Goal: Task Accomplishment & Management: Complete application form

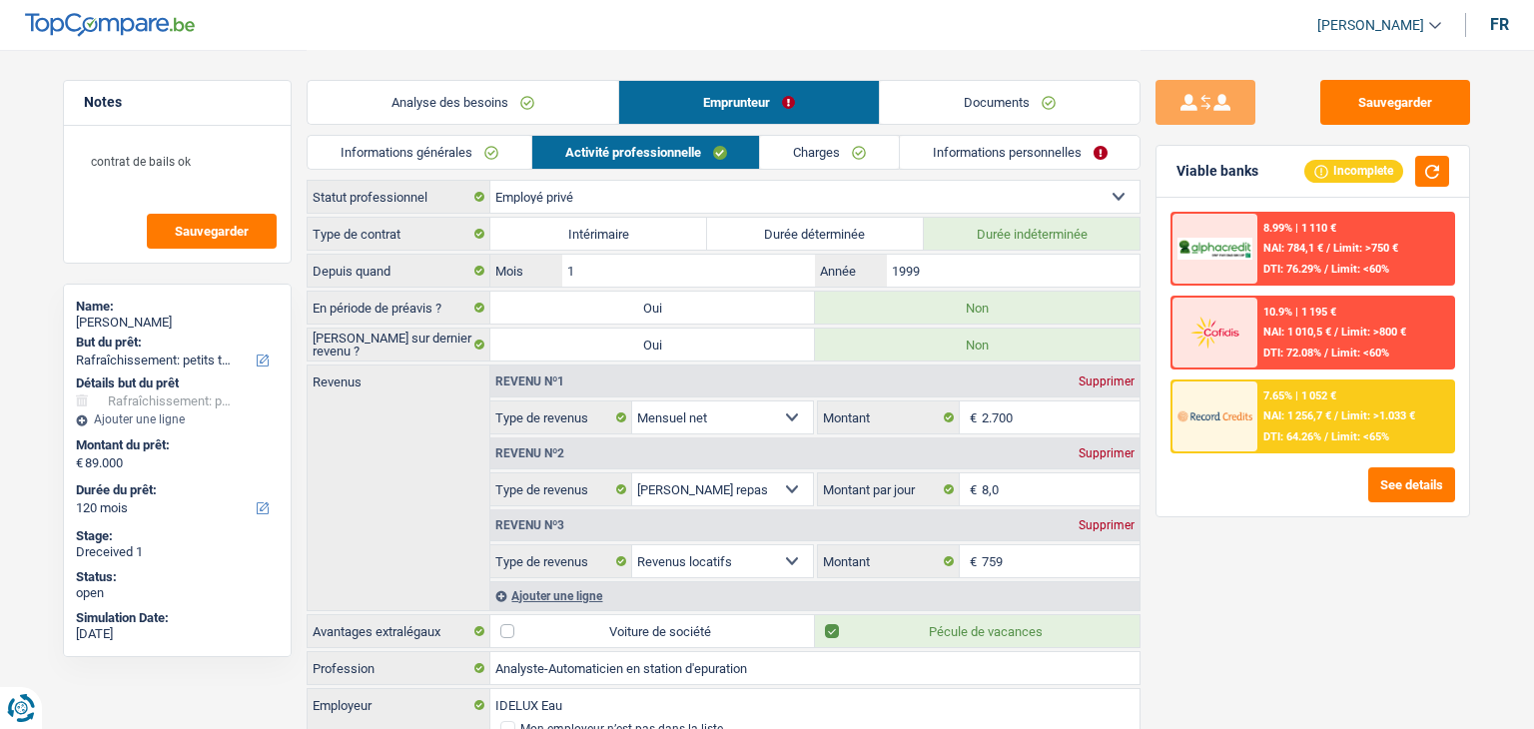
select select "houseOrGarden"
select select "120"
select select "privateEmployee"
select select "netSalary"
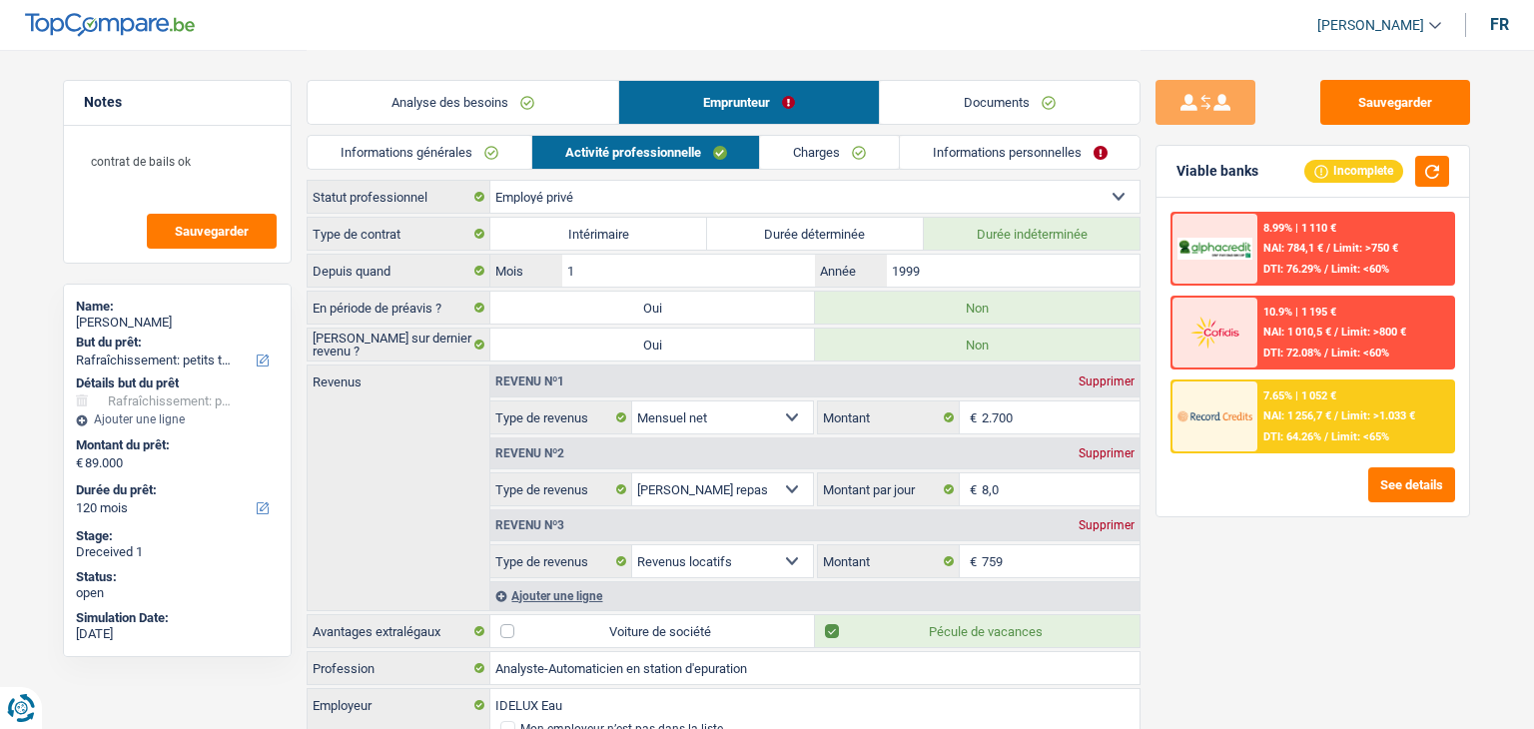
select select "mealVouchers"
select select "rentalIncome"
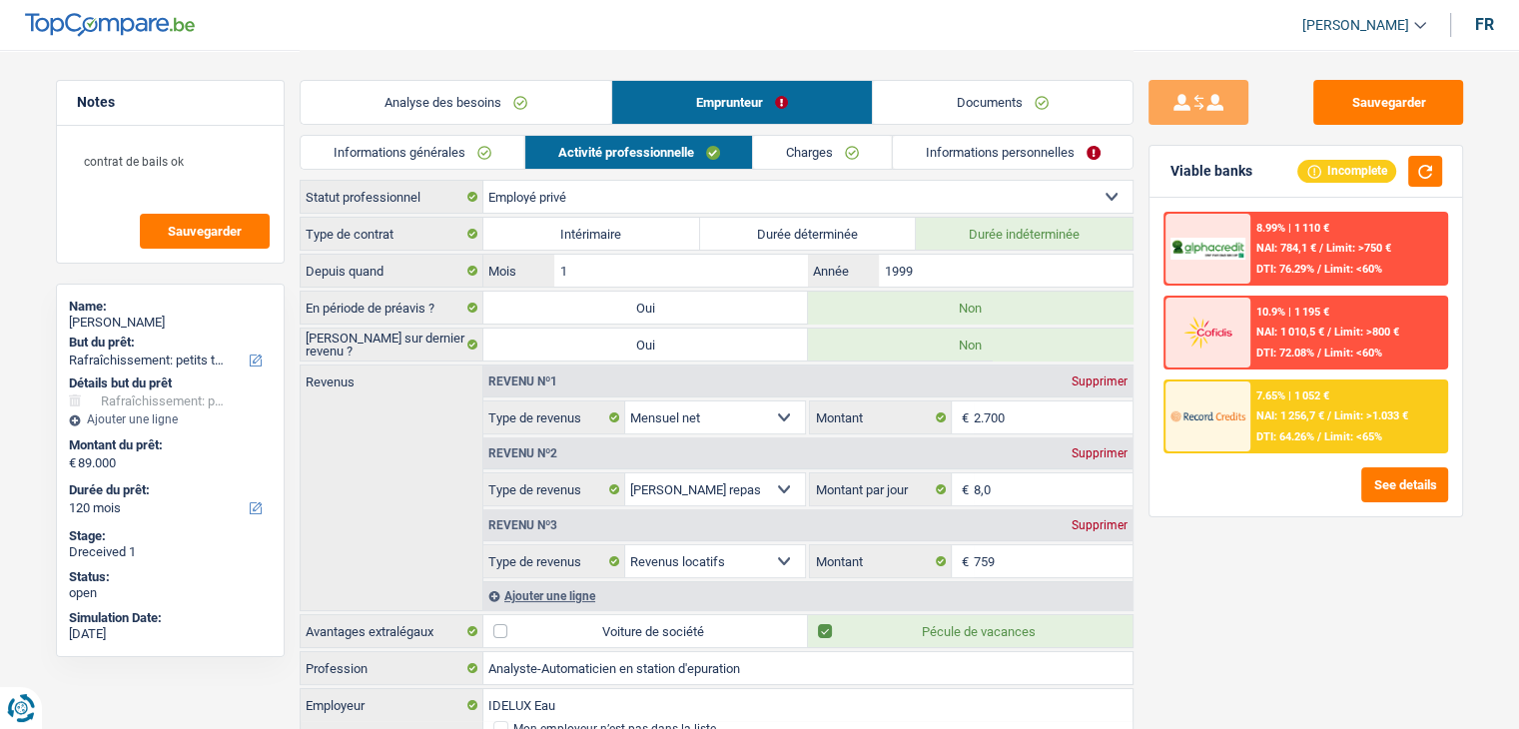
drag, startPoint x: 1012, startPoint y: 130, endPoint x: 1020, endPoint y: 154, distance: 25.3
click at [1019, 133] on div "Analyse des besoins Emprunteur Documents" at bounding box center [717, 92] width 834 height 85
click at [1018, 129] on div "Analyse des besoins Emprunteur Documents" at bounding box center [717, 92] width 834 height 85
click at [1019, 99] on link "Documents" at bounding box center [1003, 102] width 260 height 43
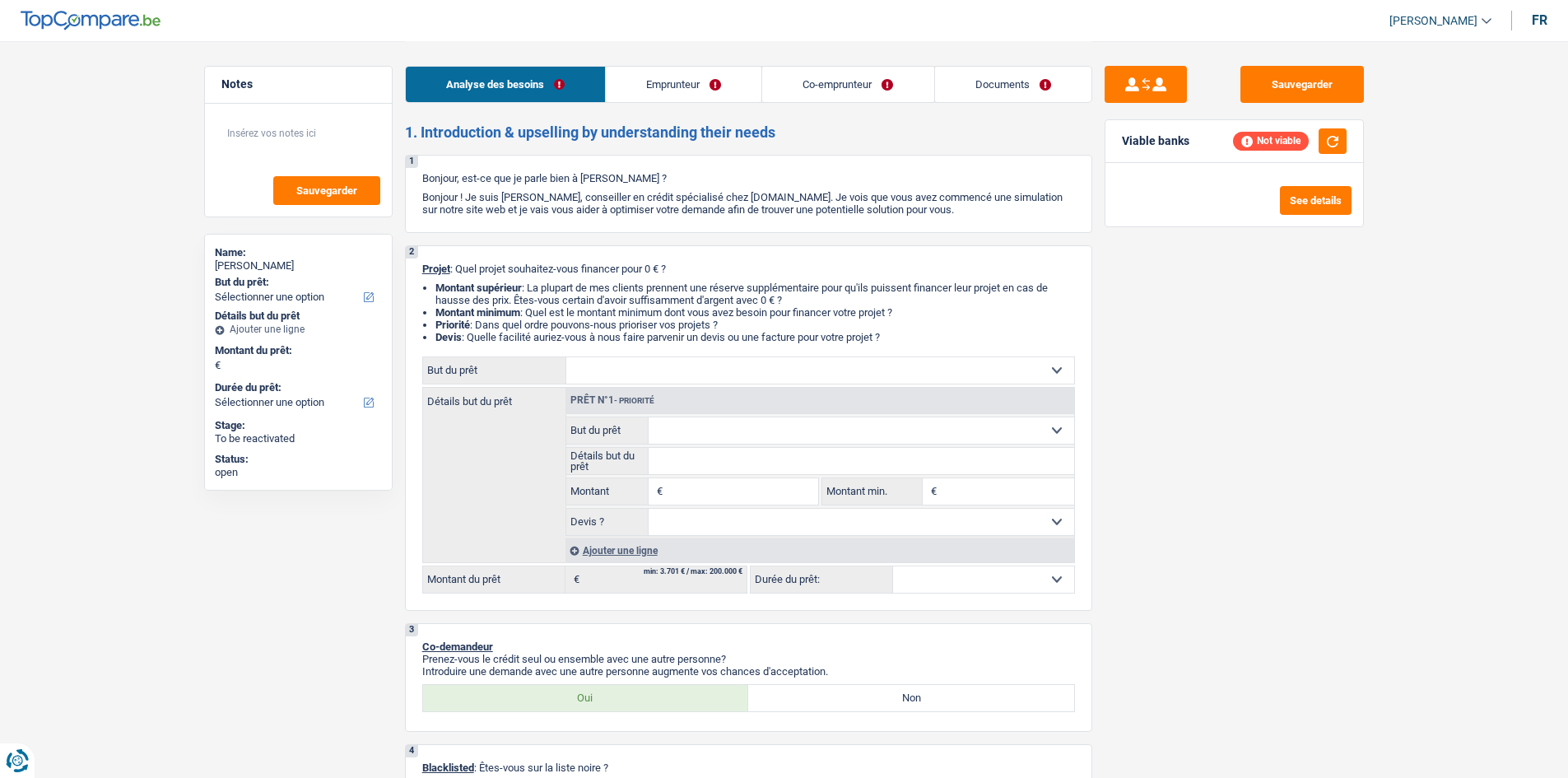
select select "worker"
select select "unemployed"
select select "netSalary"
select select "unemployment"
select select "rents"
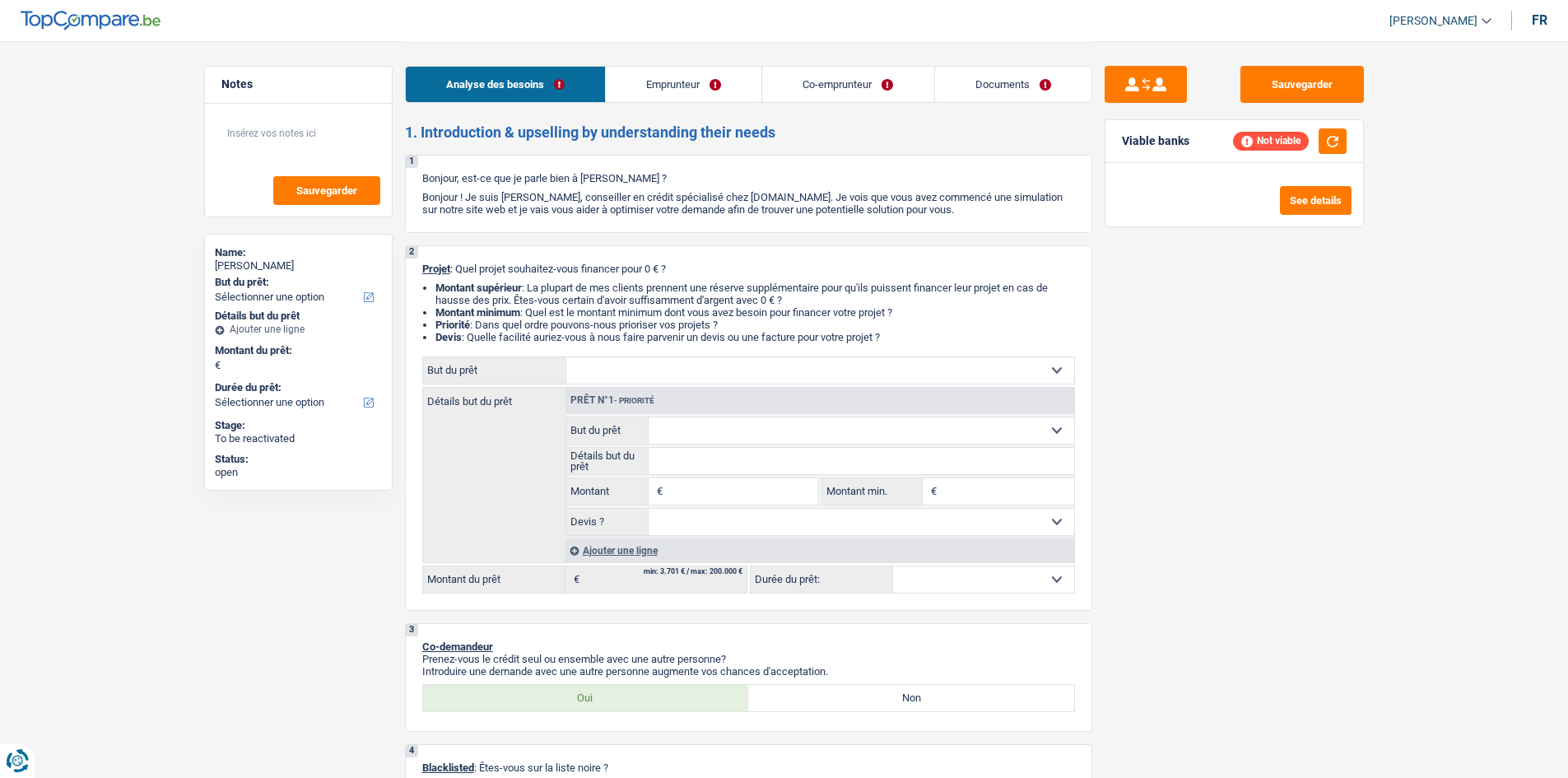
select select "personalLoan"
select select "other"
select select "120"
select select "cardOrCredit"
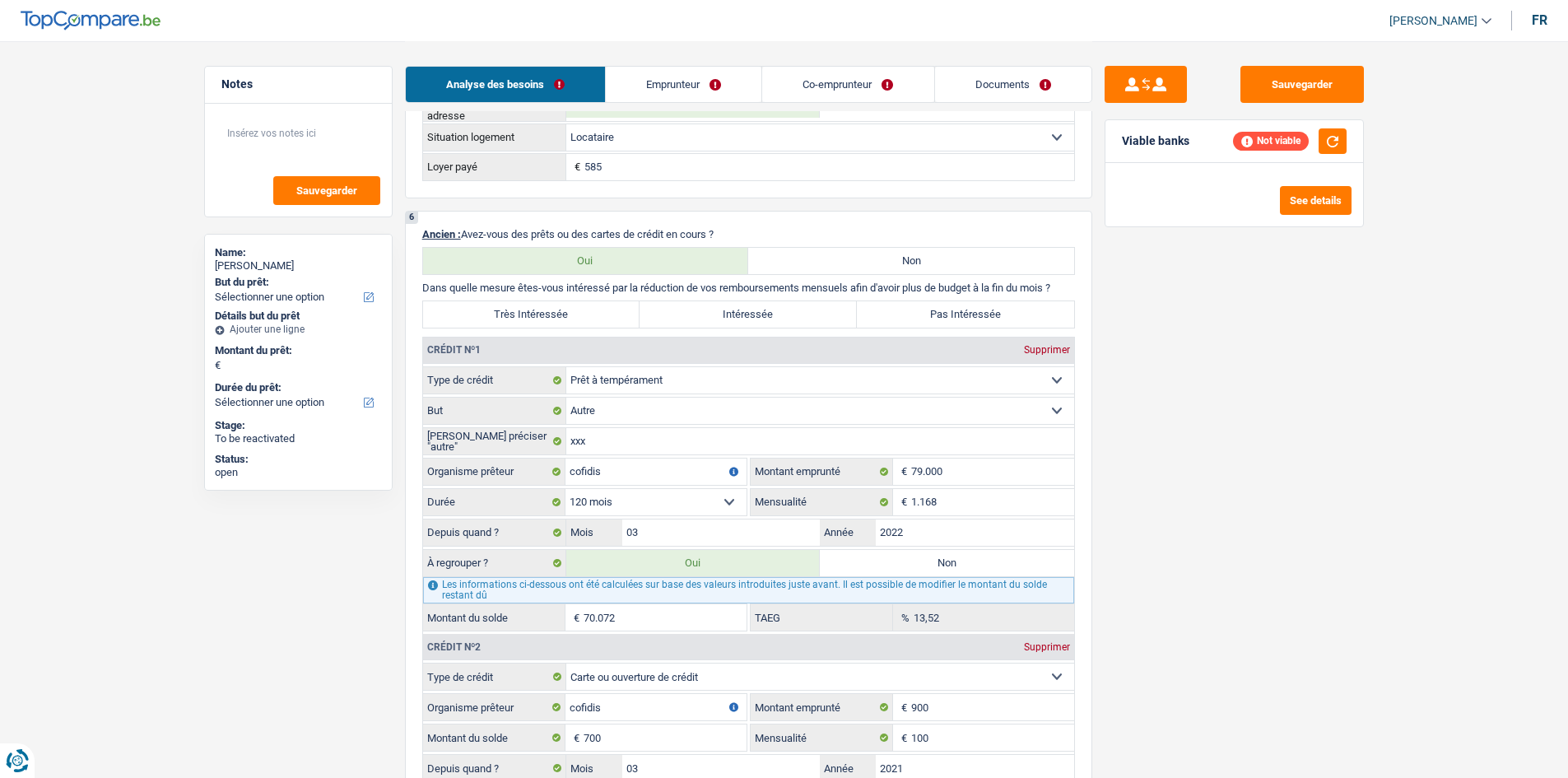
scroll to position [1152, 0]
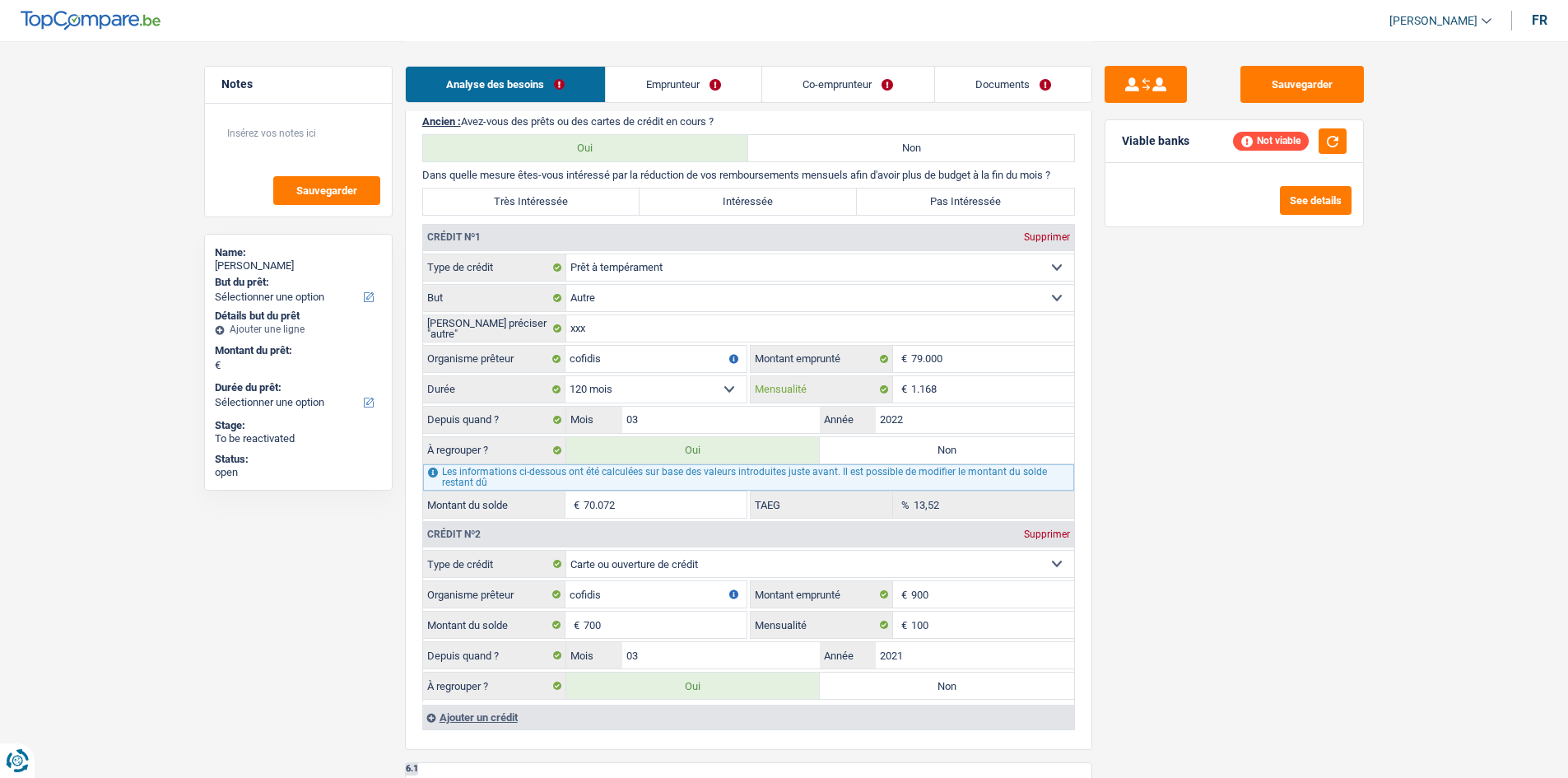
click at [1009, 377] on input "1.168" at bounding box center [993, 389] width 163 height 26
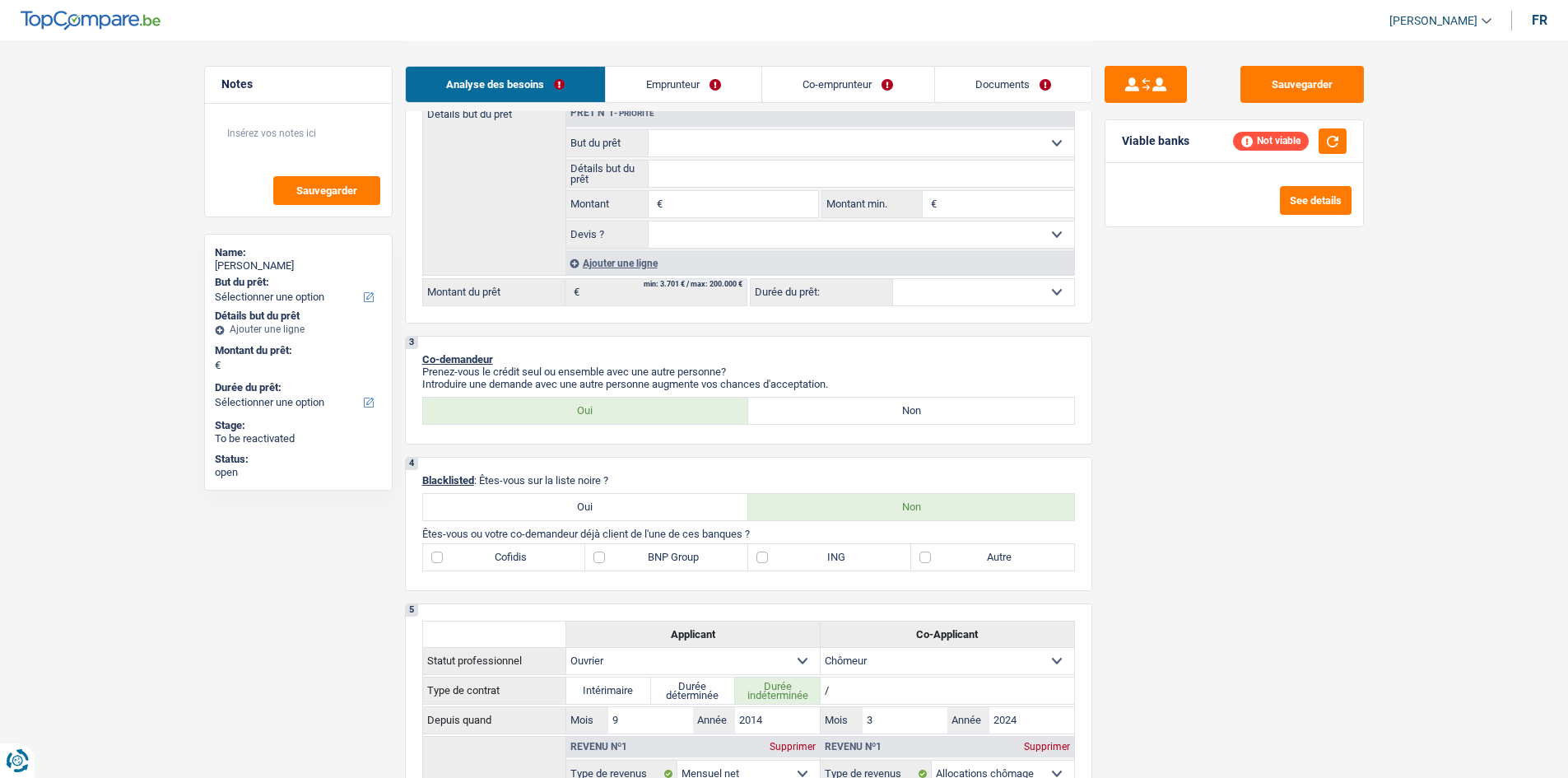
scroll to position [247, 0]
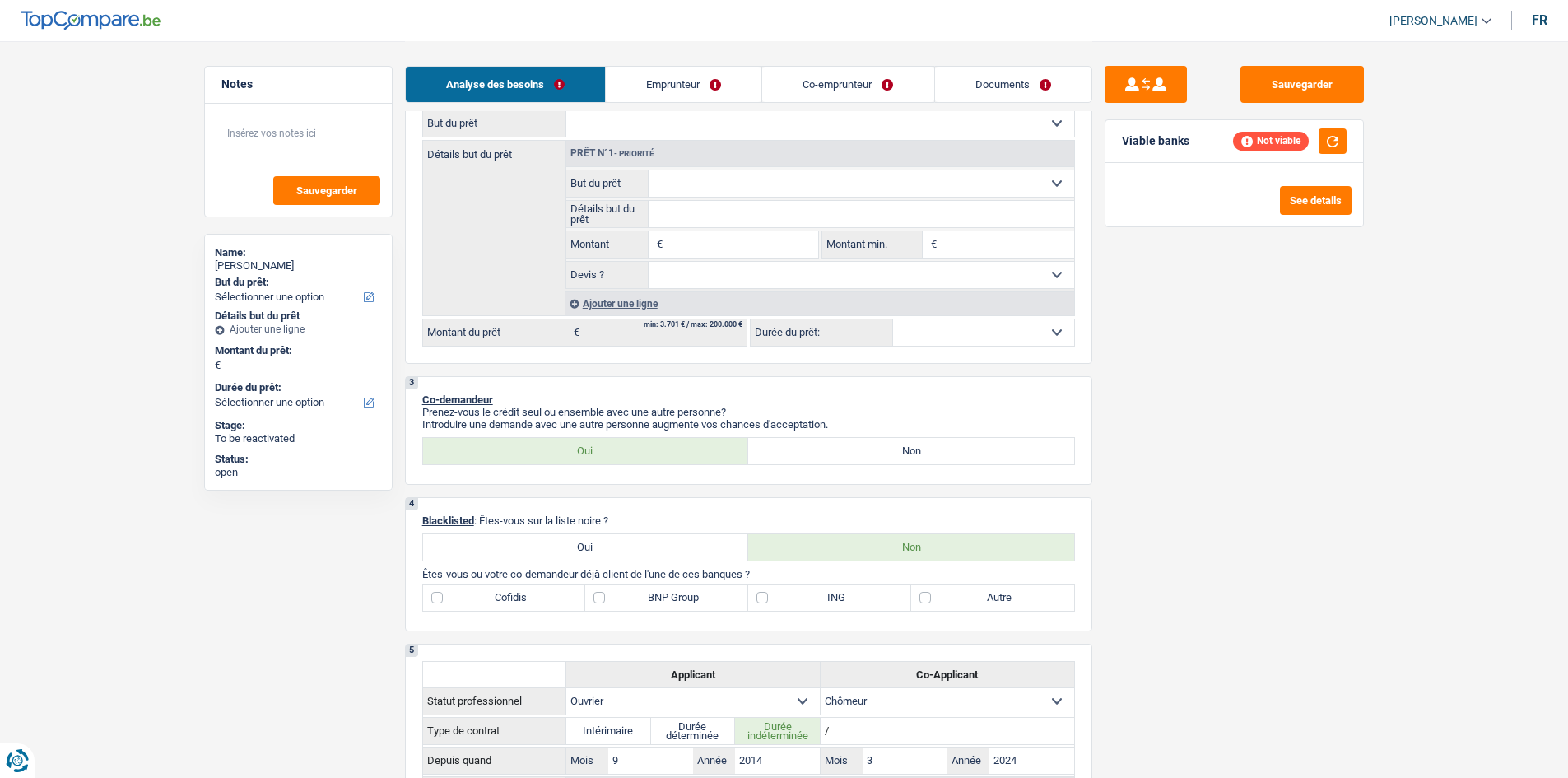
click at [605, 551] on label "Oui" at bounding box center [586, 547] width 326 height 26
click at [605, 551] on input "Oui" at bounding box center [586, 547] width 326 height 26
radio input "true"
type input "61.723"
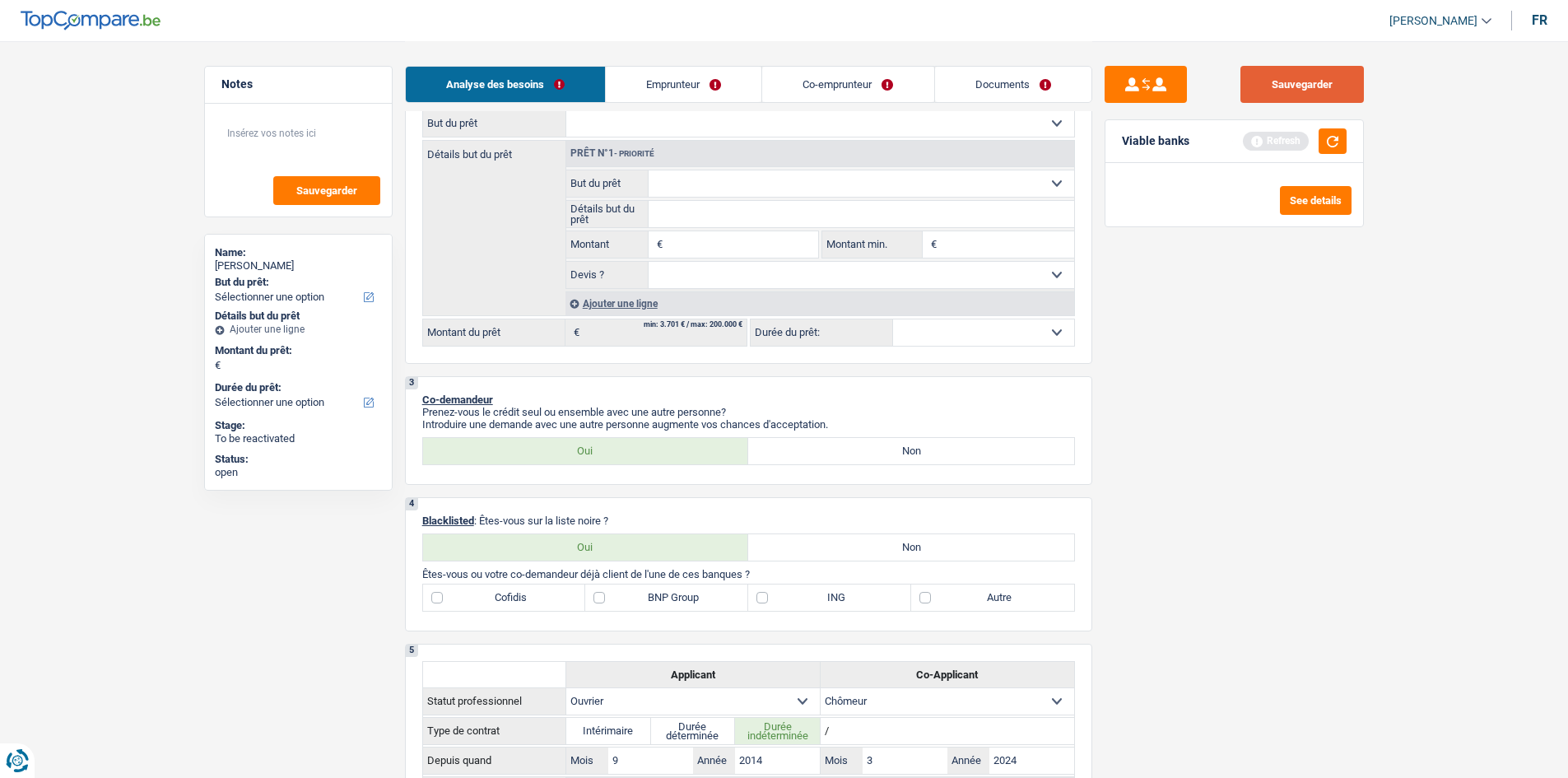
click at [1293, 94] on button "Sauvegarder" at bounding box center [1302, 84] width 124 height 37
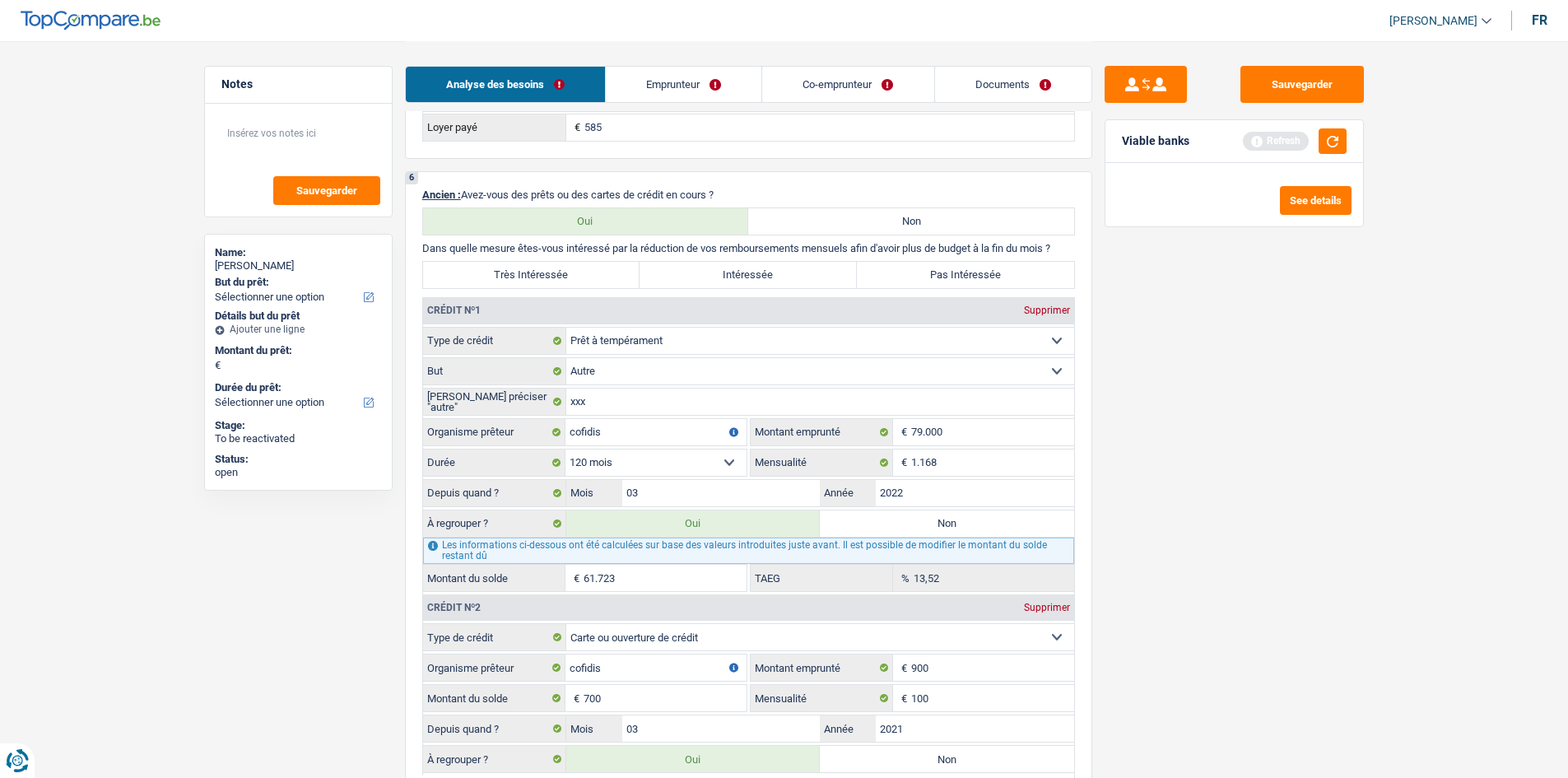
scroll to position [1152, 0]
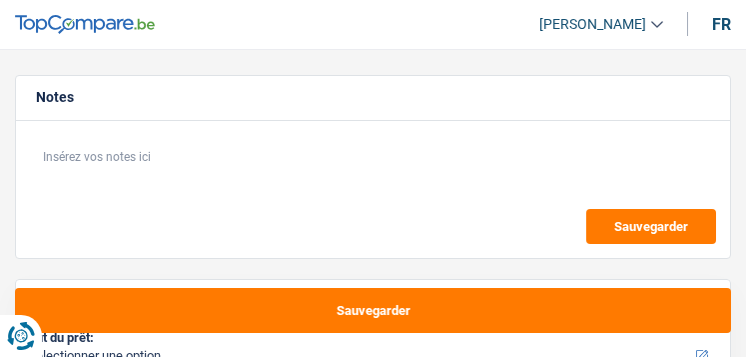
select select "worker"
select select "netSalary"
select select "familyAllowances"
select select "other"
select select "ownerWithMortgage"
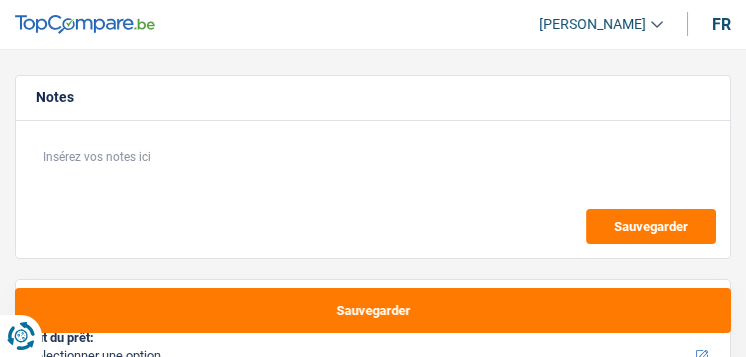
select select "mortgage"
select select "240"
select select "personalLoan"
select select "smallWorks"
select select "48"
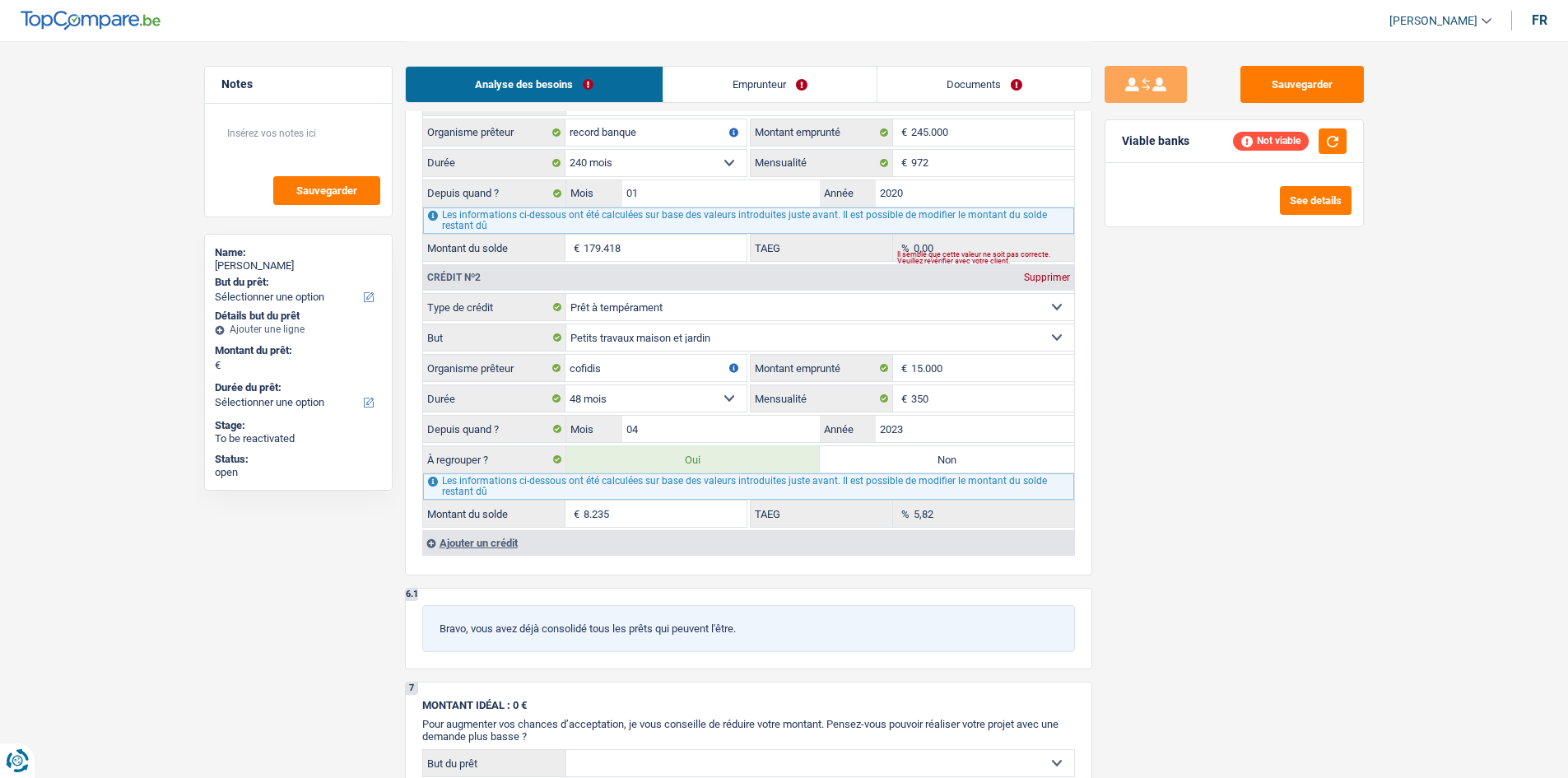
scroll to position [1540, 0]
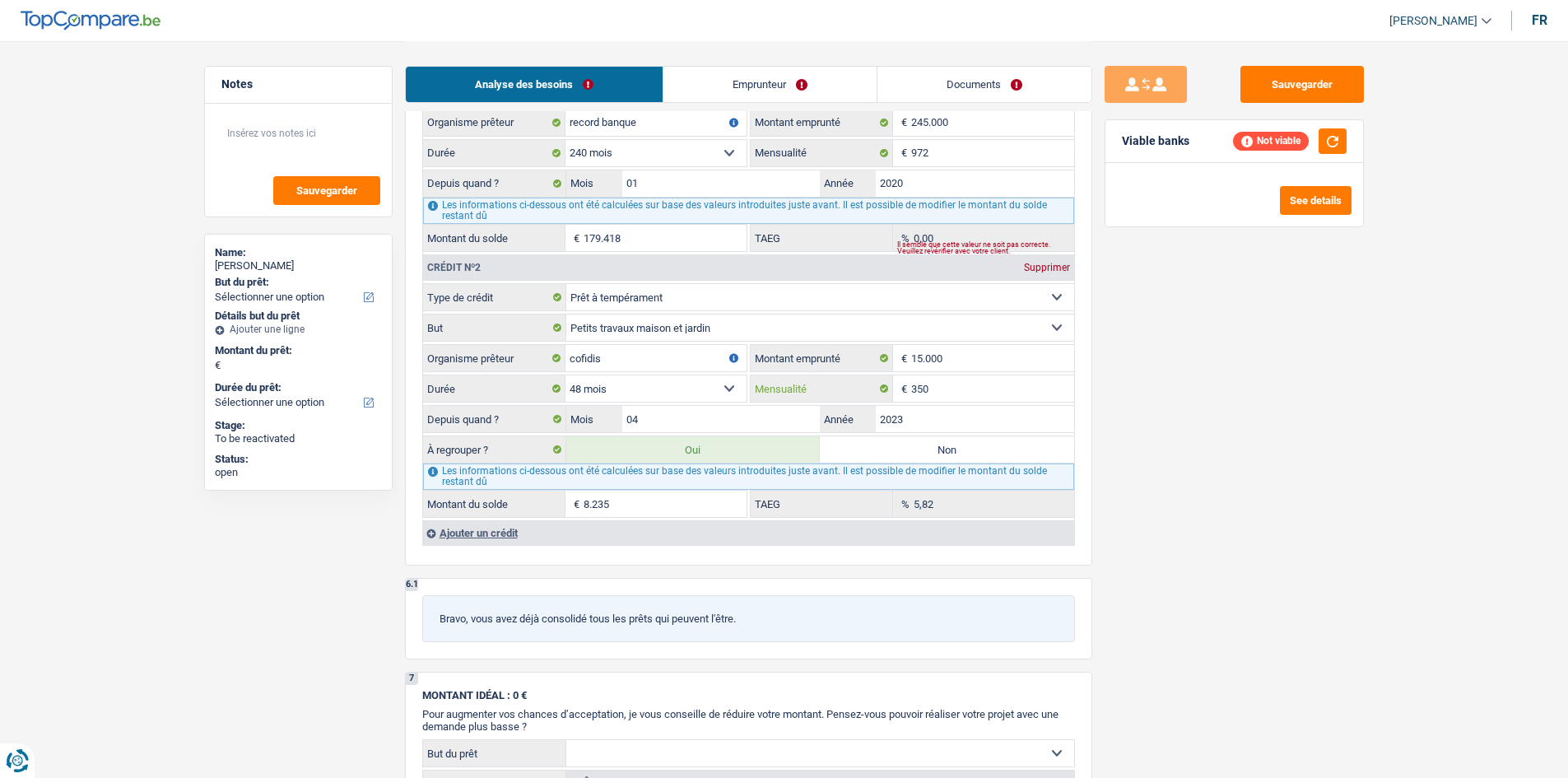
click at [614, 293] on input "350" at bounding box center [993, 388] width 163 height 26
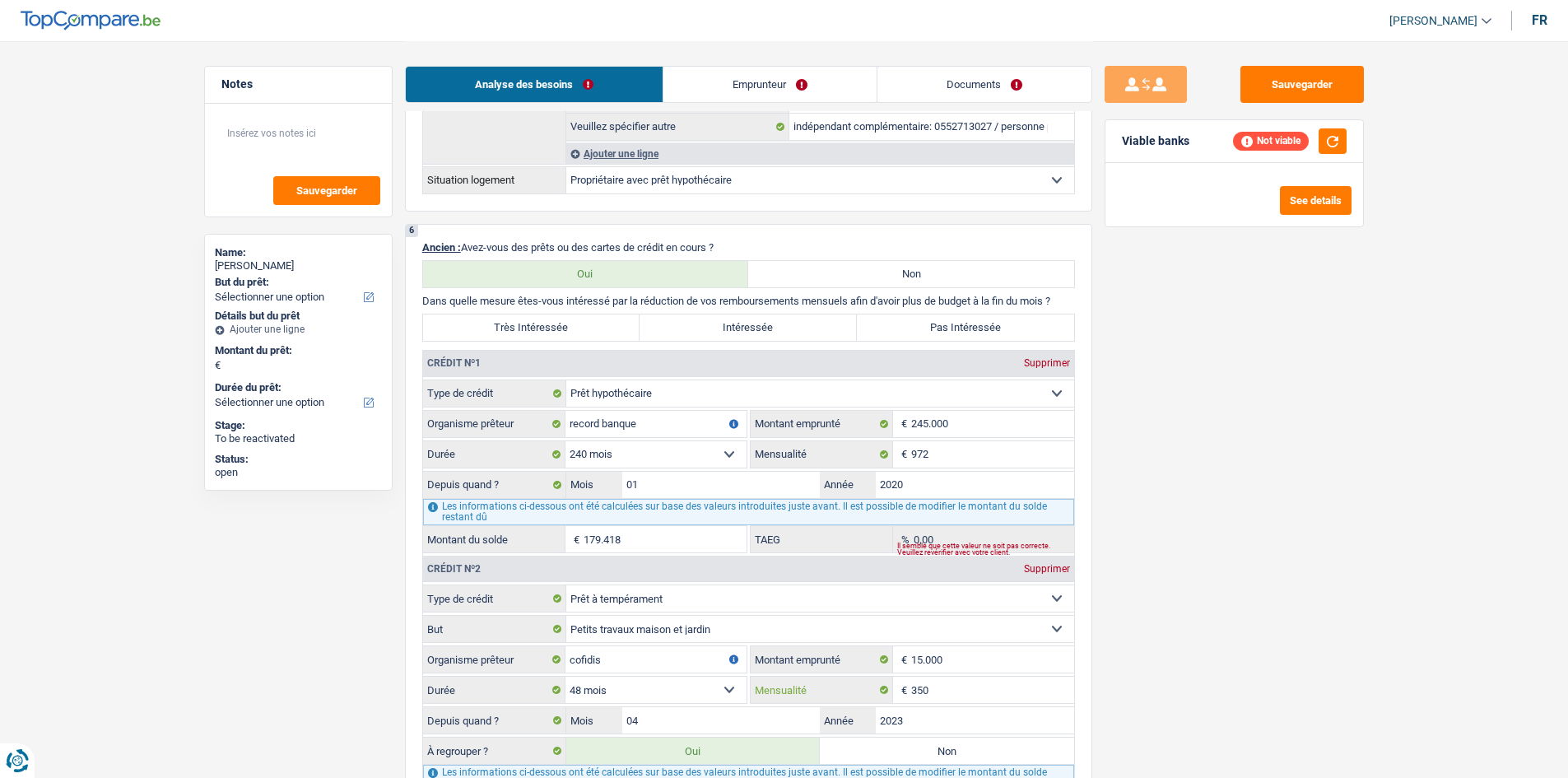
scroll to position [1317, 0]
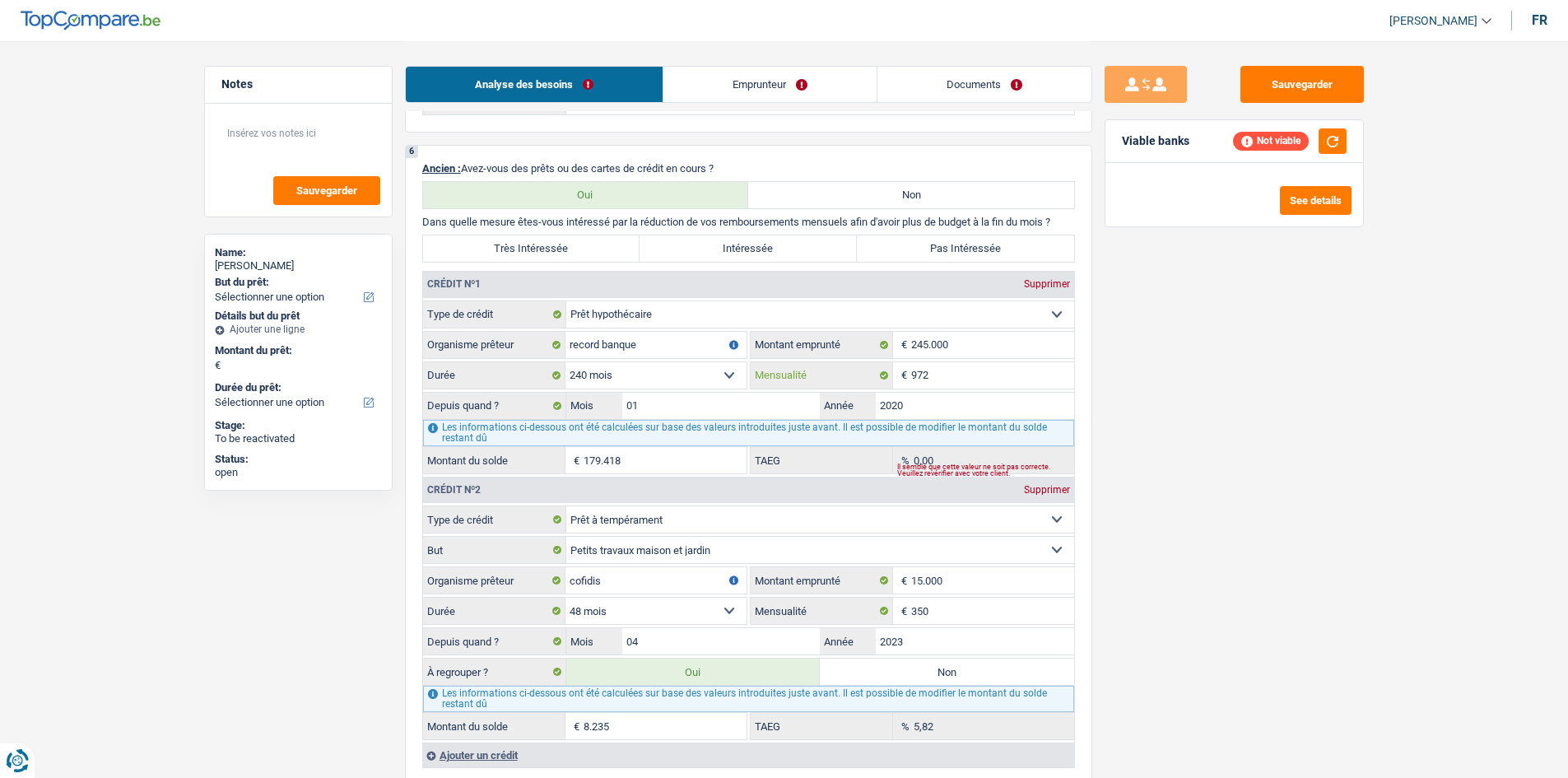
click at [614, 293] on input "972" at bounding box center [993, 376] width 163 height 26
type input "6.346"
click at [614, 293] on div "Sauvegarder Viable banks Refresh See details" at bounding box center [1234, 409] width 284 height 686
type input "173.158"
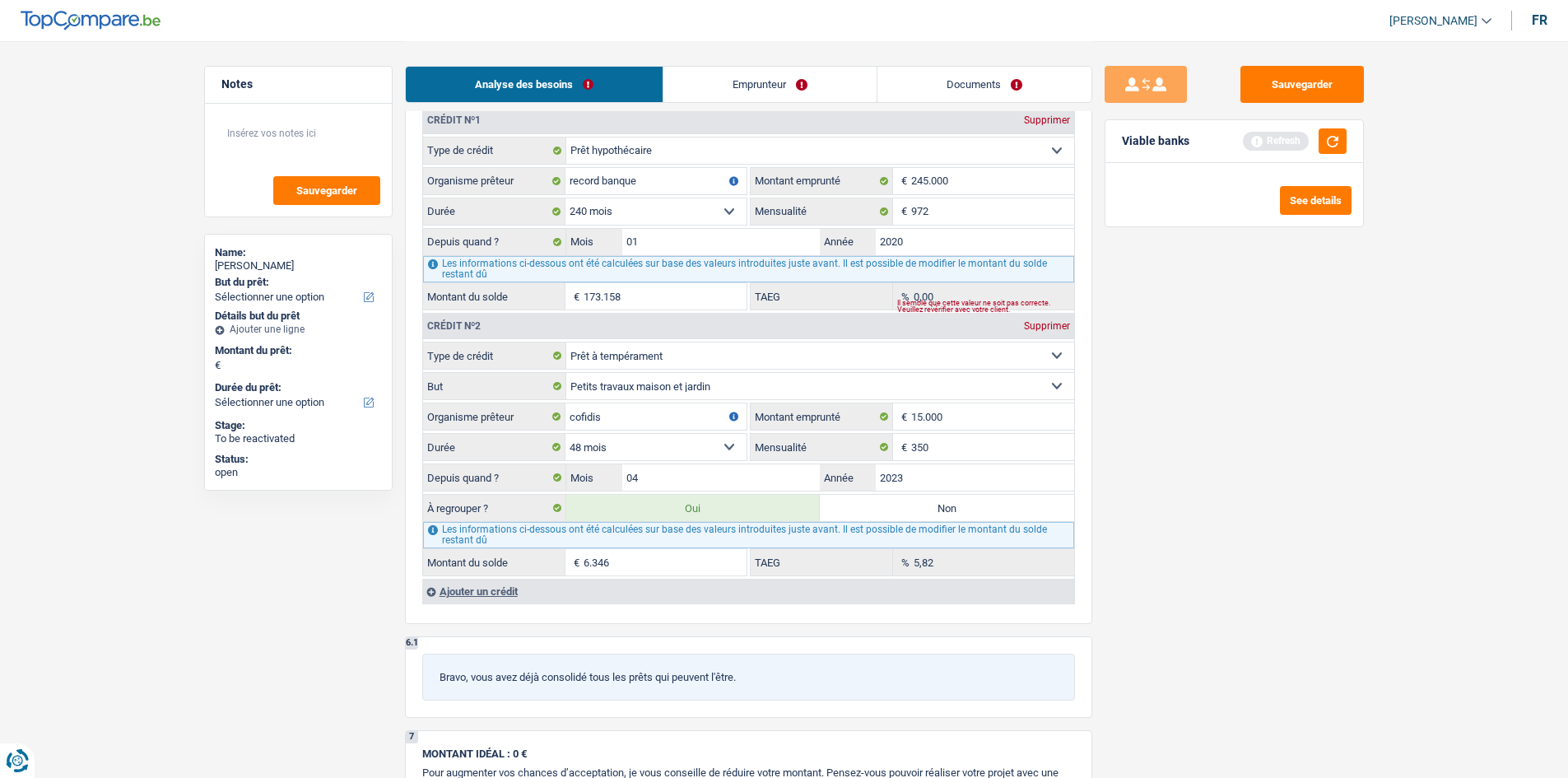
scroll to position [1482, 0]
click at [614, 293] on input "350" at bounding box center [993, 446] width 163 height 26
click at [614, 293] on div "Sauvegarder Viable banks Refresh See details" at bounding box center [1234, 409] width 284 height 686
click at [614, 209] on input "972" at bounding box center [993, 211] width 163 height 26
drag, startPoint x: 1436, startPoint y: 668, endPoint x: 1433, endPoint y: 646, distance: 22.2
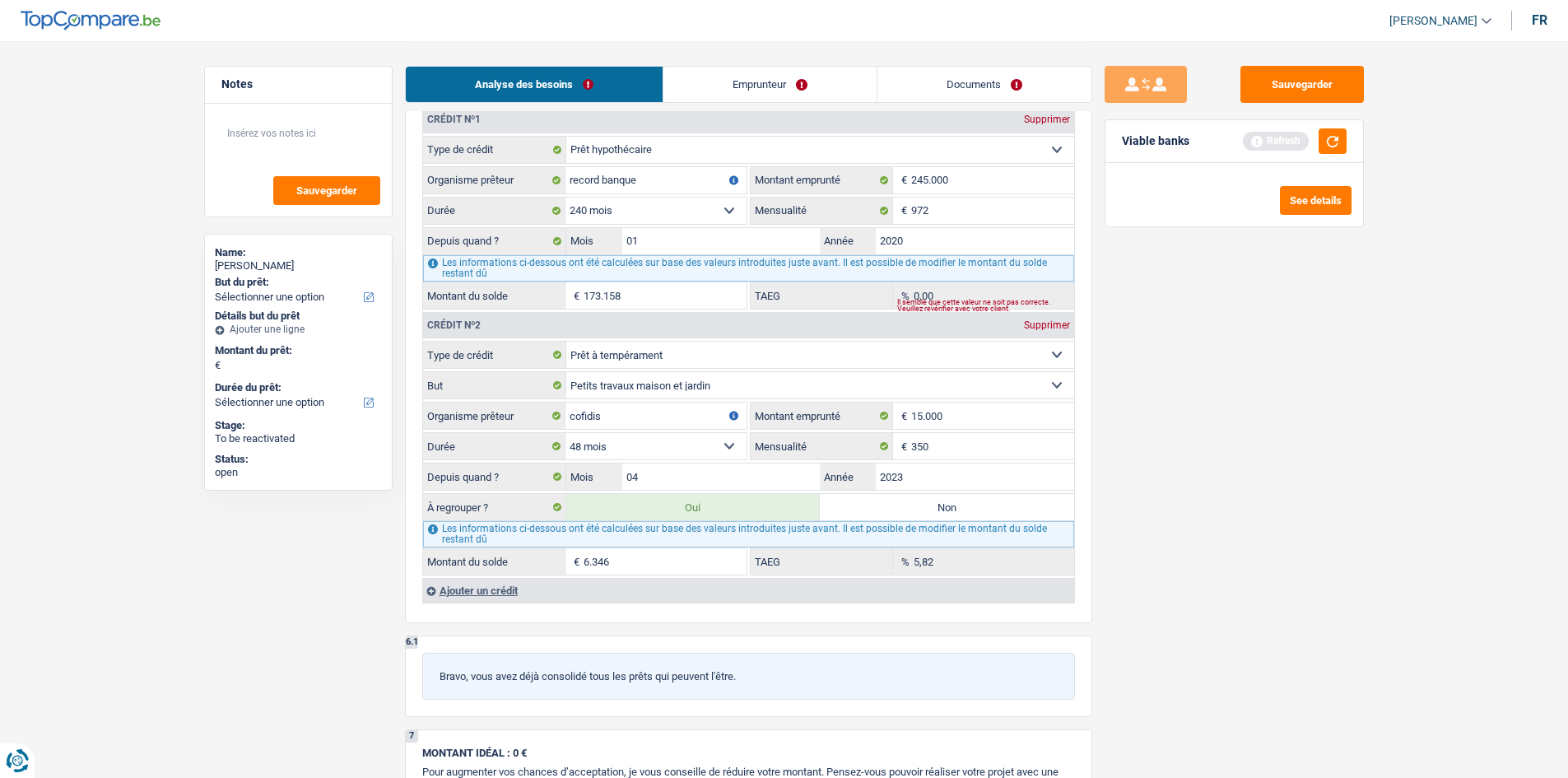
click at [614, 293] on main "Notes Sauvegarder Name: Adil Maimouni But du prêt: Confort maison: meubles, tex…" at bounding box center [784, 52] width 1568 height 3067
click at [614, 293] on div "Les informations ci-dessous ont été calculées sur base des valeurs introduites …" at bounding box center [748, 534] width 651 height 26
click at [614, 293] on label "Non" at bounding box center [947, 507] width 255 height 26
click at [614, 293] on input "Non" at bounding box center [947, 507] width 255 height 26
radio input "true"
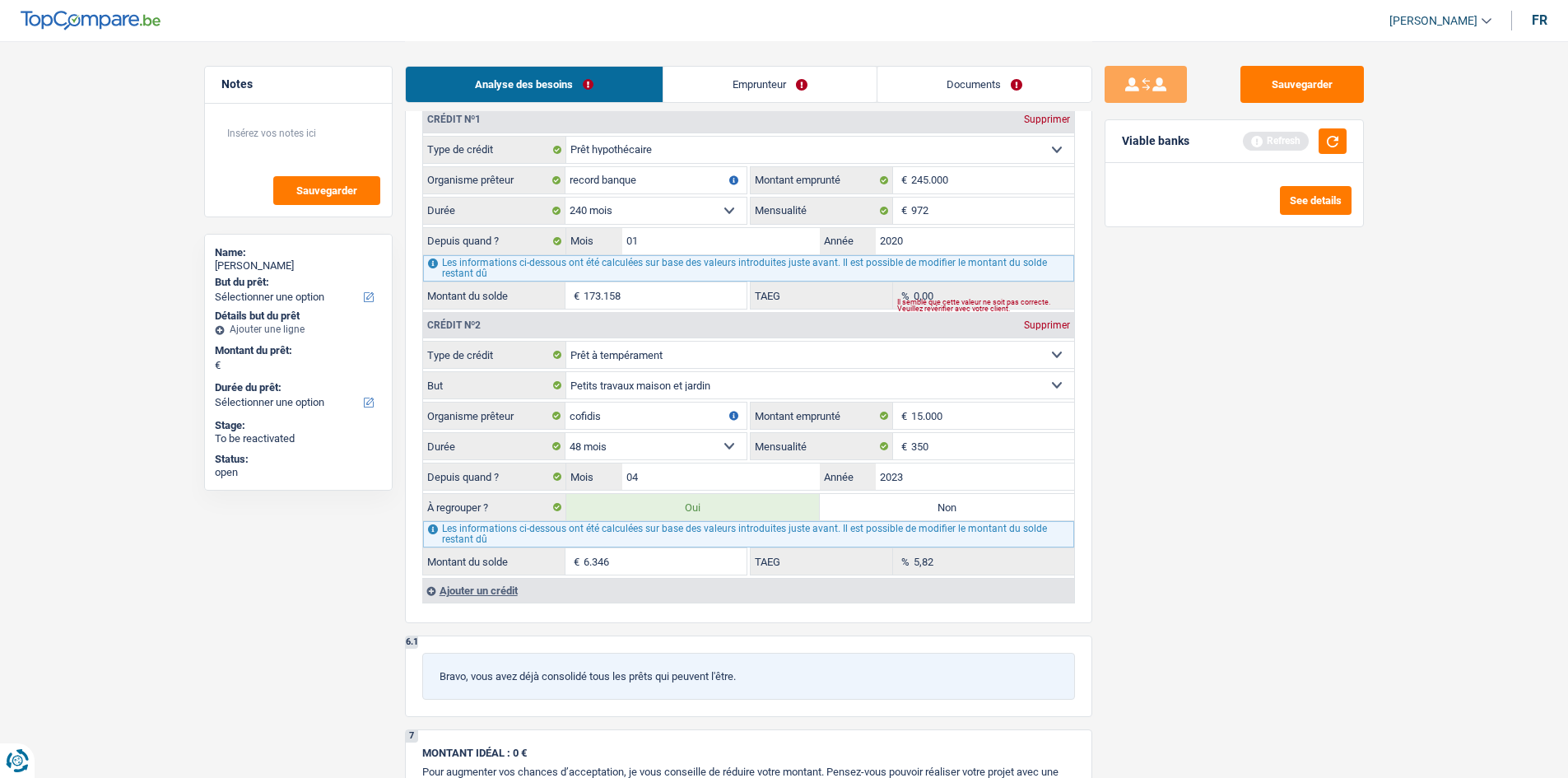
radio input "false"
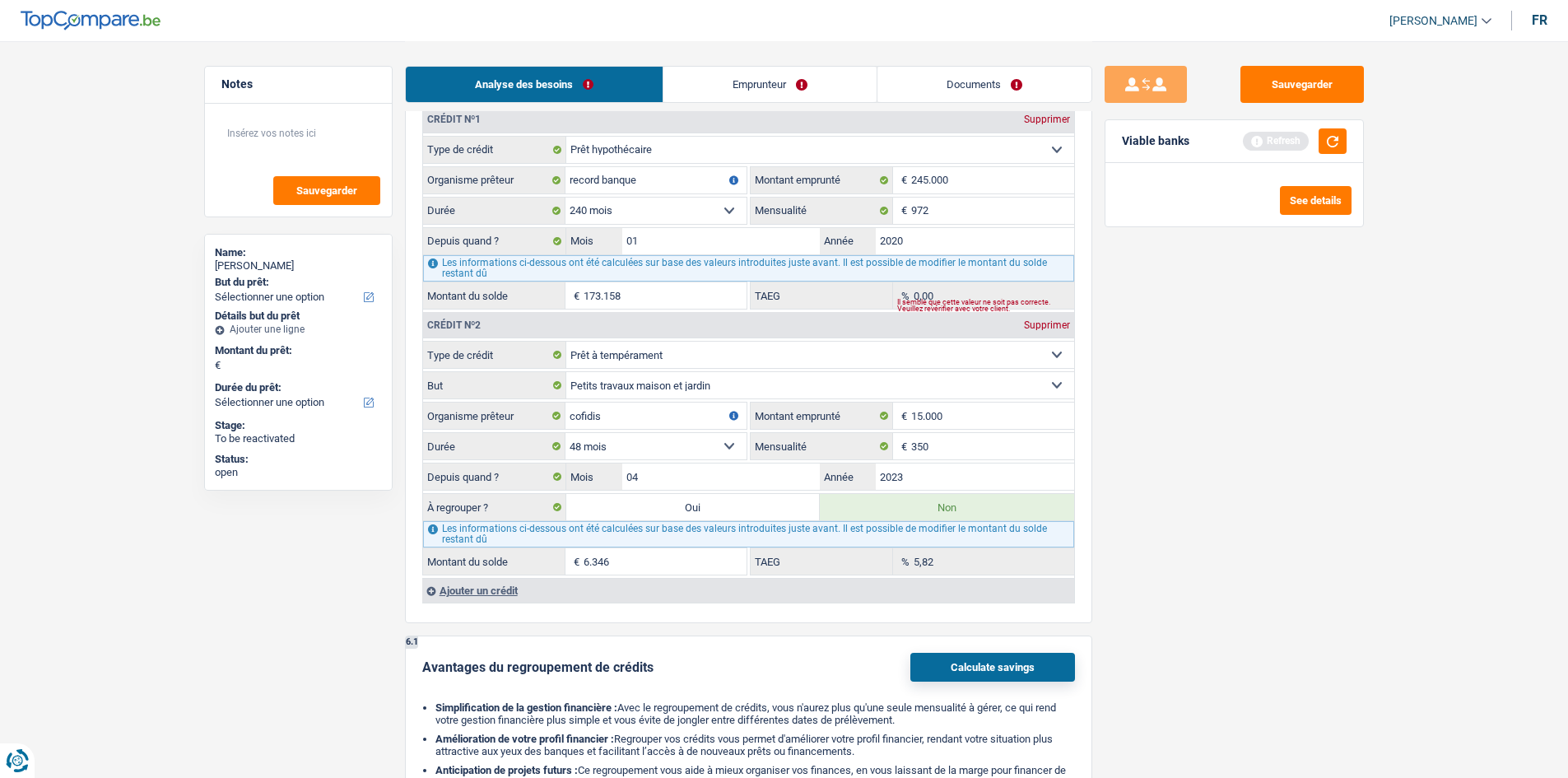
click at [614, 293] on div "Sauvegarder Viable banks Refresh See details" at bounding box center [1234, 409] width 284 height 686
click at [551, 293] on div "Ajouter un crédit" at bounding box center [747, 590] width 652 height 25
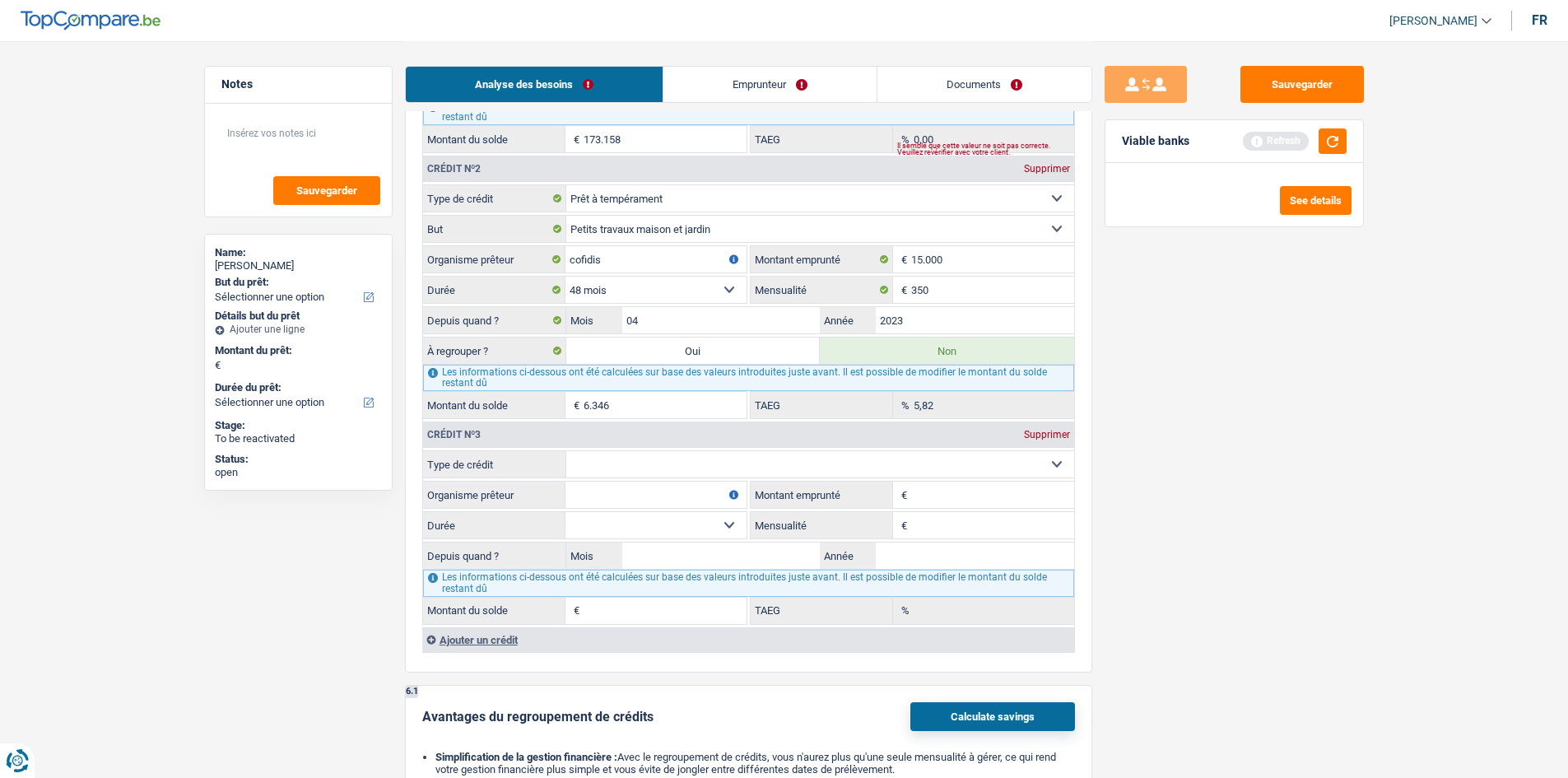
scroll to position [1729, 0]
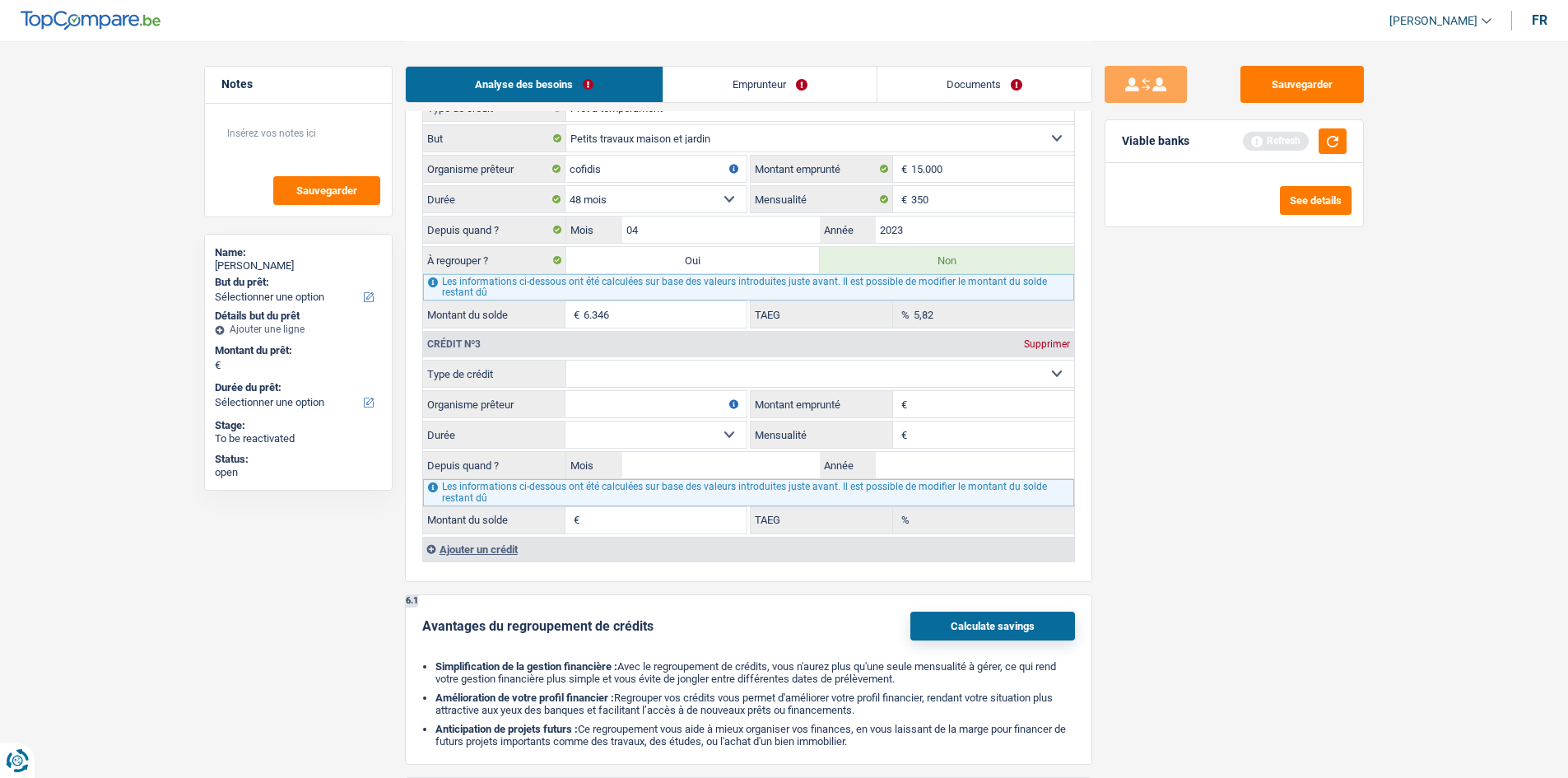
click at [614, 293] on div "Crédit nº3 Supprimer" at bounding box center [748, 344] width 651 height 26
click at [614, 293] on div "Crédit nº3 Supprimer Carte ou ouverture de crédit Prêt hypothécaire Vente à tem…" at bounding box center [747, 431] width 652 height 205
click at [614, 293] on select "Carte ou ouverture de crédit Prêt hypothécaire Vente à tempérament Prêt à tempé…" at bounding box center [820, 374] width 508 height 26
select select "creditConsolidation"
type input "0"
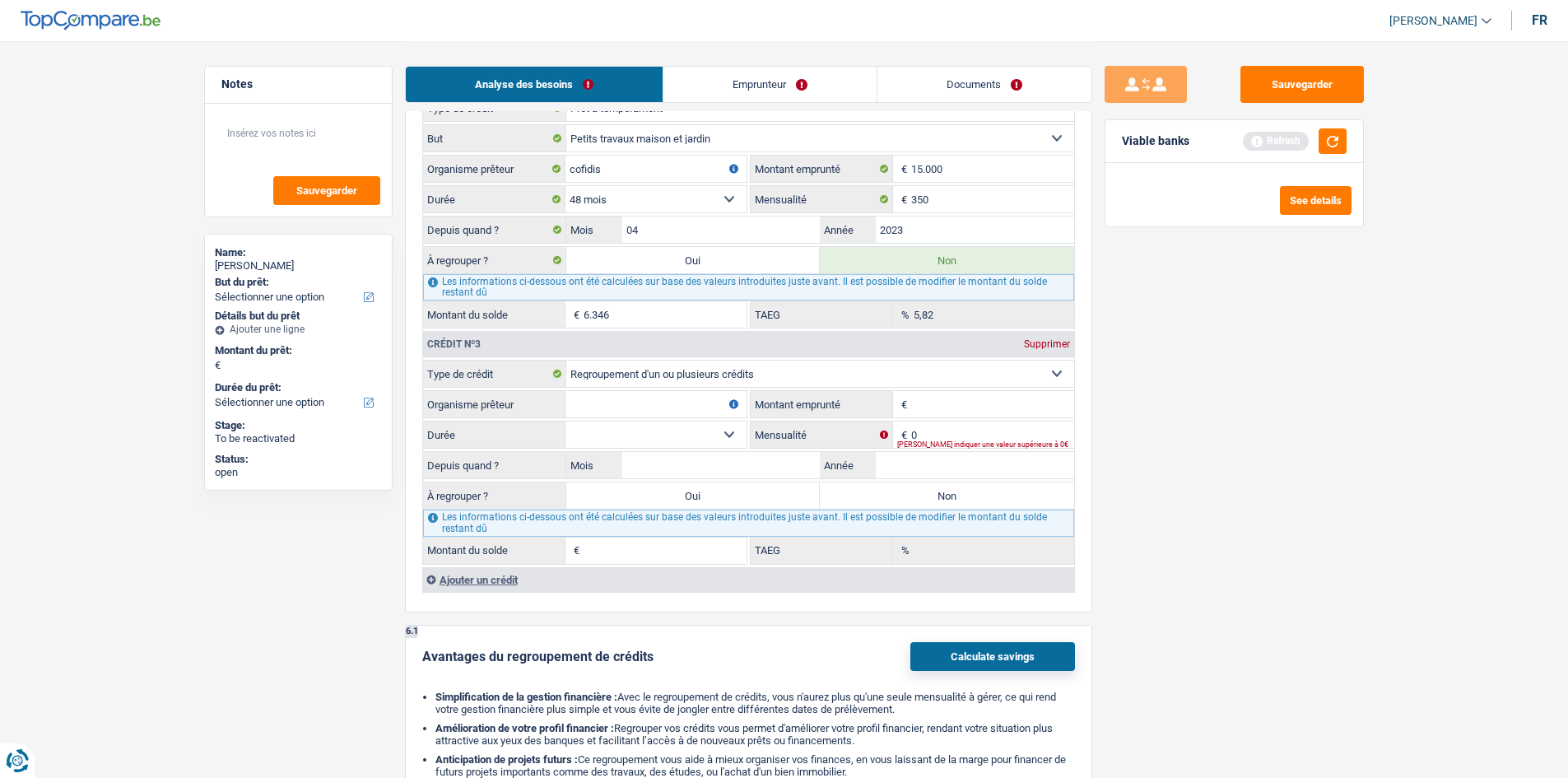
click at [614, 293] on select "Carte ou ouverture de crédit Prêt hypothécaire Vente à tempérament Prêt à tempé…" at bounding box center [820, 374] width 508 height 26
select select "personalLoan"
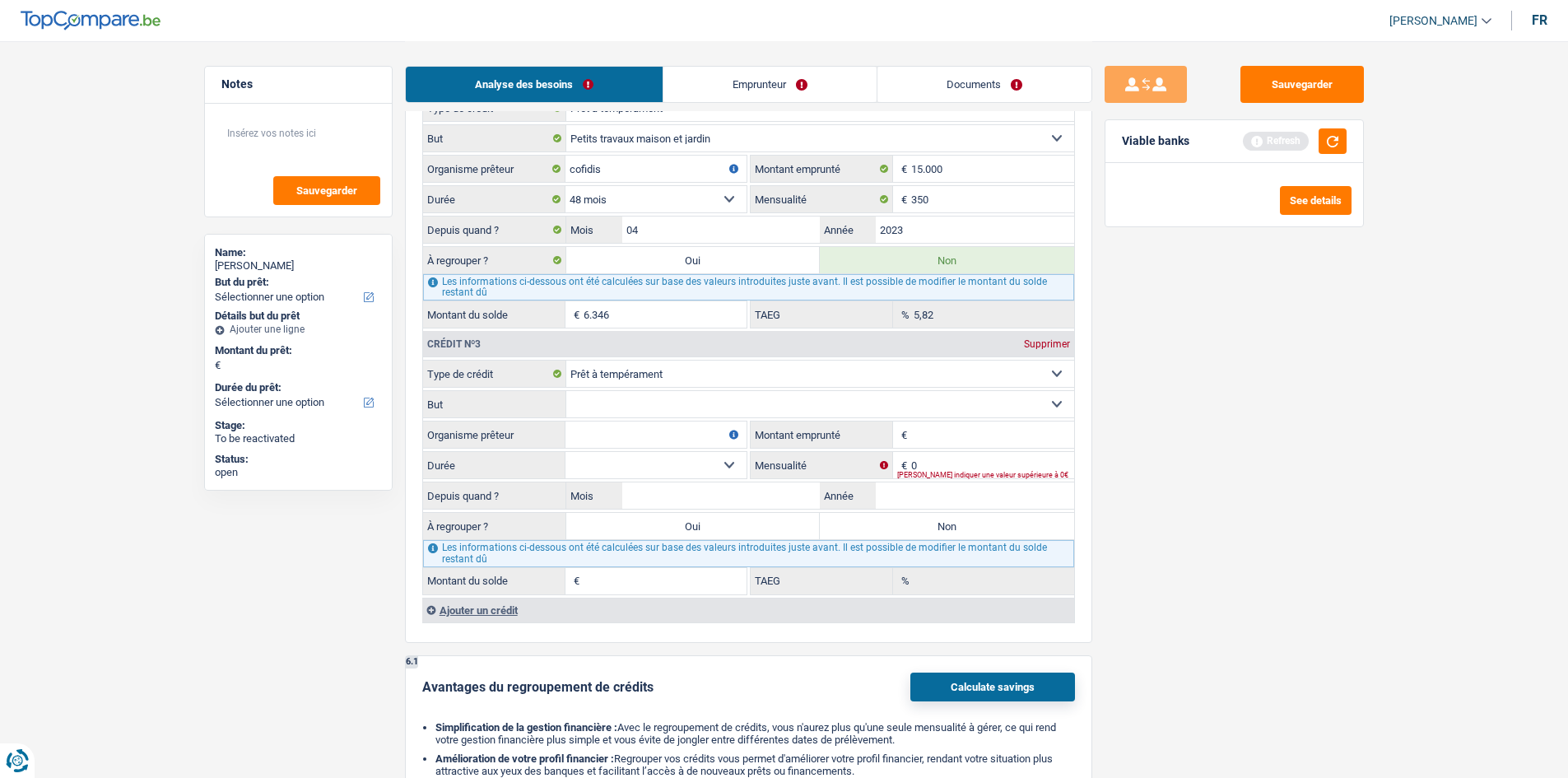
click at [614, 293] on input "Organisme prêteur" at bounding box center [656, 434] width 181 height 26
click at [614, 293] on select "Confort maison: meubles, textile, peinture, électroménager, outillage non-profe…" at bounding box center [820, 404] width 508 height 26
select select "smallWorks"
click at [566, 293] on select "Confort maison: meubles, textile, peinture, électroménager, outillage non-profe…" at bounding box center [820, 404] width 508 height 26
click at [614, 293] on input "Organisme prêteur" at bounding box center [656, 434] width 181 height 26
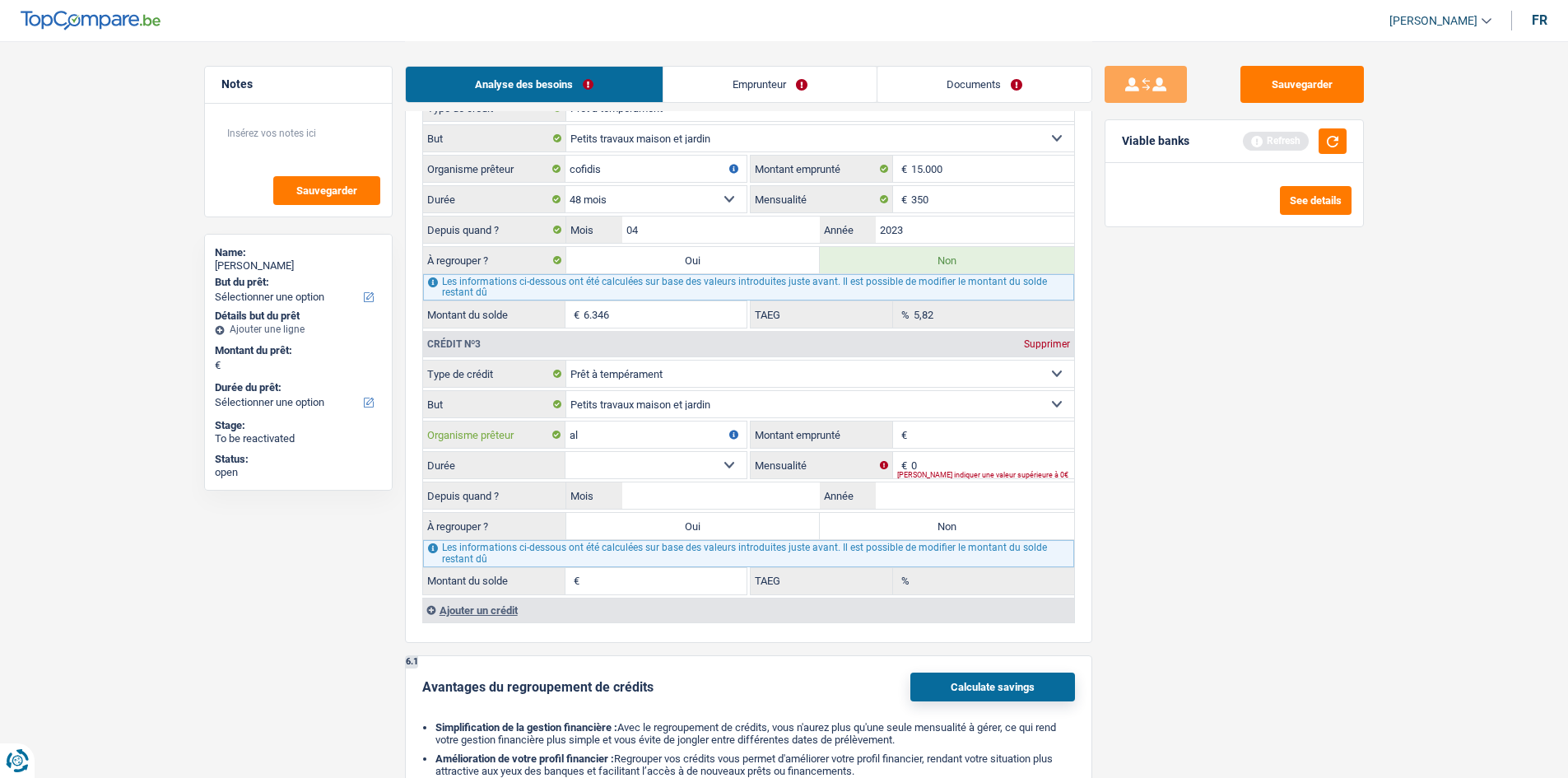
type input "a"
drag, startPoint x: 634, startPoint y: 438, endPoint x: 745, endPoint y: 484, distance: 120.2
click at [529, 293] on div "alpha credit / cetelem Organisme prêteur" at bounding box center [584, 434] width 324 height 26
type input "cetelem"
click at [614, 293] on fieldset "Carte ou ouverture de crédit Prêt hypothécaire Vente à tempérament Prêt à tempé…" at bounding box center [748, 477] width 651 height 235
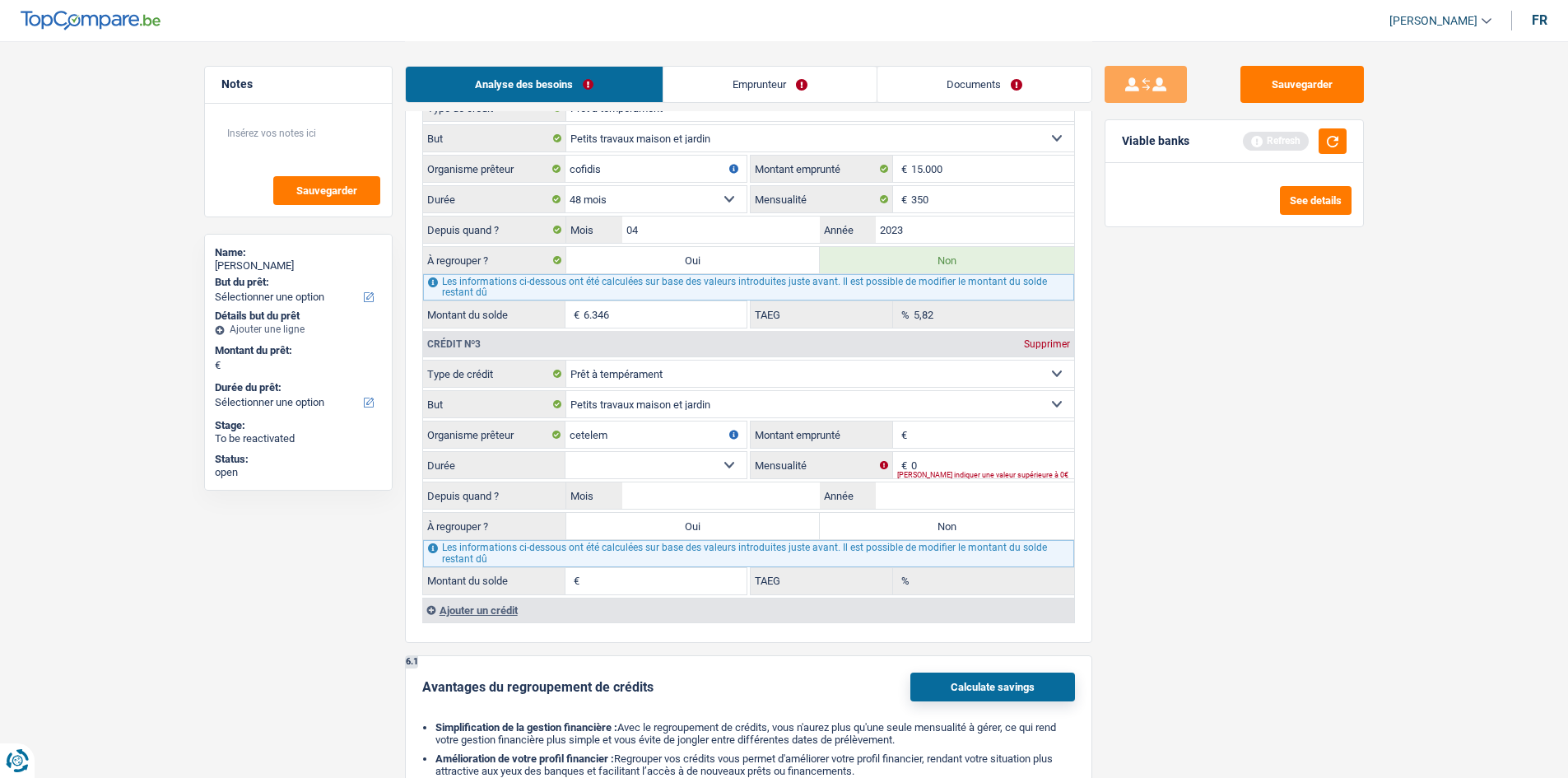
click at [614, 293] on input "Montant emprunté" at bounding box center [993, 434] width 163 height 26
type input "40.000"
drag, startPoint x: 1191, startPoint y: 454, endPoint x: 592, endPoint y: 301, distance: 618.2
click at [614, 293] on div "Sauvegarder Viable banks Refresh See details" at bounding box center [1234, 409] width 284 height 686
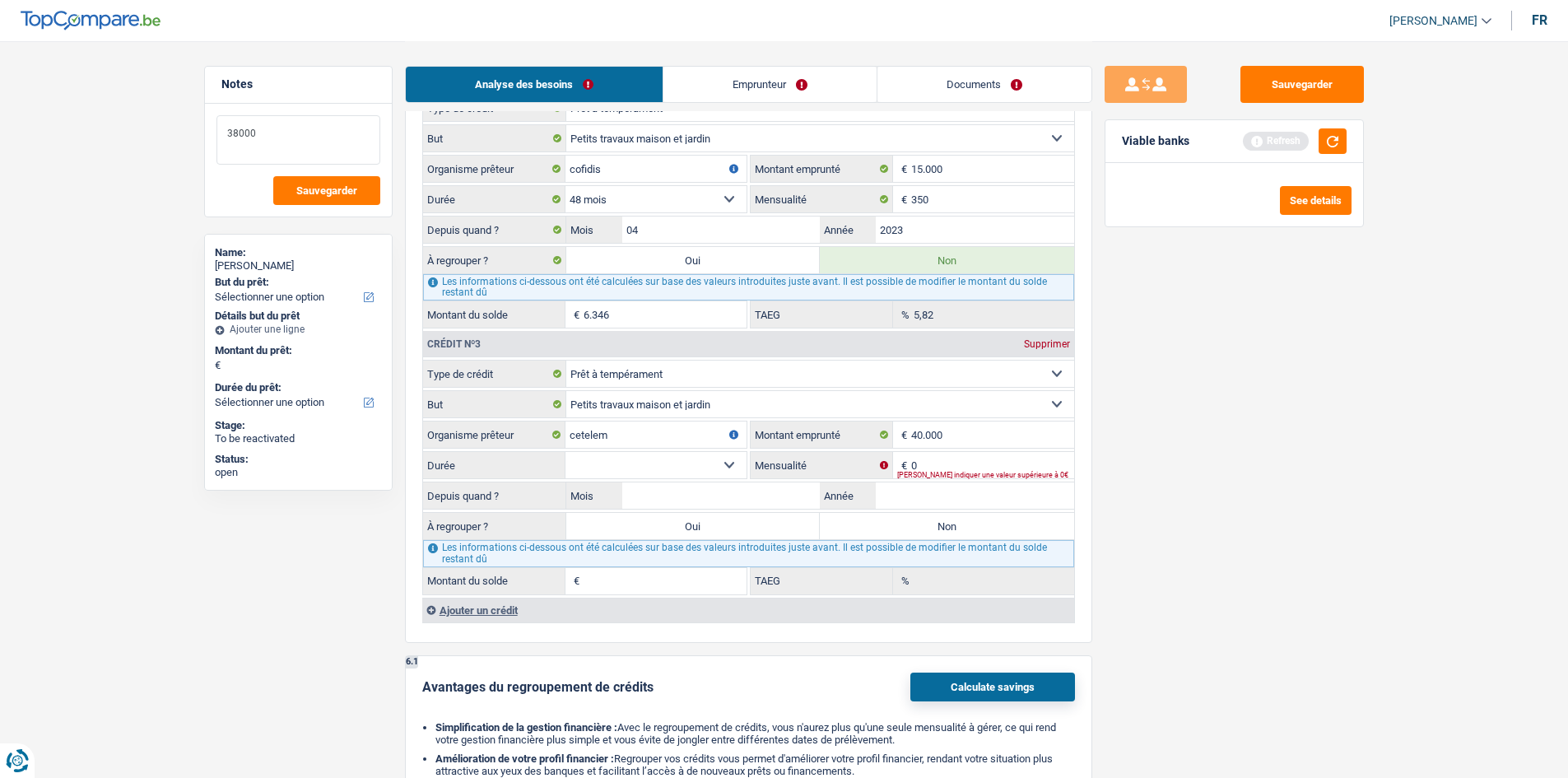
type textarea "38000"
click at [614, 293] on div "Sauvegarder Viable banks Refresh See details" at bounding box center [1234, 409] width 284 height 686
click at [614, 293] on input "0" at bounding box center [993, 465] width 163 height 26
type input "540"
click at [614, 293] on fieldset "Carte ou ouverture de crédit Prêt hypothécaire Vente à tempérament Prêt à tempé…" at bounding box center [748, 477] width 651 height 235
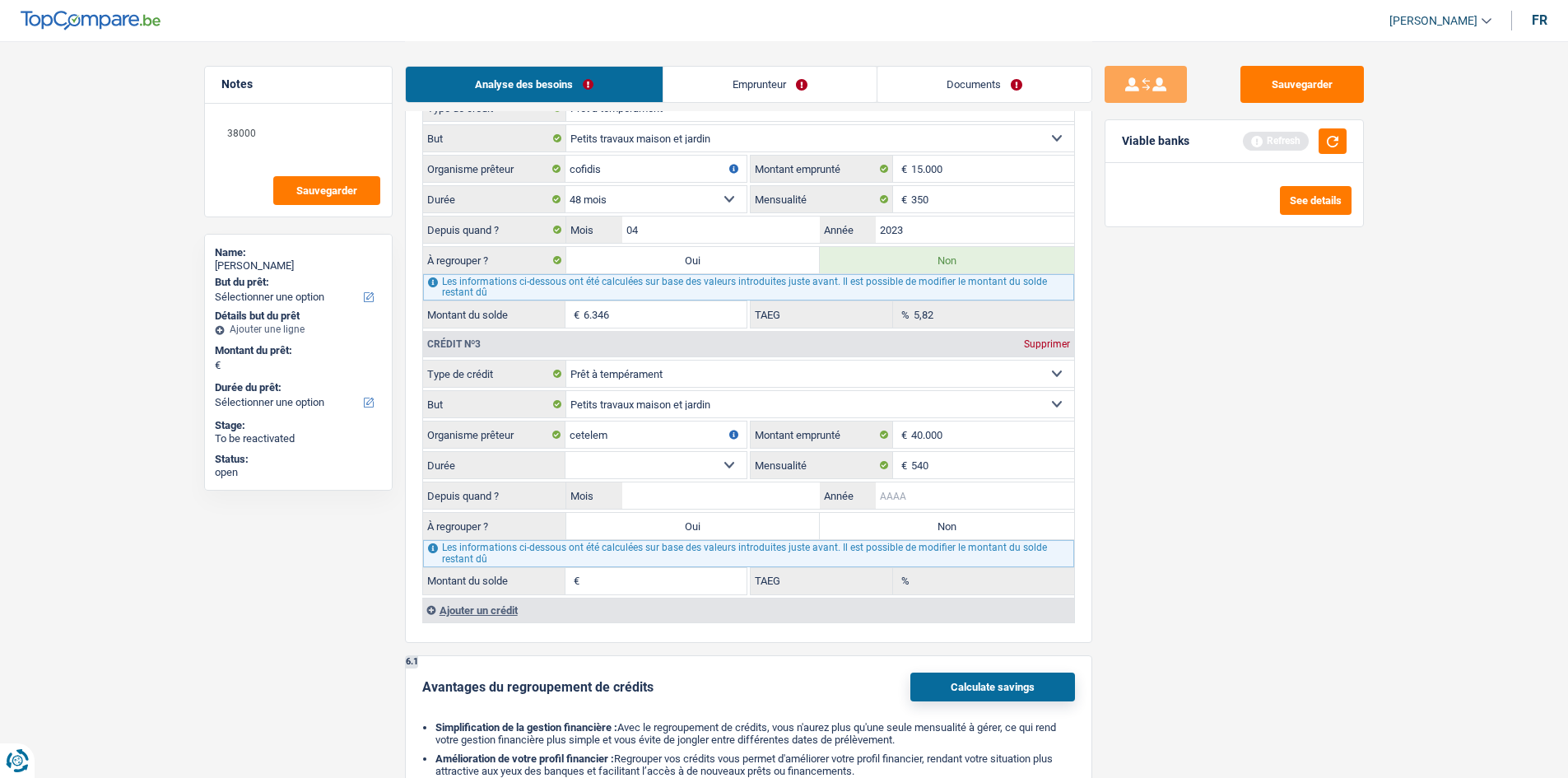
click at [614, 293] on input "Année" at bounding box center [975, 495] width 199 height 26
type input "2024"
click at [614, 293] on input "Mois" at bounding box center [721, 495] width 199 height 26
type input "3"
drag, startPoint x: 600, startPoint y: 467, endPoint x: 607, endPoint y: 462, distance: 8.6
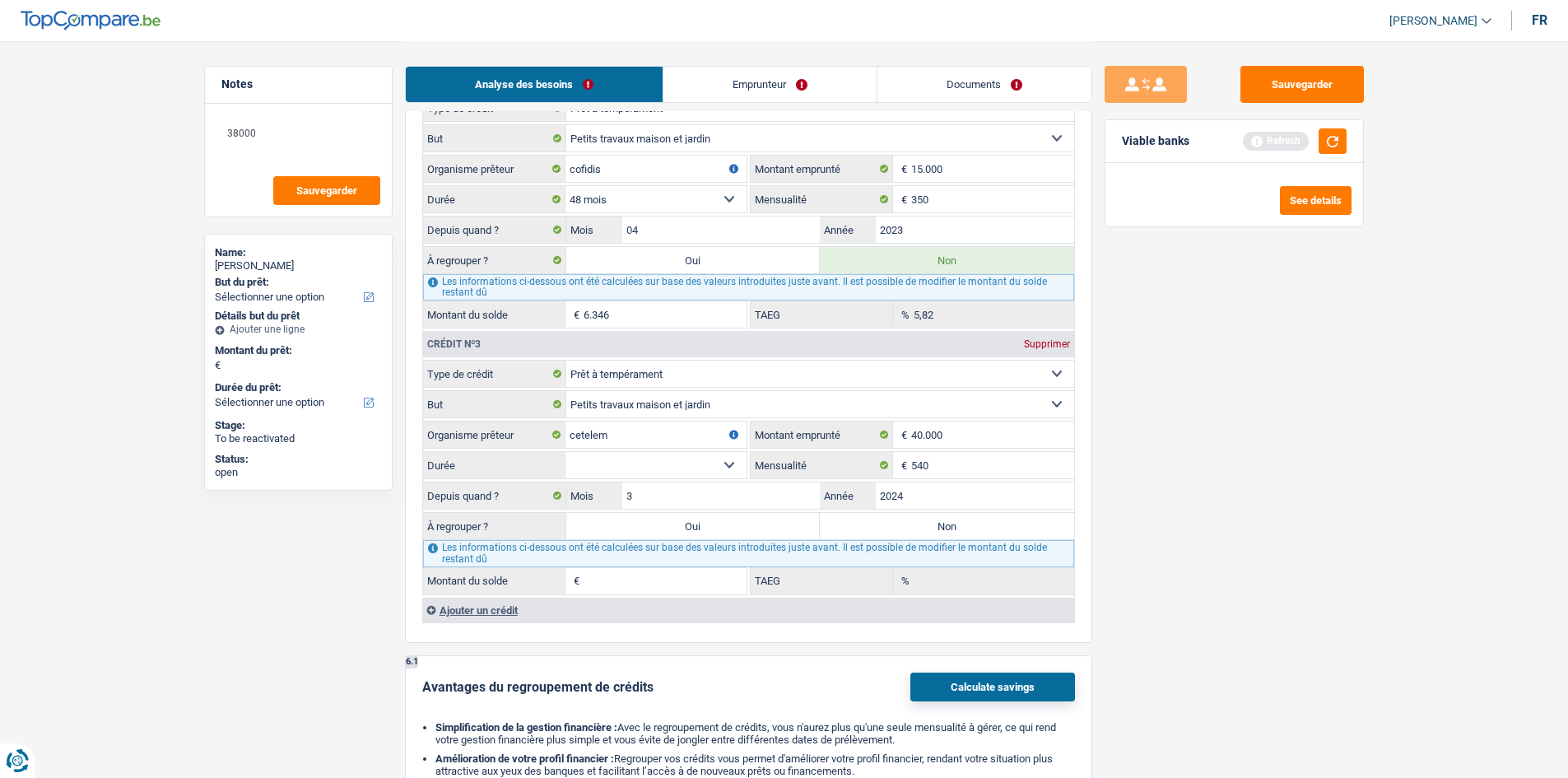
click at [600, 293] on select "12 mois 18 mois 24 mois 30 mois 36 mois 42 mois 48 mois 60 mois 72 mois 84 mois…" at bounding box center [656, 465] width 181 height 26
select select "120"
click at [565, 293] on select "12 mois 18 mois 24 mois 30 mois 36 mois 42 mois 48 mois 60 mois 72 mois 84 mois…" at bounding box center [656, 465] width 181 height 26
type input "36.321"
type input "11,03"
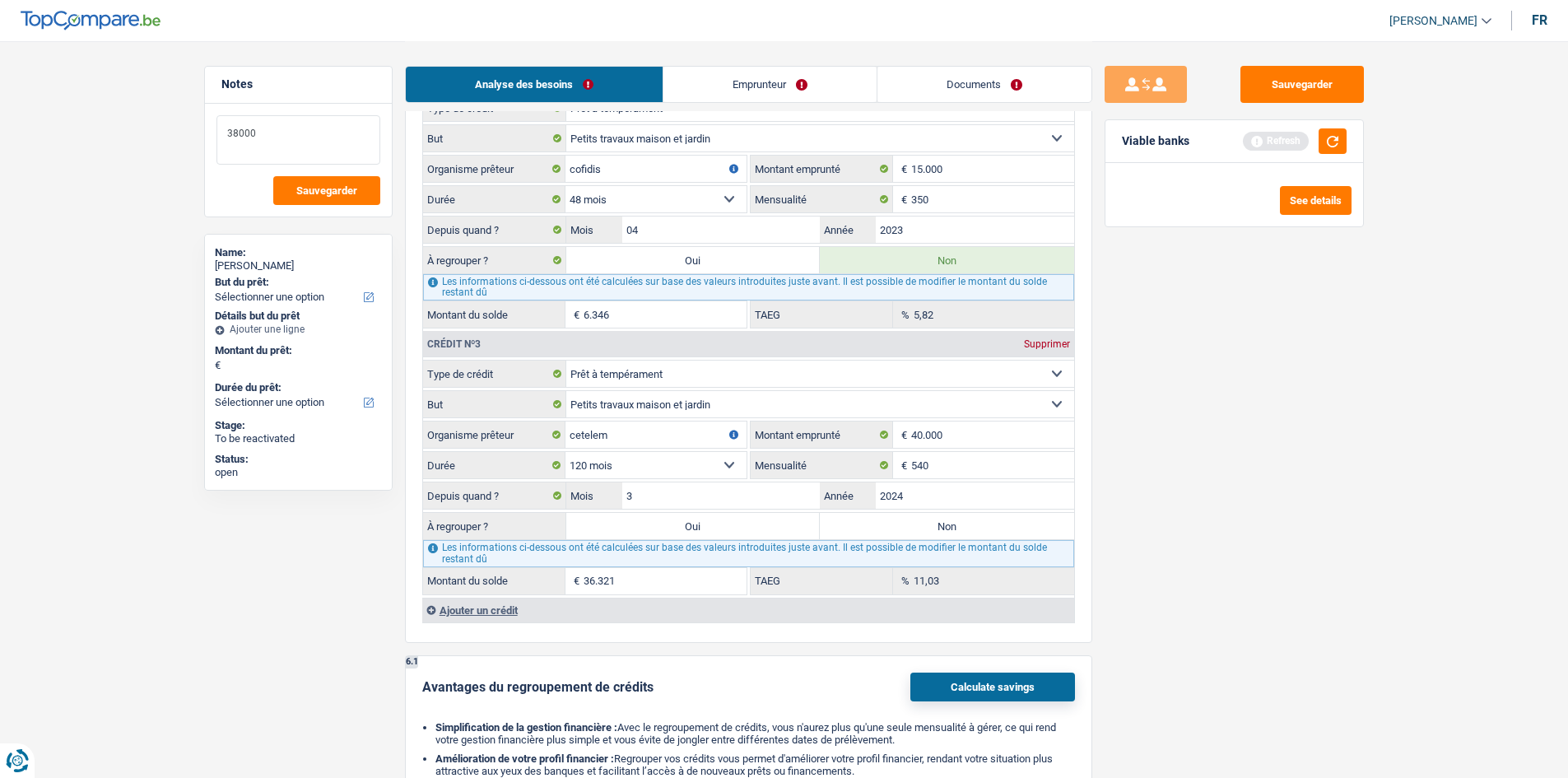
drag, startPoint x: 311, startPoint y: 138, endPoint x: -166, endPoint y: 126, distance: 477.2
click at [614, 293] on div "Sauvegarder Viable banks Refresh See details" at bounding box center [1234, 409] width 284 height 686
click at [614, 293] on label "Oui" at bounding box center [693, 526] width 255 height 26
click at [614, 293] on input "Oui" at bounding box center [693, 526] width 255 height 26
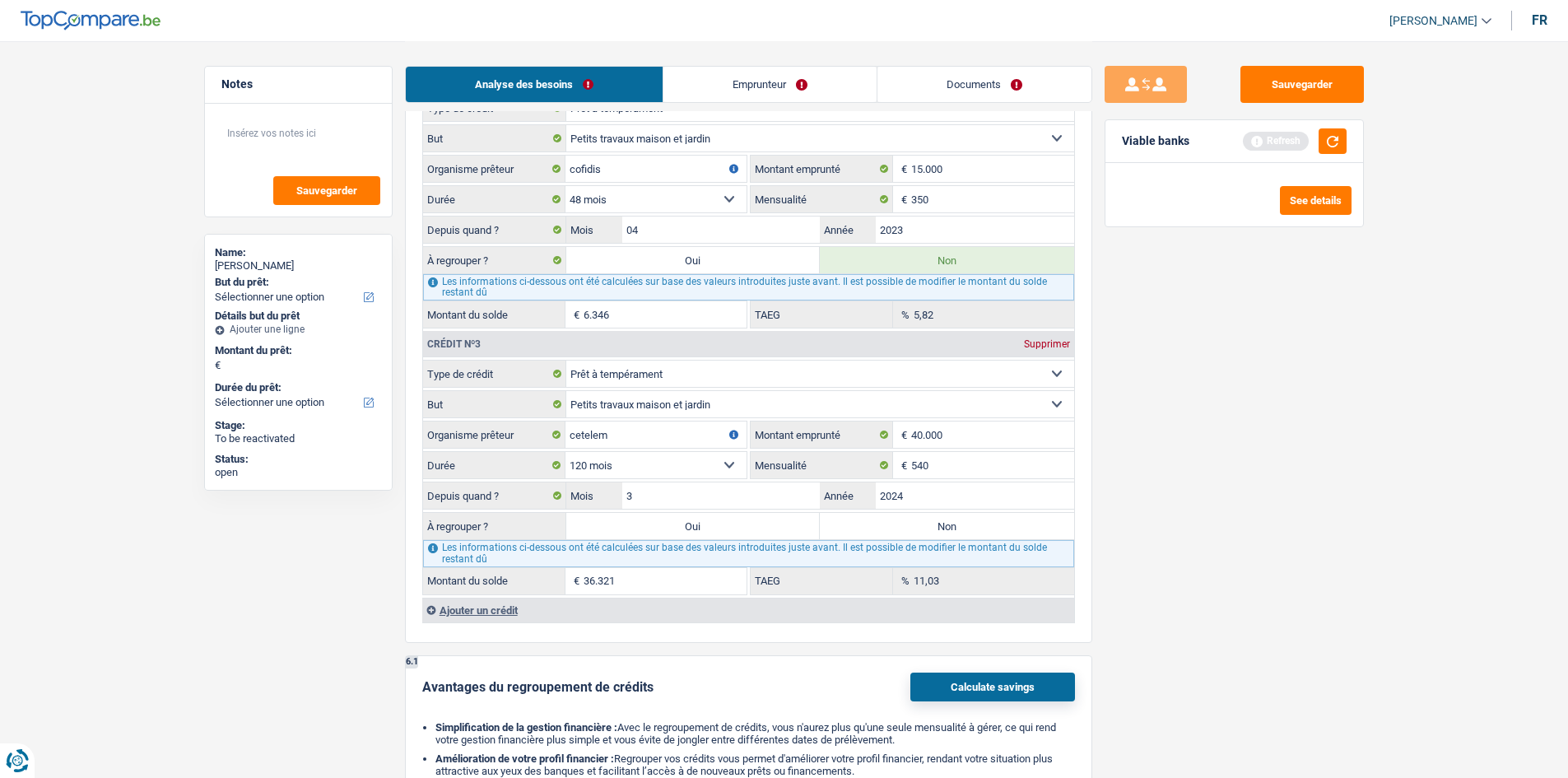
radio input "true"
type input "36.321"
select select "refinancing"
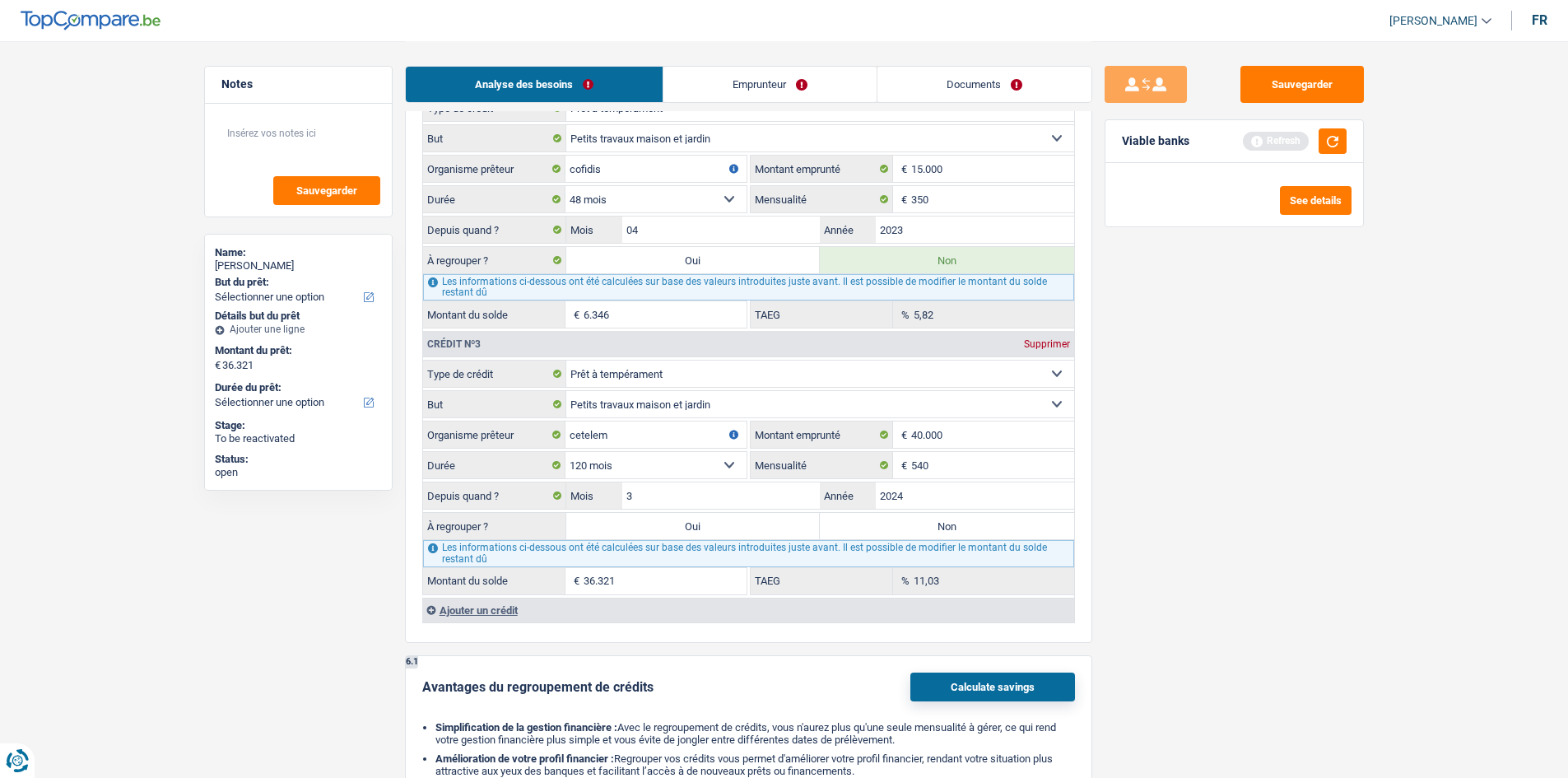
select select "120"
select select "refinancing"
select select "120"
select select "refinancing"
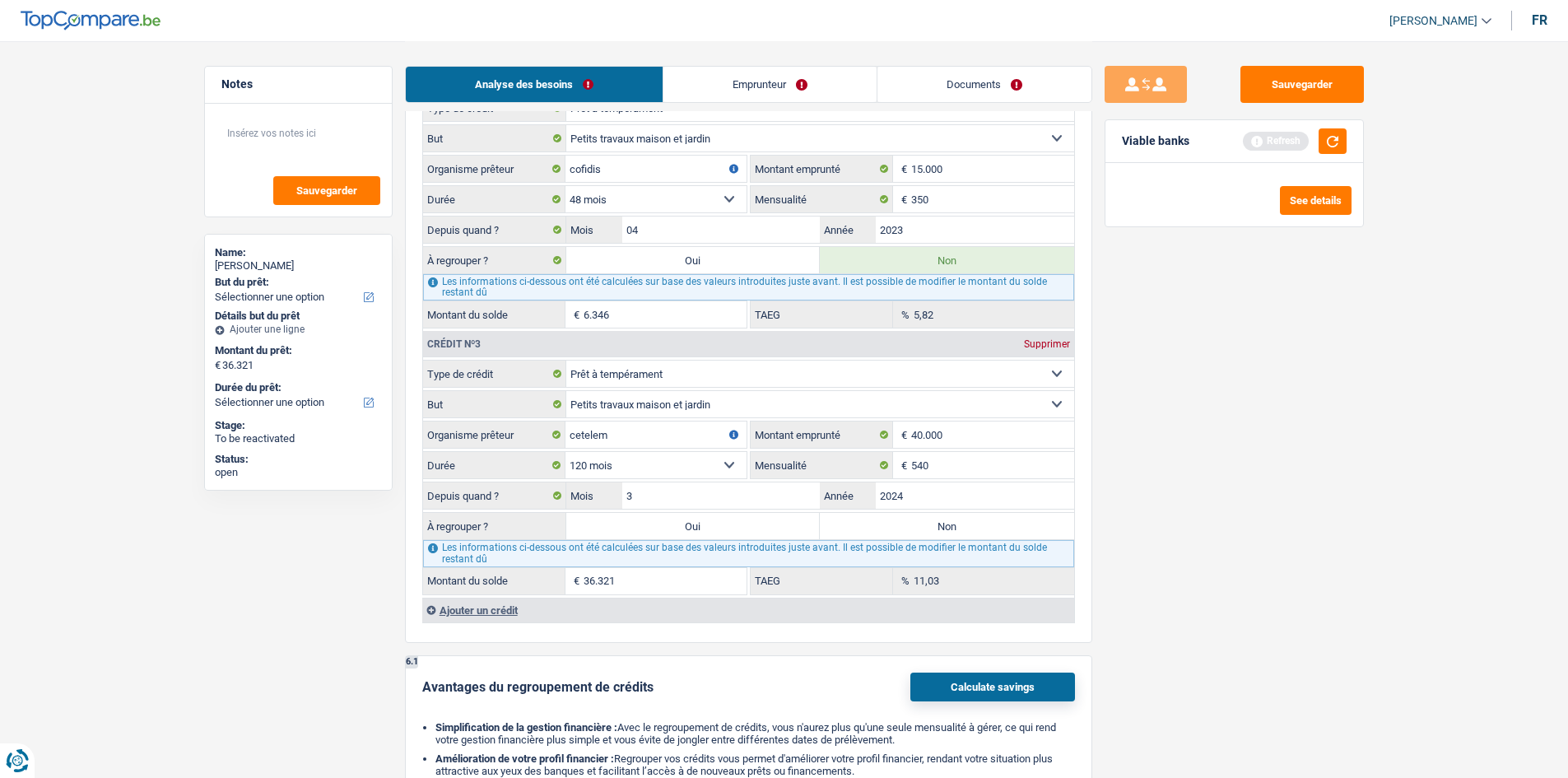
select select "refinancing"
select select "120"
select select "refinancing"
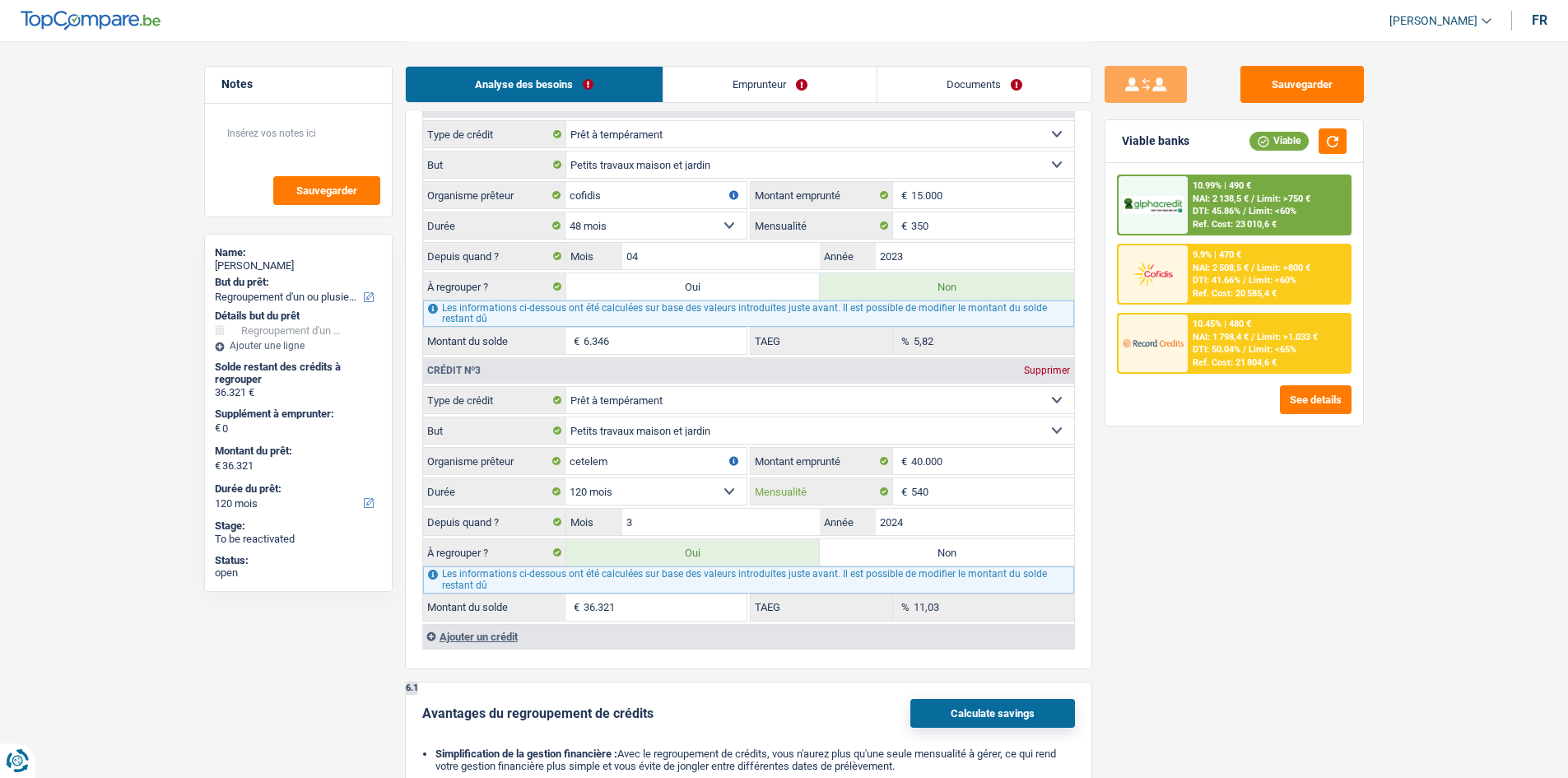
click at [614, 293] on input "540" at bounding box center [993, 491] width 163 height 26
click at [614, 293] on div "10.45% | 480 €" at bounding box center [1221, 324] width 59 height 11
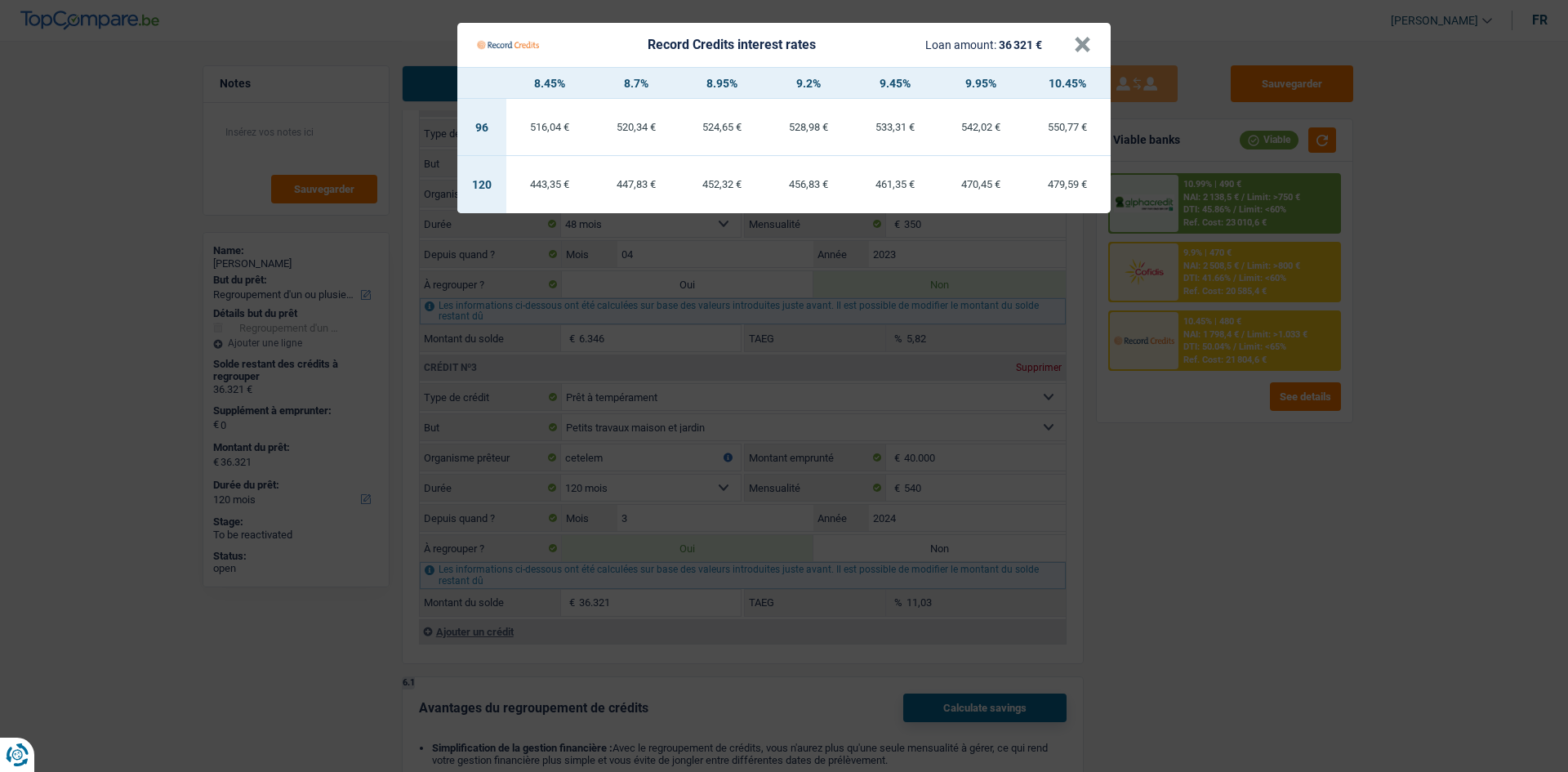
click at [609, 291] on Credits "Record Credits interest rates Loan amount: 36 321 € × 8.45% 8.7% 8.95% 9.2% 9.4…" at bounding box center [784, 386] width 1568 height 772
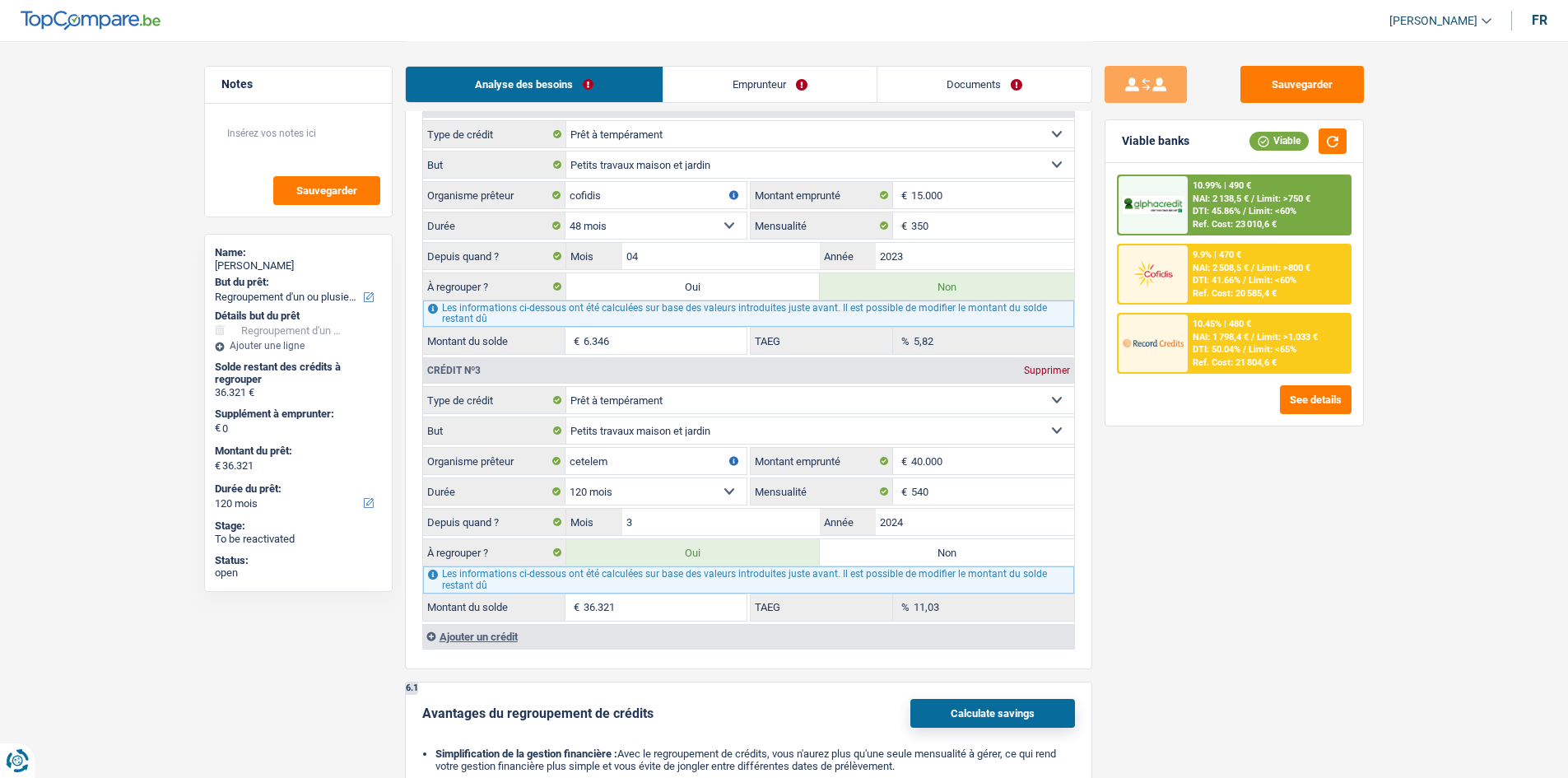
click at [614, 189] on div "10.99% | 490 €" at bounding box center [1221, 185] width 59 height 11
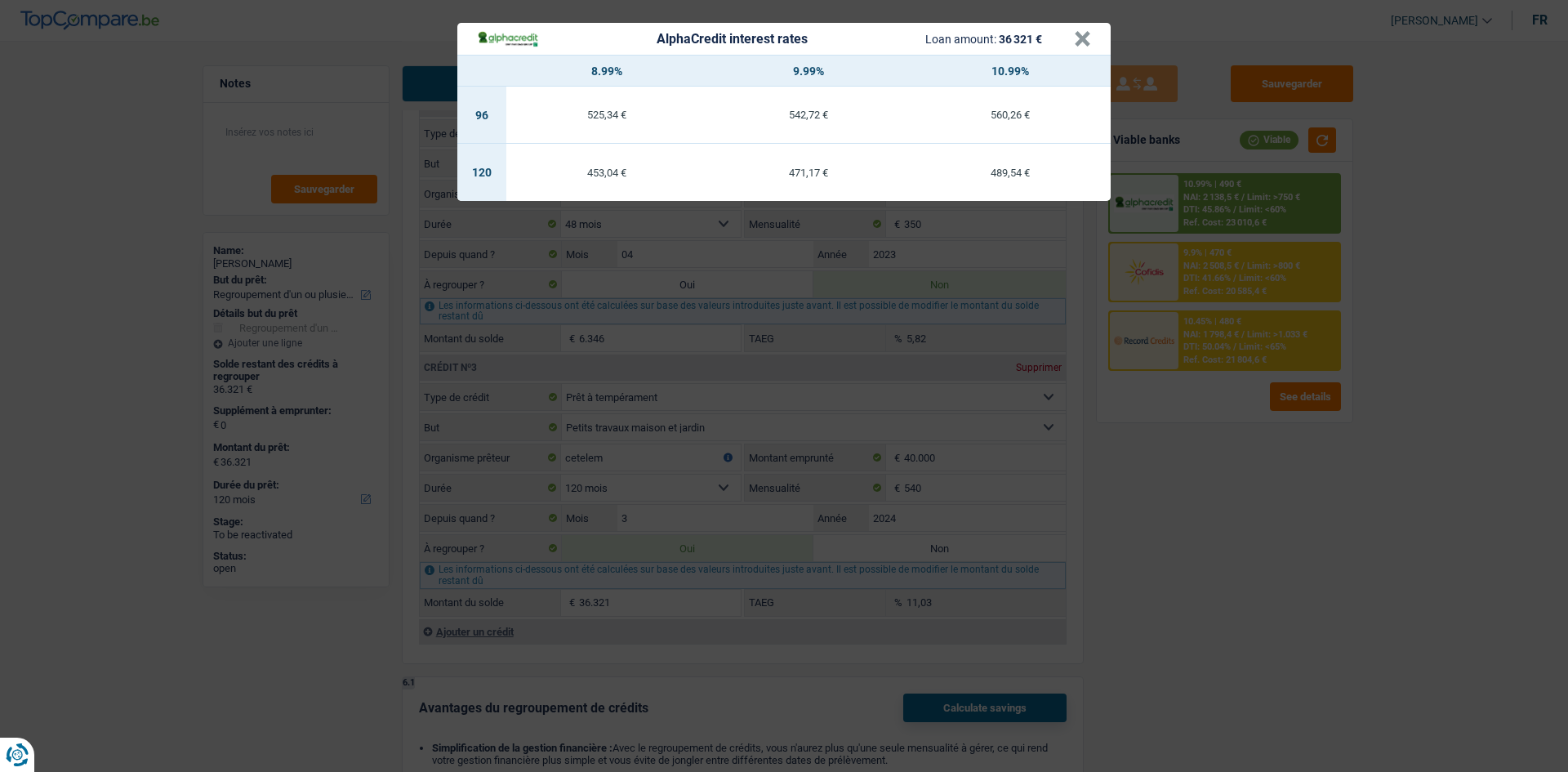
drag, startPoint x: 1232, startPoint y: 478, endPoint x: 1229, endPoint y: 464, distance: 14.3
click at [609, 291] on div "AlphaCredit interest rates Loan amount: 36 321 € × 8.99% 9.99% 10.99% 96 525,34…" at bounding box center [784, 386] width 1568 height 772
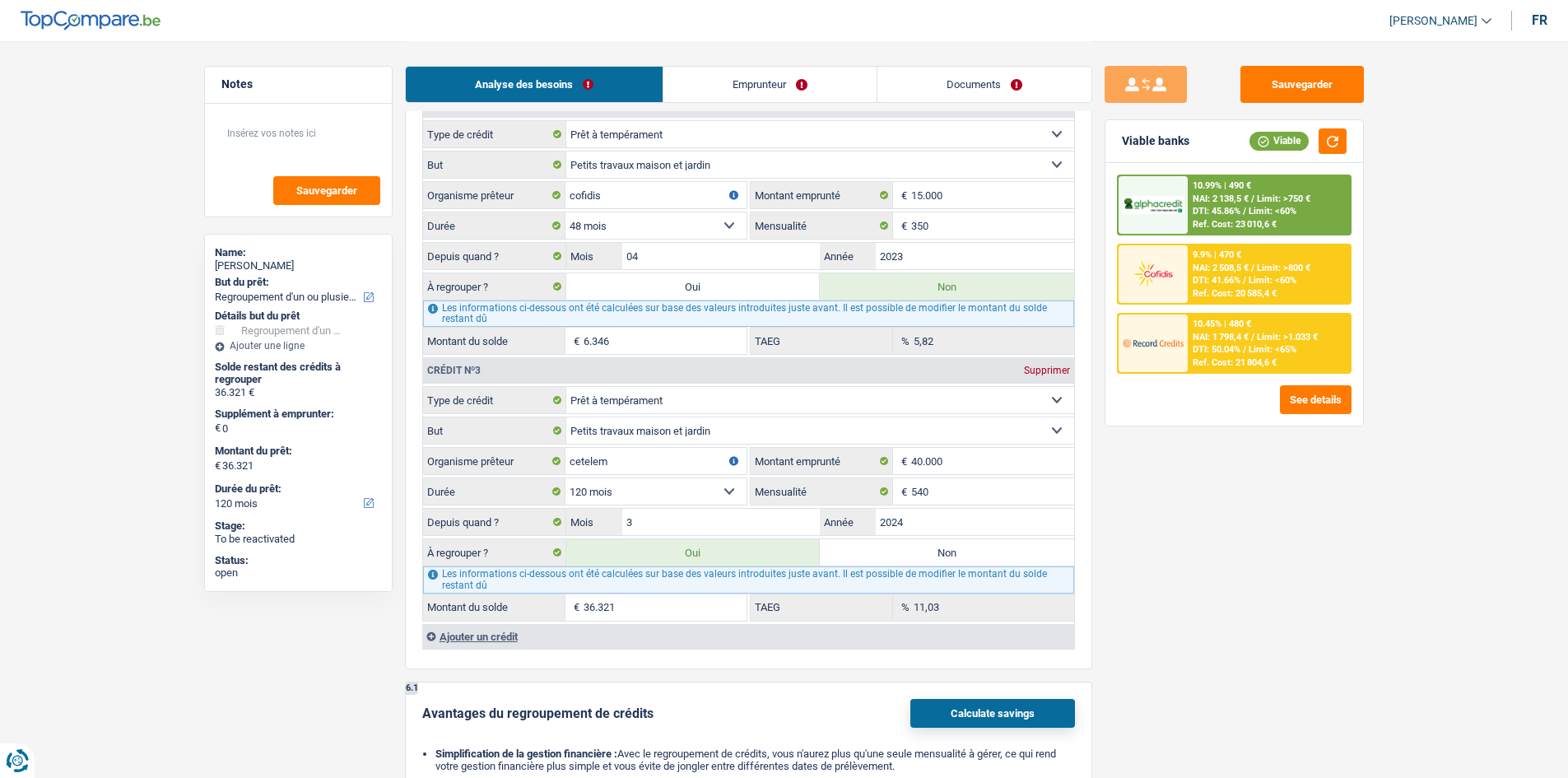
click at [614, 213] on span "Limit: <60%" at bounding box center [1272, 211] width 48 height 11
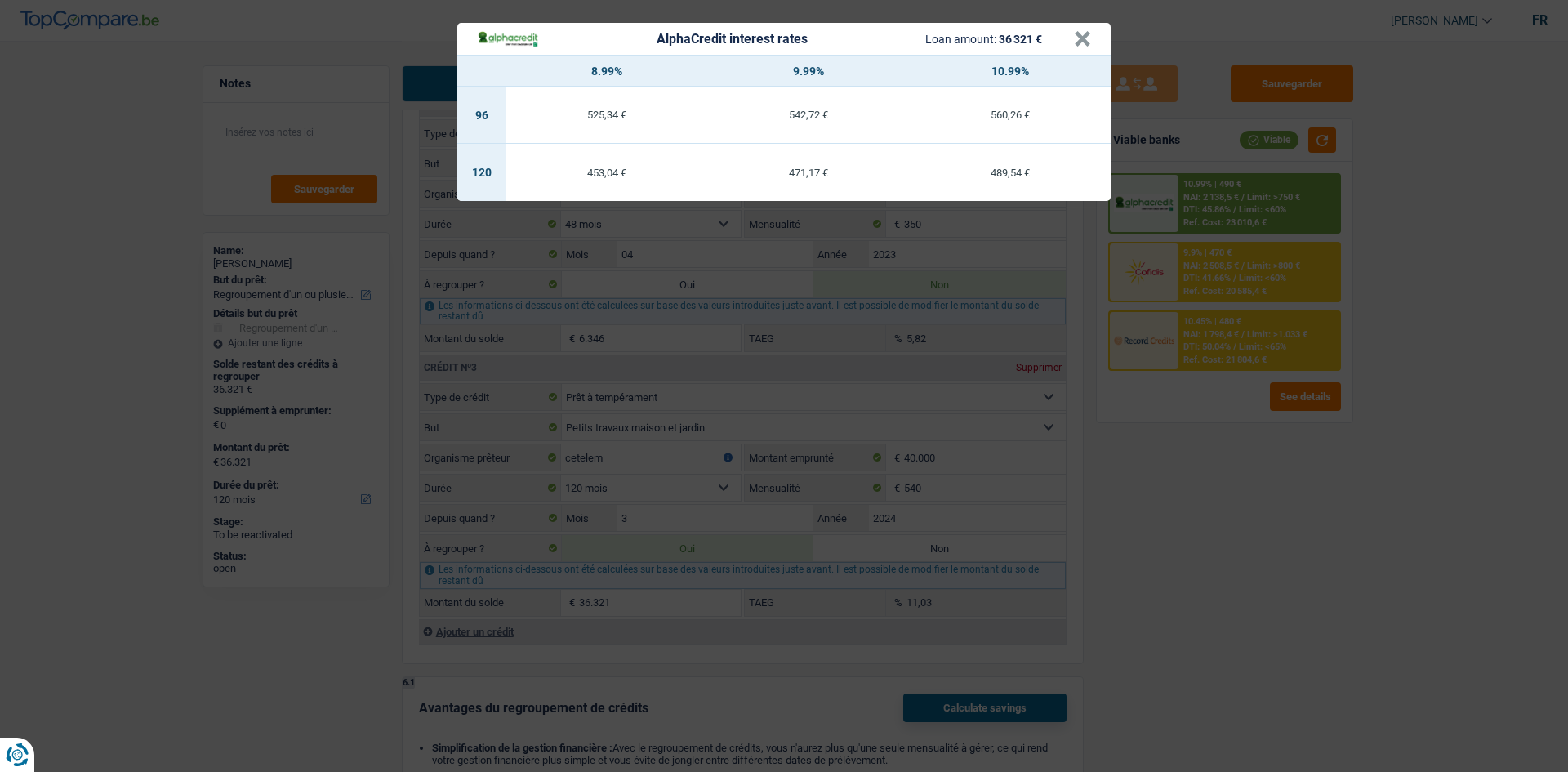
click at [609, 291] on div "AlphaCredit interest rates Loan amount: 36 321 € × 8.99% 9.99% 10.99% 96 525,34…" at bounding box center [784, 386] width 1568 height 772
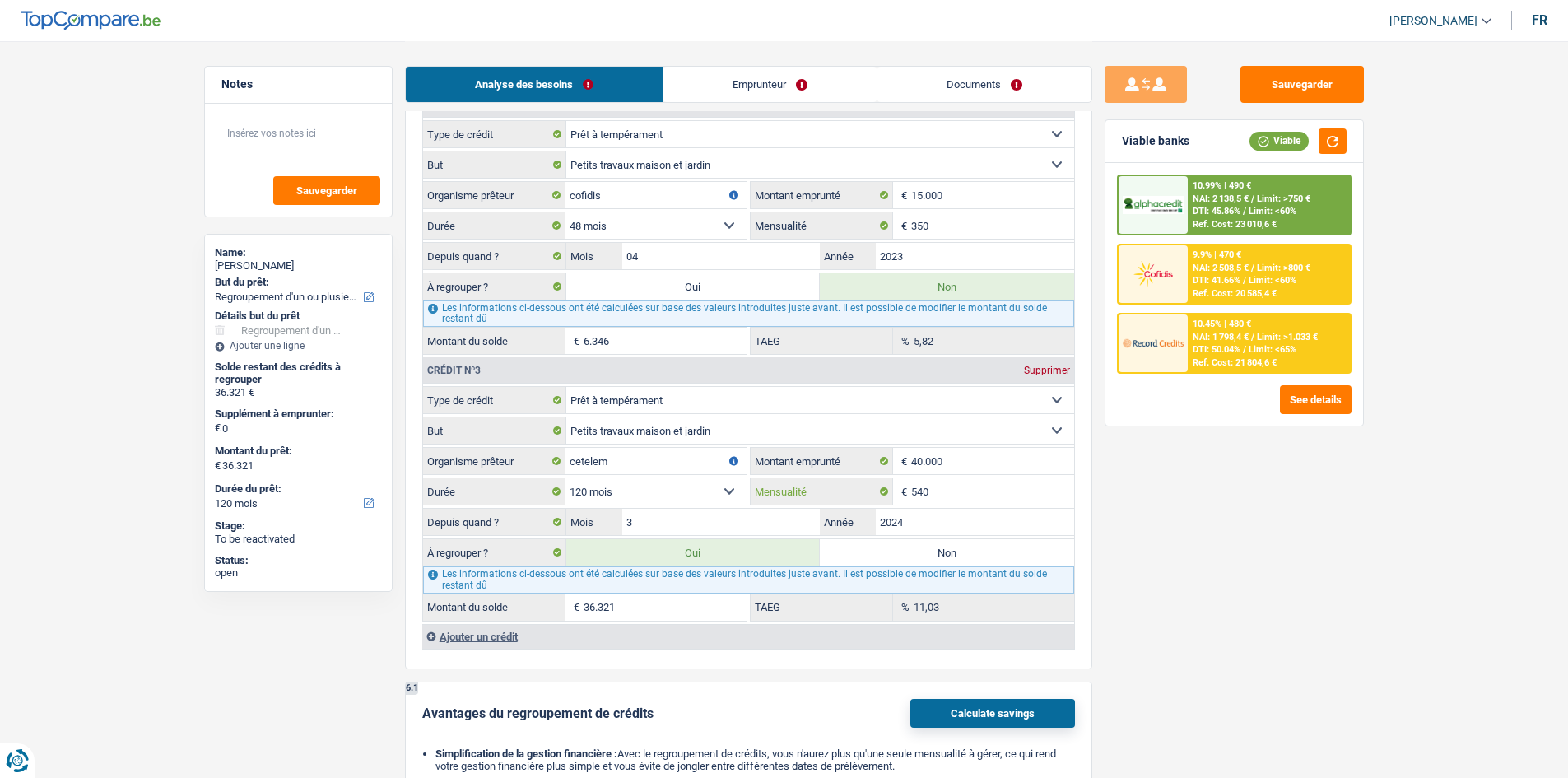
click at [614, 293] on input "540" at bounding box center [993, 491] width 163 height 26
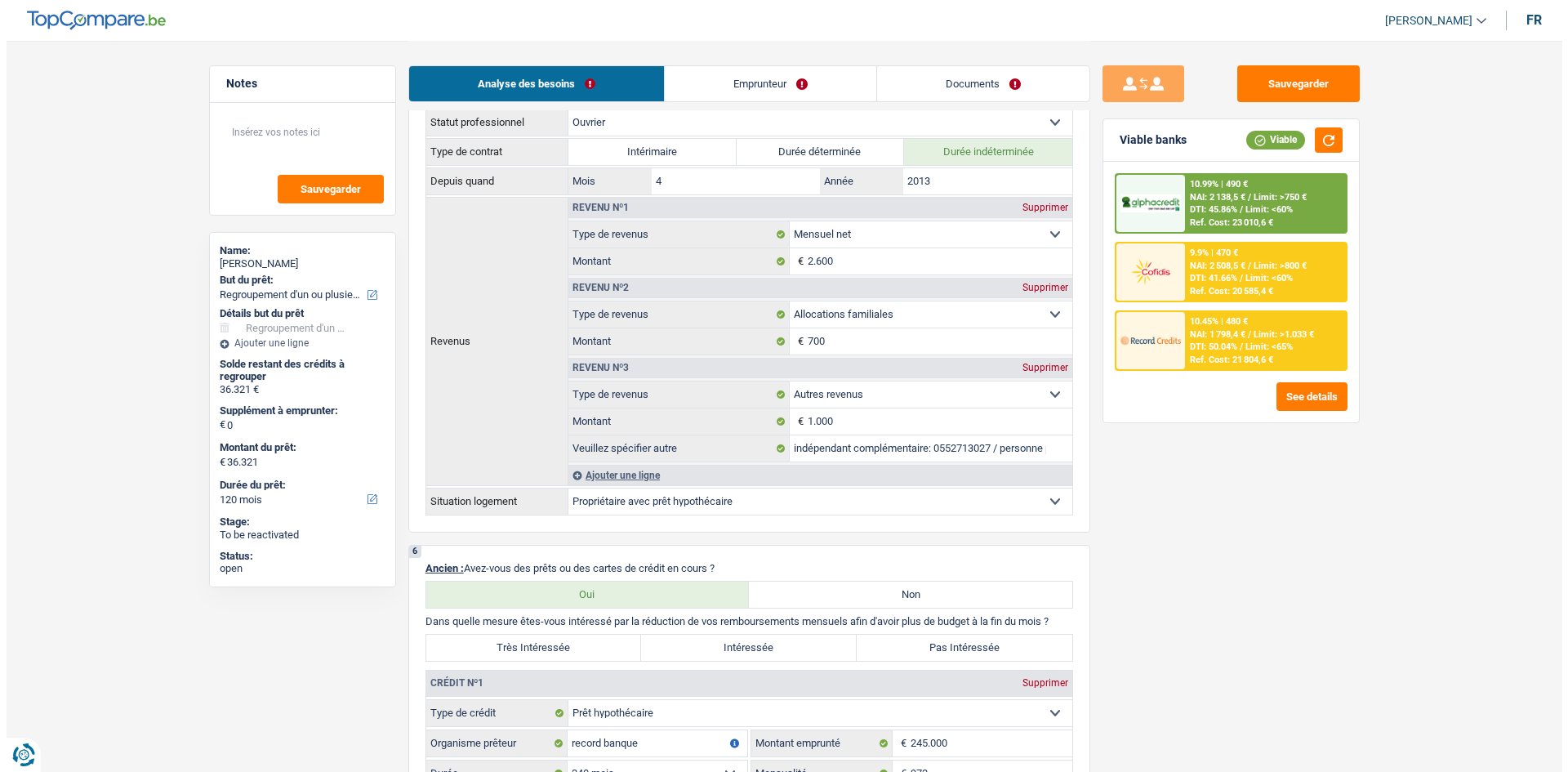
scroll to position [1225, 0]
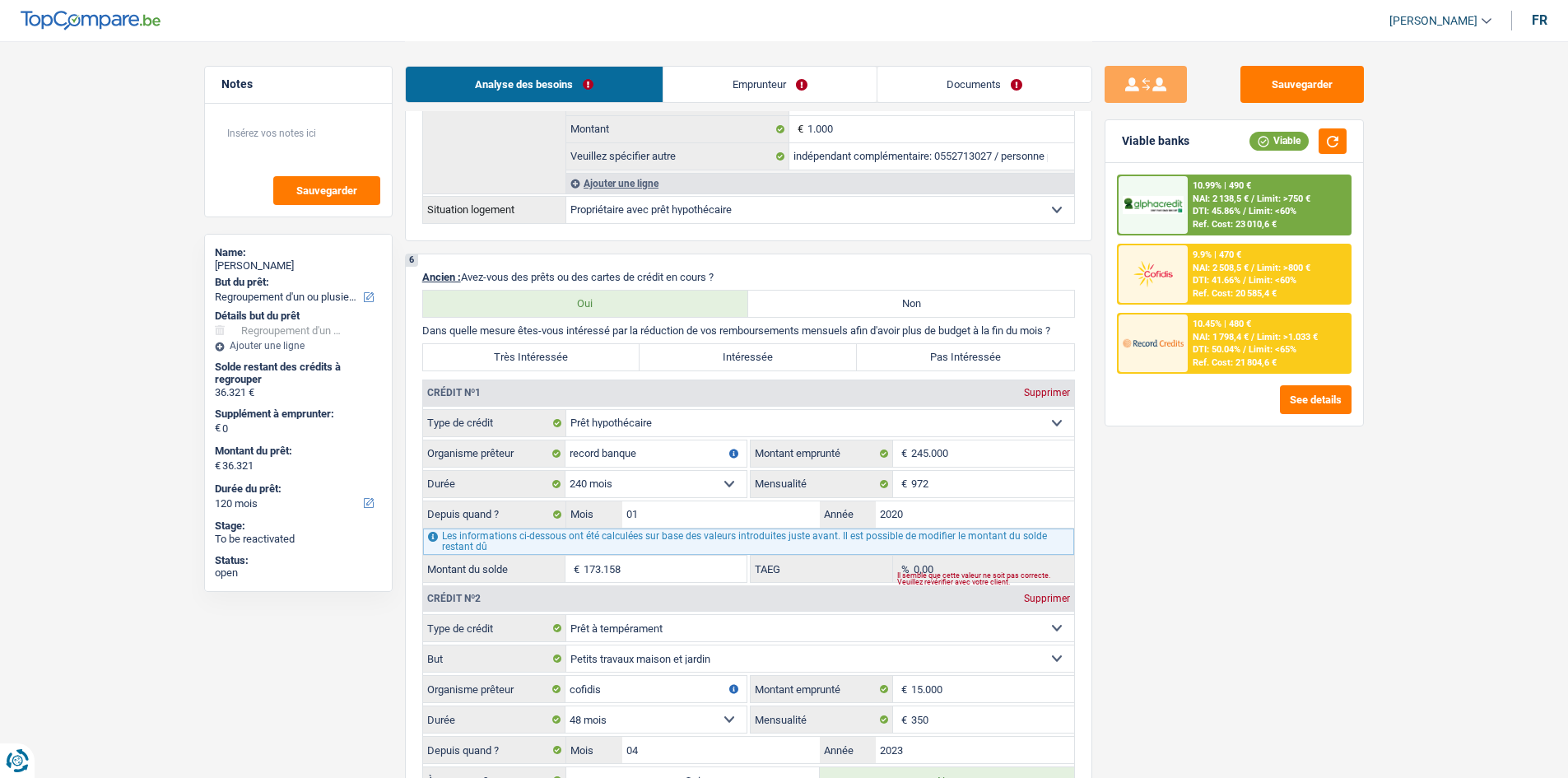
click at [614, 293] on span "NAI: 1 798,4 €" at bounding box center [1220, 337] width 56 height 11
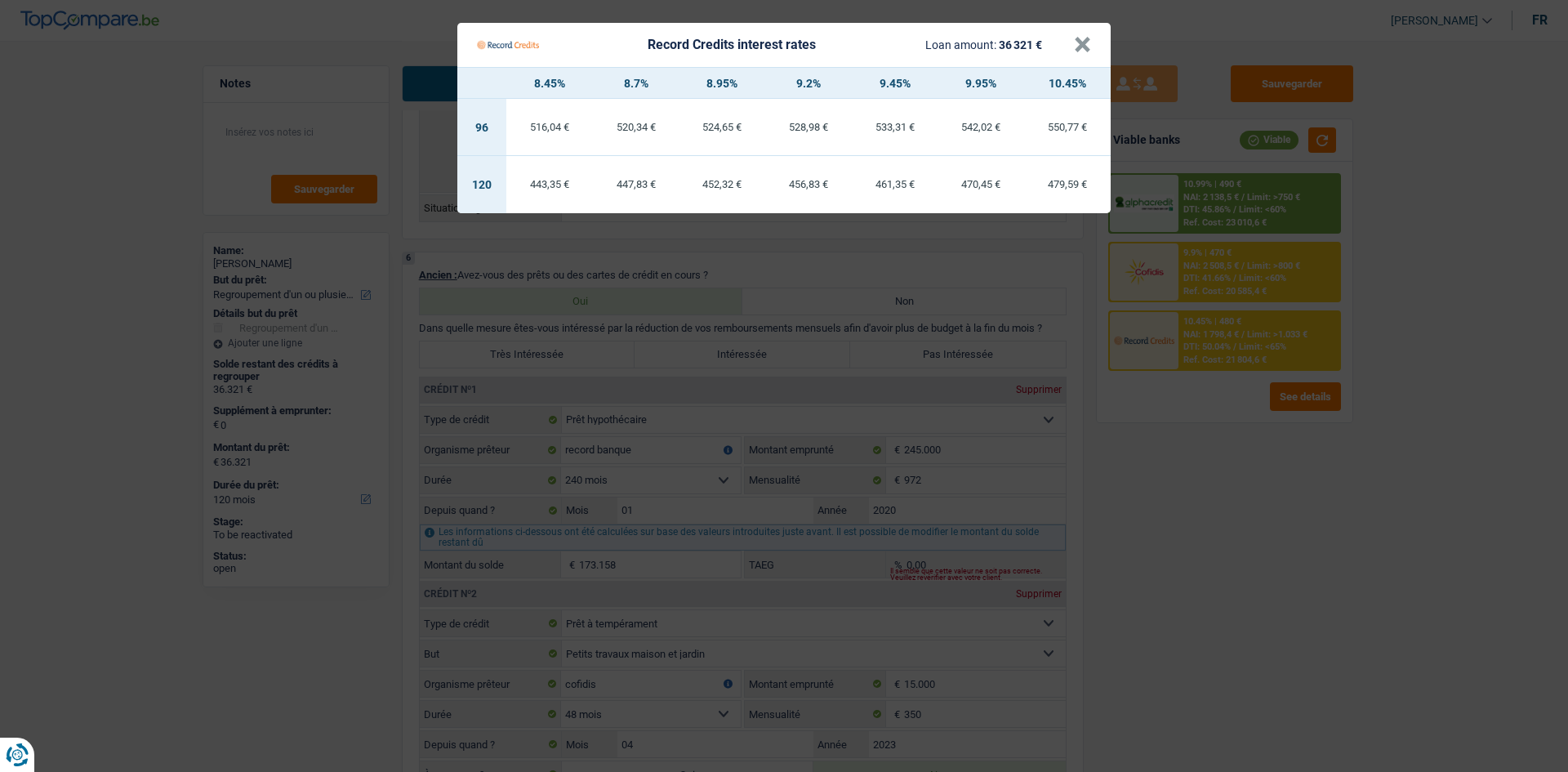
click at [609, 291] on Credits "Record Credits interest rates Loan amount: 36 321 € × 8.45% 8.7% 8.95% 9.2% 9.4…" at bounding box center [784, 386] width 1568 height 772
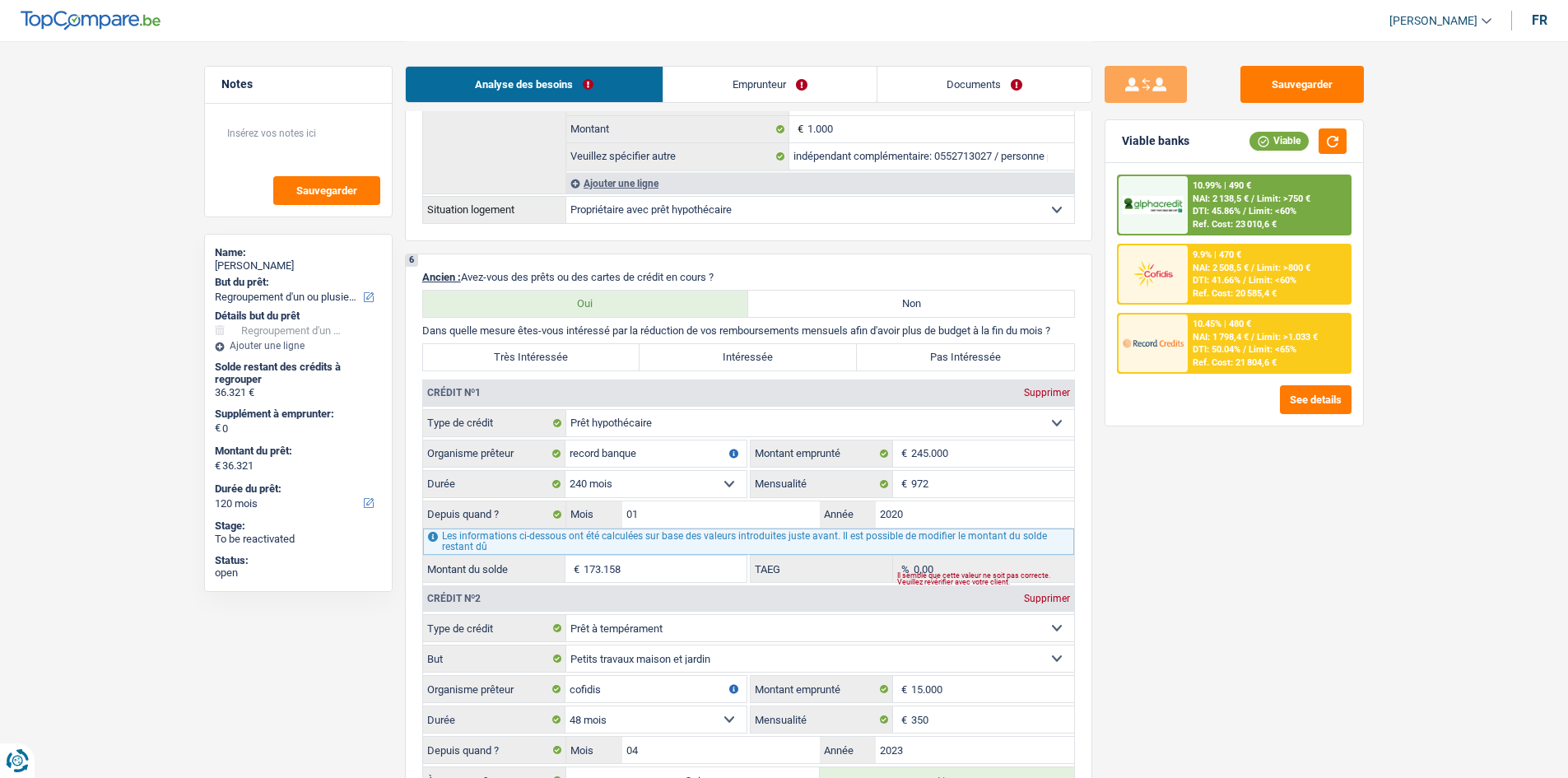
click at [614, 197] on span "NAI: 2 138,5 €" at bounding box center [1220, 199] width 56 height 11
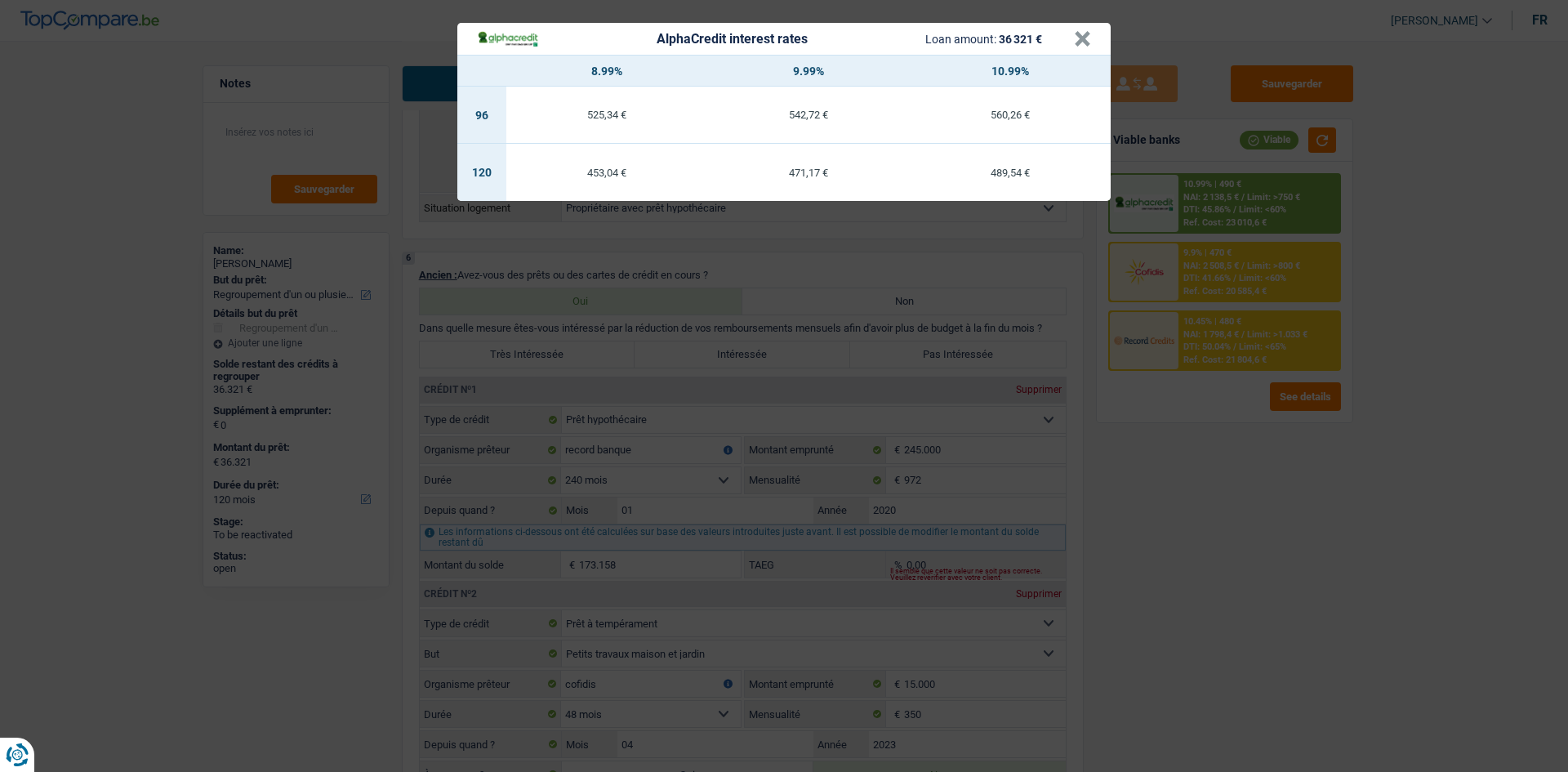
click at [609, 291] on div "AlphaCredit interest rates Loan amount: 36 321 € × 8.99% 9.99% 10.99% 96 525,34…" at bounding box center [784, 386] width 1568 height 772
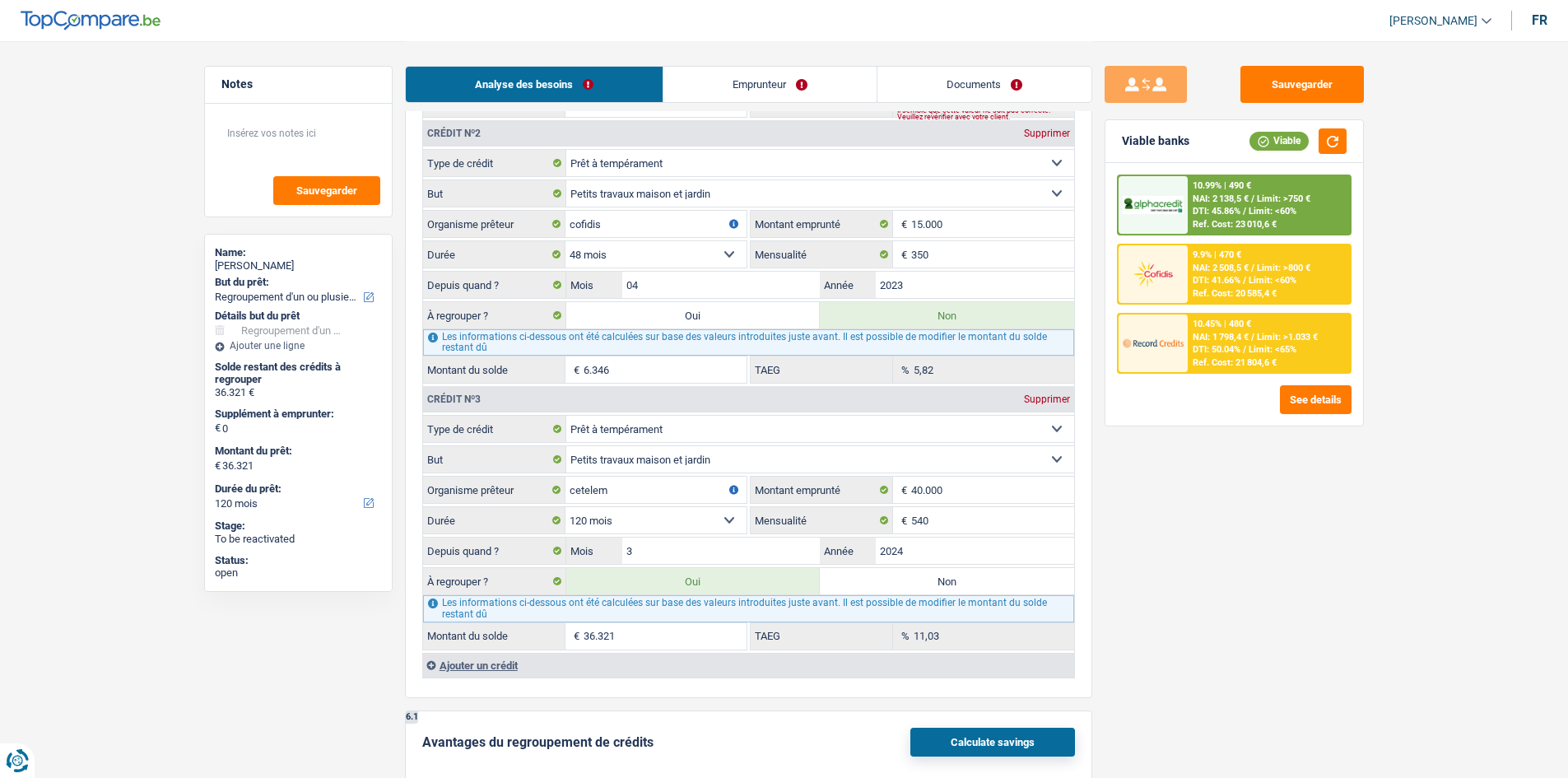
scroll to position [1729, 0]
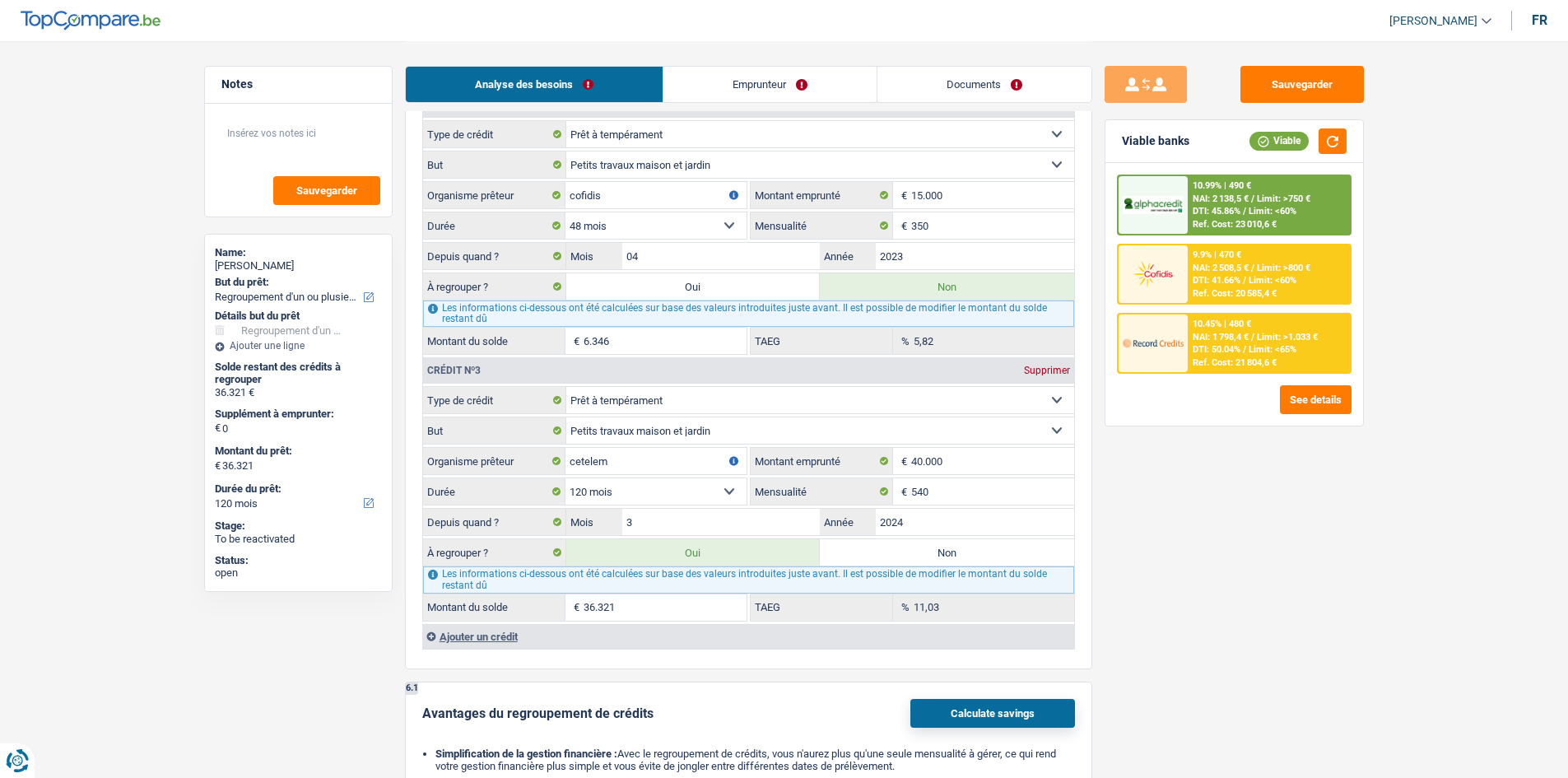
click at [614, 280] on label "Oui" at bounding box center [693, 287] width 255 height 26
click at [614, 280] on input "Oui" at bounding box center [693, 287] width 255 height 26
radio input "true"
type input "42.667"
radio input "false"
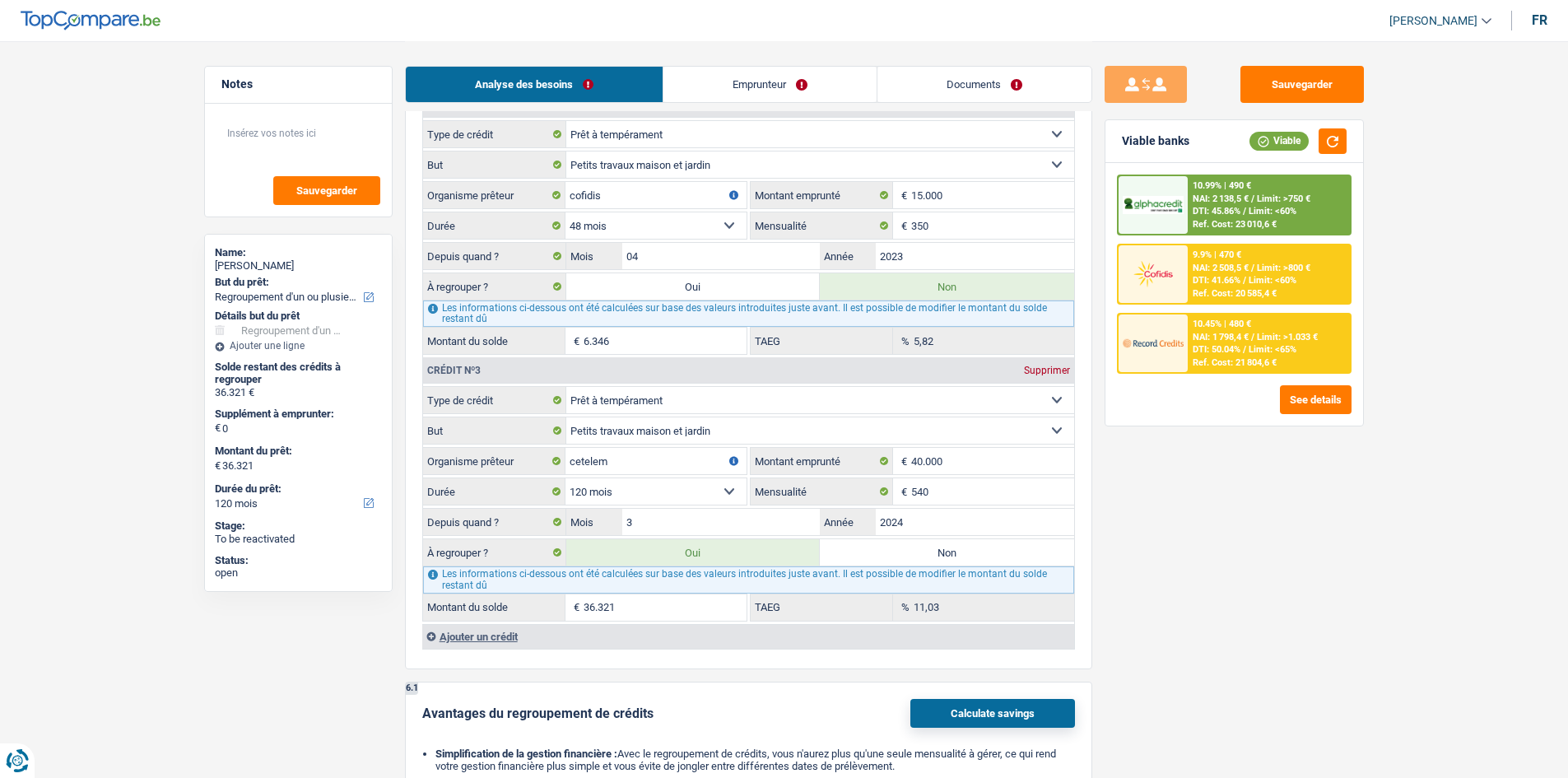
type input "42.667"
select select "144"
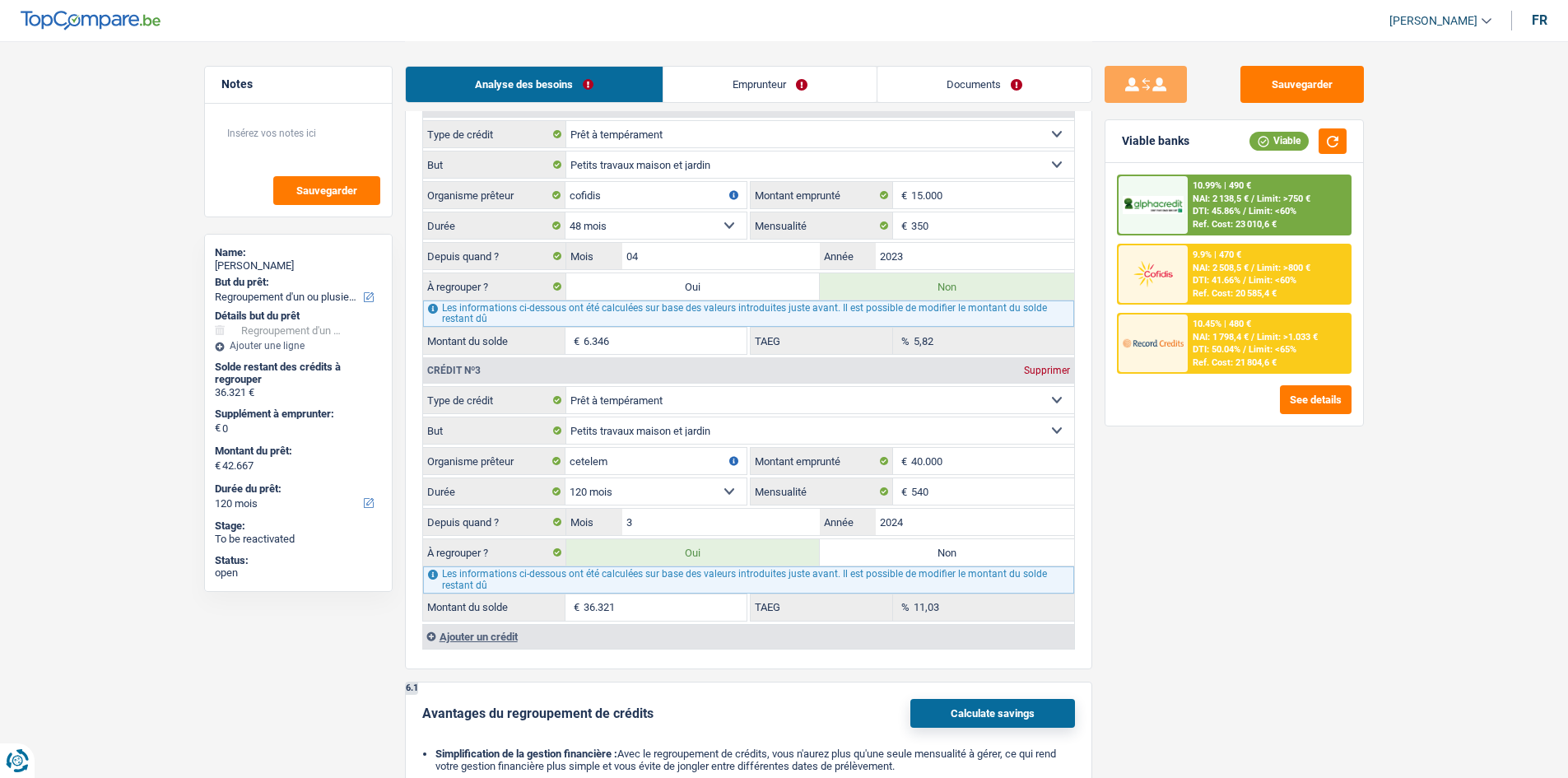
select select "144"
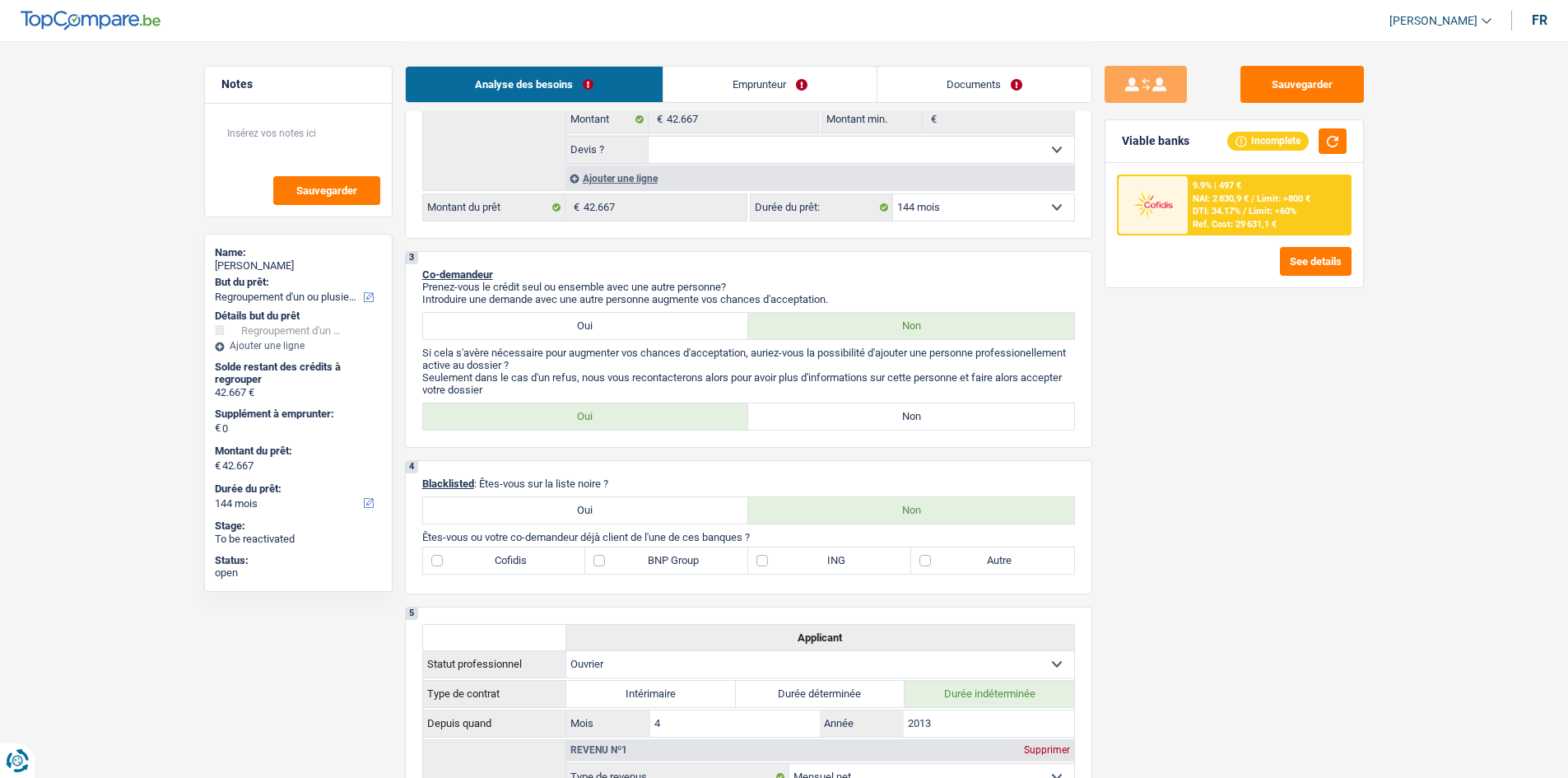
scroll to position [330, 0]
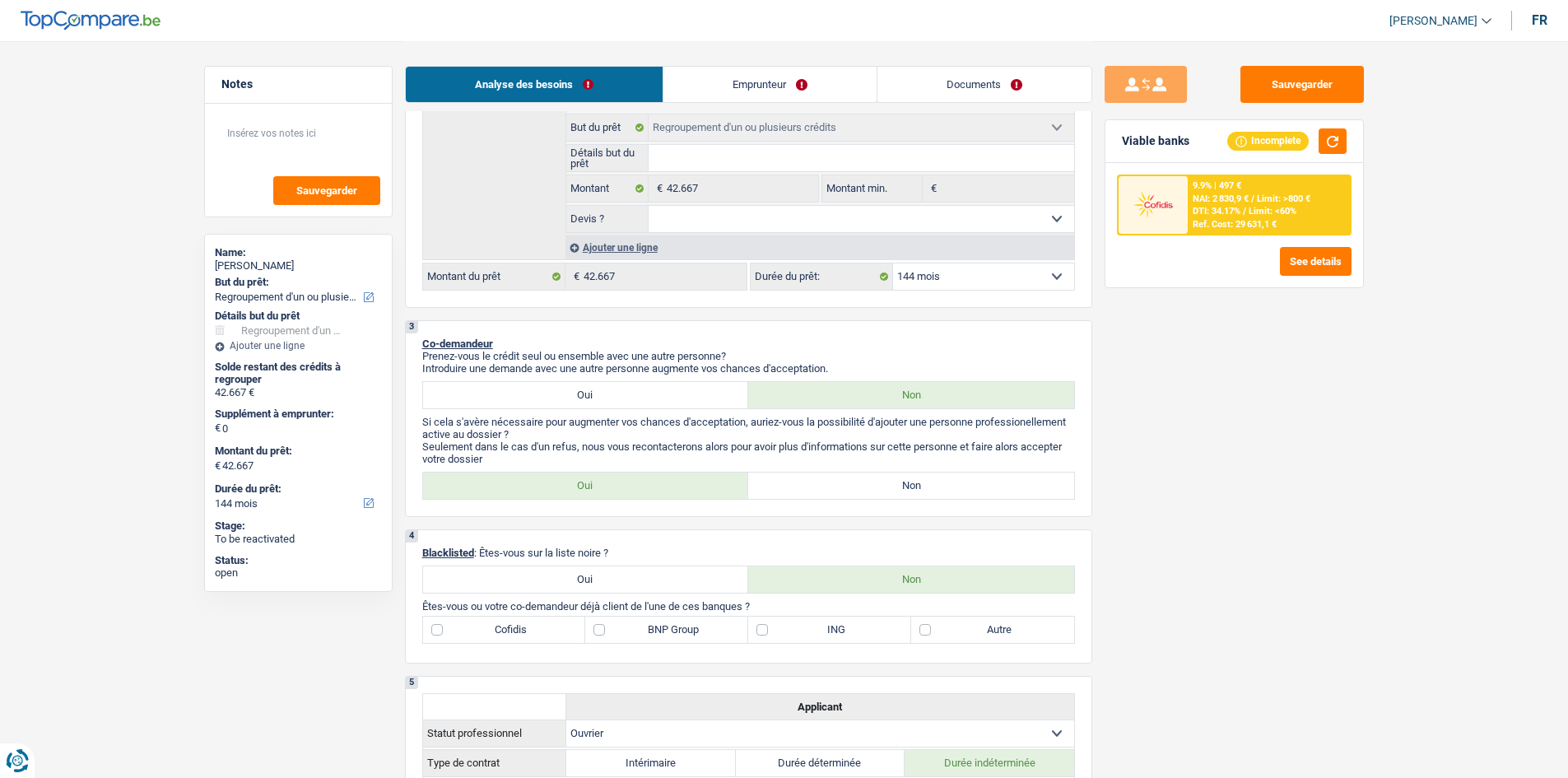
click at [614, 279] on select "12 mois 18 mois 24 mois 30 mois 36 mois 42 mois 48 mois 60 mois 72 mois 84 mois…" at bounding box center [984, 277] width 181 height 26
select select "120"
click at [614, 264] on select "12 mois 18 mois 24 mois 30 mois 36 mois 42 mois 48 mois 60 mois 72 mois 84 mois…" at bounding box center [984, 277] width 181 height 26
select select "120"
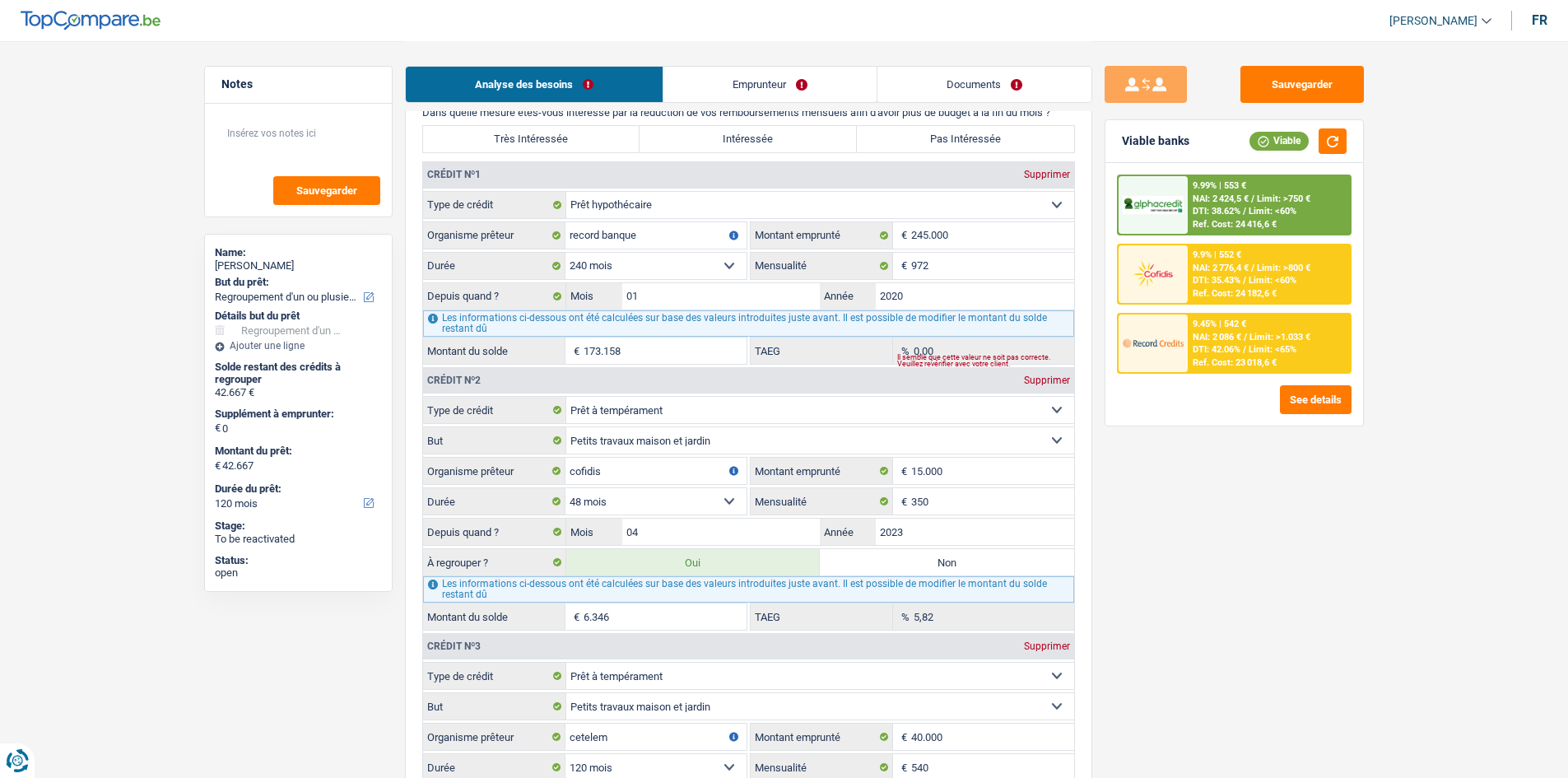
scroll to position [1399, 0]
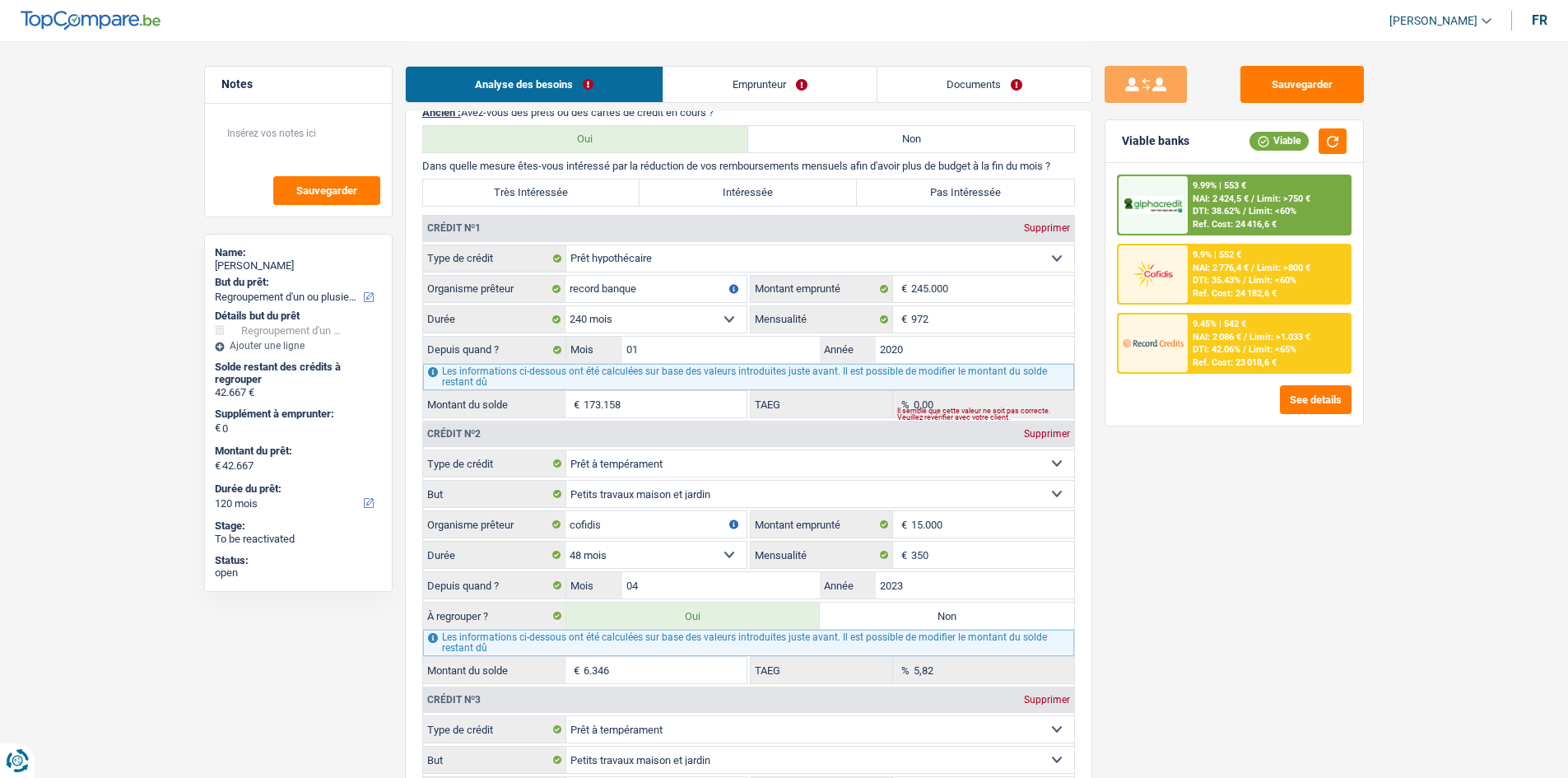
click at [614, 293] on fieldset "Carte ou ouverture de crédit Prêt hypothécaire Vente à tempérament Prêt à tempé…" at bounding box center [748, 331] width 651 height 174
click at [614, 293] on input "972" at bounding box center [993, 320] width 163 height 26
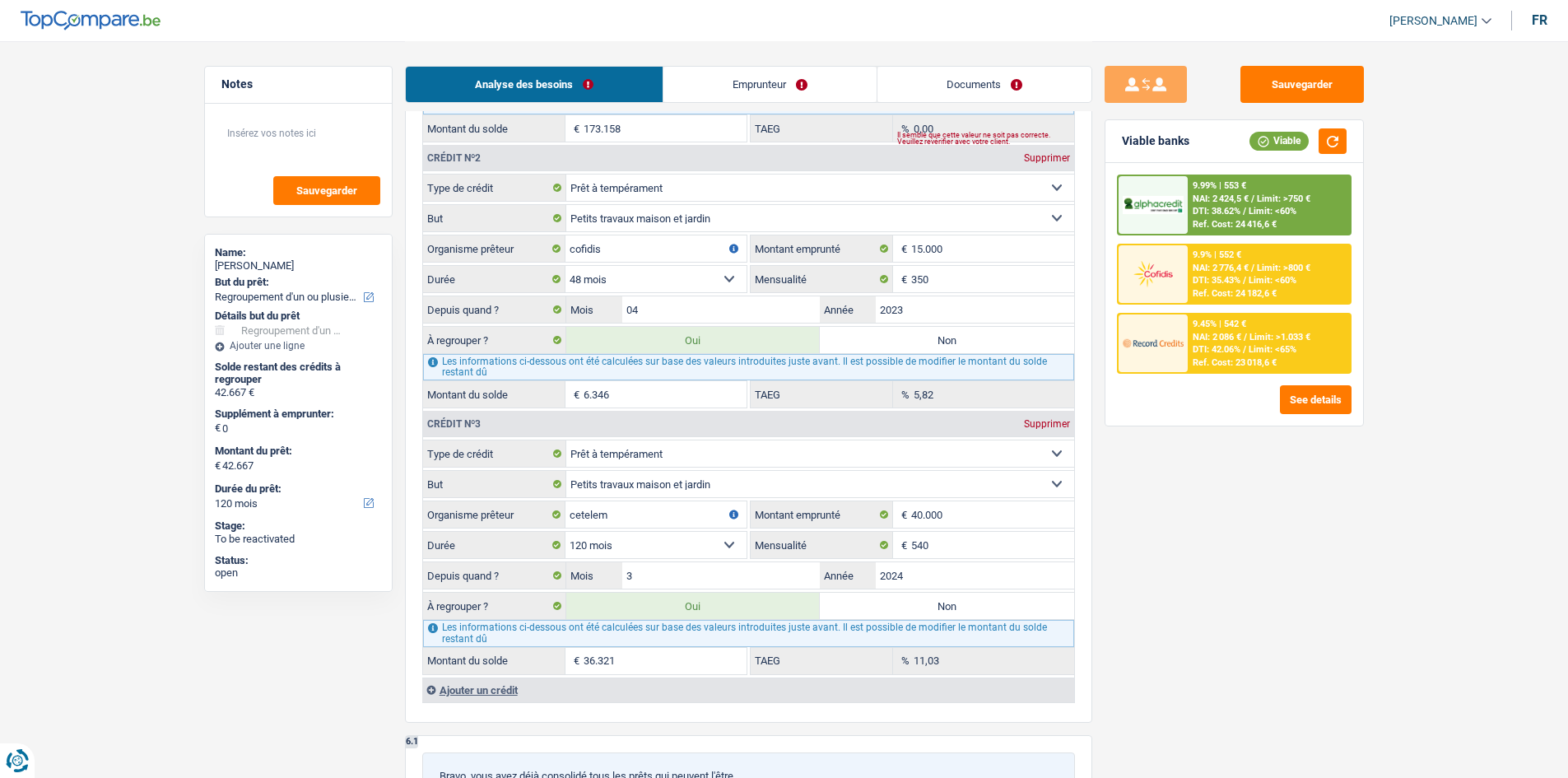
scroll to position [1647, 0]
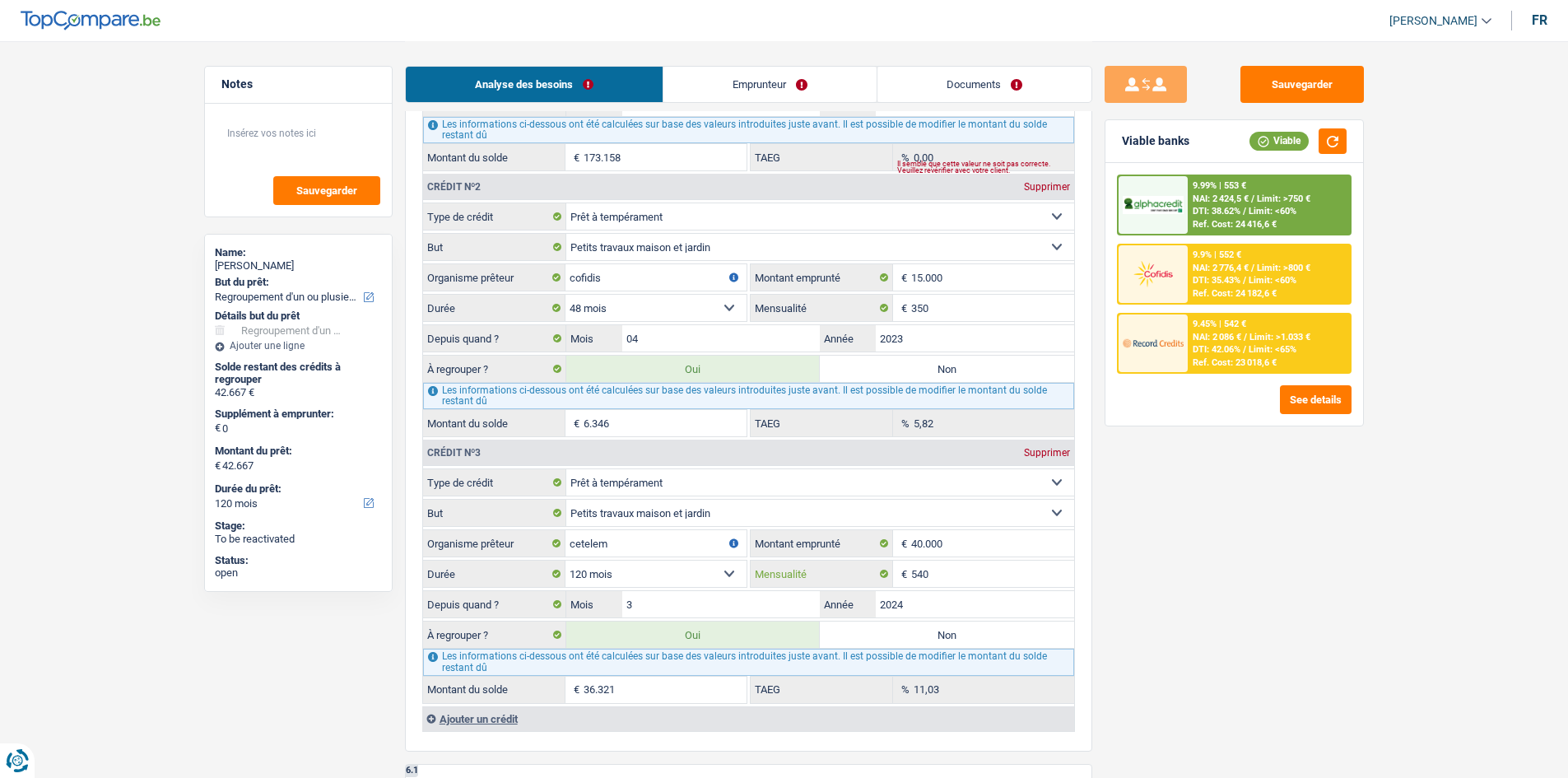
click at [614, 293] on input "540" at bounding box center [993, 574] width 163 height 26
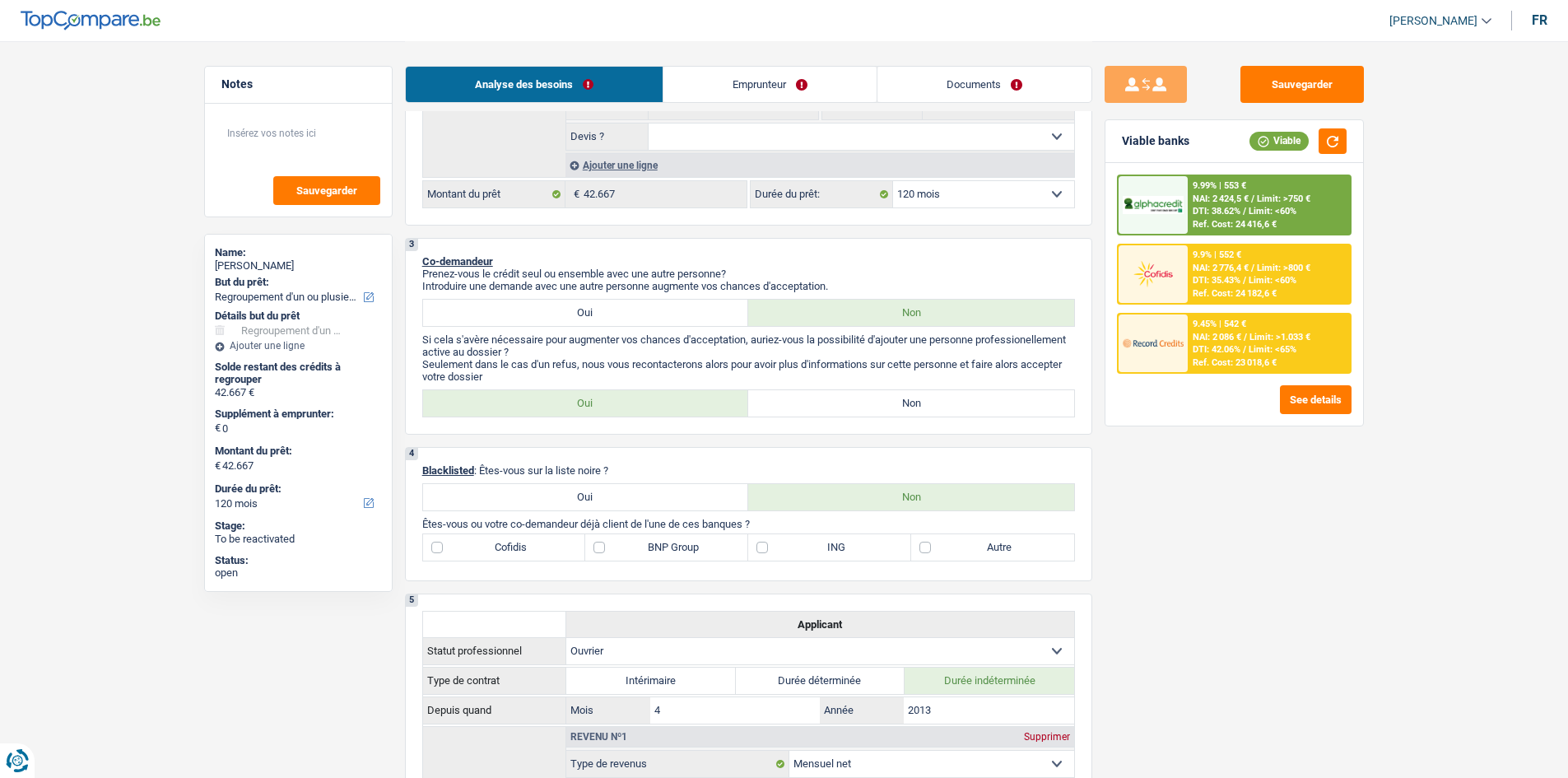
scroll to position [82, 0]
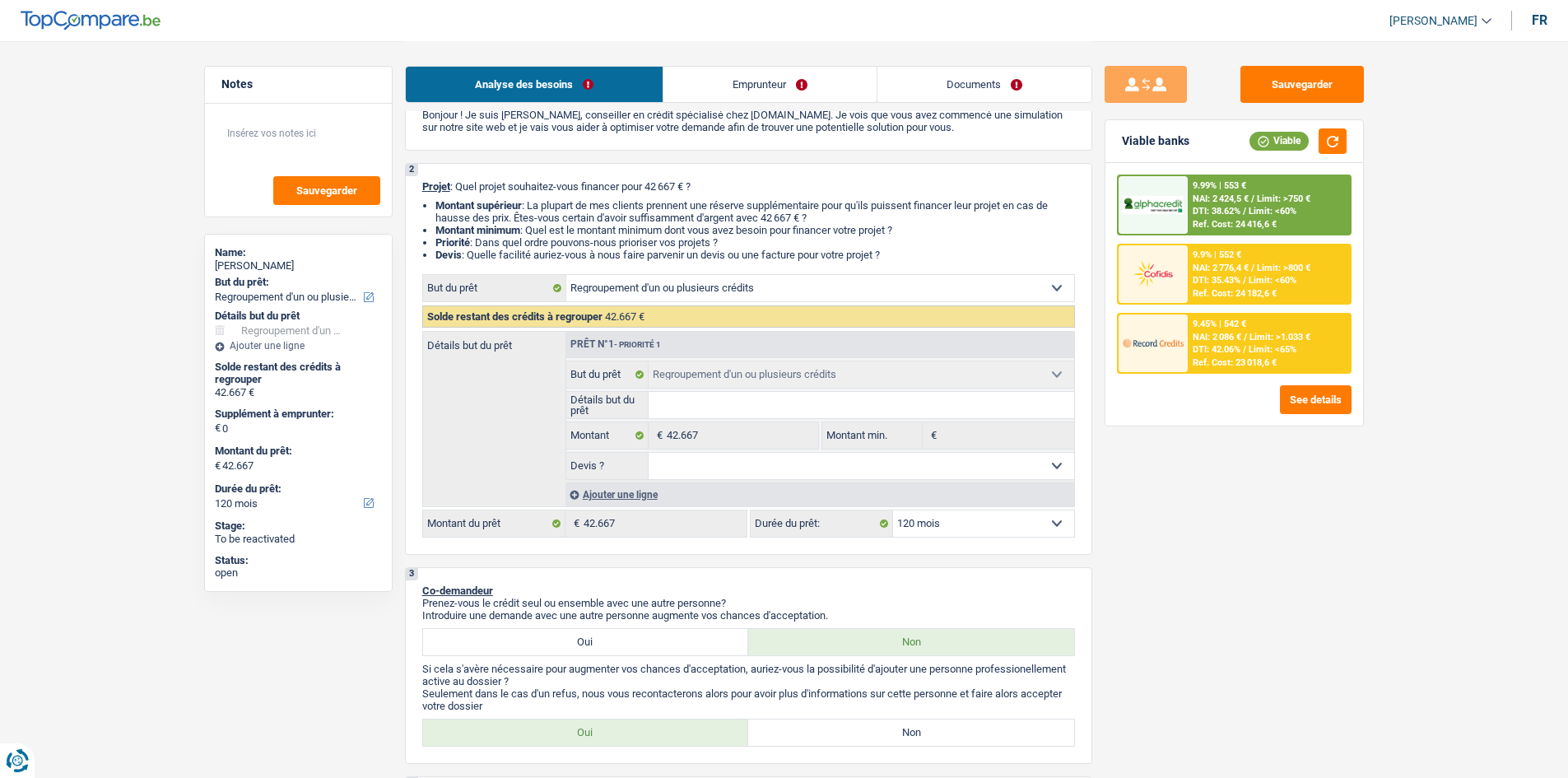
click at [614, 197] on span "NAI: 2 424,5 €" at bounding box center [1220, 199] width 56 height 11
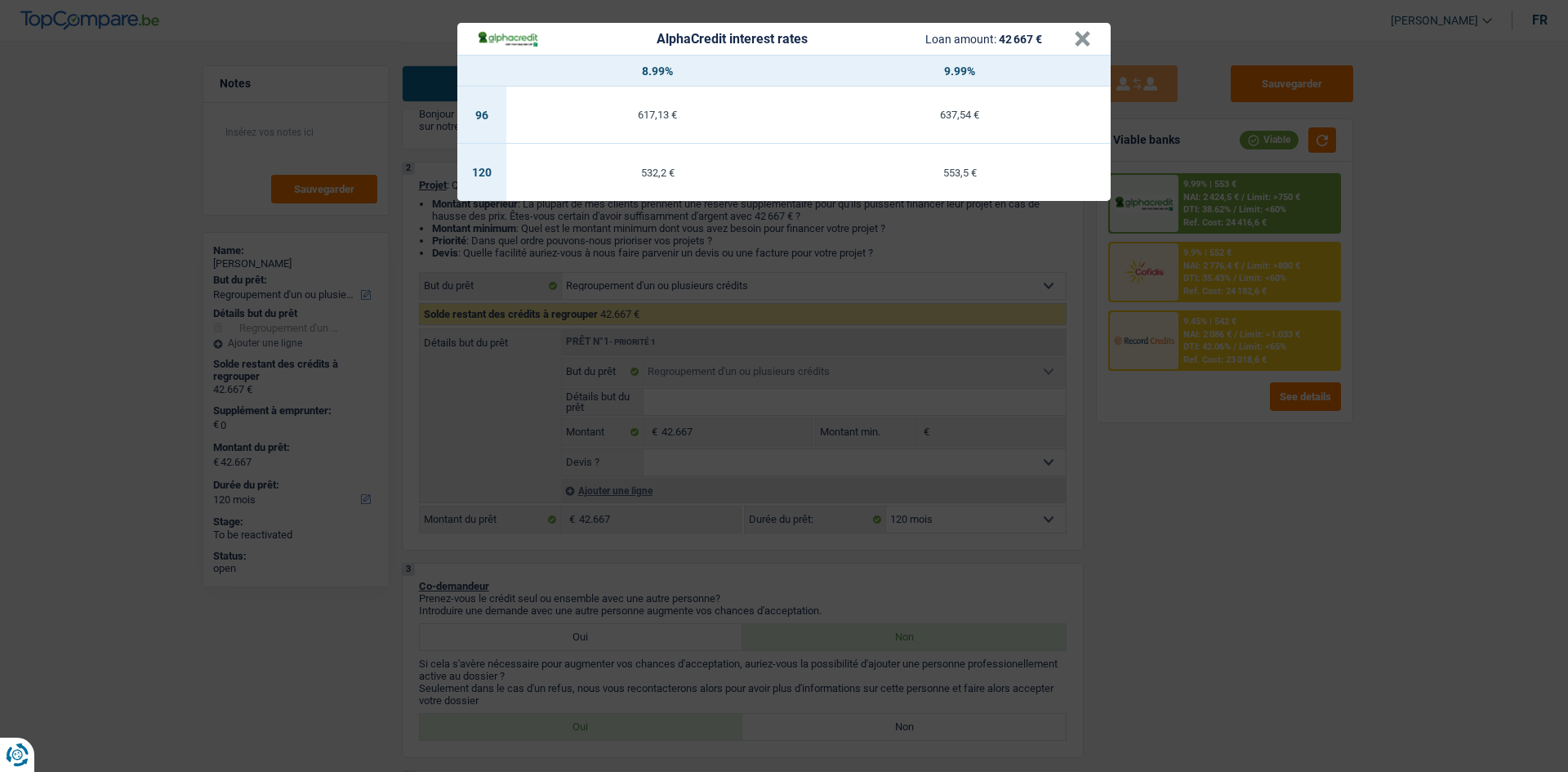
click at [609, 291] on div "AlphaCredit interest rates Loan amount: 42 667 € × 8.99% 9.99% 96 617,13 € 637,…" at bounding box center [784, 386] width 1568 height 772
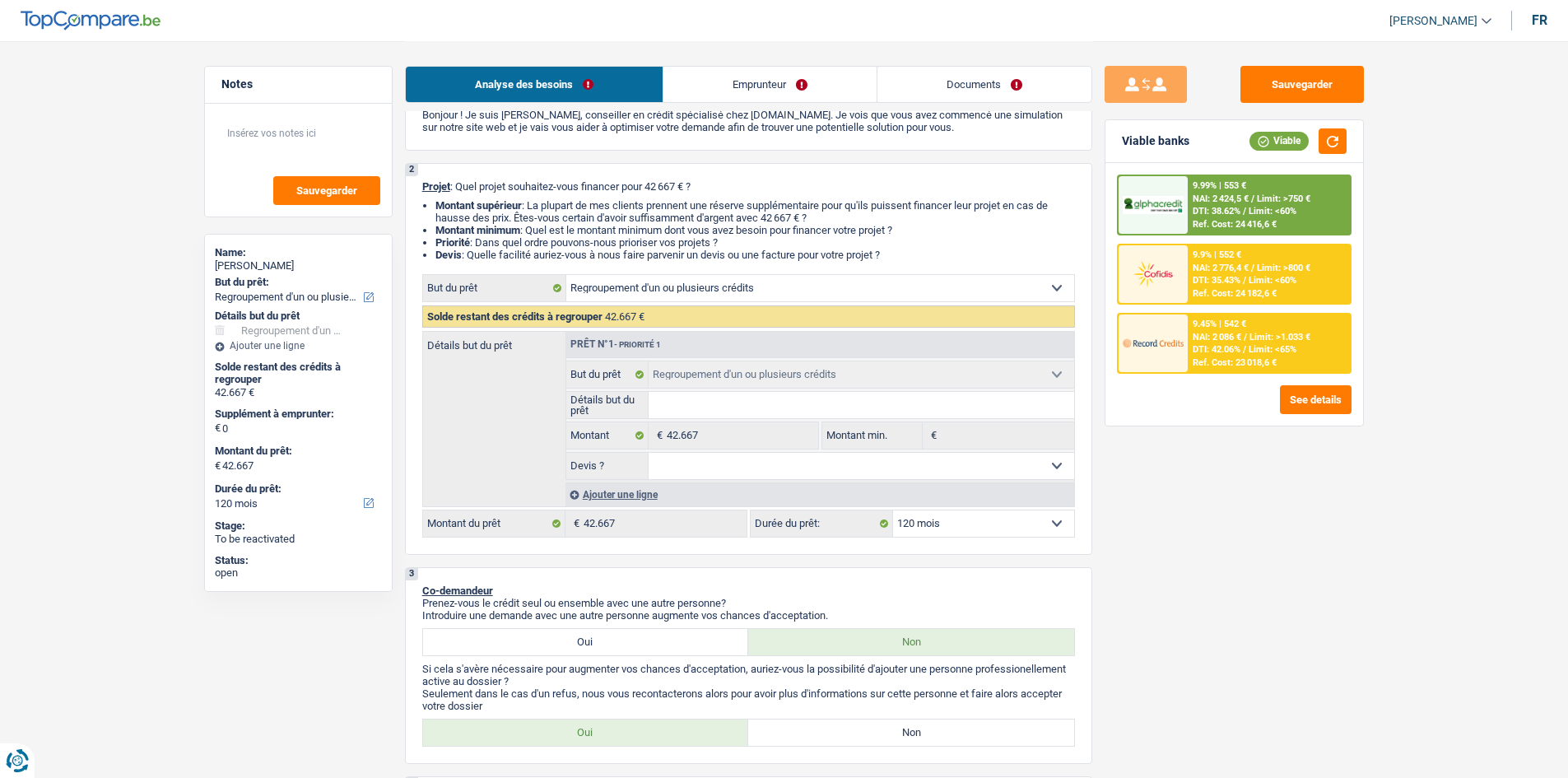
click at [614, 293] on div "9.45% | 542 €" at bounding box center [1219, 324] width 54 height 11
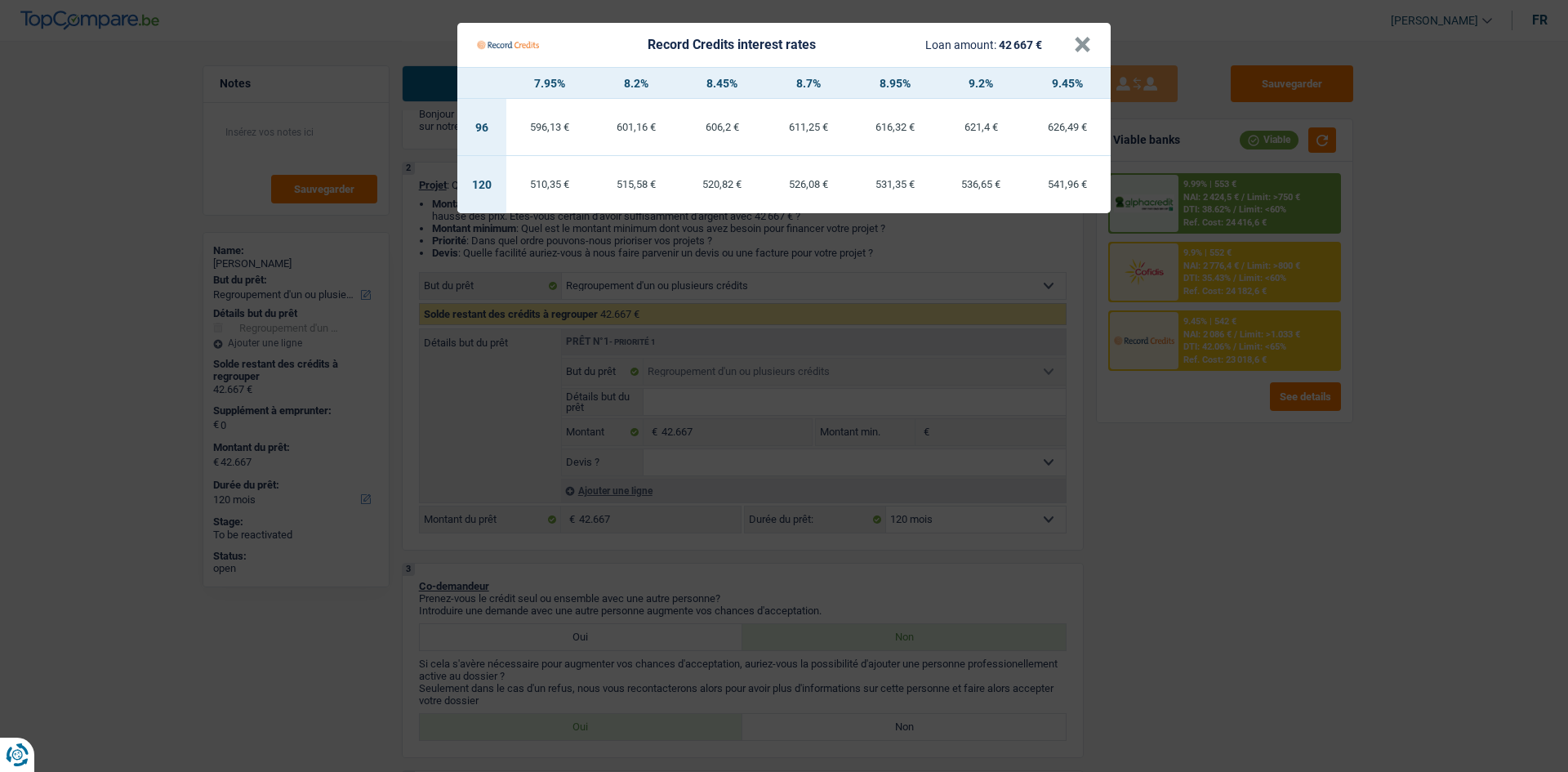
click at [609, 291] on Credits "Record Credits interest rates Loan amount: 42 667 € × 7.95% 8.2% 8.45% 8.7% 8.9…" at bounding box center [784, 386] width 1568 height 772
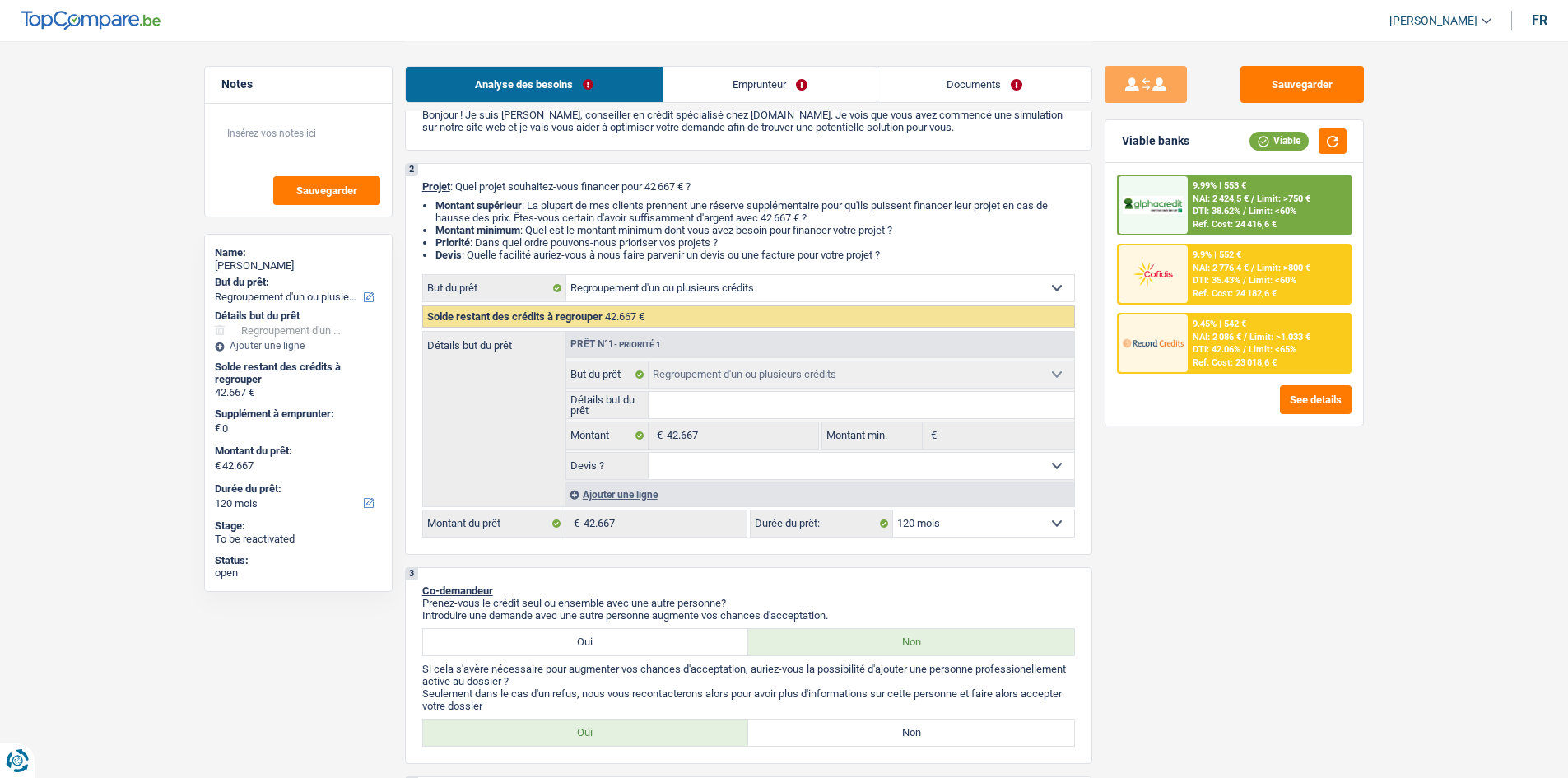
click at [614, 195] on span "NAI: 2 424,5 €" at bounding box center [1220, 199] width 56 height 11
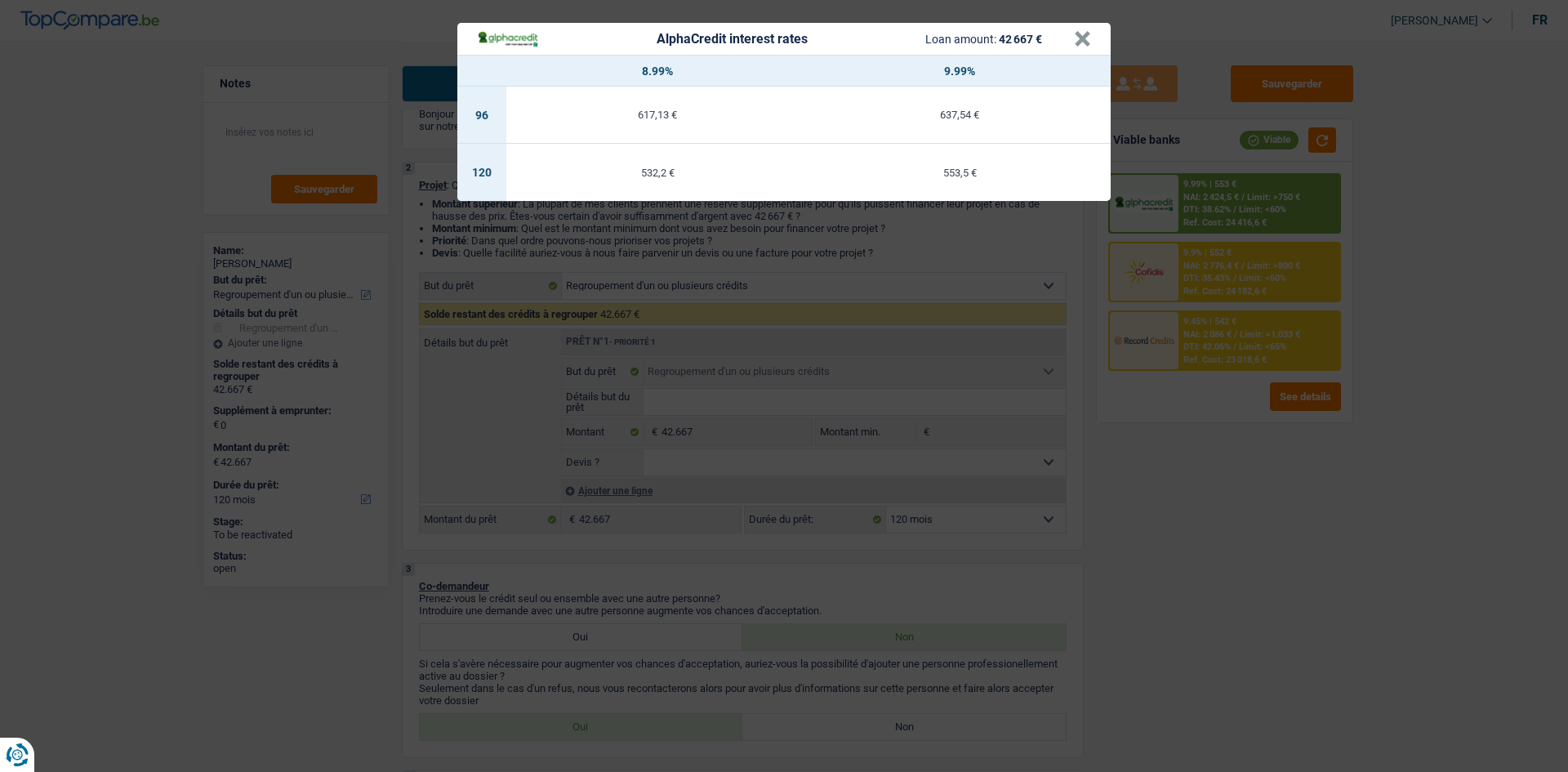
drag, startPoint x: 1225, startPoint y: 456, endPoint x: 1216, endPoint y: 460, distance: 9.8
click at [609, 291] on div "AlphaCredit interest rates Loan amount: 42 667 € × 8.99% 9.99% 96 617,13 € 637,…" at bounding box center [784, 386] width 1568 height 772
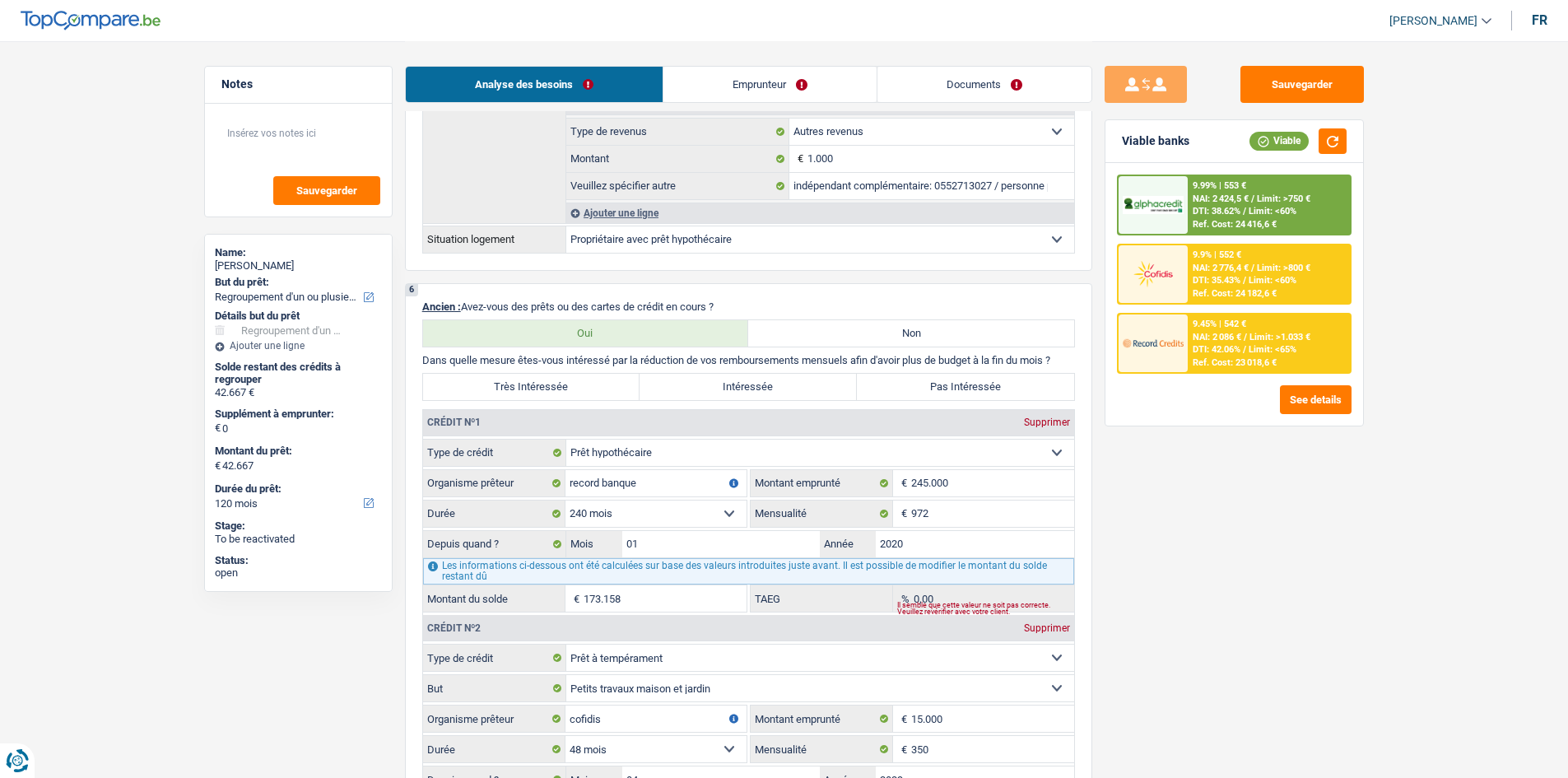
scroll to position [1152, 0]
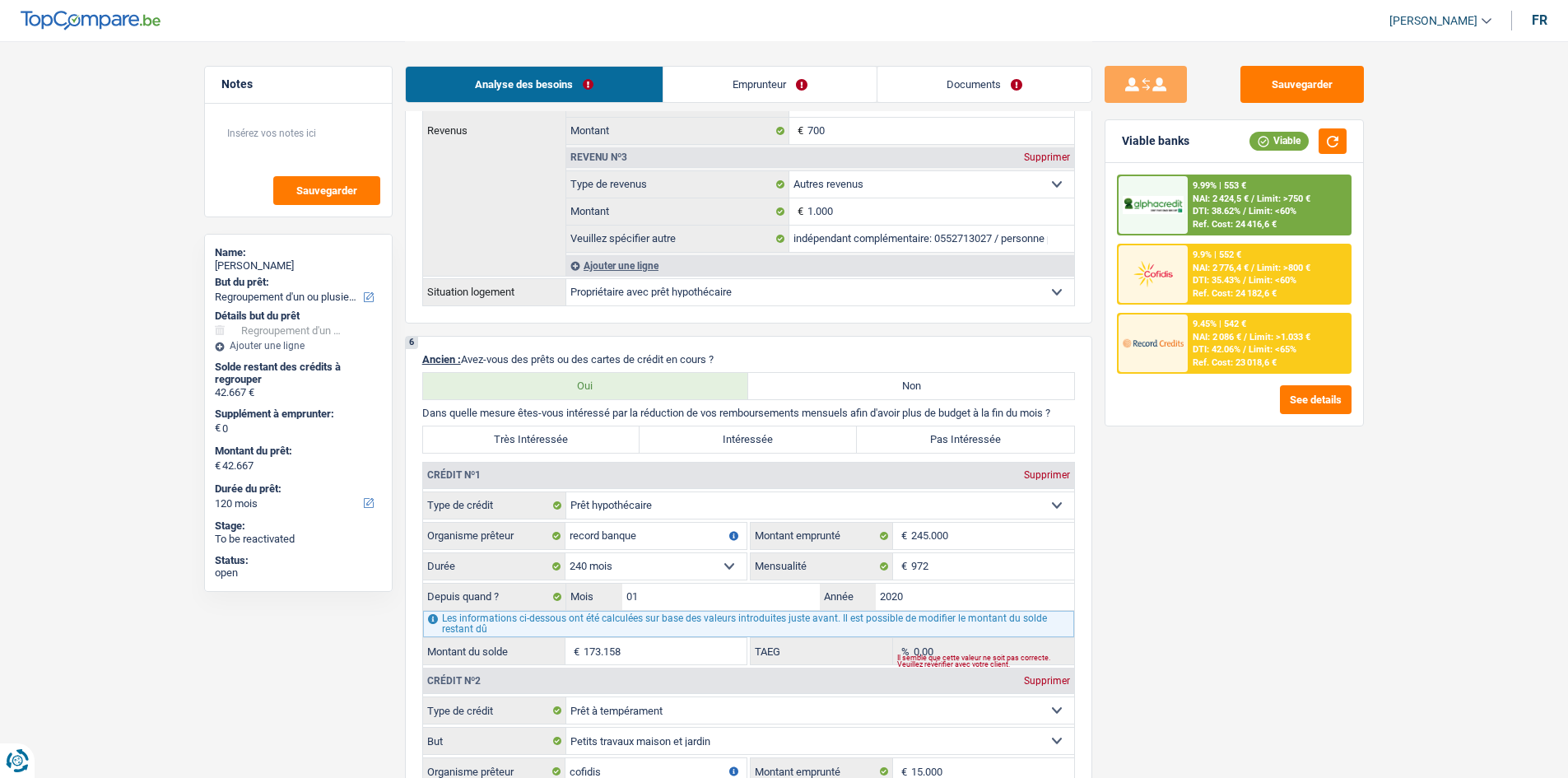
click at [613, 293] on label "Très Intéressée" at bounding box center [531, 439] width 218 height 26
click at [613, 293] on input "Très Intéressée" at bounding box center [531, 439] width 218 height 26
radio input "true"
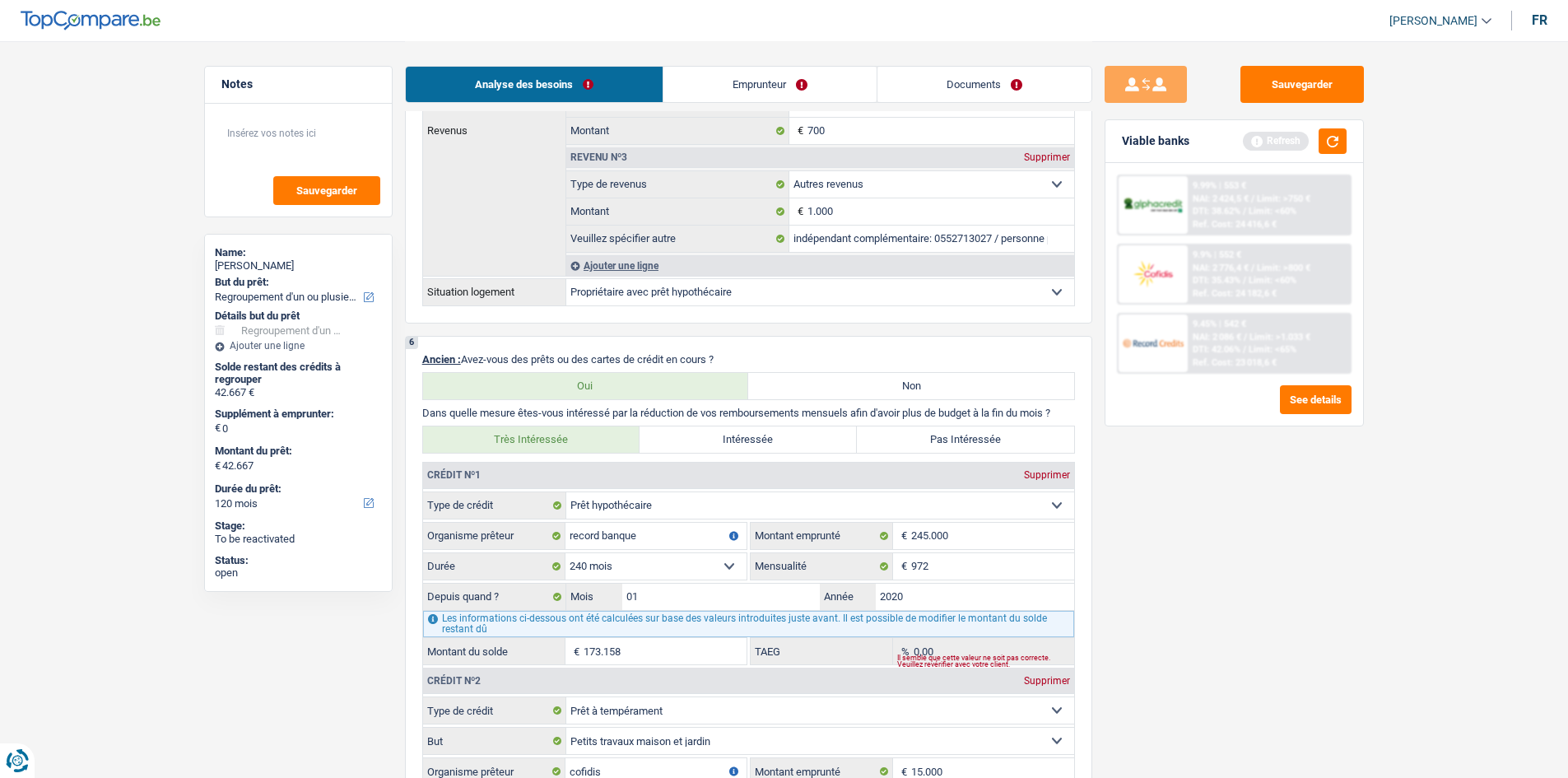
scroll to position [1647, 0]
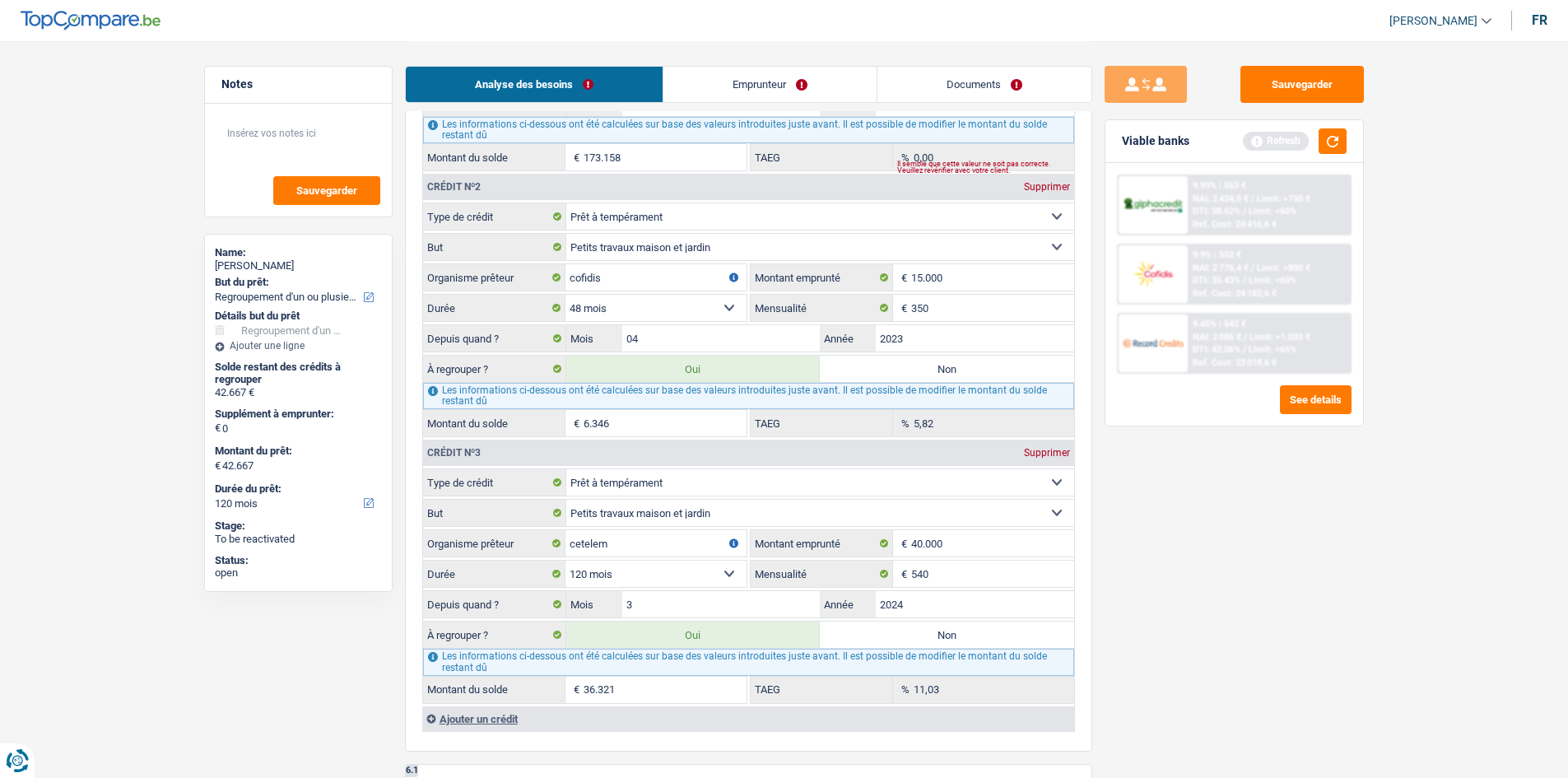
click at [614, 293] on div "Sauvegarder Viable banks Refresh 9.99% | 553 € NAI: 2 424,5 € / Limit: >750 € D…" at bounding box center [1234, 409] width 284 height 686
click at [614, 293] on input "2024" at bounding box center [975, 604] width 199 height 26
click at [614, 293] on input "540" at bounding box center [993, 574] width 163 height 26
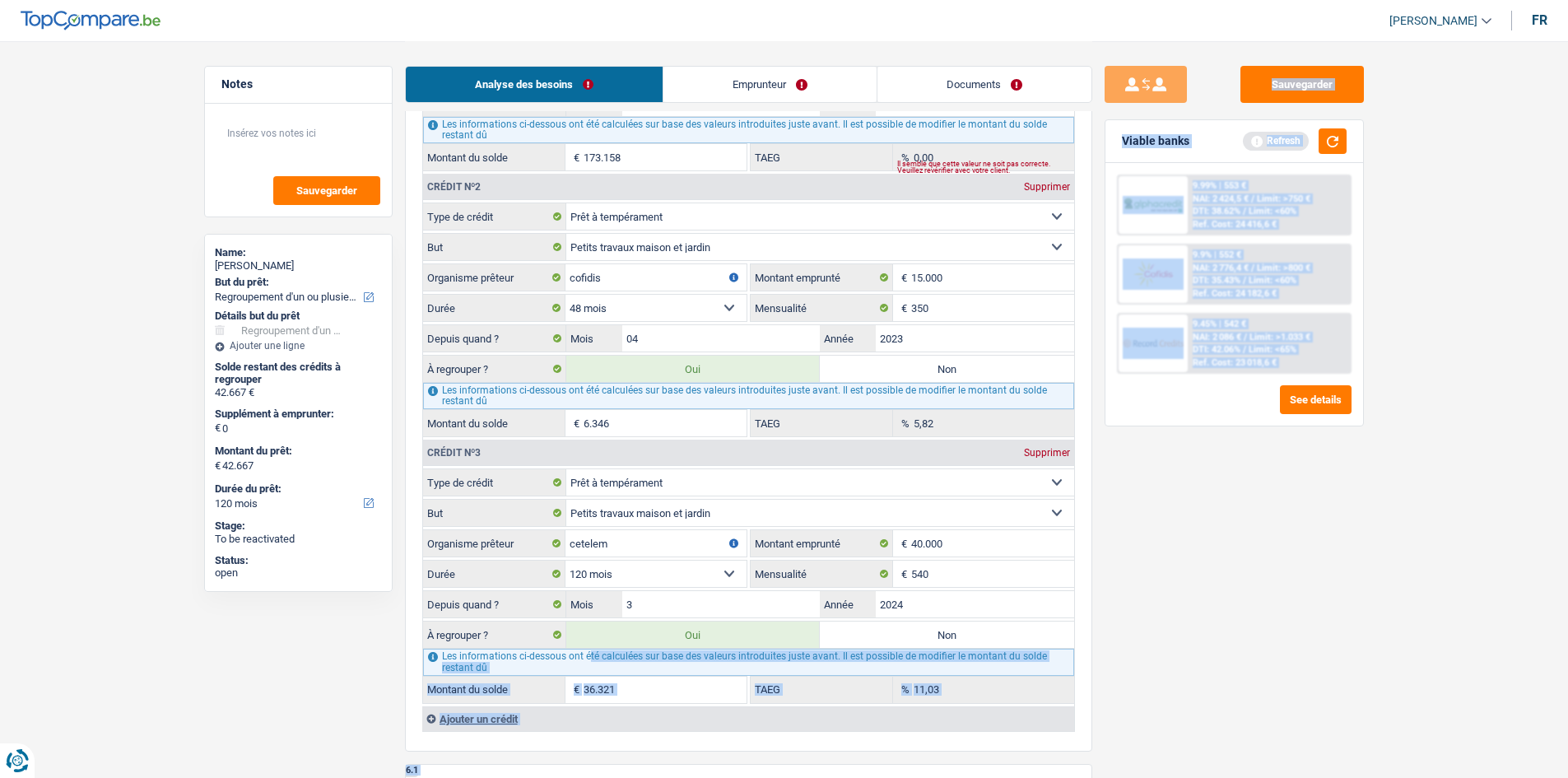
drag, startPoint x: 1107, startPoint y: 694, endPoint x: 861, endPoint y: 615, distance: 258.4
click at [614, 293] on div "Notes Sauvegarder Name: Adil Maimouni But du prêt: Confort maison: meubles, tex…" at bounding box center [784, 52] width 1185 height 3316
click at [614, 293] on div "Sauvegarder Viable banks Refresh 9.99% | 553 € NAI: 2 424,5 € / Limit: >750 € D…" at bounding box center [1234, 409] width 284 height 686
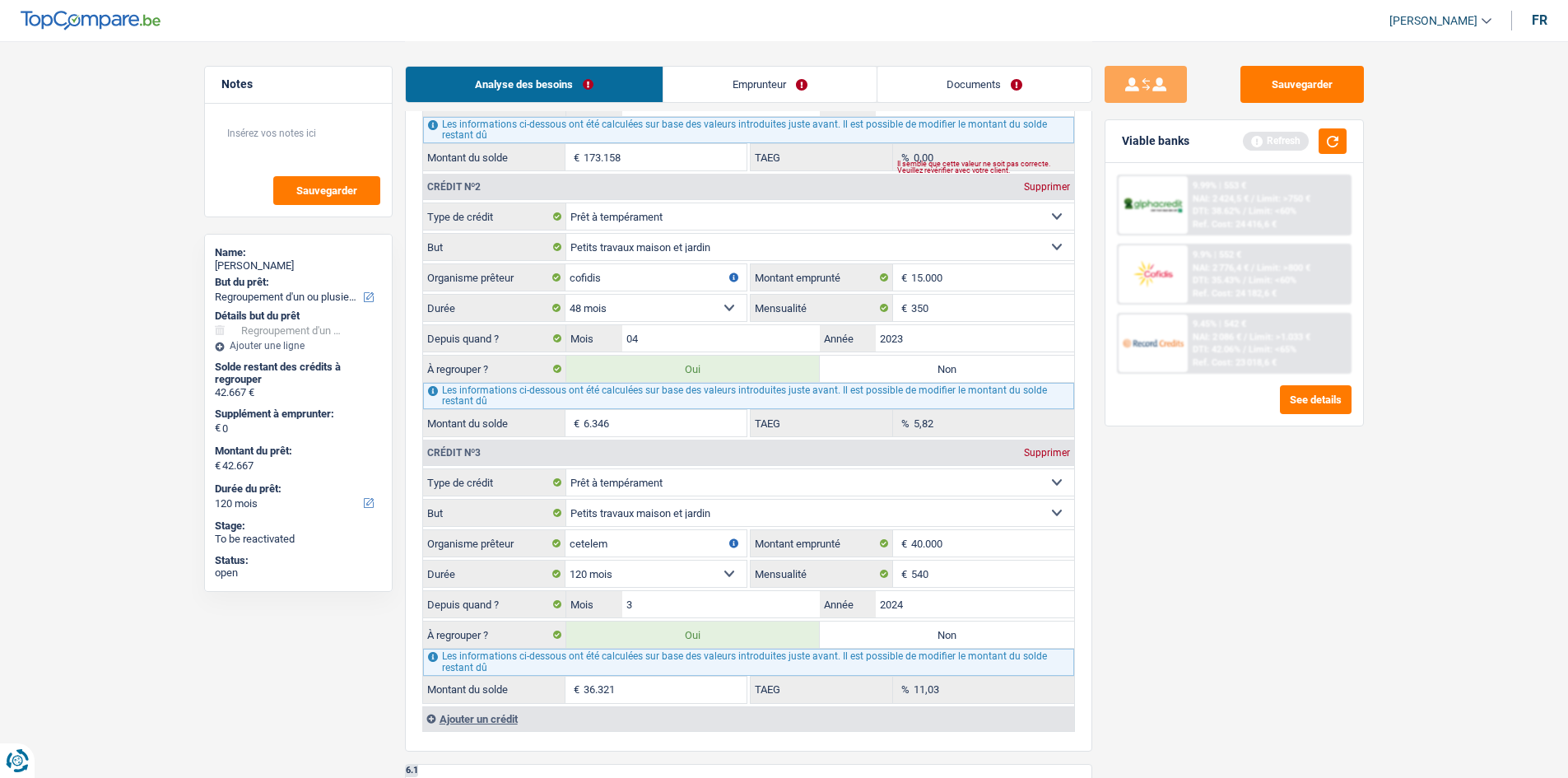
click at [614, 293] on input "36.321" at bounding box center [665, 690] width 163 height 26
drag, startPoint x: 1167, startPoint y: 701, endPoint x: 1177, endPoint y: 662, distance: 40.3
click at [614, 293] on div "Sauvegarder Viable banks Refresh 9.99% | 553 € NAI: 2 424,5 € / Limit: >750 € D…" at bounding box center [1234, 409] width 284 height 686
drag, startPoint x: 960, startPoint y: 581, endPoint x: 1023, endPoint y: 560, distance: 66.4
click at [614, 293] on fieldset "Carte ou ouverture de crédit Prêt hypothécaire Vente à tempérament Prêt à tempé…" at bounding box center [748, 585] width 651 height 235
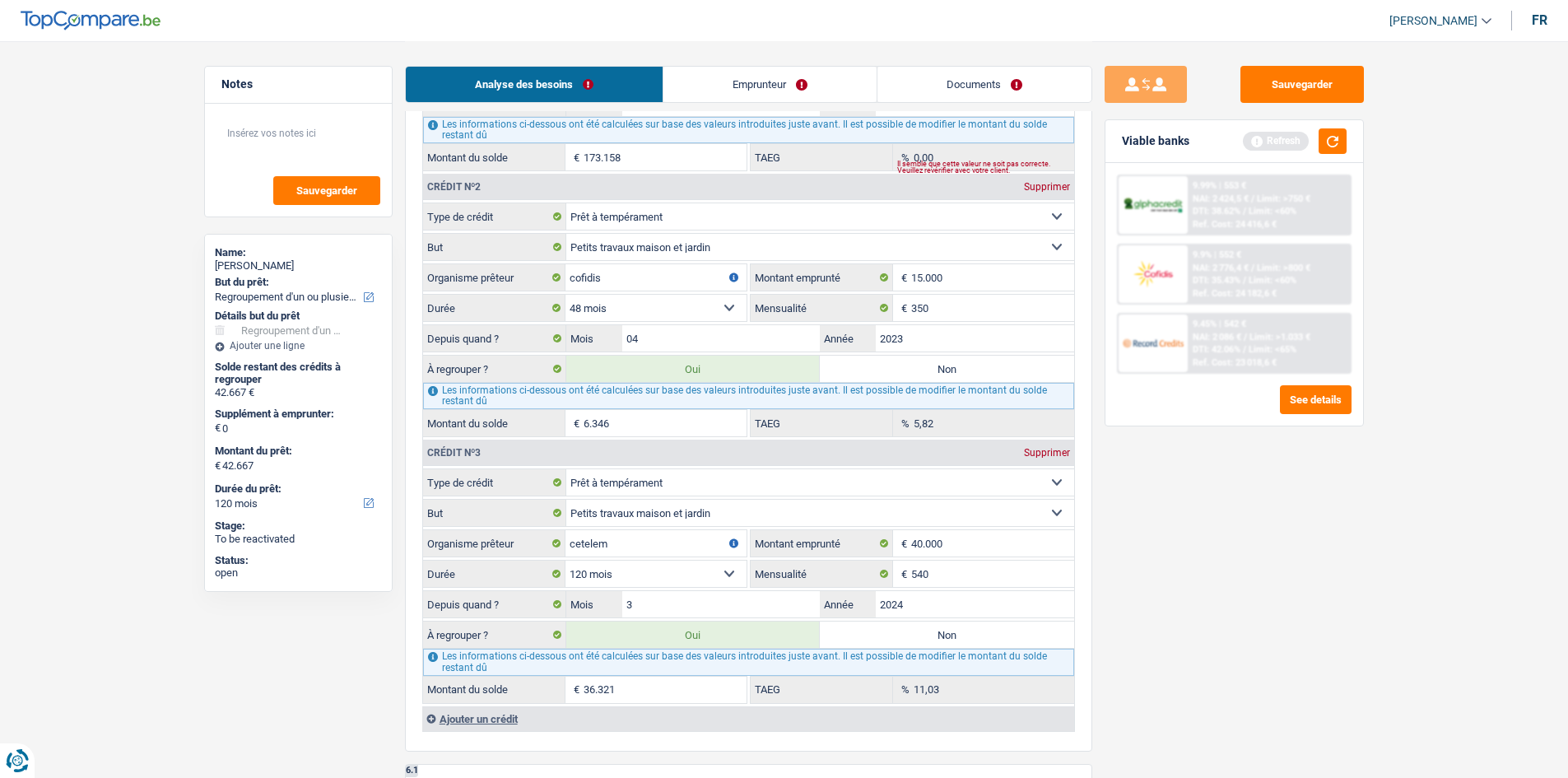
click at [614, 293] on div "Sauvegarder Viable banks Refresh 9.99% | 553 € NAI: 2 424,5 € / Limit: >750 € D…" at bounding box center [1234, 409] width 284 height 686
click at [614, 293] on div "11,03 % TAEG" at bounding box center [912, 690] width 324 height 26
drag, startPoint x: 1238, startPoint y: 585, endPoint x: 1239, endPoint y: 576, distance: 9.1
click at [614, 293] on div "Sauvegarder Viable banks Refresh 9.99% | 553 € NAI: 2 424,5 € / Limit: >750 € D…" at bounding box center [1234, 409] width 284 height 686
click at [614, 293] on input "540" at bounding box center [993, 574] width 163 height 26
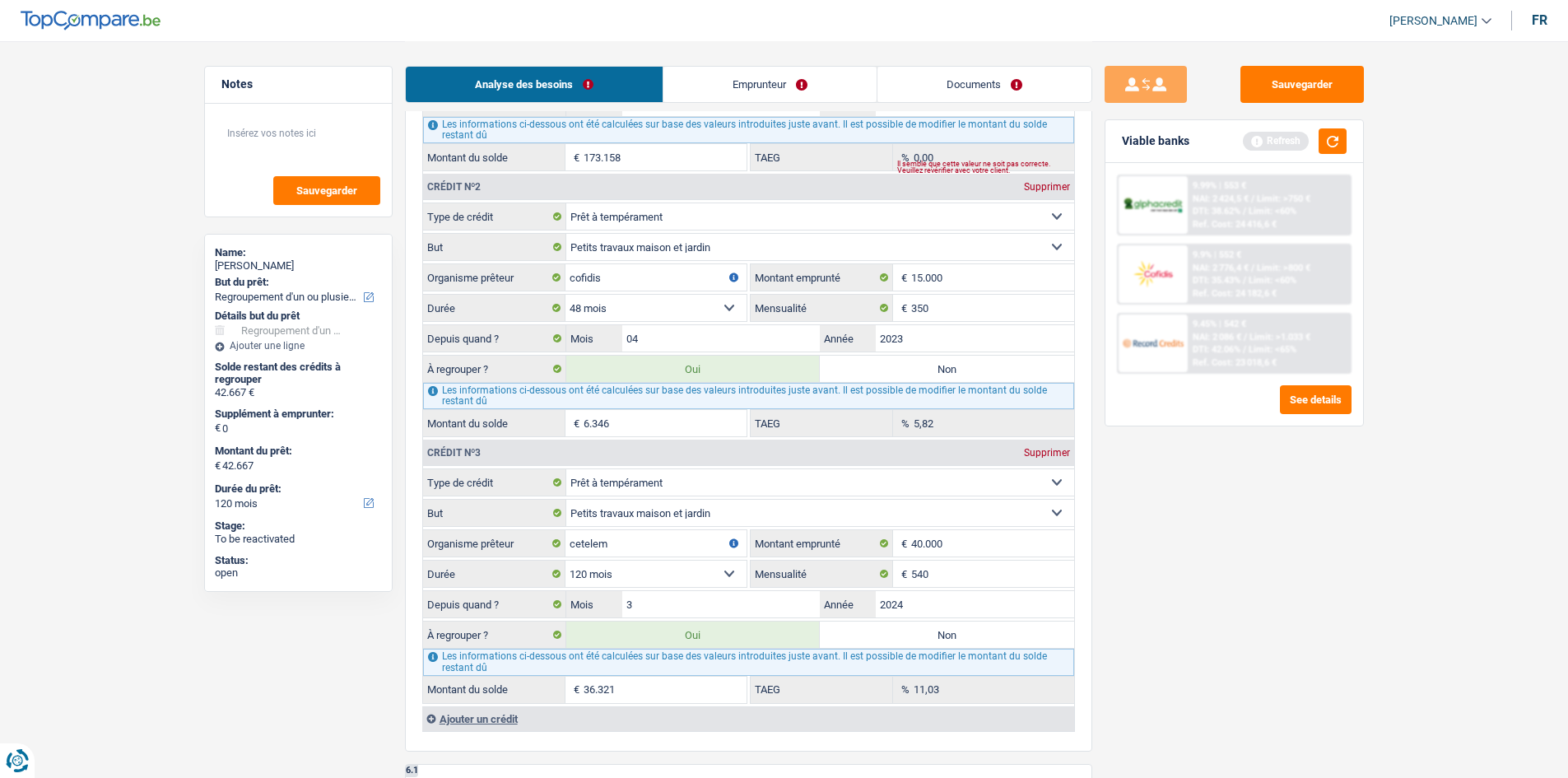
click at [614, 293] on div "Sauvegarder Viable banks Refresh 9.99% | 553 € NAI: 2 424,5 € / Limit: >750 € D…" at bounding box center [1234, 409] width 284 height 686
click at [614, 293] on label "Non" at bounding box center [947, 369] width 255 height 26
click at [614, 293] on input "Non" at bounding box center [947, 369] width 255 height 26
radio input "true"
type input "36.321"
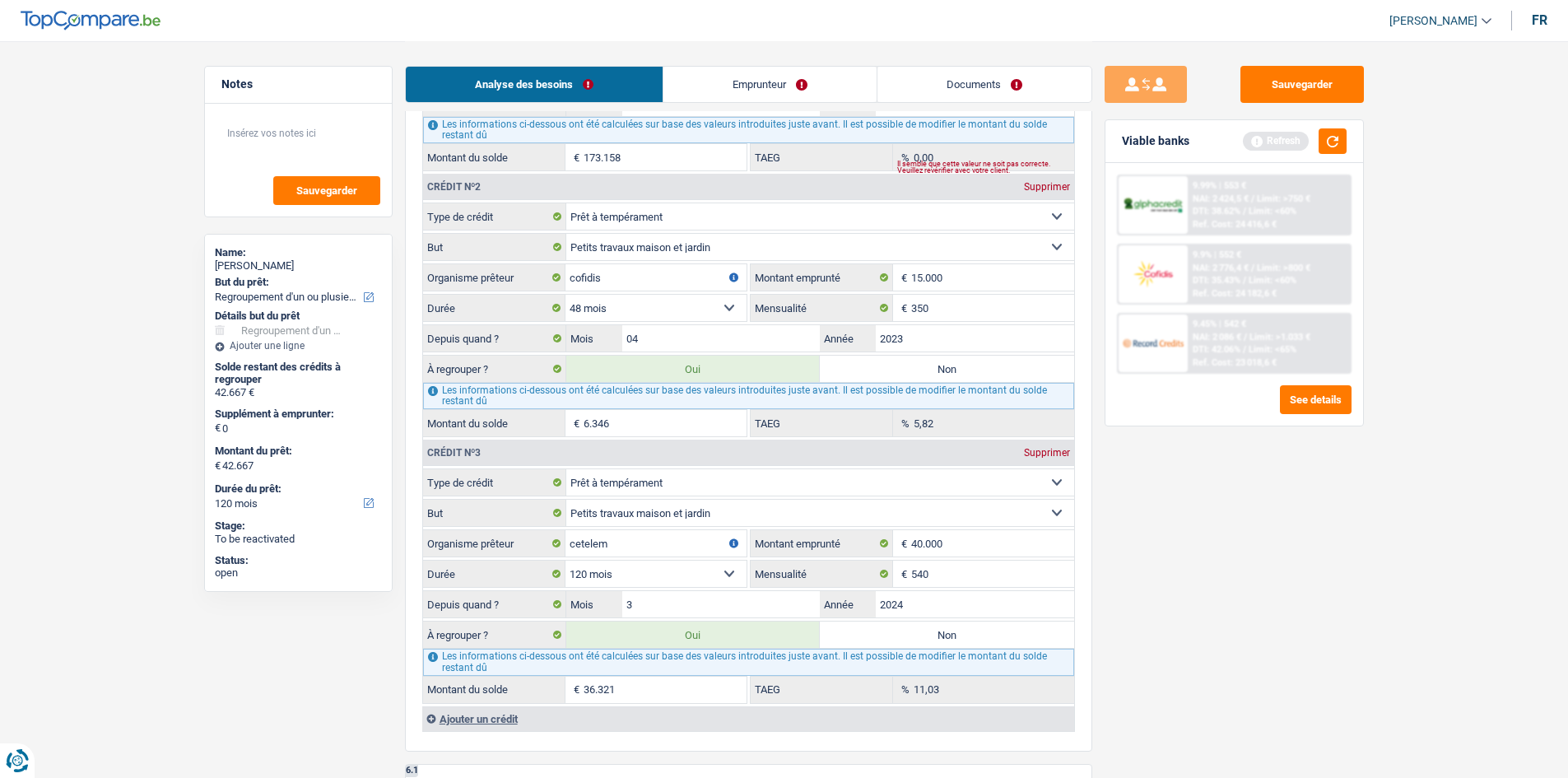
radio input "false"
type input "36.321"
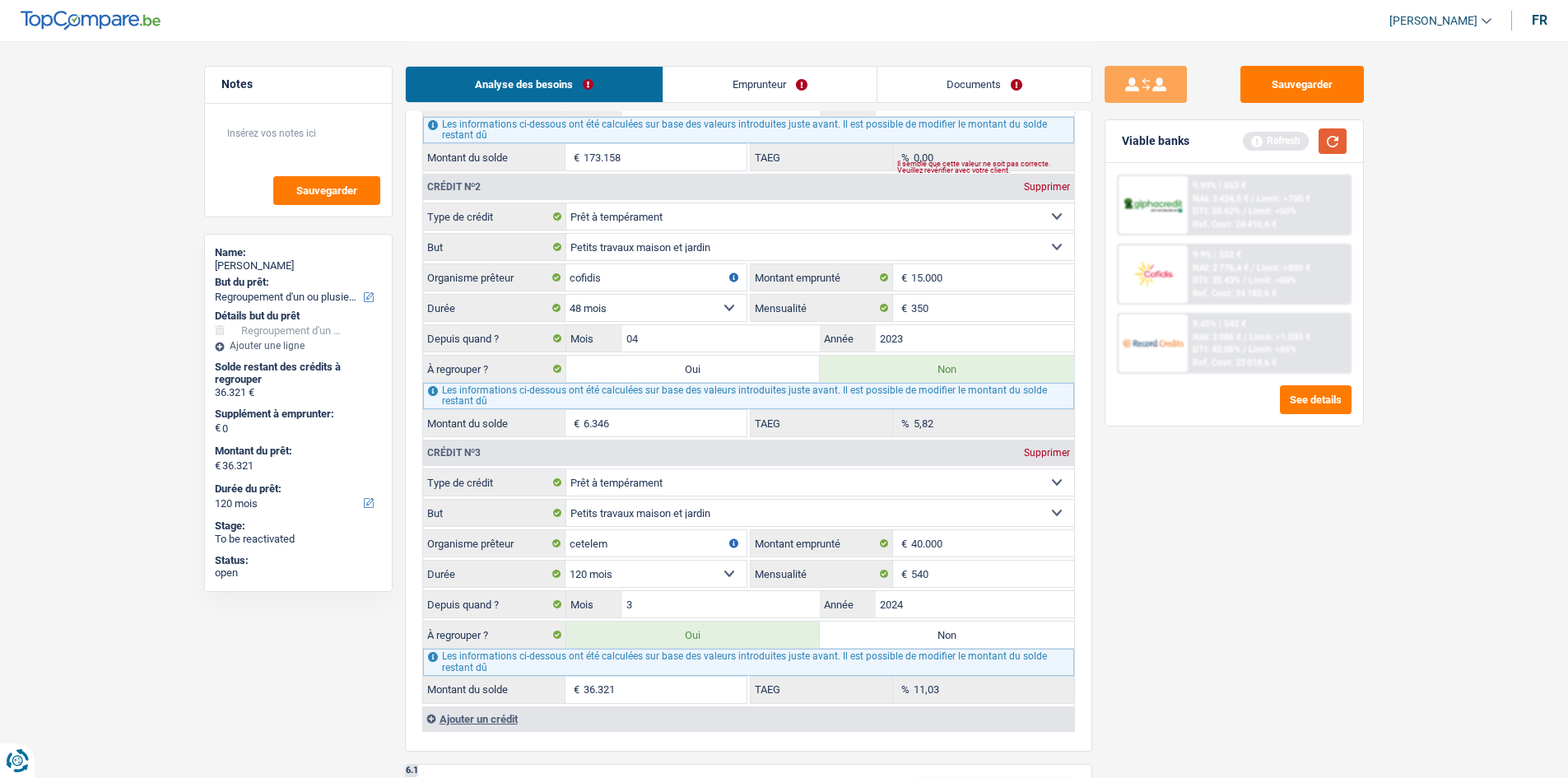
click at [614, 131] on button "button" at bounding box center [1332, 141] width 28 height 26
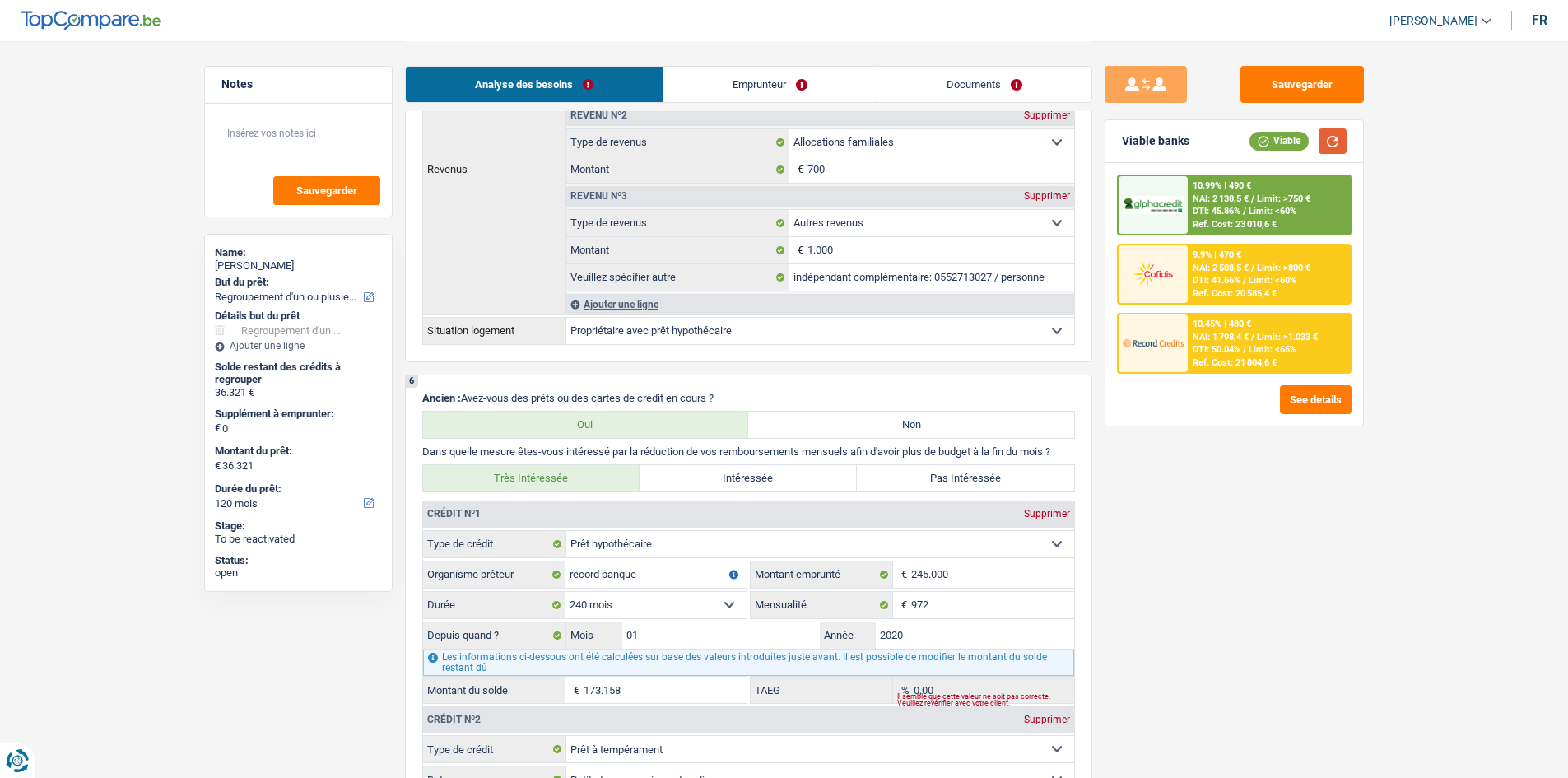
scroll to position [1235, 0]
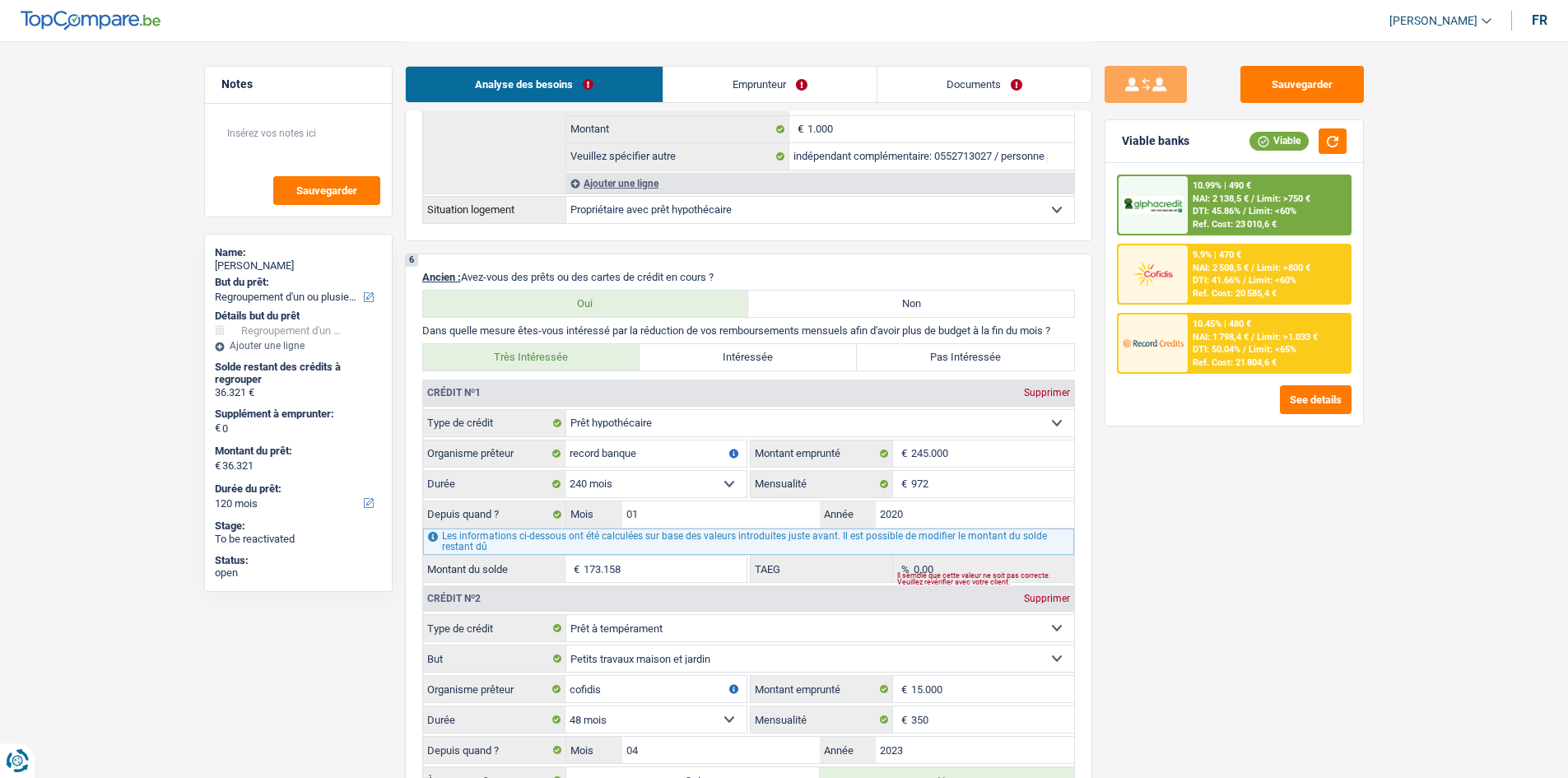
click at [614, 293] on div "10.45% | 480 € NAI: 1 798,4 € / Limit: >1.033 € DTI: 50.04% / Limit: <65% Ref. …" at bounding box center [1268, 344] width 162 height 58
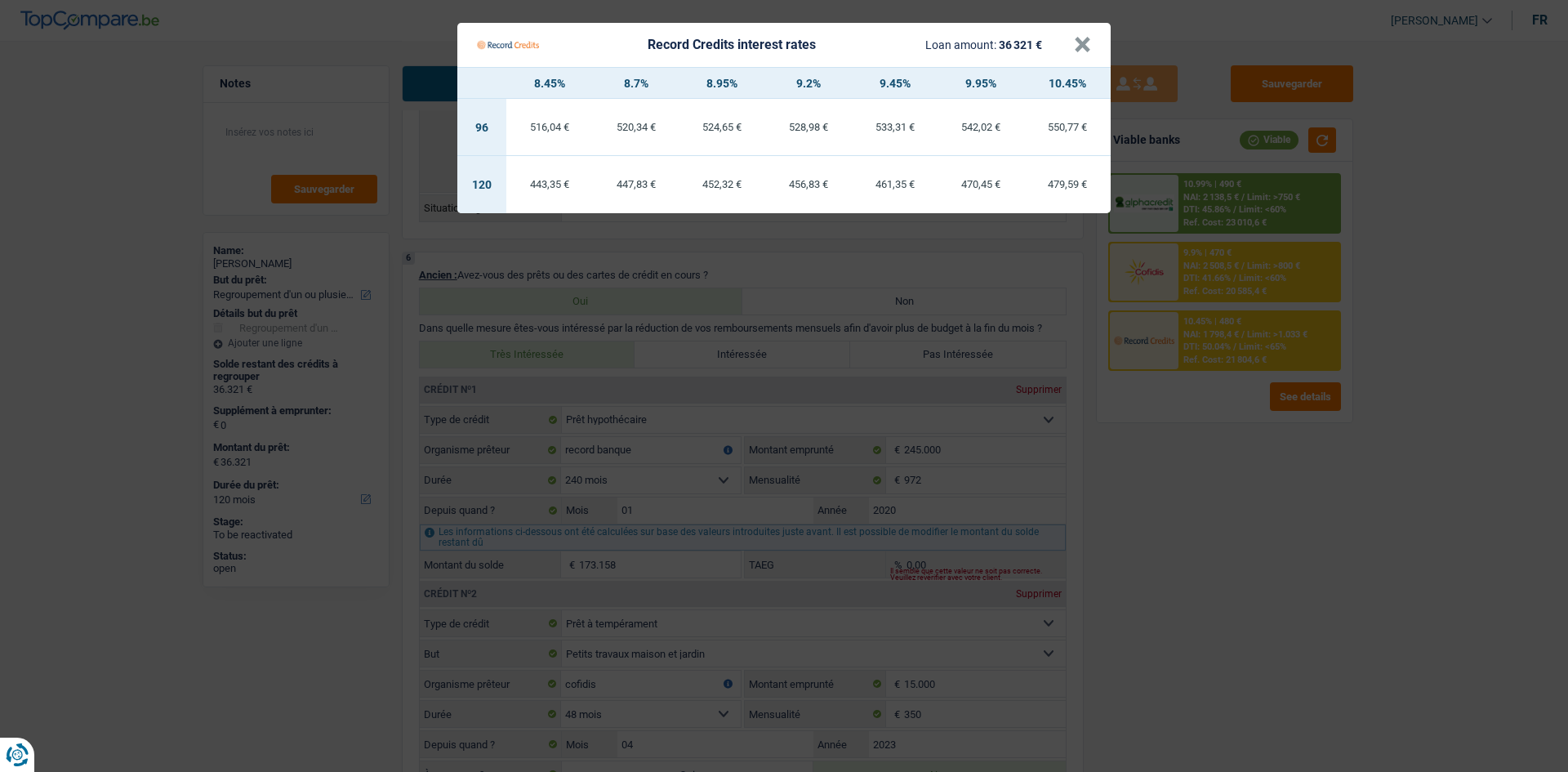
click at [557, 187] on div "443,35 €" at bounding box center [549, 184] width 87 height 11
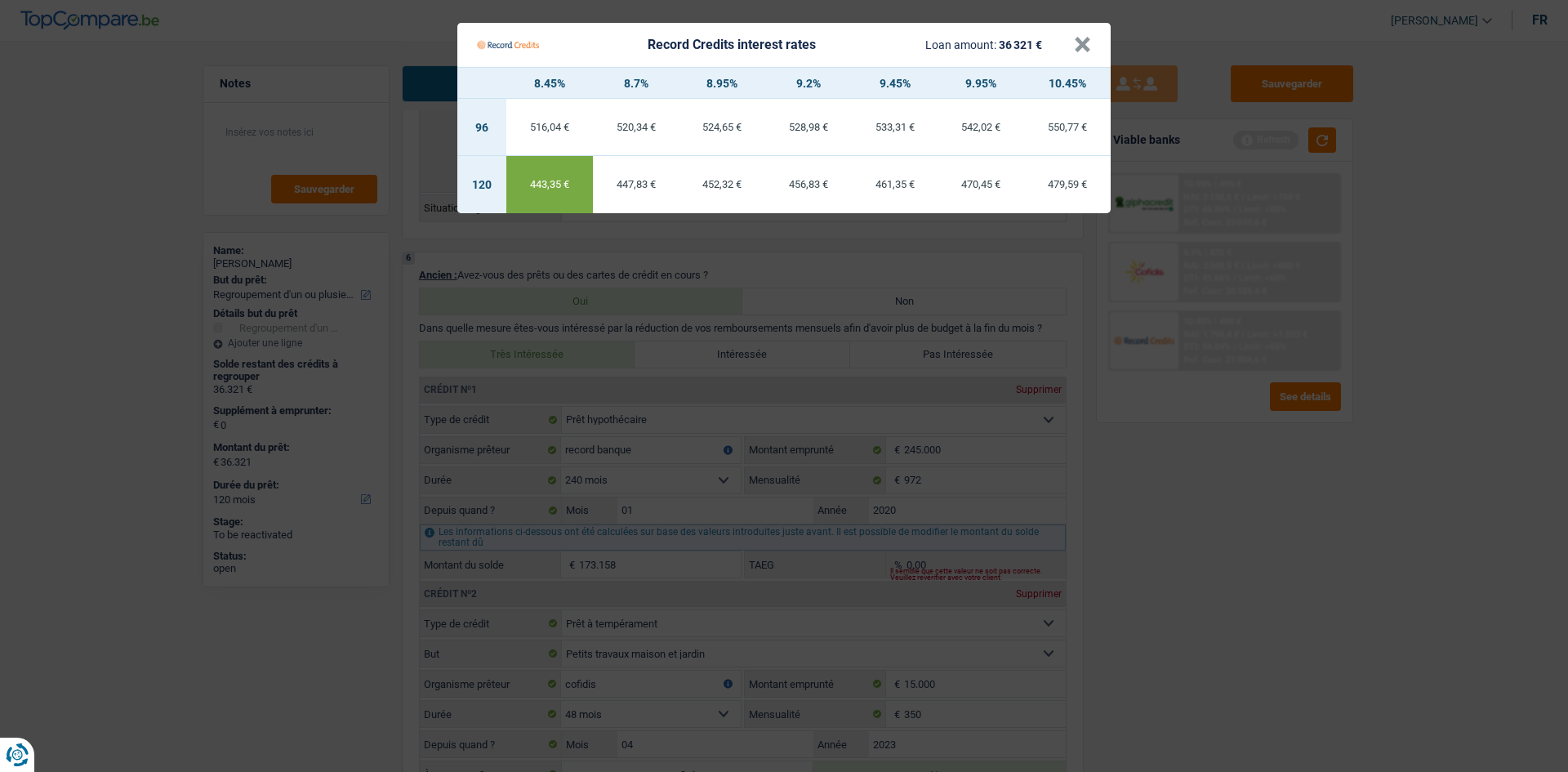
click at [609, 291] on Credits "Record Credits interest rates Loan amount: 36 321 € × 8.45% 8.7% 8.95% 9.2% 9.4…" at bounding box center [784, 386] width 1568 height 772
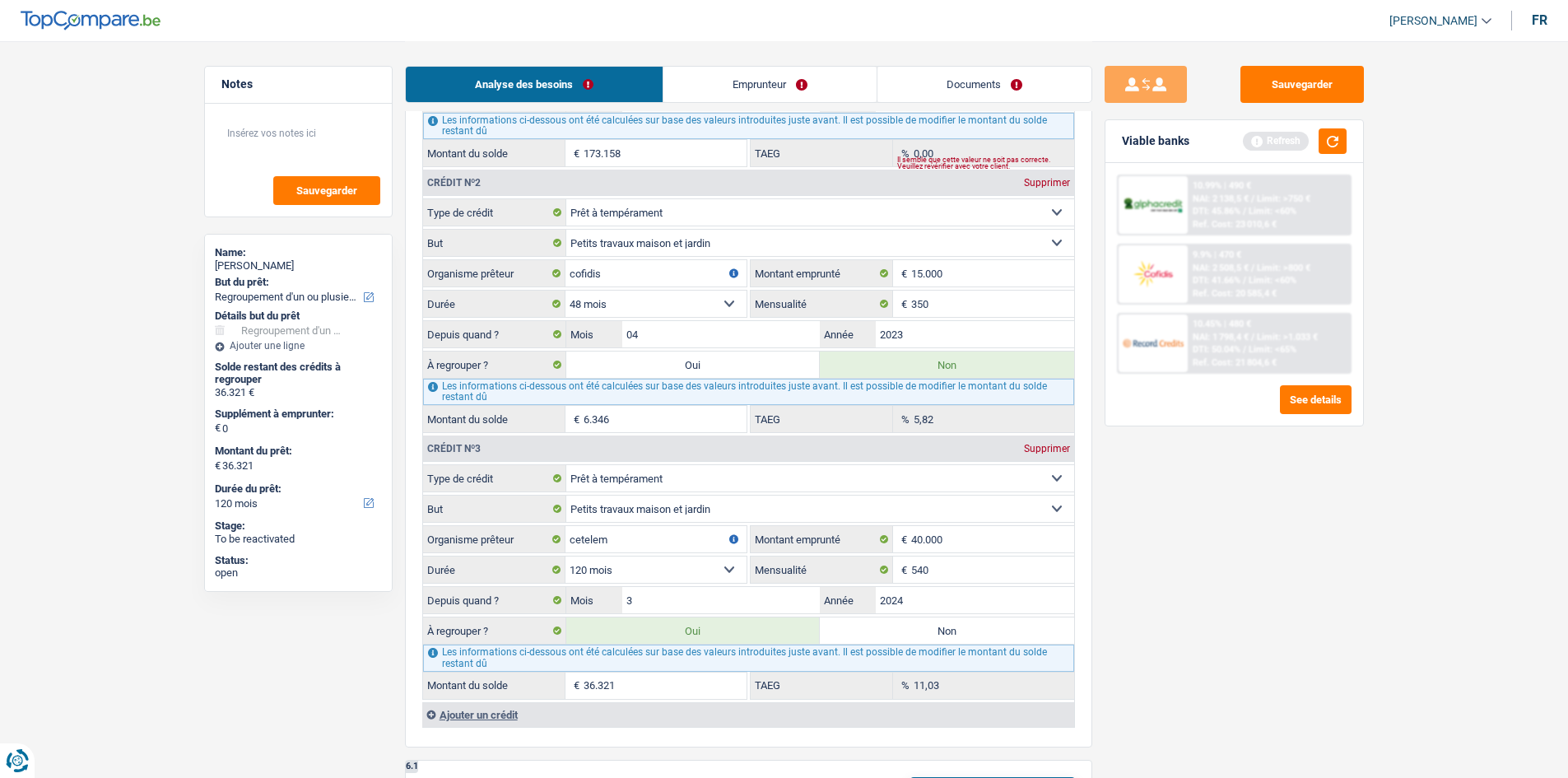
scroll to position [1729, 0]
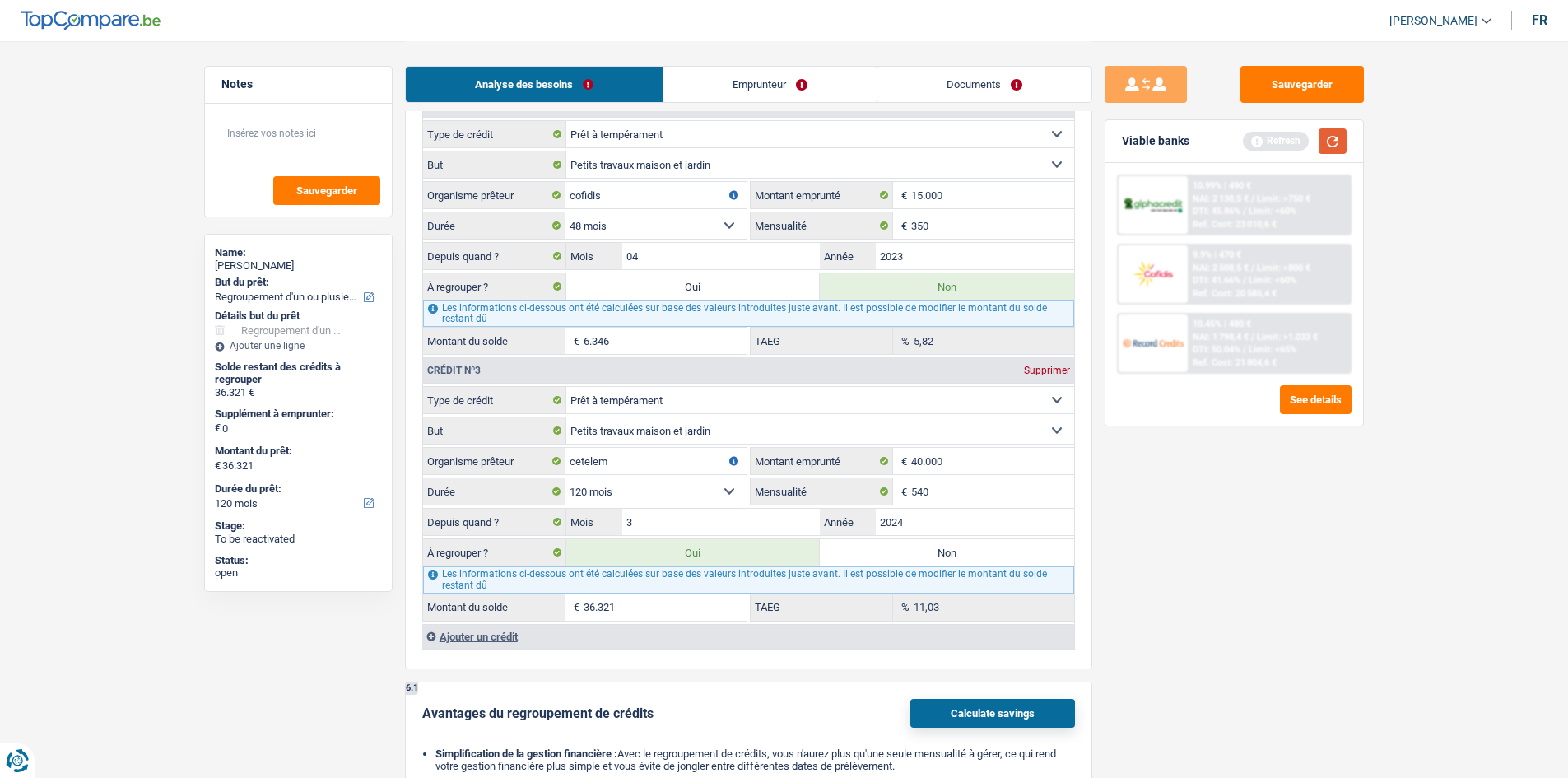
click at [614, 139] on button "button" at bounding box center [1332, 141] width 28 height 26
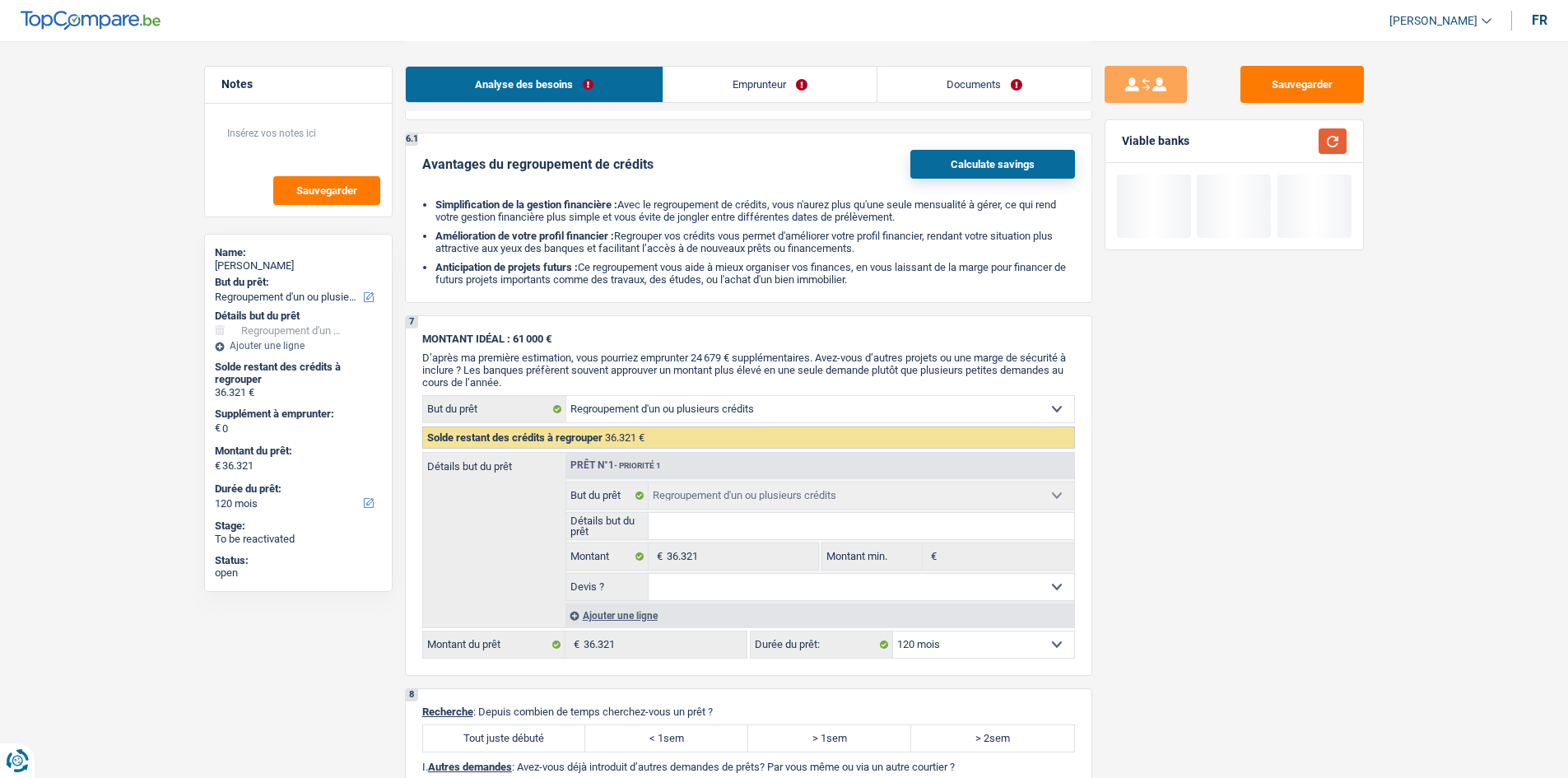
scroll to position [2388, 0]
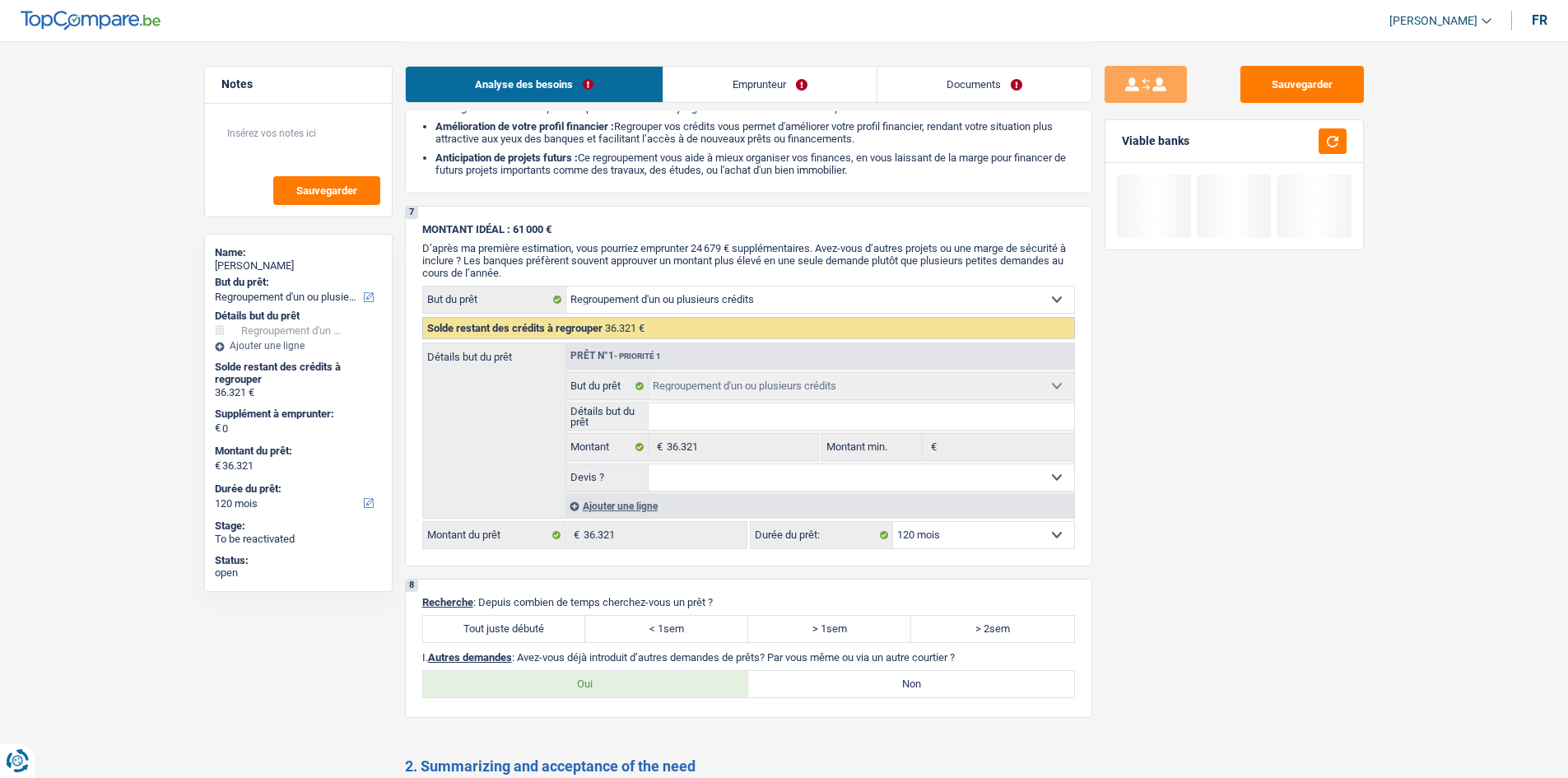
click at [498, 293] on label "Tout juste débuté" at bounding box center [504, 629] width 163 height 26
click at [498, 293] on input "Tout juste débuté" at bounding box center [504, 629] width 163 height 26
radio input "true"
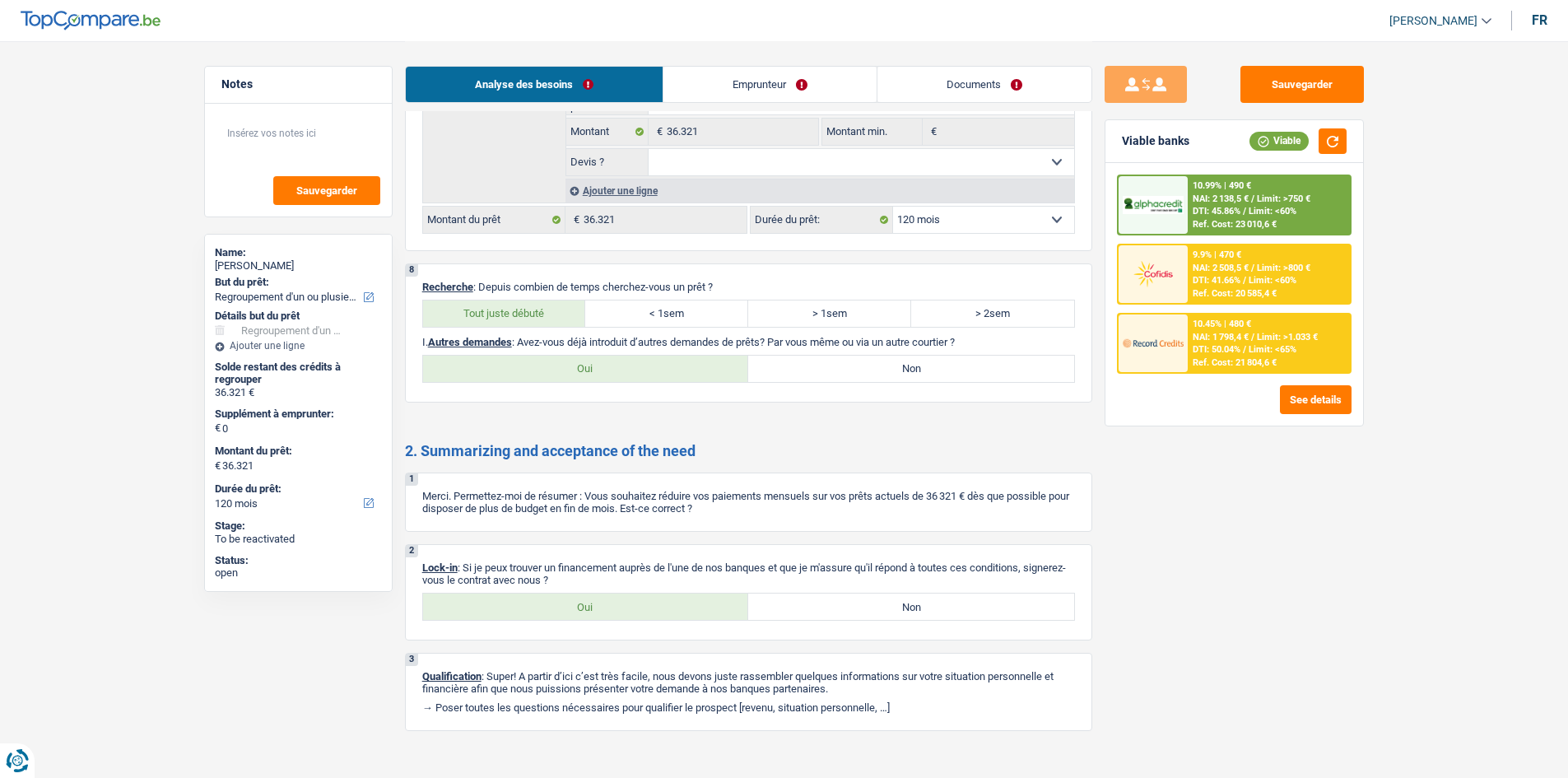
scroll to position [2721, 0]
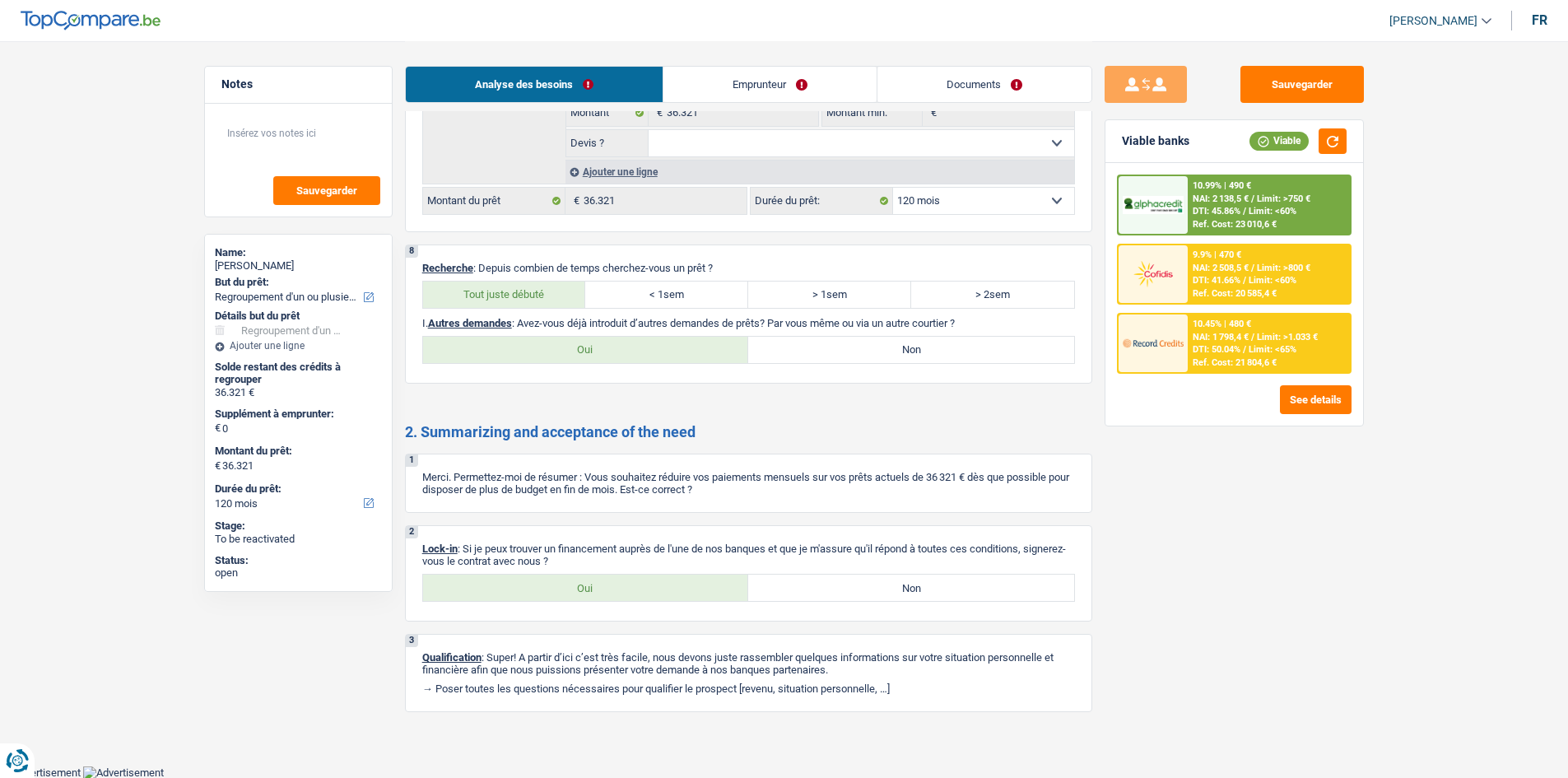
click at [614, 293] on label "Oui" at bounding box center [586, 588] width 326 height 26
click at [614, 293] on input "Oui" at bounding box center [586, 588] width 326 height 26
radio input "true"
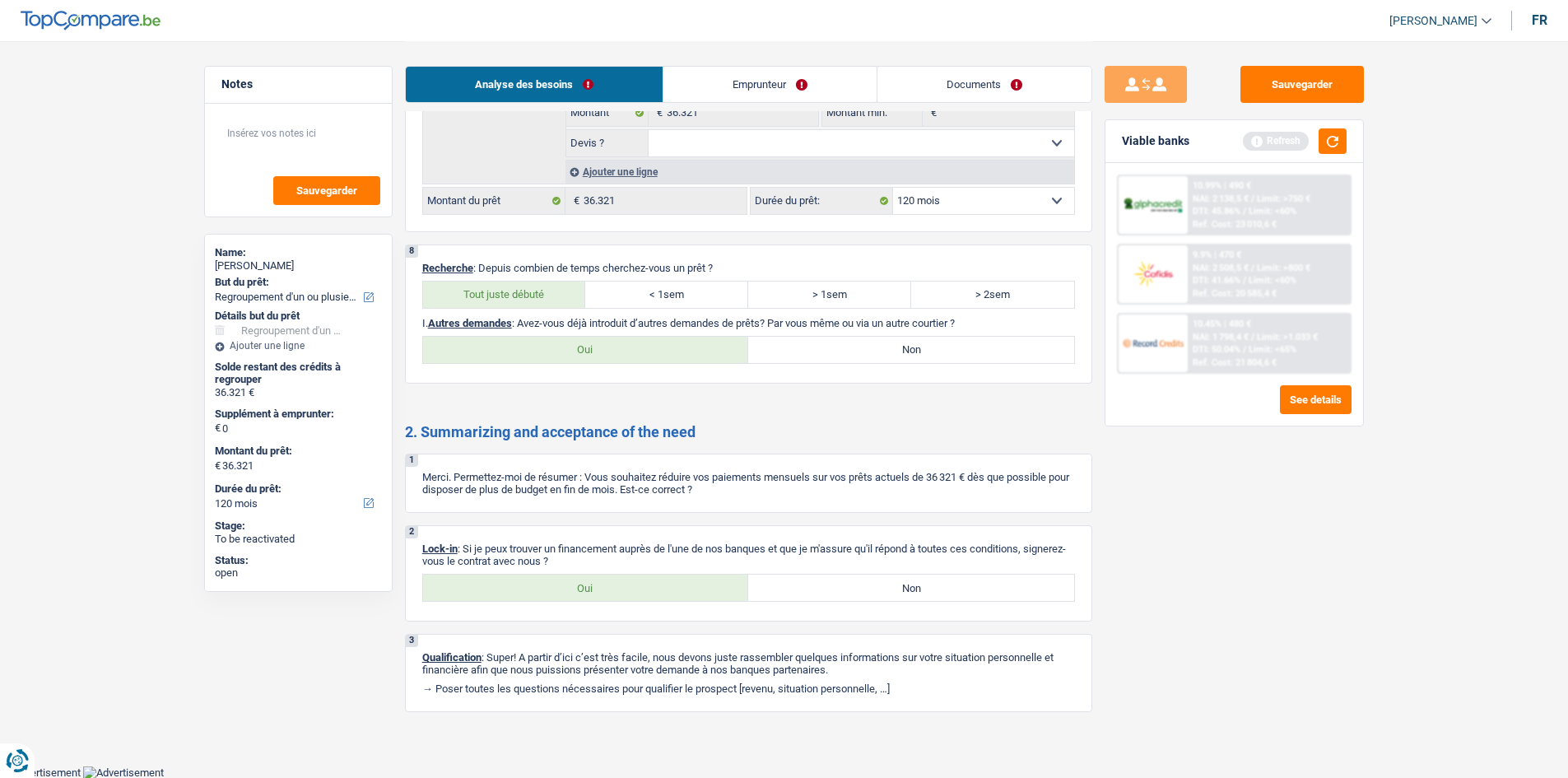
click at [614, 293] on label "Non" at bounding box center [911, 350] width 326 height 26
click at [614, 293] on input "Non" at bounding box center [911, 350] width 326 height 26
radio input "true"
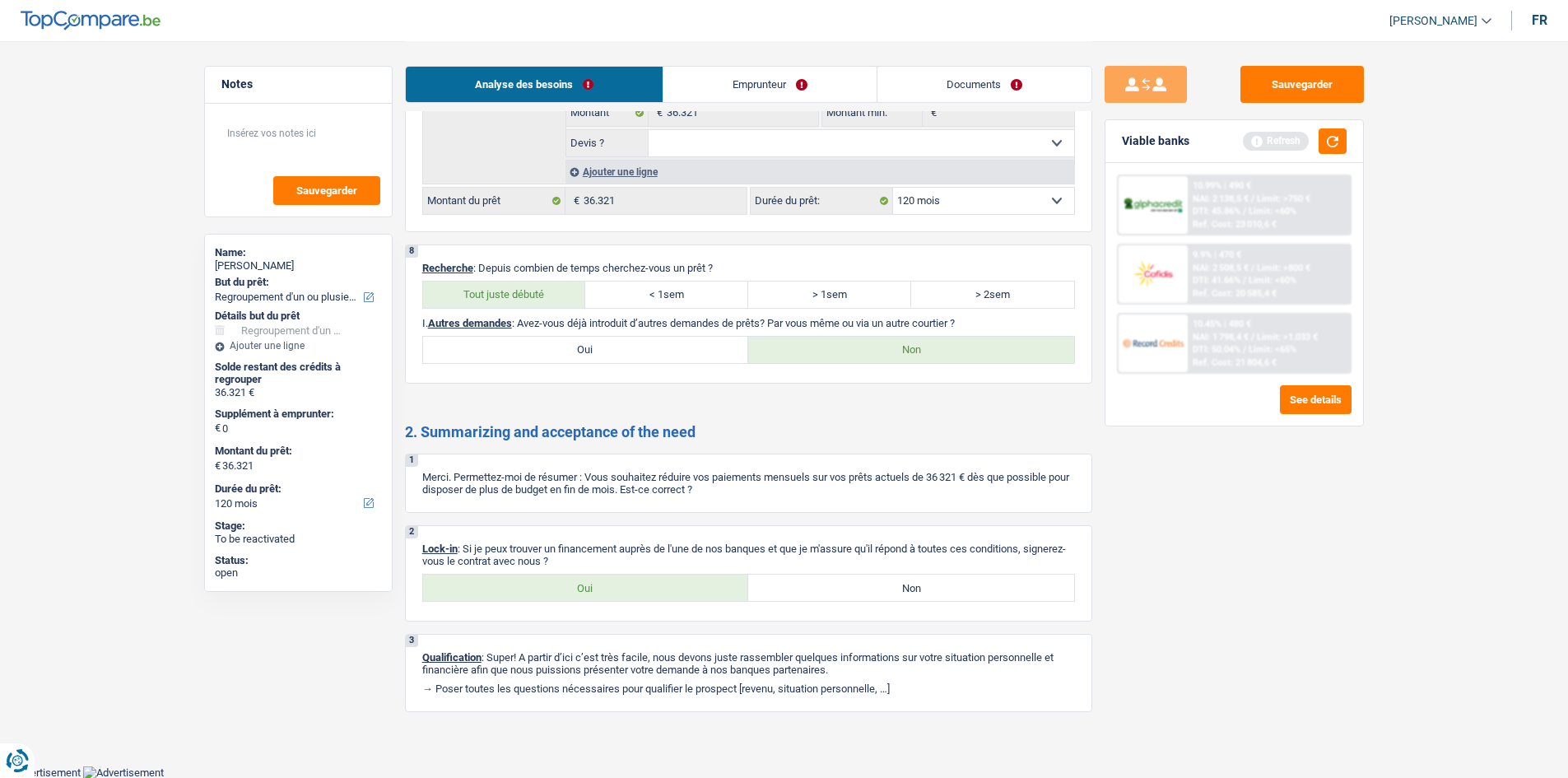
click at [614, 73] on link "Emprunteur" at bounding box center [770, 84] width 213 height 35
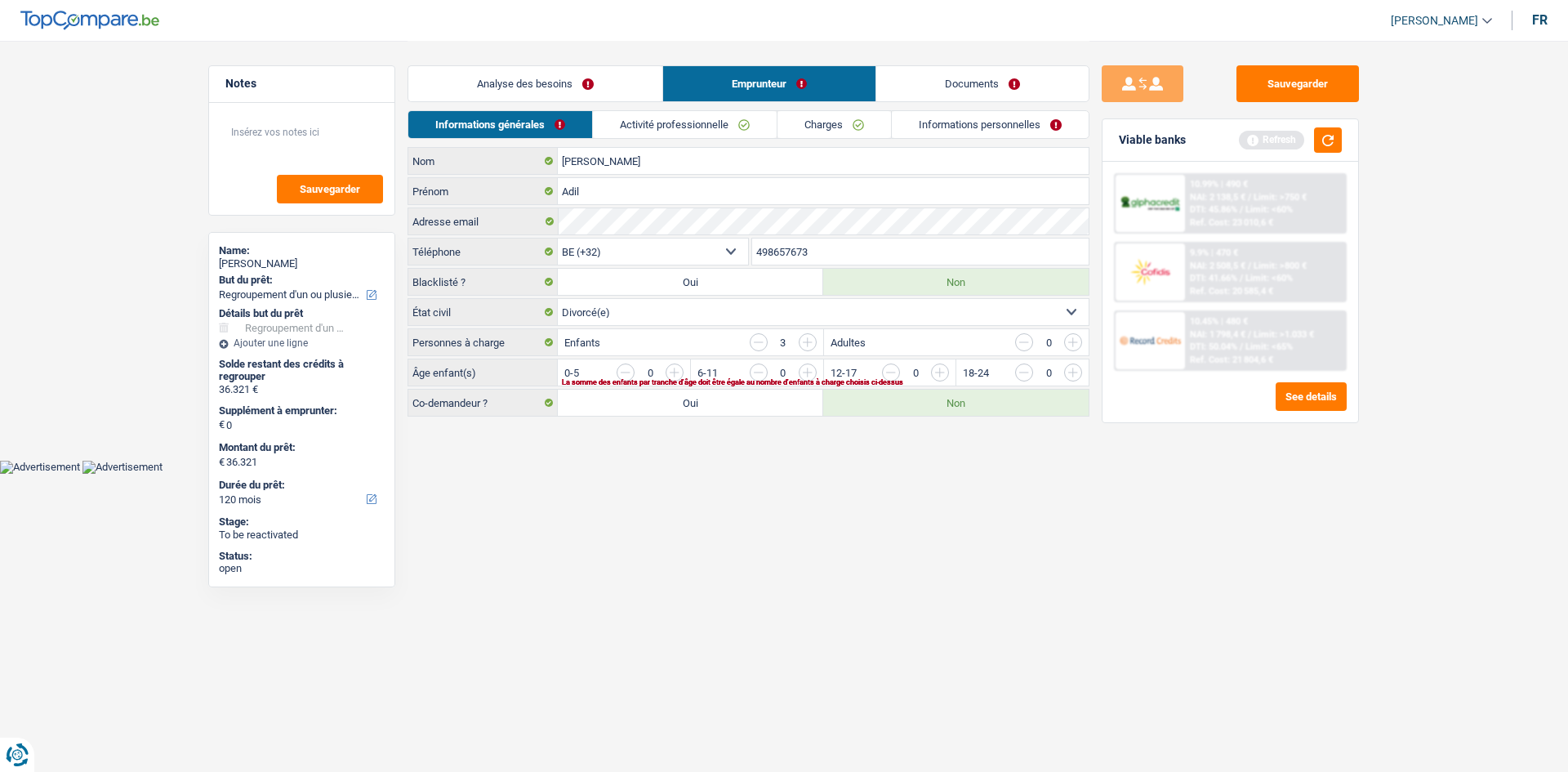
click at [609, 125] on link "Informations personnelles" at bounding box center [990, 124] width 197 height 27
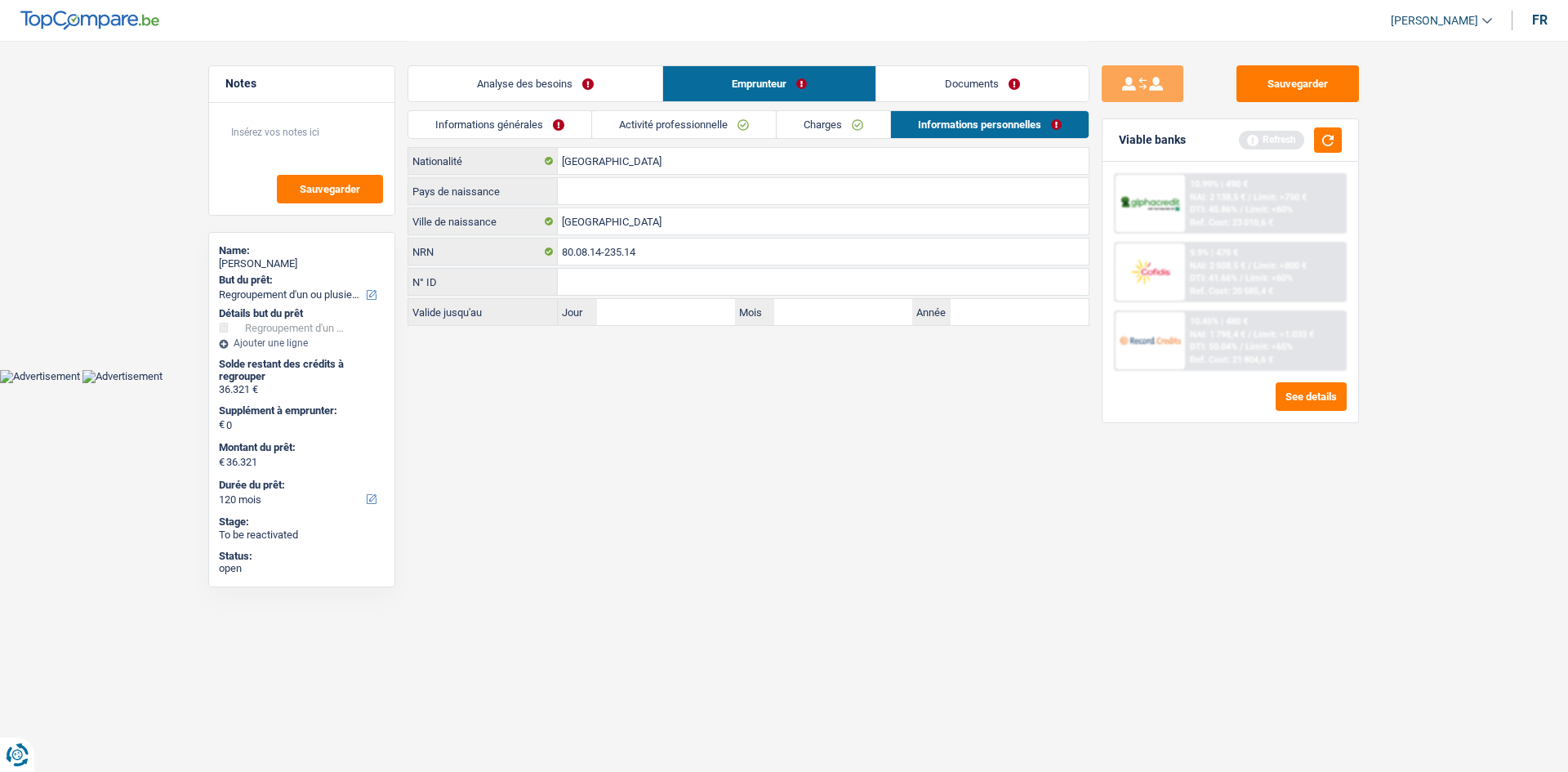
drag, startPoint x: 530, startPoint y: 115, endPoint x: 792, endPoint y: 170, distance: 267.7
click at [531, 117] on link "Informations générales" at bounding box center [500, 124] width 183 height 27
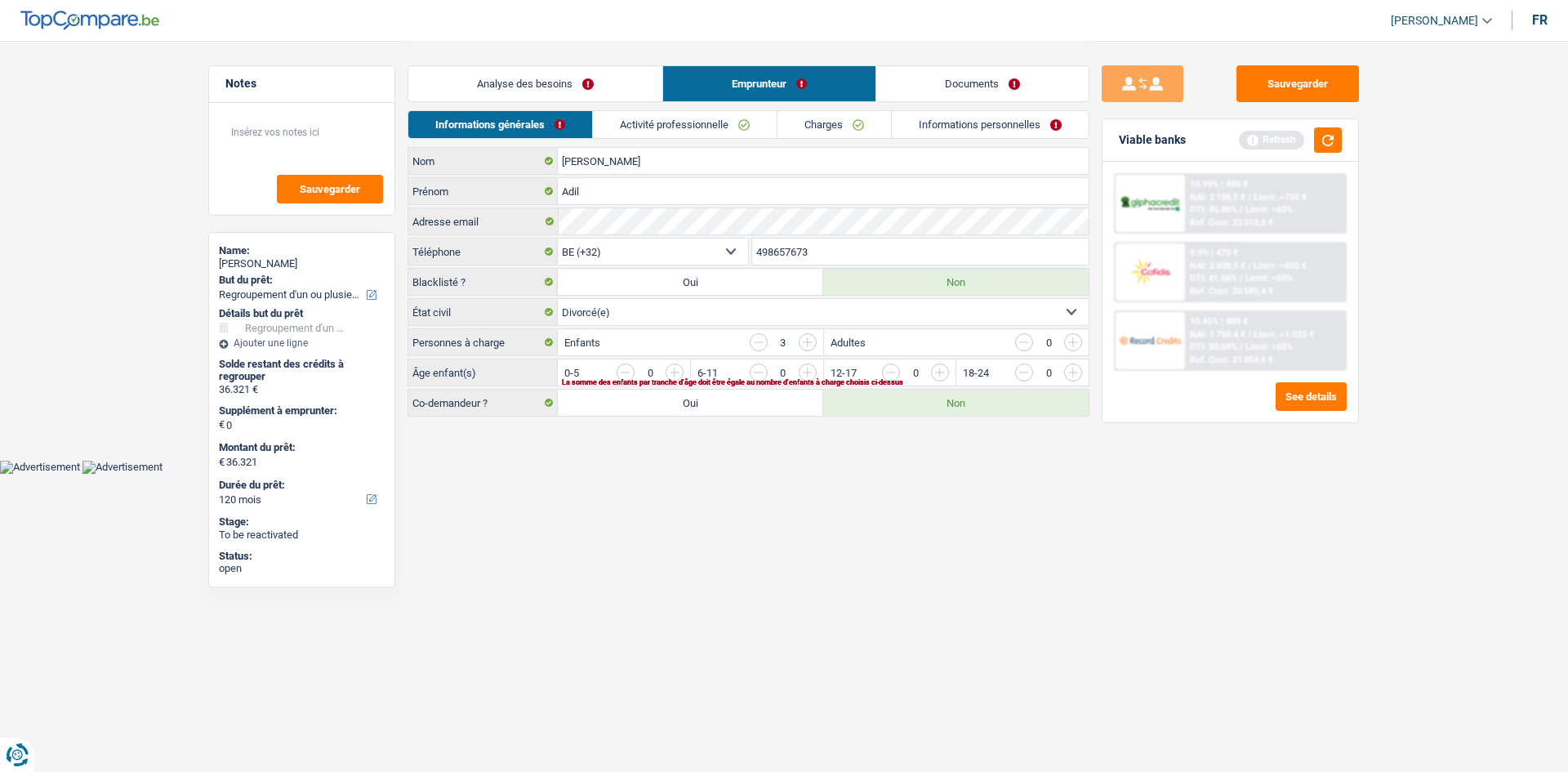
click at [571, 83] on link "Analyse des besoins" at bounding box center [535, 83] width 254 height 35
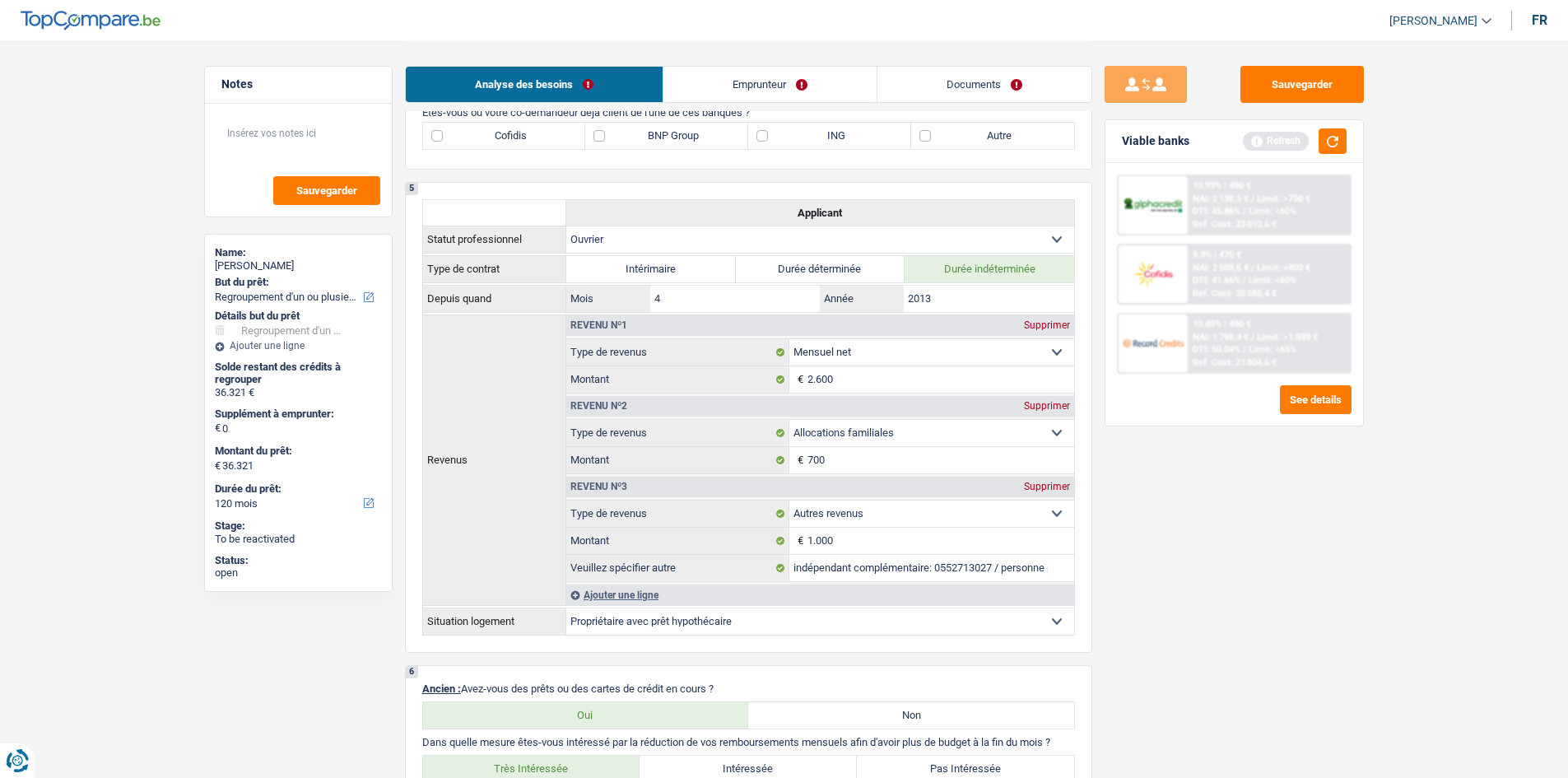
scroll to position [741, 0]
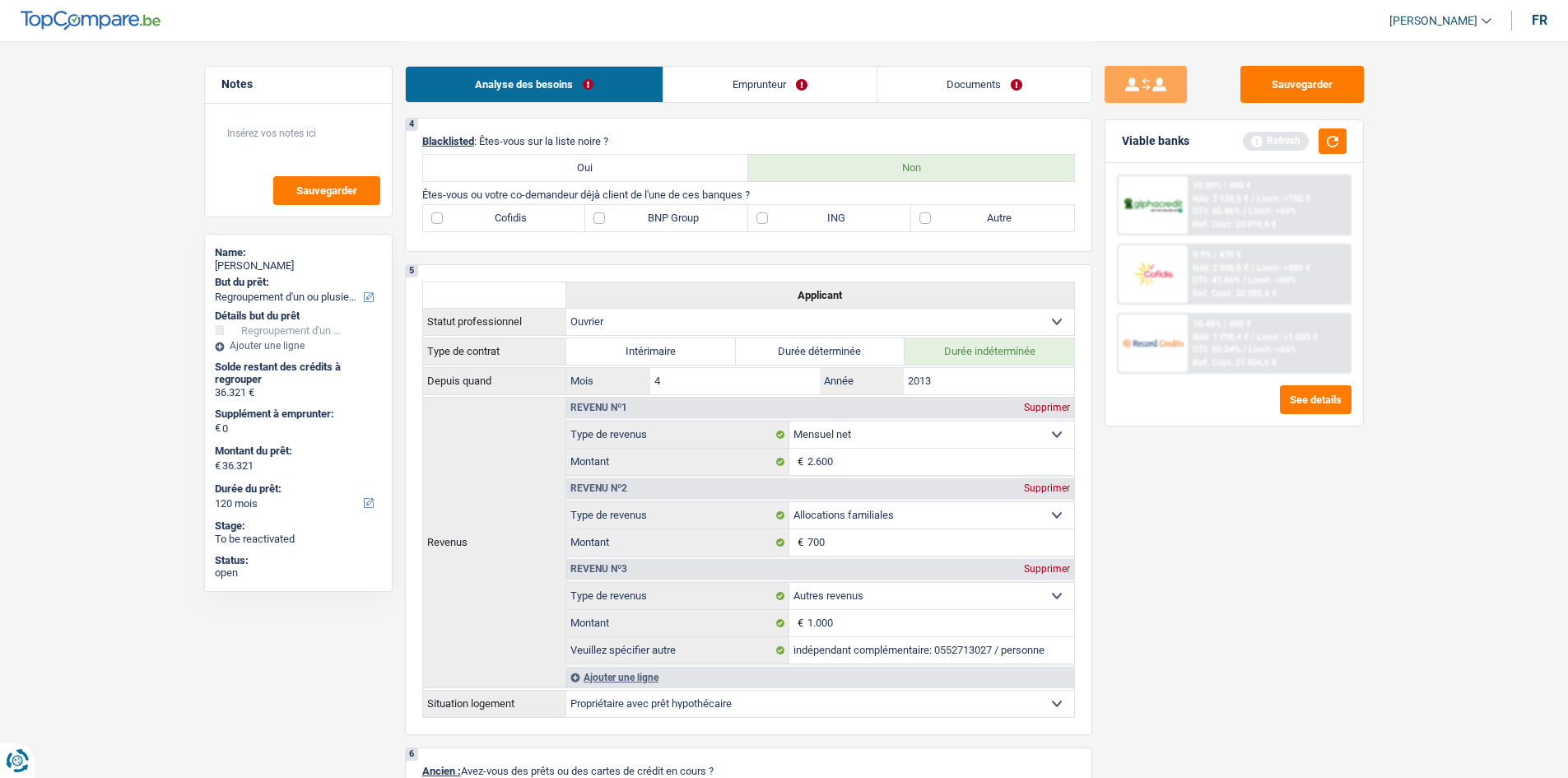
click at [614, 221] on label "BNP Group" at bounding box center [667, 218] width 163 height 26
click at [614, 221] on input "BNP Group" at bounding box center [667, 218] width 163 height 26
checkbox input "true"
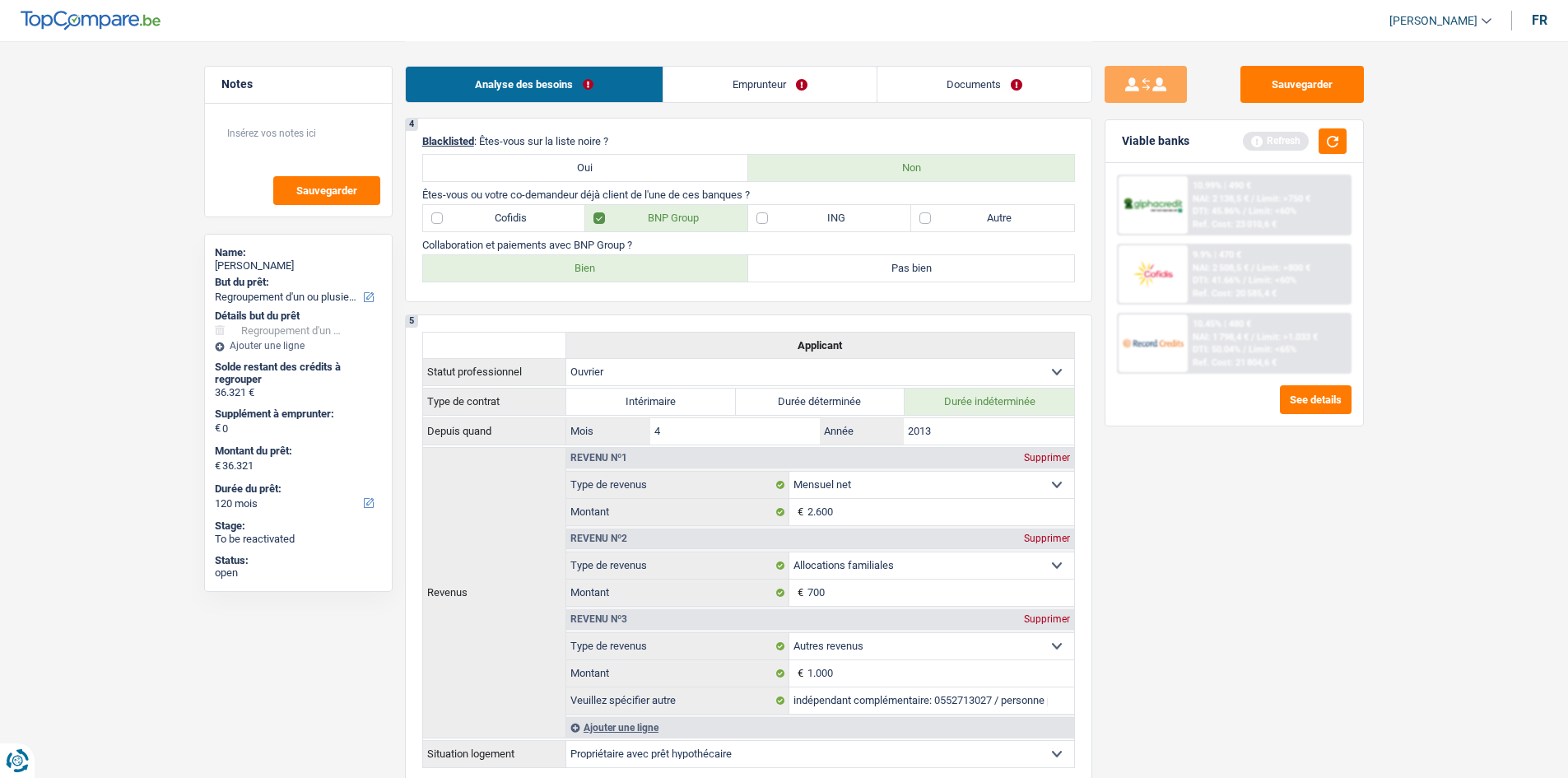
click at [614, 269] on label "Bien" at bounding box center [586, 269] width 326 height 26
click at [614, 269] on input "Bien" at bounding box center [586, 269] width 326 height 26
radio input "true"
click at [513, 209] on label "Cofidis" at bounding box center [504, 218] width 163 height 26
click at [513, 209] on input "Cofidis" at bounding box center [504, 218] width 163 height 26
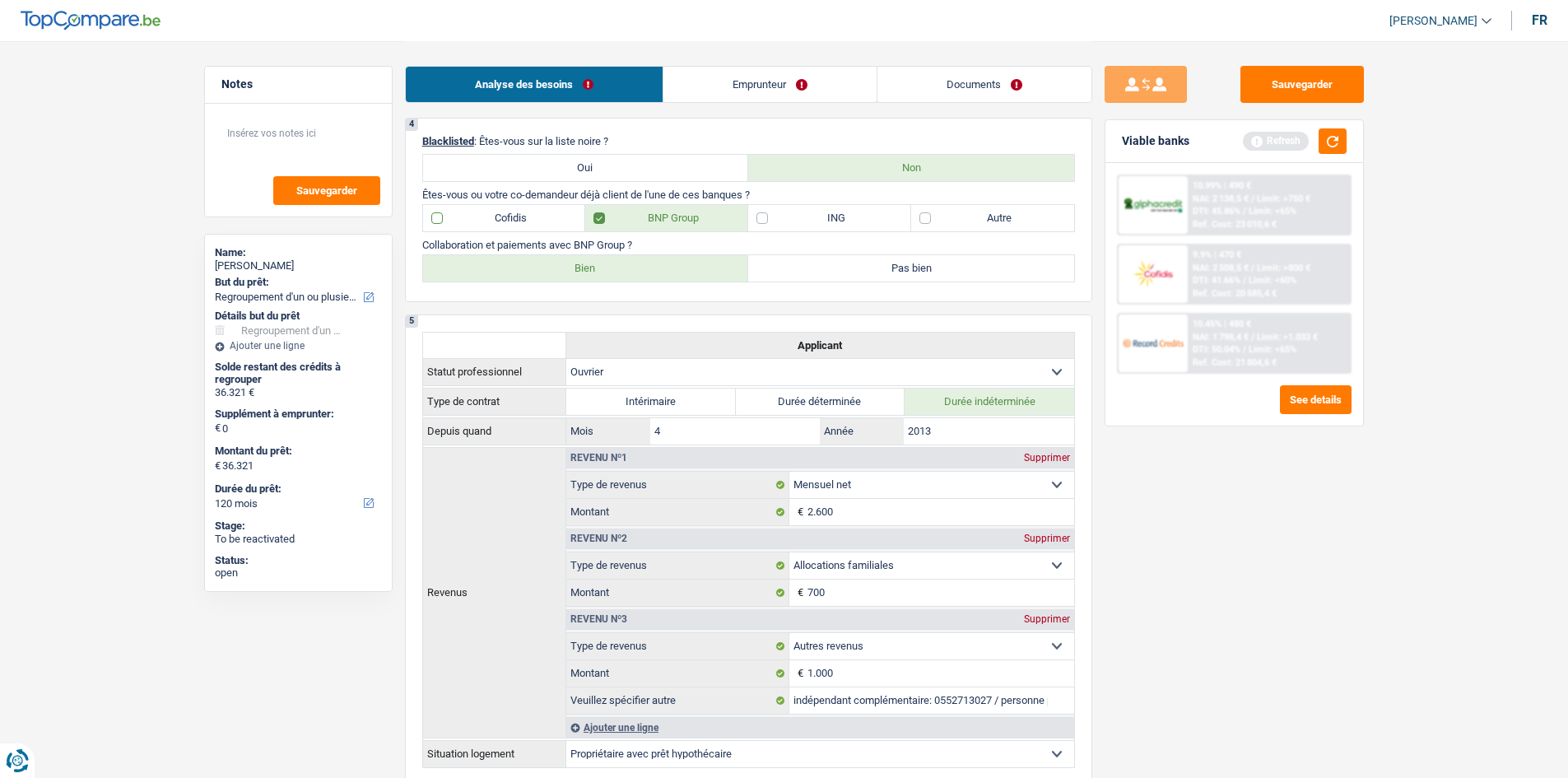
checkbox input "true"
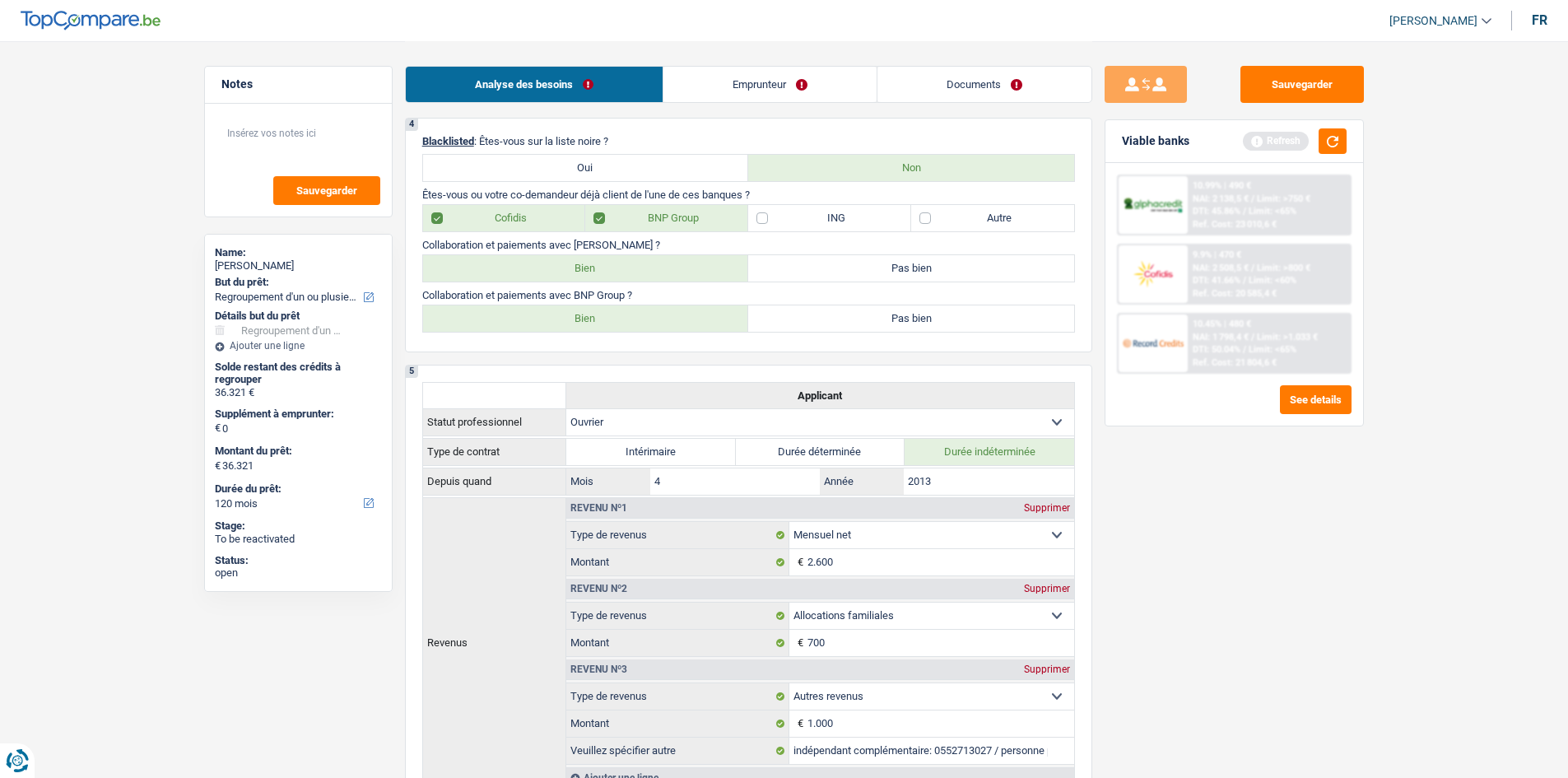
click at [607, 278] on label "Bien" at bounding box center [586, 269] width 326 height 26
click at [607, 278] on input "Bien" at bounding box center [586, 269] width 326 height 26
radio input "true"
click at [614, 143] on button "button" at bounding box center [1332, 141] width 28 height 26
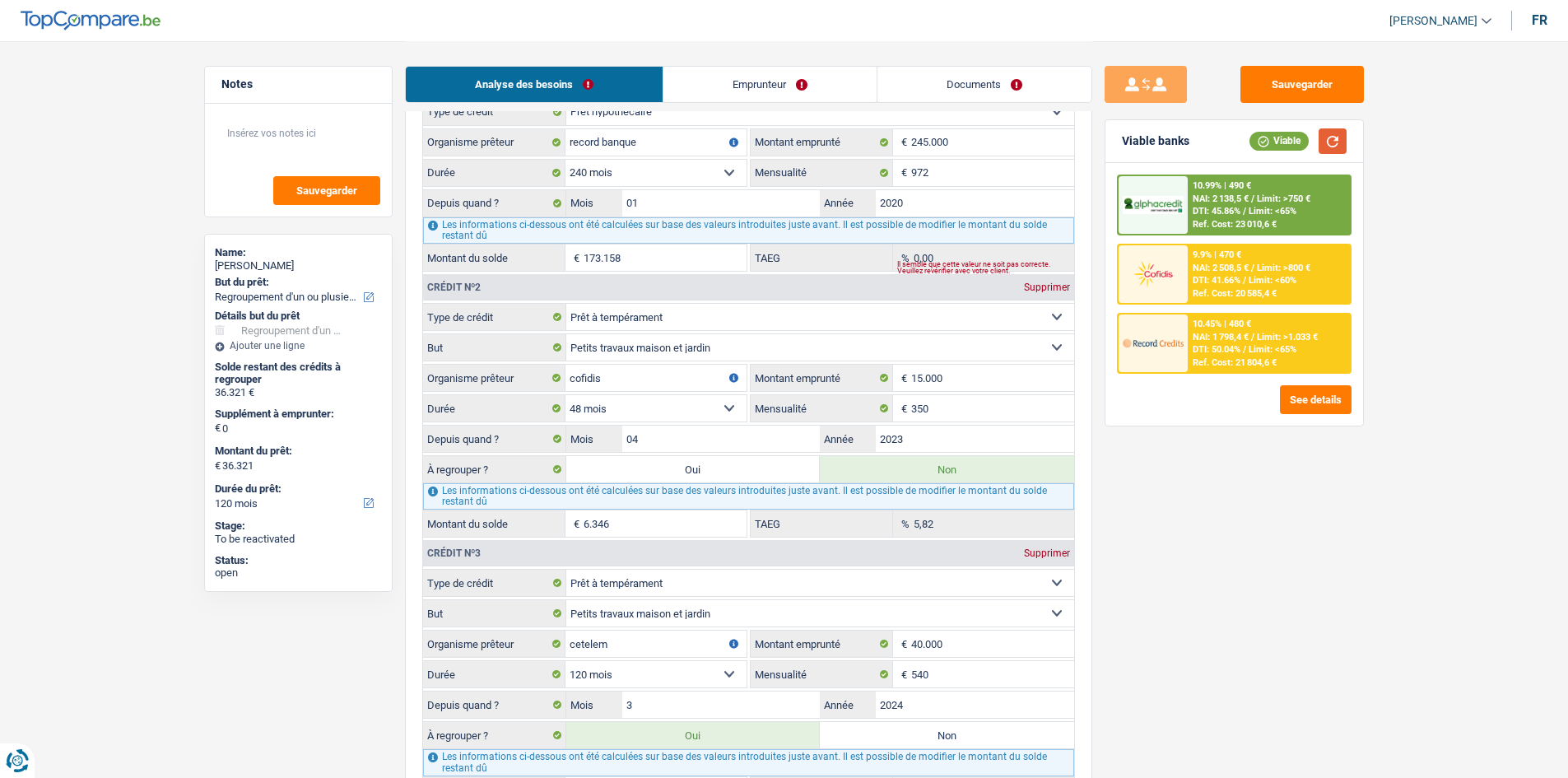
scroll to position [1564, 0]
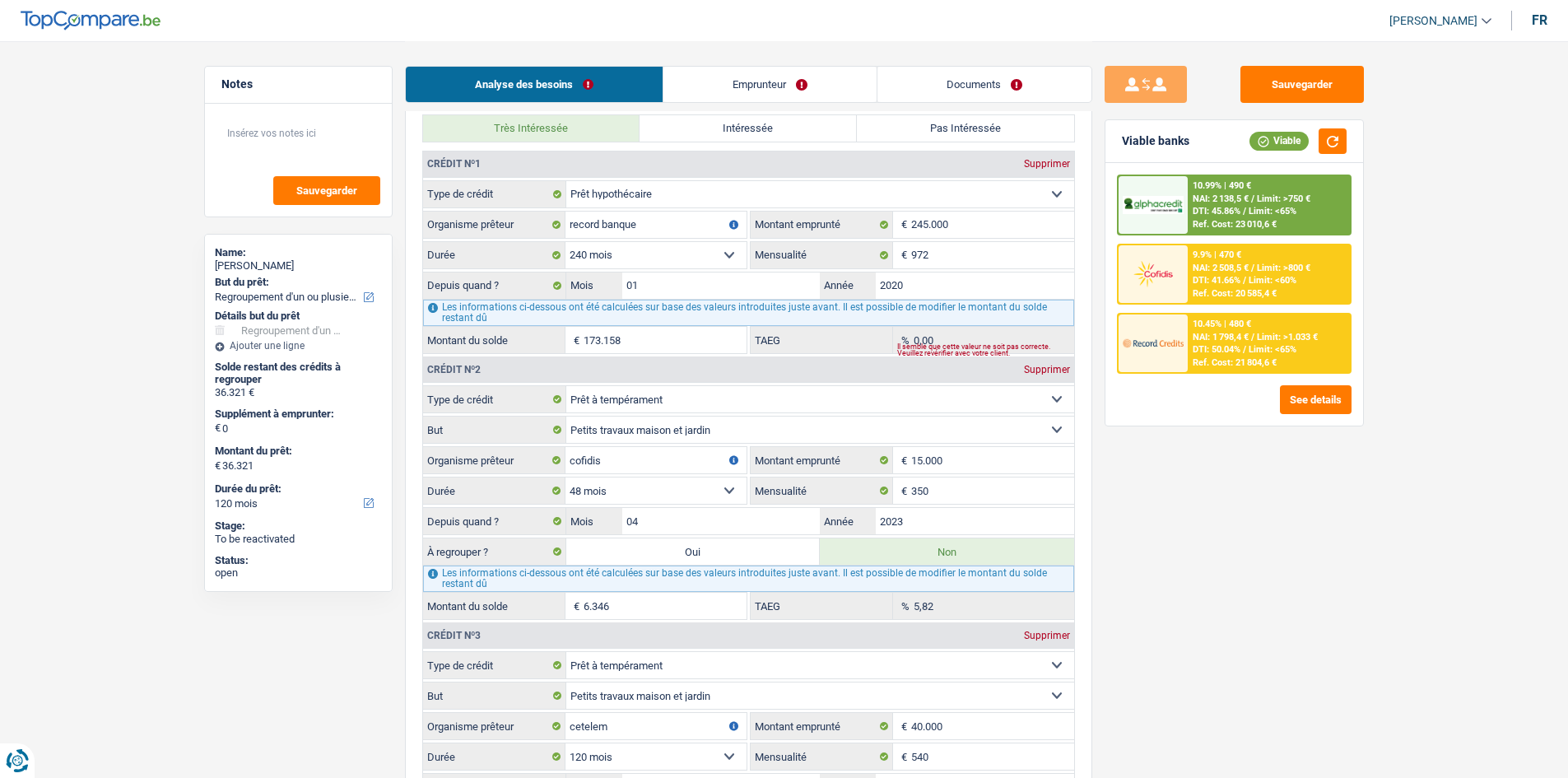
click at [614, 269] on fieldset "972 € Mensualité" at bounding box center [912, 255] width 324 height 28
click at [614, 82] on link "Emprunteur" at bounding box center [770, 84] width 213 height 35
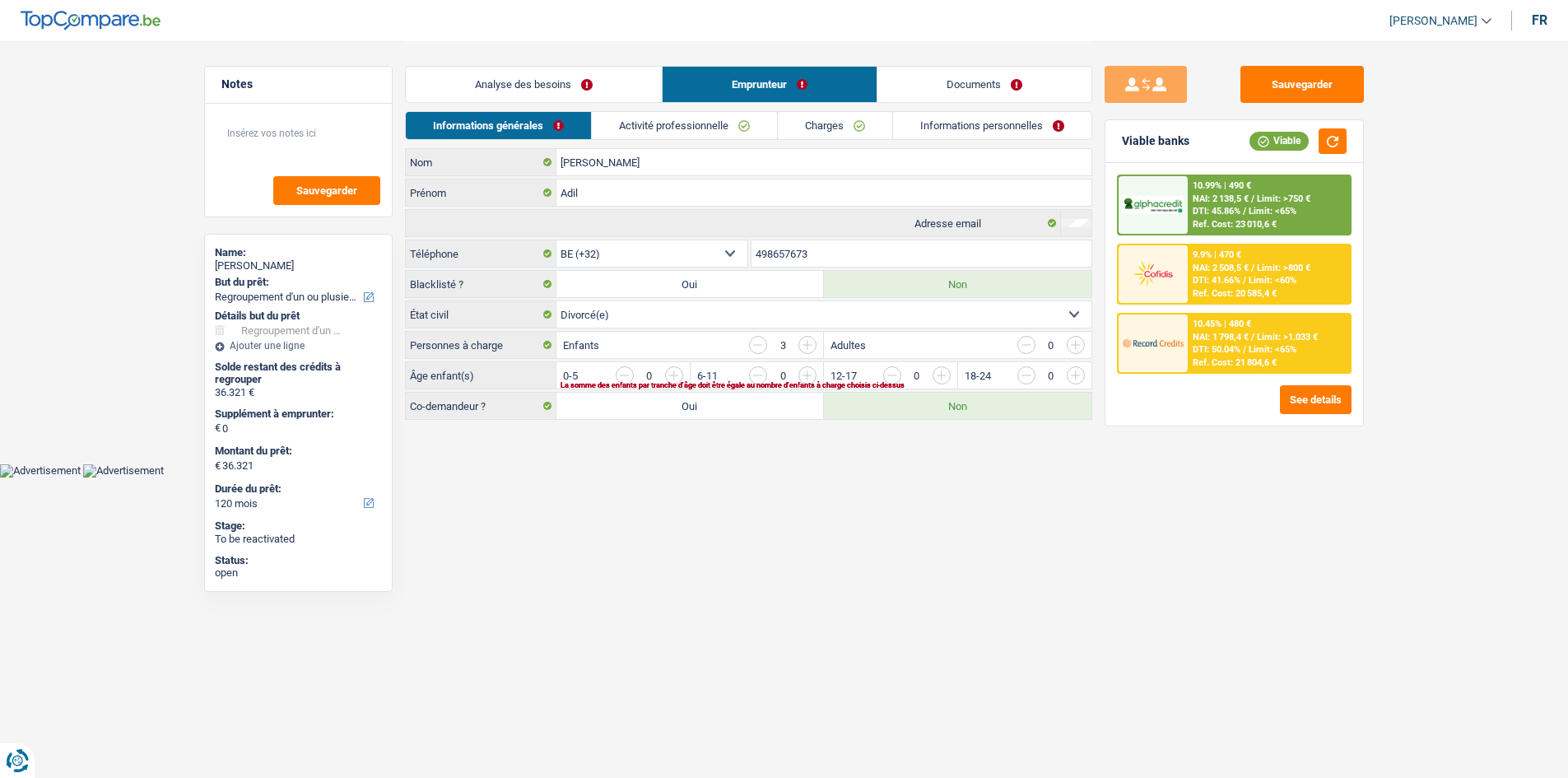
scroll to position [0, 0]
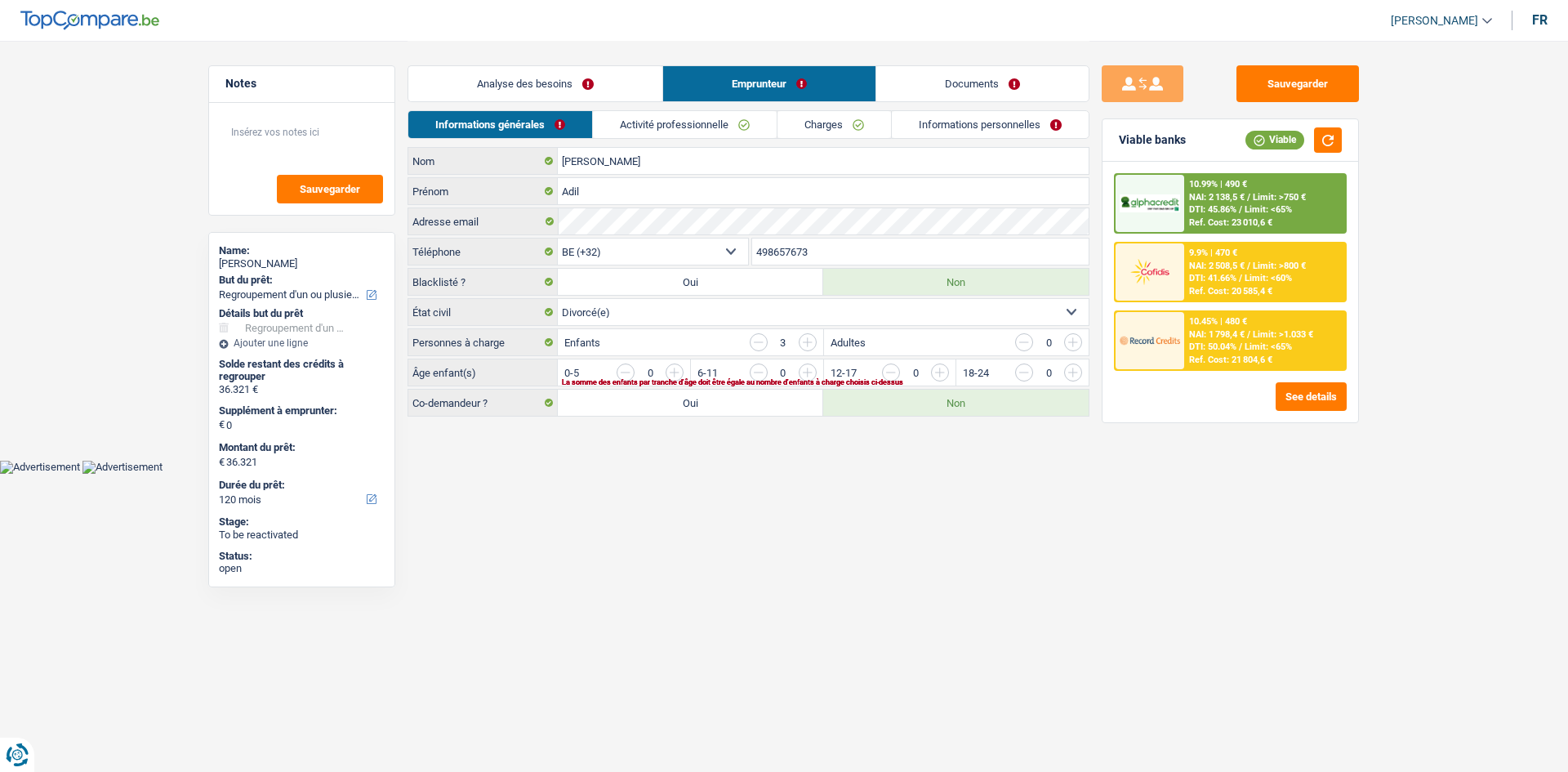
click at [609, 123] on link "Activité professionnelle" at bounding box center [684, 124] width 184 height 27
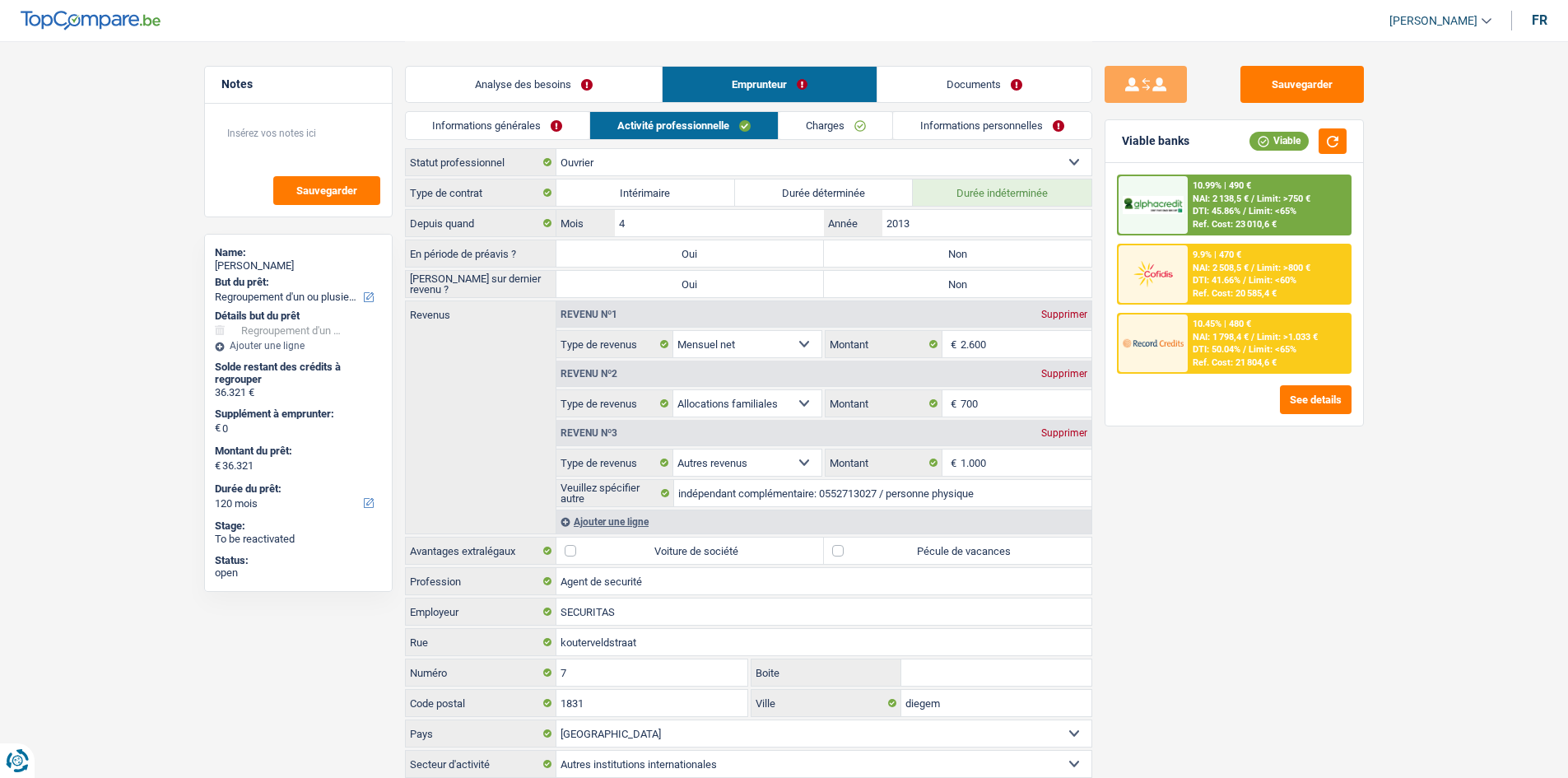
click at [614, 129] on link "Charges" at bounding box center [835, 125] width 115 height 27
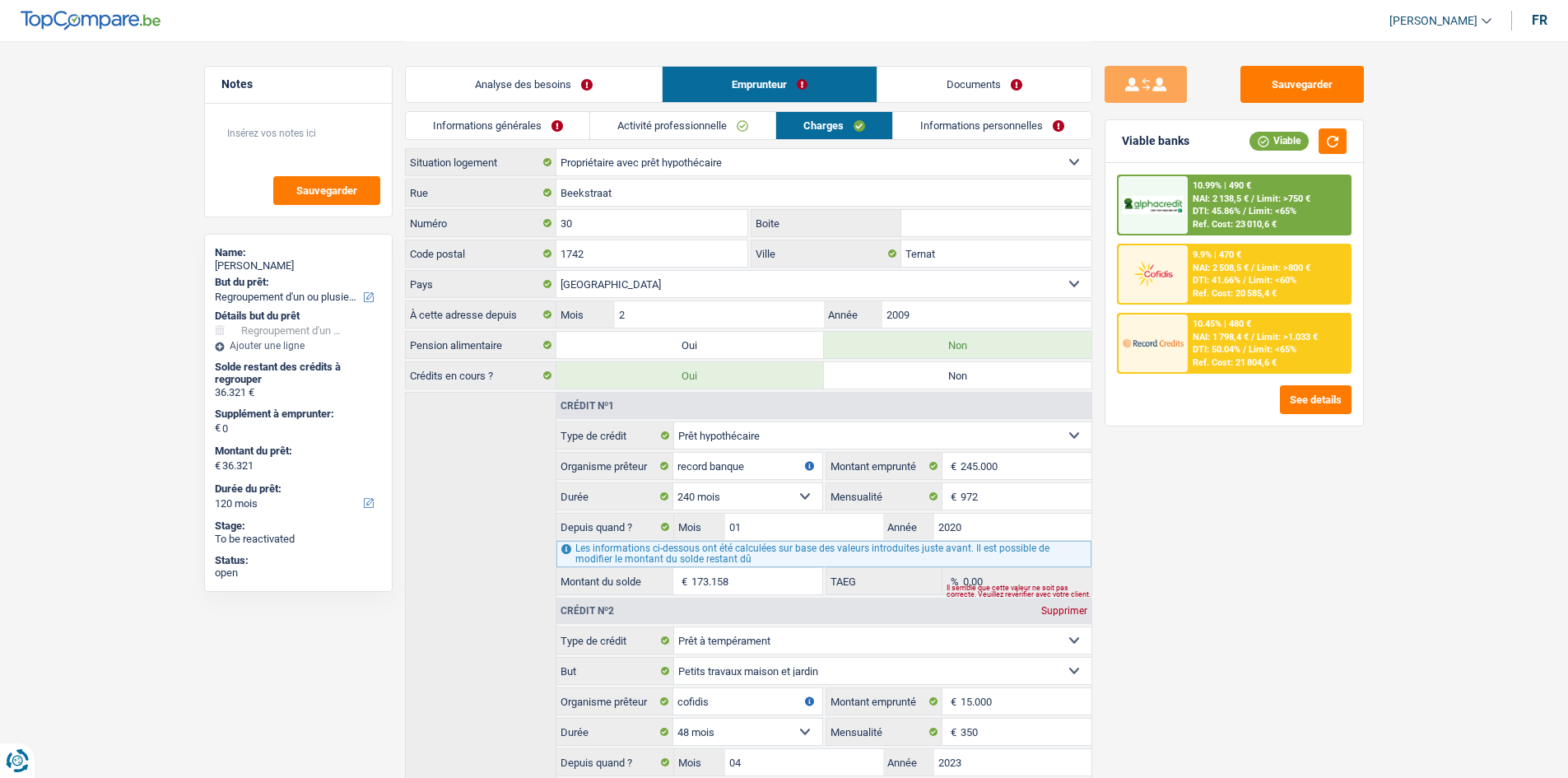
click at [614, 134] on link "Informations personnelles" at bounding box center [992, 125] width 199 height 27
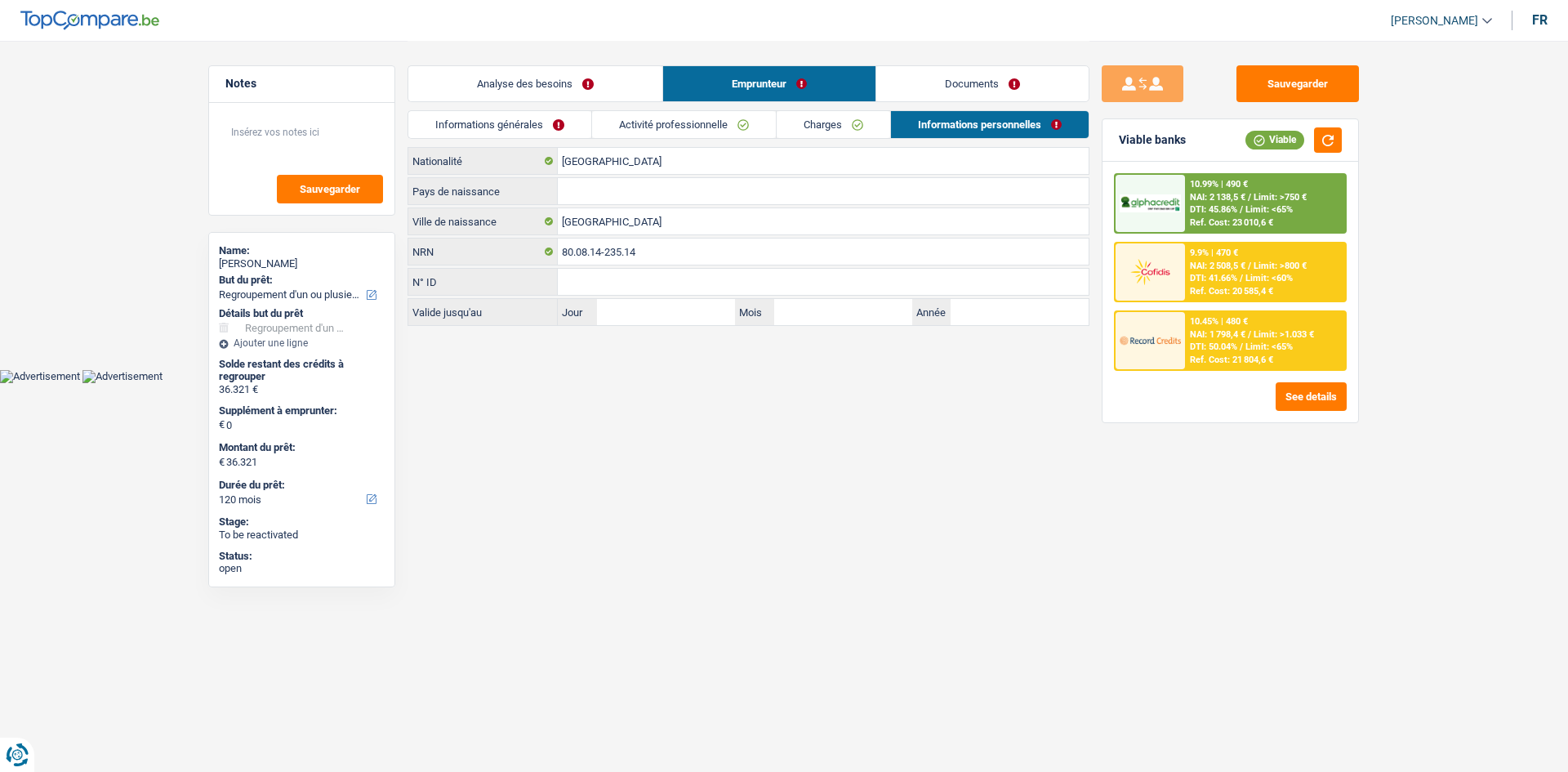
click at [609, 135] on link "Activité professionnelle" at bounding box center [683, 124] width 184 height 27
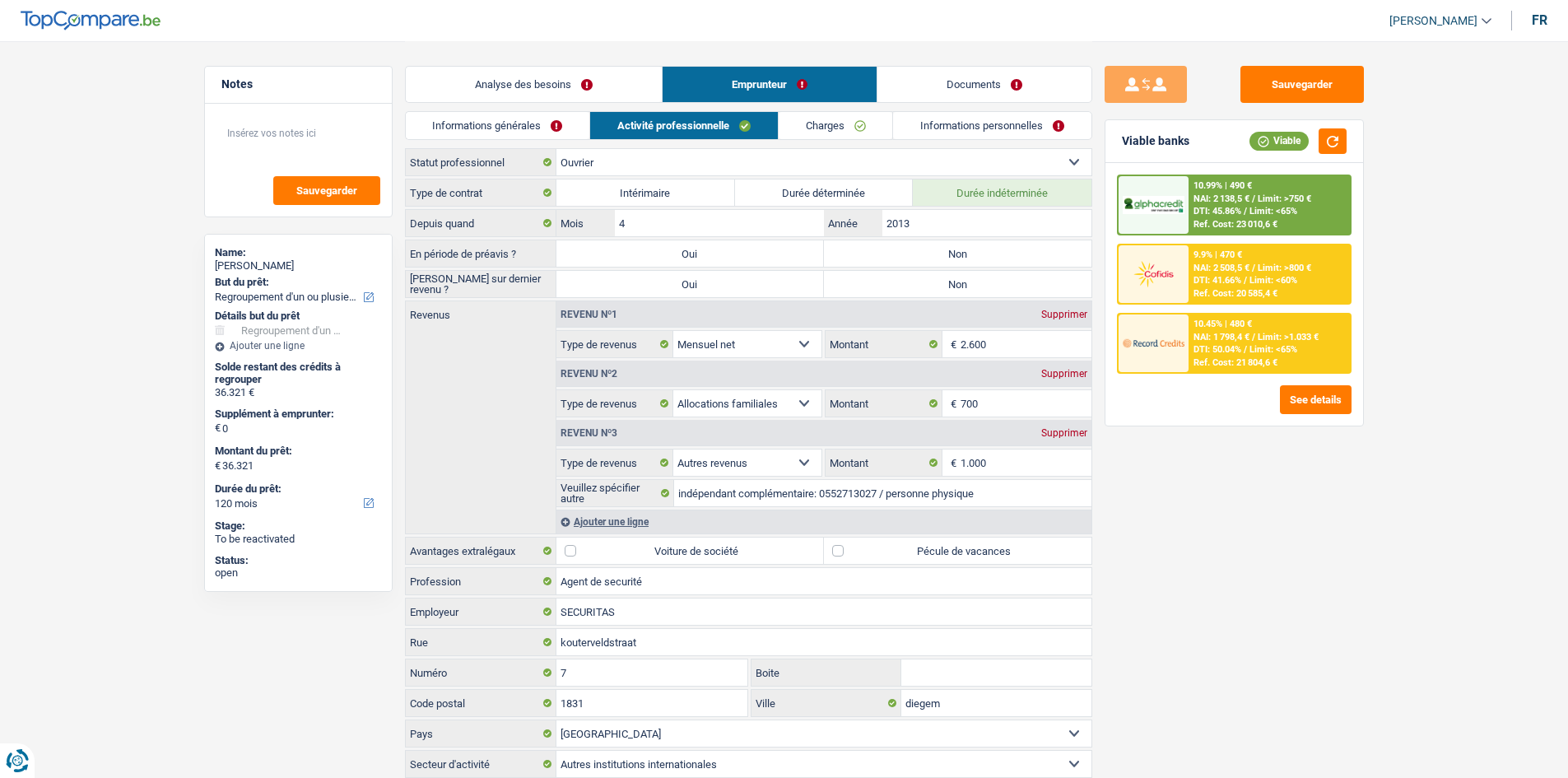
click at [484, 127] on link "Informations générales" at bounding box center [498, 125] width 185 height 27
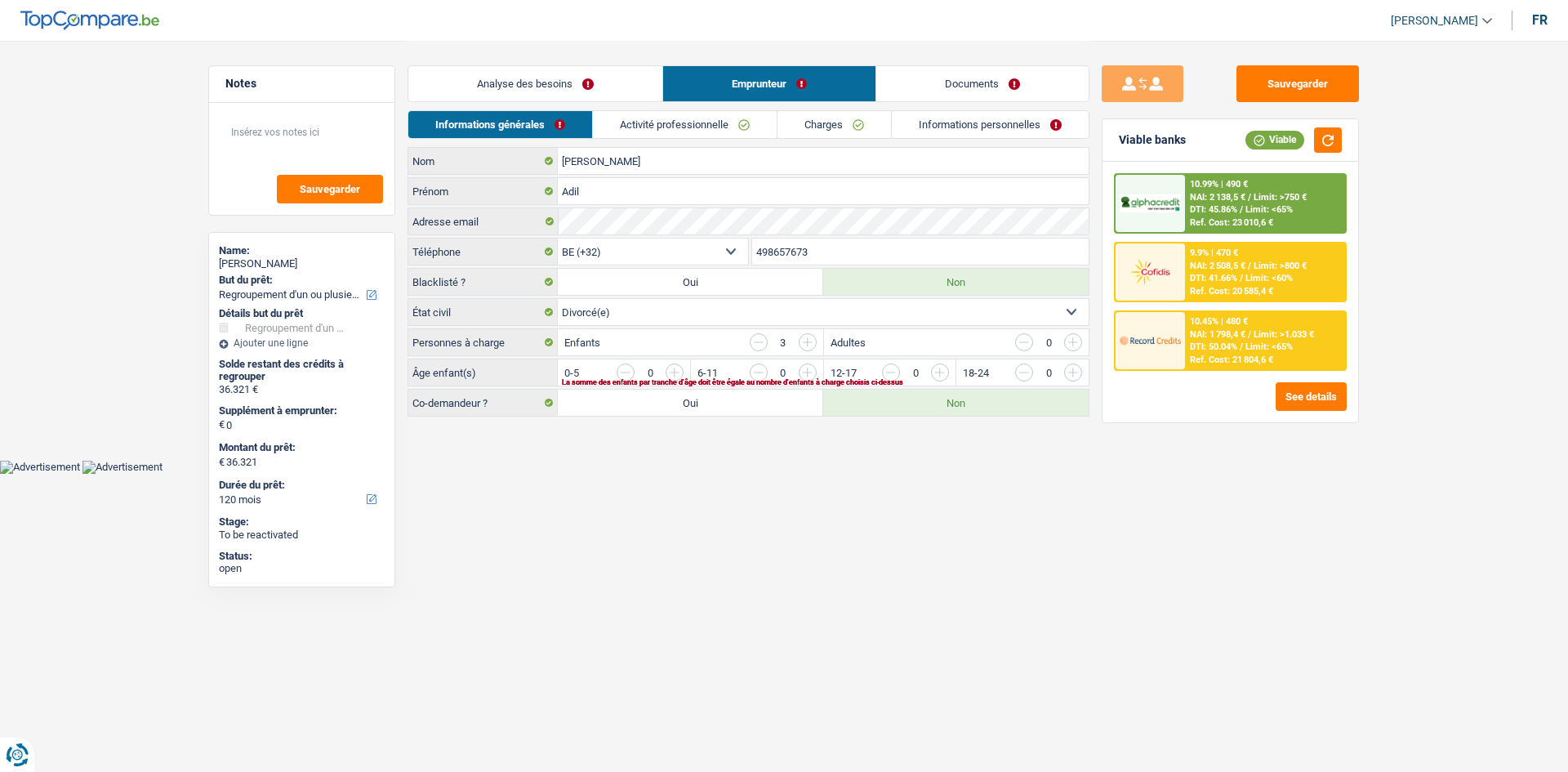
click at [588, 77] on link "Analyse des besoins" at bounding box center [535, 83] width 254 height 35
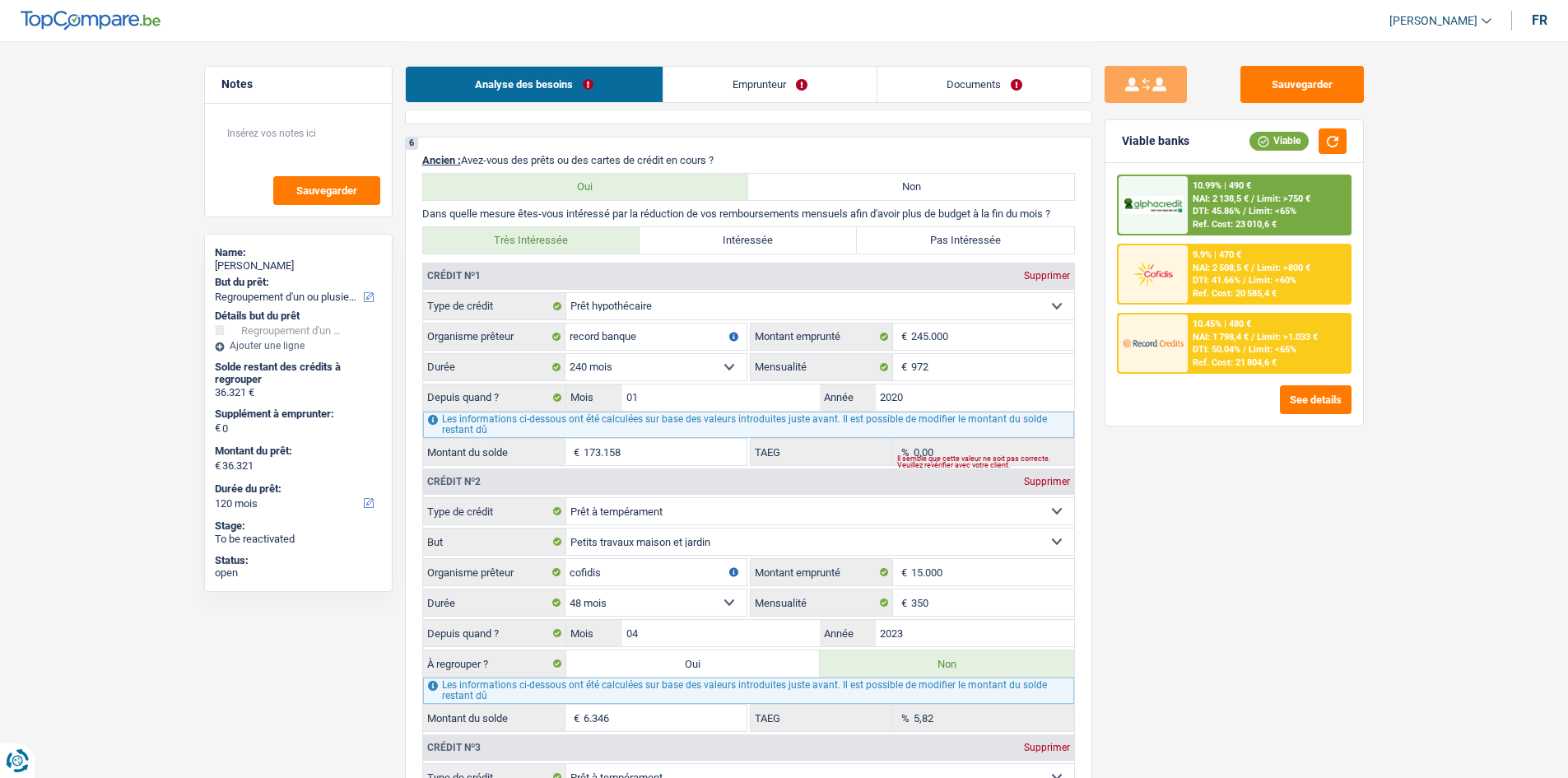
scroll to position [1422, 0]
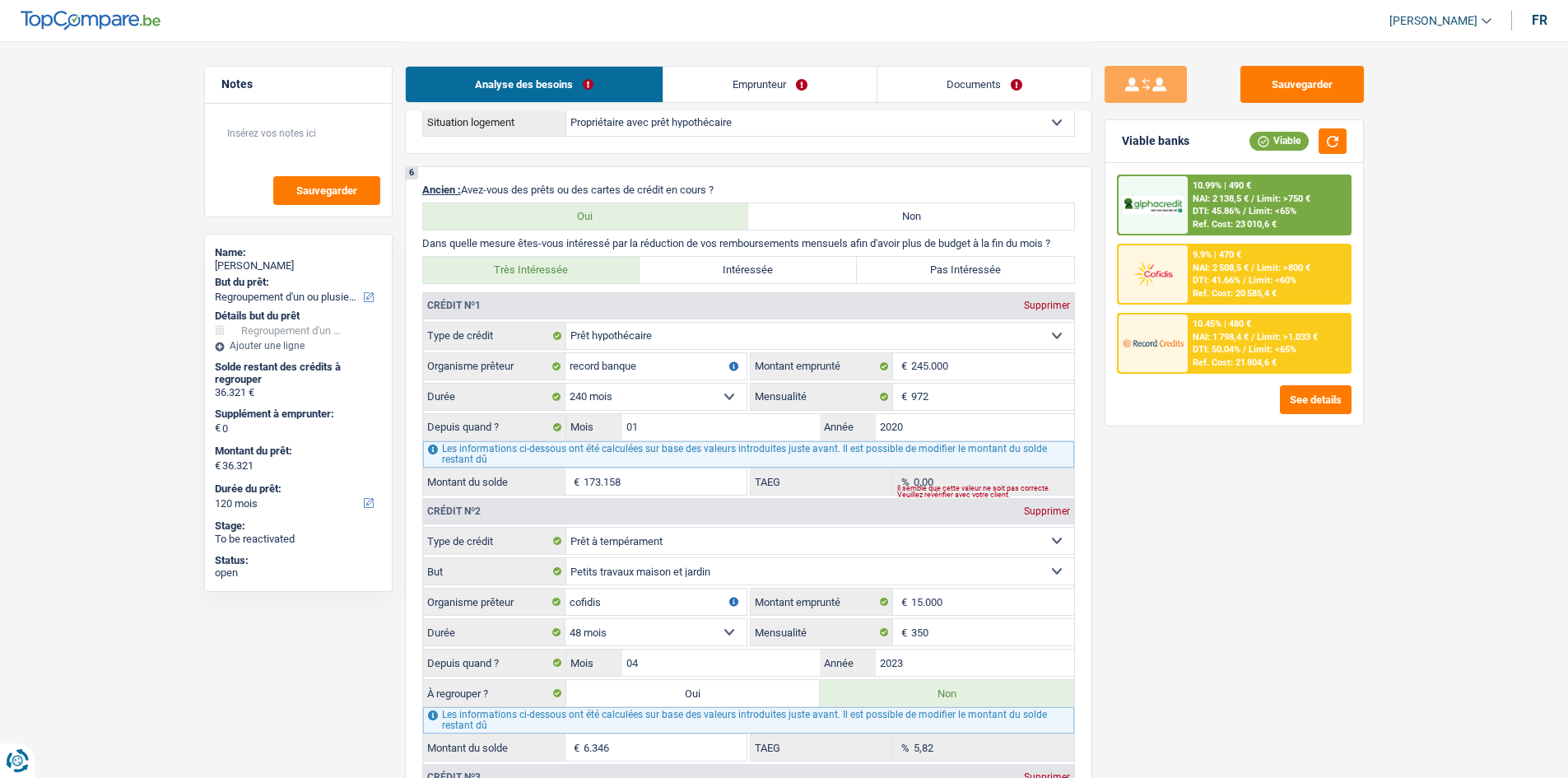
click at [614, 91] on link "Emprunteur" at bounding box center [770, 84] width 213 height 35
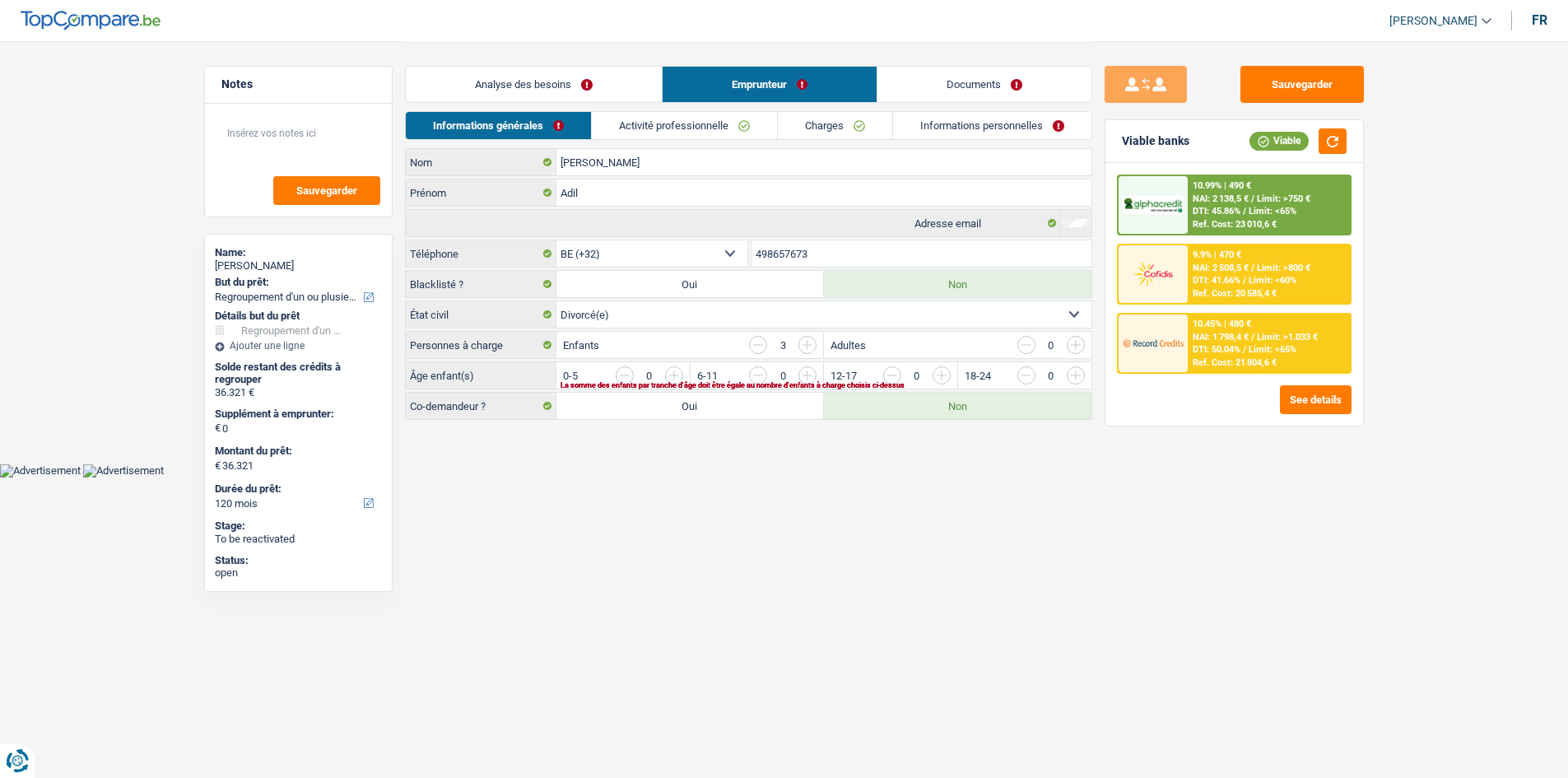
scroll to position [0, 0]
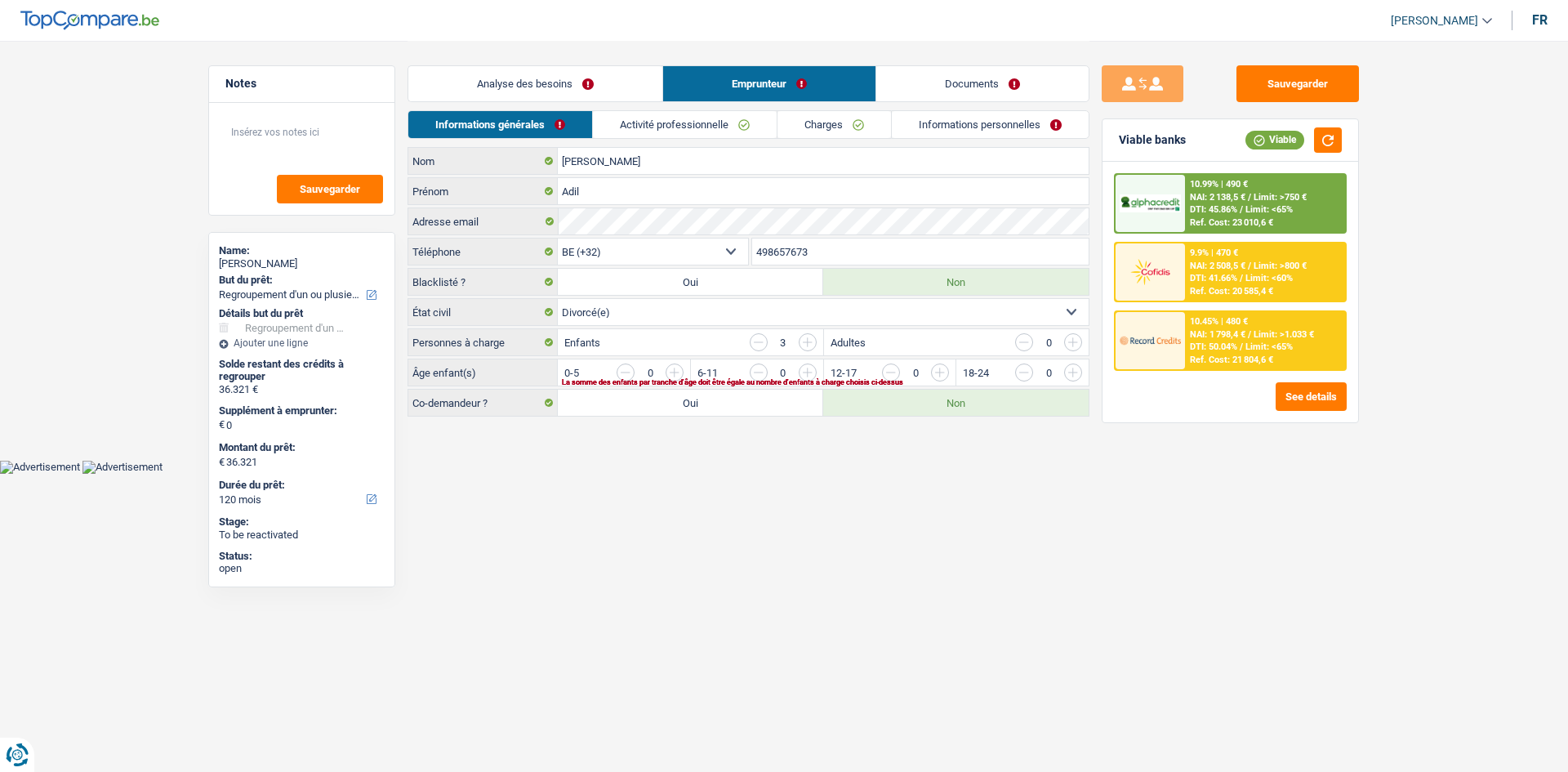
click at [609, 291] on input "button" at bounding box center [1271, 377] width 680 height 26
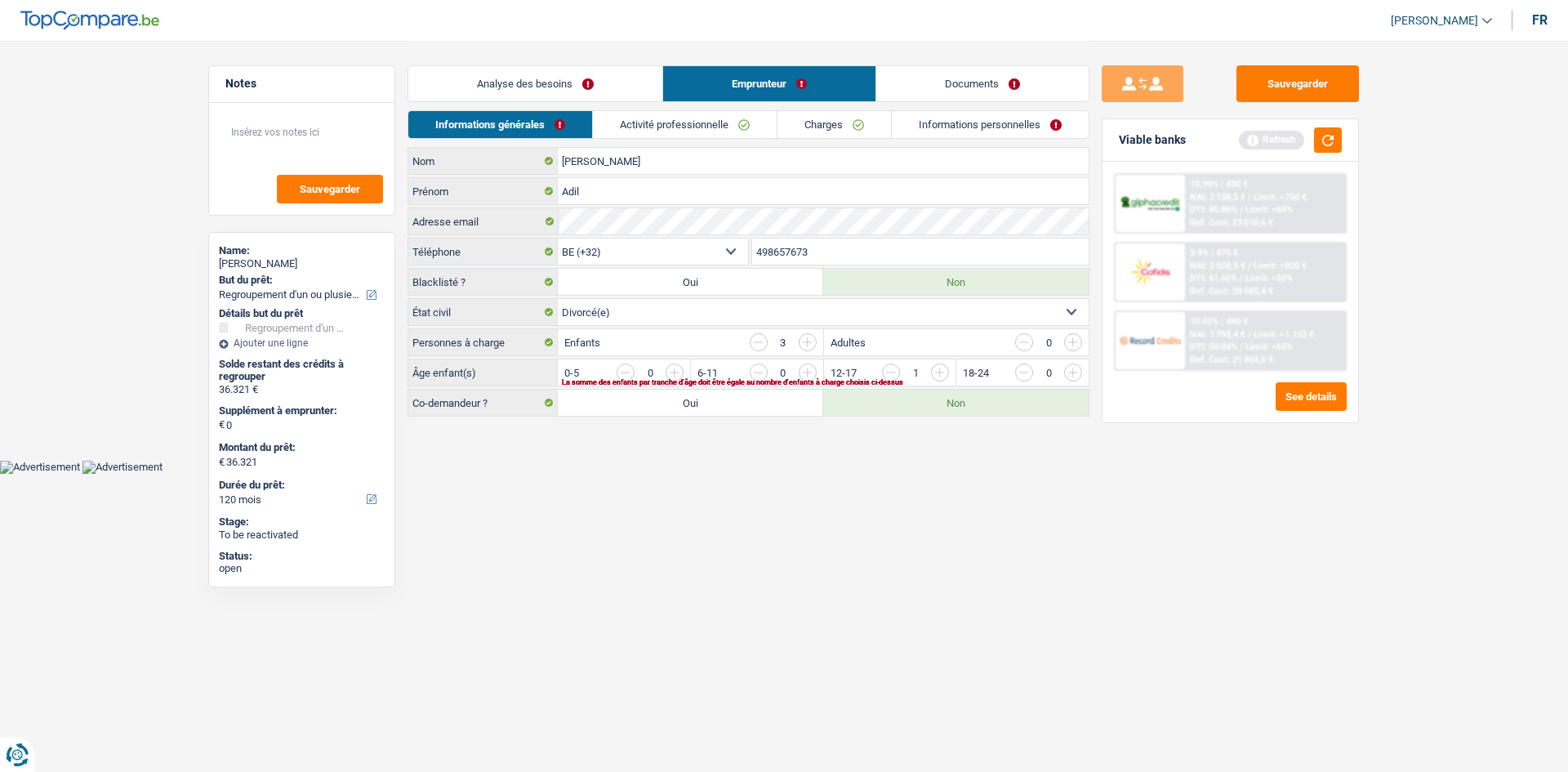
click at [609, 291] on input "button" at bounding box center [1271, 377] width 680 height 26
click at [609, 291] on div "0-5 0 La somme des enfants par tranche d'âge doit être égale au nombre d'enfant…" at bounding box center [822, 373] width 531 height 26
click at [609, 291] on input "button" at bounding box center [1139, 377] width 680 height 26
click at [609, 128] on link "Activité professionnelle" at bounding box center [685, 124] width 184 height 27
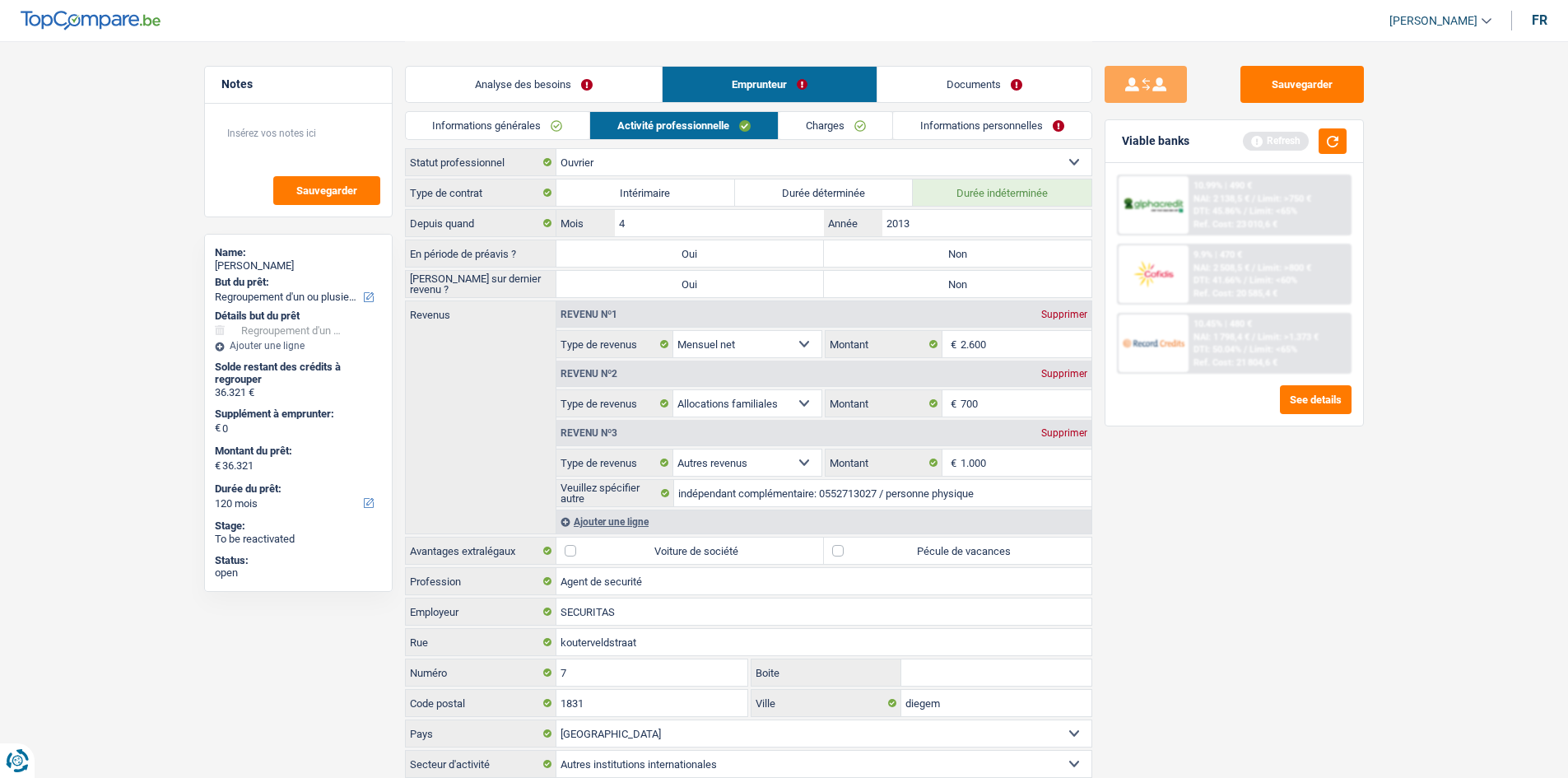
click at [614, 293] on div "Sauvegarder Viable banks Refresh 10.99% | 490 € NAI: 2 138,5 € / Limit: >750 € …" at bounding box center [1234, 409] width 284 height 686
click at [614, 251] on label "Non" at bounding box center [957, 254] width 268 height 26
click at [614, 251] on input "Non" at bounding box center [957, 254] width 268 height 26
radio input "true"
click at [614, 281] on label "Non" at bounding box center [957, 284] width 268 height 26
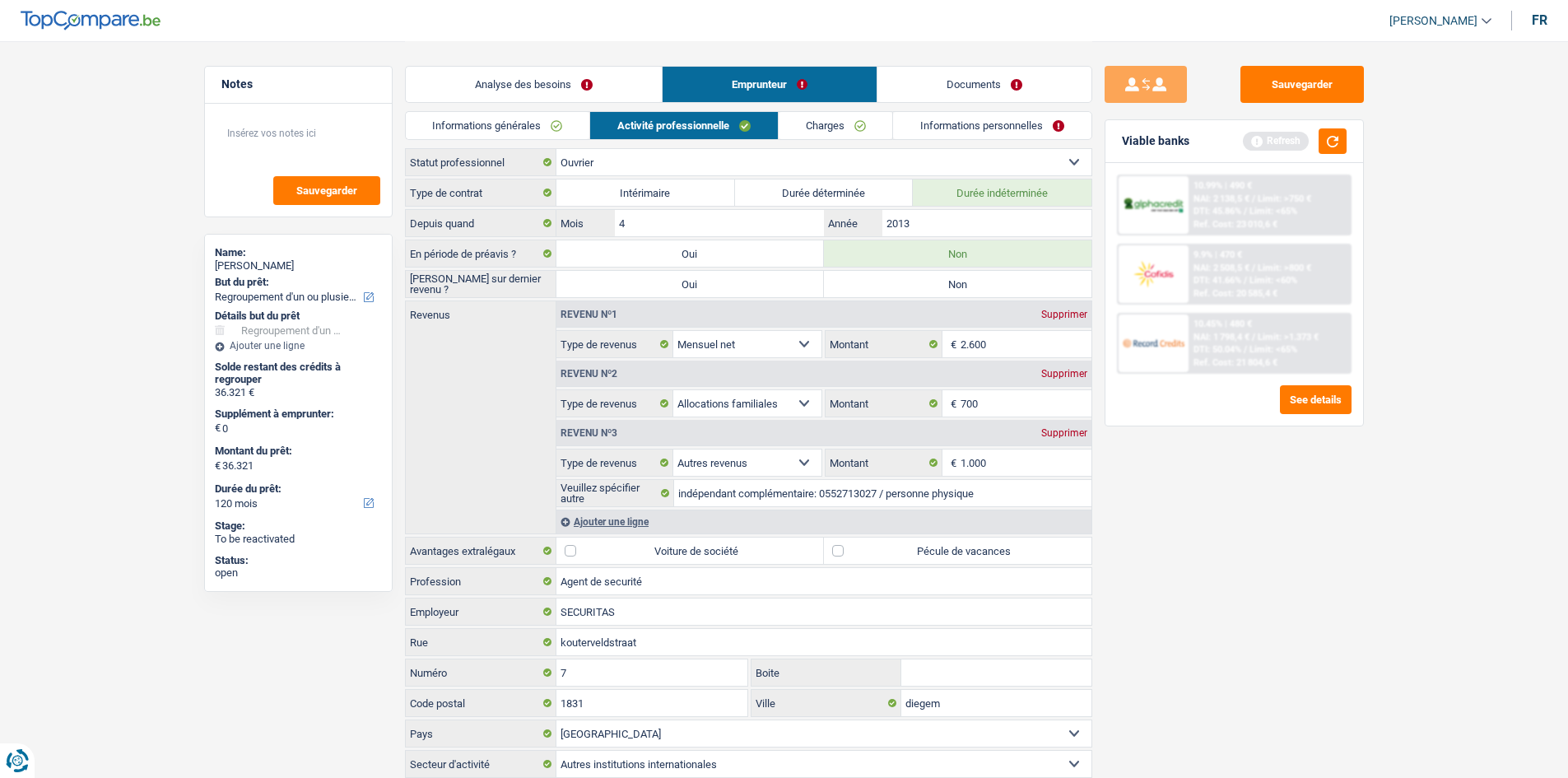
click at [614, 281] on input "Non" at bounding box center [957, 284] width 268 height 26
radio input "true"
click at [502, 141] on div "Informations générales Activité professionnelle Charges Informations personnell…" at bounding box center [748, 129] width 687 height 37
click at [550, 129] on link "Informations générales" at bounding box center [498, 125] width 185 height 27
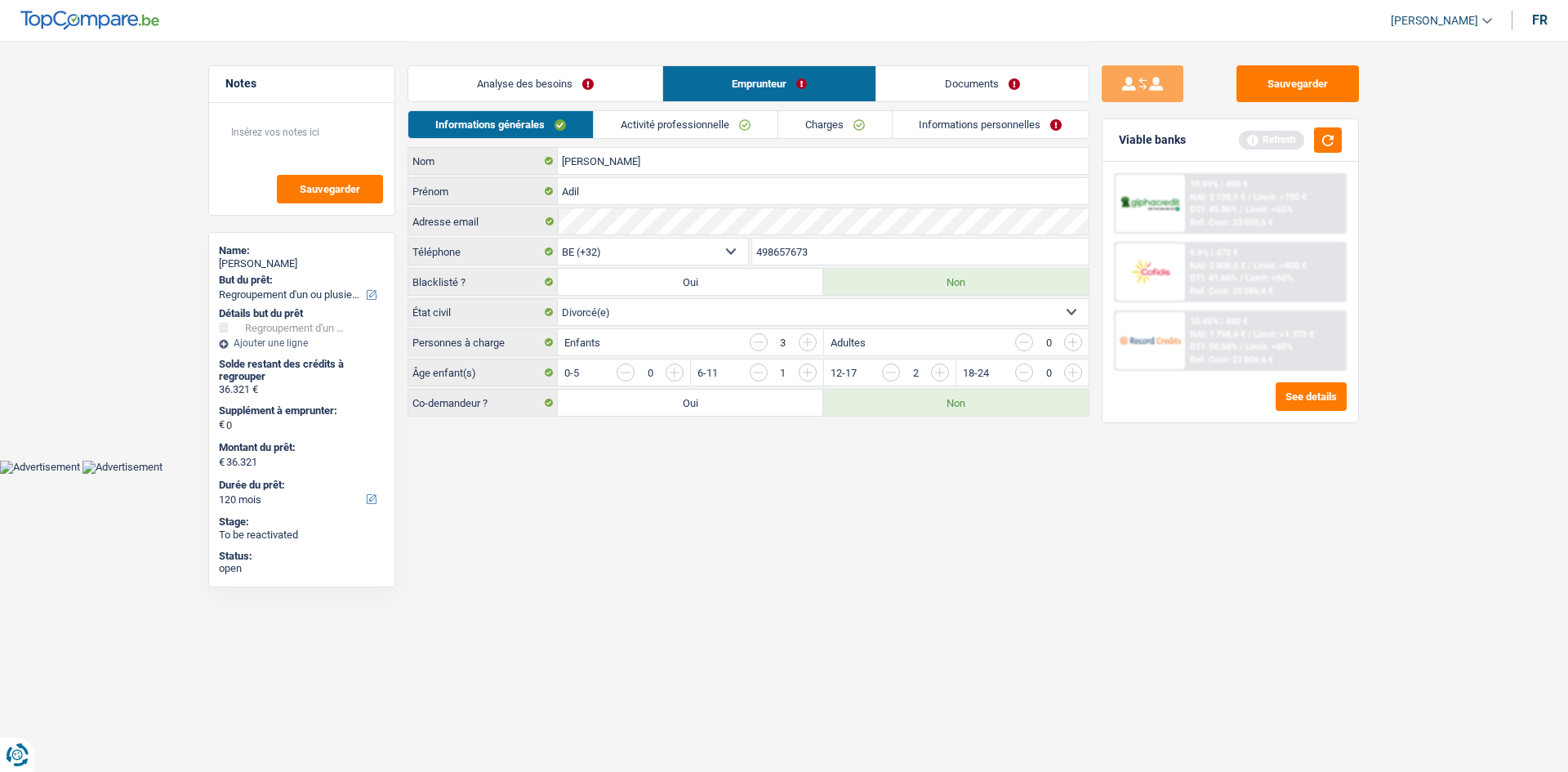
click at [609, 124] on link "Activité professionnelle" at bounding box center [685, 124] width 184 height 27
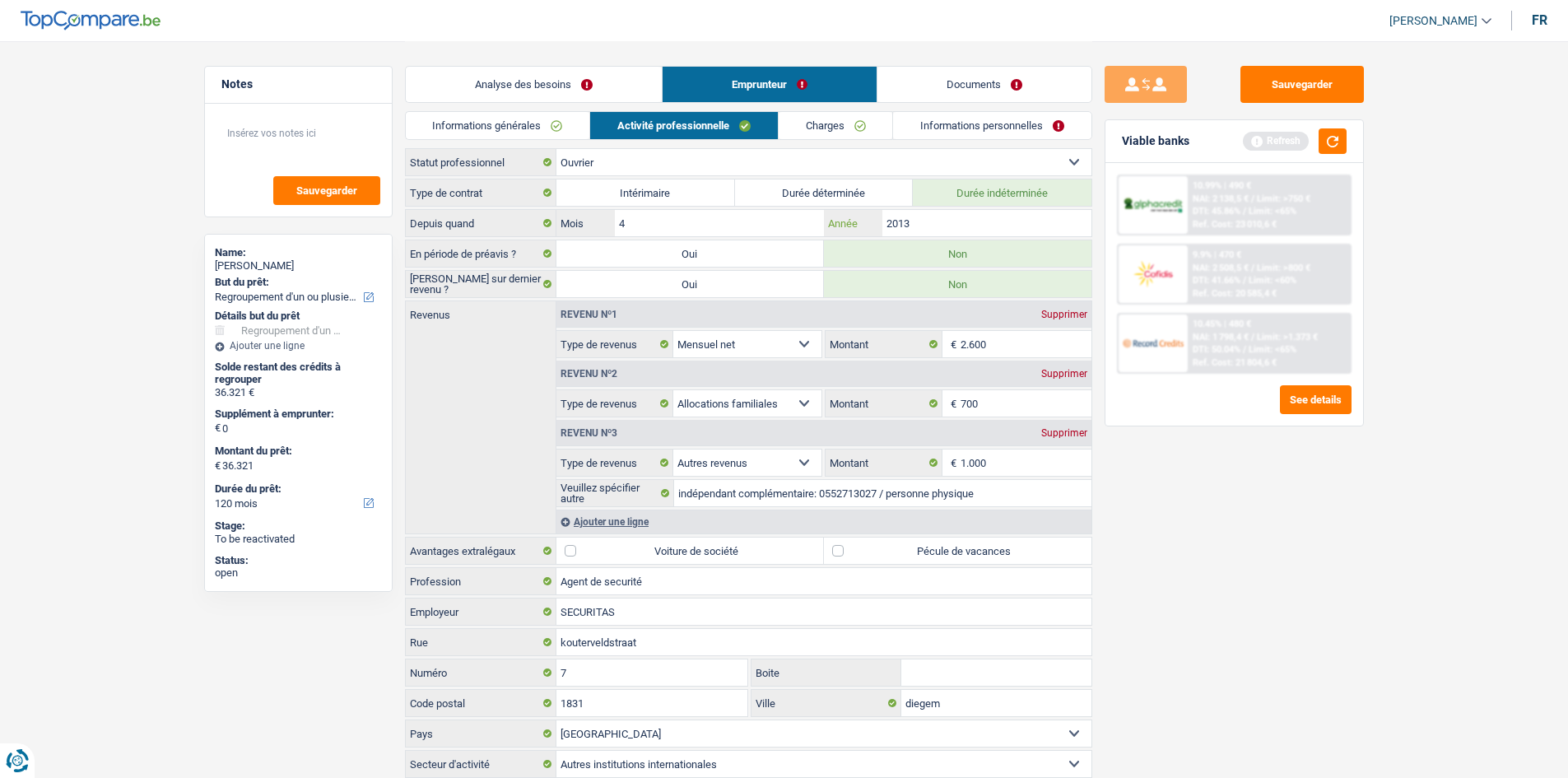
click at [614, 227] on input "2013" at bounding box center [986, 223] width 208 height 26
click at [614, 293] on div "Revenu nº1 Supprimer Allocation d'handicap Allocations chômage Allocations fami…" at bounding box center [823, 330] width 535 height 57
click at [614, 293] on input "2.600" at bounding box center [1026, 344] width 131 height 26
click at [614, 293] on div "Type de contrat Intérimaire Durée déterminée Durée indéterminée Depuis quand 4 …" at bounding box center [748, 478] width 687 height 599
click at [614, 293] on div "Sauvegarder Viable banks Refresh 10.99% | 490 € NAI: 2 138,5 € / Limit: >750 € …" at bounding box center [1234, 409] width 284 height 686
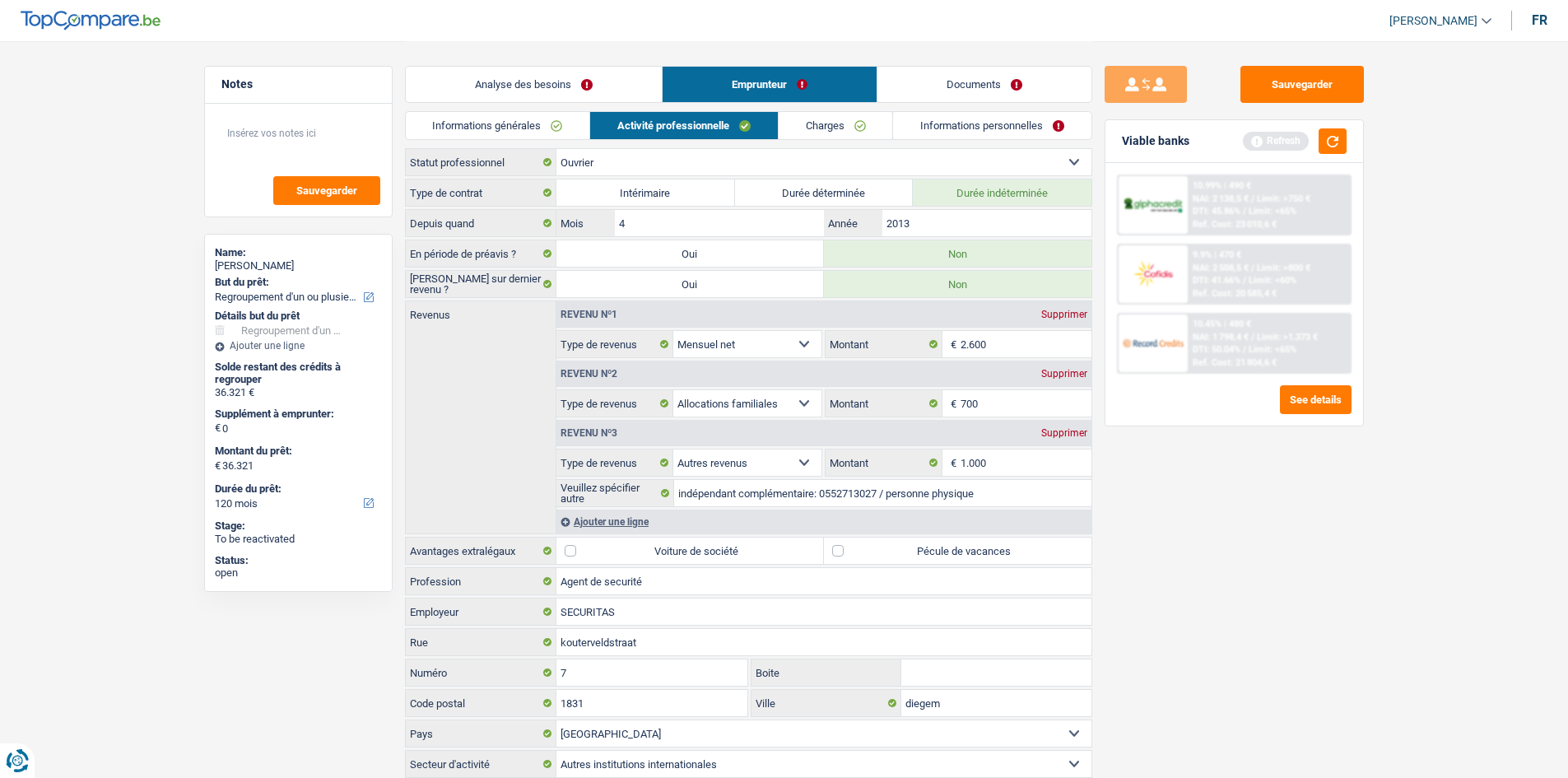
click at [614, 293] on label "Pécule de vacances" at bounding box center [957, 551] width 268 height 26
click at [614, 293] on input "Pécule de vacances" at bounding box center [957, 551] width 268 height 26
checkbox input "true"
click at [614, 293] on div "Sauvegarder Viable banks Refresh 10.99% | 490 € NAI: 2 138,5 € / Limit: >750 € …" at bounding box center [1234, 409] width 284 height 686
click at [614, 293] on input "700" at bounding box center [1026, 403] width 131 height 26
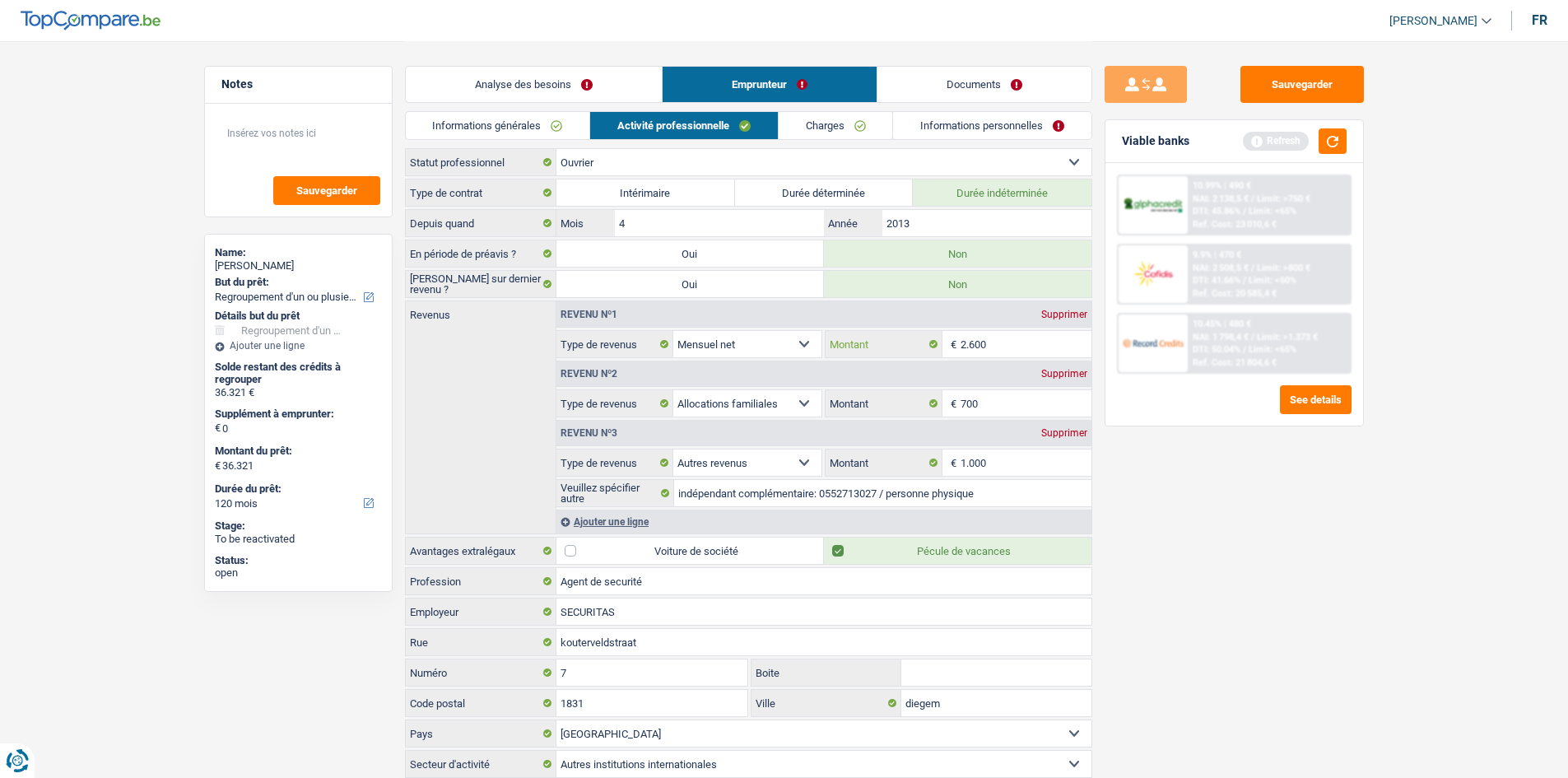
click at [614, 293] on input "2.600" at bounding box center [1026, 344] width 131 height 26
type input "2.700"
click at [614, 293] on div "Sauvegarder Viable banks Refresh 10.99% | 490 € NAI: 2 138,5 € / Limit: >750 € …" at bounding box center [1234, 409] width 284 height 686
click at [614, 293] on input "700" at bounding box center [1026, 403] width 131 height 26
type input "7"
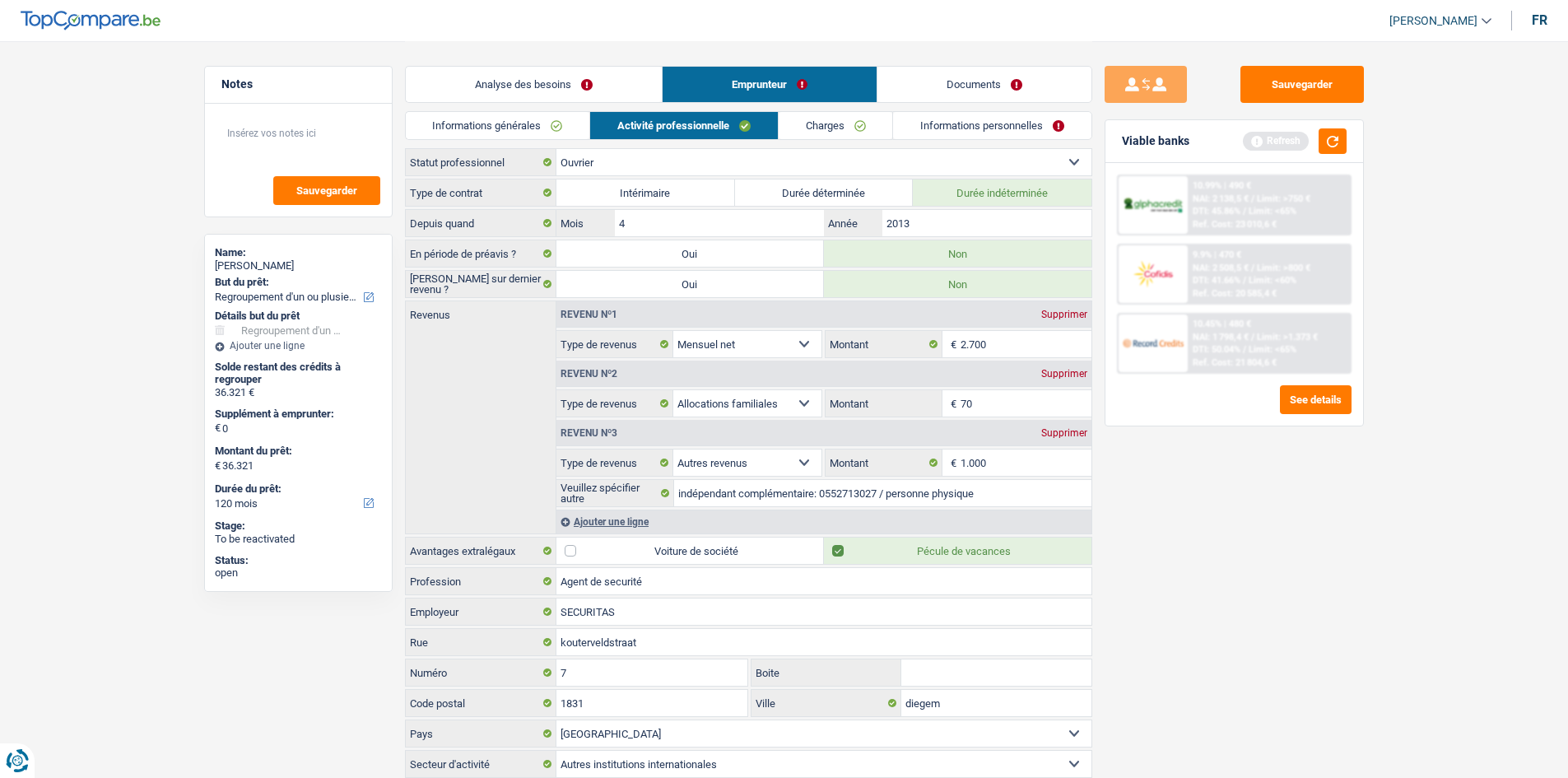
type input "700"
click at [614, 293] on main "Notes Sauvegarder Name: Adil Maimouni But du prêt: Confort maison: meubles, tex…" at bounding box center [784, 410] width 1568 height 822
drag, startPoint x: 863, startPoint y: 492, endPoint x: 835, endPoint y: 492, distance: 28.0
click at [614, 293] on input "indépendant complémentaire: 0552713027 / personne physique" at bounding box center [882, 493] width 417 height 26
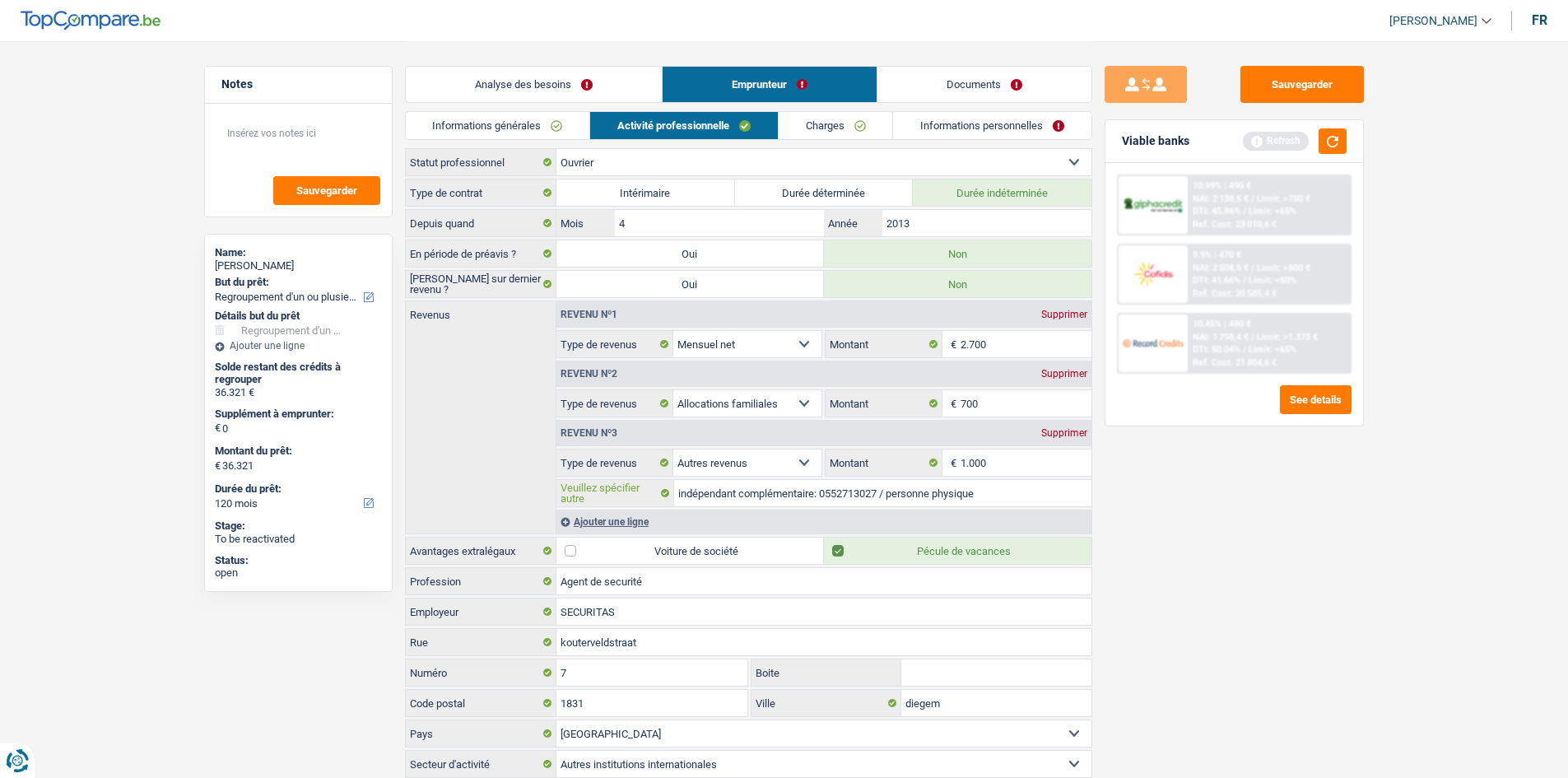
drag, startPoint x: 882, startPoint y: 493, endPoint x: 825, endPoint y: 495, distance: 57.0
click at [614, 293] on input "indépendant complémentaire: 0552713027 / personne physique" at bounding box center [882, 493] width 417 height 26
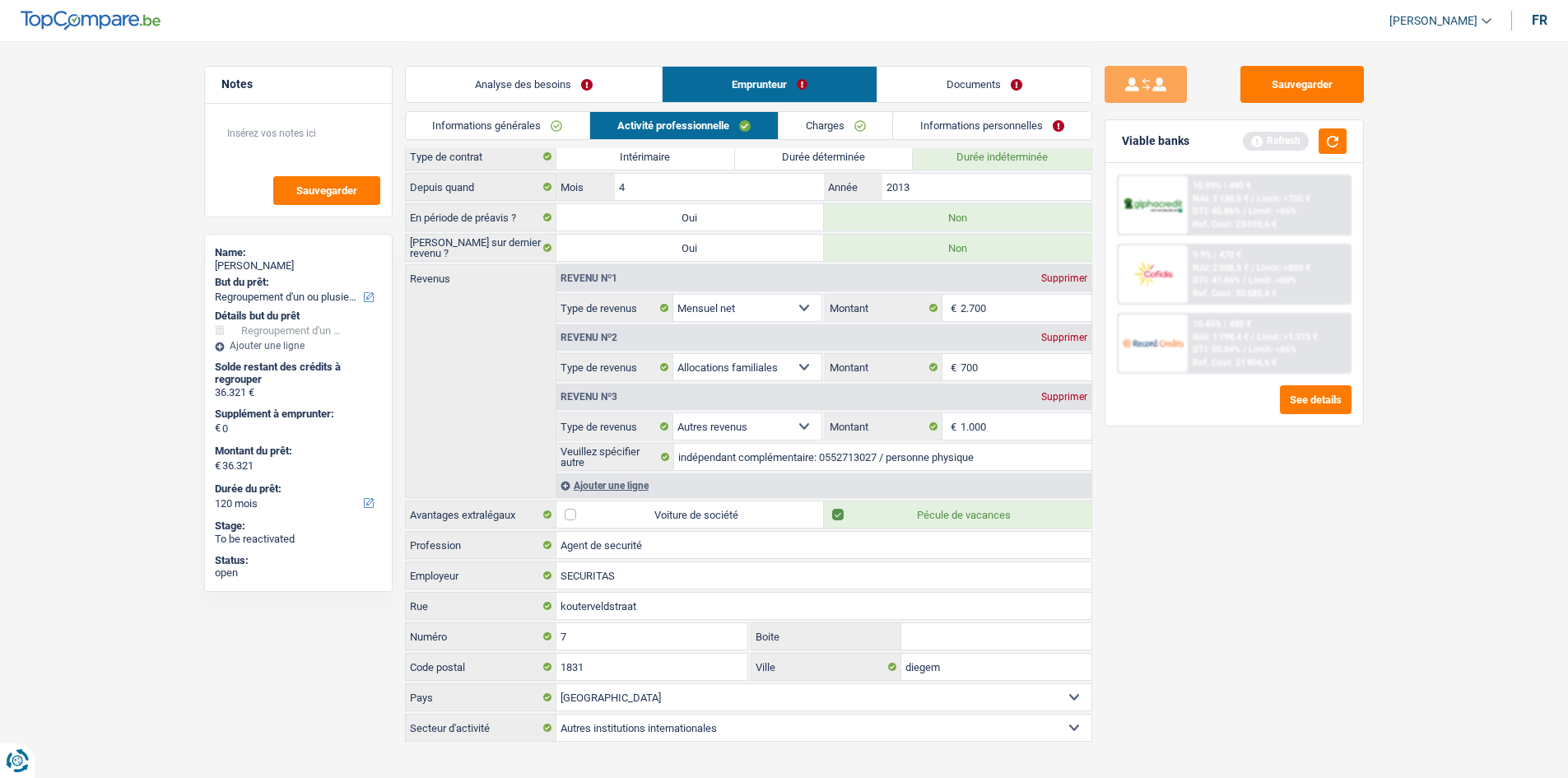
scroll to position [56, 0]
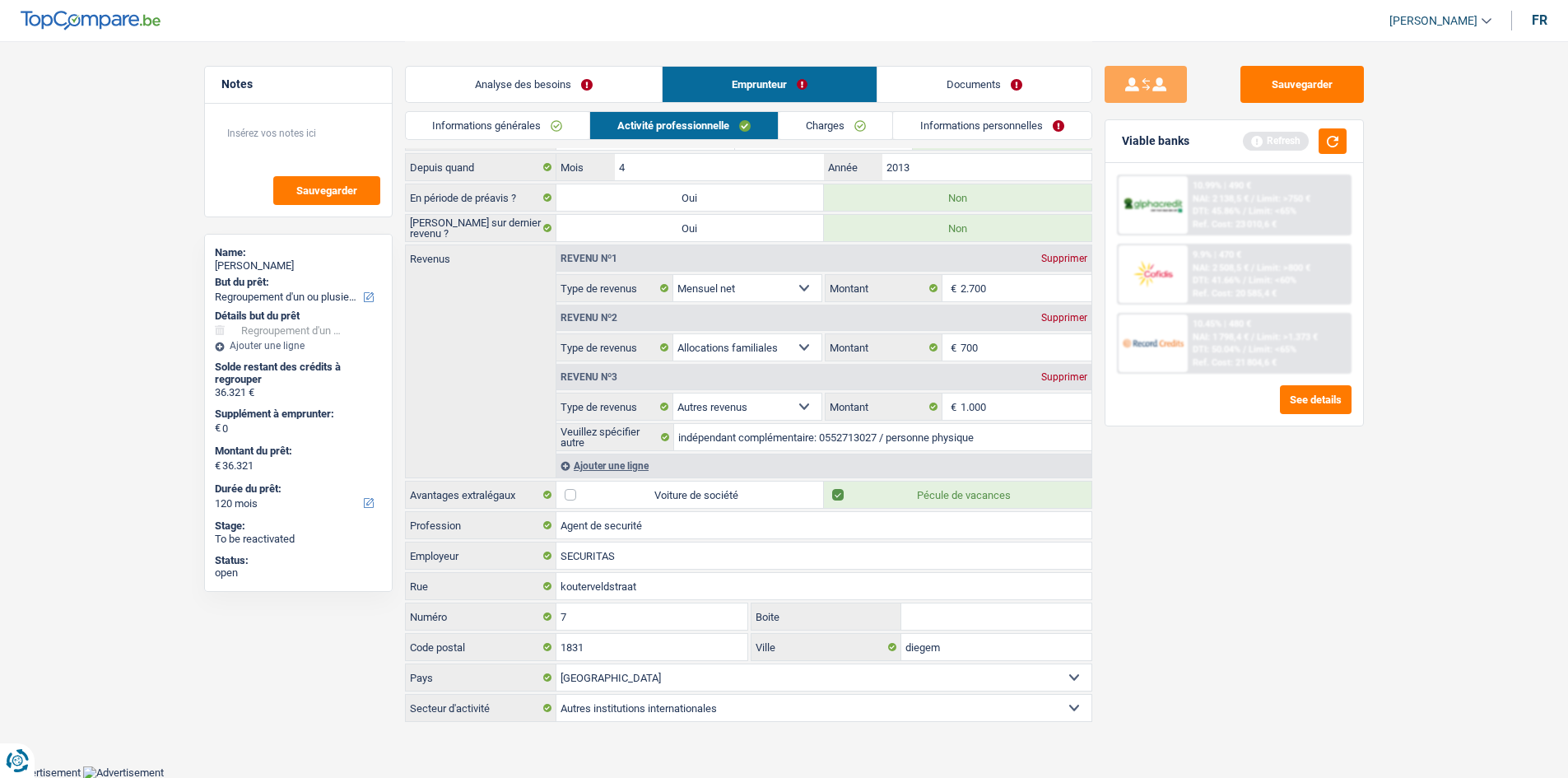
click at [614, 120] on link "Charges" at bounding box center [835, 125] width 115 height 27
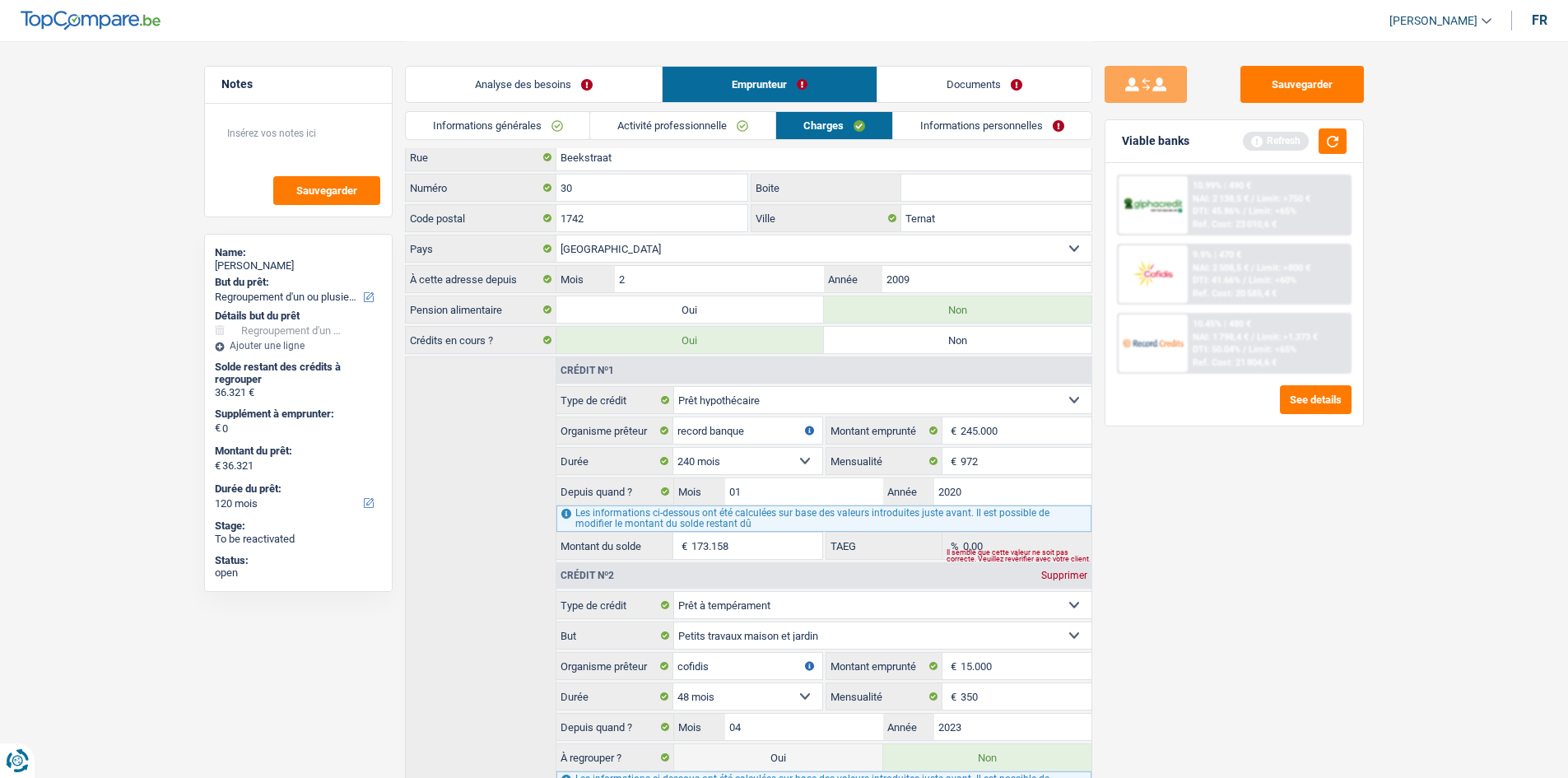
scroll to position [0, 0]
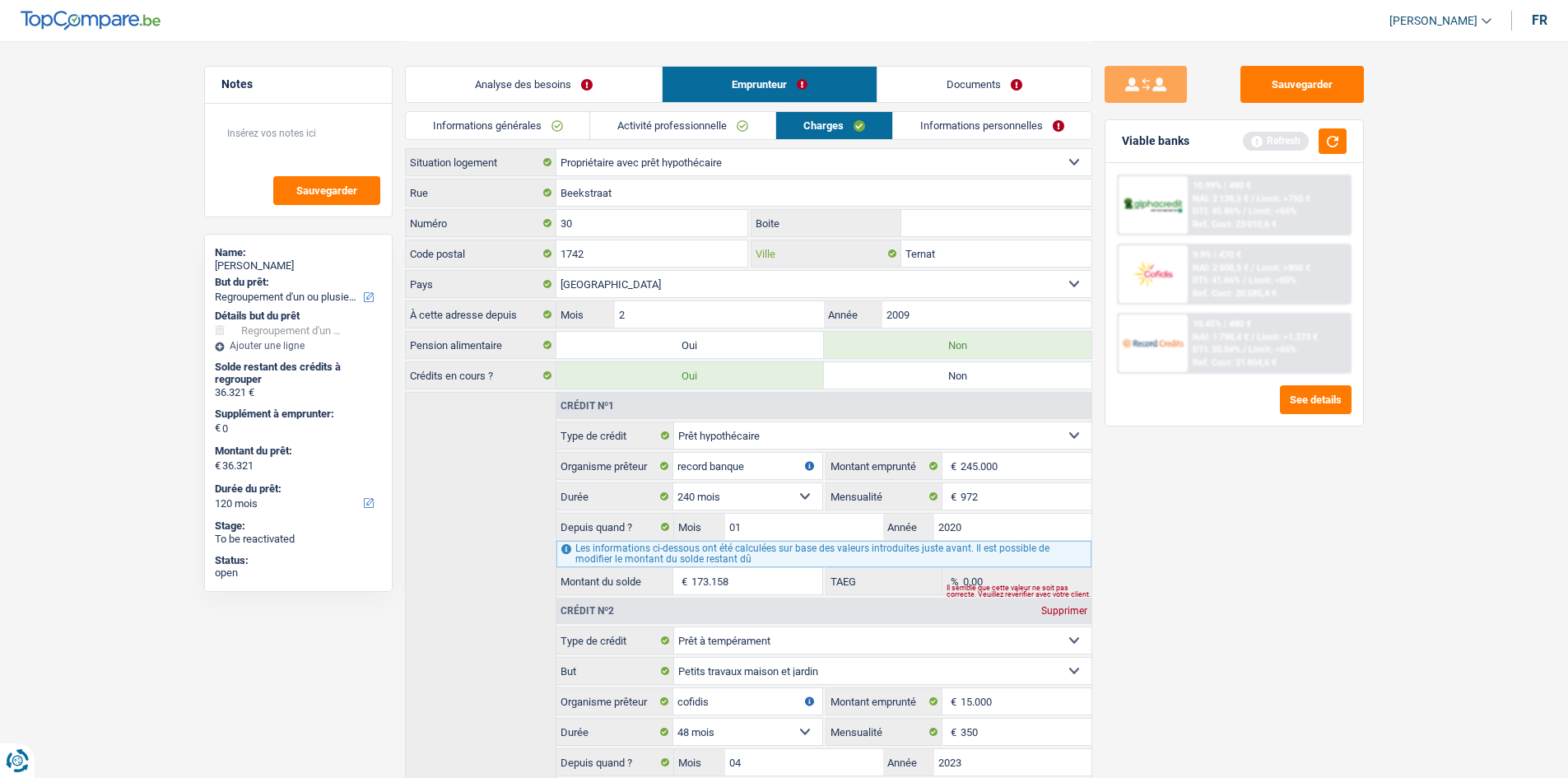
click at [614, 246] on input "Ternat" at bounding box center [996, 254] width 190 height 26
click at [614, 130] on link "Informations personnelles" at bounding box center [992, 125] width 199 height 27
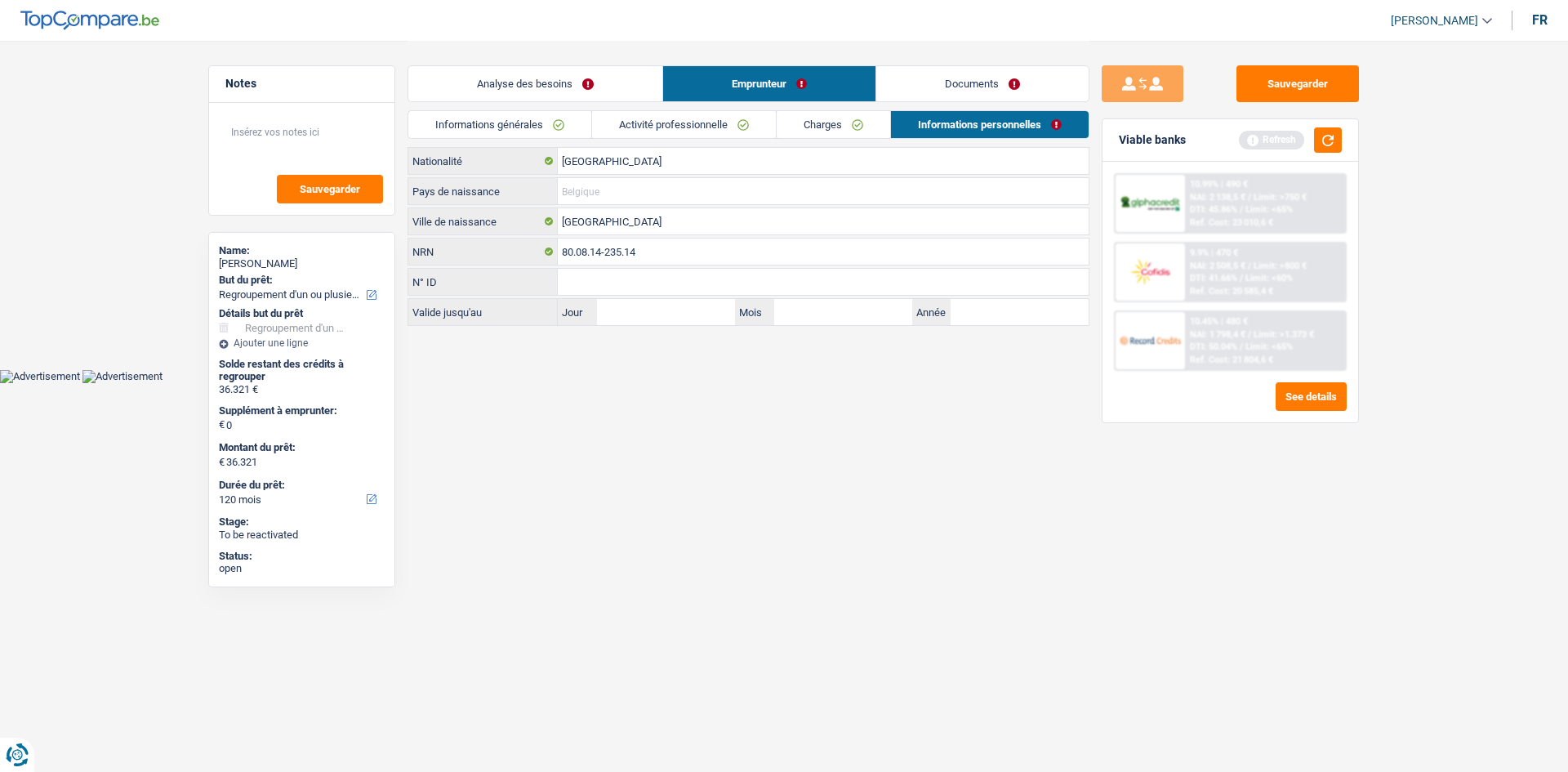
click at [608, 195] on input "Pays de naissance" at bounding box center [822, 191] width 531 height 26
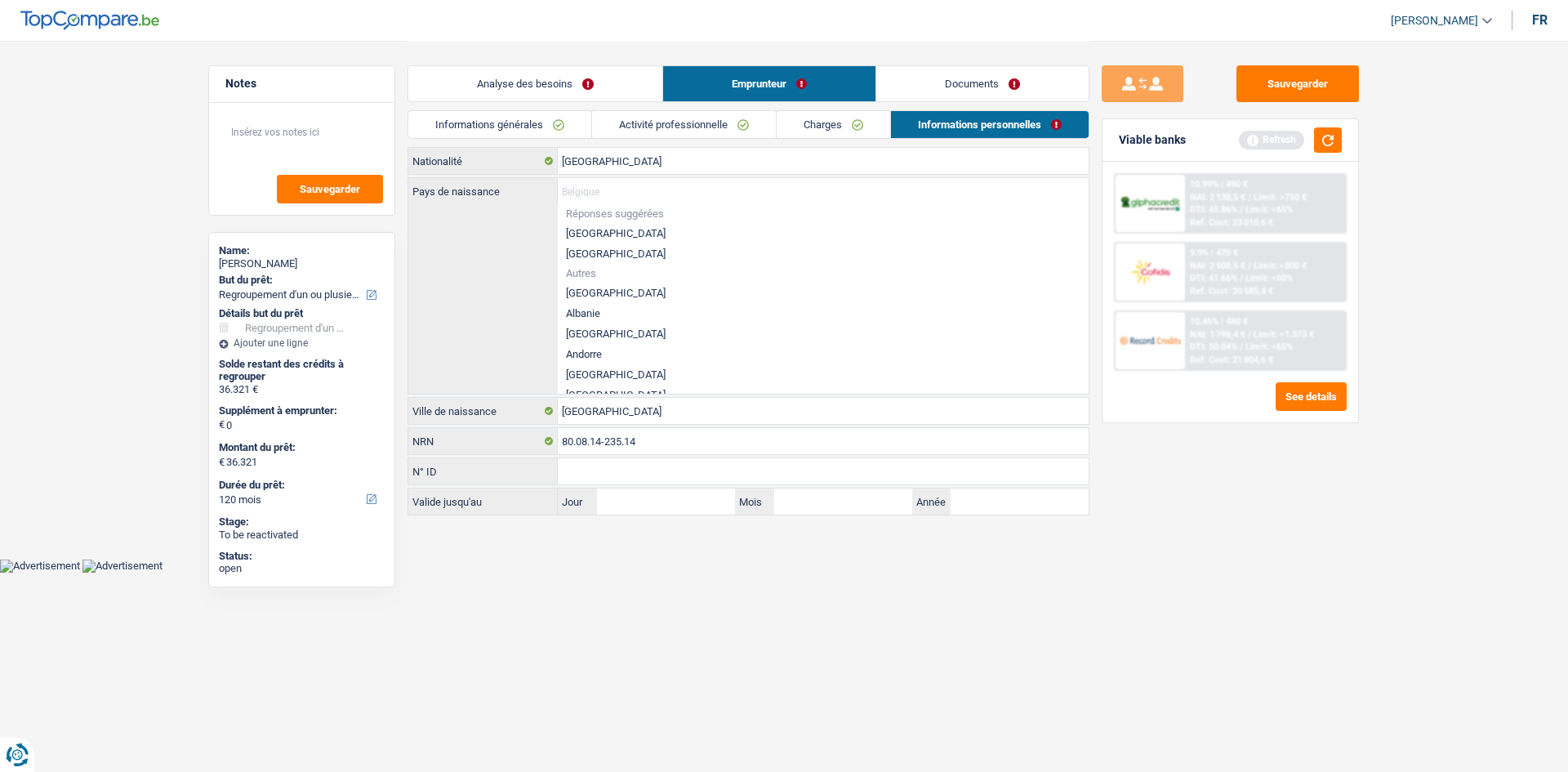
click at [609, 234] on li "[GEOGRAPHIC_DATA]" at bounding box center [822, 233] width 531 height 20
type input "[GEOGRAPHIC_DATA]"
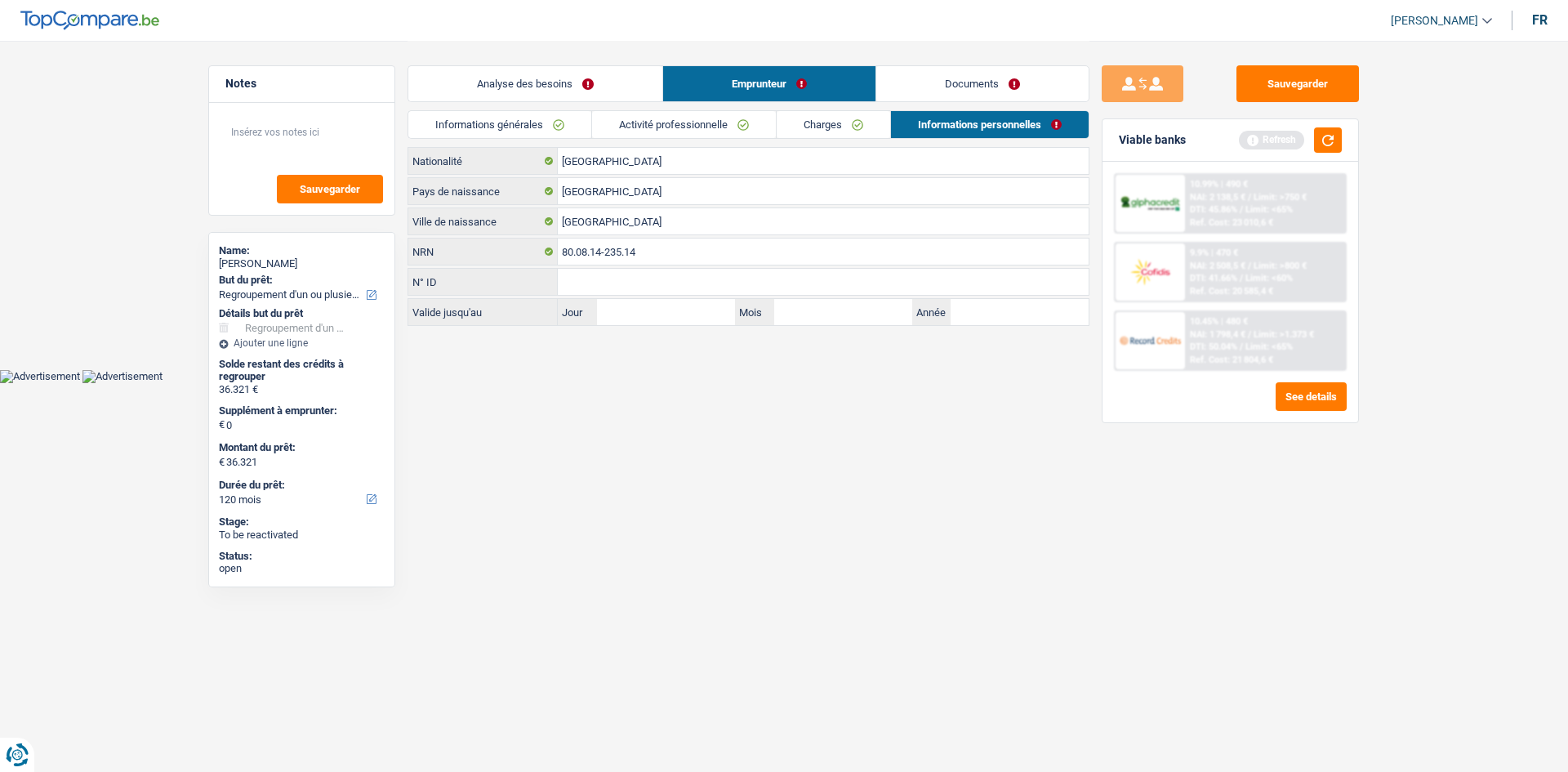
click at [609, 85] on link "Documents" at bounding box center [983, 83] width 213 height 35
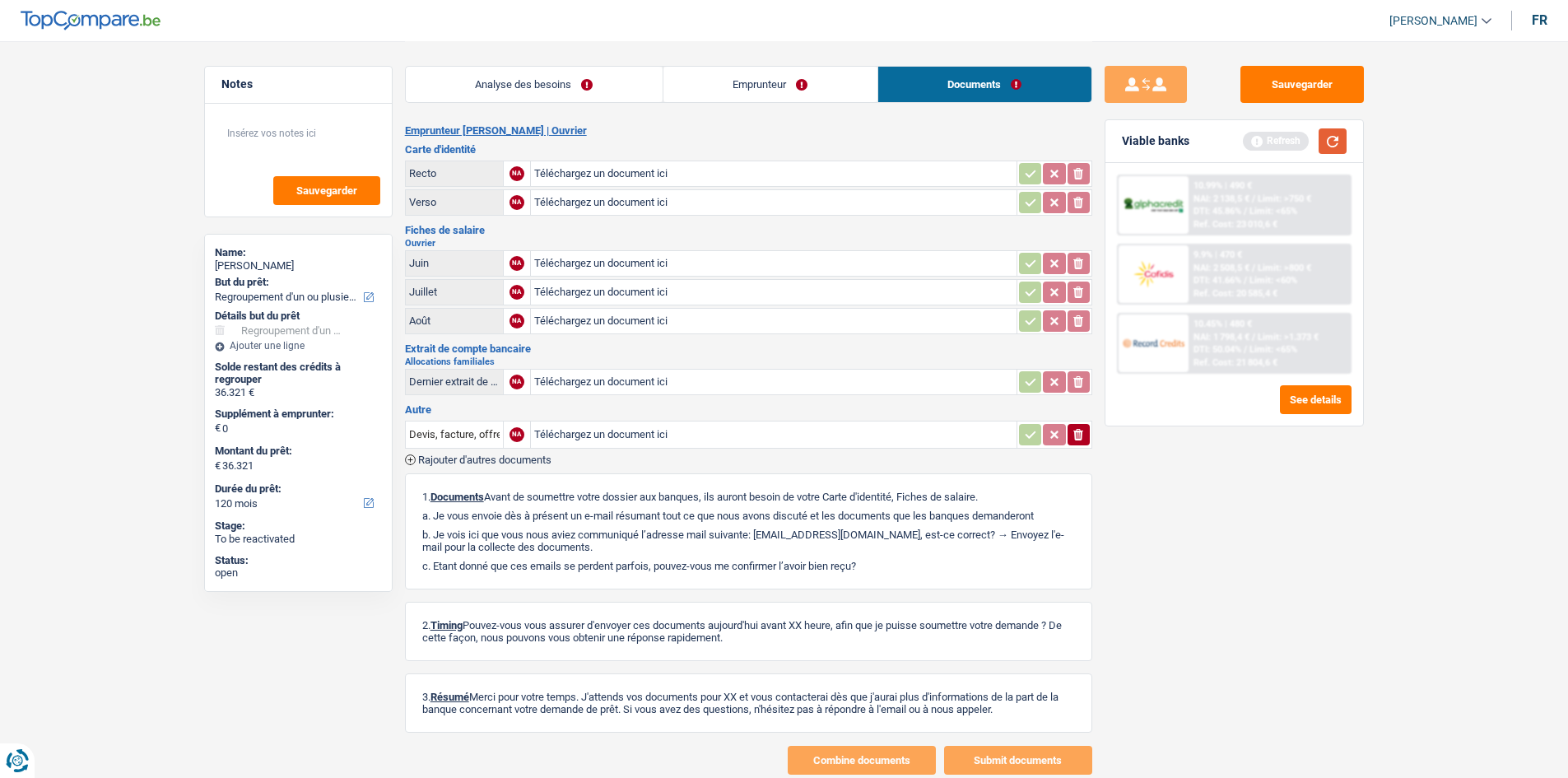
click at [614, 134] on button "button" at bounding box center [1332, 141] width 28 height 26
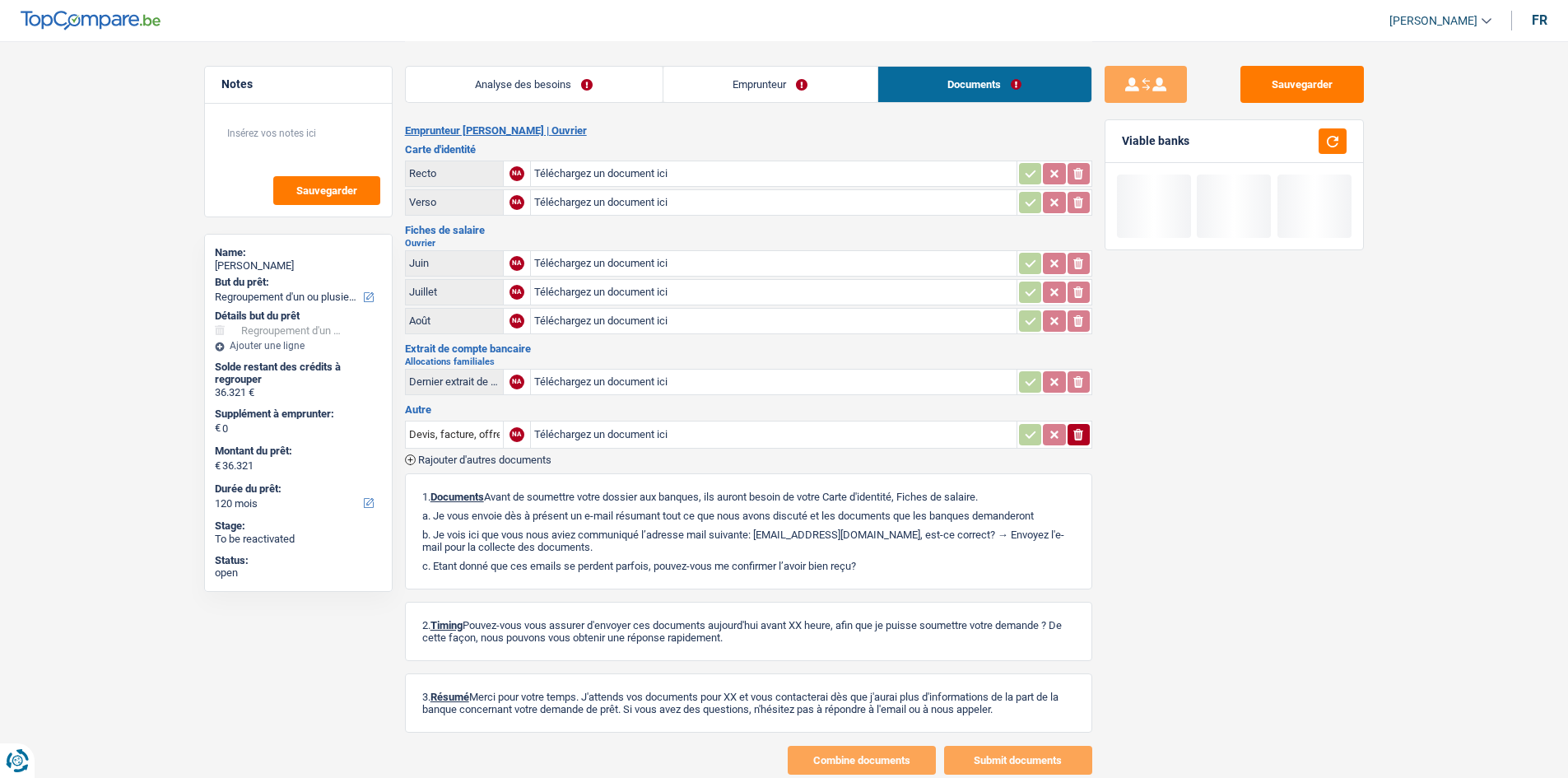
drag, startPoint x: 604, startPoint y: 84, endPoint x: 1431, endPoint y: 385, distance: 880.1
click at [606, 84] on link "Analyse des besoins" at bounding box center [534, 84] width 257 height 35
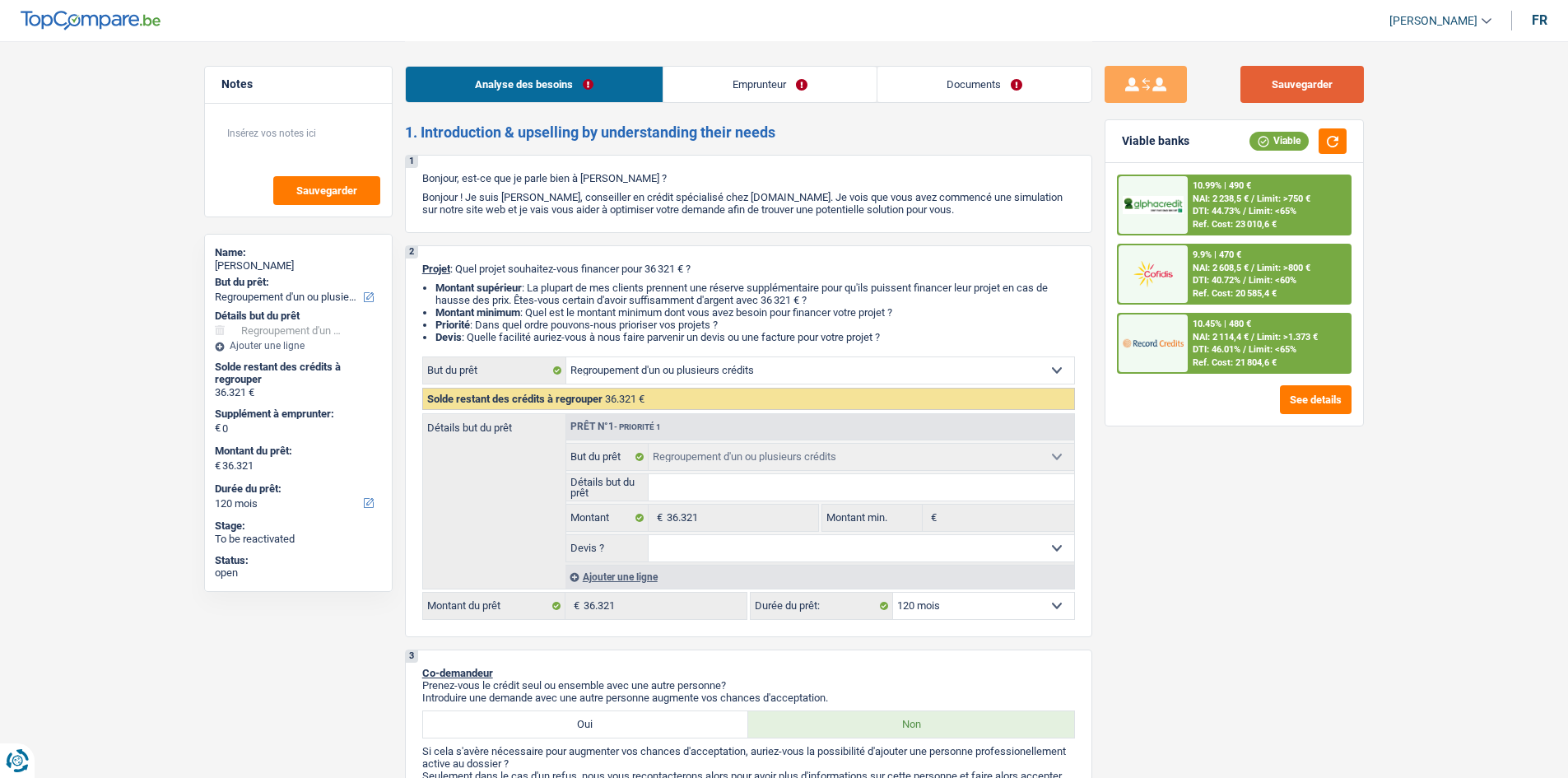
click at [614, 92] on button "Sauvegarder" at bounding box center [1302, 84] width 124 height 37
click at [614, 84] on link "Documents" at bounding box center [985, 84] width 214 height 35
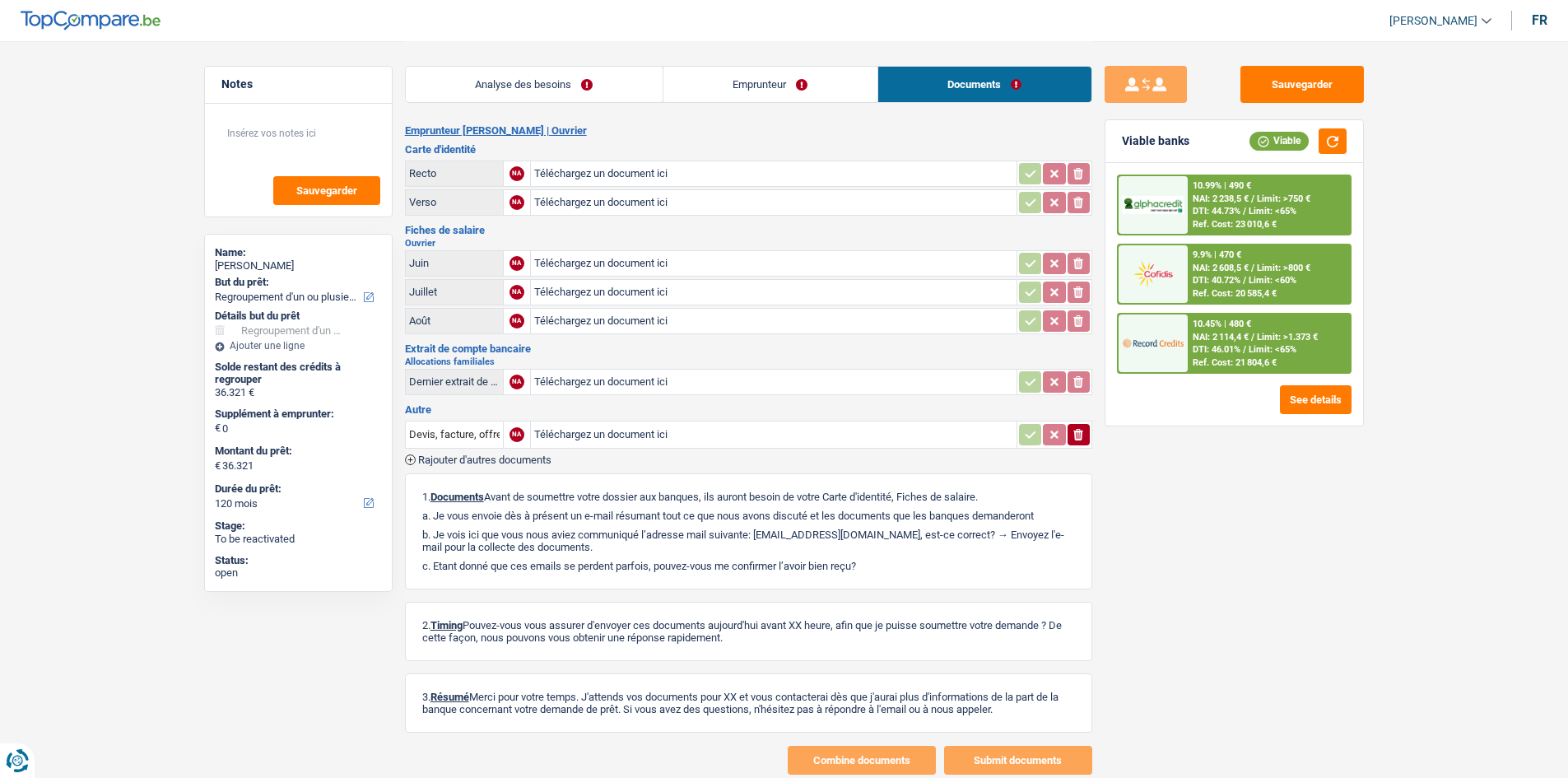
drag, startPoint x: 607, startPoint y: 89, endPoint x: 1061, endPoint y: 227, distance: 474.5
click at [607, 89] on link "Analyse des besoins" at bounding box center [534, 84] width 257 height 35
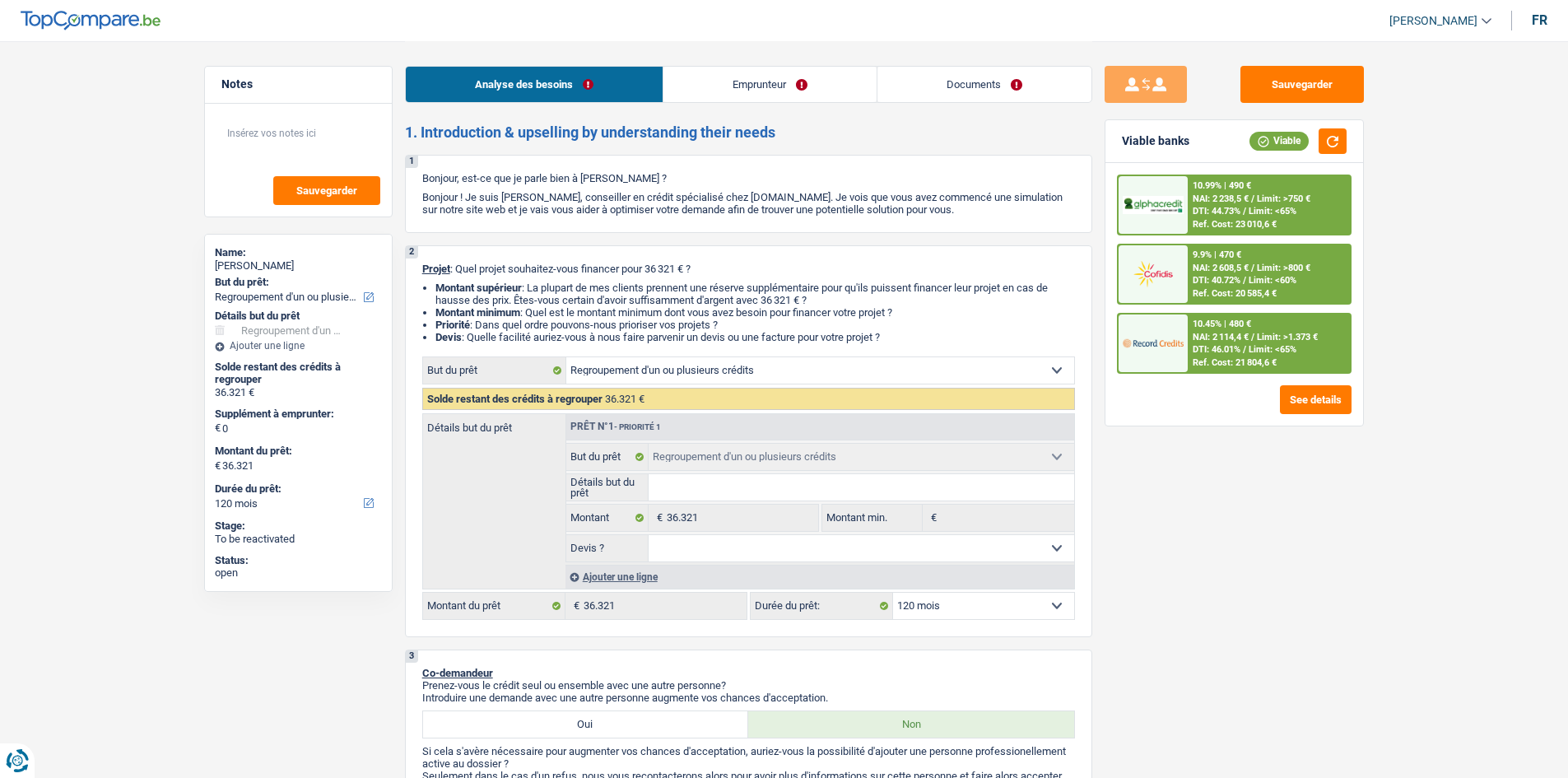
click at [614, 213] on span "DTI: 44.73%" at bounding box center [1216, 211] width 48 height 11
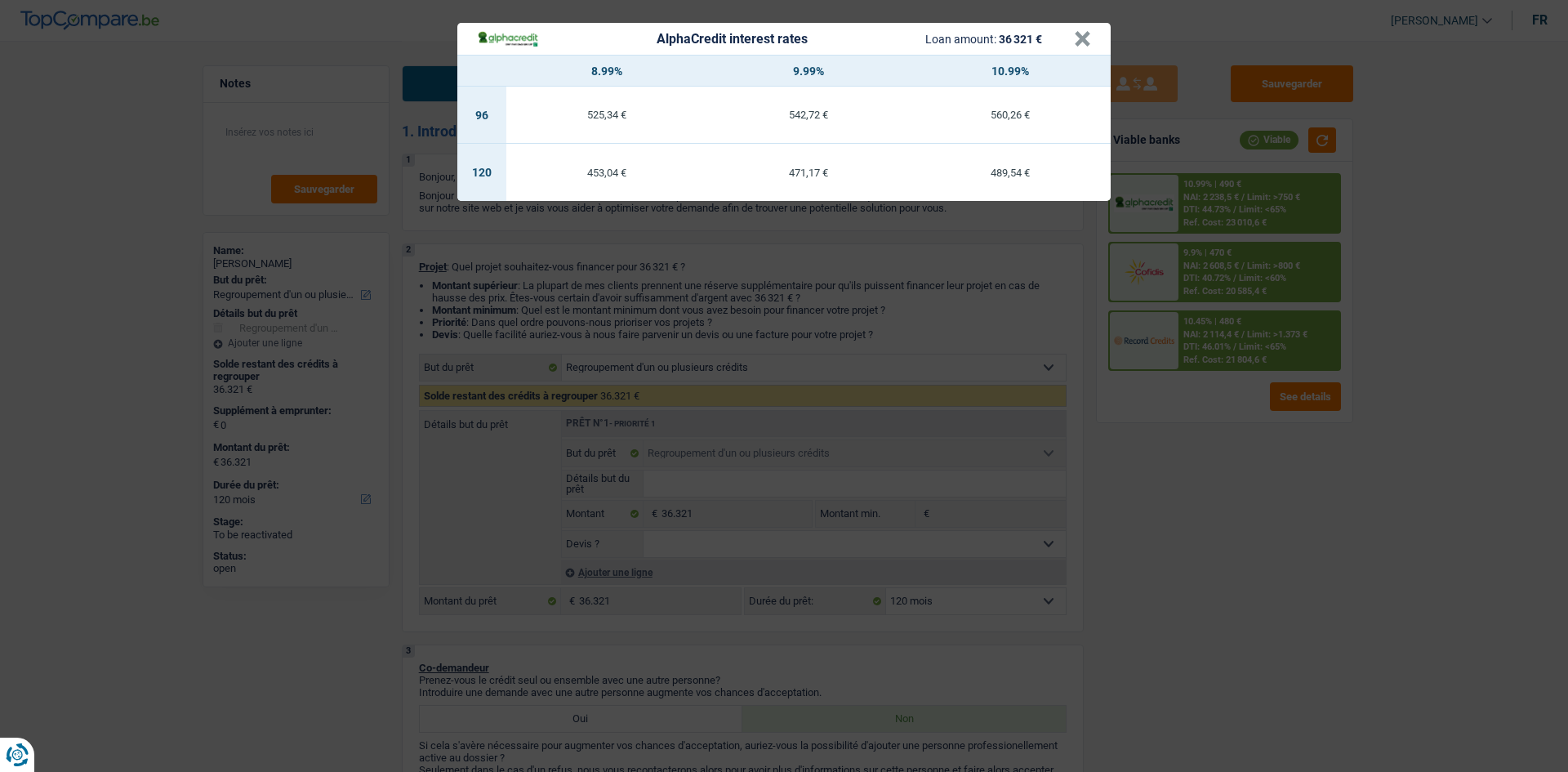
drag, startPoint x: 1260, startPoint y: 495, endPoint x: 1262, endPoint y: 484, distance: 11.2
click at [609, 291] on div "AlphaCredit interest rates Loan amount: 36 321 € × 8.99% 9.99% 10.99% 96 525,34…" at bounding box center [784, 386] width 1568 height 772
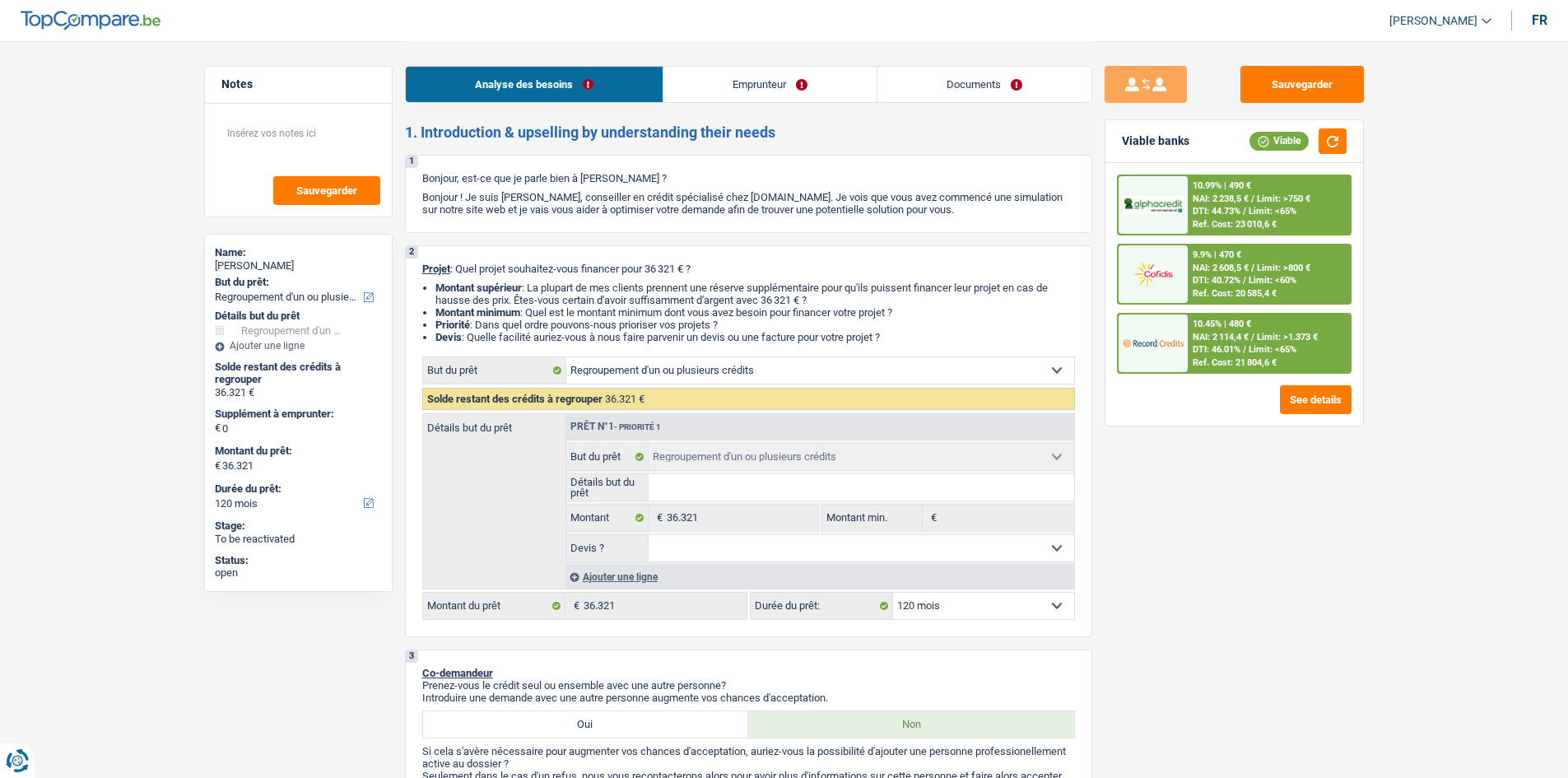
click at [614, 293] on div "10.45% | 480 € NAI: 2 114,4 € / Limit: >1.373 € DTI: 46.01% / Limit: <65% Ref. …" at bounding box center [1268, 344] width 162 height 58
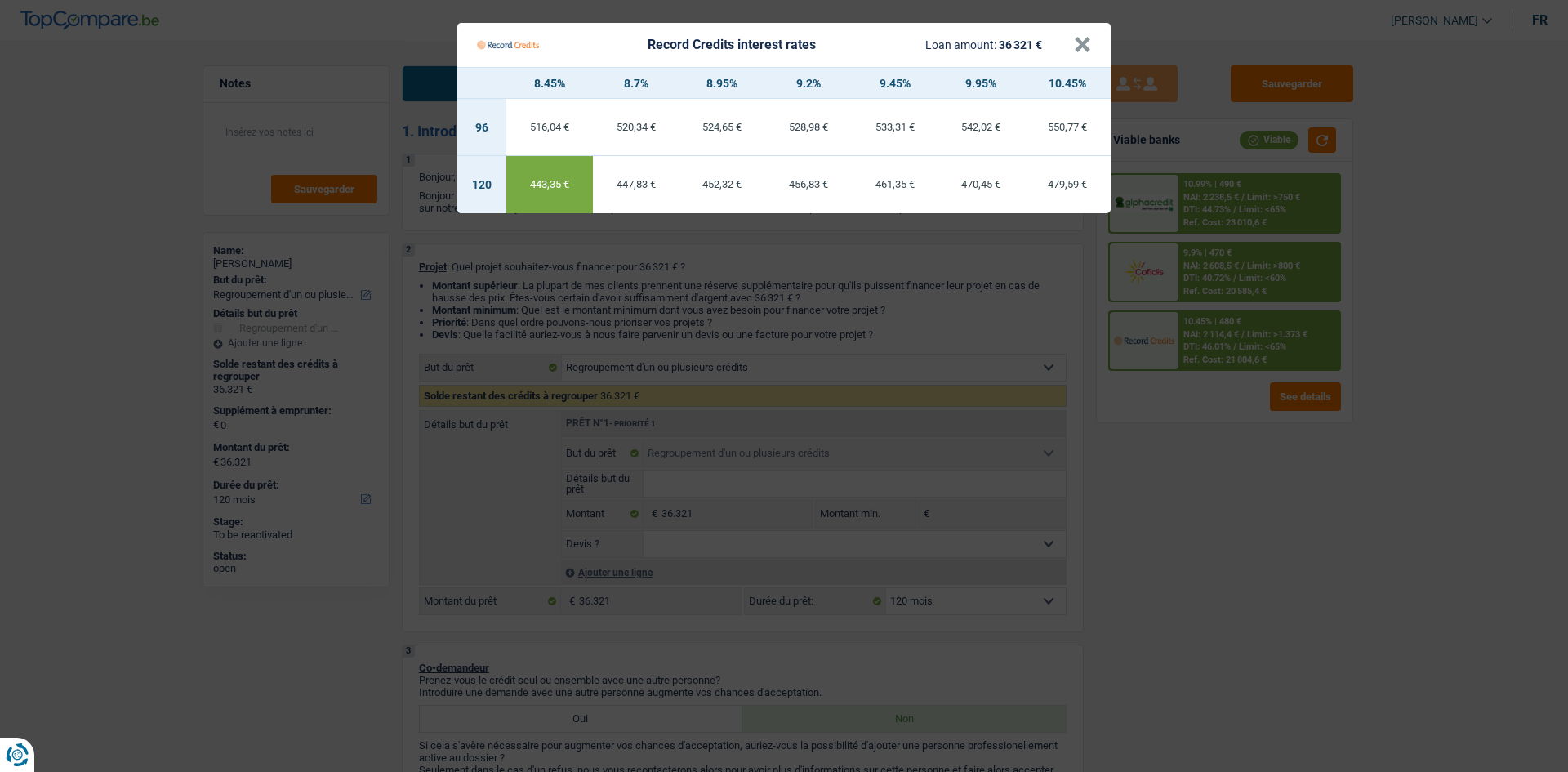
click at [609, 291] on Credits "Record Credits interest rates Loan amount: 36 321 € × 8.45% 8.7% 8.95% 9.2% 9.4…" at bounding box center [784, 386] width 1568 height 772
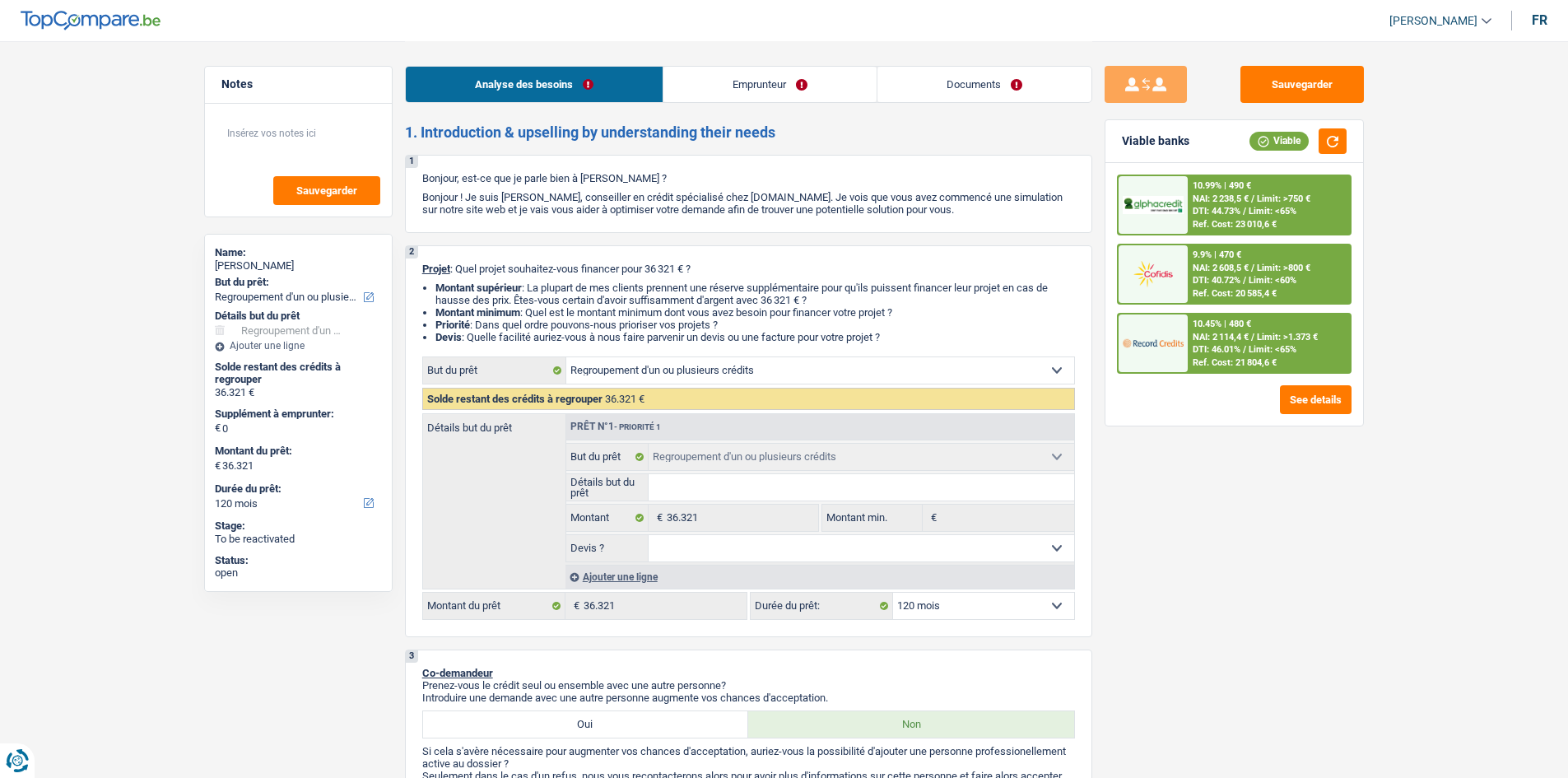
click at [614, 219] on div "Ref. Cost: 23 010,6 €" at bounding box center [1234, 224] width 84 height 11
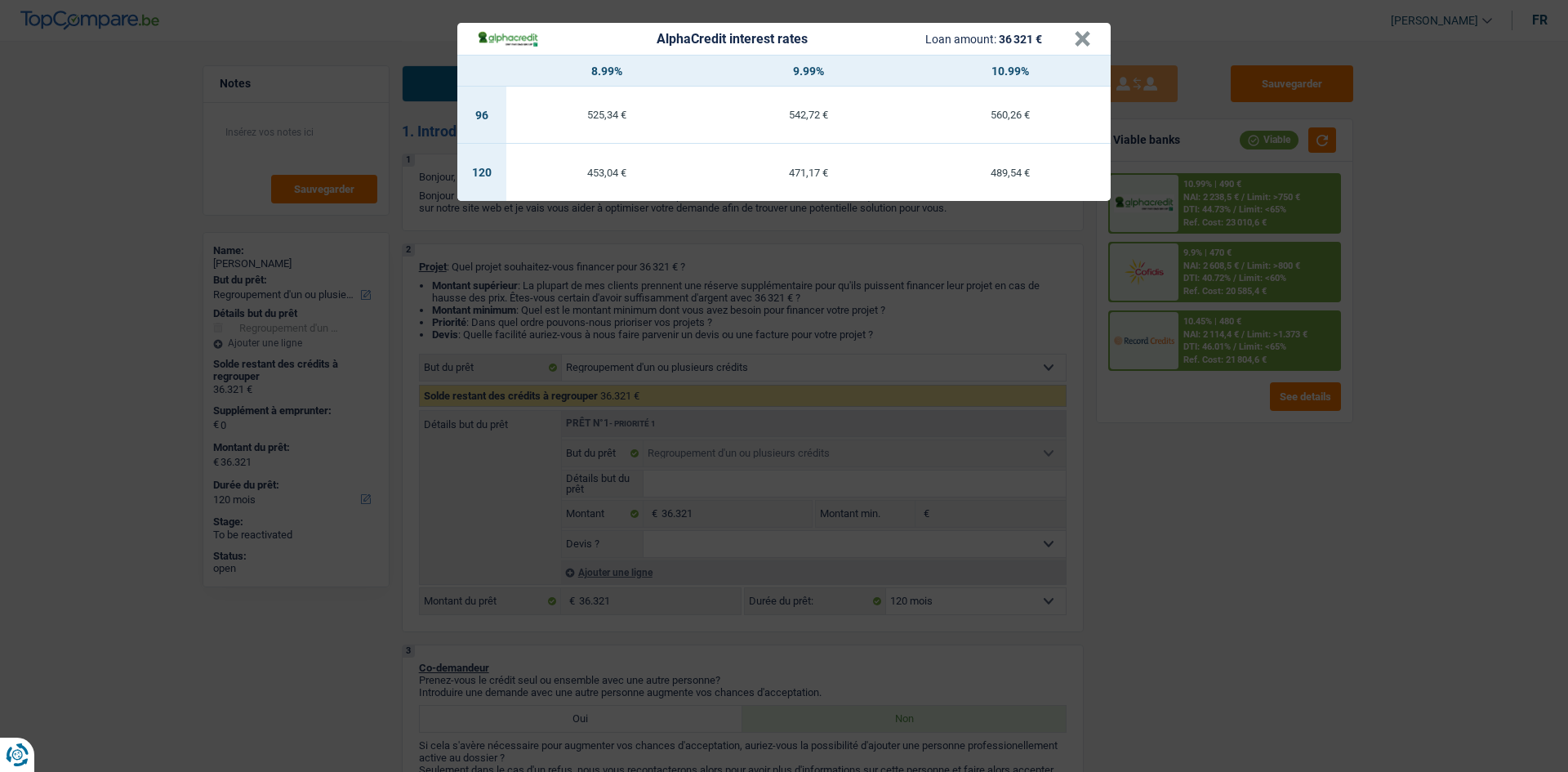
drag, startPoint x: 1185, startPoint y: 626, endPoint x: 1167, endPoint y: 626, distance: 18.0
click at [609, 291] on div "AlphaCredit interest rates Loan amount: 36 321 € × 8.99% 9.99% 10.99% 96 525,34…" at bounding box center [784, 386] width 1568 height 772
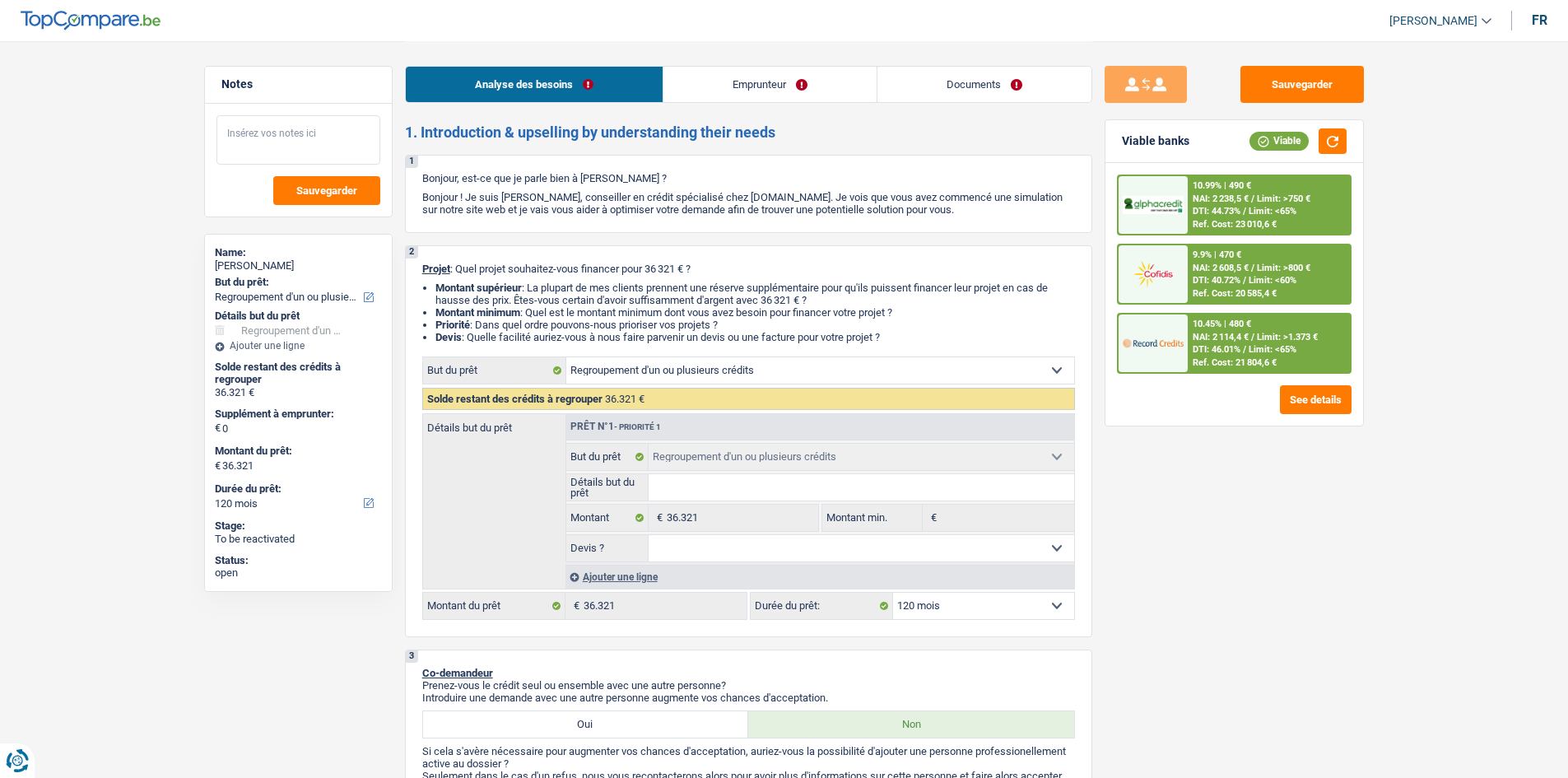
click at [252, 138] on textarea at bounding box center [298, 140] width 164 height 49
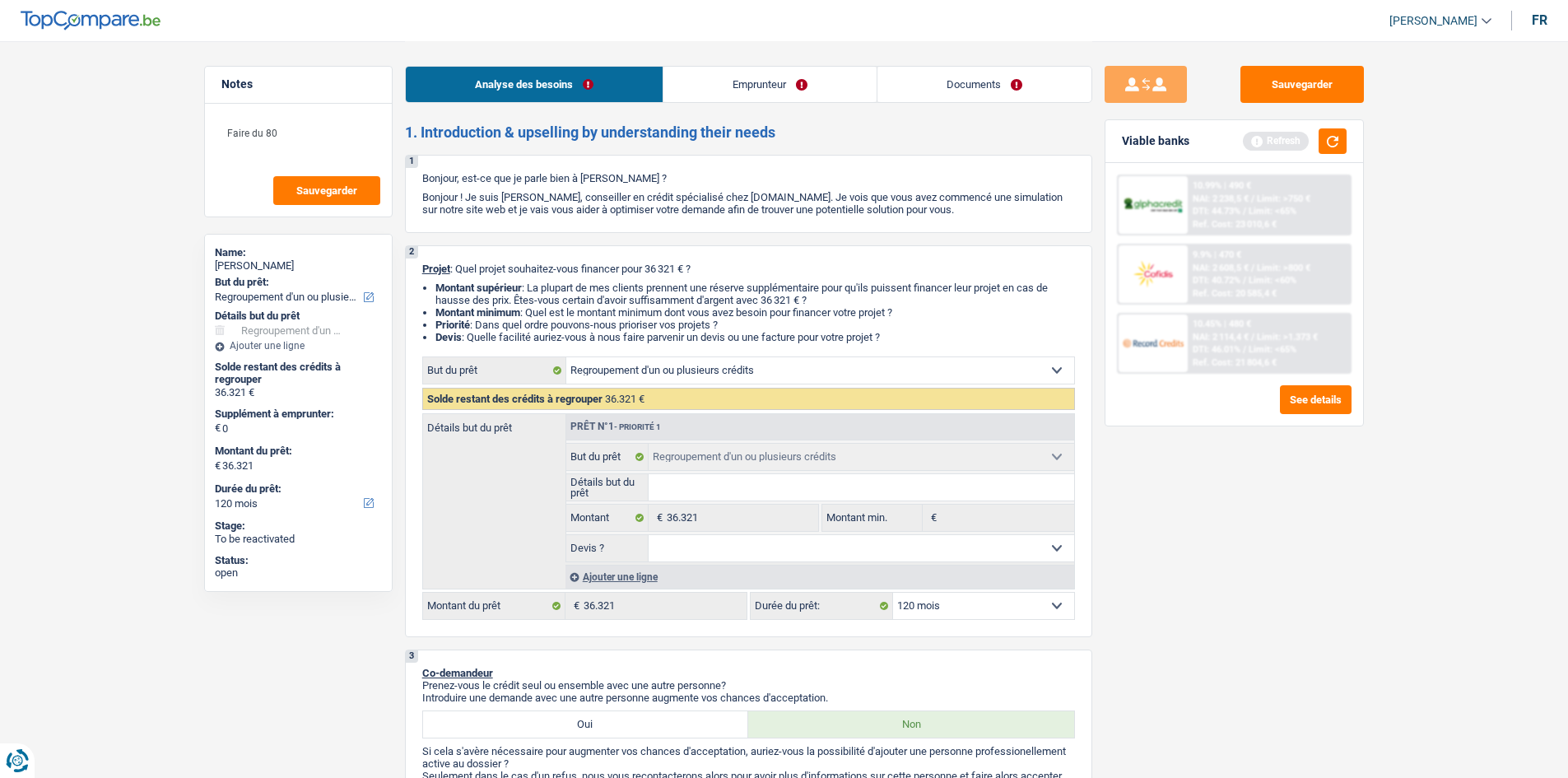
click at [614, 293] on div "10.99% | 490 € NAI: 2 238,5 € / Limit: >750 € DTI: 44.73% / Limit: <65% Ref. Co…" at bounding box center [1233, 294] width 258 height 263
click at [614, 293] on span "Limit: <65%" at bounding box center [1272, 349] width 48 height 11
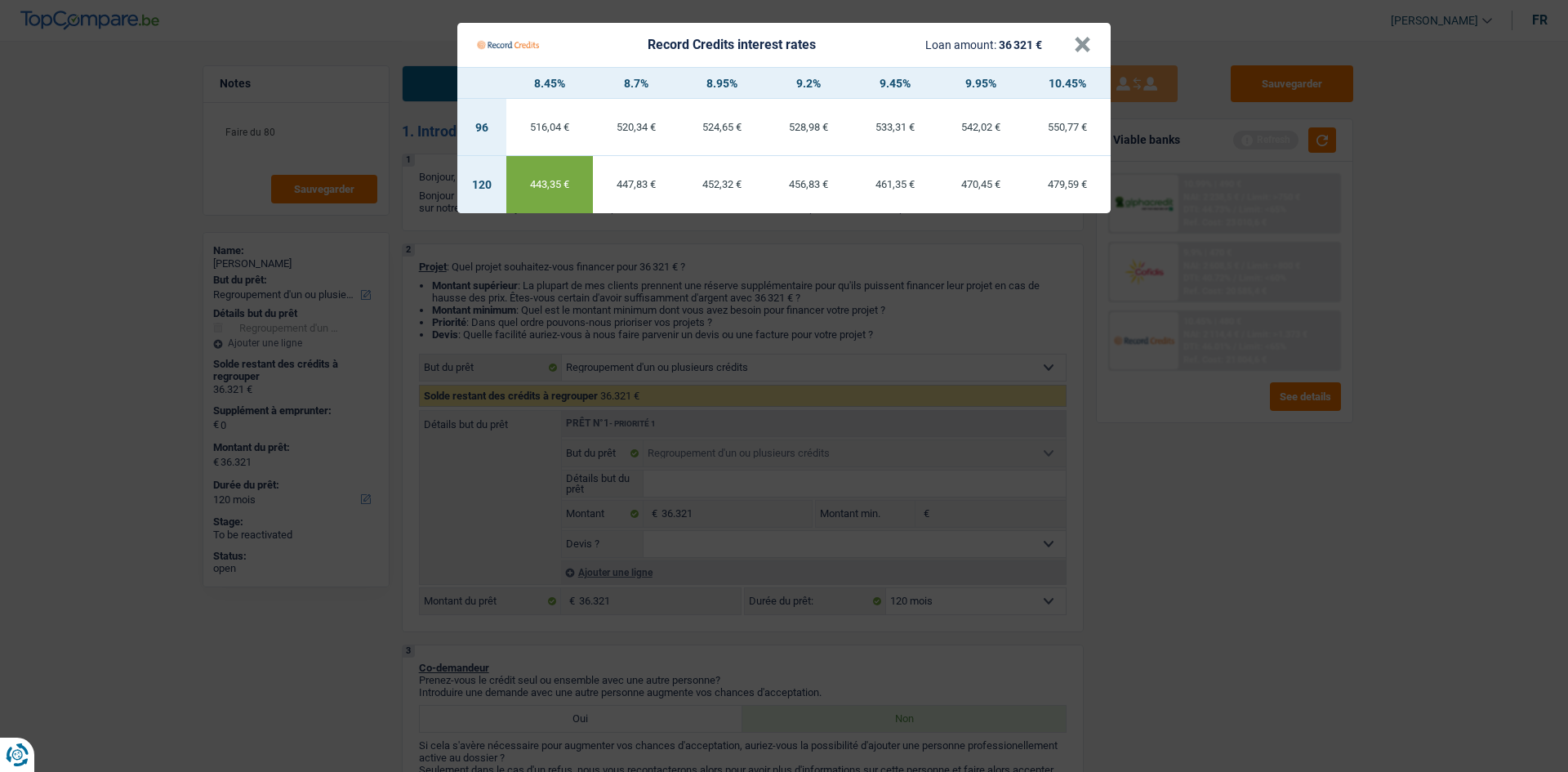
click at [609, 291] on Credits "Record Credits interest rates Loan amount: 36 321 € × 8.45% 8.7% 8.95% 9.2% 9.4…" at bounding box center [784, 386] width 1568 height 772
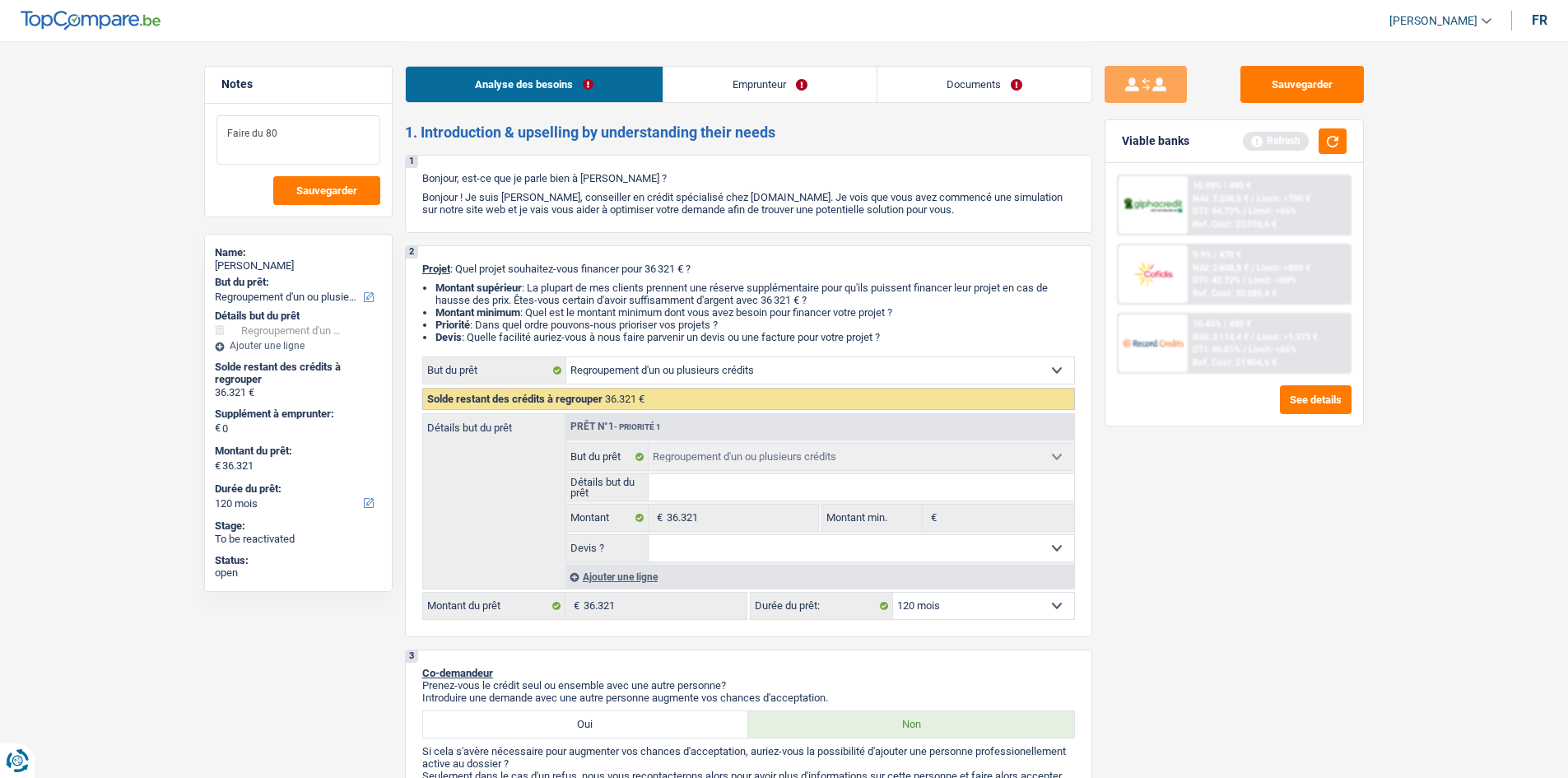
click at [300, 158] on textarea "Faire du 80" at bounding box center [298, 140] width 164 height 49
type textarea "Faire le taux le plus bas."
click at [353, 191] on span "Sauvegarder" at bounding box center [327, 190] width 61 height 11
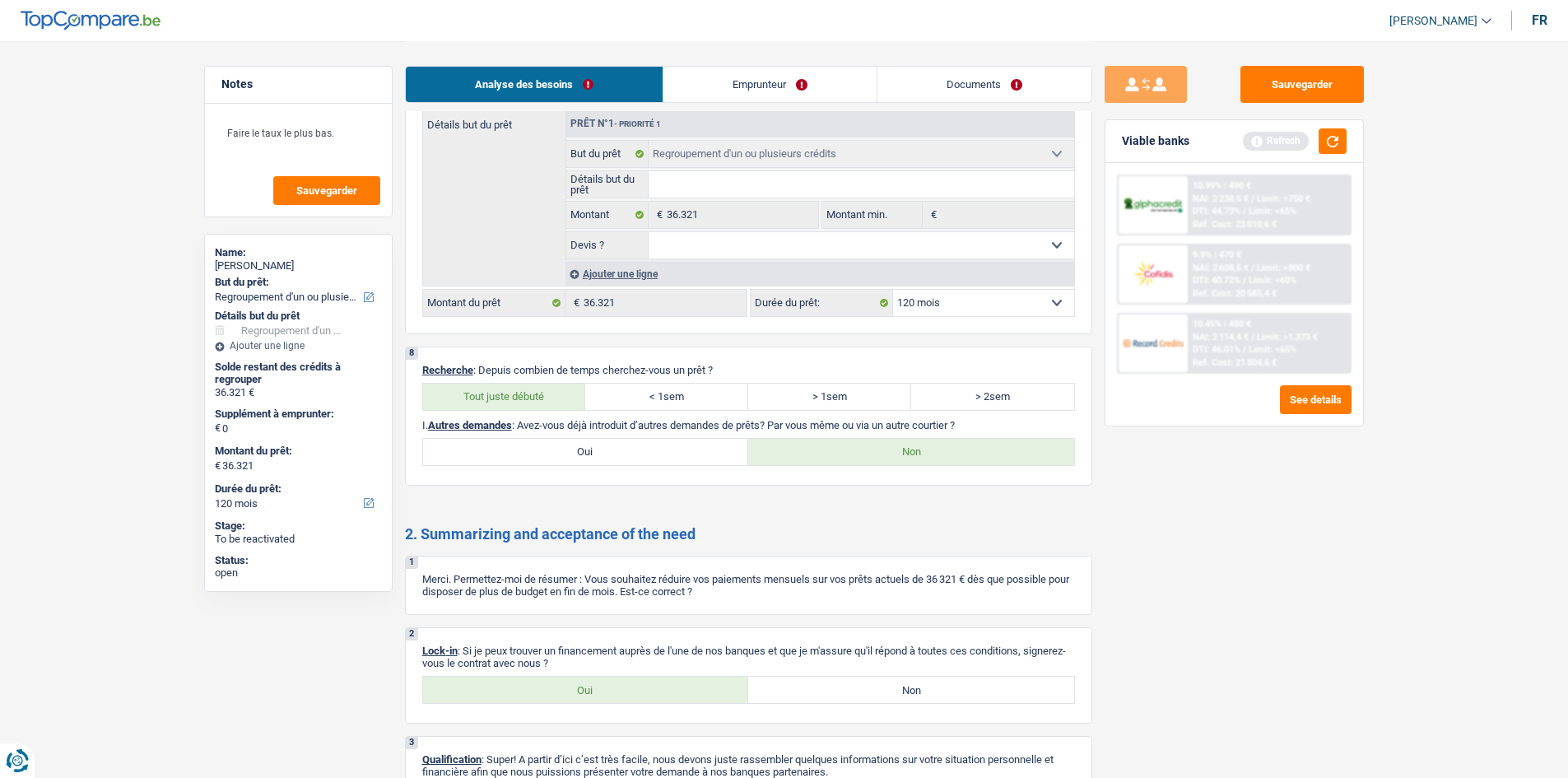
scroll to position [2822, 0]
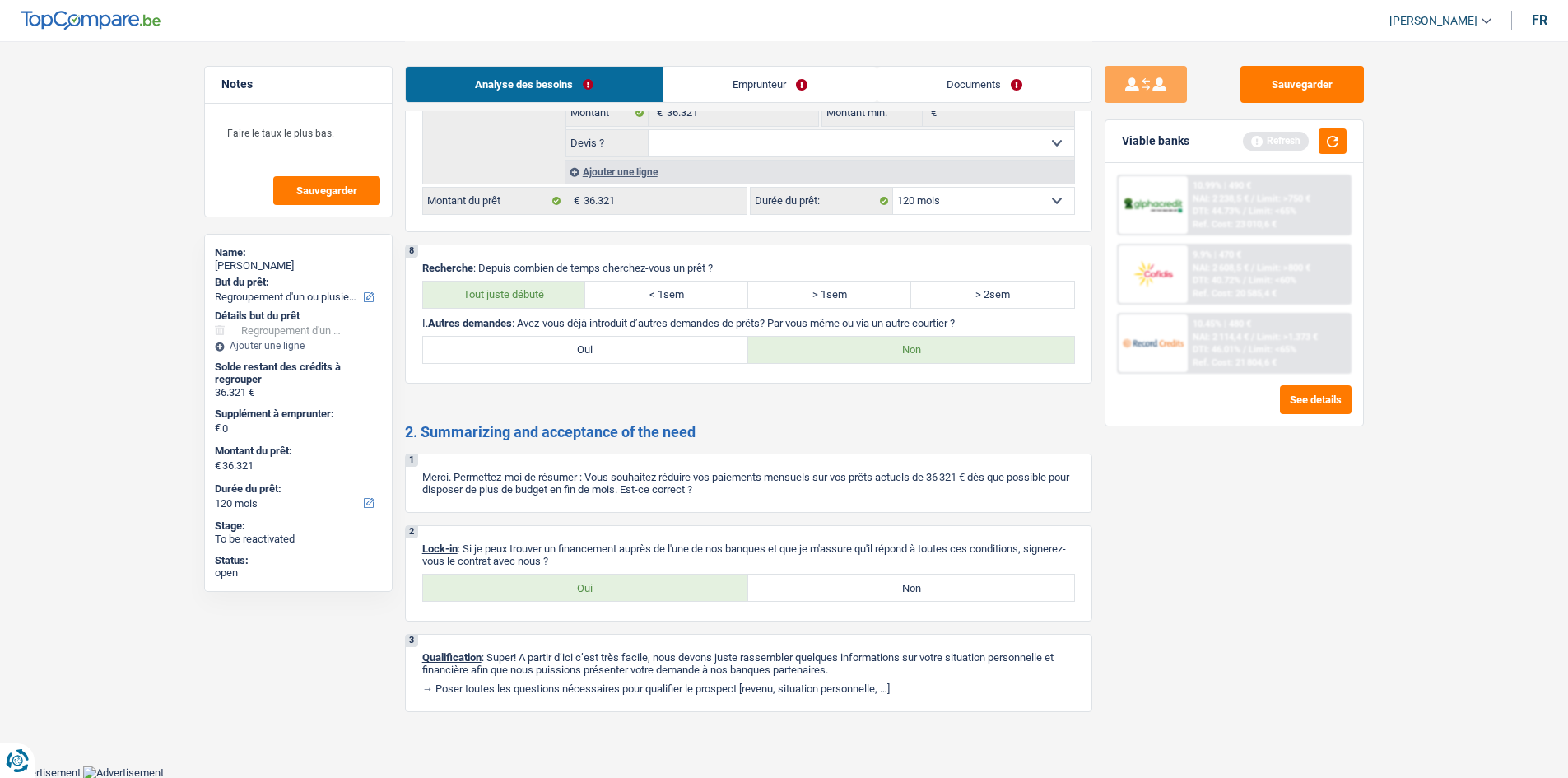
click at [614, 77] on link "Emprunteur" at bounding box center [770, 84] width 213 height 35
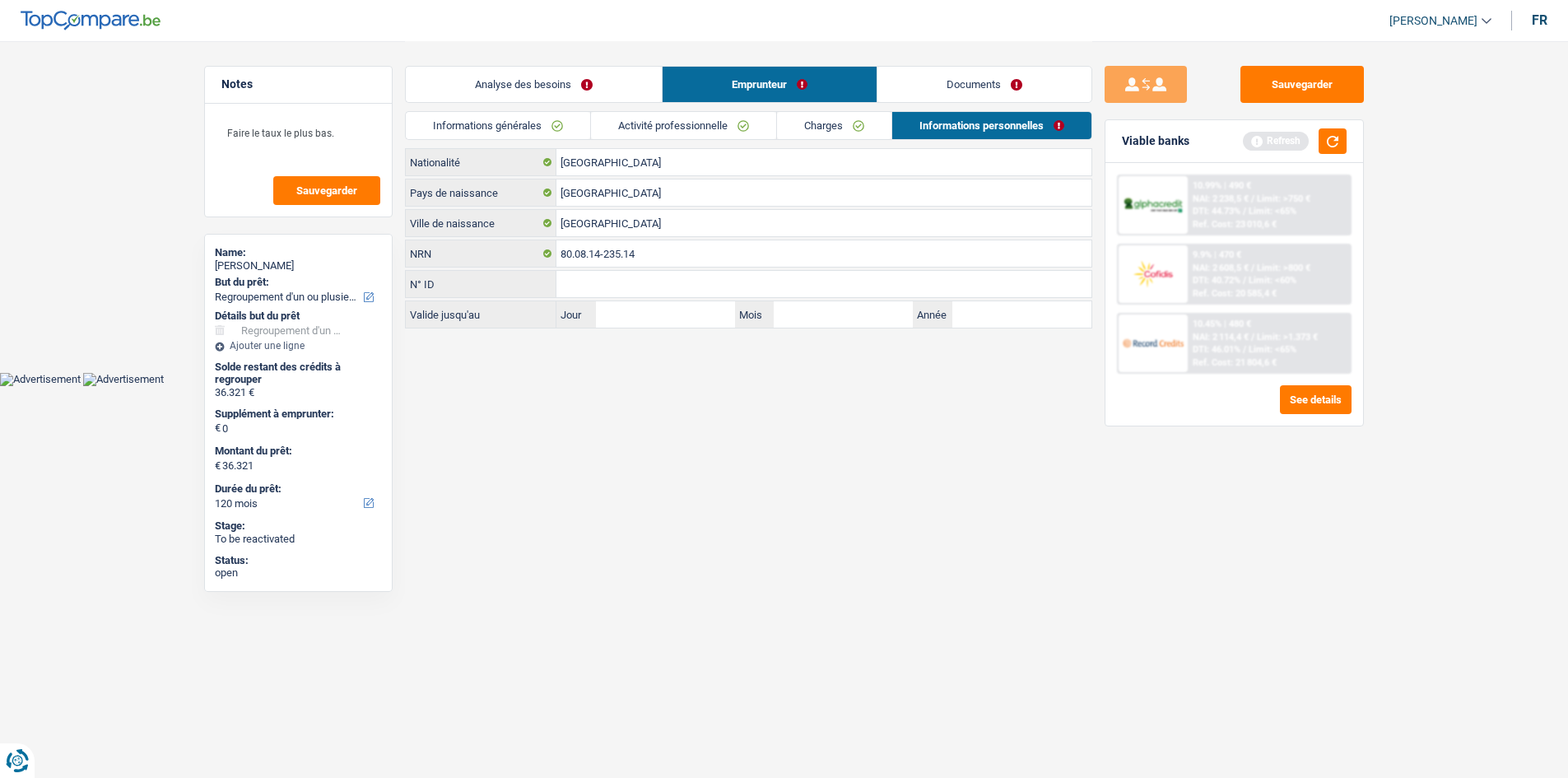
scroll to position [0, 0]
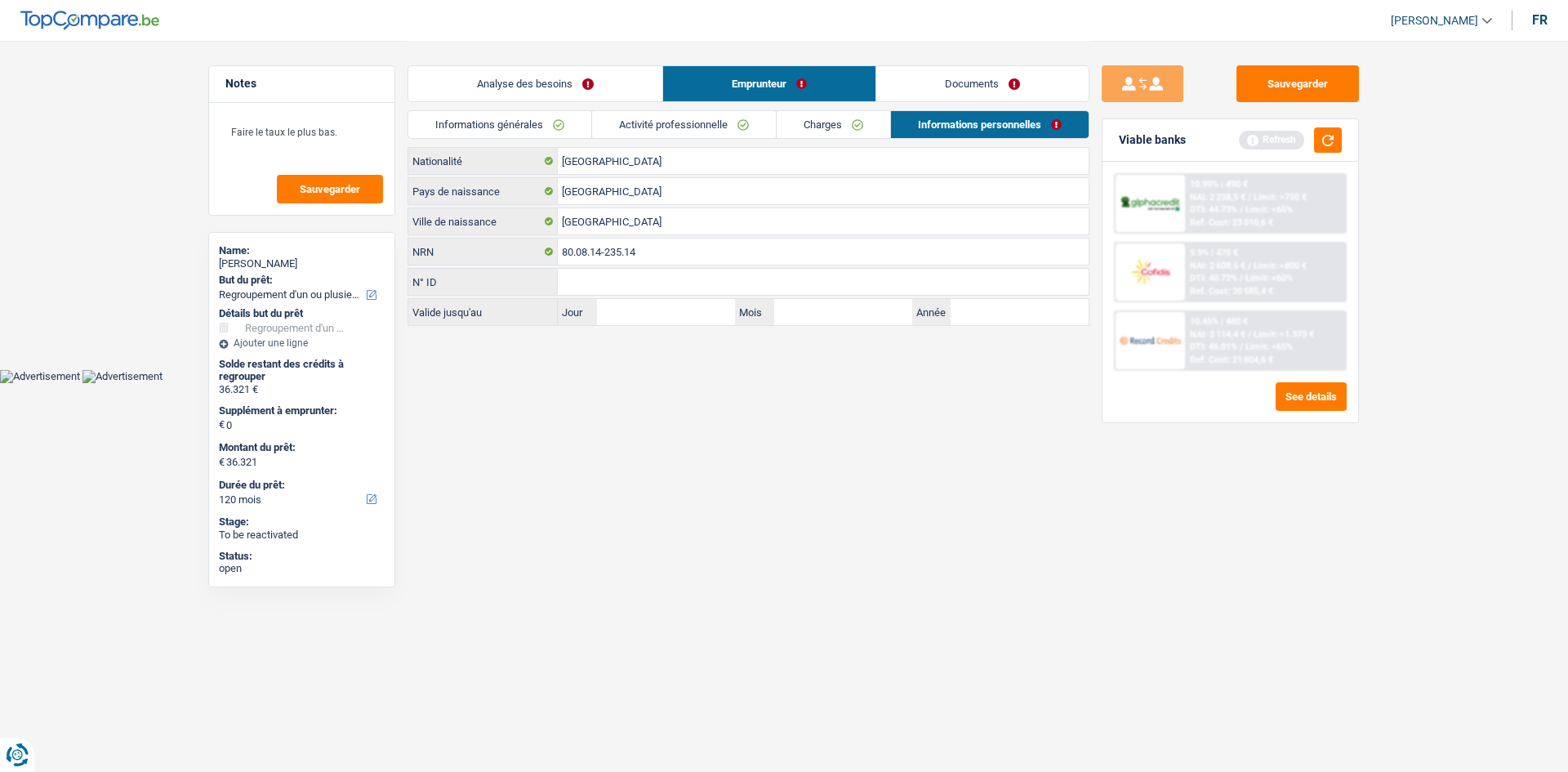
click at [609, 127] on link "Charges" at bounding box center [833, 124] width 114 height 27
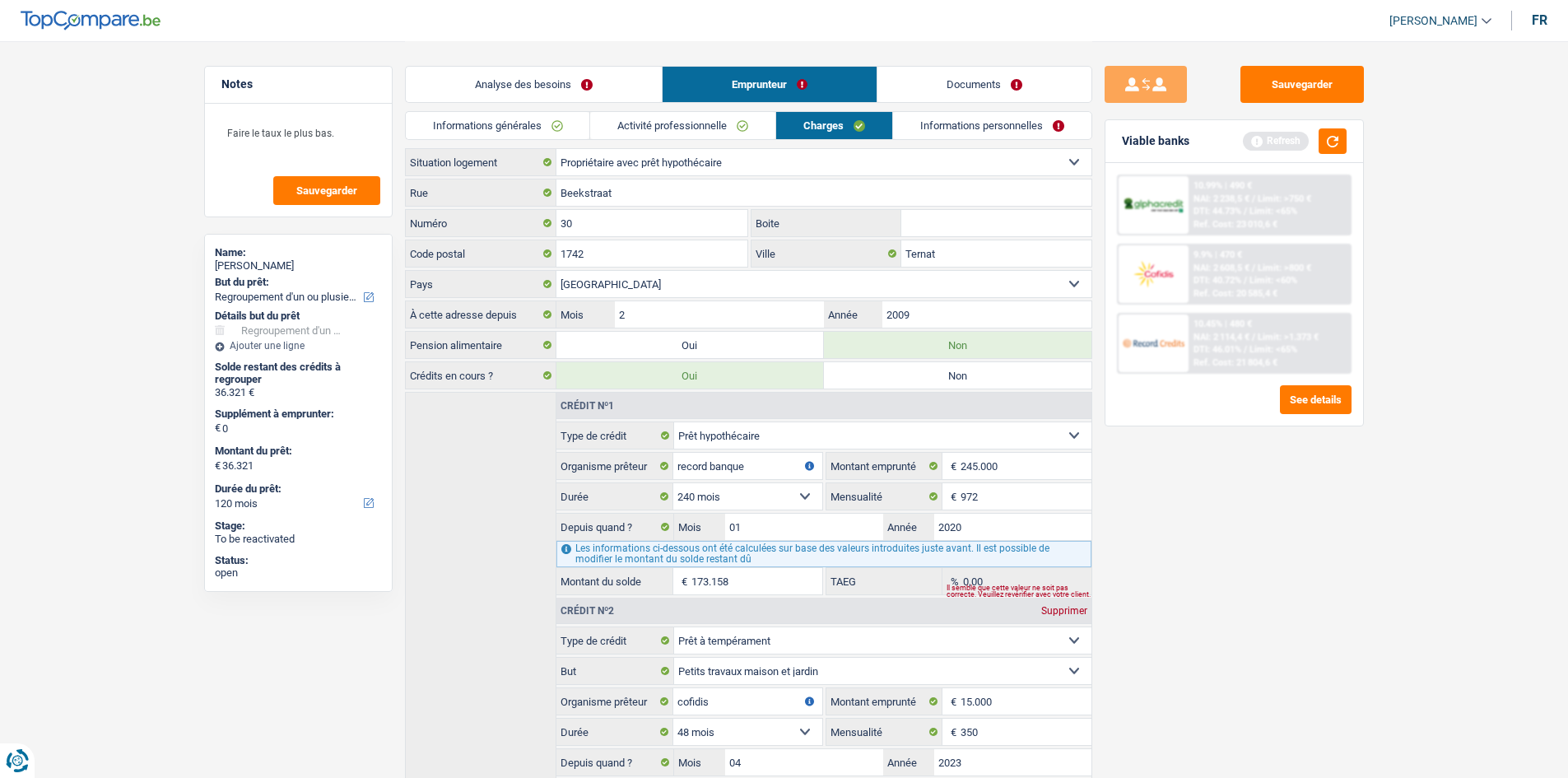
click at [614, 130] on link "Activité professionnelle" at bounding box center [682, 125] width 185 height 27
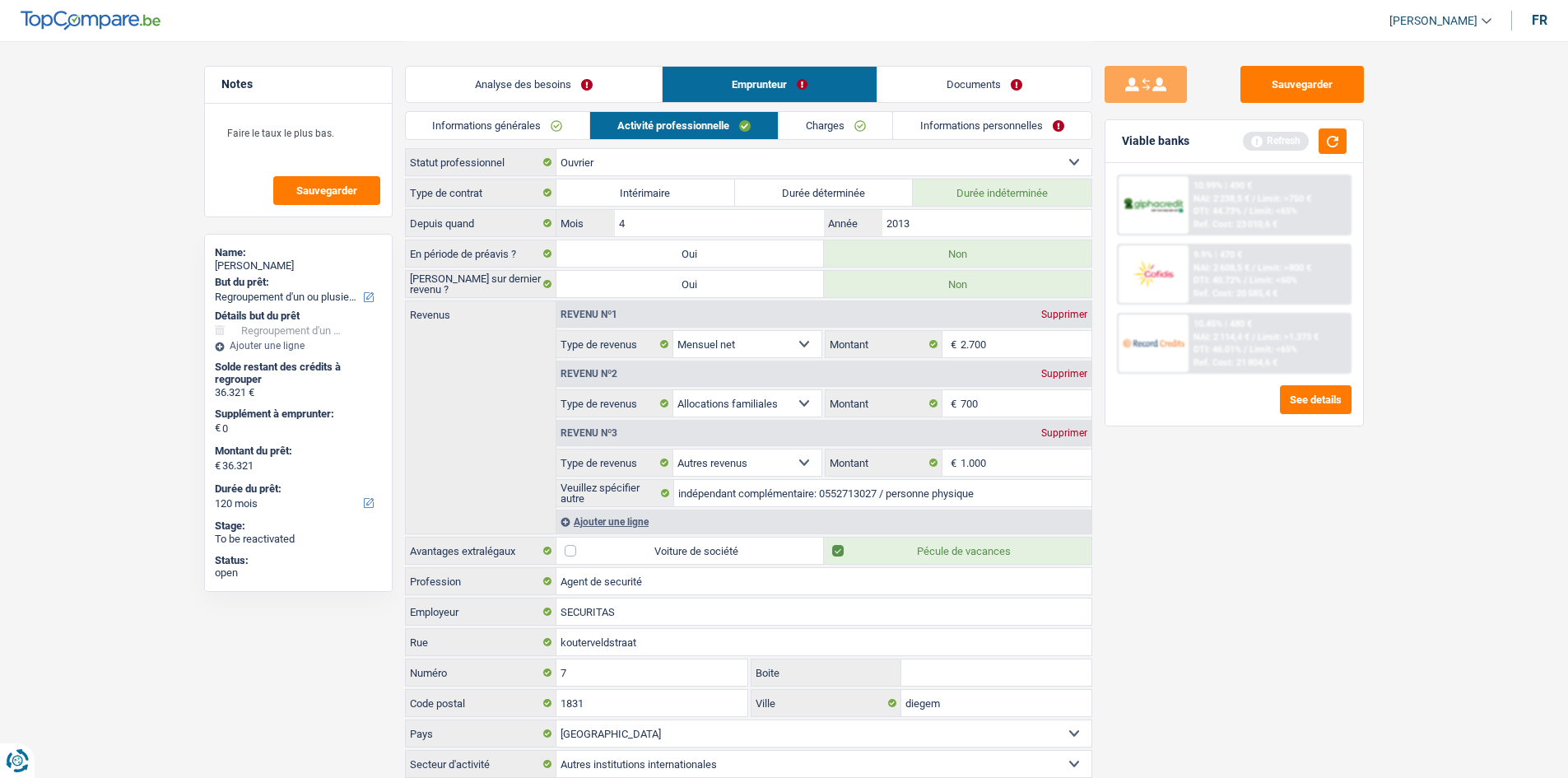
click at [555, 130] on link "Informations générales" at bounding box center [498, 125] width 185 height 27
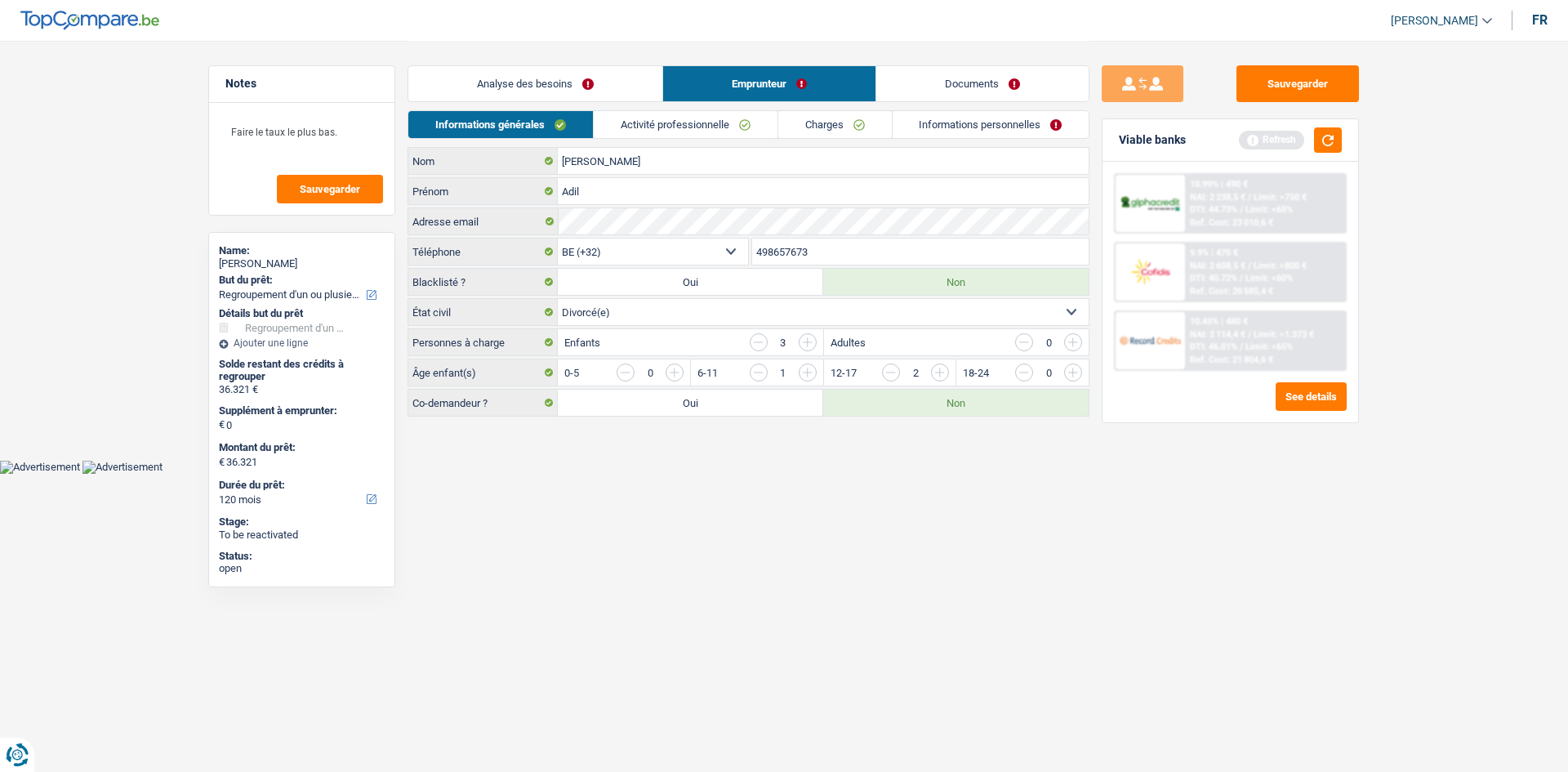
click at [609, 122] on link "Informations personnelles" at bounding box center [991, 124] width 197 height 27
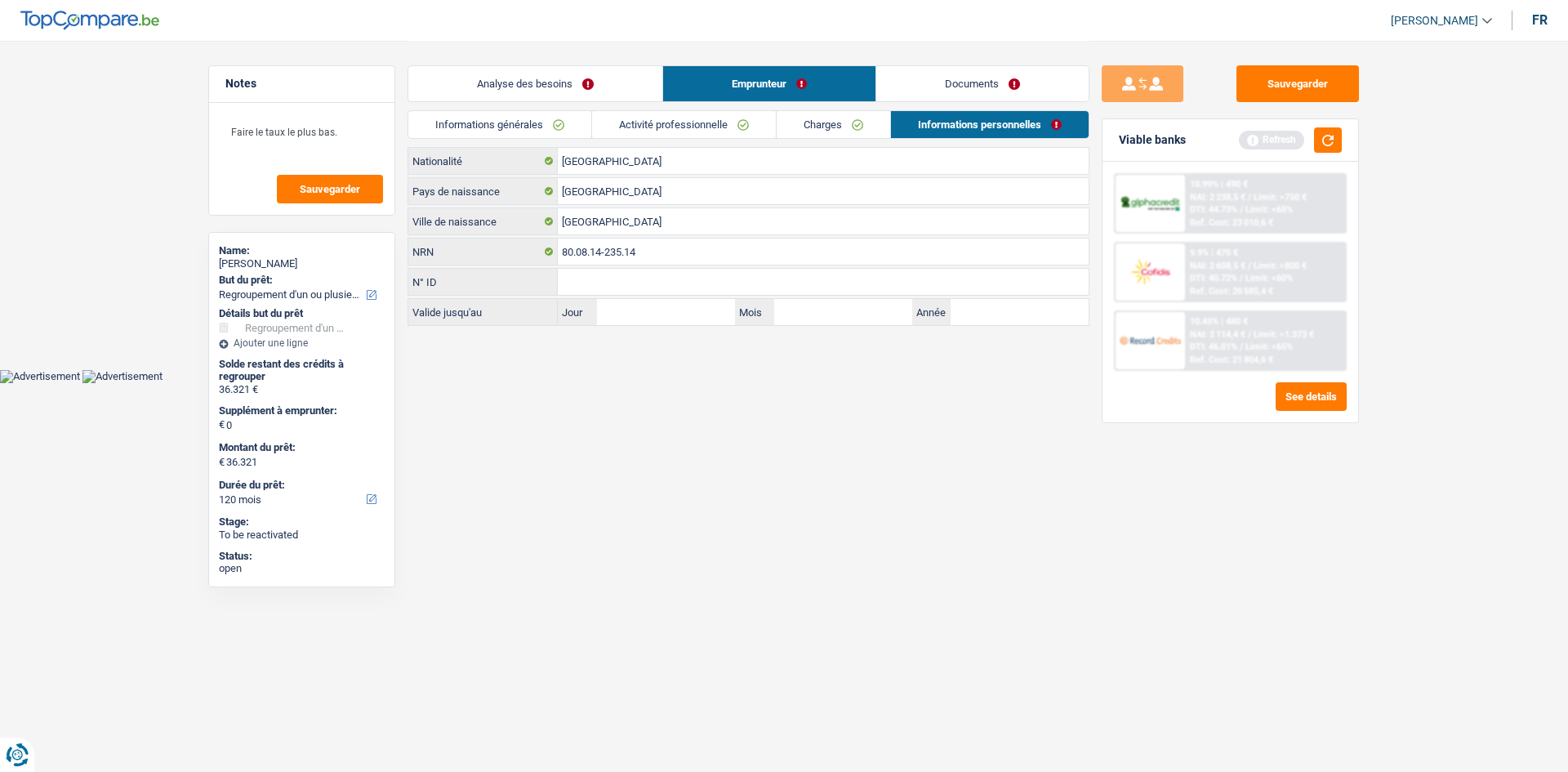
click at [609, 70] on link "Documents" at bounding box center [983, 83] width 213 height 35
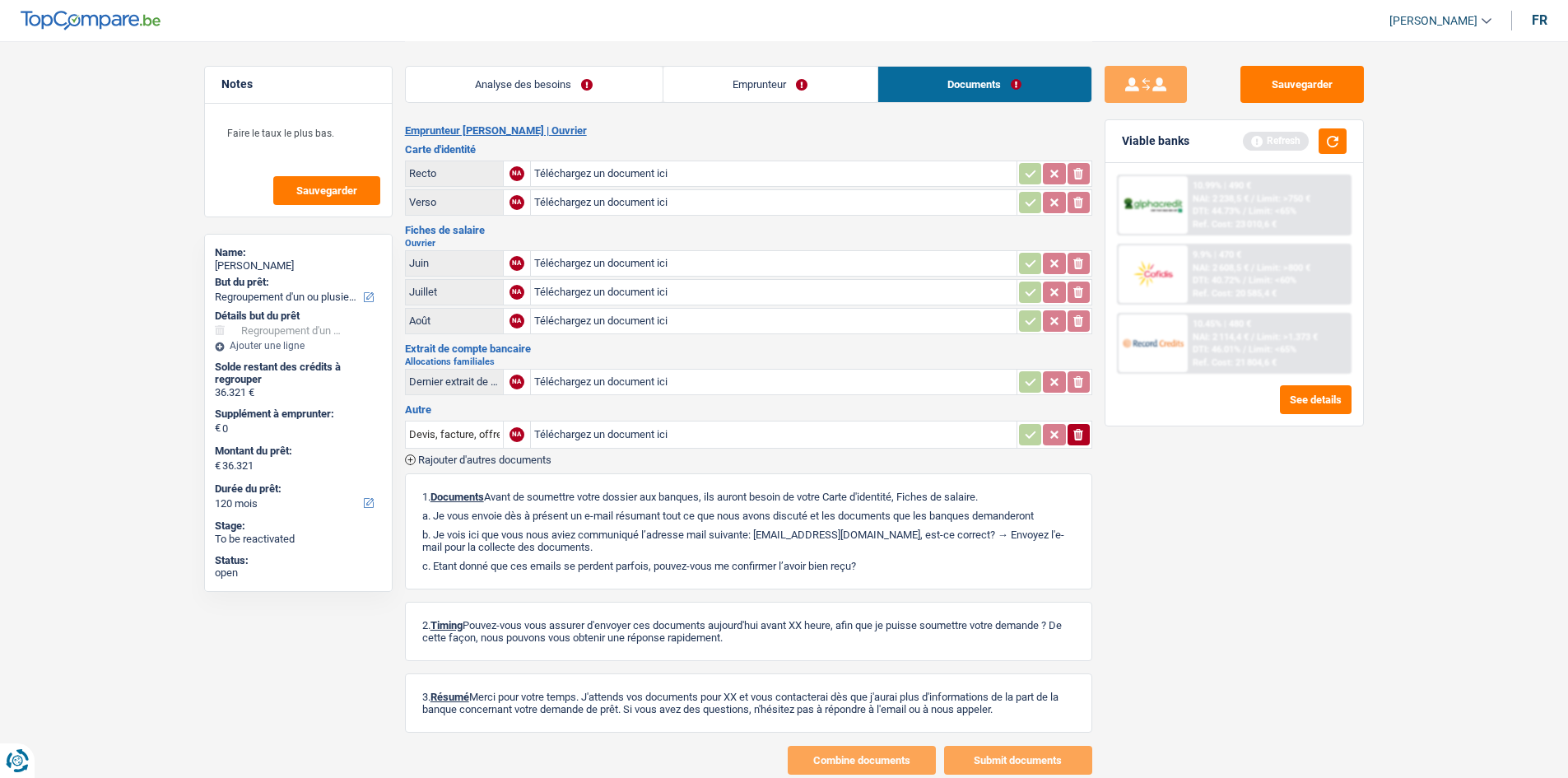
click at [614, 293] on img at bounding box center [1153, 343] width 61 height 30
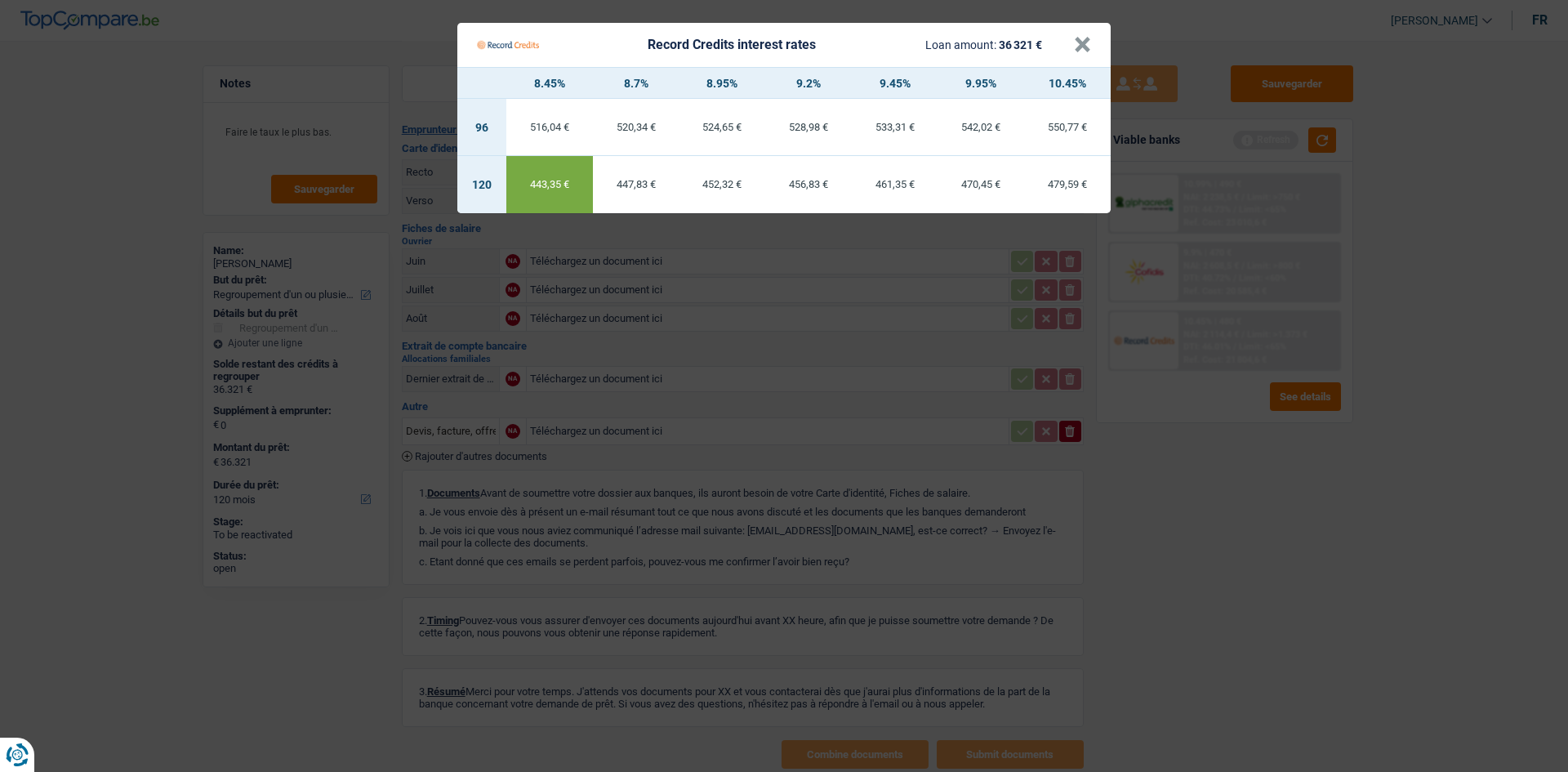
click at [609, 291] on Credits "Record Credits interest rates Loan amount: 36 321 € × 8.45% 8.7% 8.95% 9.2% 9.4…" at bounding box center [784, 386] width 1568 height 772
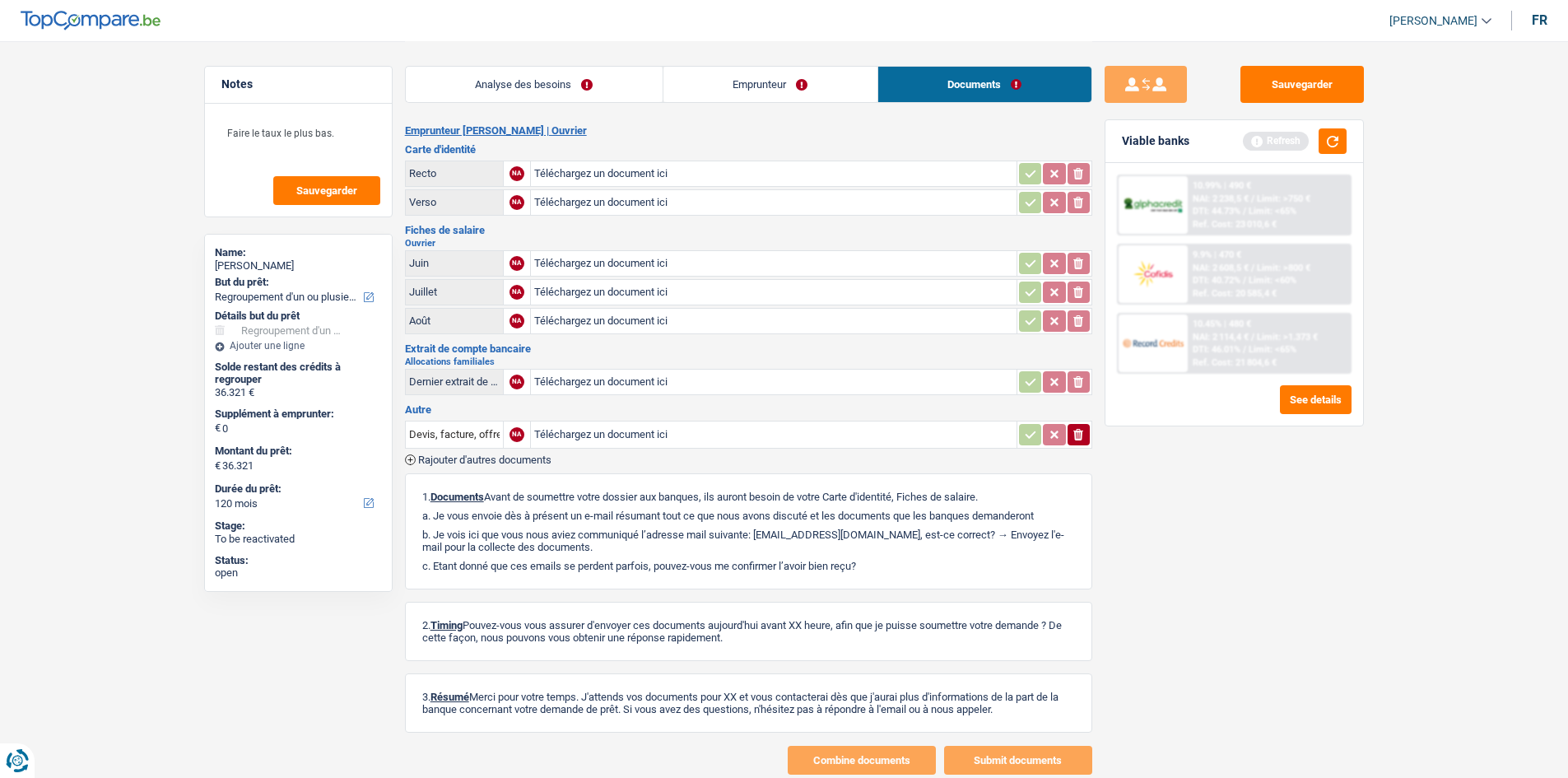
click at [575, 70] on link "Analyse des besoins" at bounding box center [534, 84] width 257 height 35
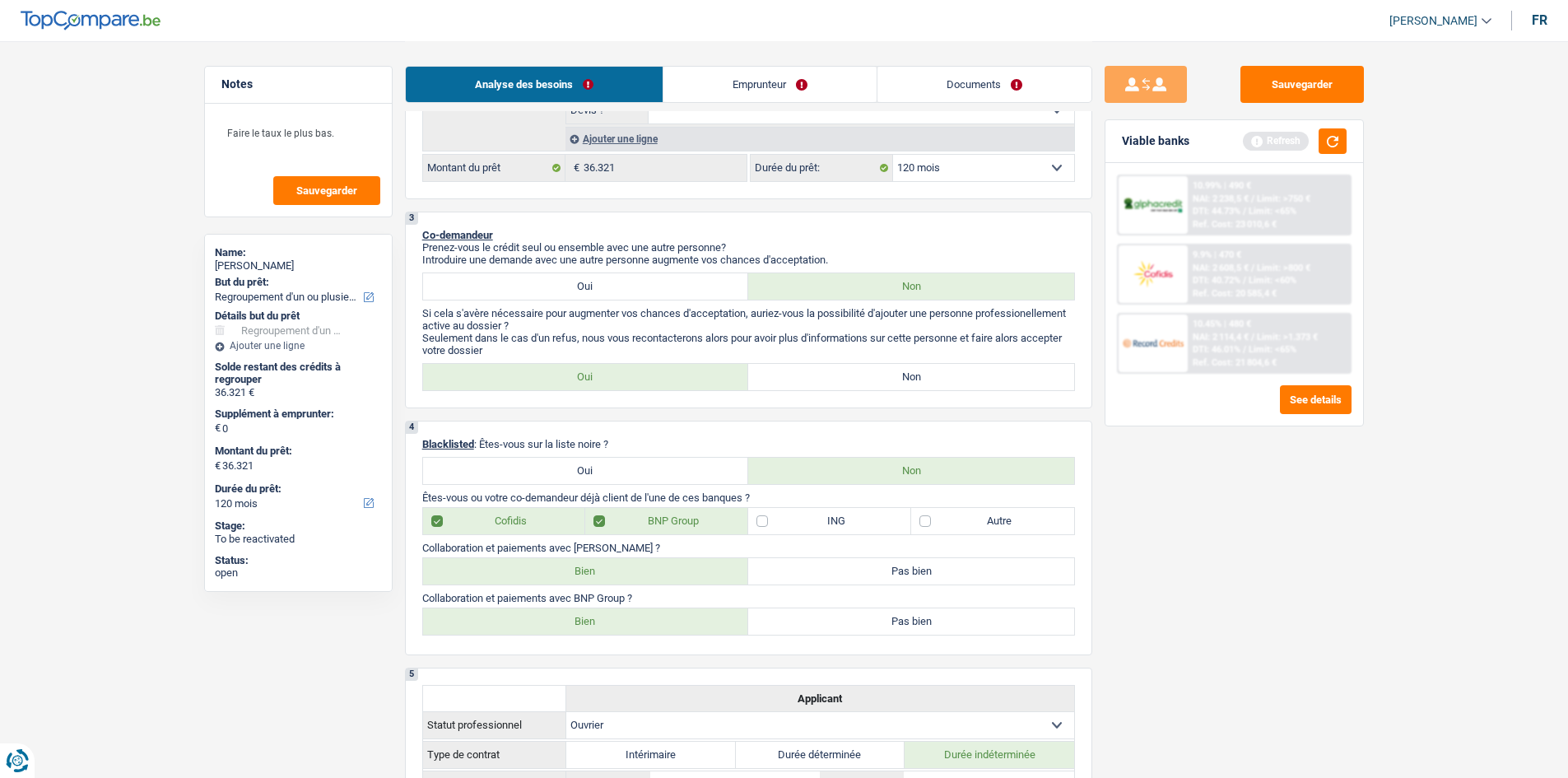
scroll to position [428, 0]
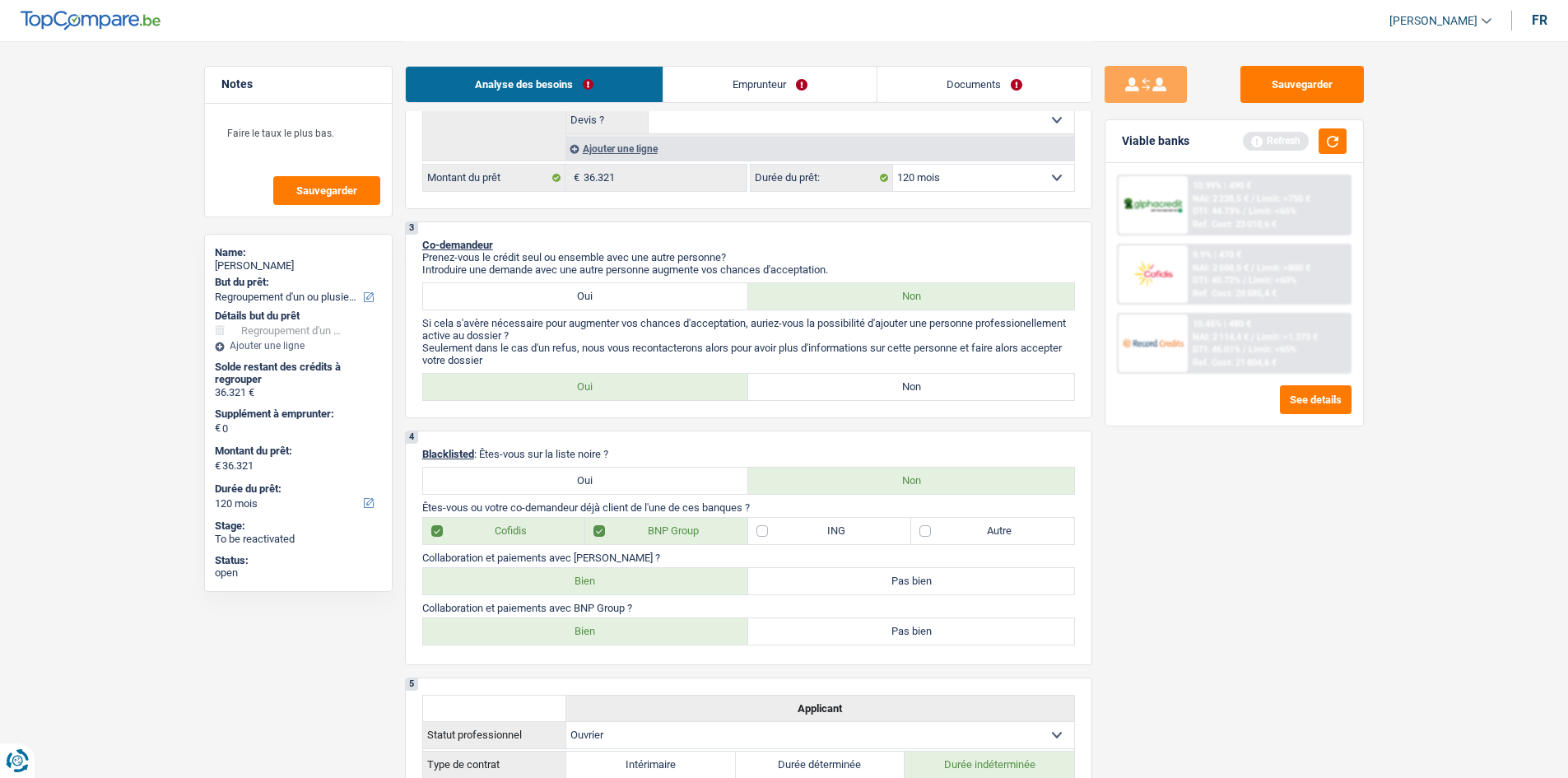
click at [614, 293] on div "3 Co-demandeur Prenez-vous le crédit seul ou ensemble avec une autre personne? …" at bounding box center [748, 320] width 687 height 197
click at [614, 293] on label "Non" at bounding box center [911, 387] width 326 height 26
click at [614, 293] on input "Non" at bounding box center [911, 387] width 326 height 26
radio input "true"
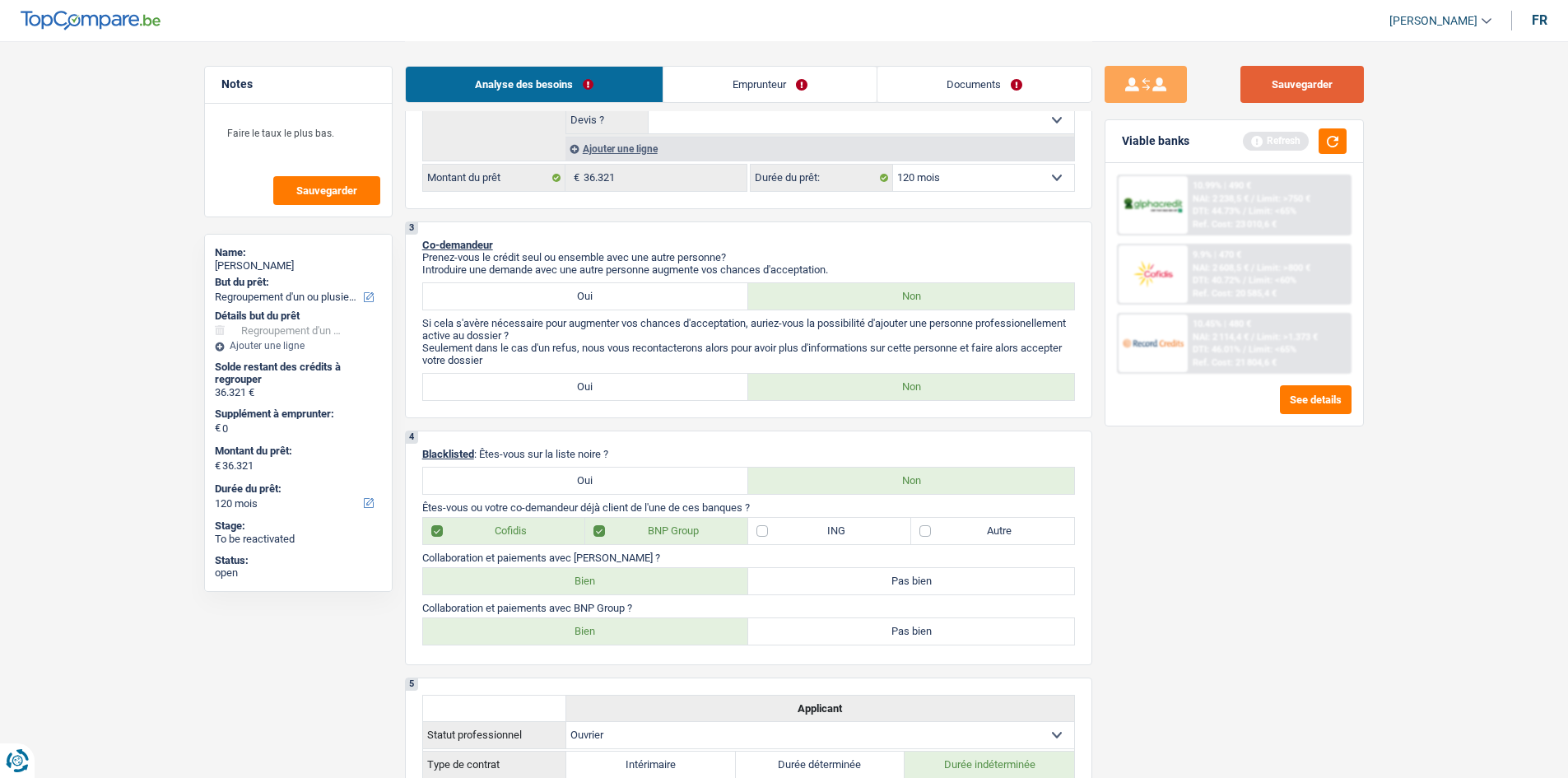
click at [614, 83] on button "Sauvegarder" at bounding box center [1302, 84] width 124 height 37
click at [614, 72] on link "Documents" at bounding box center [985, 84] width 214 height 35
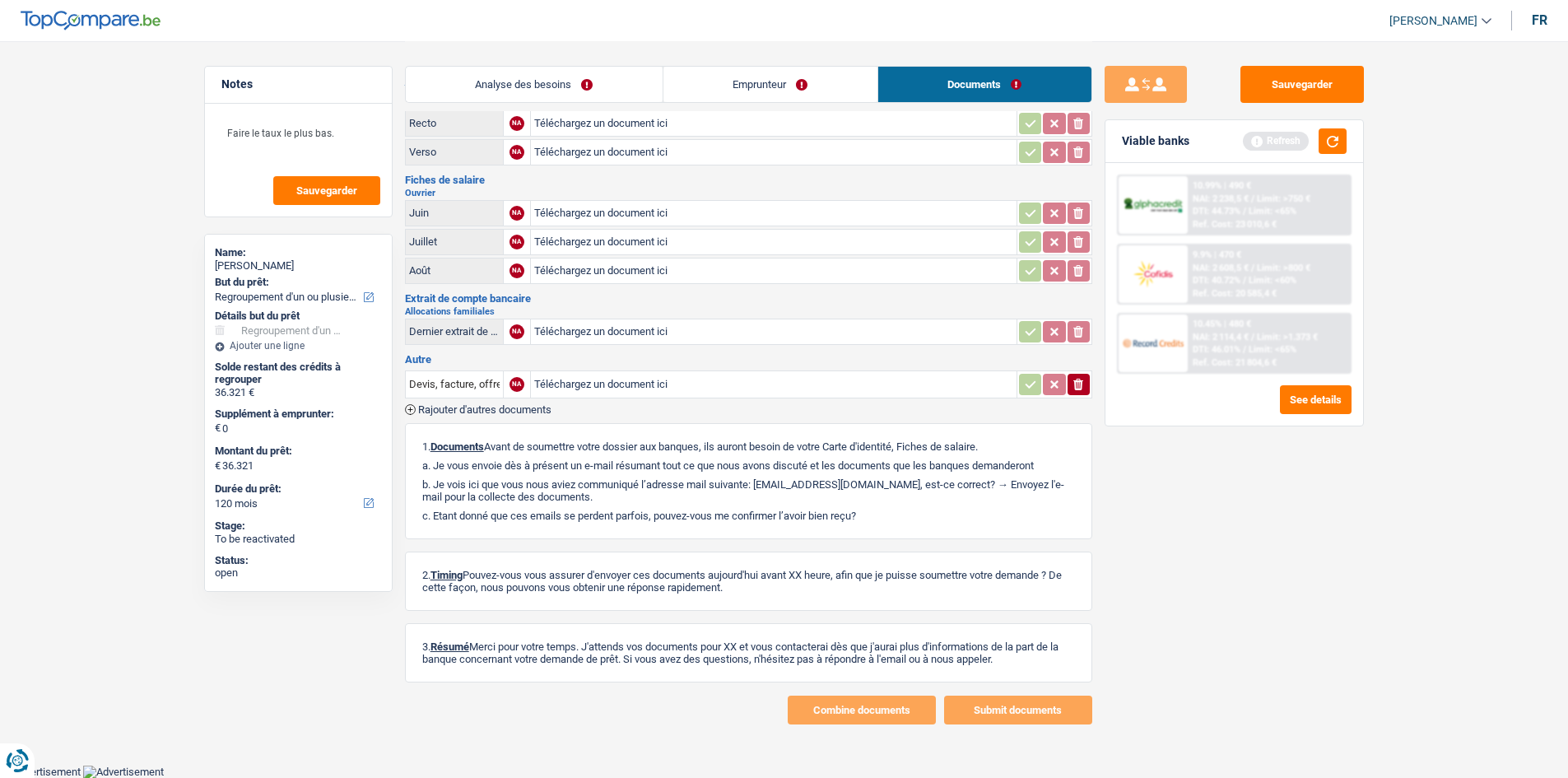
click at [614, 84] on link "Emprunteur" at bounding box center [770, 84] width 214 height 35
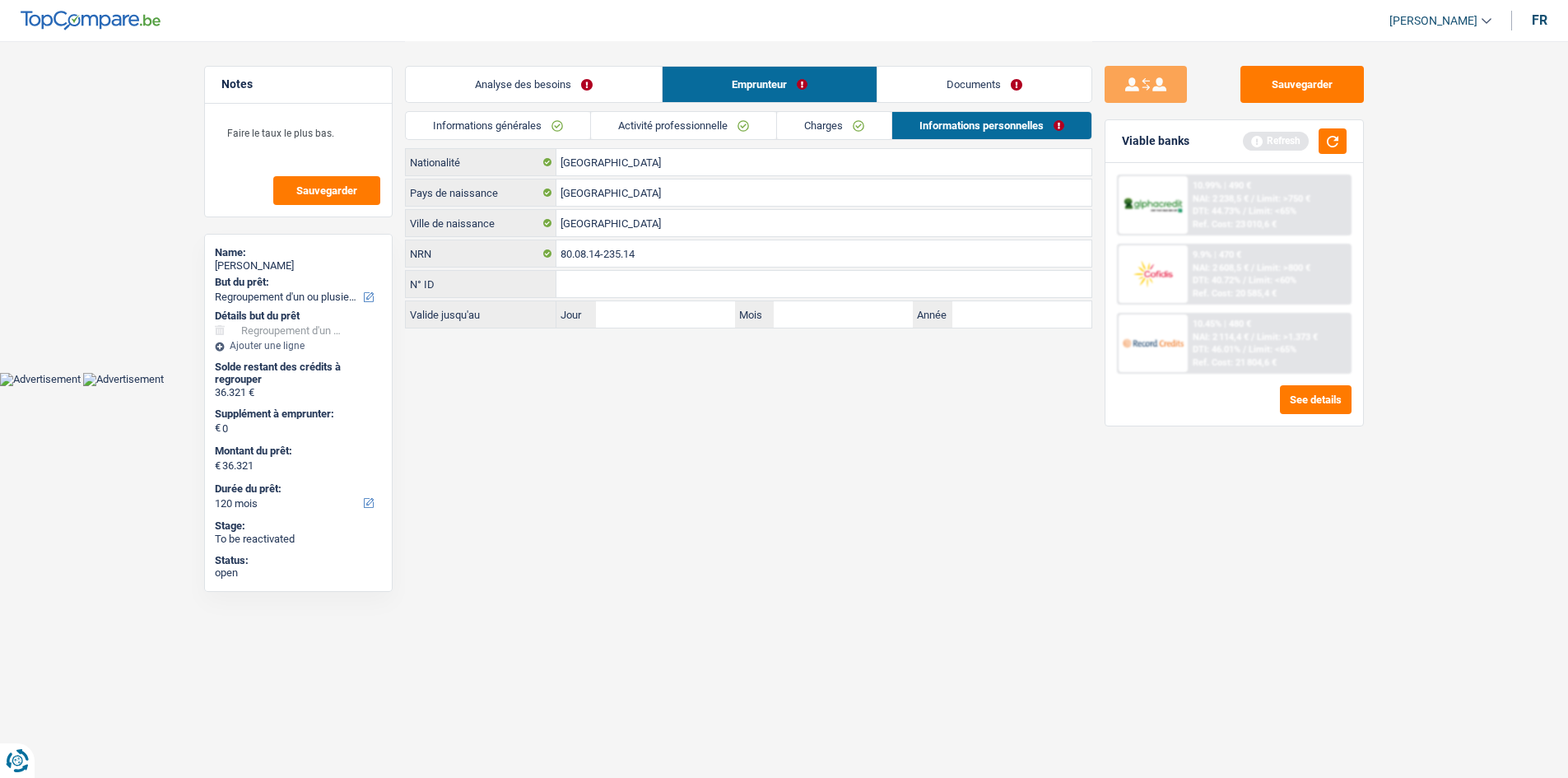
scroll to position [0, 0]
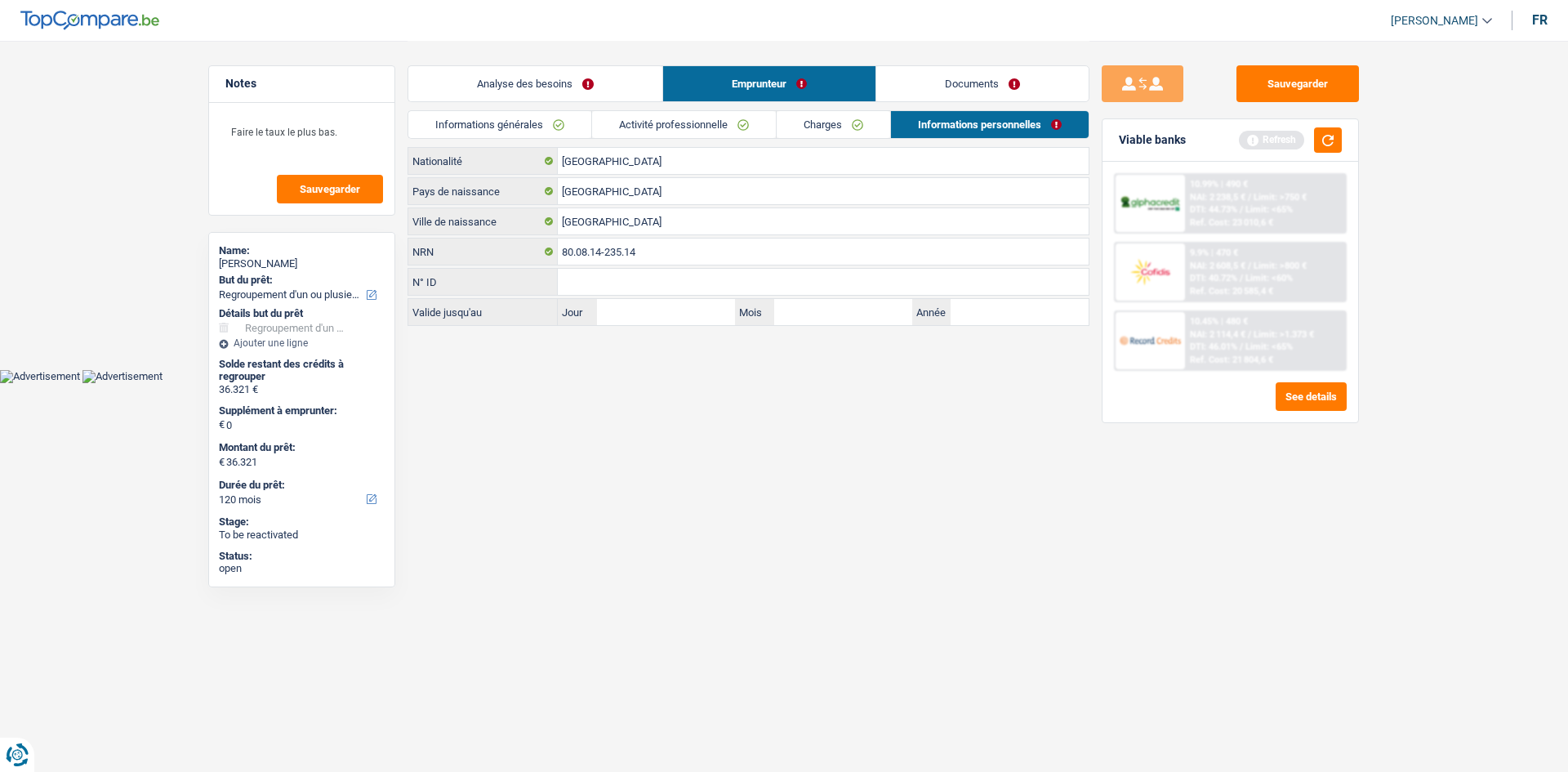
click at [493, 96] on link "Analyse des besoins" at bounding box center [535, 83] width 254 height 35
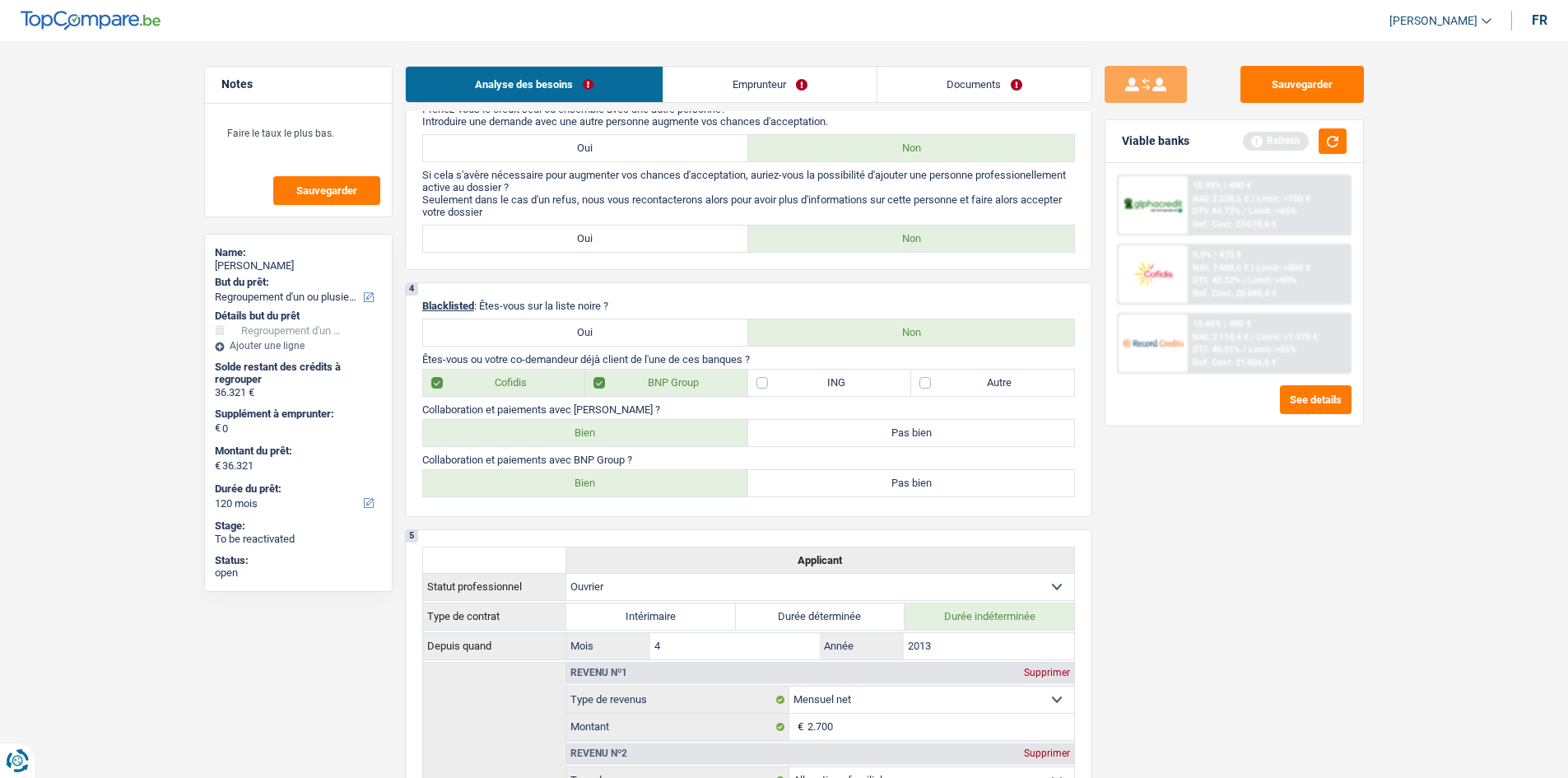
scroll to position [988, 0]
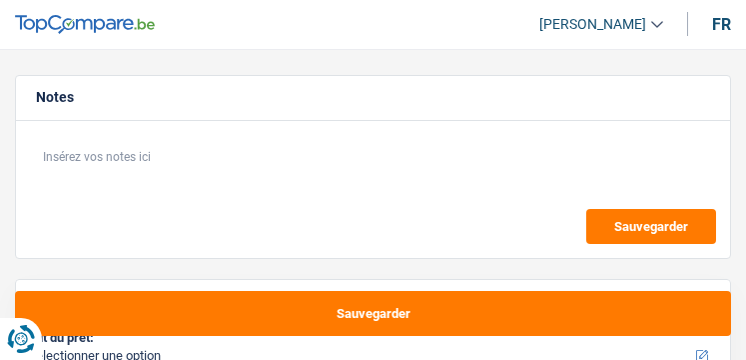
select select "publicEmployee"
select select "familyAllowances"
select select "netSalary"
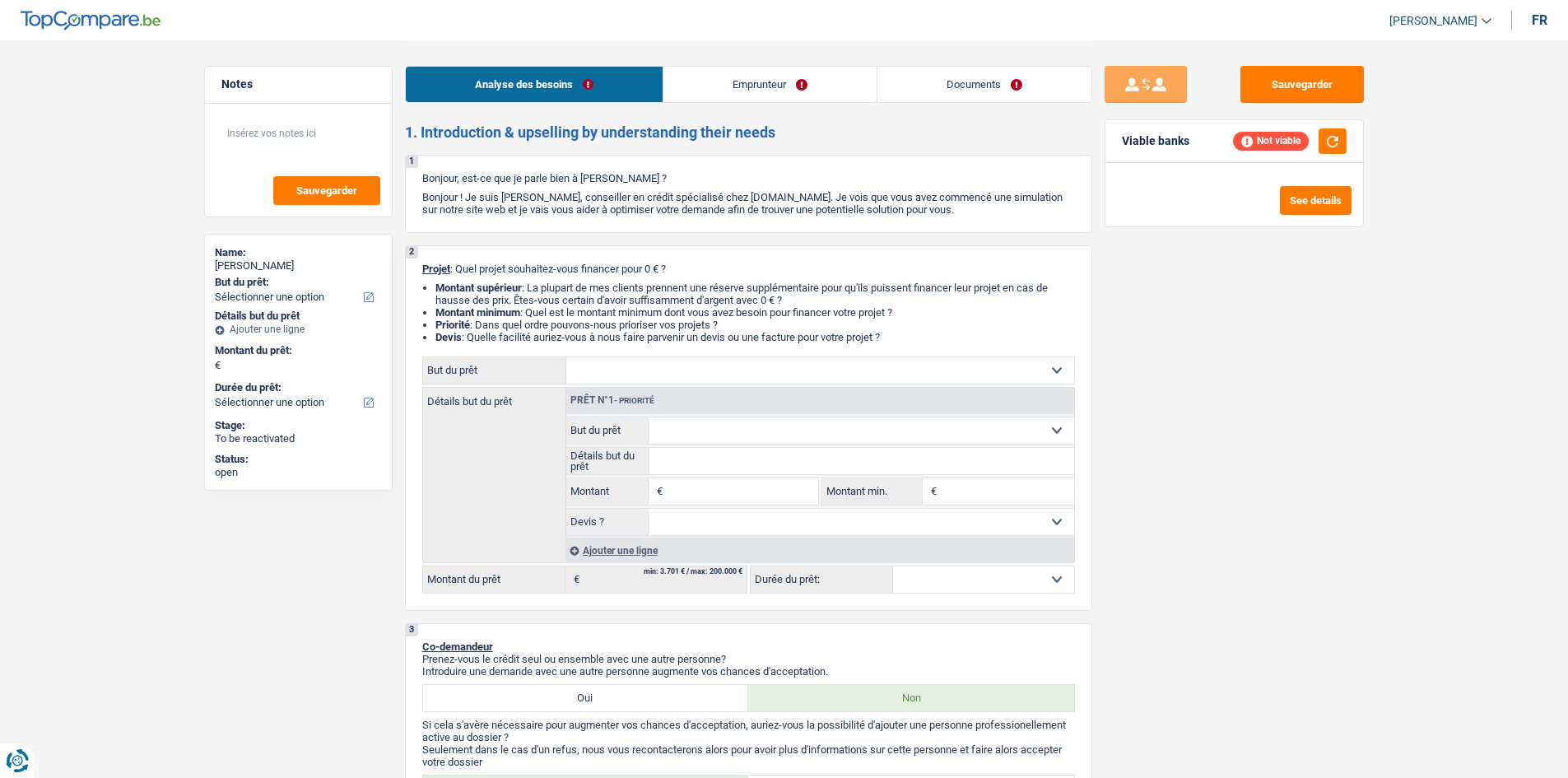
select select "privateEmployee"
select select "netSalary"
select select "mealVouchers"
select select "liveWithParents"
select select "personalLoan"
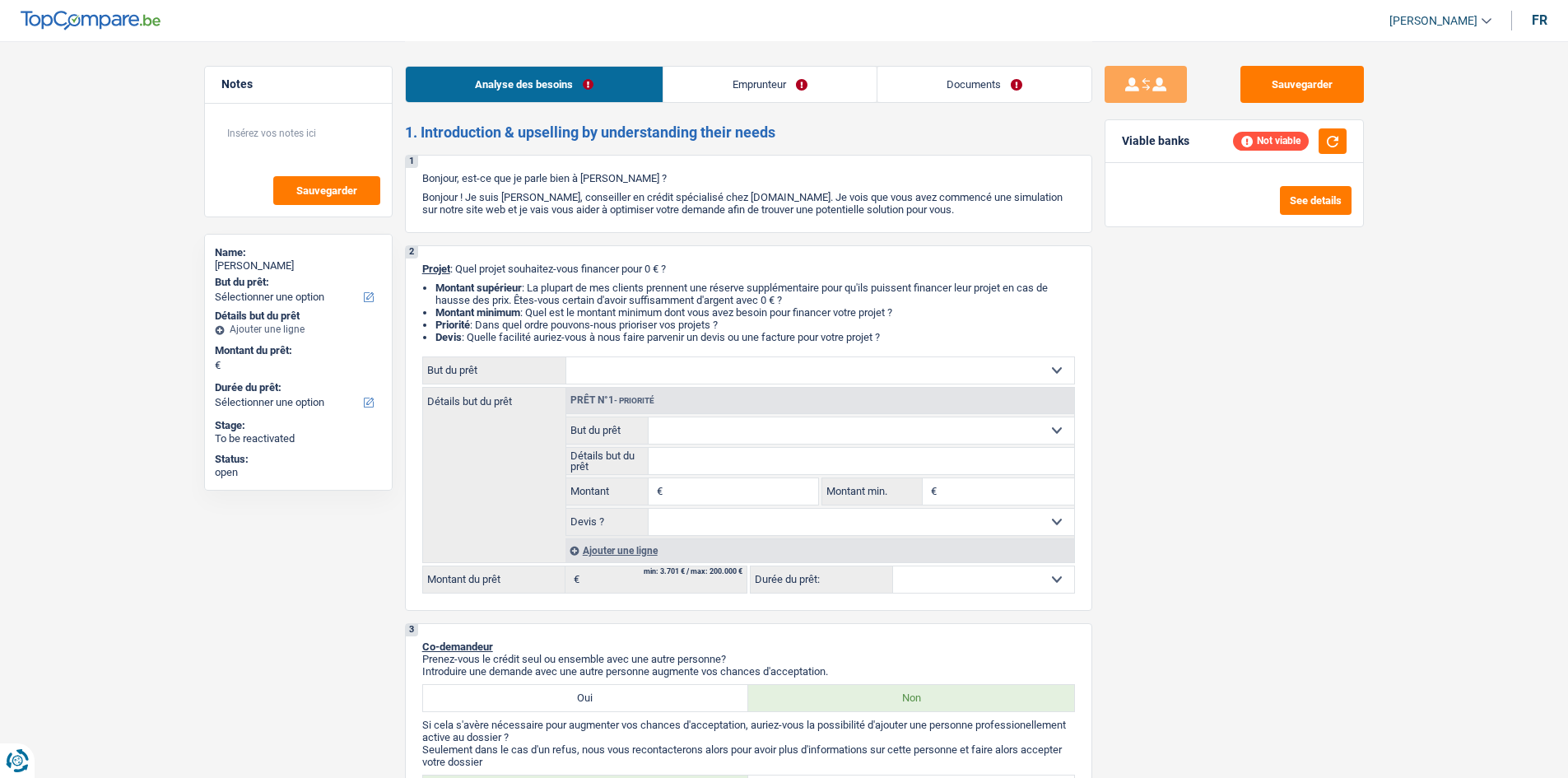
select select "other"
select select "96"
select select "cardOrCredit"
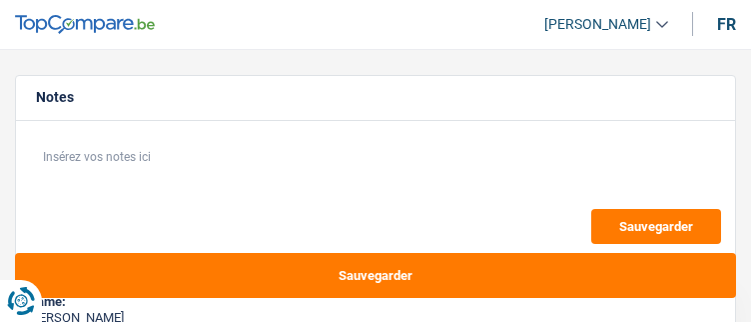
select select "refinancing"
select select "household"
select select "120"
select select "refinancing"
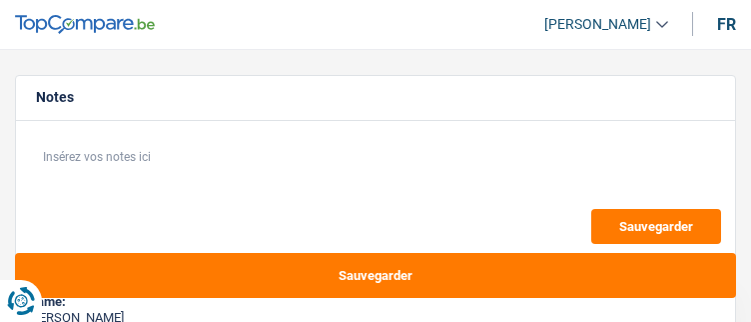
select select "refinancing"
select select "household"
select select "yes"
select select "120"
select select "privateEmployee"
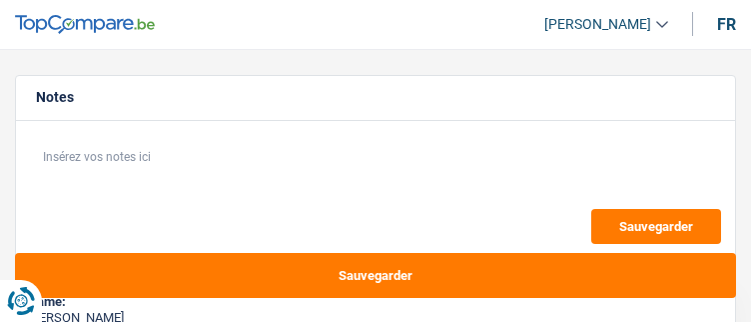
select select "netSalary"
select select "mealVouchers"
select select "liveWithParents"
select select "personalLoan"
select select "smallWorks"
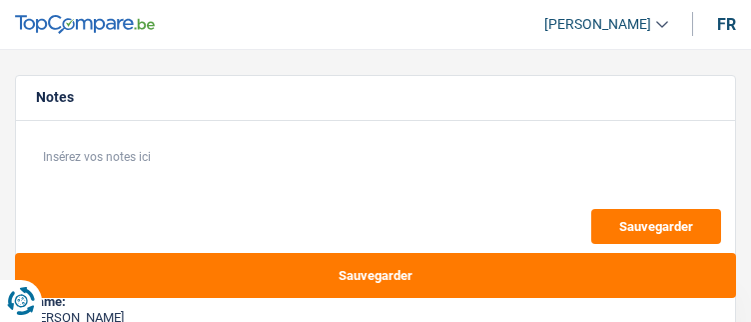
select select "36"
select select "refinancing"
select select "household"
select select "yes"
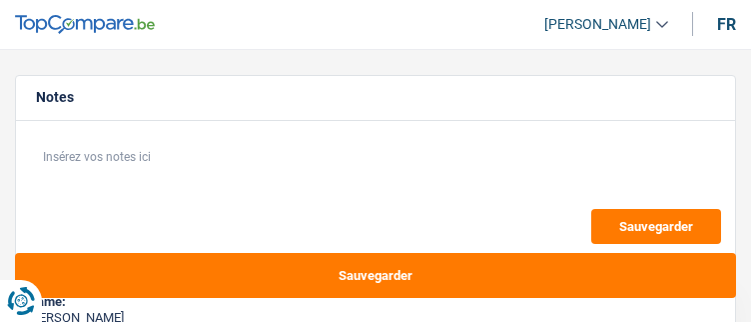
select select "120"
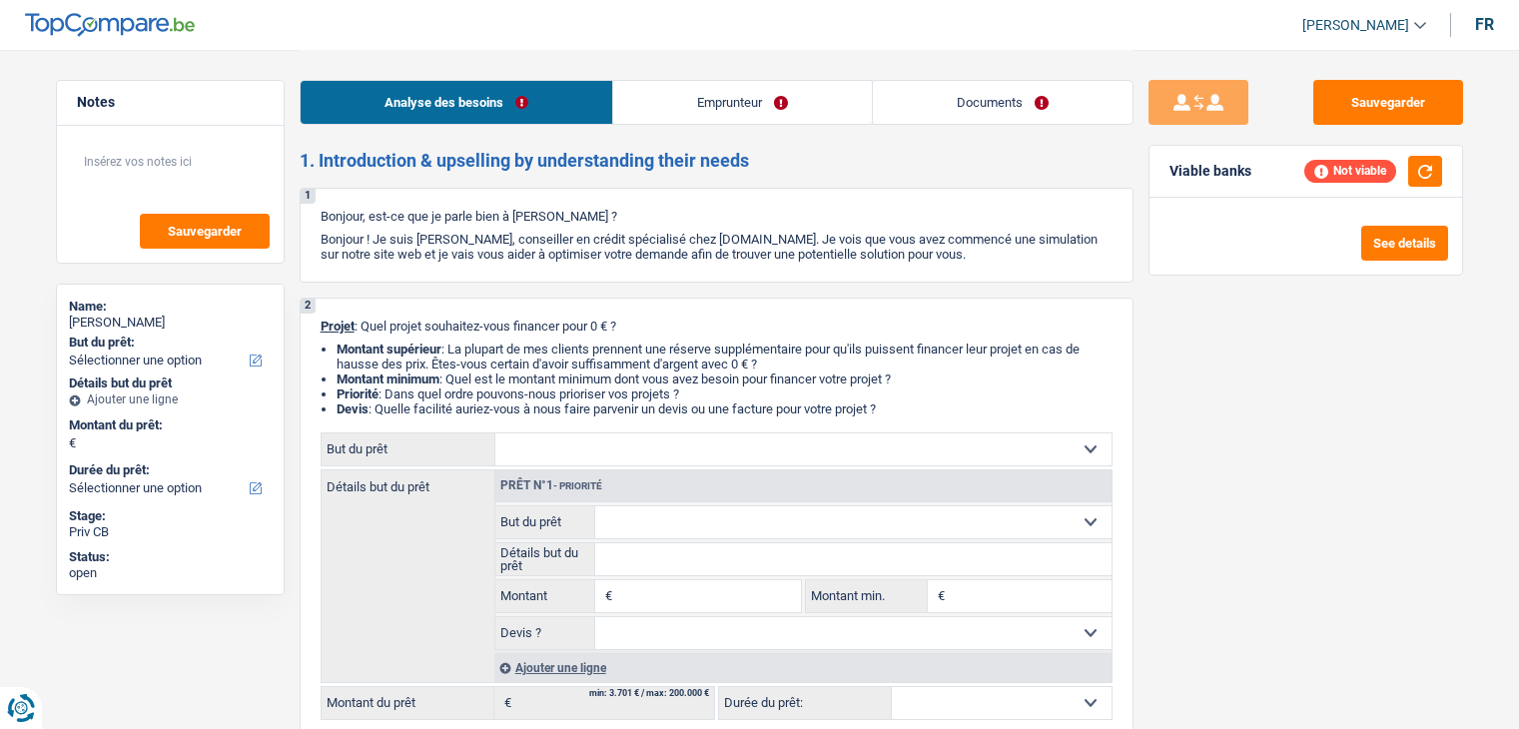
select select "privateEmployee"
select select "netSalary"
select select "mealVouchers"
select select "rents"
select select "personalSale"
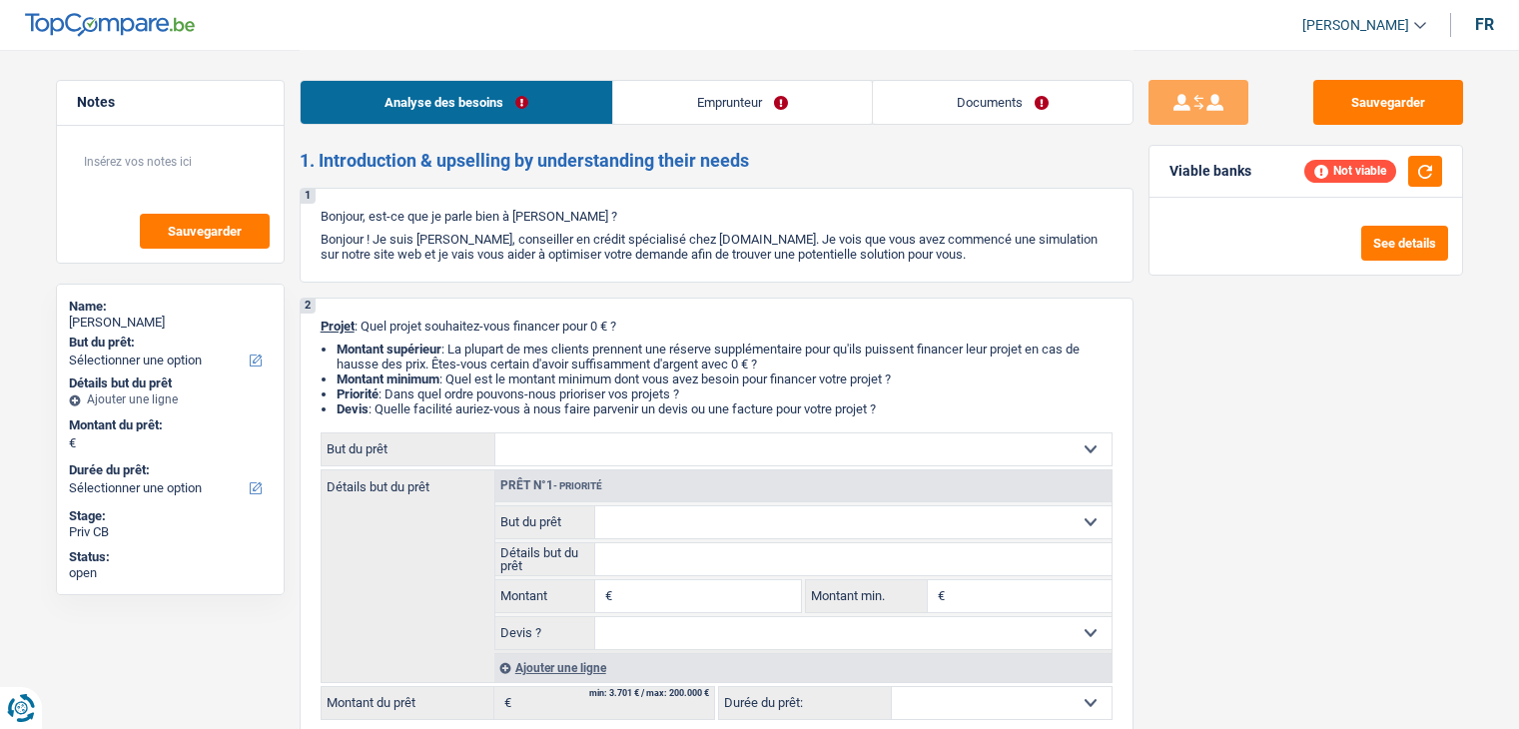
select select "36"
select select "privateEmployee"
select select "netSalary"
select select "mealVouchers"
select select "rents"
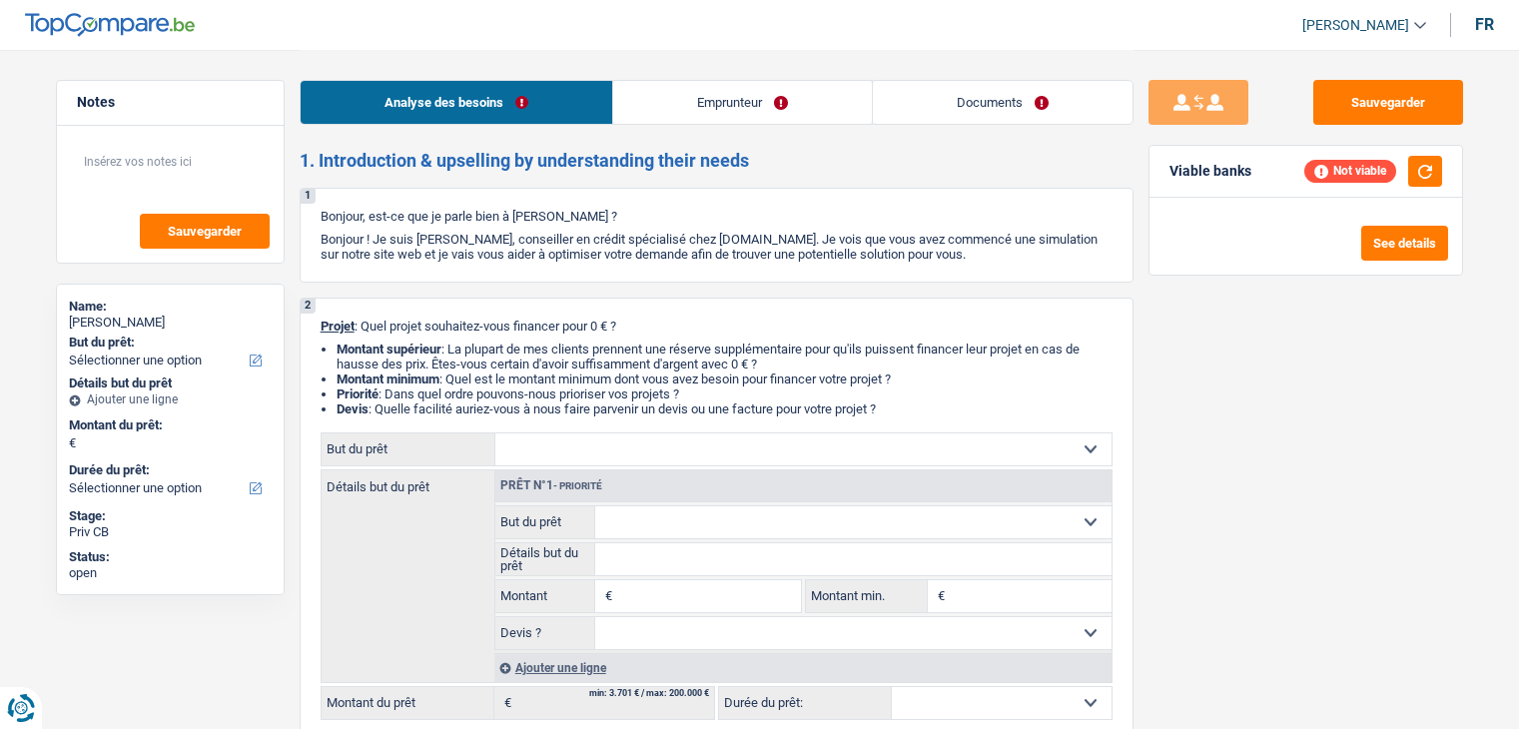
select select "personalSale"
select select "36"
click at [996, 108] on link "Documents" at bounding box center [1003, 102] width 260 height 43
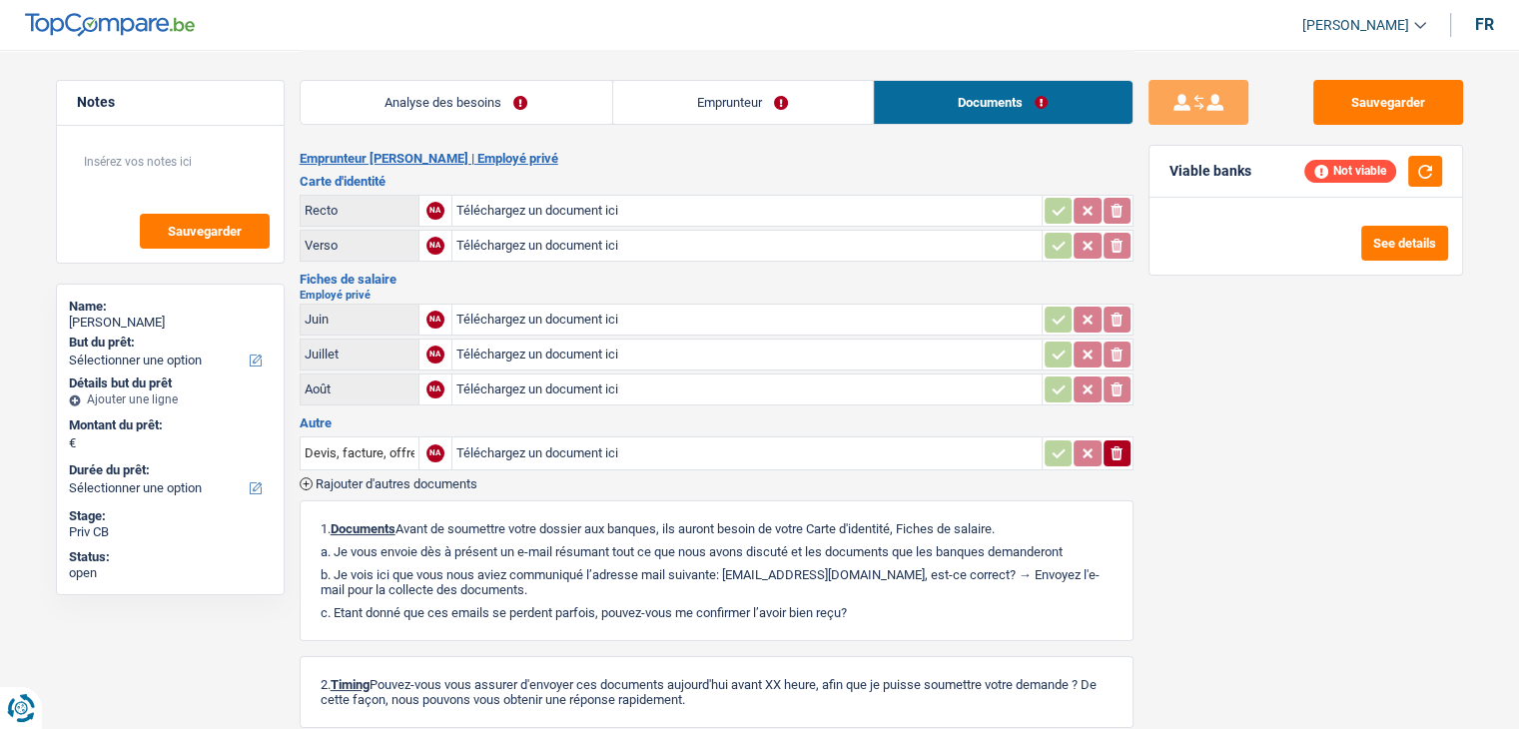
click at [702, 121] on link "Emprunteur" at bounding box center [743, 102] width 260 height 43
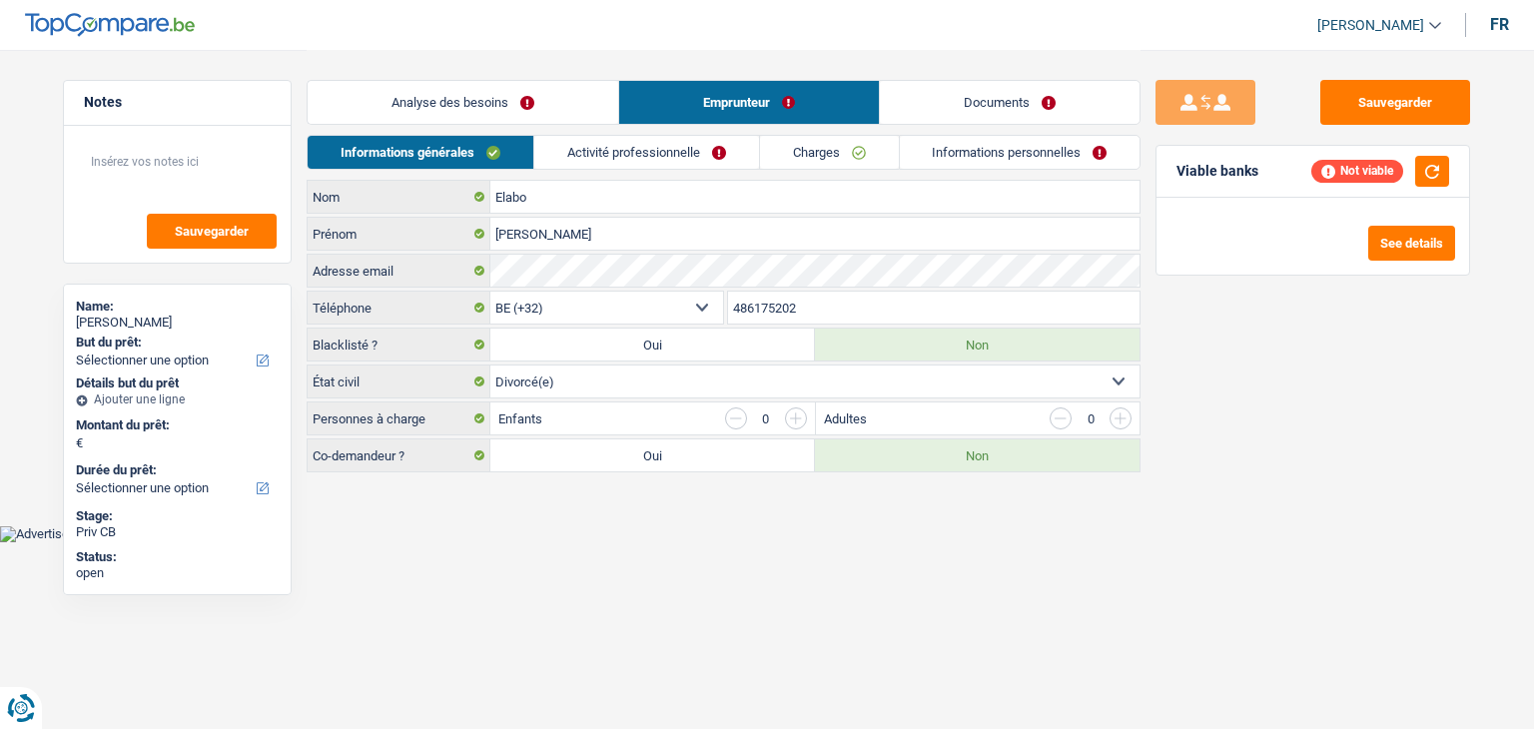
click at [681, 151] on link "Activité professionnelle" at bounding box center [646, 152] width 225 height 33
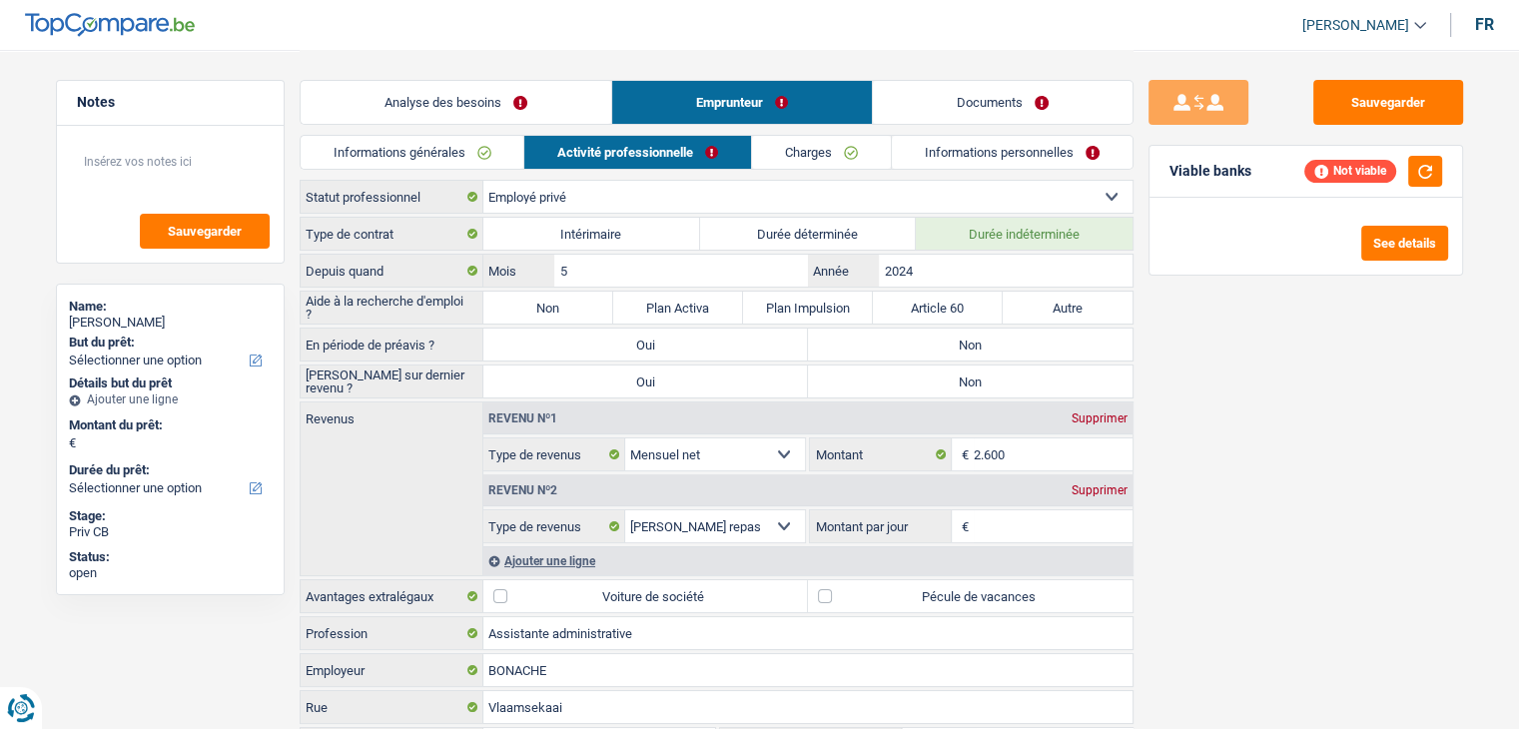
click at [799, 156] on link "Charges" at bounding box center [821, 152] width 139 height 33
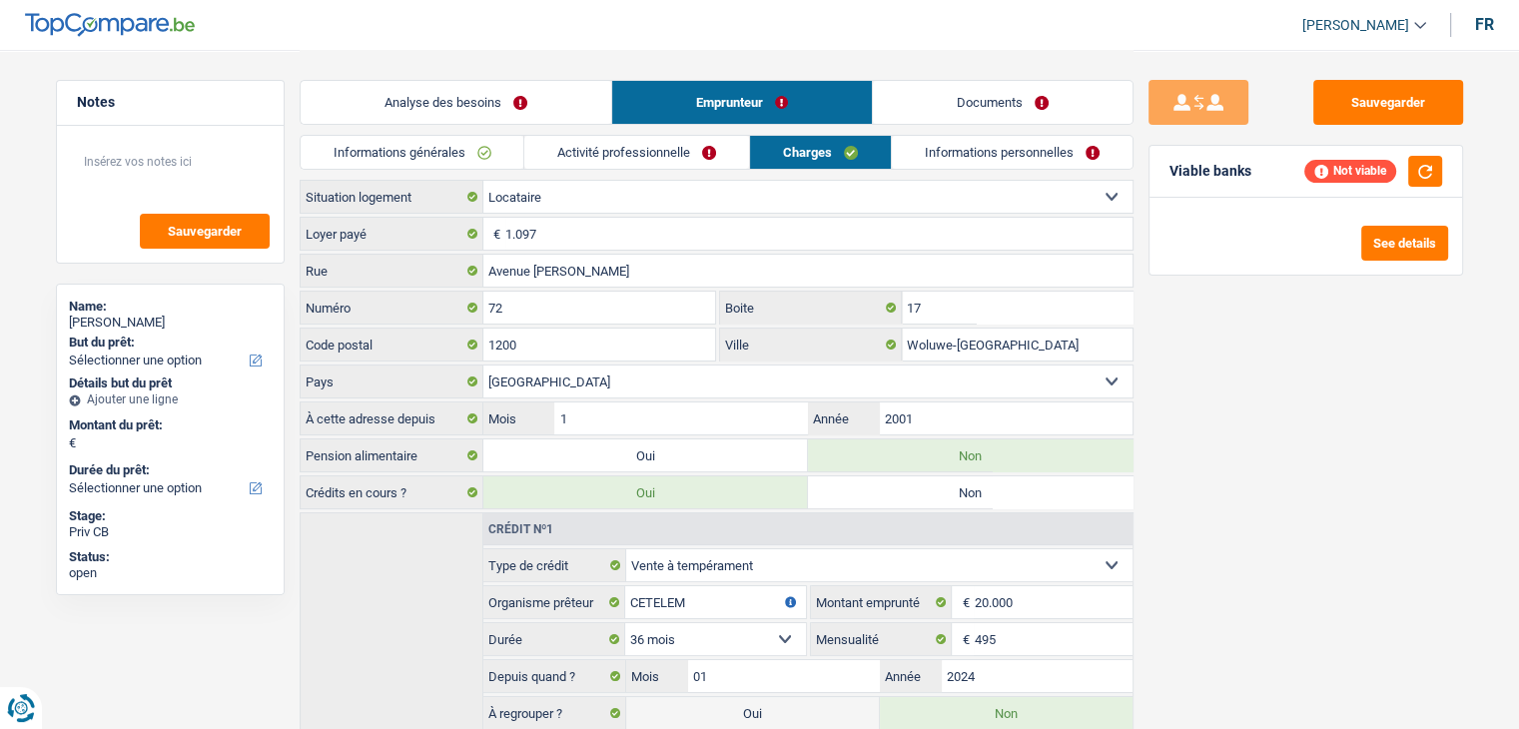
click at [940, 154] on link "Informations personnelles" at bounding box center [1012, 152] width 241 height 33
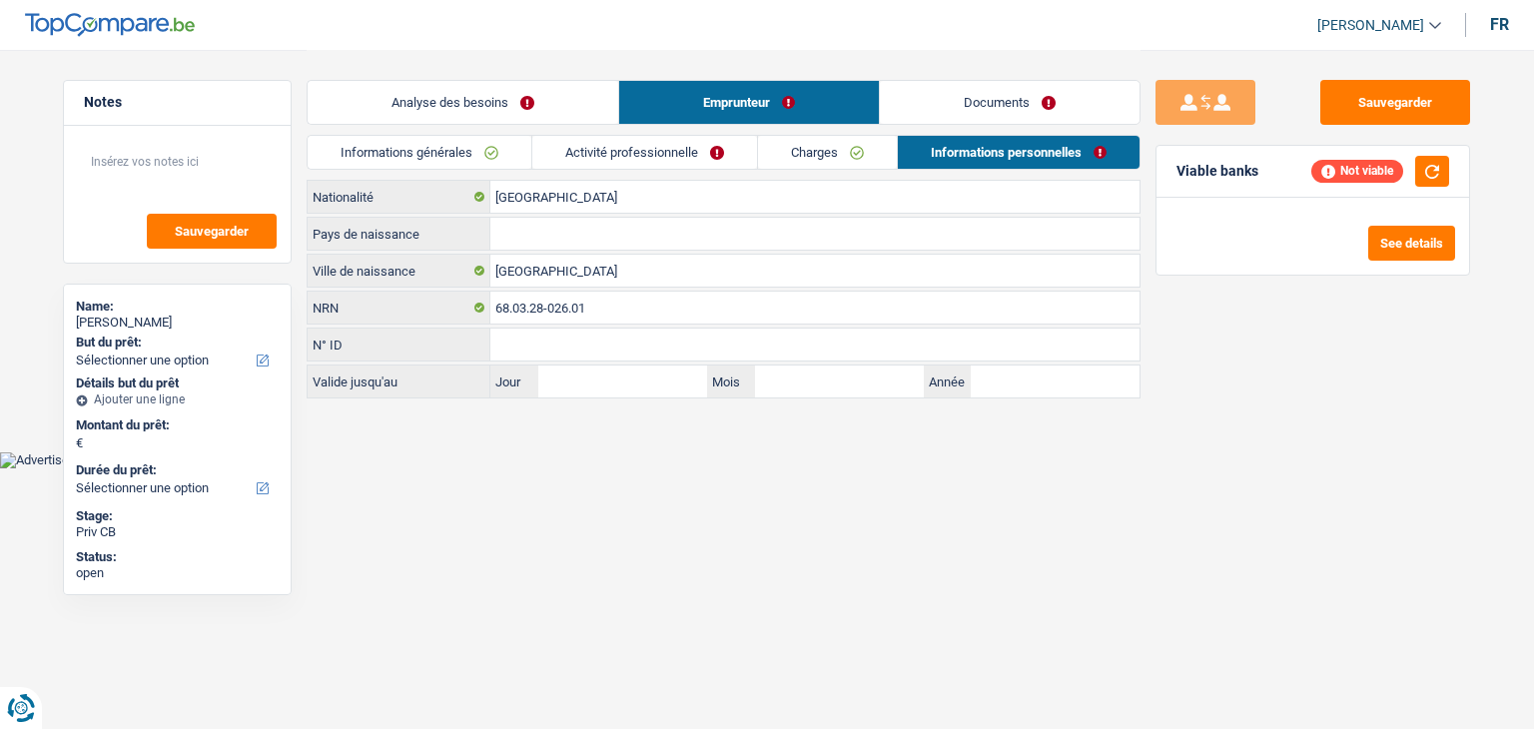
click at [412, 101] on link "Analyse des besoins" at bounding box center [463, 102] width 311 height 43
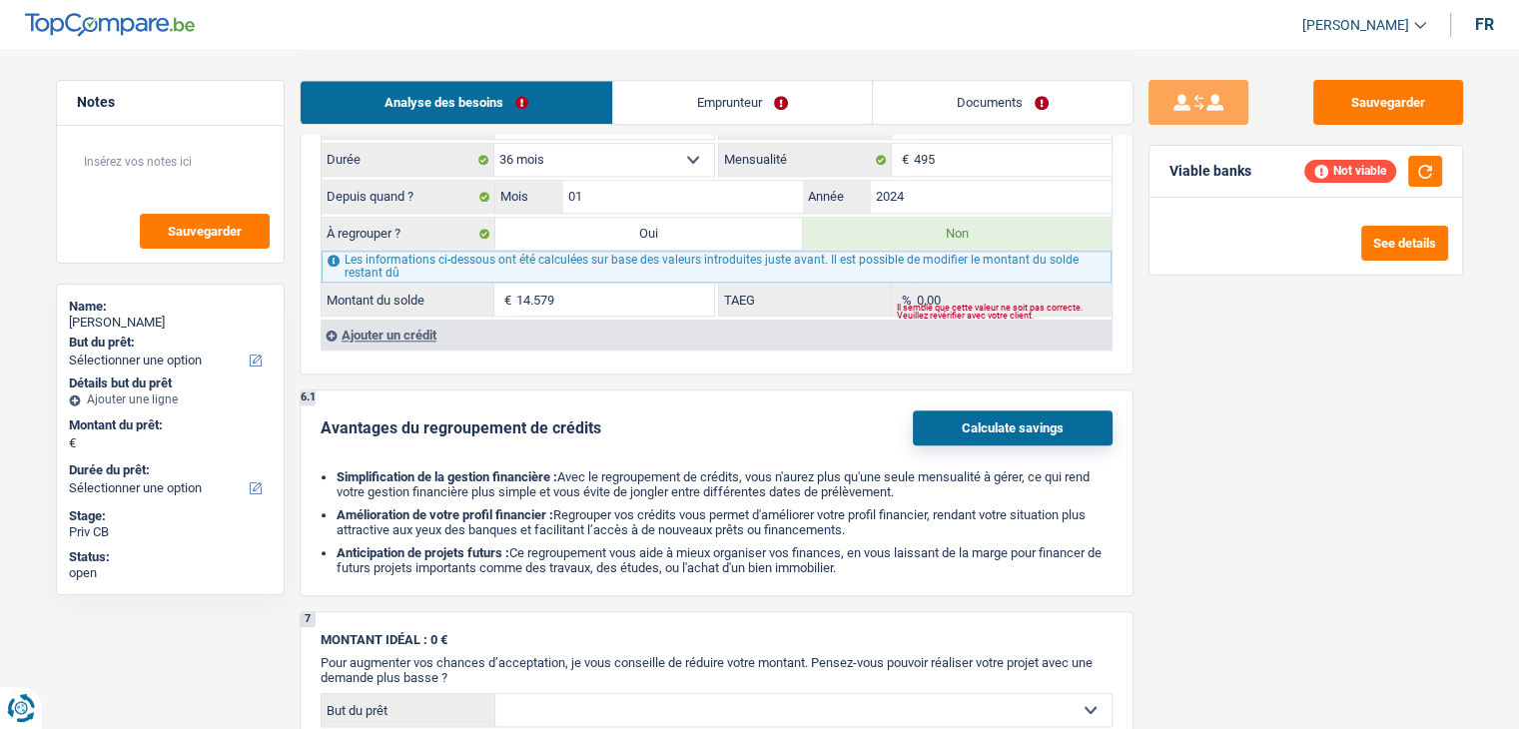
scroll to position [1598, 0]
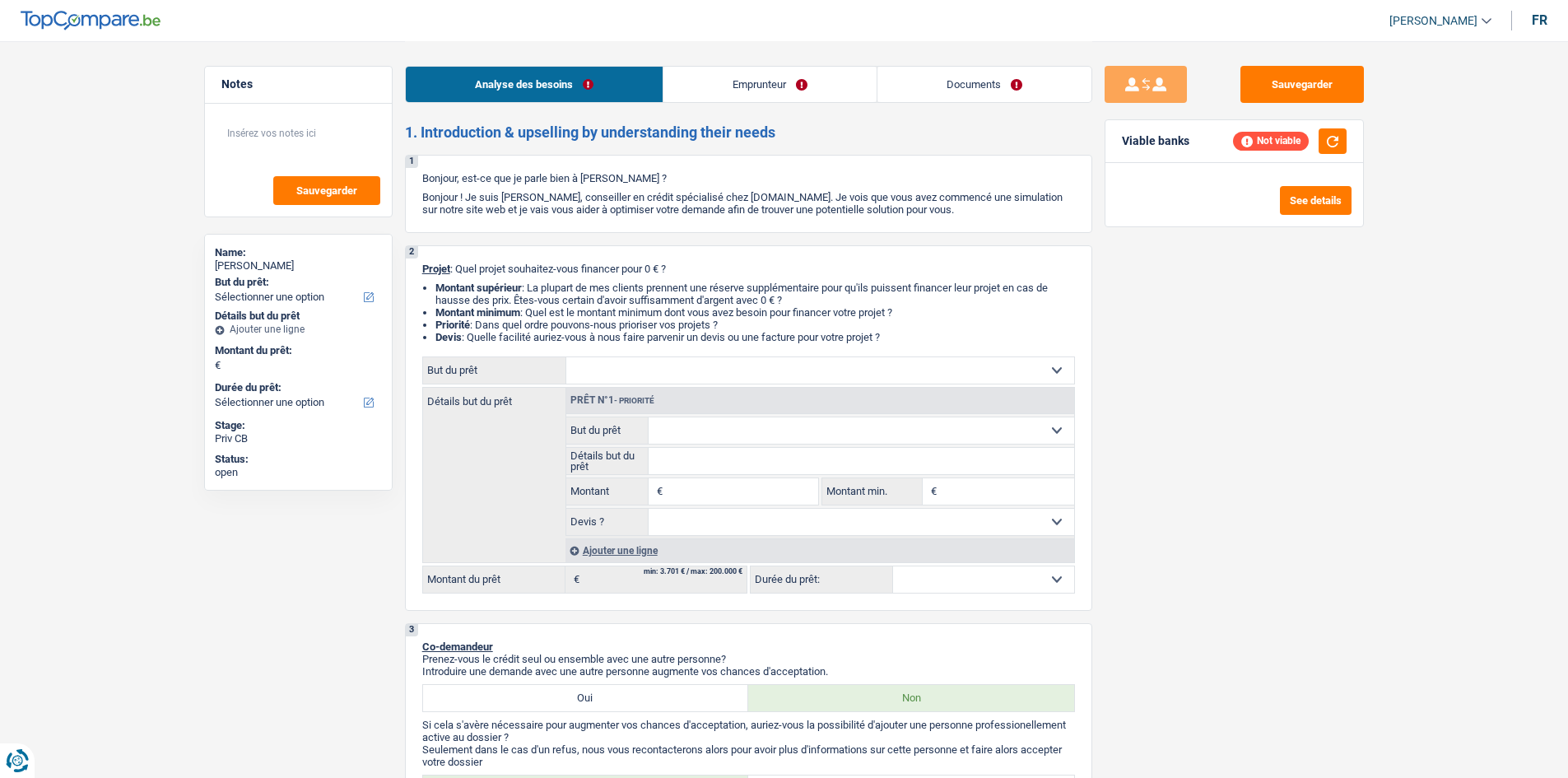
select select "privateEmployee"
select select "netSalary"
select select "mealVouchers"
select select "rents"
select select "personalSale"
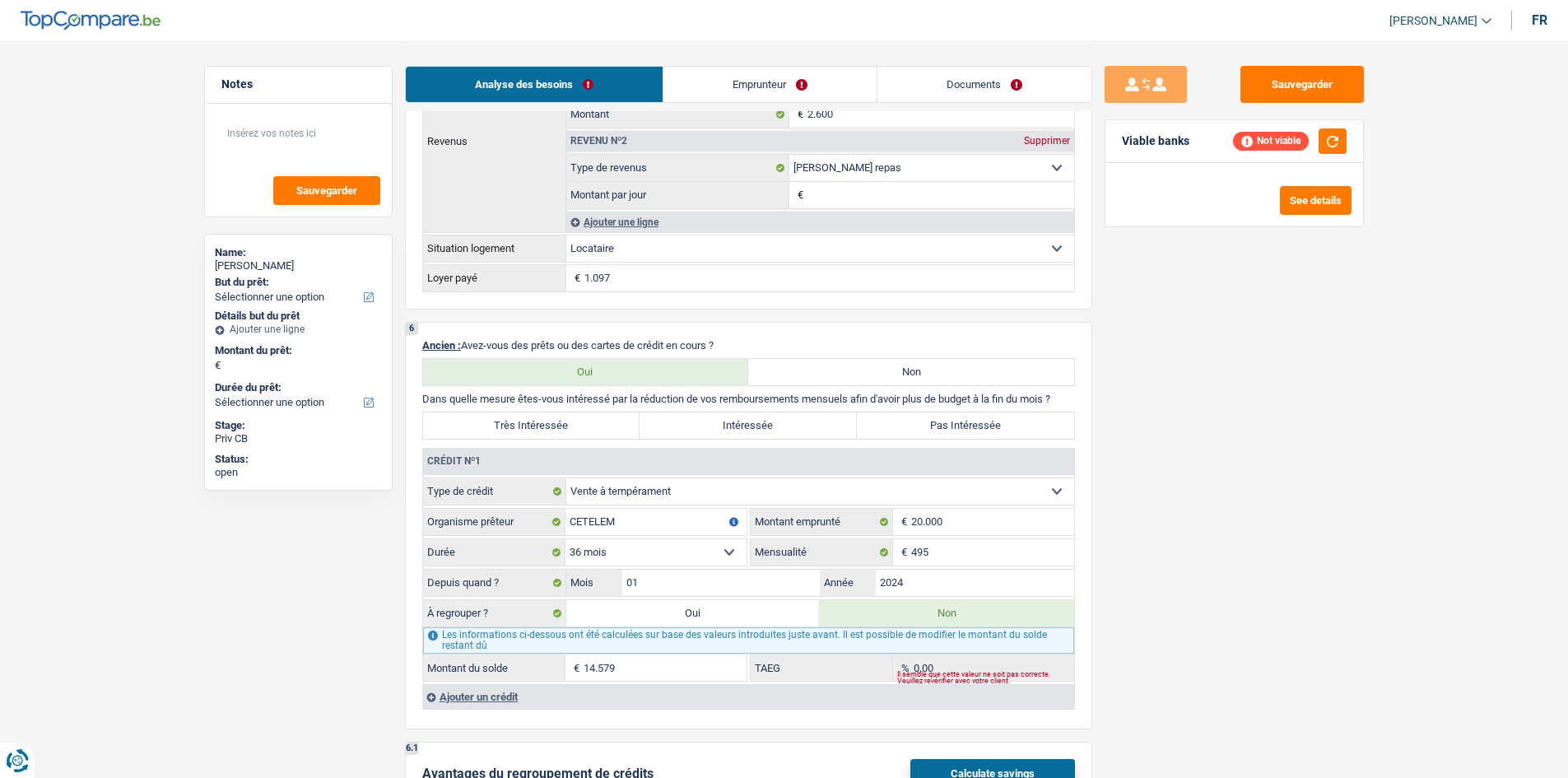
scroll to position [1152, 0]
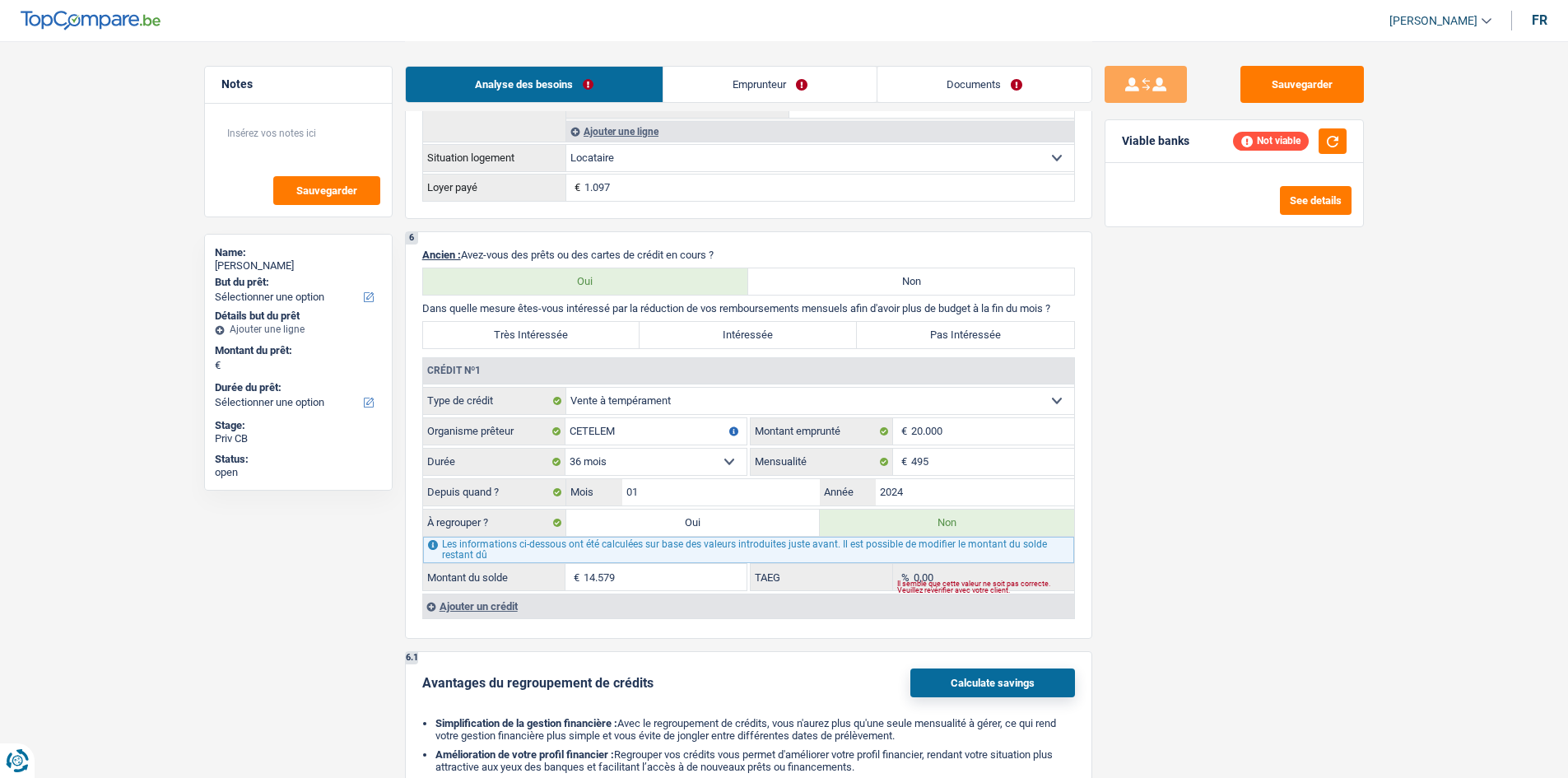
click at [644, 461] on select "12 mois 18 mois 24 mois 30 mois 36 mois 42 mois 48 mois 60 mois 72 mois 84 mois…" at bounding box center [656, 462] width 181 height 26
select select "30"
click at [565, 448] on select "12 mois 18 mois 24 mois 30 mois 36 mois 42 mois 48 mois 60 mois 72 mois 84 mois…" at bounding box center [656, 462] width 181 height 26
type input "5.485"
drag, startPoint x: 688, startPoint y: 464, endPoint x: 683, endPoint y: 473, distance: 10.3
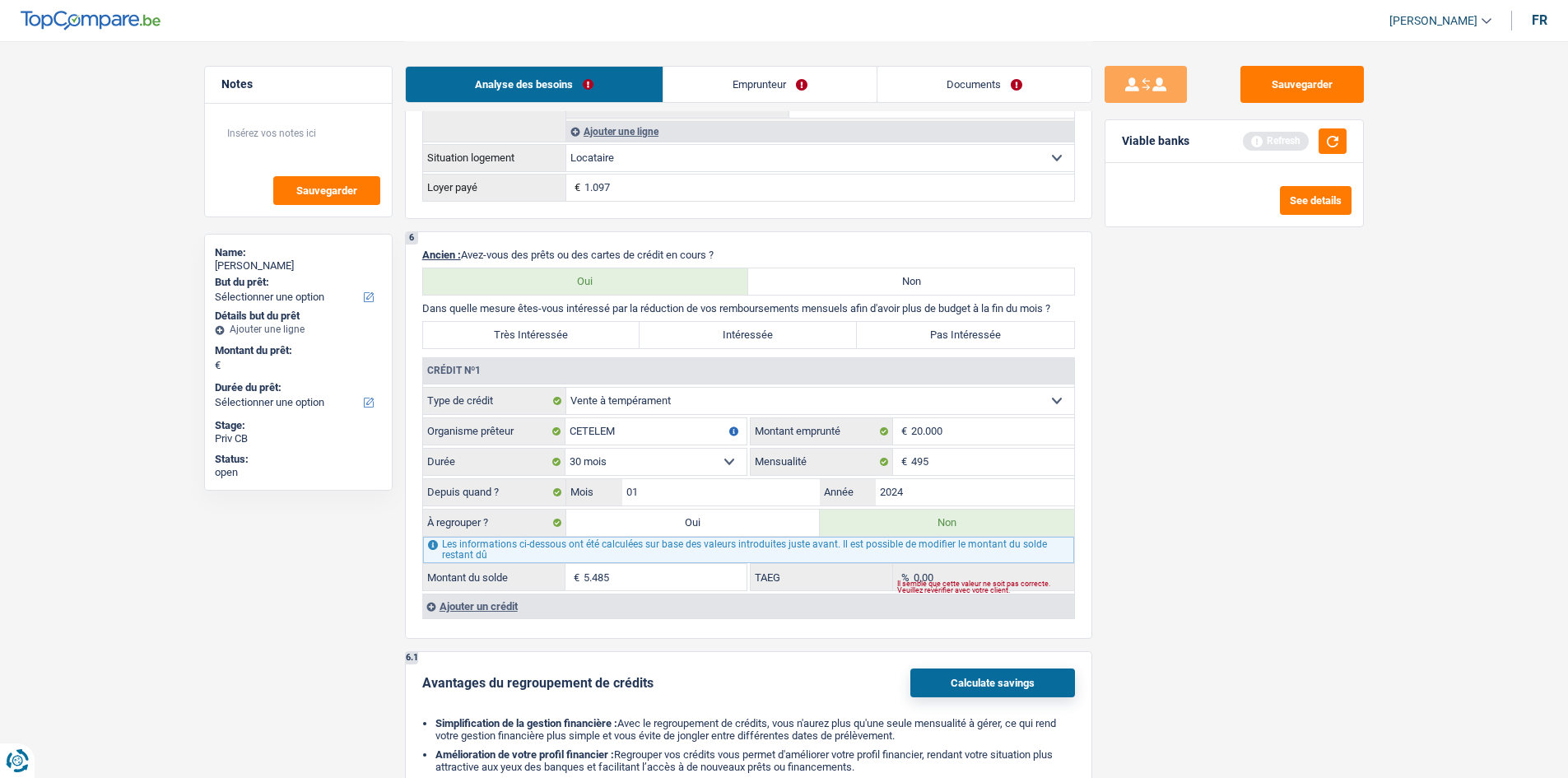
click at [688, 464] on select "12 mois 18 mois 24 mois 30 mois 36 mois 42 mois 48 mois 60 mois 72 mois 84 mois…" at bounding box center [656, 462] width 181 height 26
select select "36"
click at [565, 448] on select "12 mois 18 mois 24 mois 30 mois 36 mois 42 mois 48 mois 60 mois 72 mois 84 mois…" at bounding box center [656, 462] width 181 height 26
type input "8.347"
click at [689, 460] on select "12 mois 18 mois 24 mois 30 mois 36 mois 42 mois 48 mois 60 mois 72 mois 84 mois…" at bounding box center [656, 462] width 181 height 26
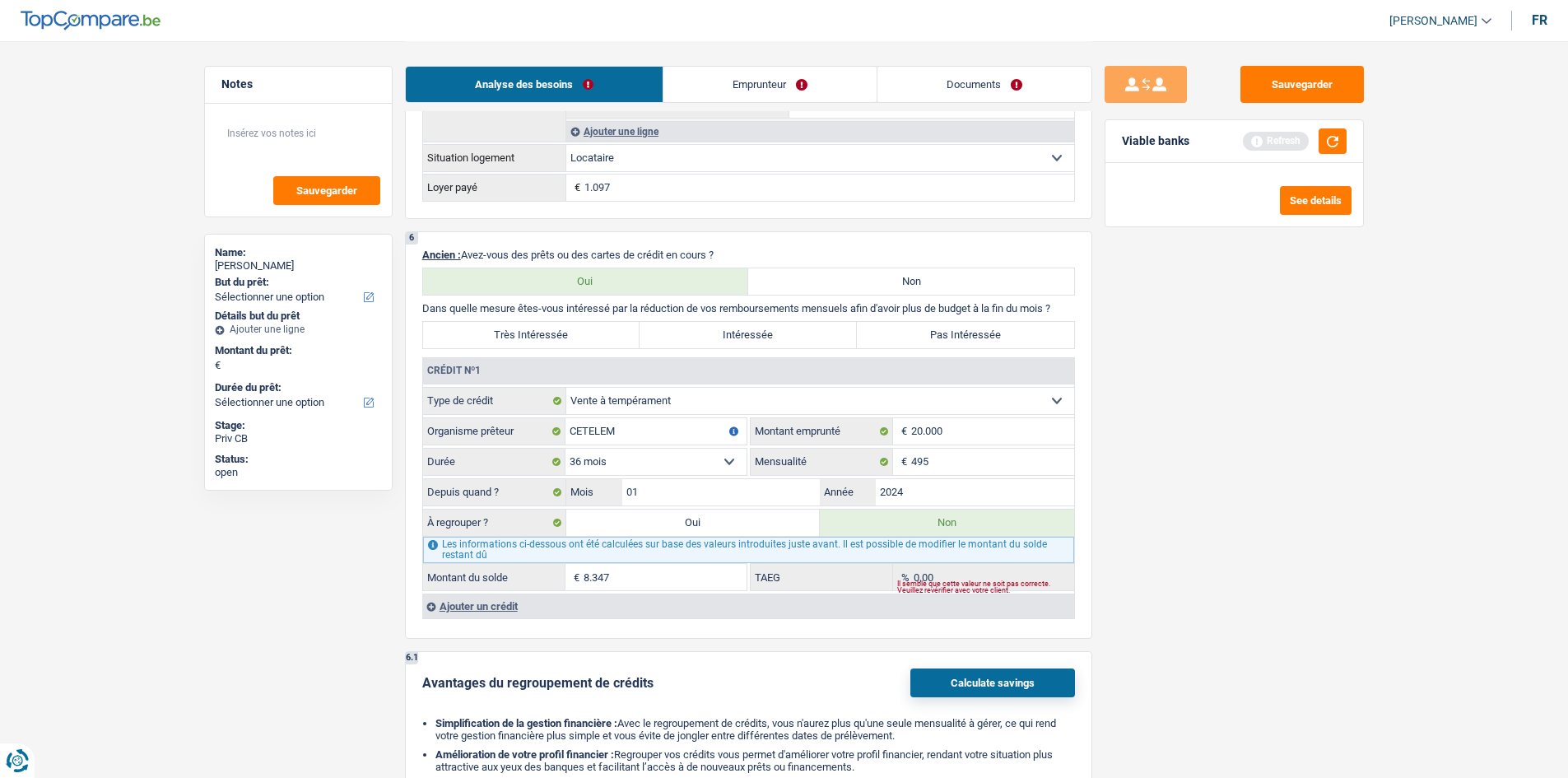
select select "42"
click at [565, 448] on select "12 mois 18 mois 24 mois 30 mois 36 mois 42 mois 48 mois 60 mois 72 mois 84 mois…" at bounding box center [656, 462] width 181 height 26
type input "10.666"
type input "2,20"
click at [625, 459] on select "12 mois 18 mois 24 mois 30 mois 36 mois 42 mois 48 mois 60 mois 72 mois 84 mois…" at bounding box center [656, 462] width 181 height 26
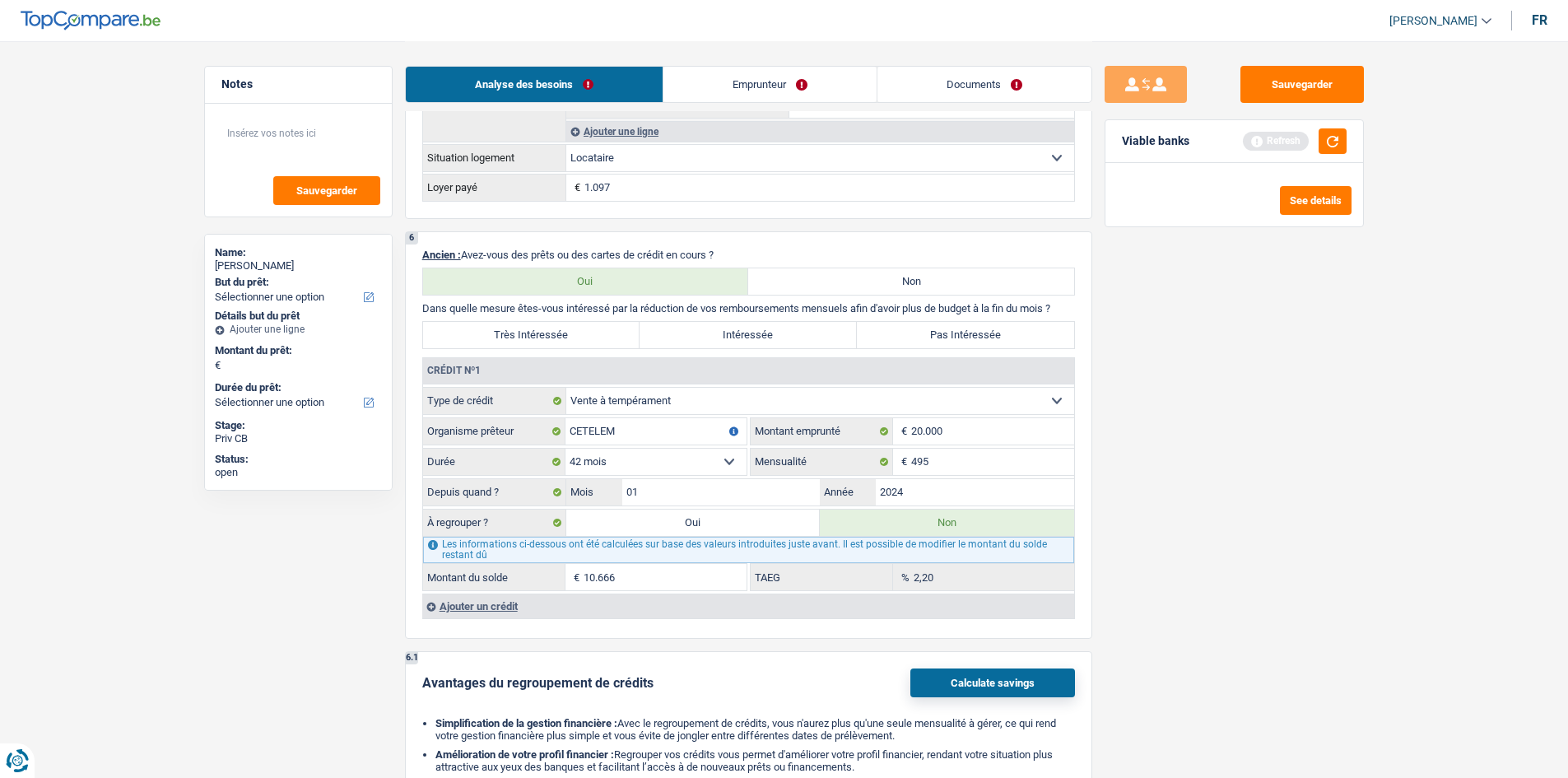
select select "48"
click at [565, 448] on select "12 mois 18 mois 24 mois 30 mois 36 mois 42 mois 48 mois 60 mois 72 mois 84 mois…" at bounding box center [656, 462] width 181 height 26
type input "12.501"
type input "9,07"
click at [714, 451] on select "12 mois 18 mois 24 mois 30 mois 36 mois 42 mois 48 mois 60 mois 72 mois 84 mois…" at bounding box center [656, 462] width 181 height 26
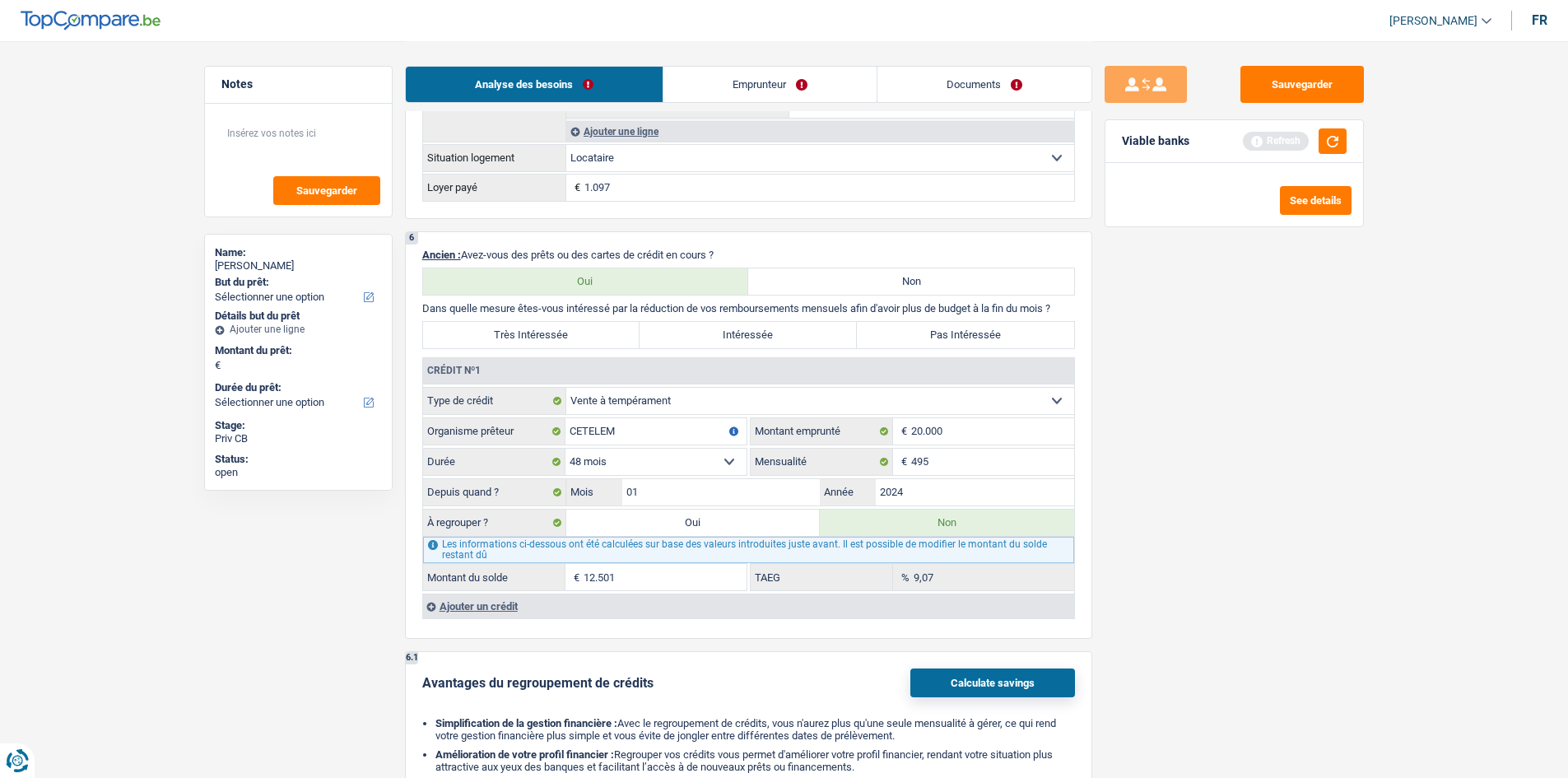
select select "60"
click at [565, 448] on select "12 mois 18 mois 24 mois 30 mois 36 mois 42 mois 48 mois 60 mois 72 mois 84 mois…" at bounding box center [656, 462] width 181 height 26
type input "15.081"
type input "18,17"
click at [634, 463] on select "12 mois 18 mois 24 mois 30 mois 36 mois 42 mois 48 mois 60 mois 72 mois 84 mois…" at bounding box center [656, 462] width 181 height 26
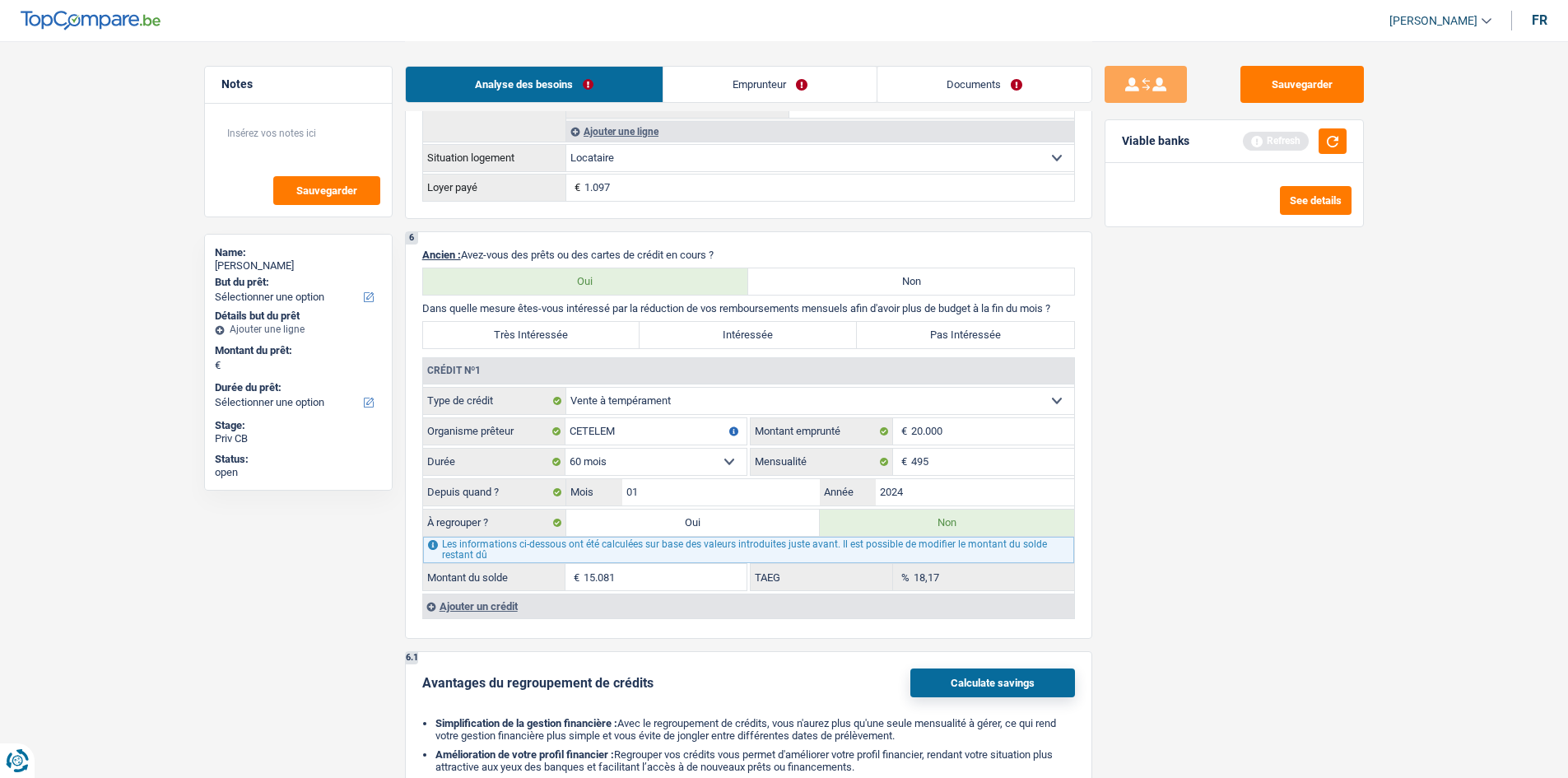
select select "48"
click at [565, 448] on select "12 mois 18 mois 24 mois 30 mois 36 mois 42 mois 48 mois 60 mois 72 mois 84 mois…" at bounding box center [656, 462] width 181 height 26
type input "12.501"
type input "9,07"
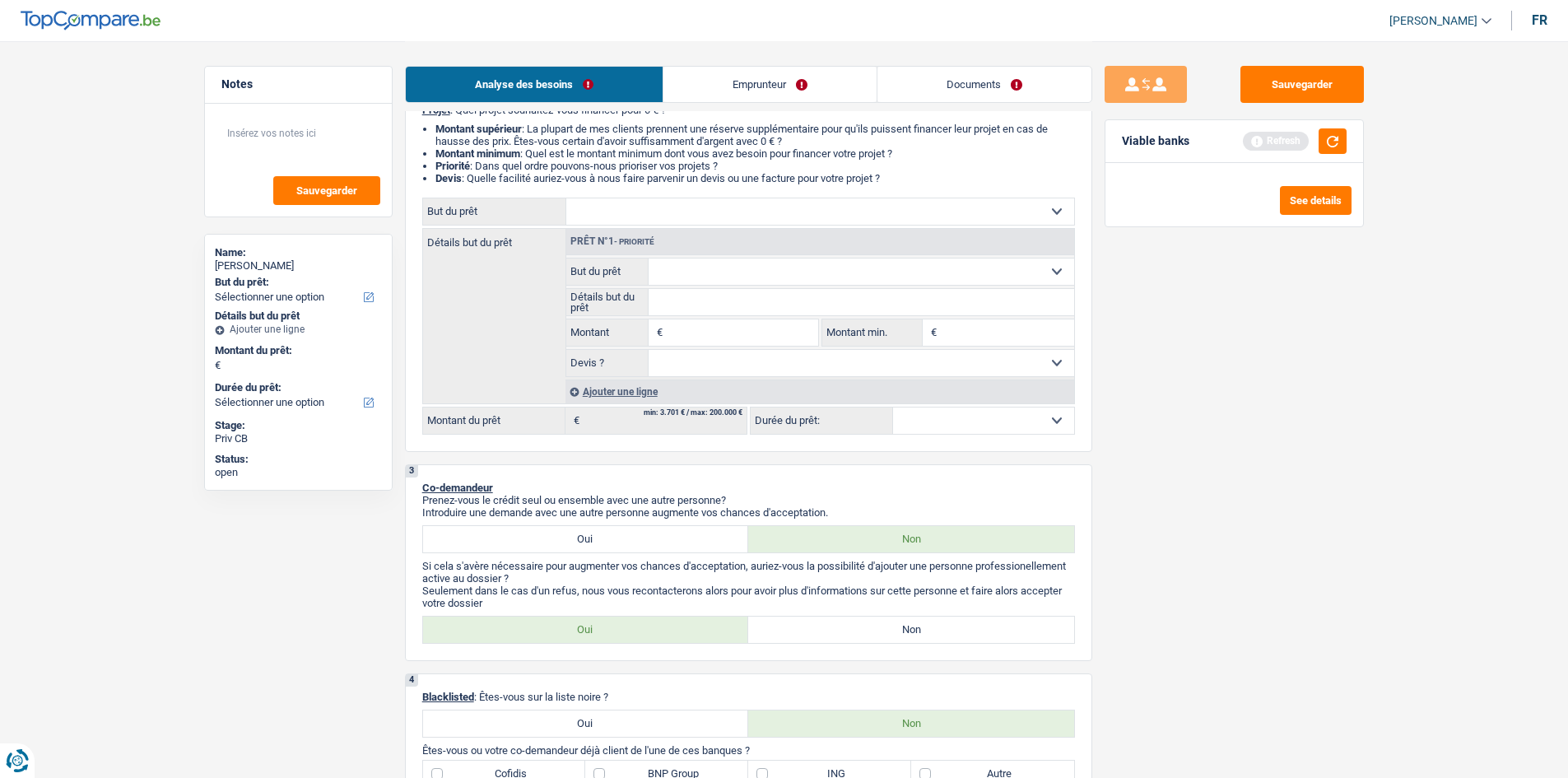
scroll to position [0, 0]
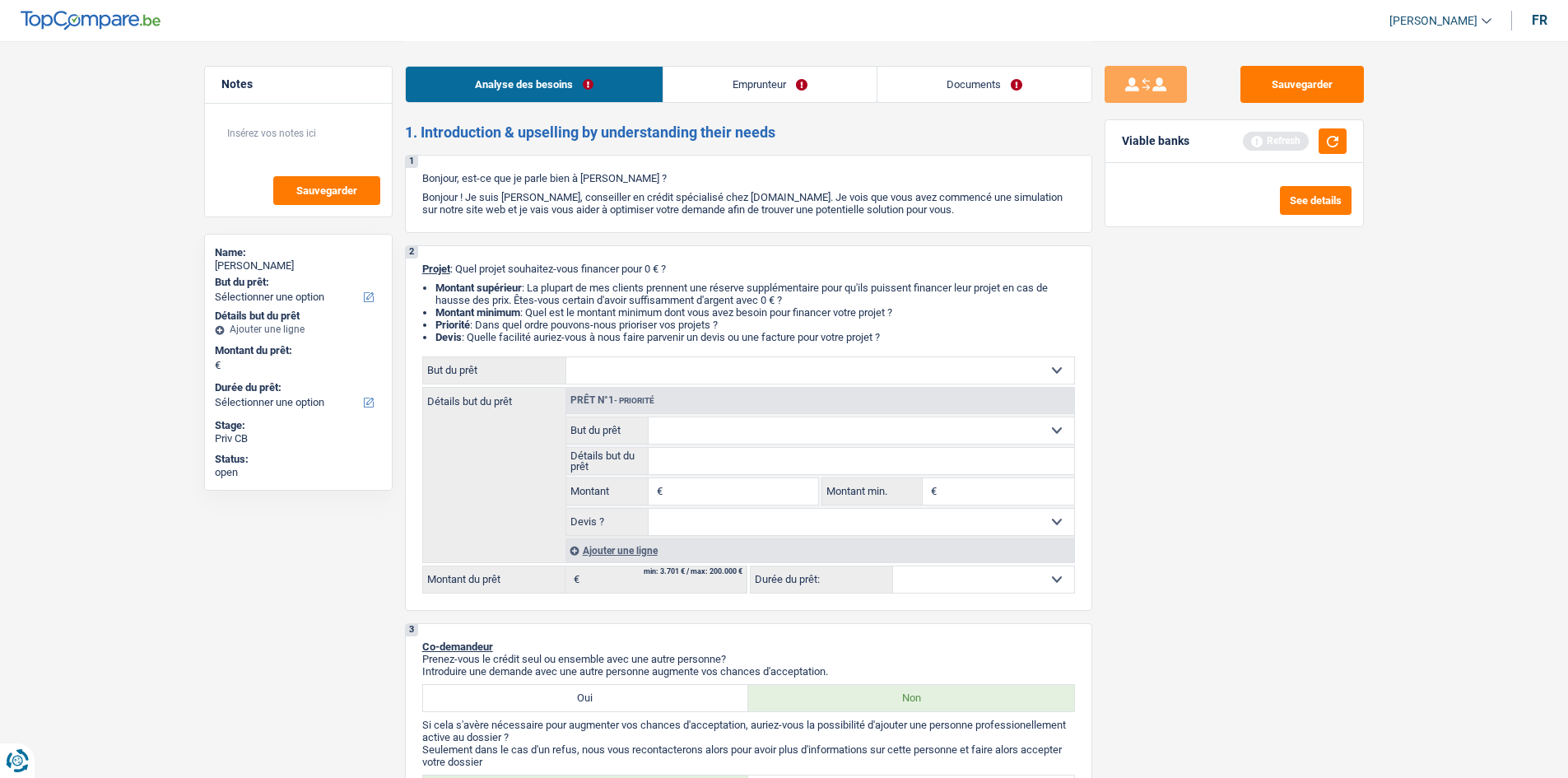
click at [797, 84] on link "Emprunteur" at bounding box center [770, 84] width 213 height 35
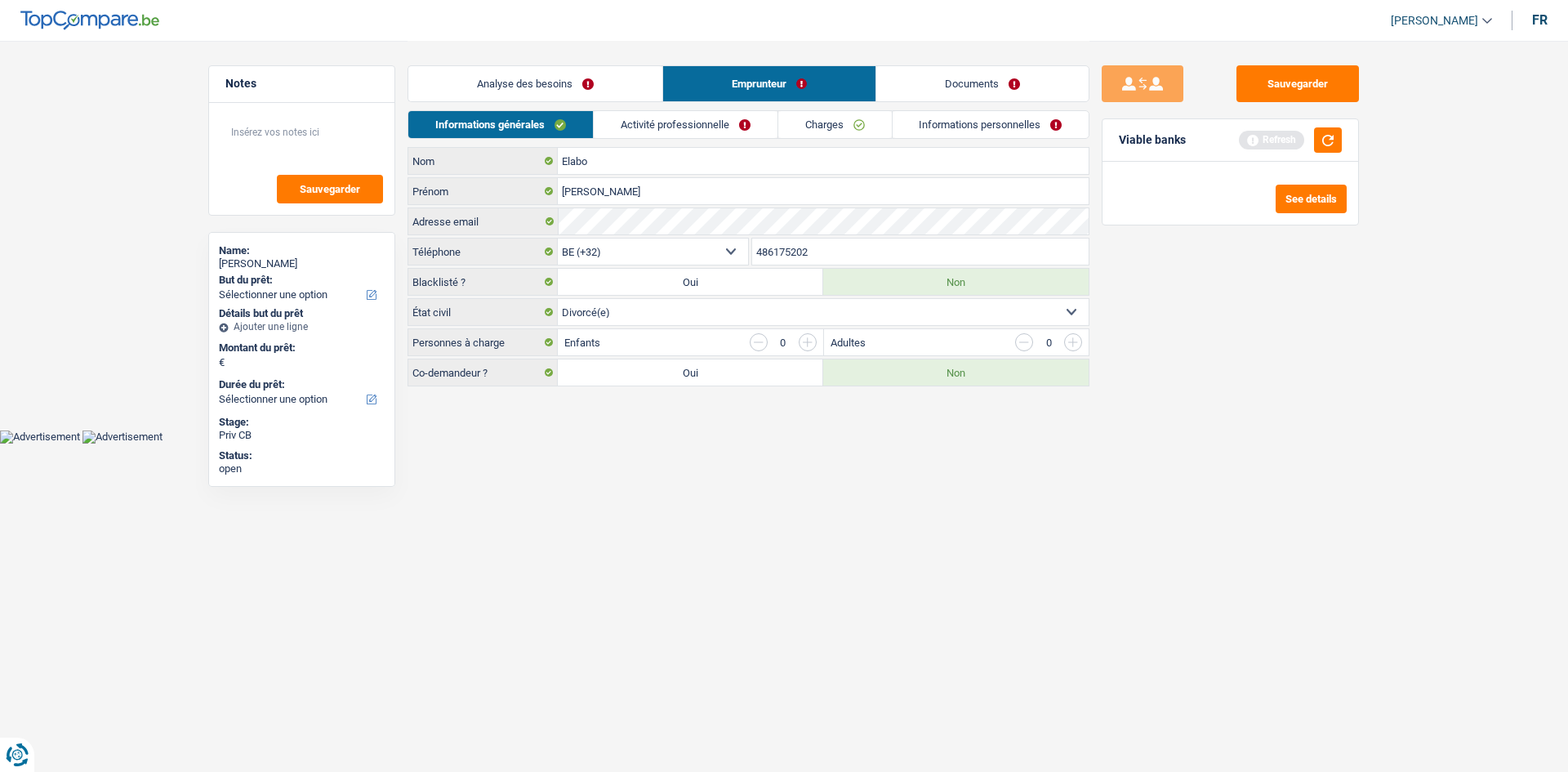
click at [699, 124] on link "Activité professionnelle" at bounding box center [685, 124] width 184 height 27
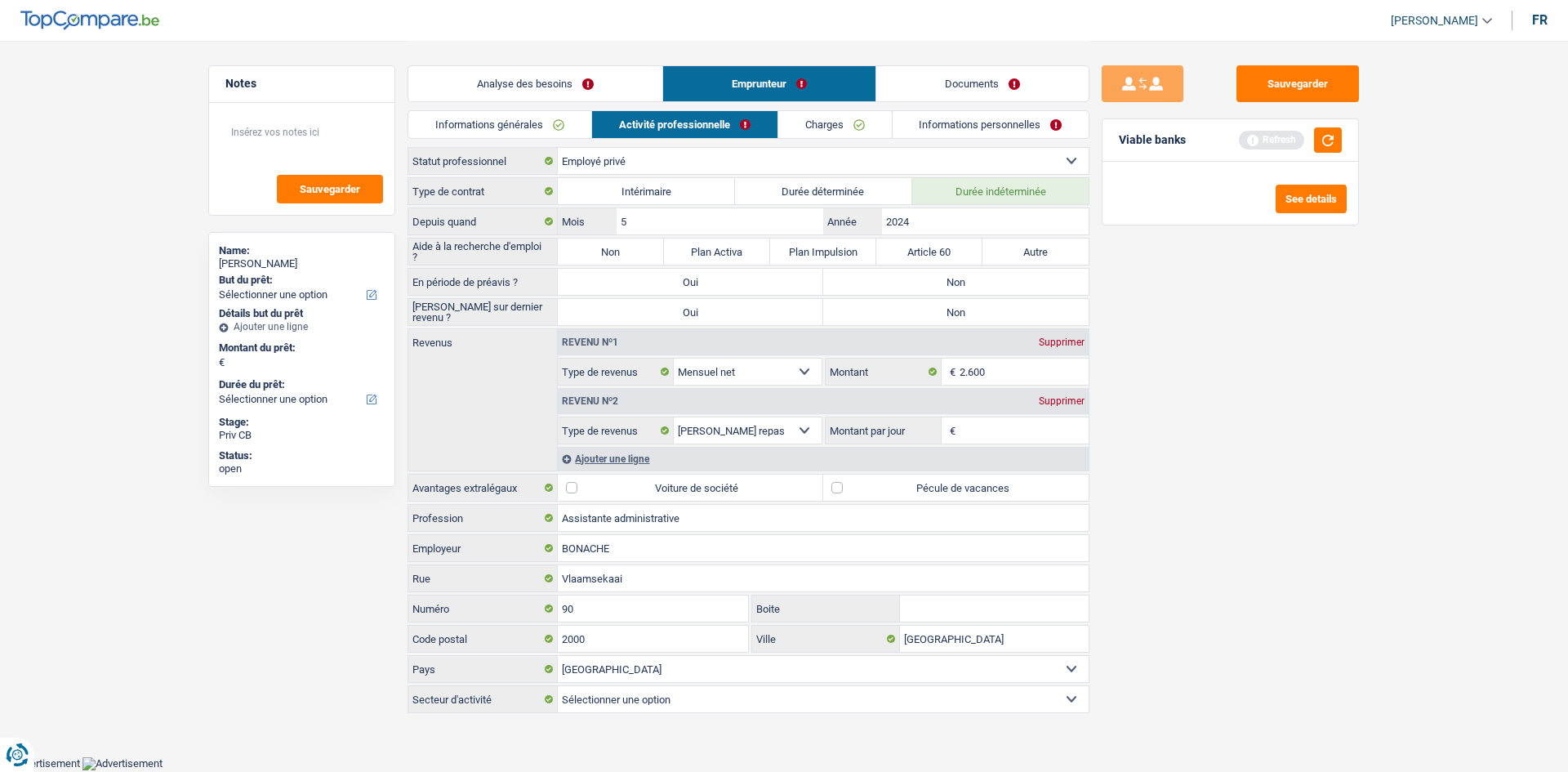
click at [809, 117] on link "Charges" at bounding box center [835, 124] width 114 height 27
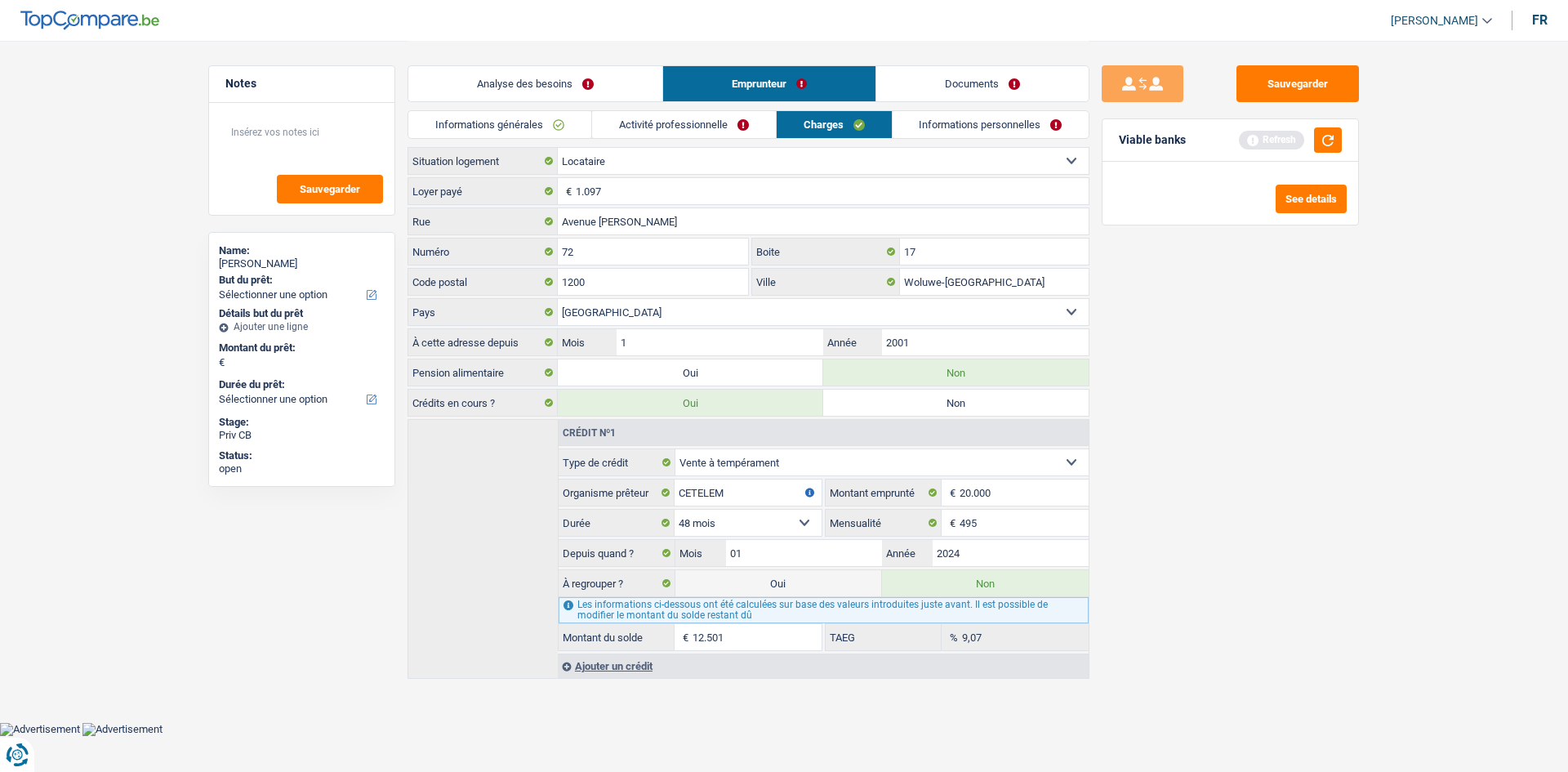
click at [893, 119] on link "Informations personnelles" at bounding box center [991, 124] width 197 height 27
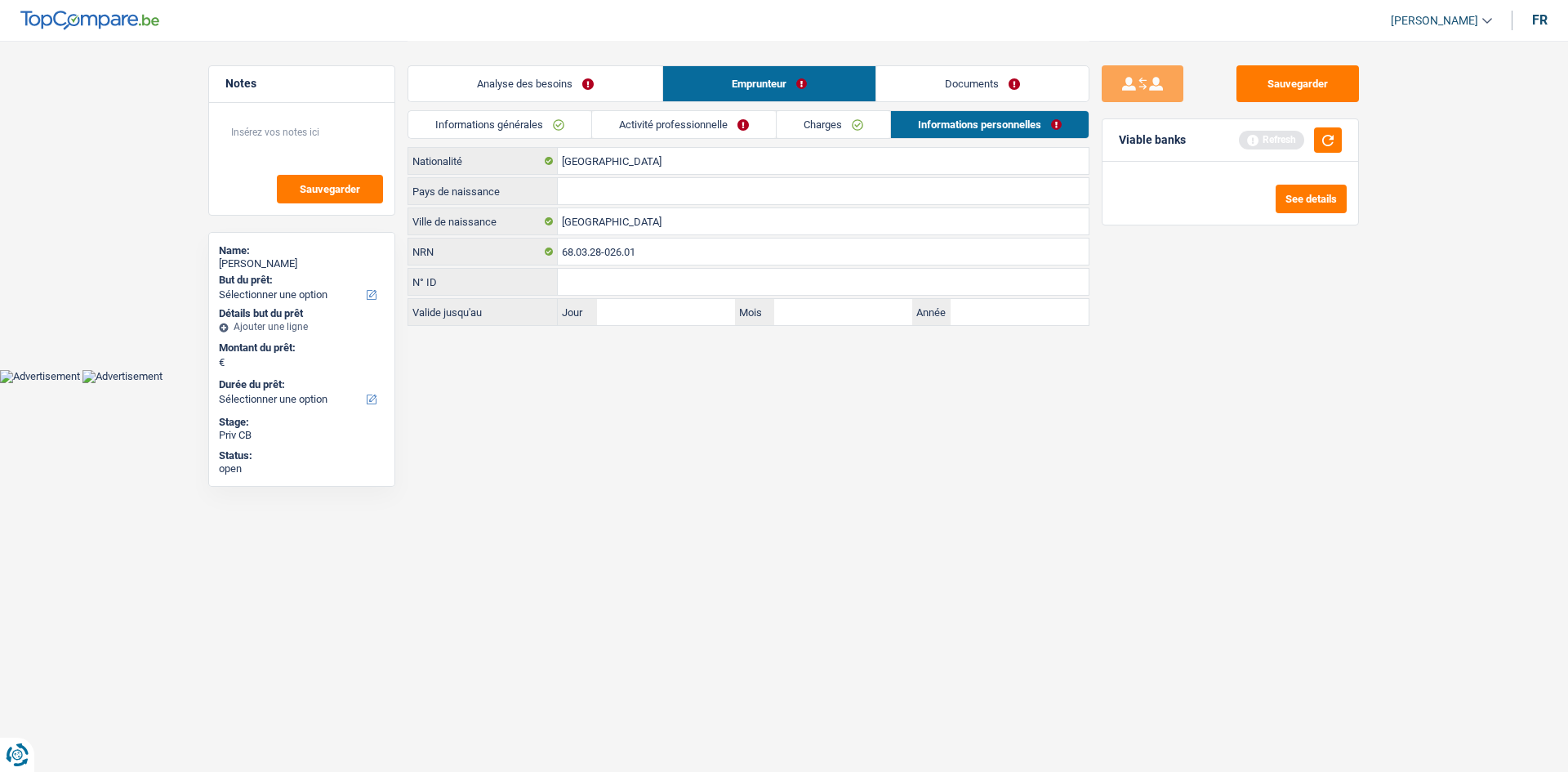
click at [638, 89] on link "Analyse des besoins" at bounding box center [535, 83] width 254 height 35
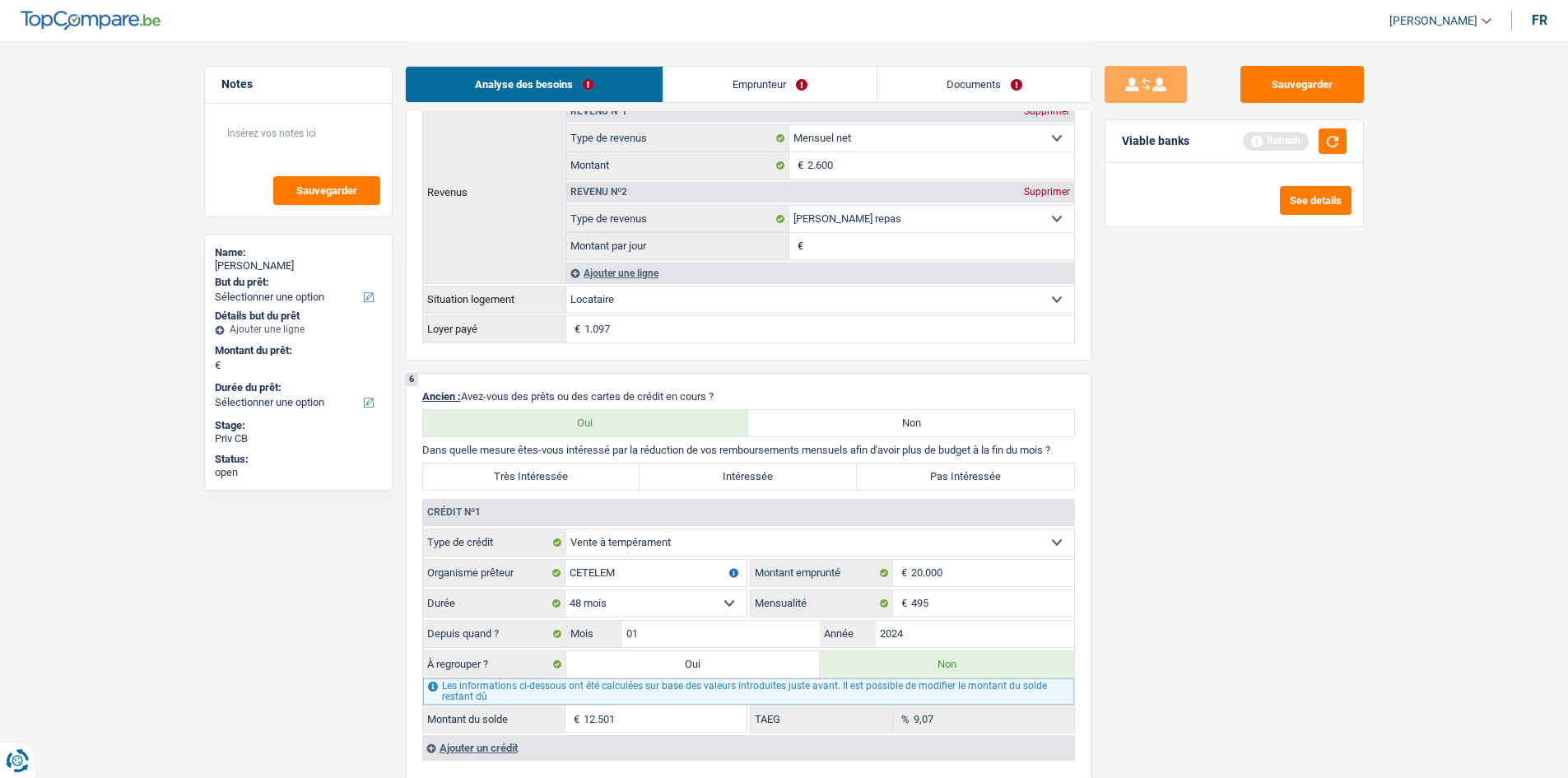
scroll to position [1152, 0]
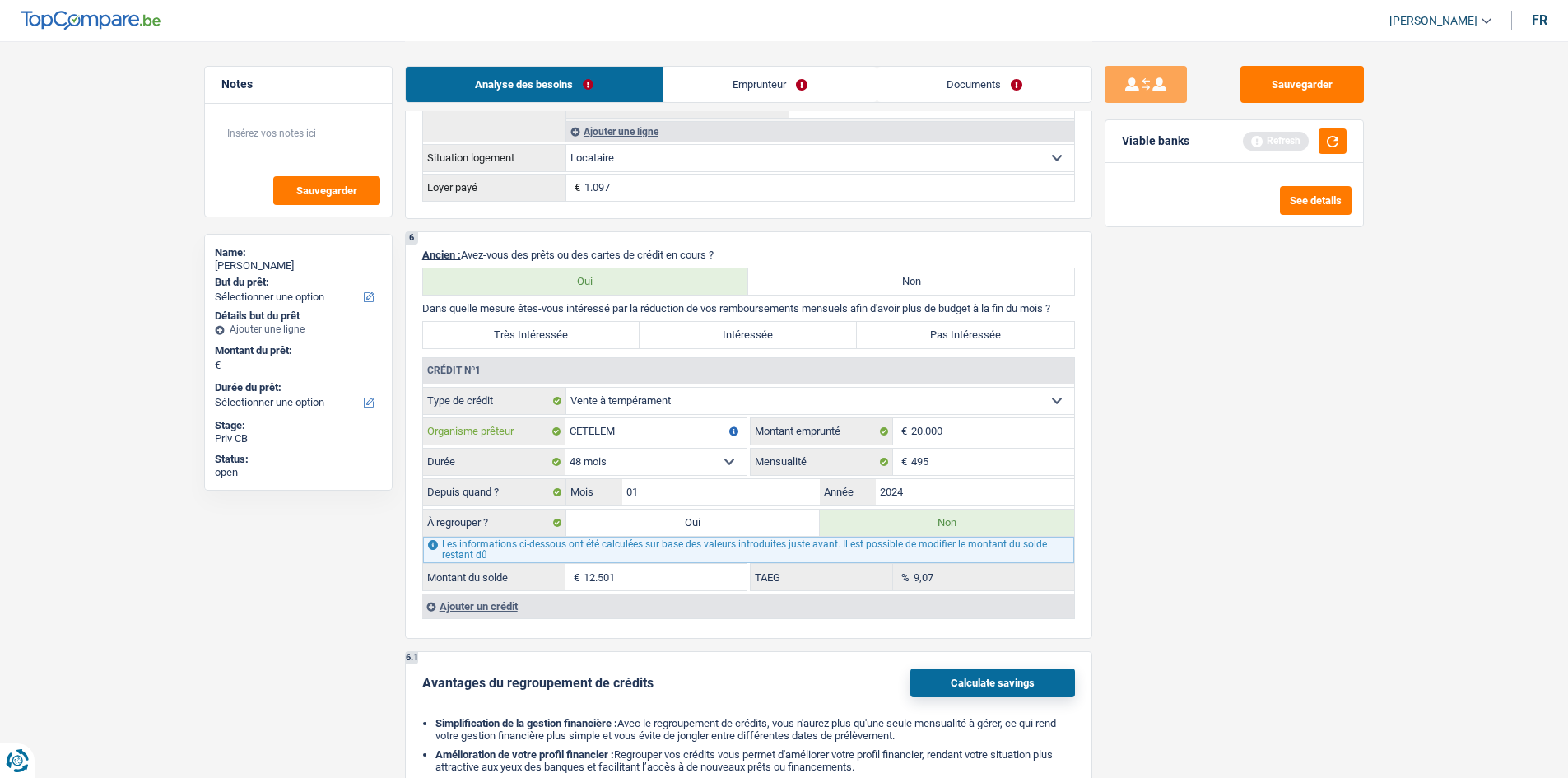
click at [672, 431] on input "CETELEM" at bounding box center [656, 431] width 181 height 26
click at [930, 458] on input "495" at bounding box center [993, 462] width 163 height 26
click at [932, 497] on input "2024" at bounding box center [975, 492] width 199 height 26
click at [1015, 418] on input "20.000" at bounding box center [993, 431] width 163 height 26
click at [717, 577] on input "12.501" at bounding box center [665, 577] width 163 height 26
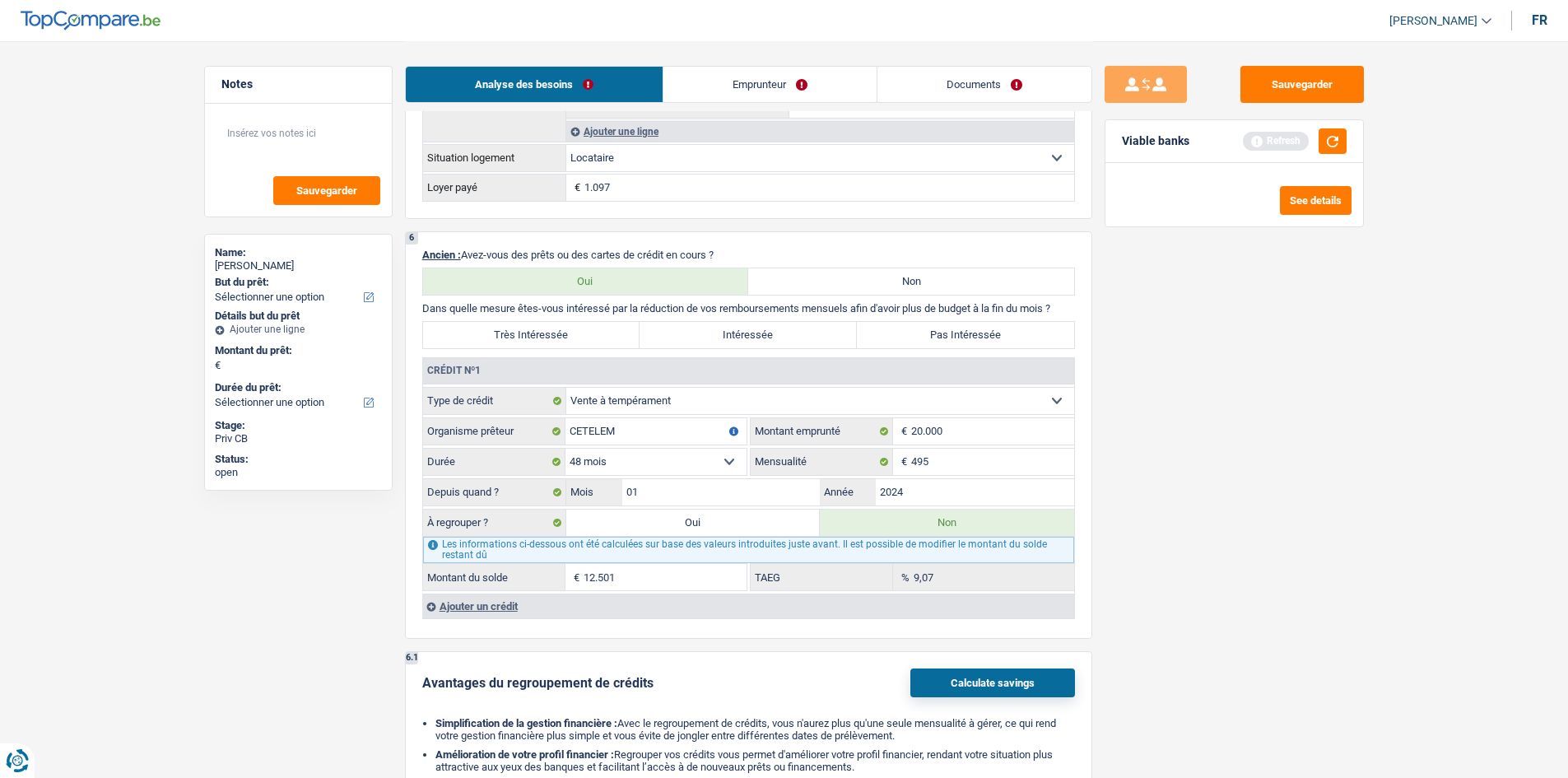
click at [1154, 459] on div "Sauvegarder Viable banks Refresh See details" at bounding box center [1234, 409] width 284 height 686
click at [728, 419] on input "CETELEM" at bounding box center [656, 431] width 181 height 26
click at [803, 493] on input "01" at bounding box center [721, 492] width 199 height 26
type input "03"
type input "13.301"
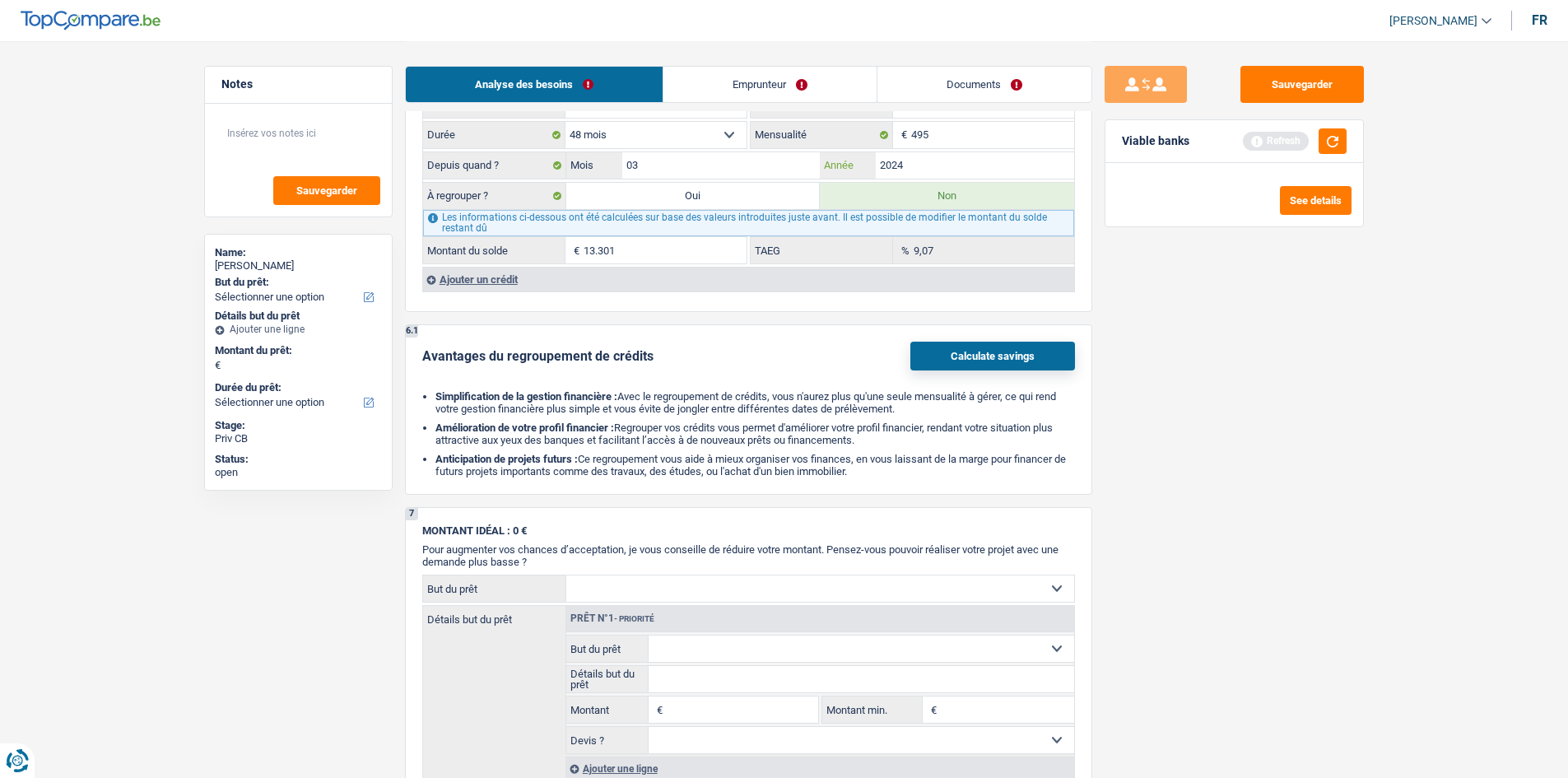
scroll to position [1338, 0]
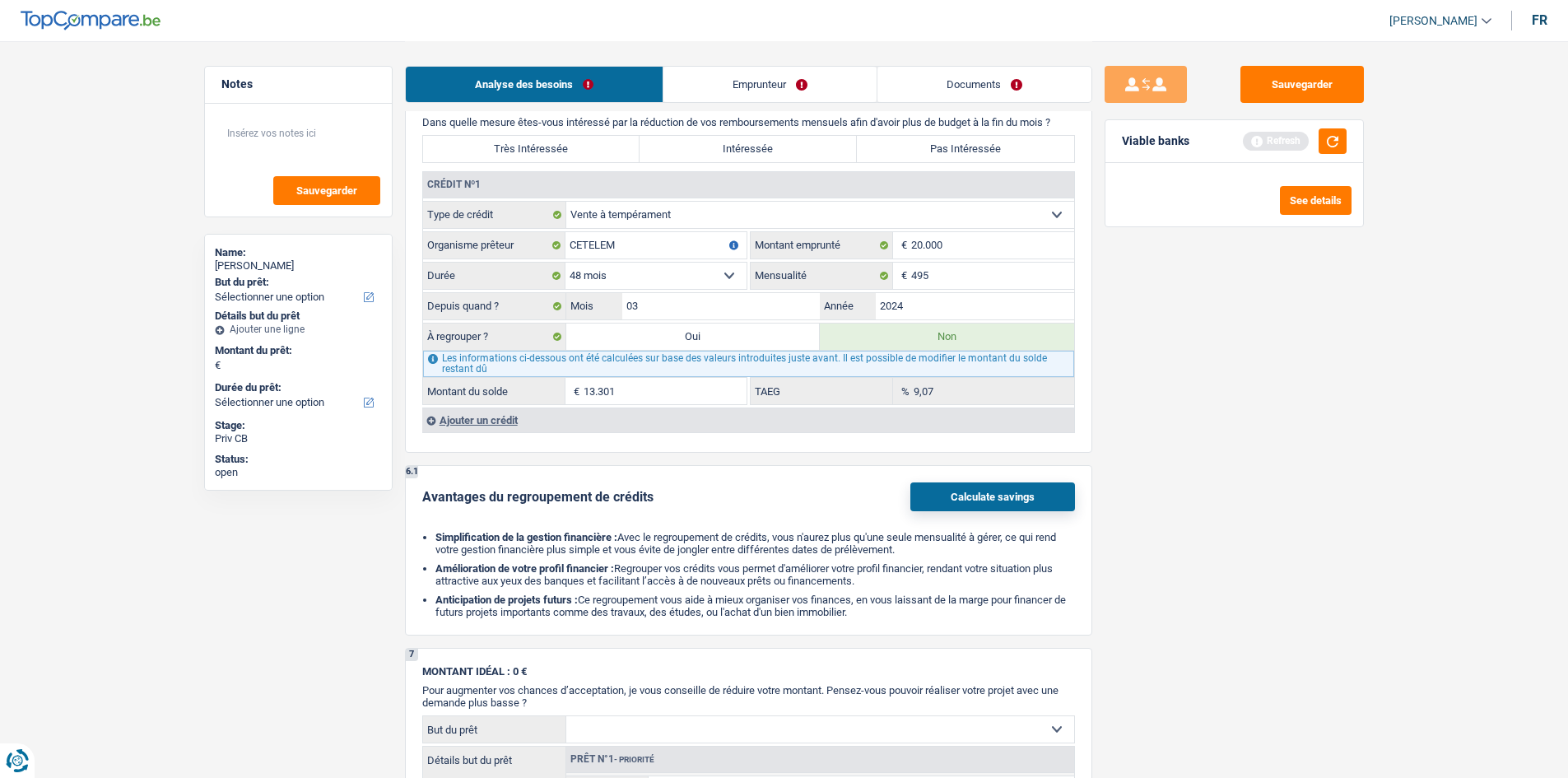
click at [1254, 529] on div "Sauvegarder Viable banks Refresh See details" at bounding box center [1234, 409] width 284 height 686
click at [664, 352] on div "Les informations ci-dessous ont été calculées sur base des valeurs introduites …" at bounding box center [748, 364] width 651 height 26
click at [646, 334] on label "Oui" at bounding box center [693, 337] width 255 height 26
click at [646, 334] on input "Oui" at bounding box center [693, 337] width 255 height 26
radio input "true"
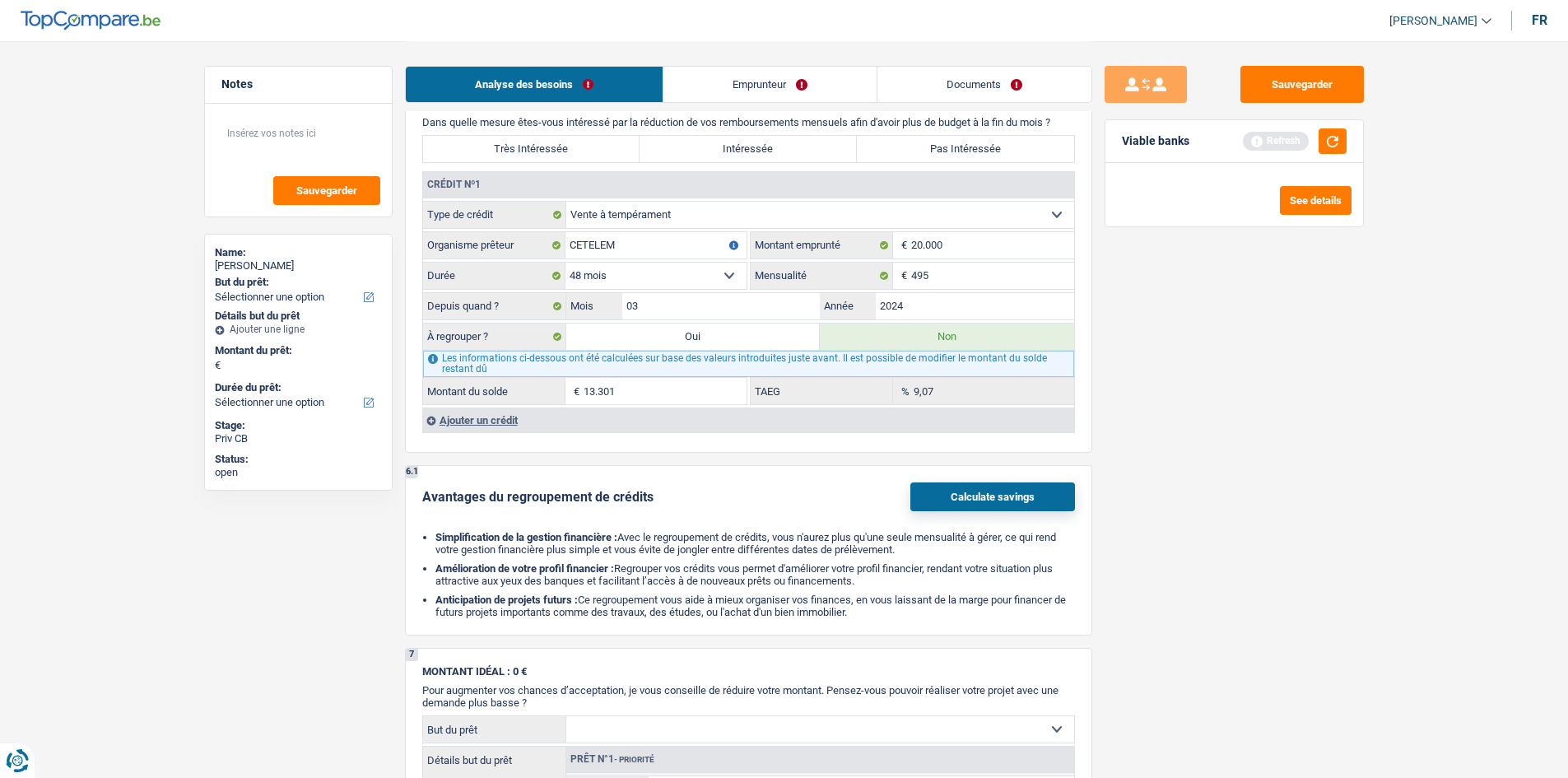
type input "13.301"
radio input "false"
type input "13.301"
select select "refinancing"
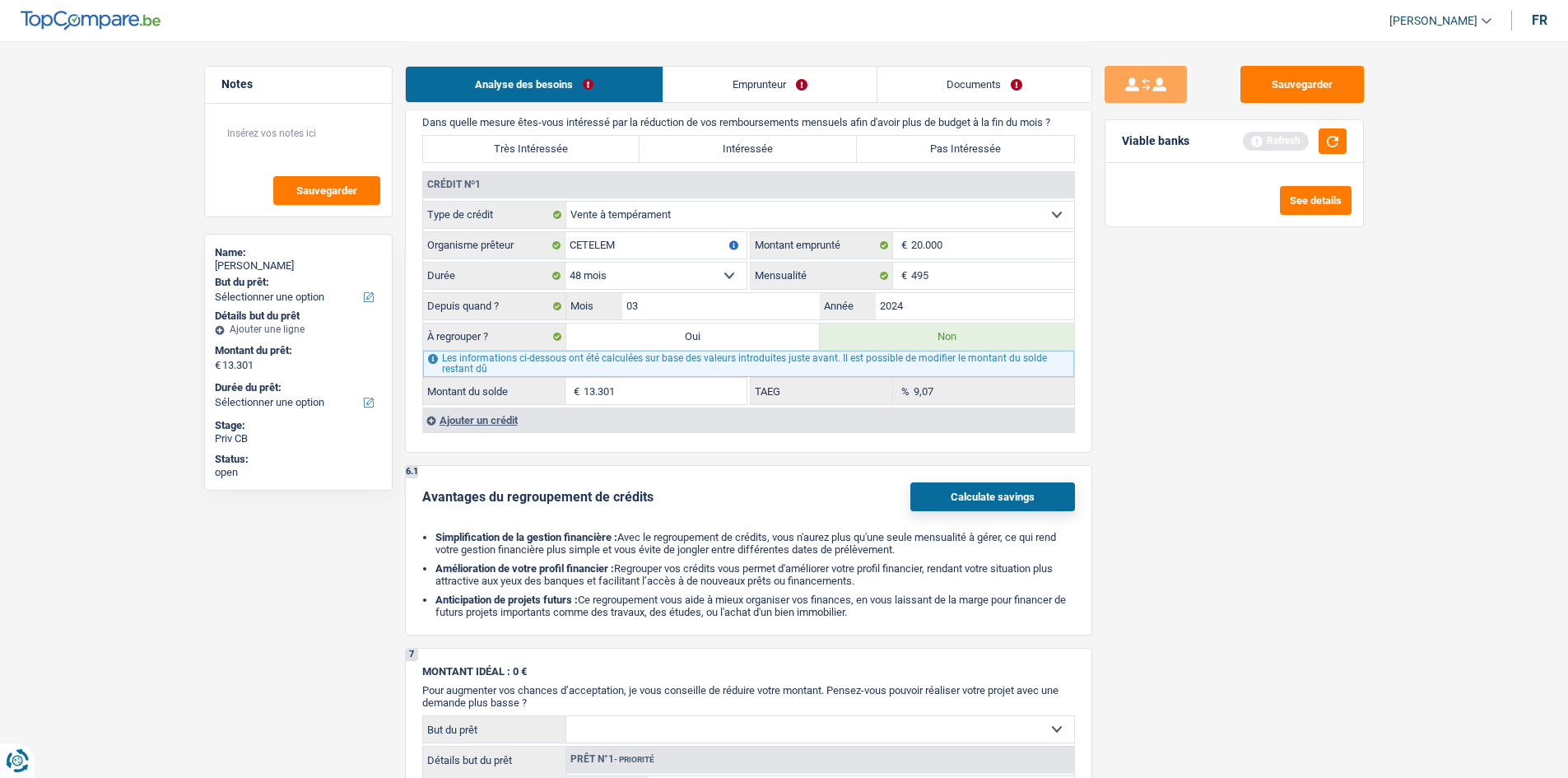
select select "60"
select select "refinancing"
select select "60"
select select "refinancing"
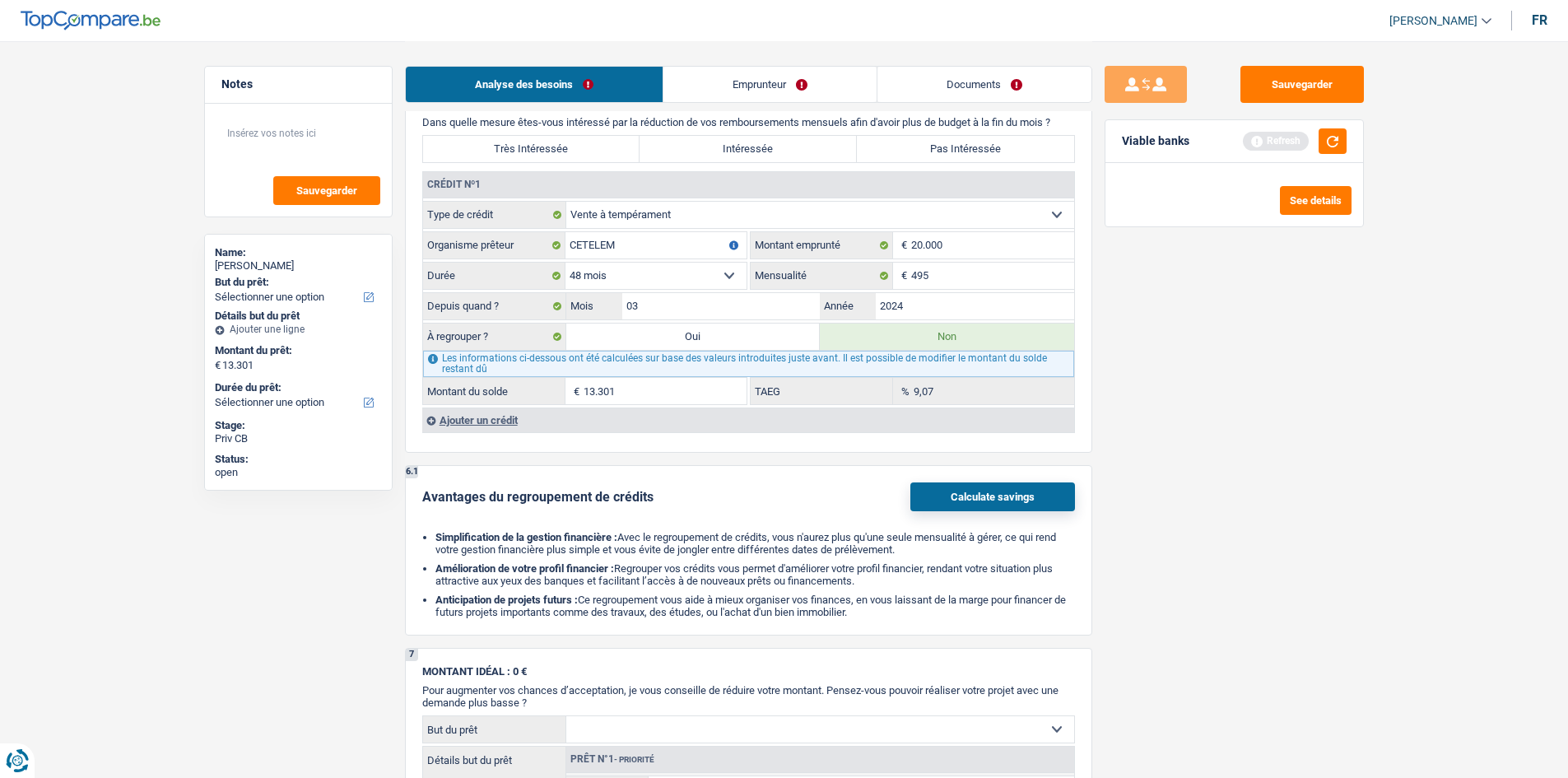
select select "refinancing"
select select "60"
select select "refinancing"
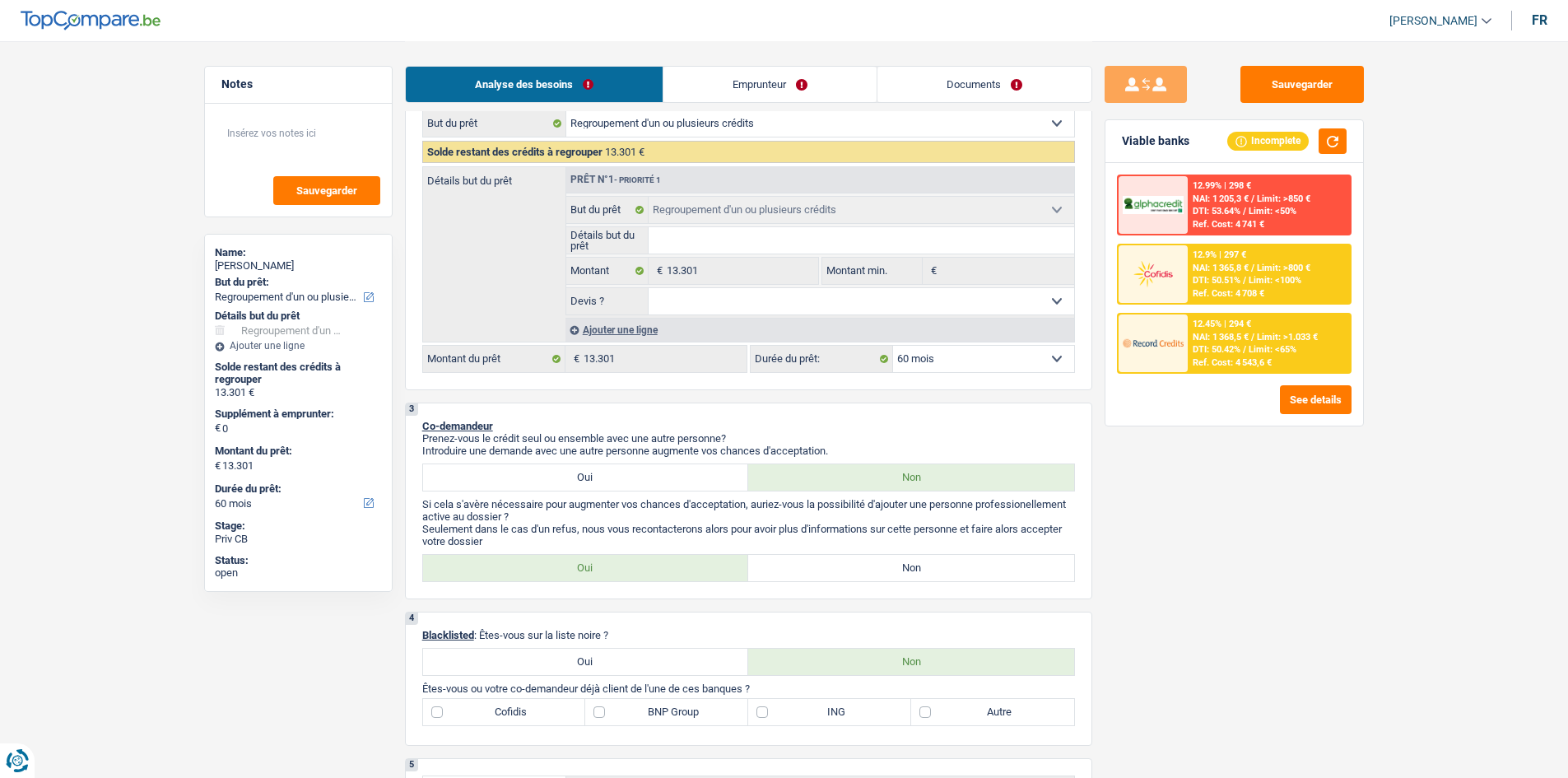
scroll to position [21, 0]
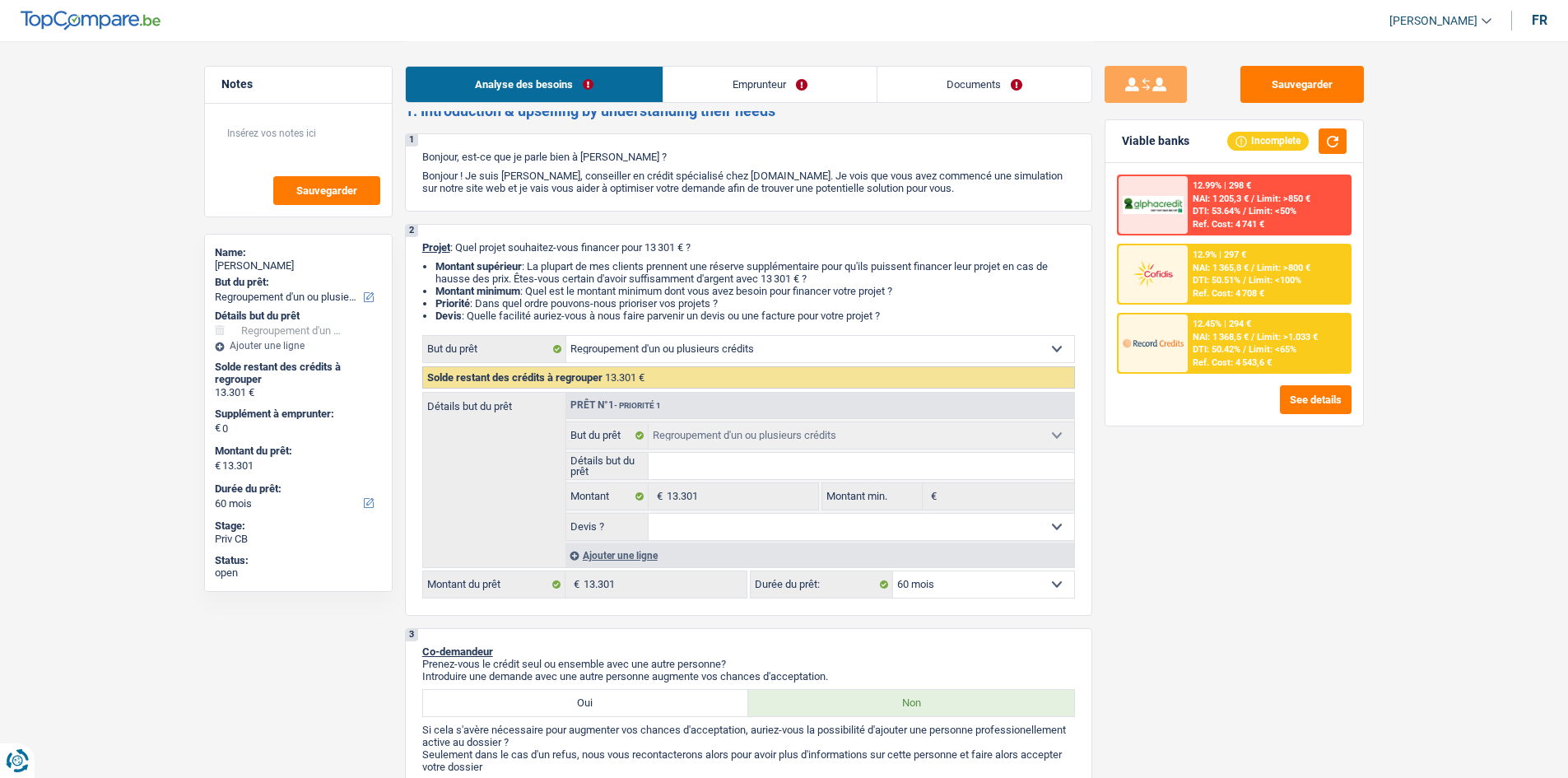
click at [1272, 334] on span "Limit: >1.033 €" at bounding box center [1287, 337] width 61 height 11
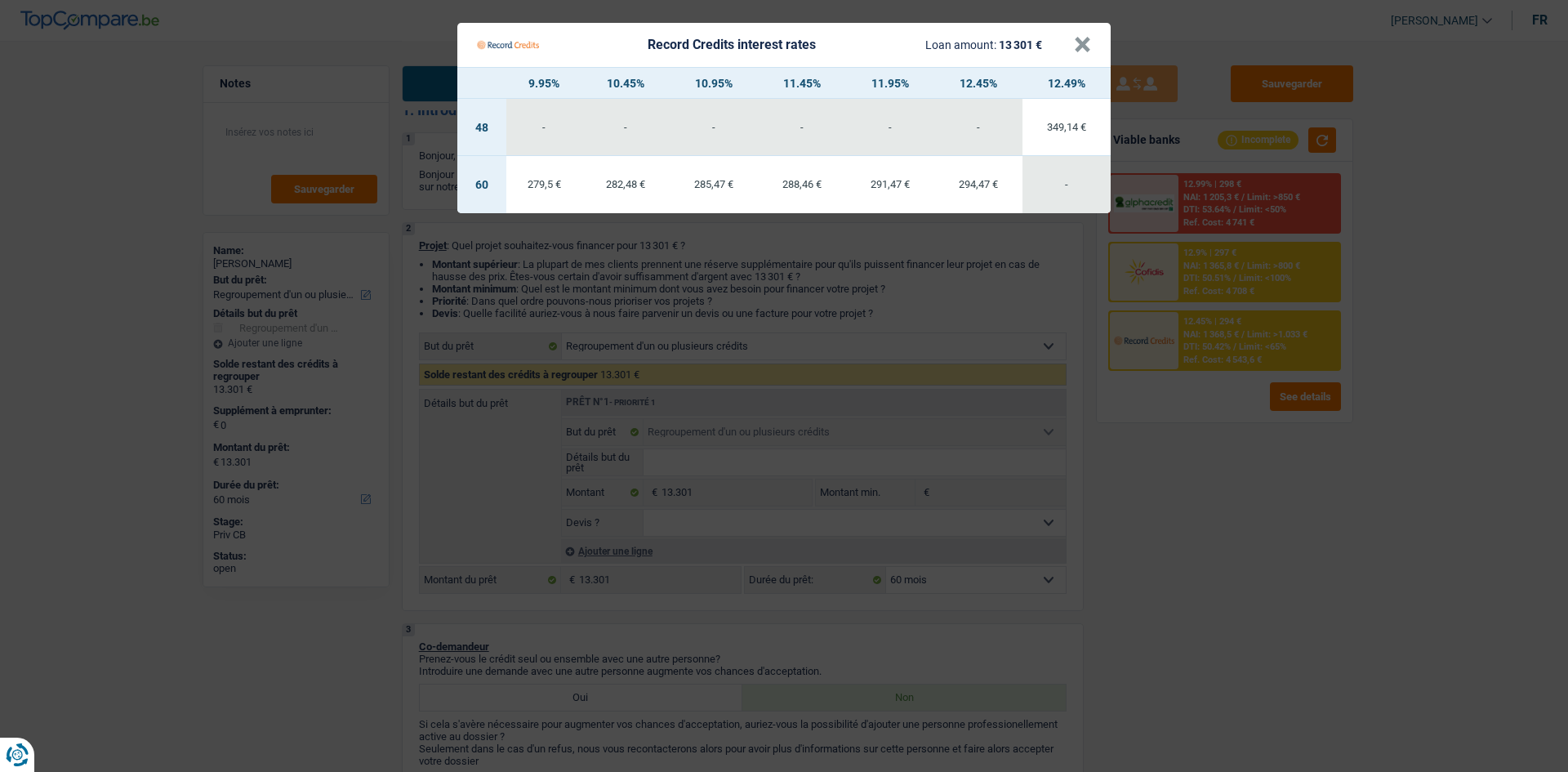
drag, startPoint x: 1223, startPoint y: 452, endPoint x: 1181, endPoint y: 389, distance: 75.7
click at [1181, 389] on Credits "Record Credits interest rates Loan amount: 13 301 € × 9.95% 10.45% 10.95% 11.45…" at bounding box center [784, 386] width 1568 height 772
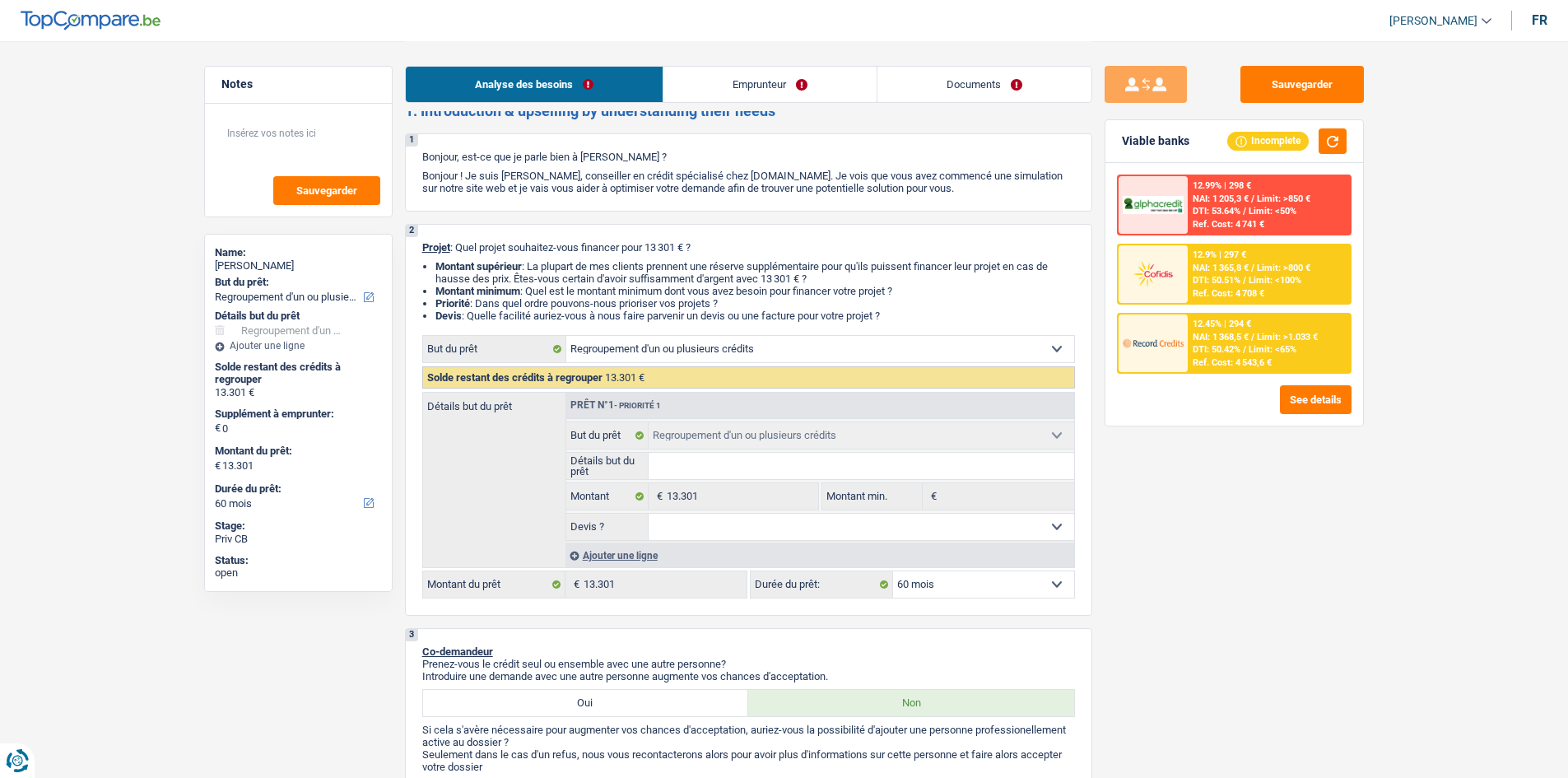
click at [1329, 282] on div "12.9% | 297 € NAI: 1 365,8 € / Limit: >800 € DTI: 50.51% / Limit: <100% Ref. Co…" at bounding box center [1268, 274] width 162 height 58
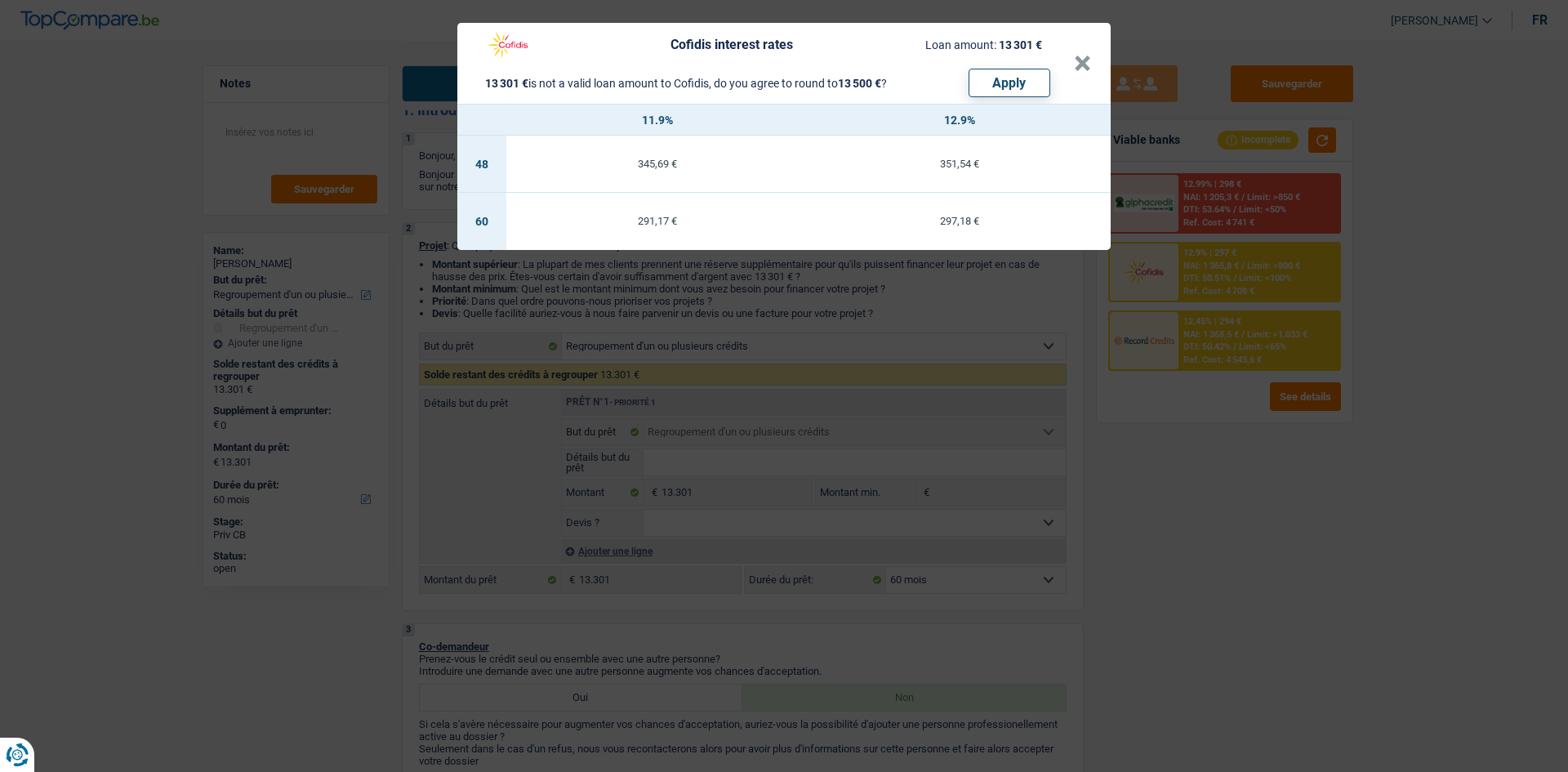
drag, startPoint x: 1253, startPoint y: 430, endPoint x: 1236, endPoint y: 422, distance: 18.8
click at [1251, 429] on div "Cofidis interest rates Loan amount: 13 301 € 13 301 € is not a valid loan amoun…" at bounding box center [784, 386] width 1568 height 772
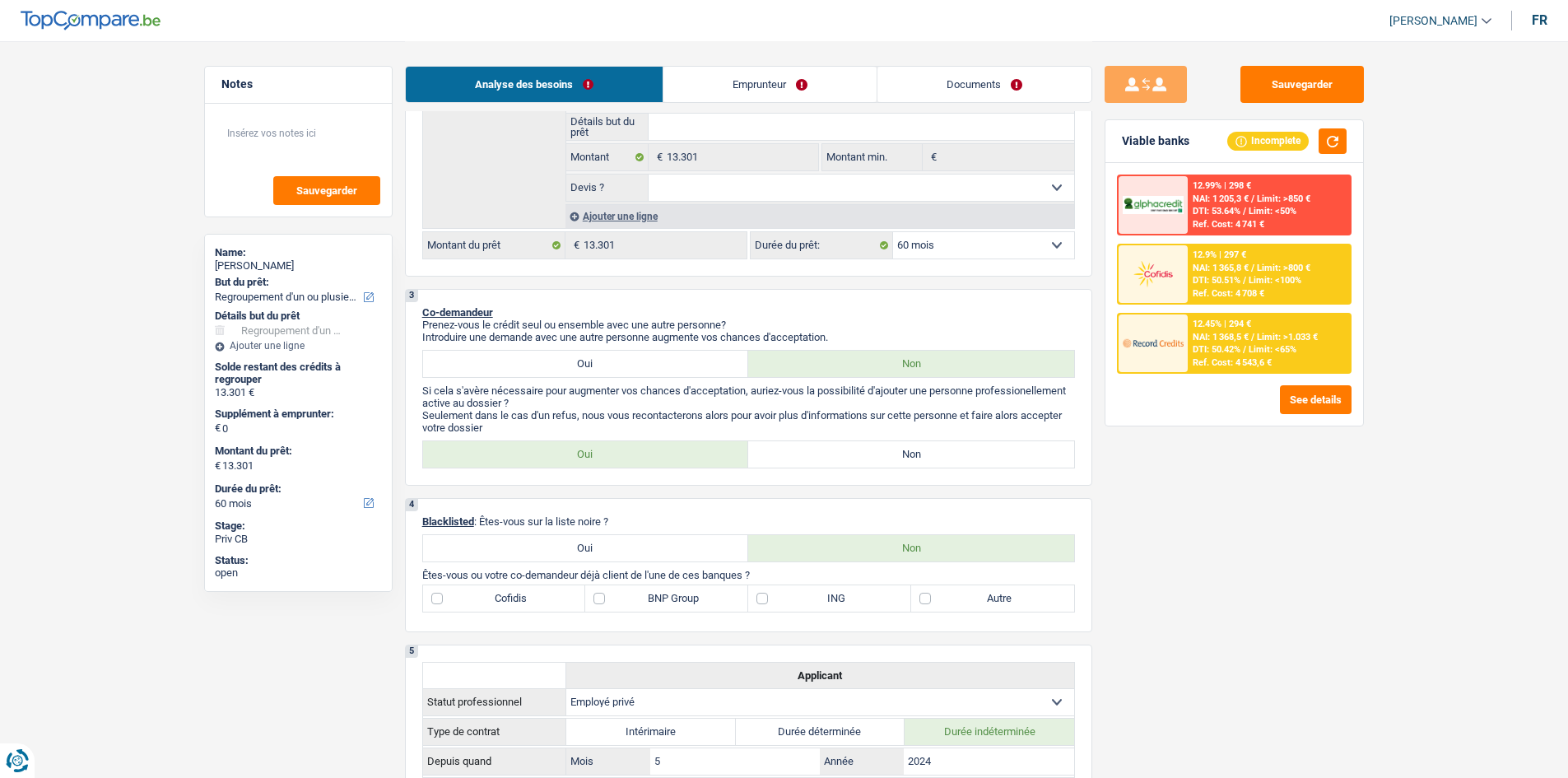
scroll to position [186, 0]
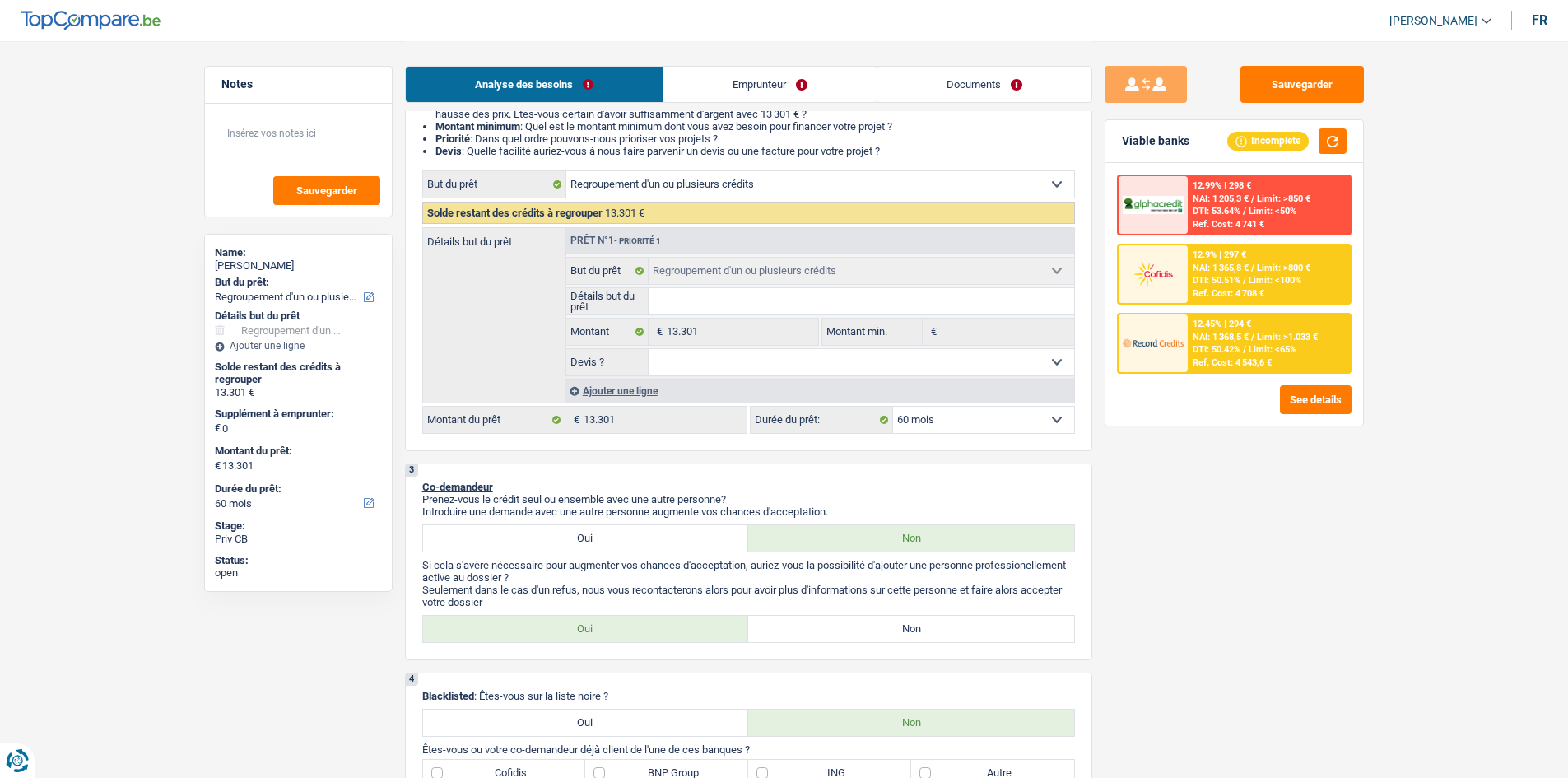
click at [618, 390] on div "Ajouter une ligne" at bounding box center [819, 390] width 508 height 24
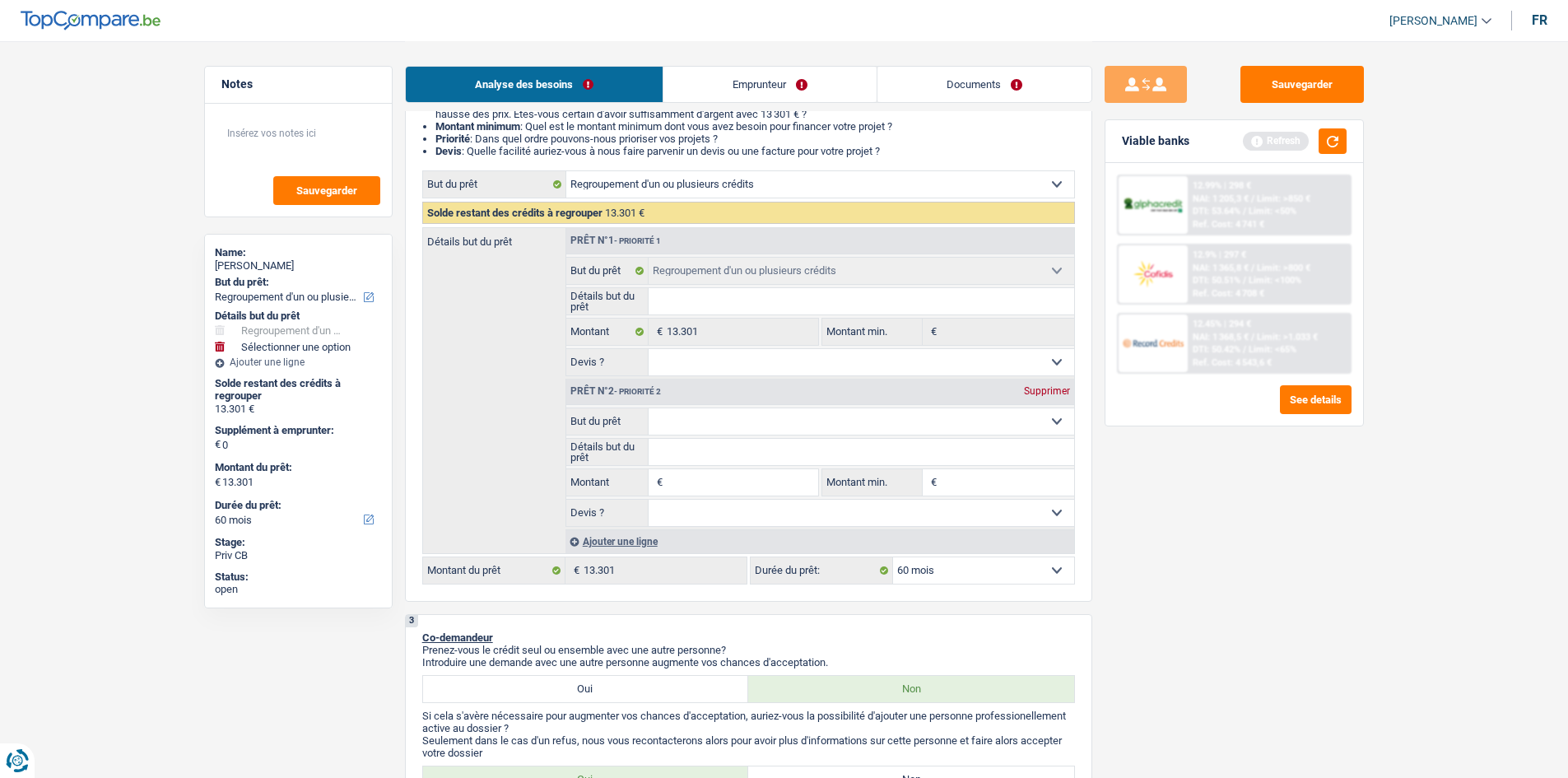
click at [690, 415] on select "Confort maison: meubles, textile, peinture, électroménager, outillage non-profe…" at bounding box center [861, 421] width 425 height 26
select select "tech"
click at [648, 408] on select "Confort maison: meubles, textile, peinture, électroménager, outillage non-profe…" at bounding box center [861, 421] width 425 height 26
select select "tech"
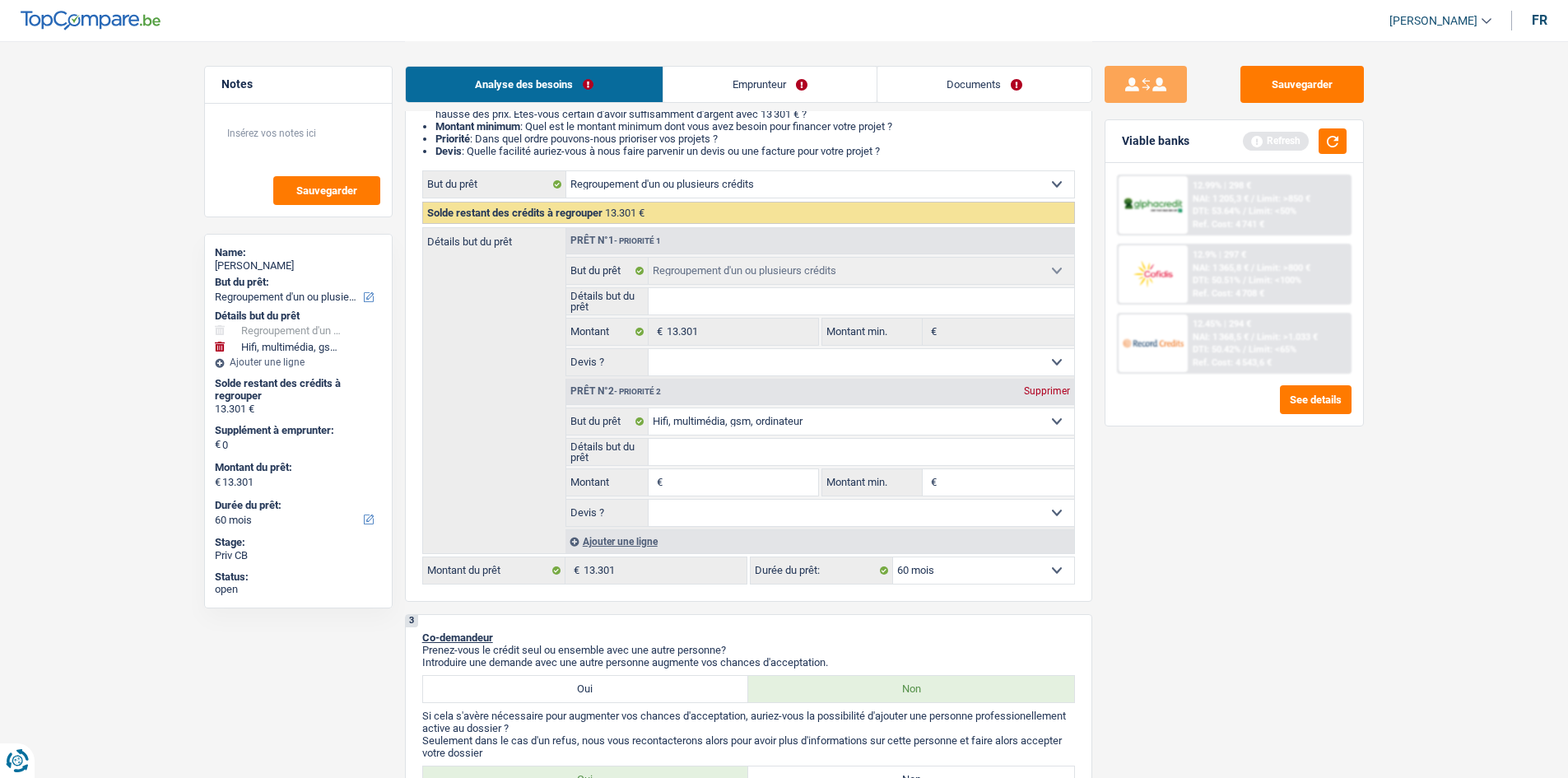
drag, startPoint x: 702, startPoint y: 486, endPoint x: 931, endPoint y: 447, distance: 232.3
click at [704, 486] on input "Montant" at bounding box center [742, 482] width 151 height 26
type input "1"
type input "13"
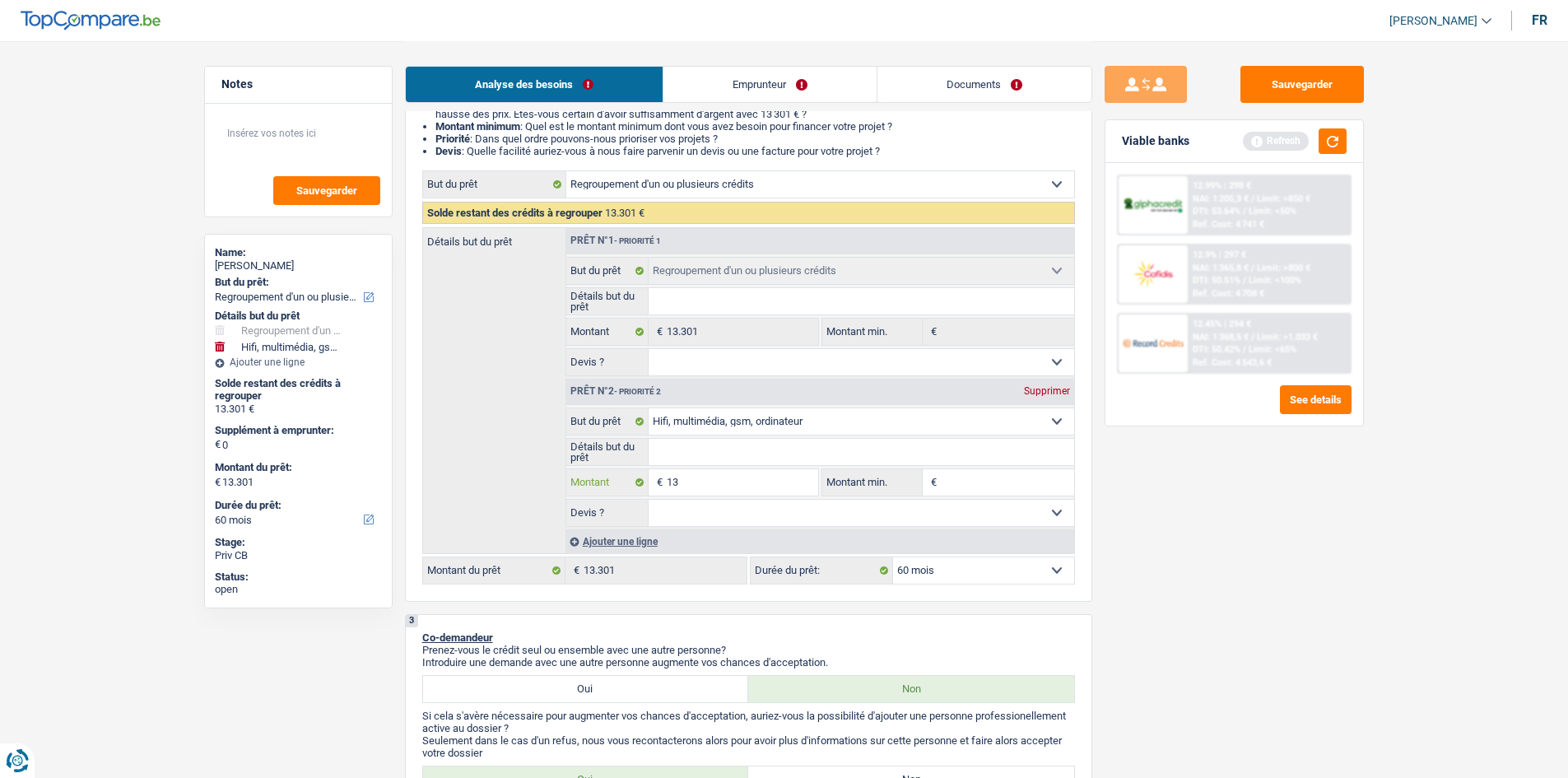
type input "13"
type input "1.300"
type input "13.000"
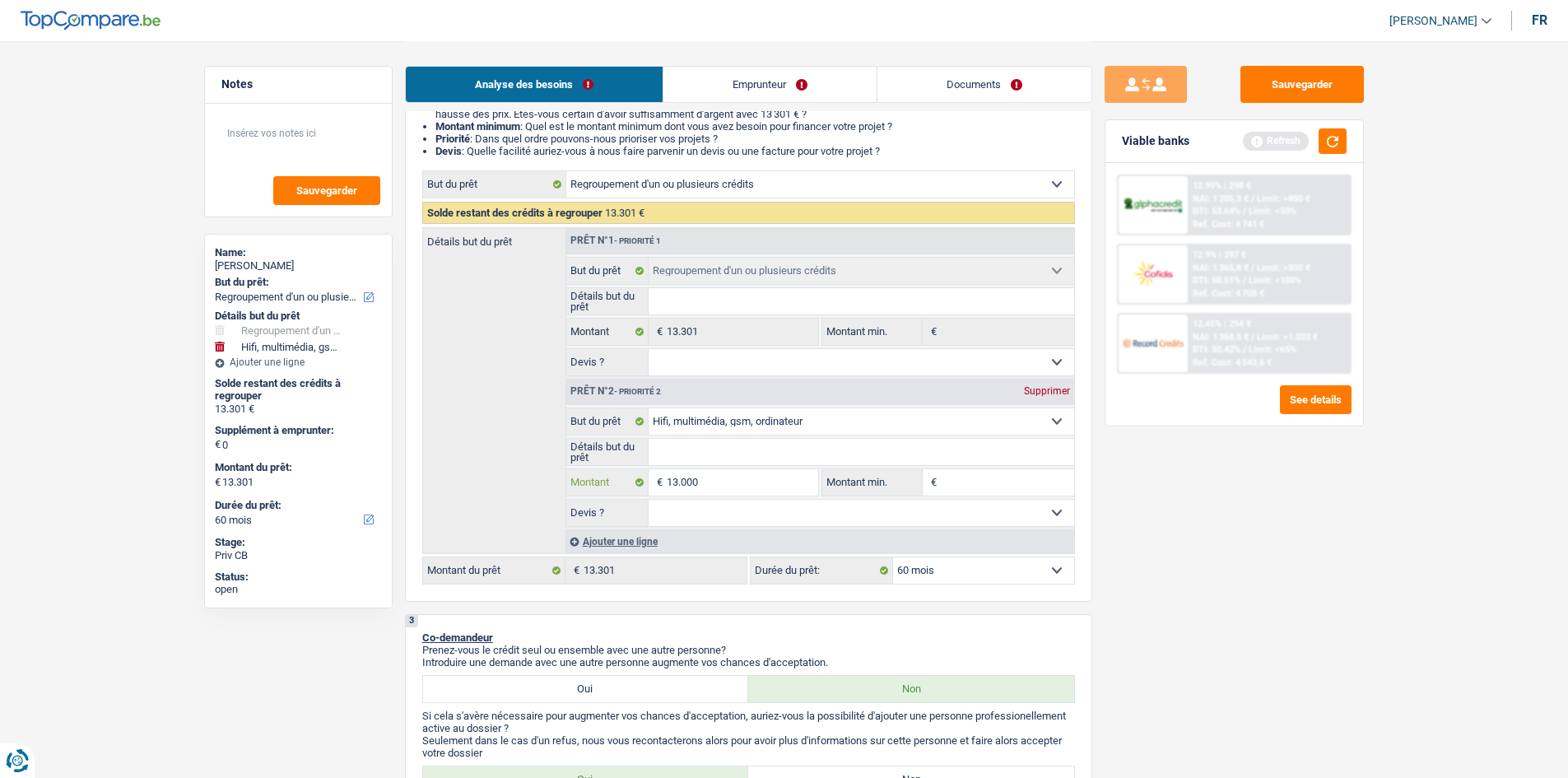
type input "130.000"
type input "13.000"
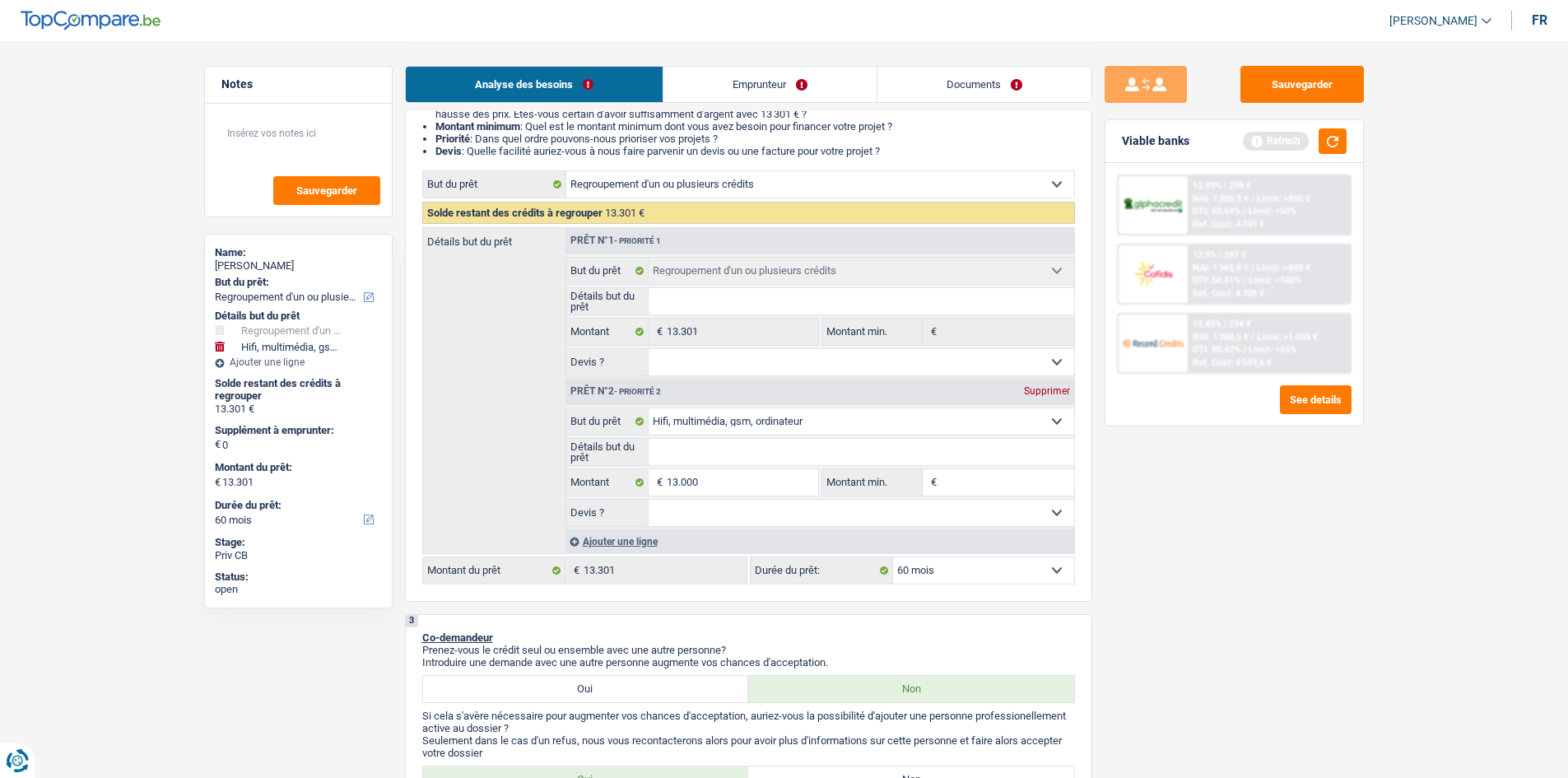
click at [1368, 585] on div "Sauvegarder Viable banks Refresh 12.99% | 298 € NAI: 1 205,3 € / Limit: >850 € …" at bounding box center [1234, 409] width 284 height 686
type input "13.000"
type input "26.301"
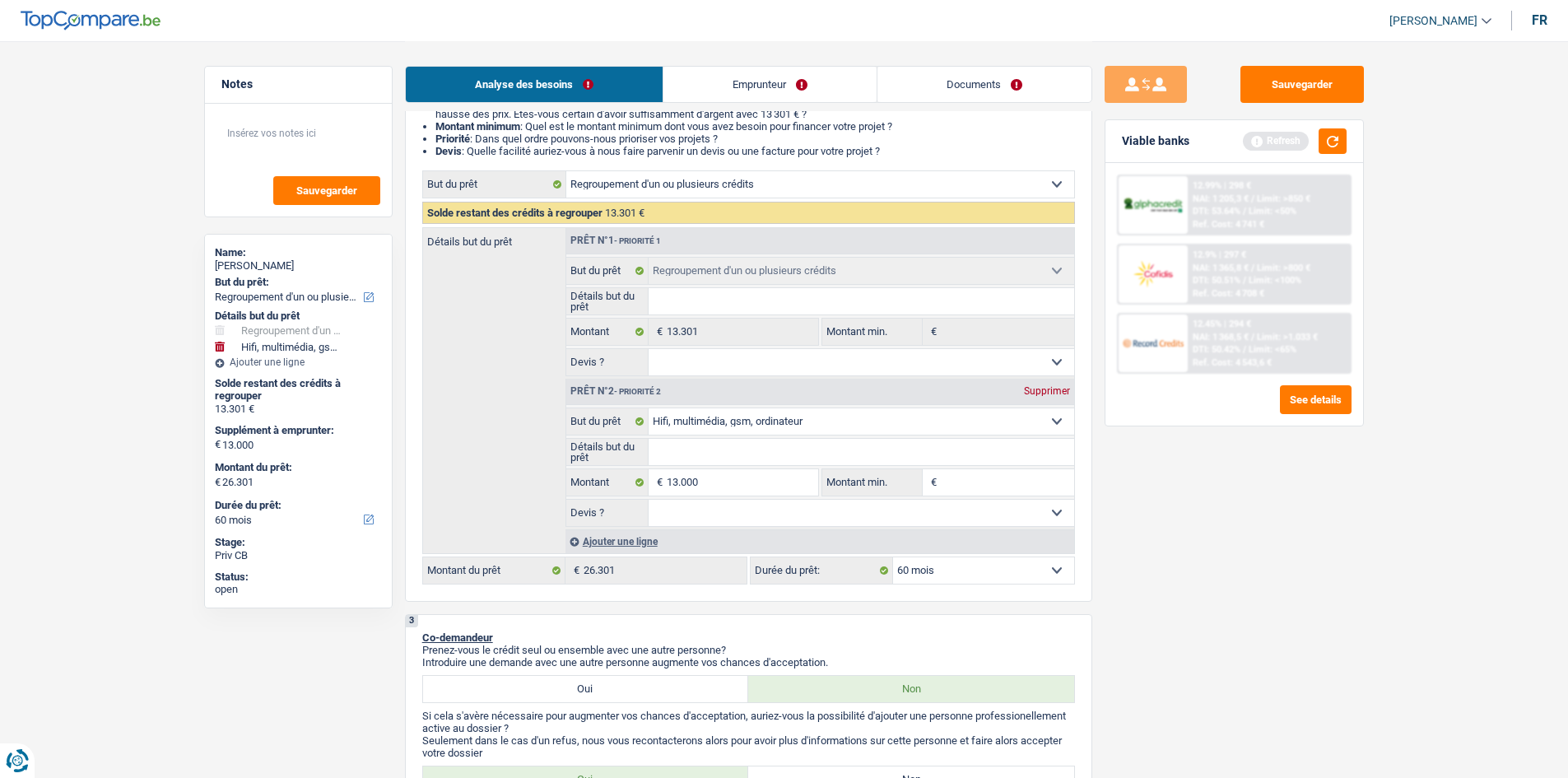
select select "120"
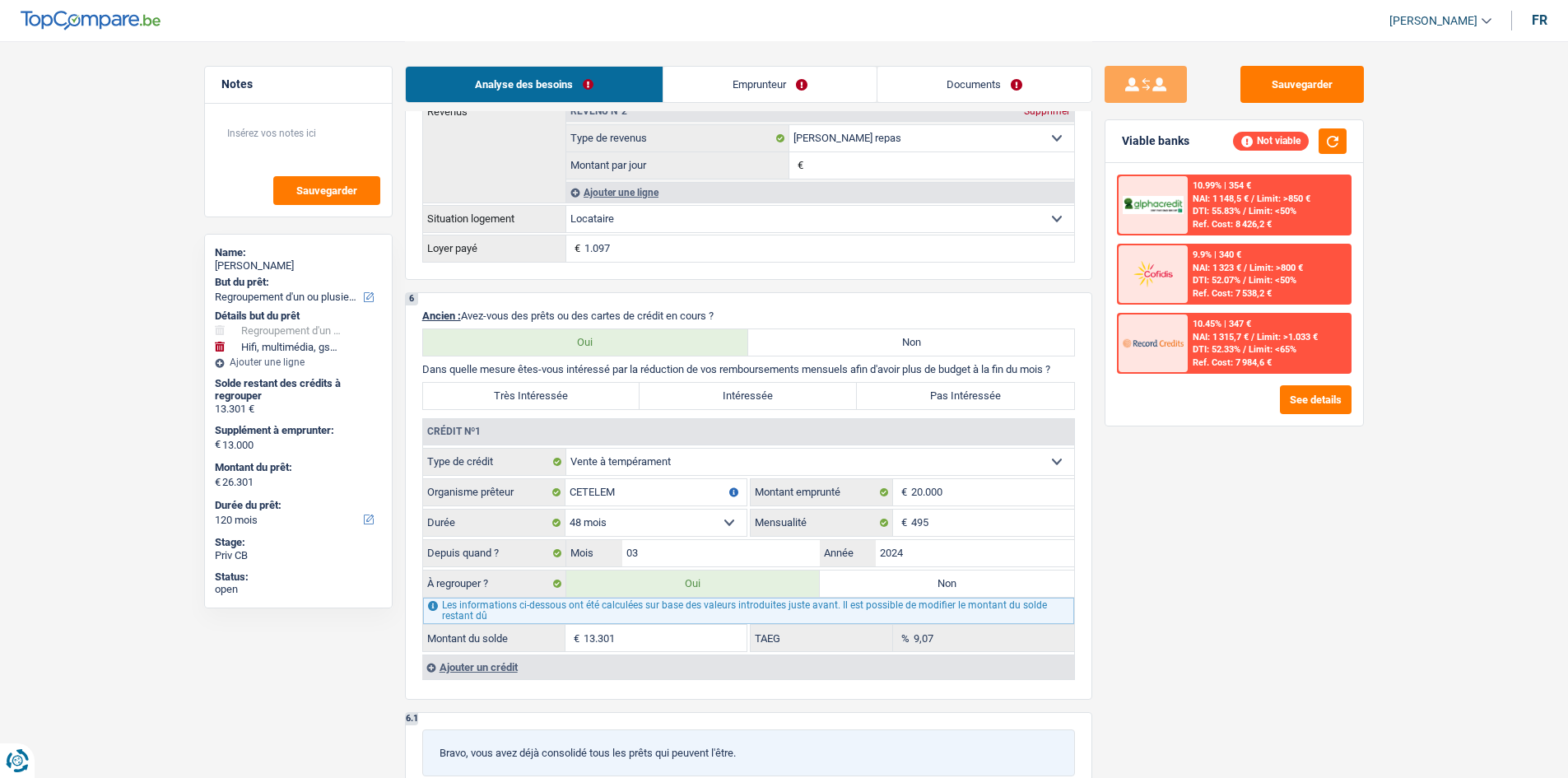
scroll to position [1174, 0]
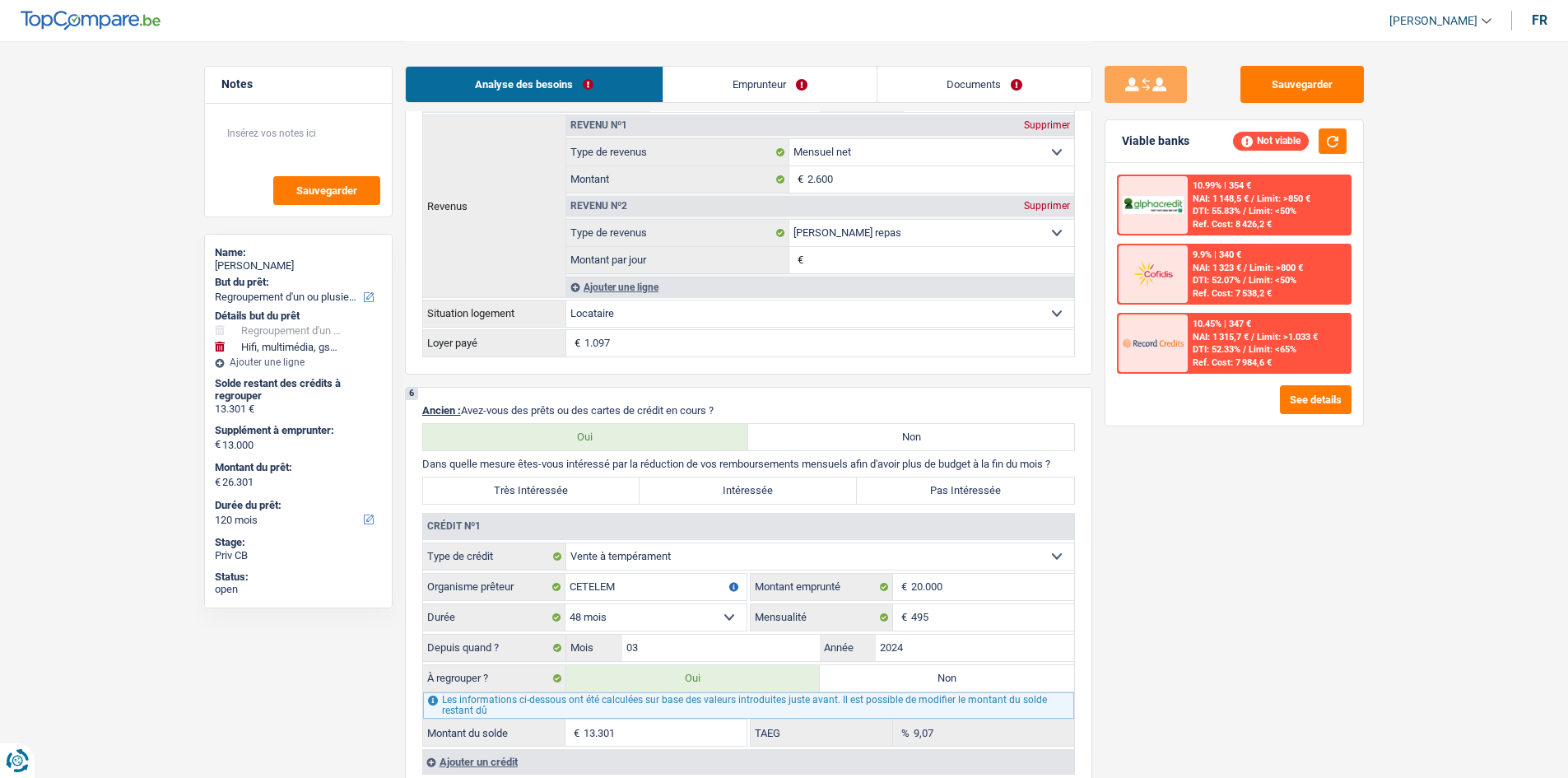
click at [562, 504] on div "Très Intéressée Intéressée Pas Intéressée" at bounding box center [748, 490] width 653 height 28
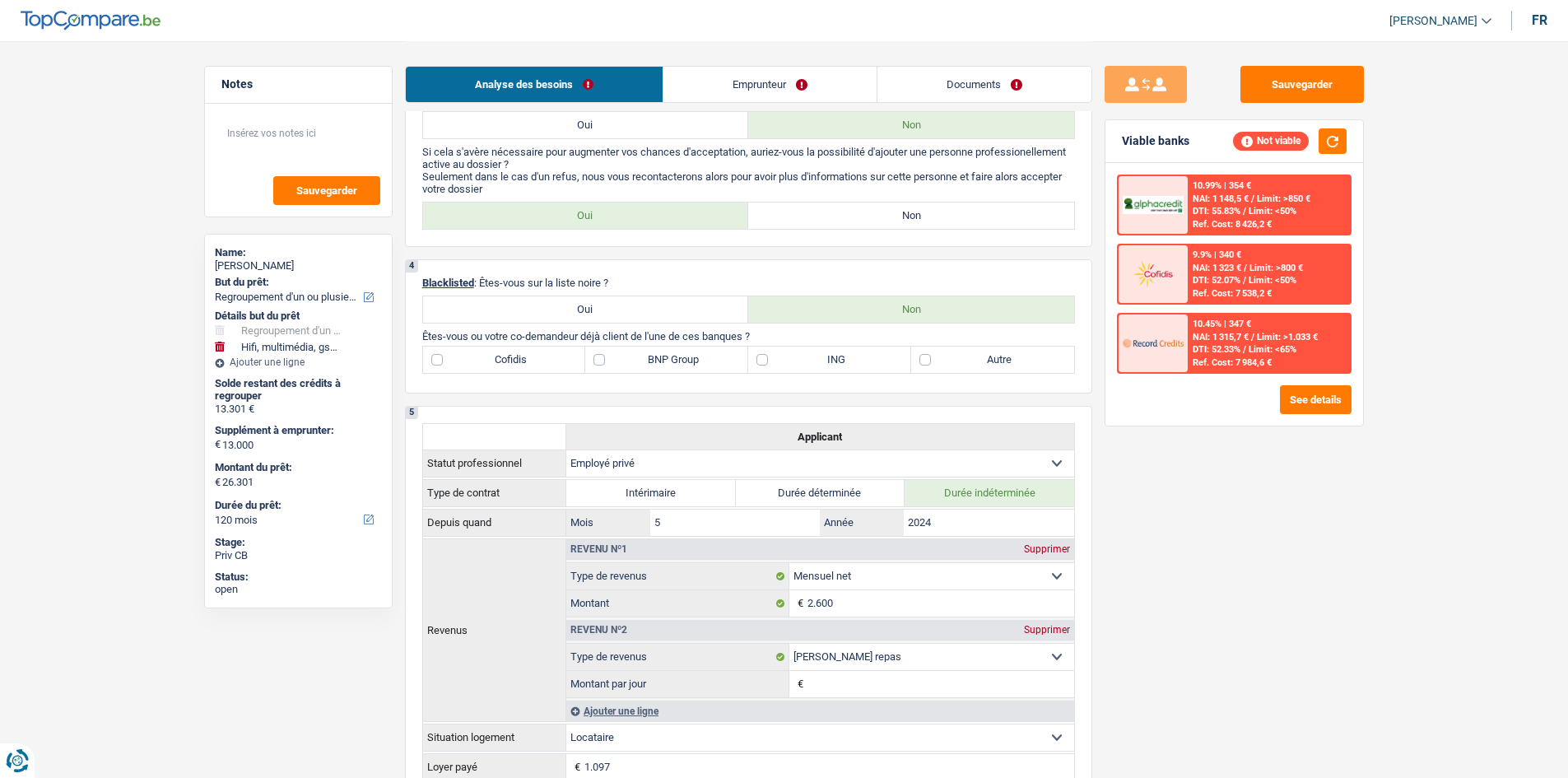
scroll to position [433, 0]
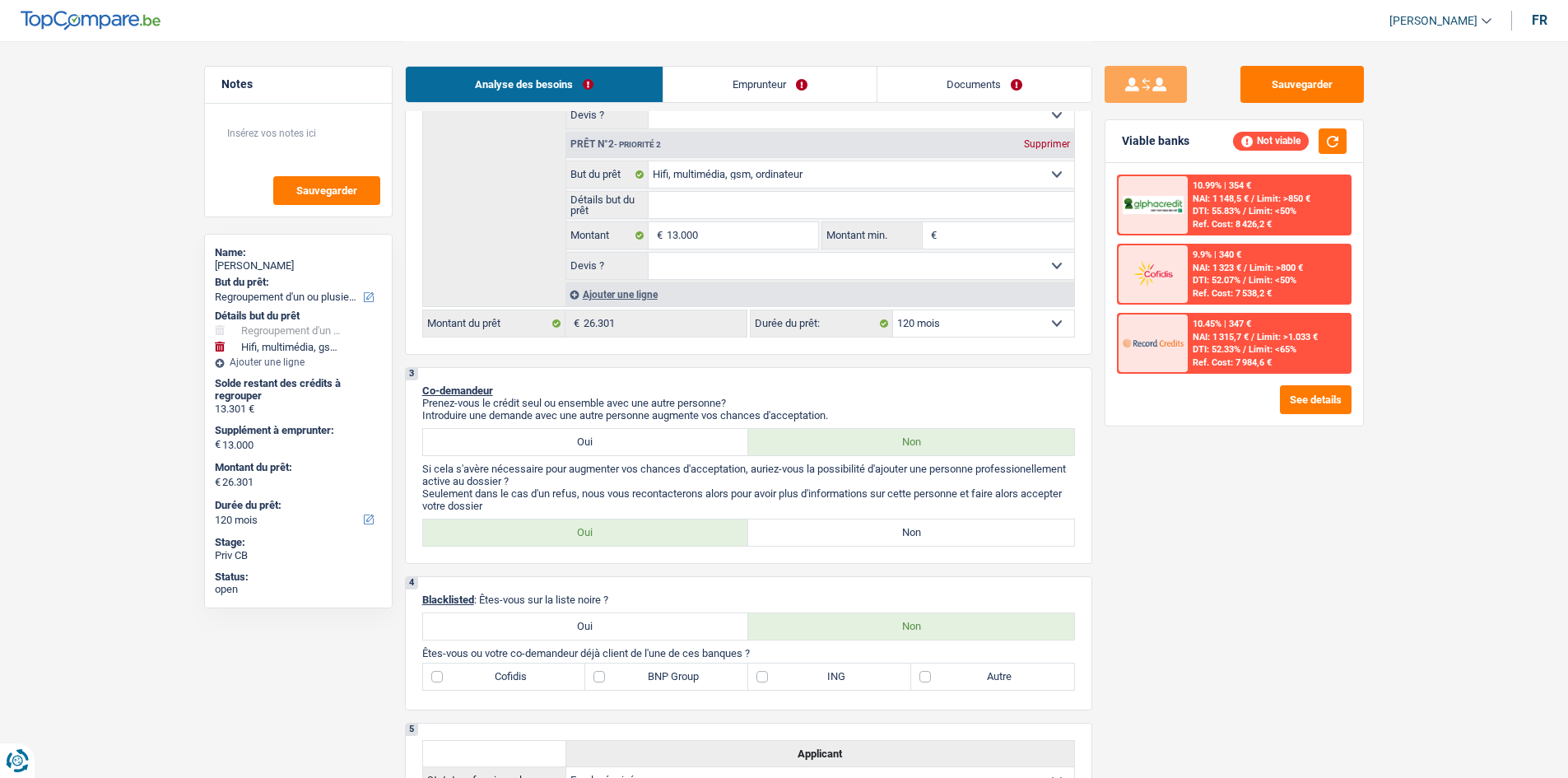
drag, startPoint x: 656, startPoint y: 686, endPoint x: 969, endPoint y: 743, distance: 318.1
click at [657, 686] on label "BNP Group" at bounding box center [667, 677] width 163 height 26
click at [657, 686] on input "BNP Group" at bounding box center [667, 677] width 163 height 26
checkbox input "true"
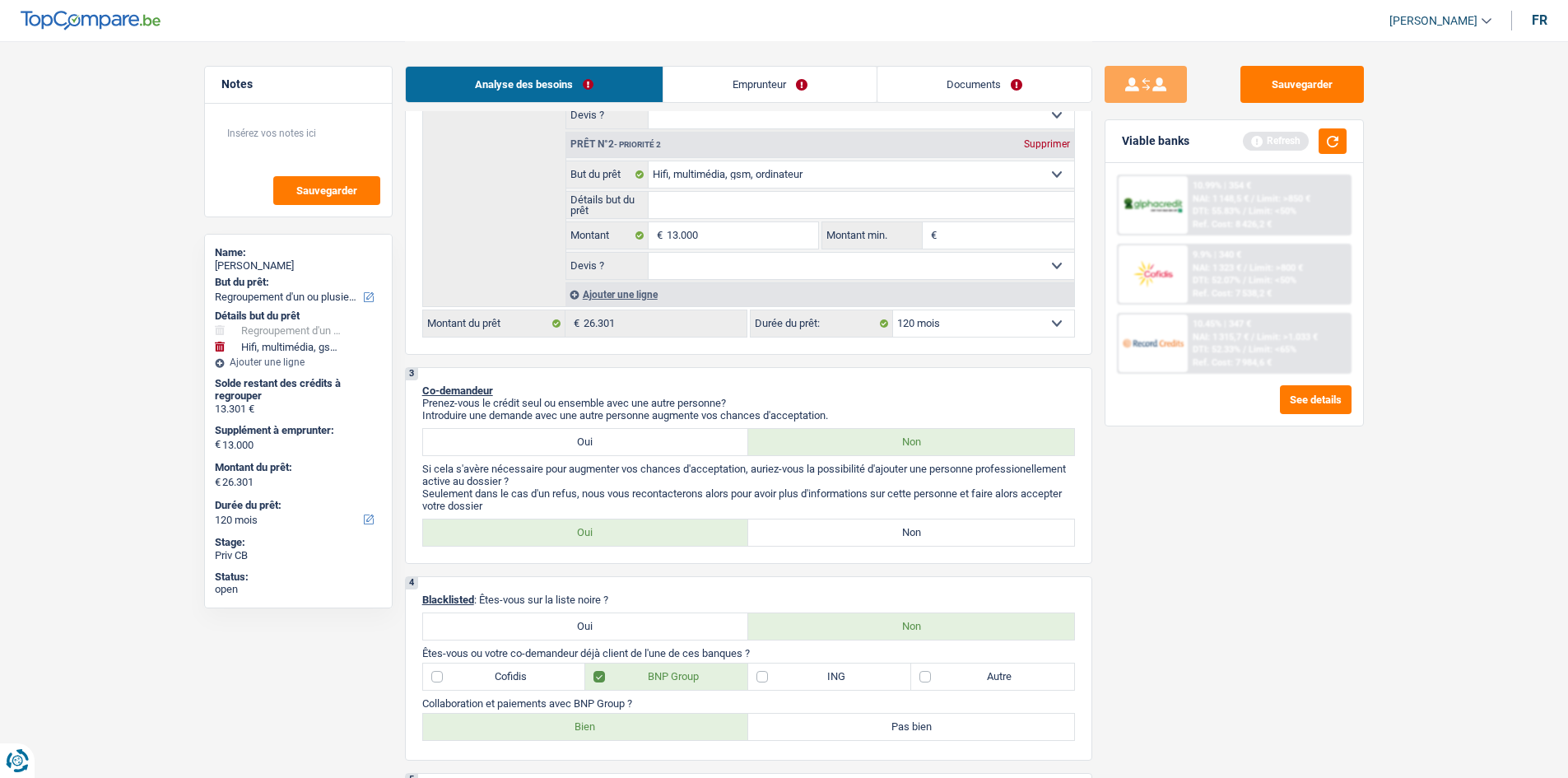
click at [621, 733] on label "Bien" at bounding box center [586, 727] width 326 height 26
click at [621, 733] on input "Bien" at bounding box center [586, 727] width 326 height 26
radio input "true"
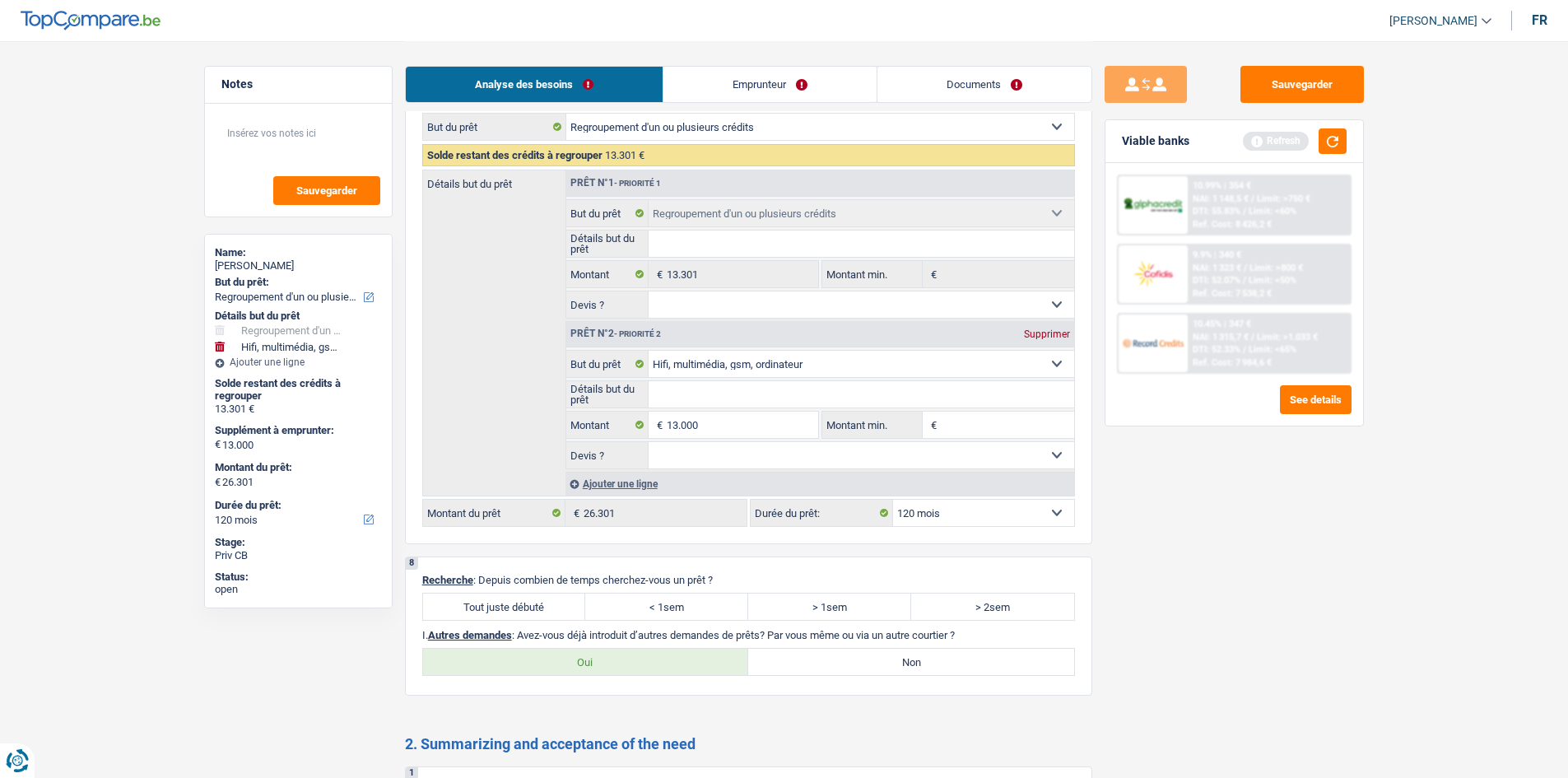
click at [513, 598] on label "Tout juste débuté" at bounding box center [504, 607] width 163 height 26
click at [513, 598] on input "Tout juste débuté" at bounding box center [504, 607] width 163 height 26
radio input "true"
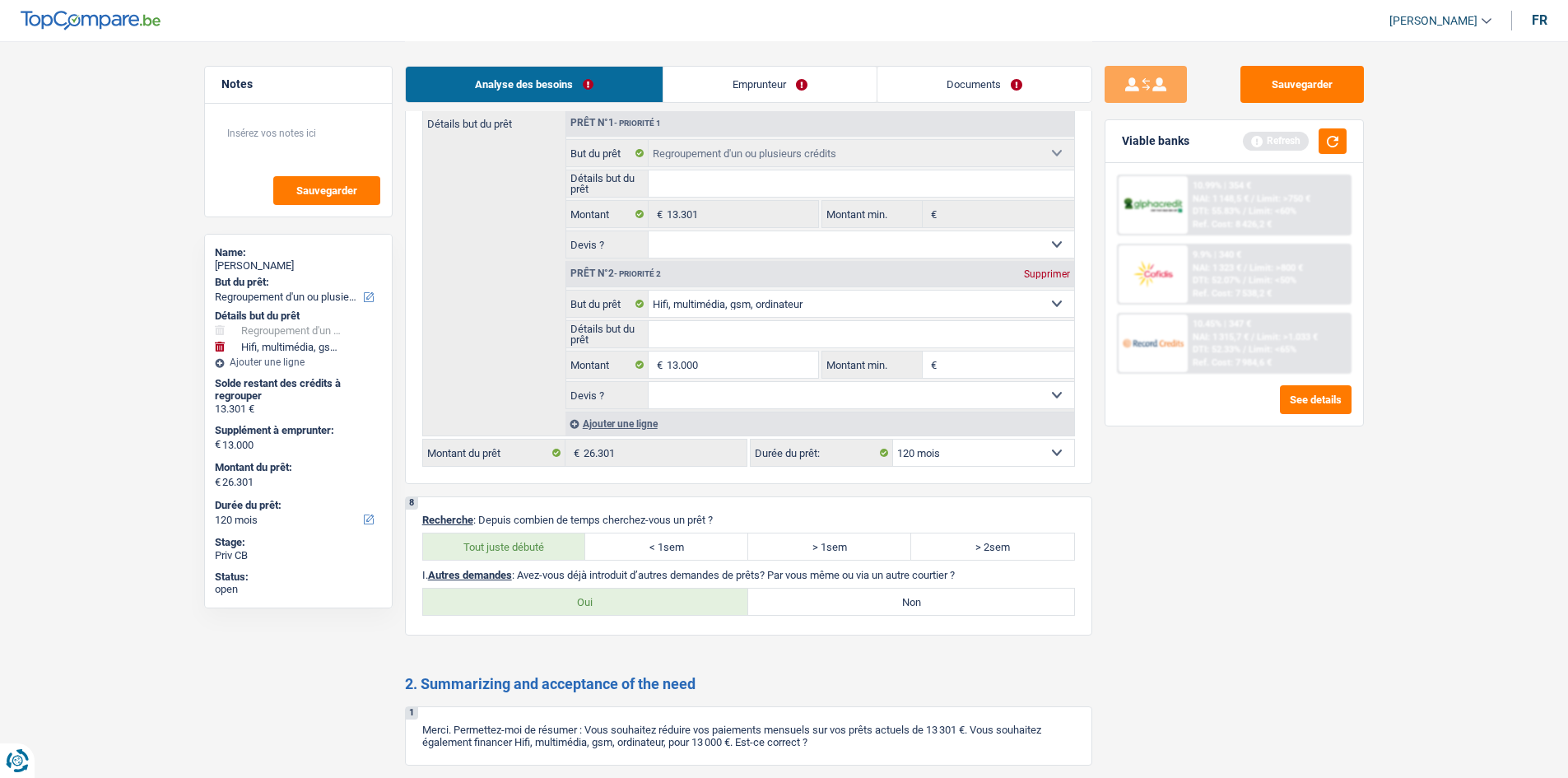
scroll to position [2393, 0]
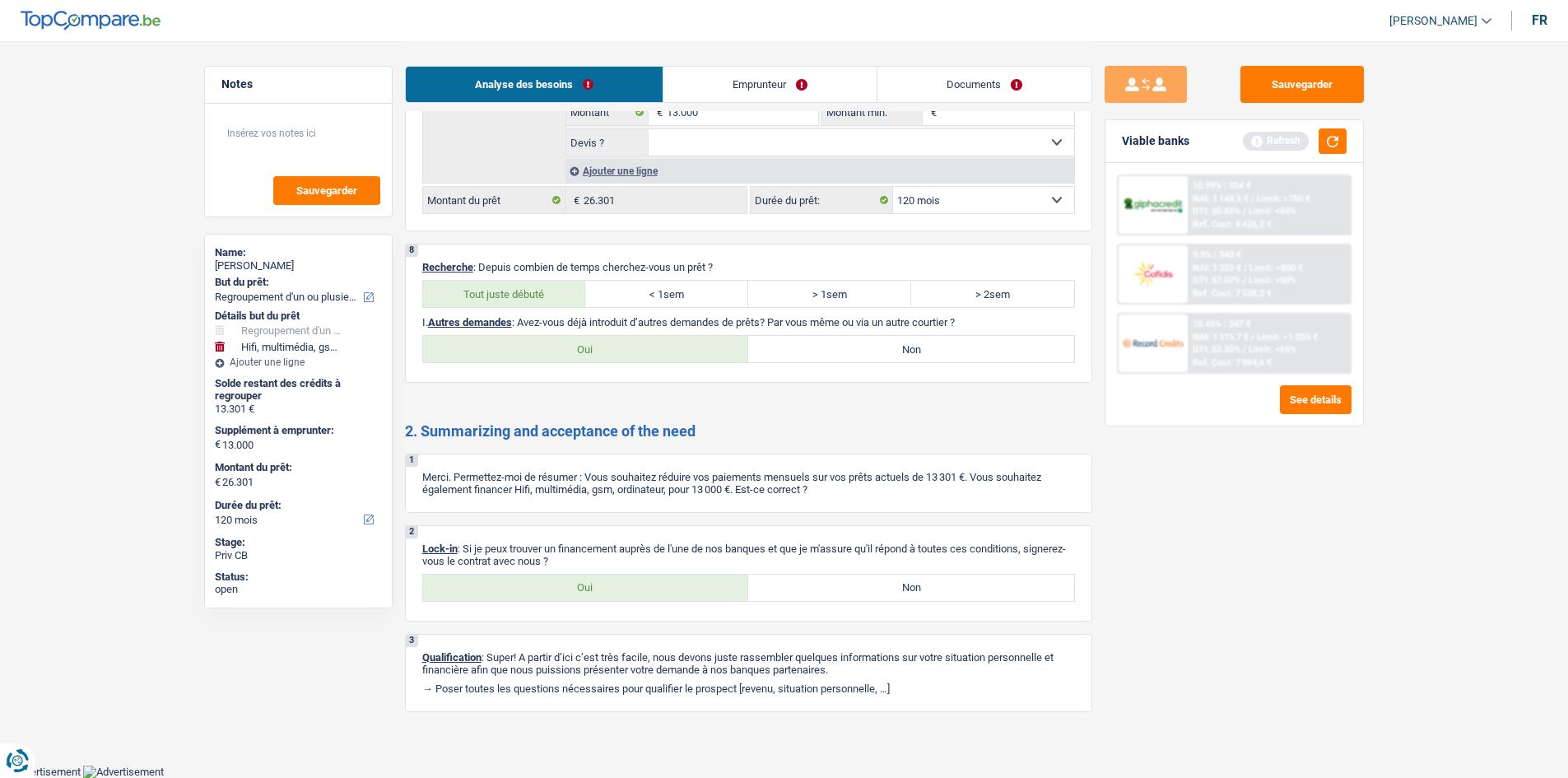
click at [639, 588] on label "Oui" at bounding box center [586, 588] width 326 height 26
click at [639, 588] on input "Oui" at bounding box center [586, 588] width 326 height 26
radio input "true"
click at [977, 349] on label "Non" at bounding box center [911, 349] width 326 height 26
click at [977, 349] on input "Non" at bounding box center [911, 349] width 326 height 26
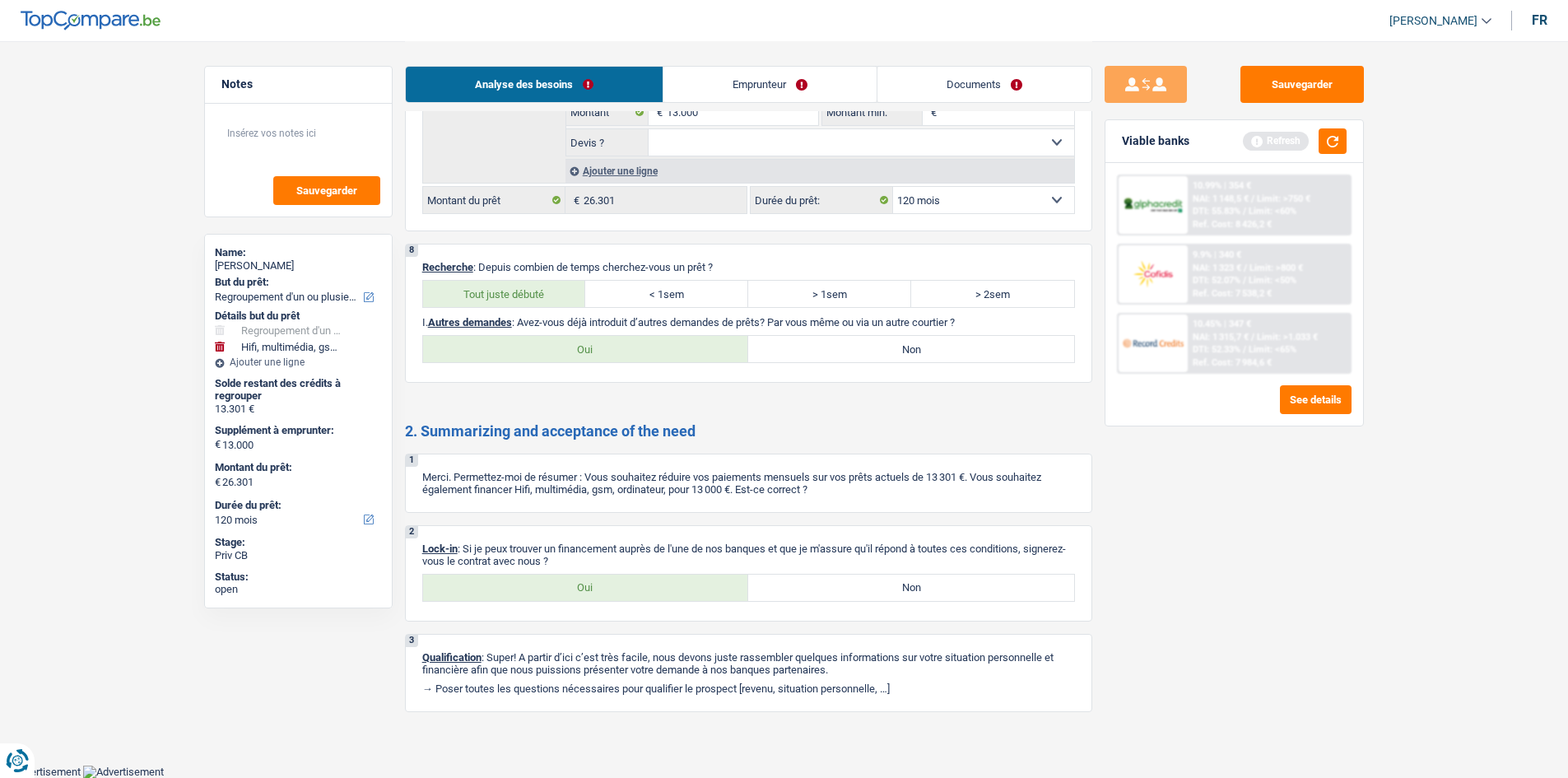
radio input "true"
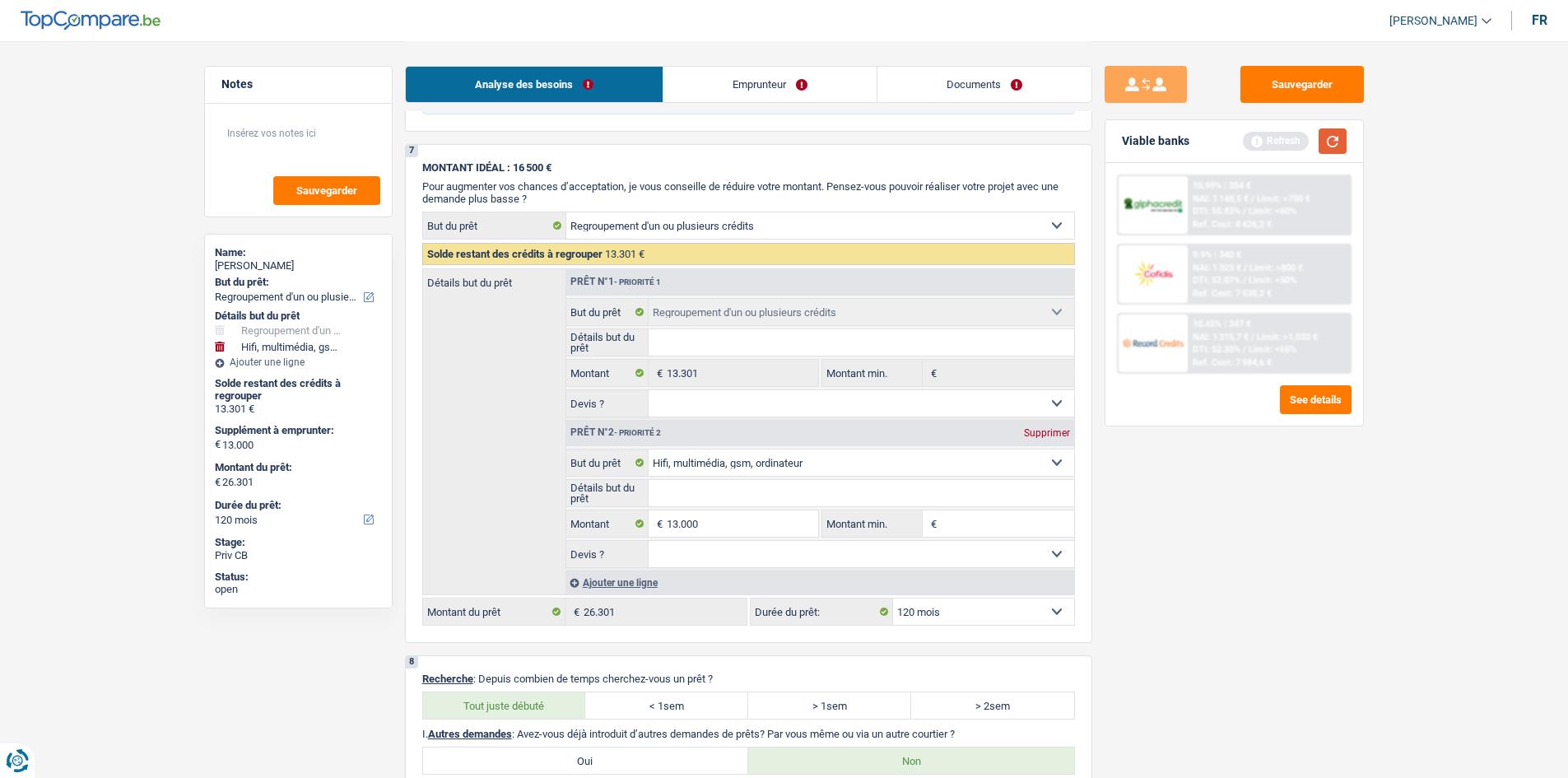
click at [1336, 150] on button "button" at bounding box center [1332, 141] width 28 height 26
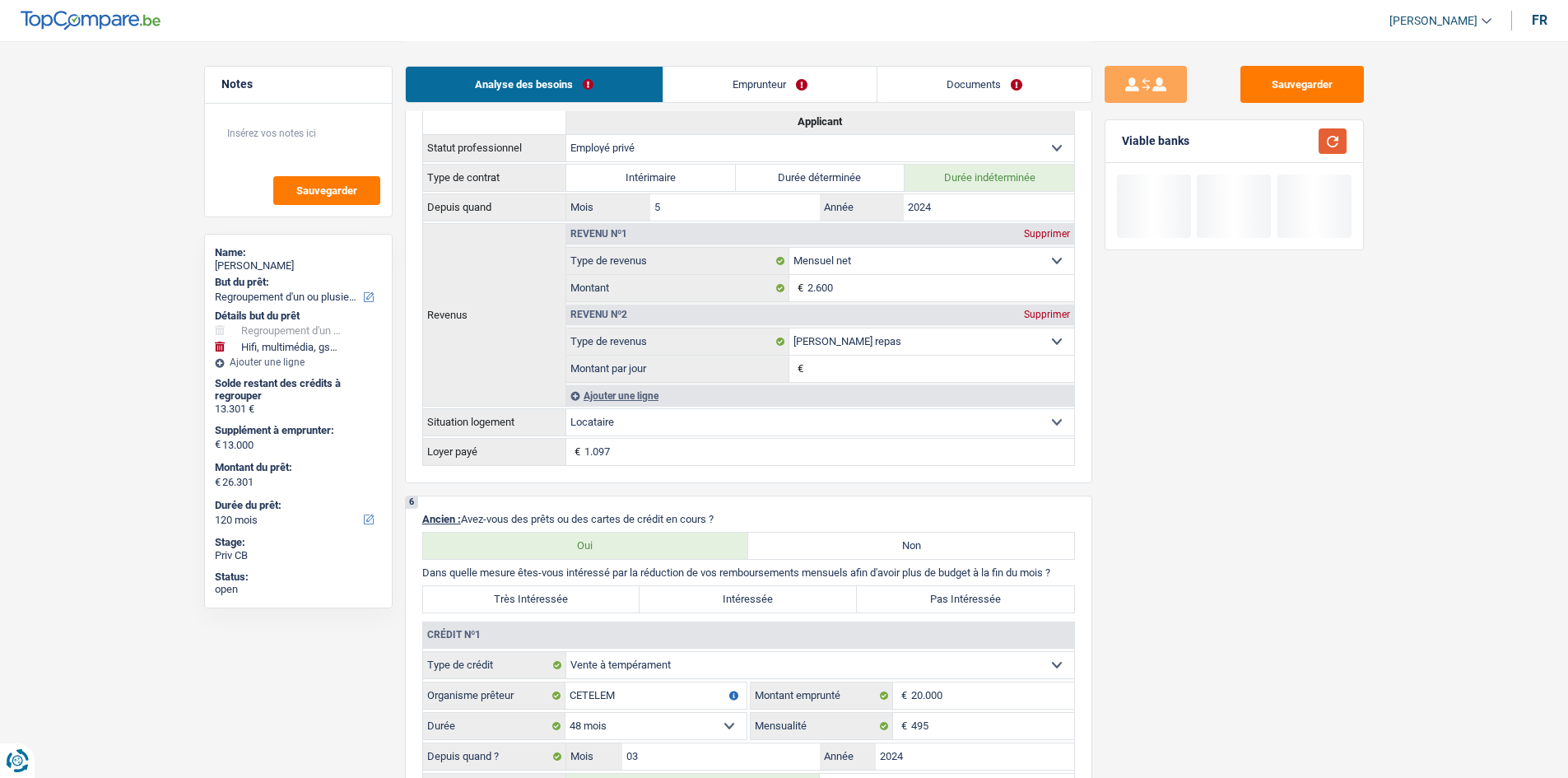
scroll to position [1240, 0]
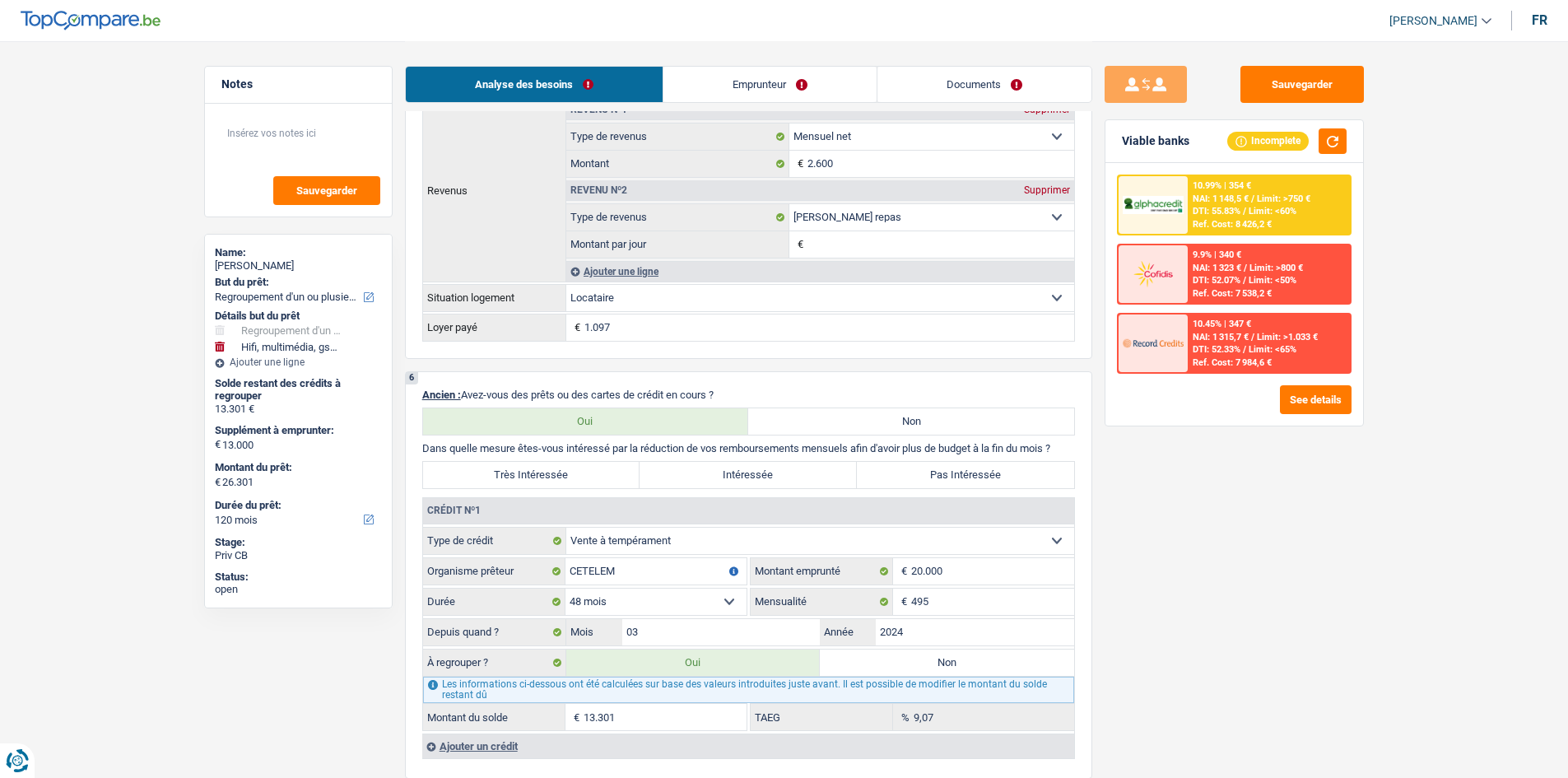
click at [620, 481] on label "Très Intéressée" at bounding box center [531, 475] width 218 height 26
click at [620, 481] on input "Très Intéressée" at bounding box center [531, 475] width 218 height 26
radio input "true"
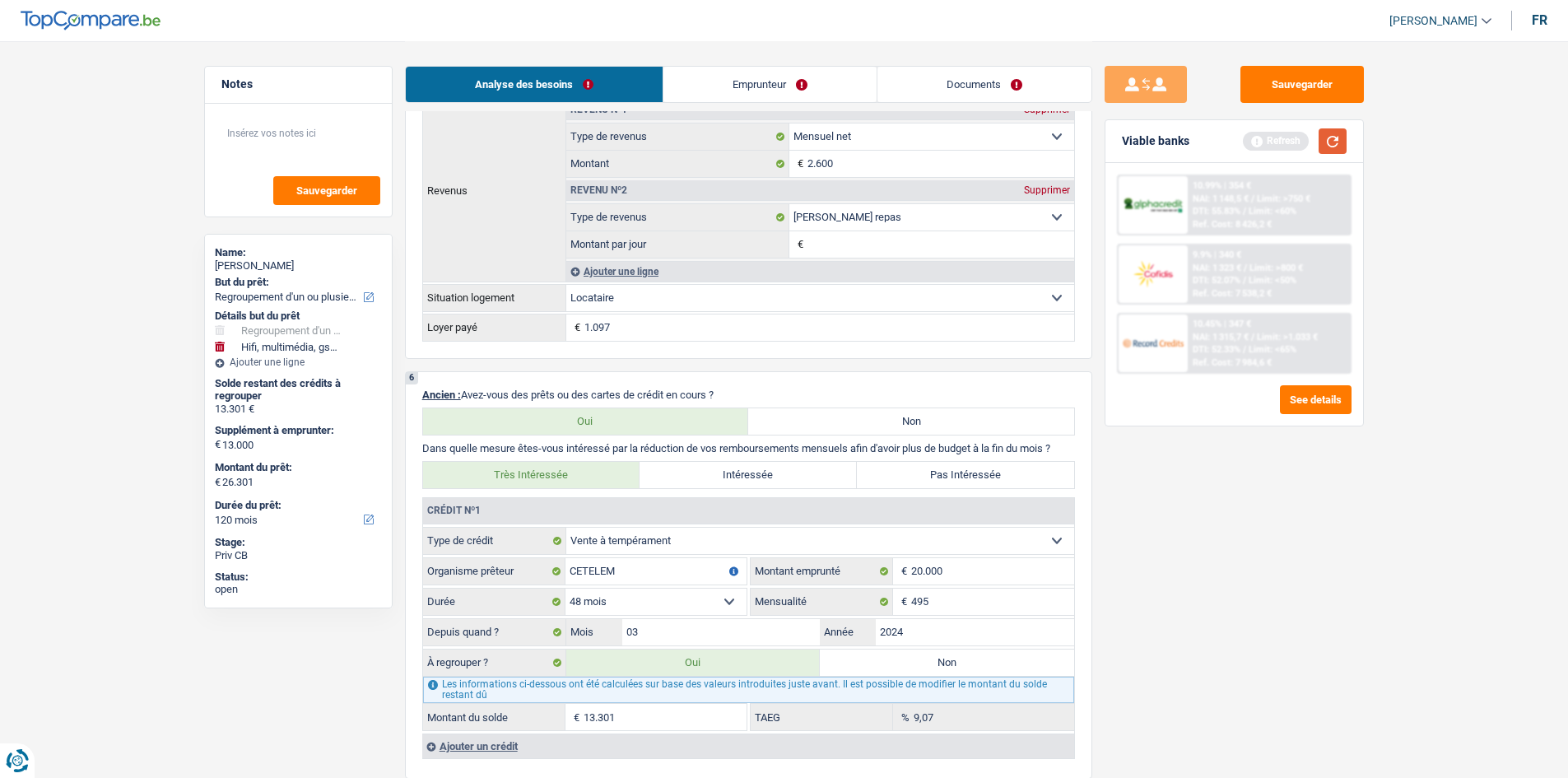
click at [1337, 129] on button "button" at bounding box center [1332, 141] width 28 height 26
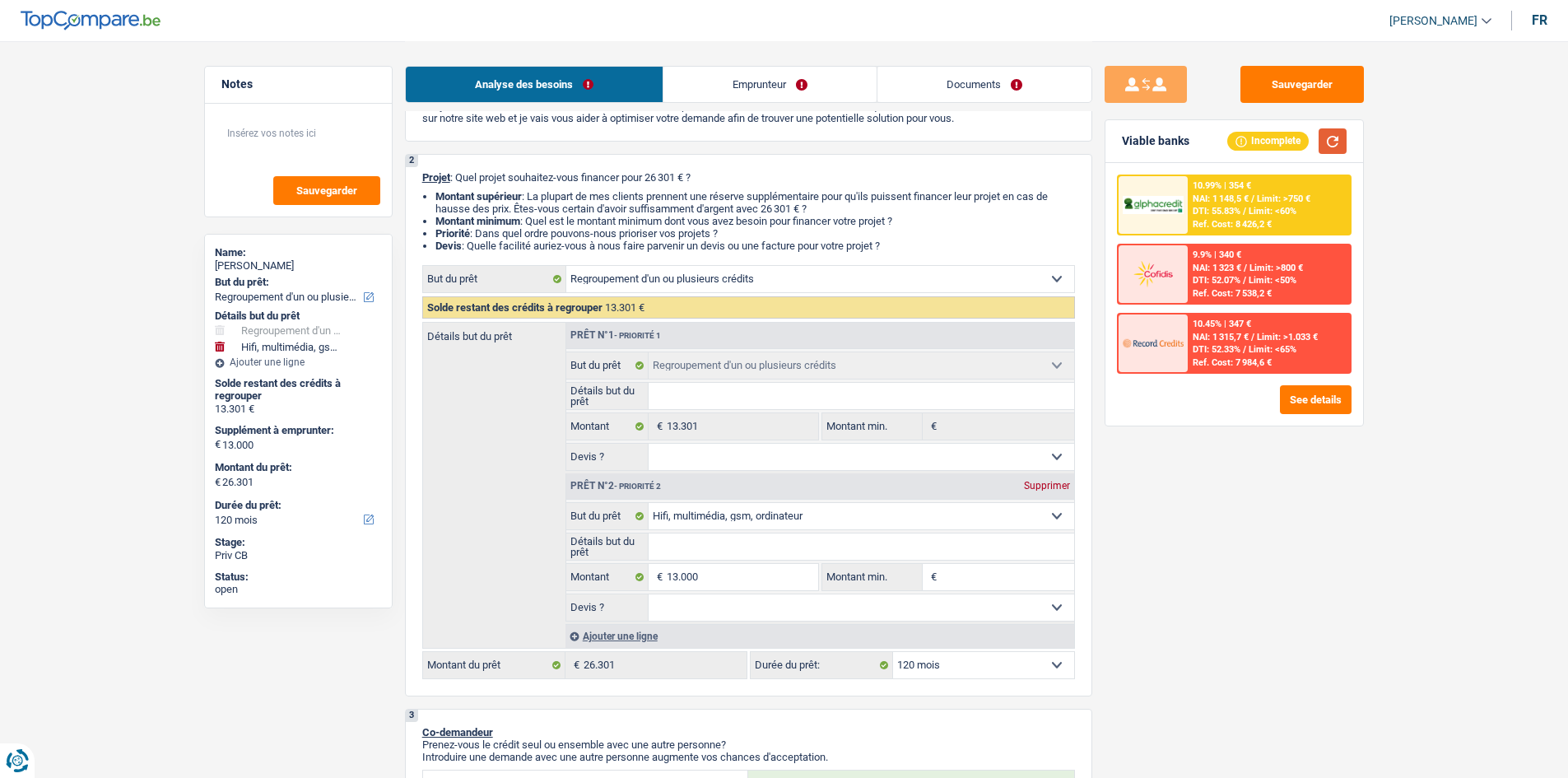
scroll to position [252, 0]
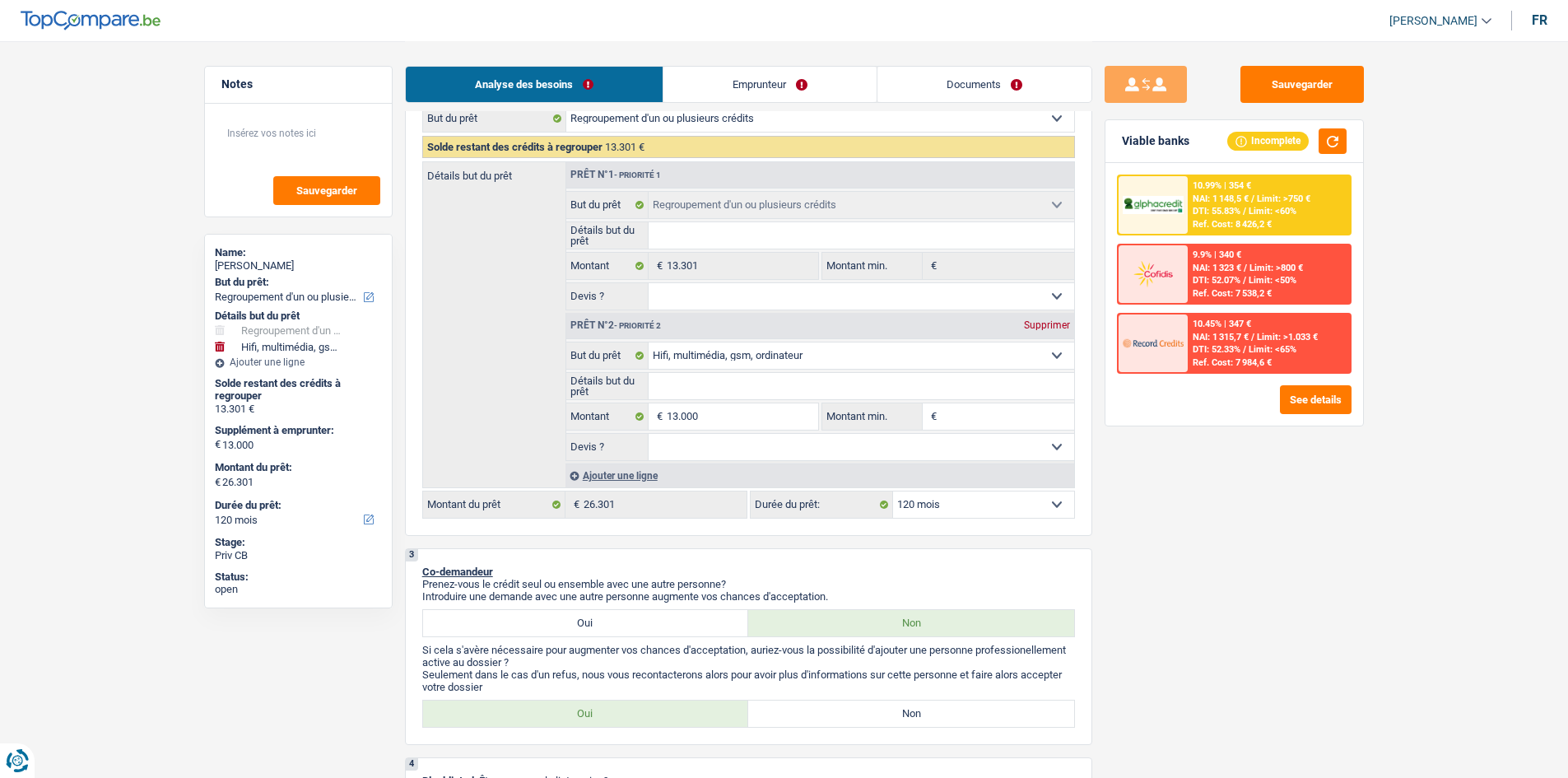
click at [1237, 184] on div "10.99% | 354 €" at bounding box center [1221, 185] width 59 height 11
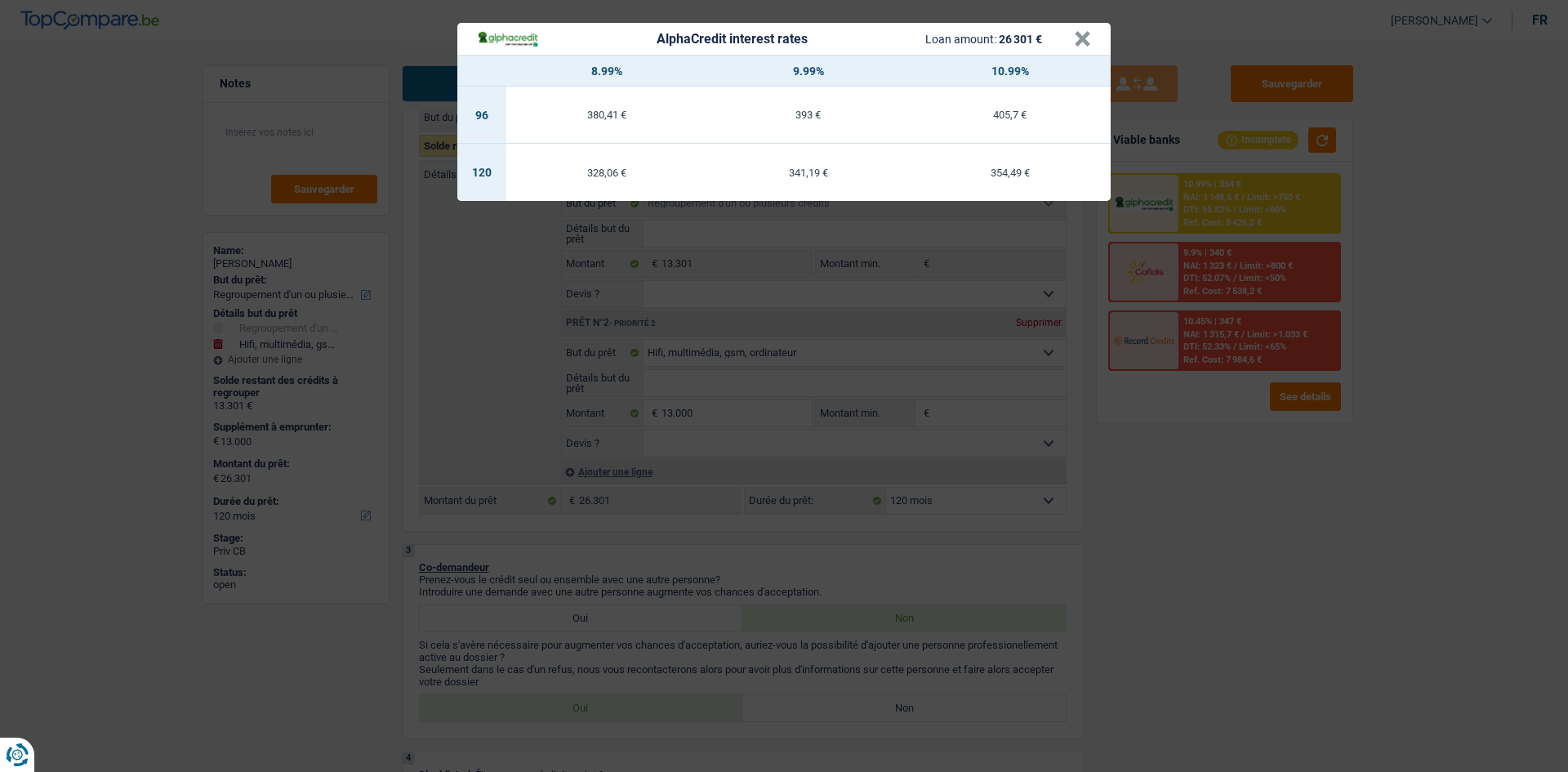
drag, startPoint x: 1264, startPoint y: 524, endPoint x: 1259, endPoint y: 532, distance: 9.4
click at [1264, 528] on div "AlphaCredit interest rates Loan amount: 26 301 € × 8.99% 9.99% 10.99% 96 380,41…" at bounding box center [784, 386] width 1568 height 772
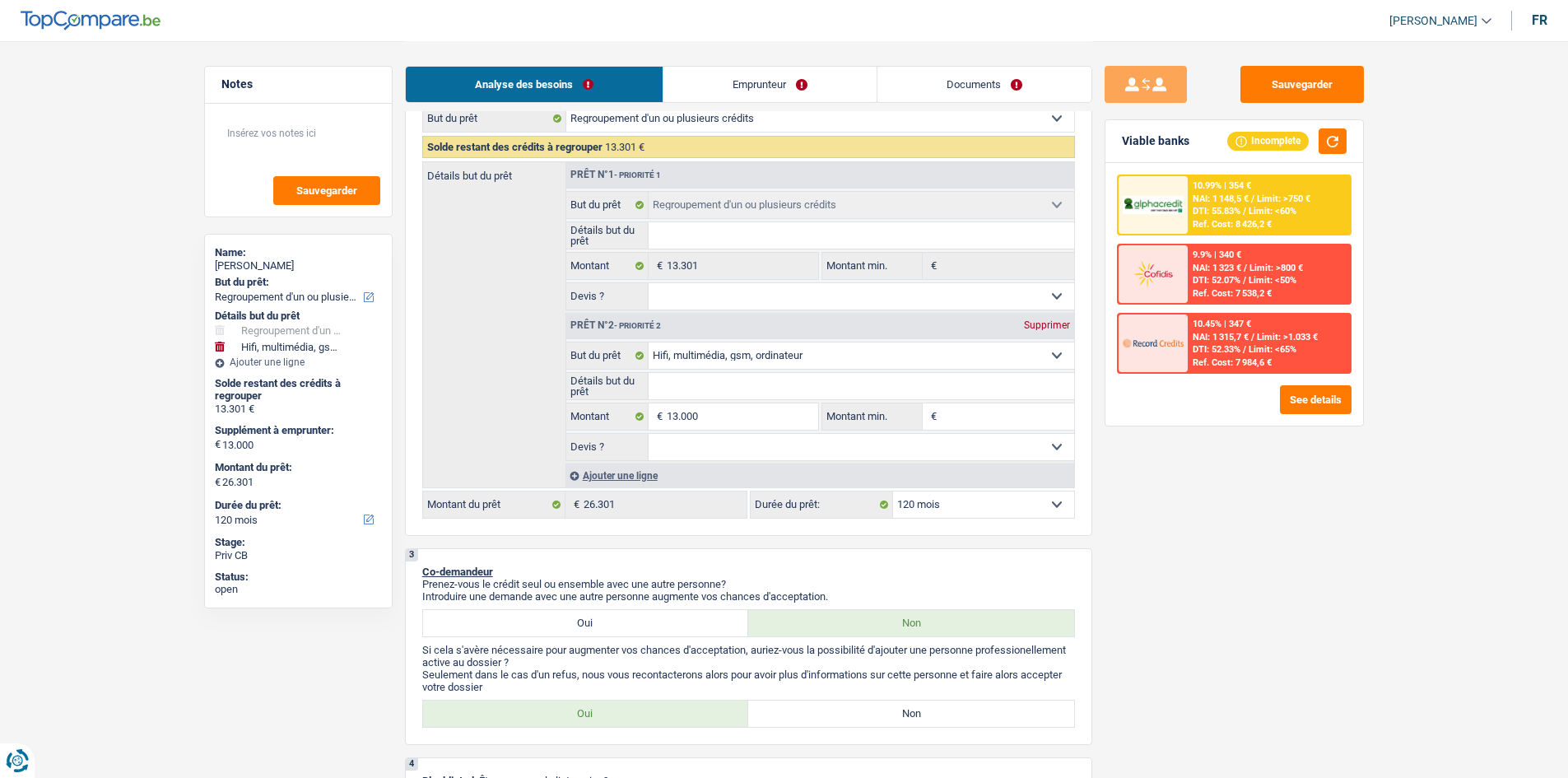
click at [761, 450] on select "Oui Non Non répondu Sélectionner une option" at bounding box center [861, 447] width 425 height 26
select select "yes"
click at [648, 434] on select "Oui Non Non répondu Sélectionner une option" at bounding box center [861, 447] width 425 height 26
select select "yes"
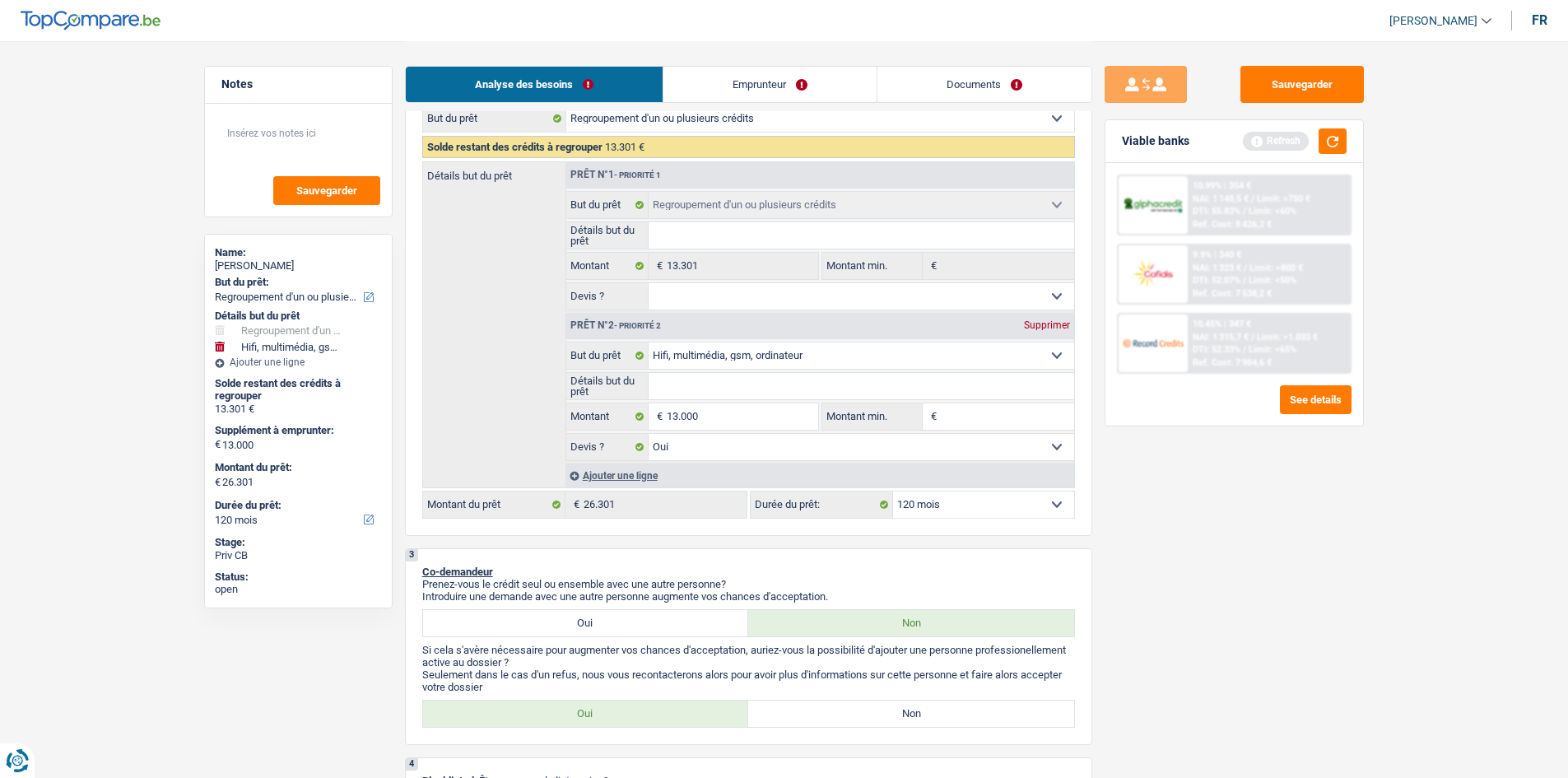
click at [823, 376] on input "Détails but du prêt" at bounding box center [861, 386] width 425 height 26
type input "m"
type input "mu"
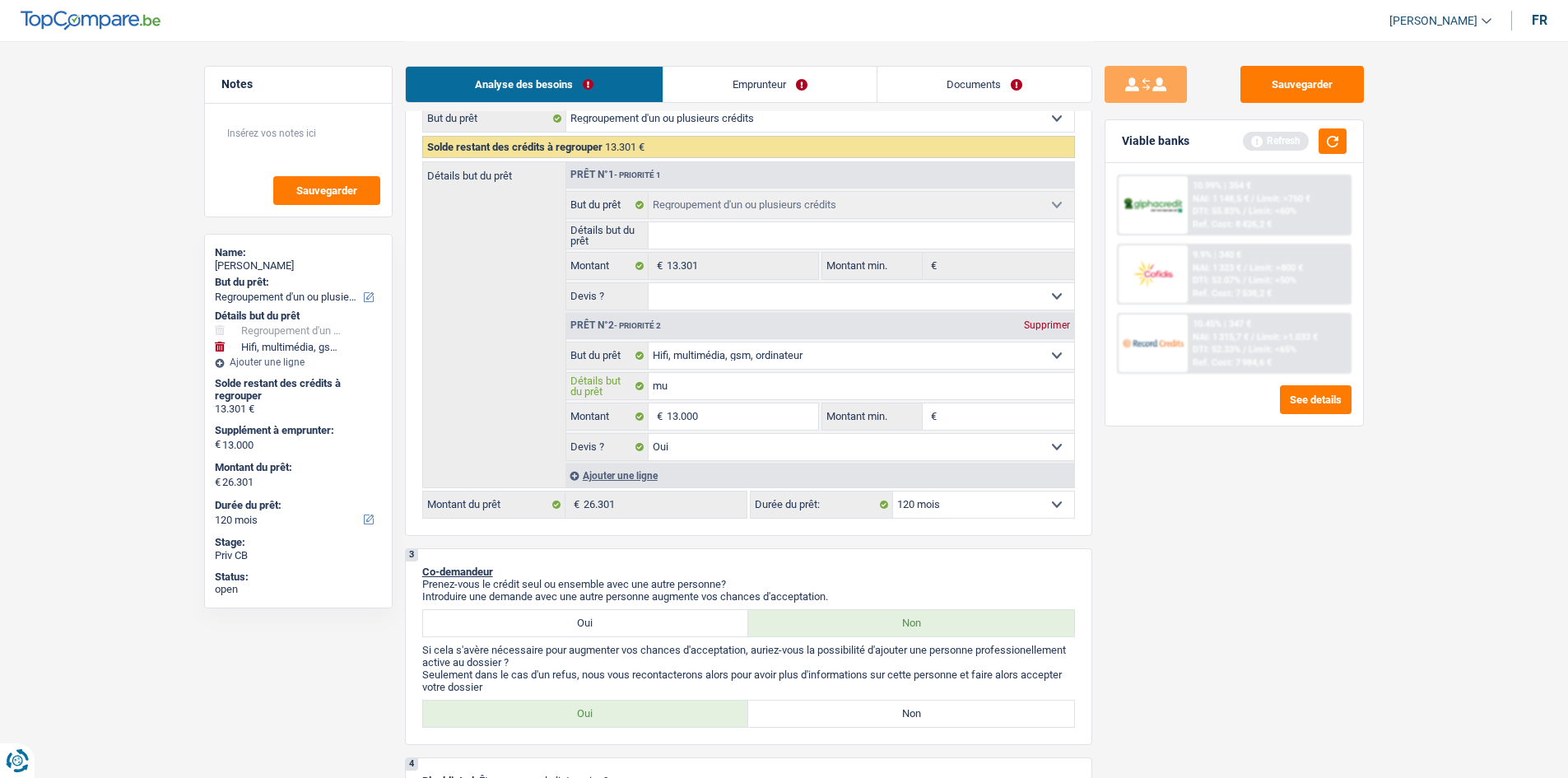
type input "mul"
type input "mult"
type input "multi"
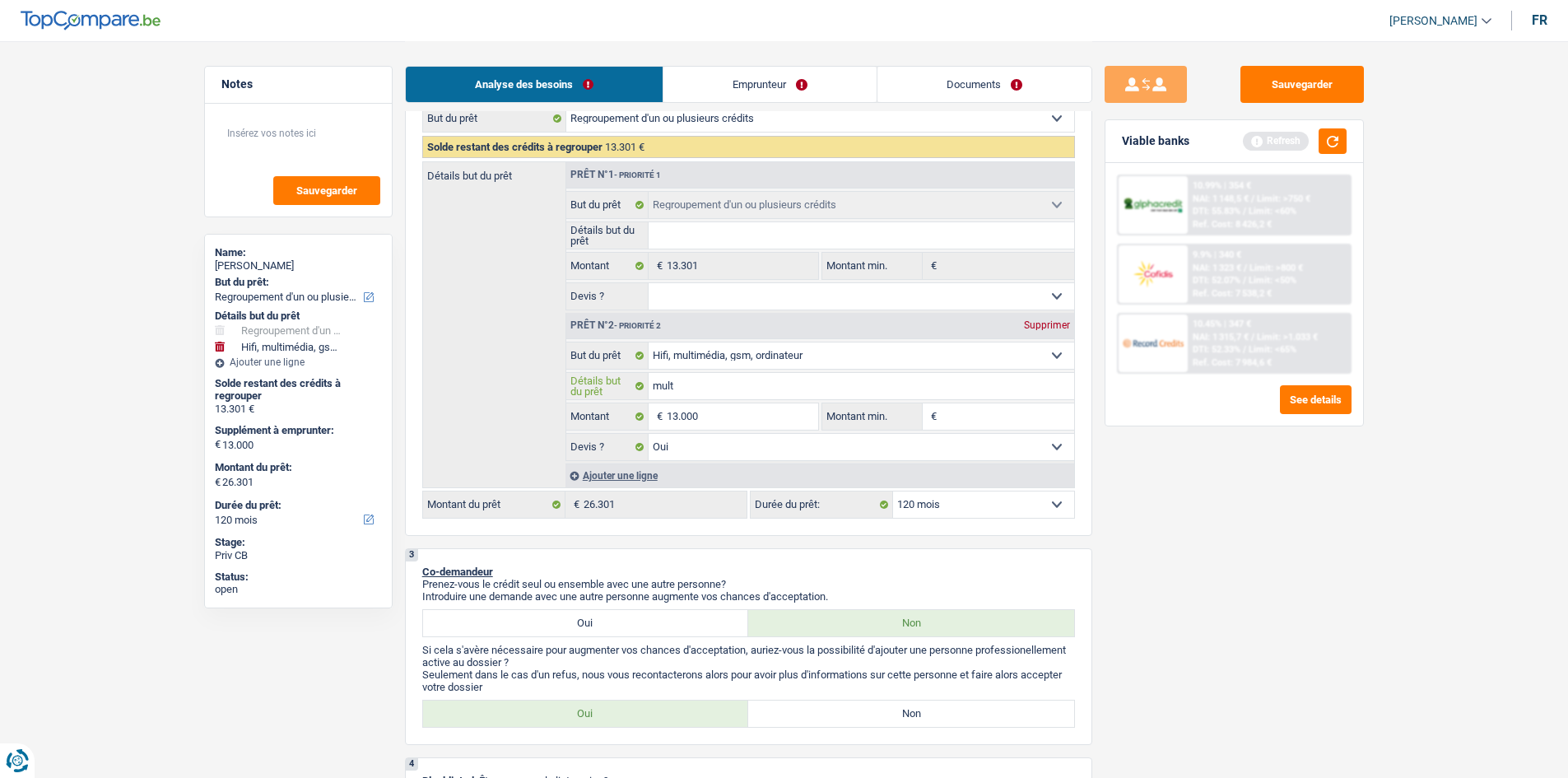
type input "multi"
type input "multim"
type input "multime"
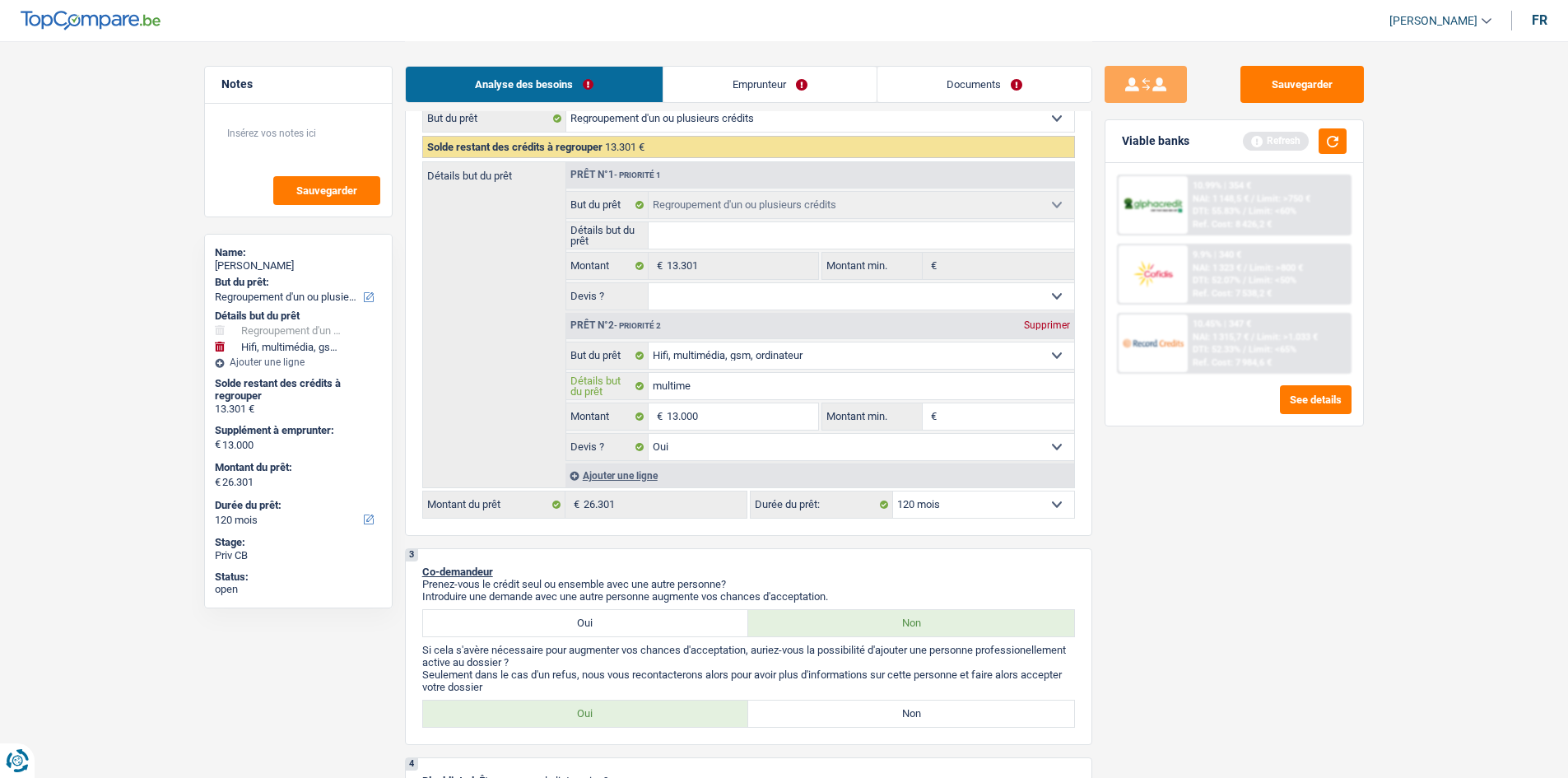
type input "multimed"
type input "multimedi"
type input "multimedia"
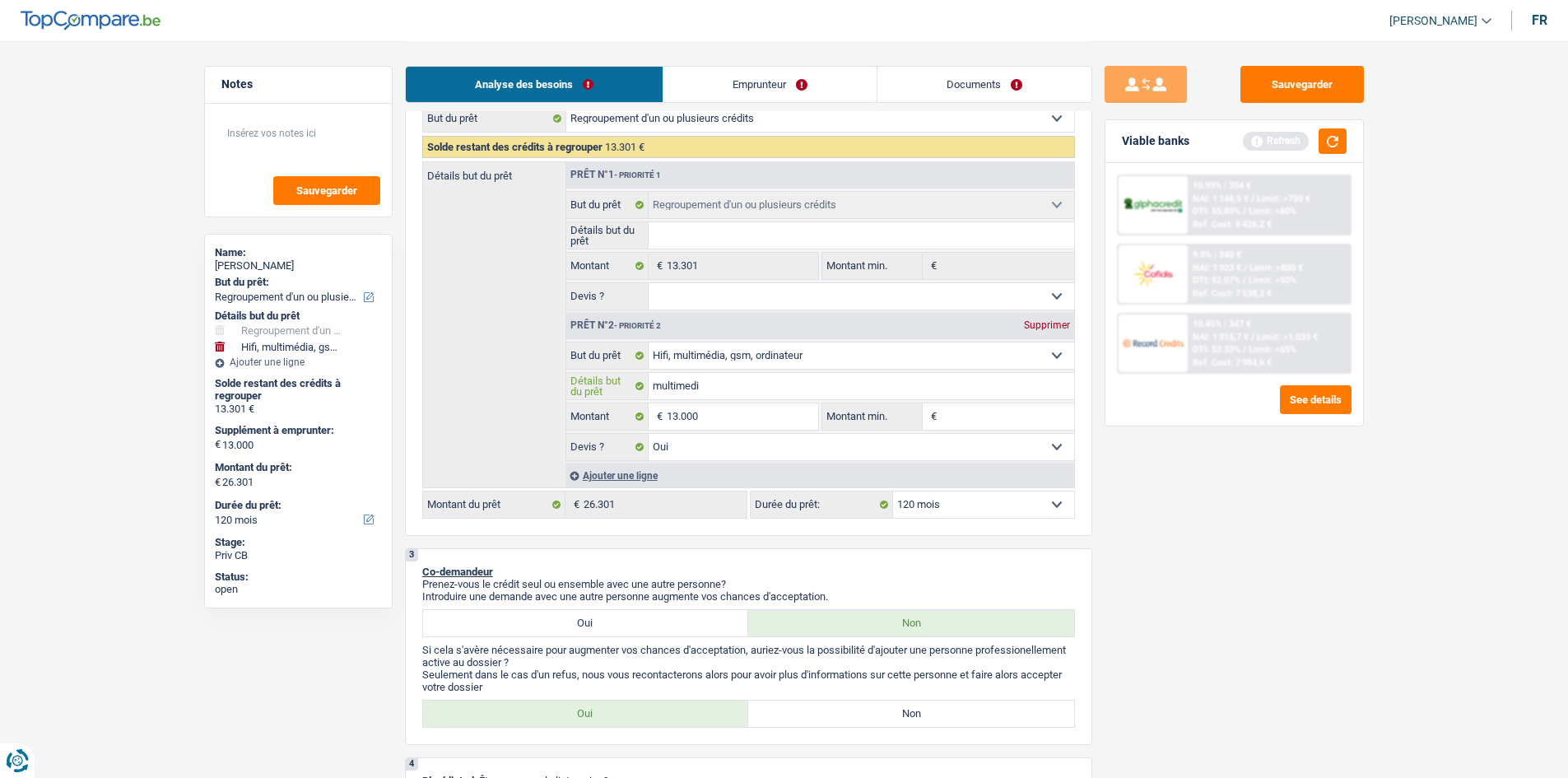
type input "multimedia"
click at [1301, 598] on div "Sauvegarder Viable banks Refresh 10.99% | 354 € NAI: 1 148,5 € / Limit: >750 € …" at bounding box center [1234, 409] width 284 height 686
click at [1013, 418] on input "Montant min." at bounding box center [1008, 416] width 133 height 26
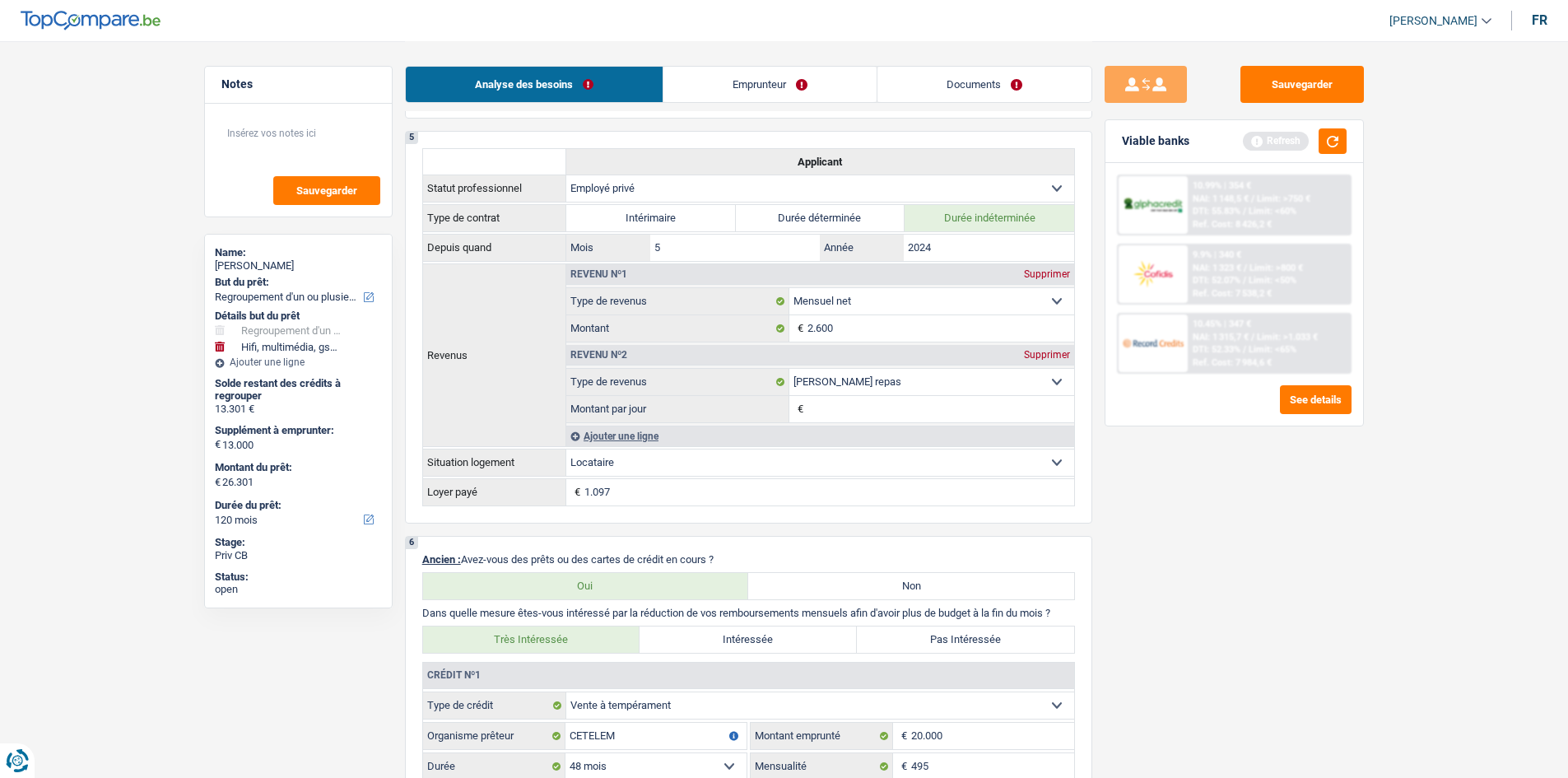
scroll to position [1487, 0]
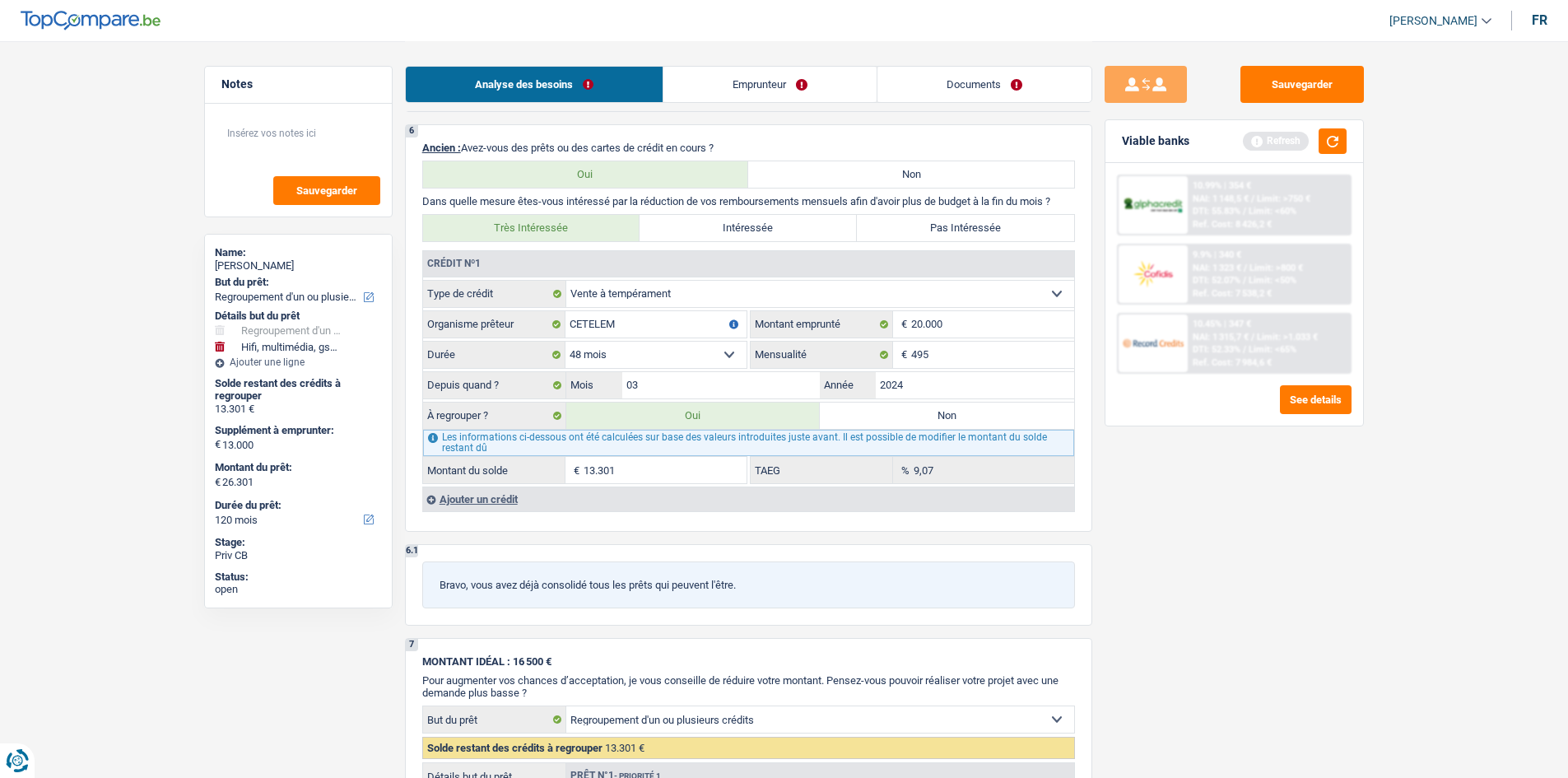
click at [627, 459] on input "13.301" at bounding box center [665, 470] width 163 height 26
click at [1236, 206] on span "DTI: 55.83%" at bounding box center [1216, 211] width 48 height 11
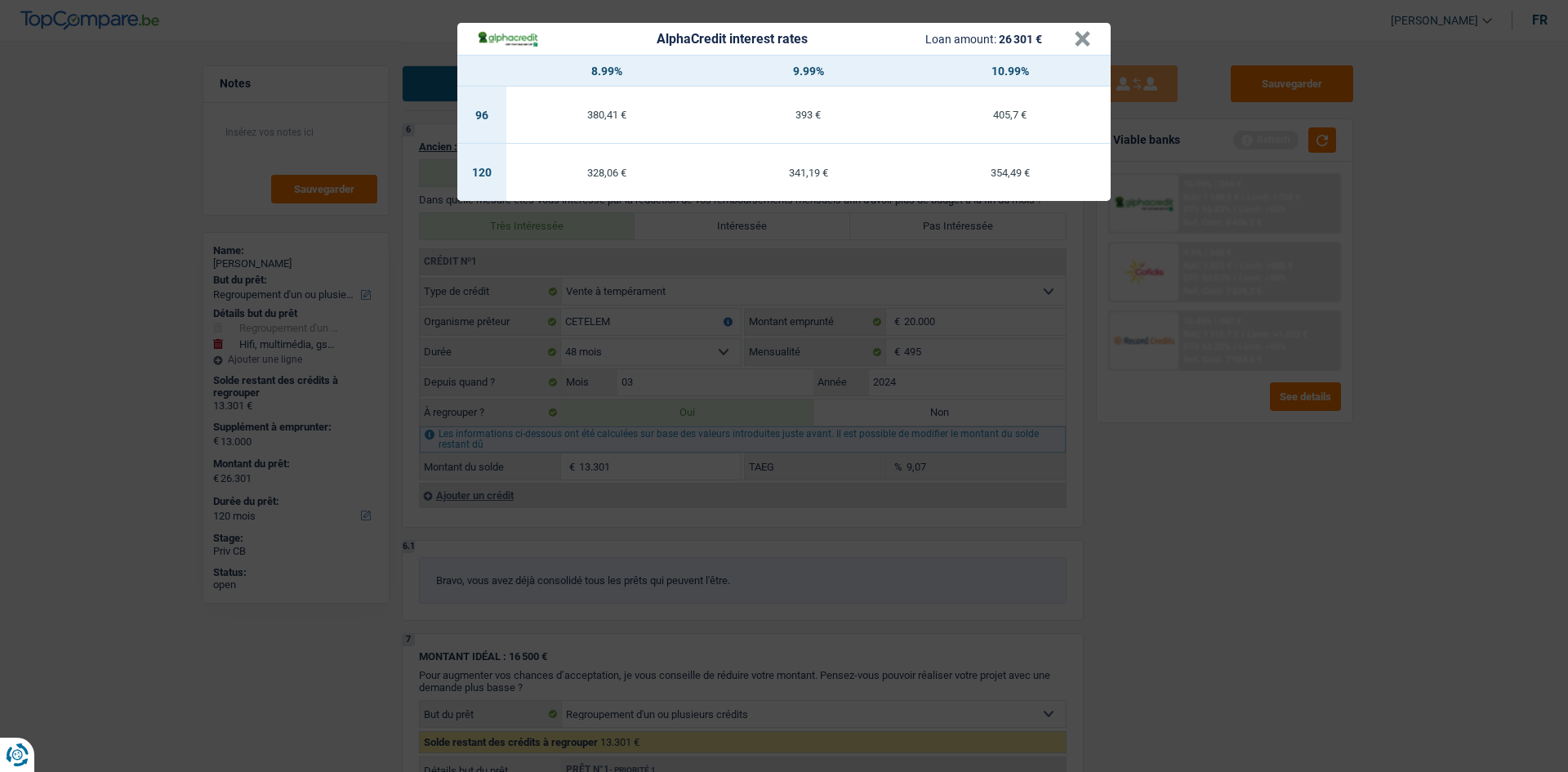
click at [1229, 430] on div "AlphaCredit interest rates Loan amount: 26 301 € × 8.99% 9.99% 10.99% 96 380,41…" at bounding box center [784, 386] width 1568 height 772
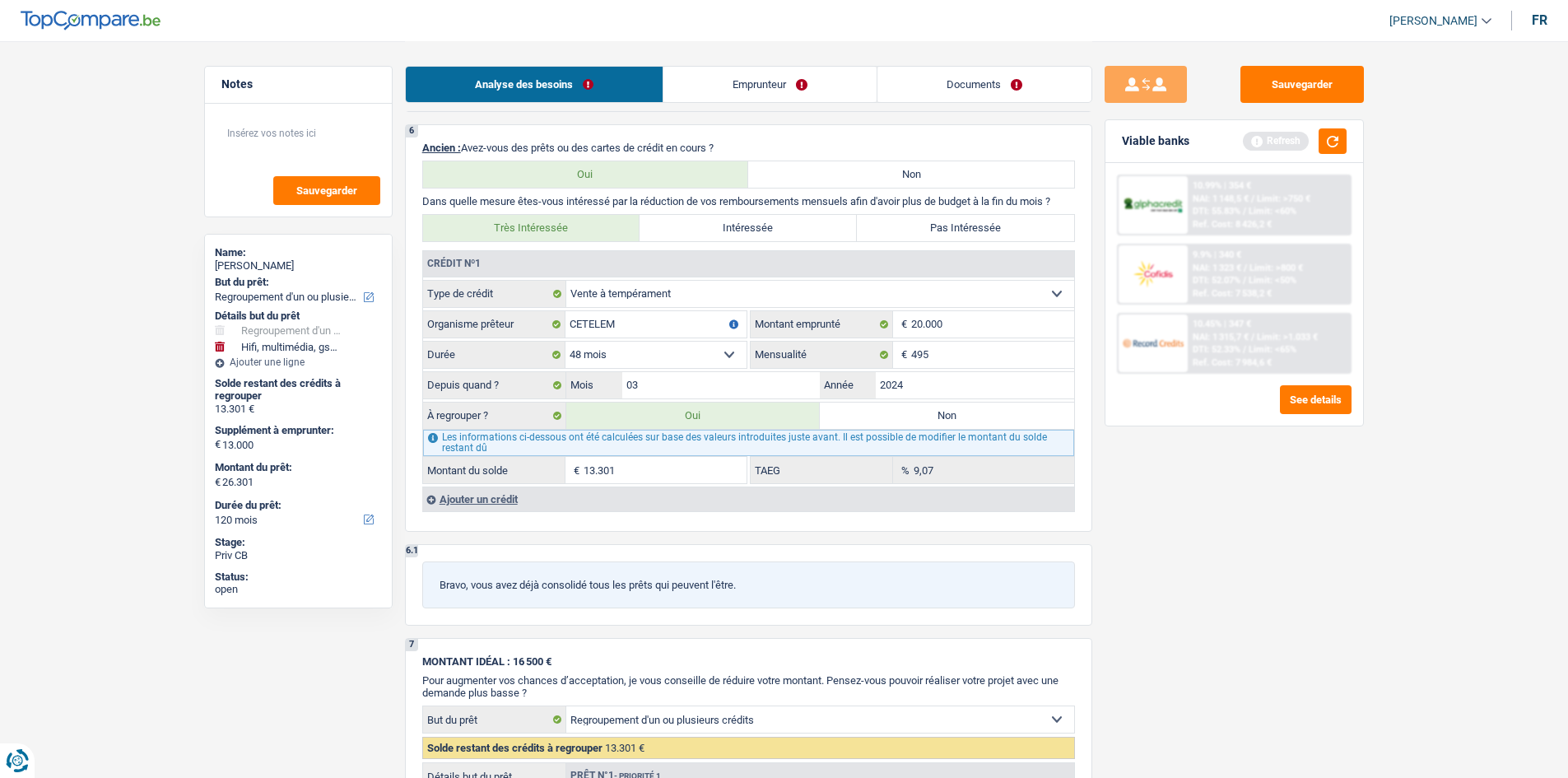
click at [963, 488] on div "Crédit nº1 Carte ou ouverture de crédit Prêt hypothécaire Vente à tempérament P…" at bounding box center [747, 382] width 652 height 260
drag, startPoint x: 1297, startPoint y: 522, endPoint x: 1304, endPoint y: 506, distance: 17.5
click at [1297, 520] on div "Sauvegarder Viable banks Refresh 10.99% | 354 € NAI: 1 148,5 € / Limit: >750 € …" at bounding box center [1234, 409] width 284 height 686
click at [995, 349] on input "495" at bounding box center [993, 355] width 163 height 26
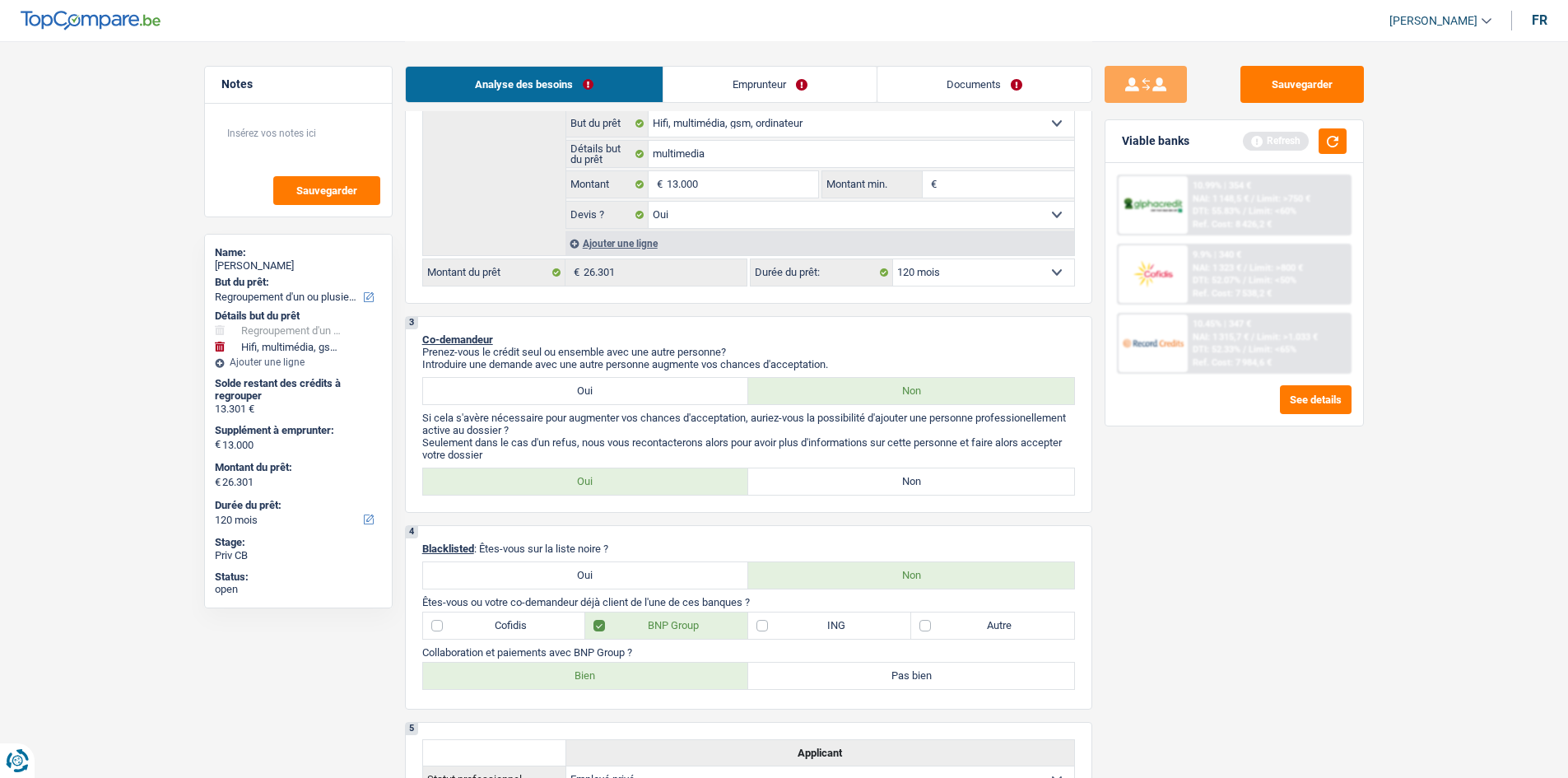
scroll to position [252, 0]
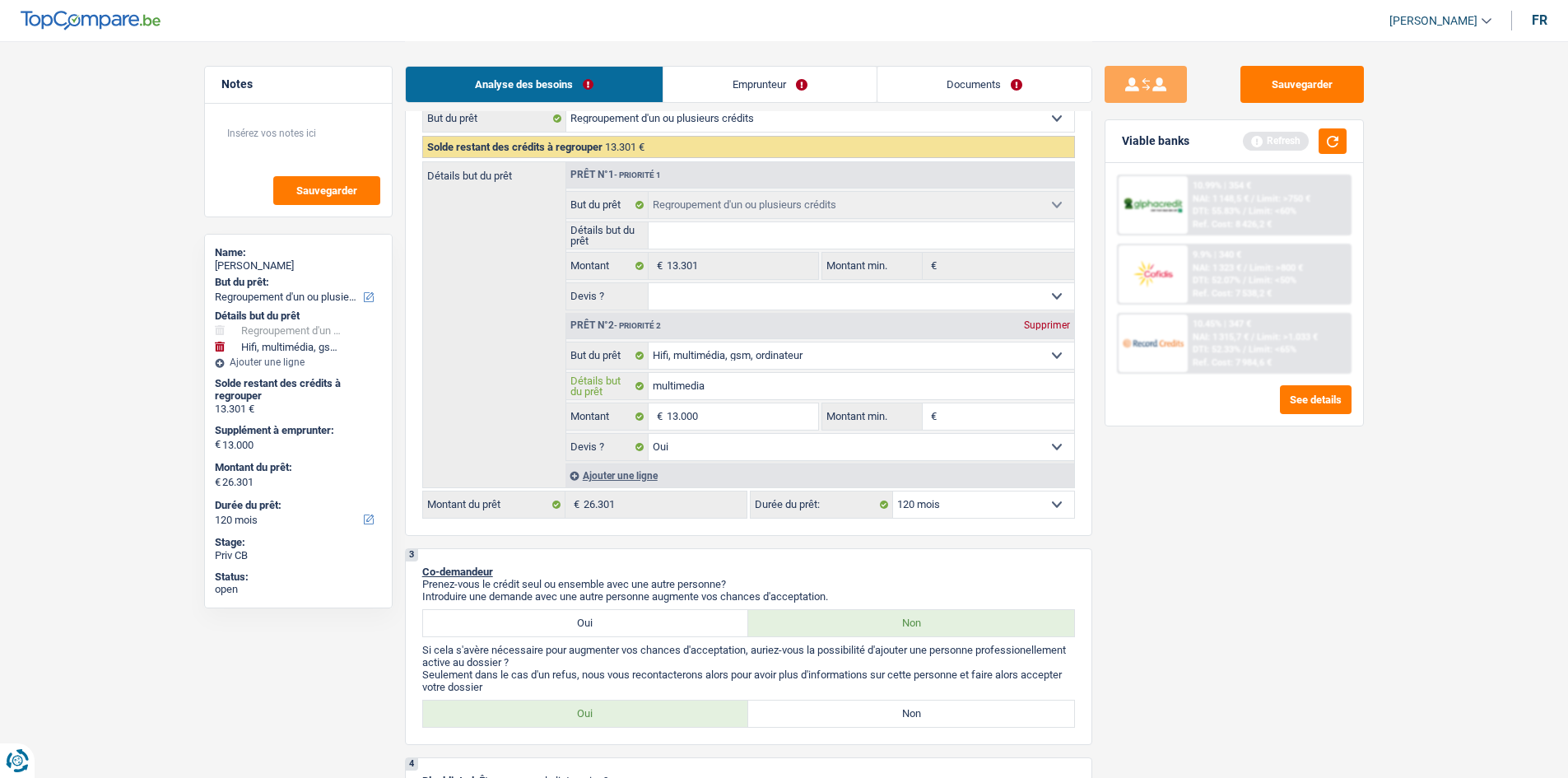
click at [716, 377] on input "multimedia" at bounding box center [861, 386] width 425 height 26
click at [1265, 171] on div "10.99% | 354 € NAI: 1 148,5 € / Limit: >750 € DTI: 55.83% / Limit: <60% Ref. Co…" at bounding box center [1233, 294] width 258 height 263
click at [1237, 177] on div "10.99% | 354 € NAI: 1 148,5 € / Limit: >750 € DTI: 55.83% / Limit: <60% Ref. Co…" at bounding box center [1268, 205] width 162 height 58
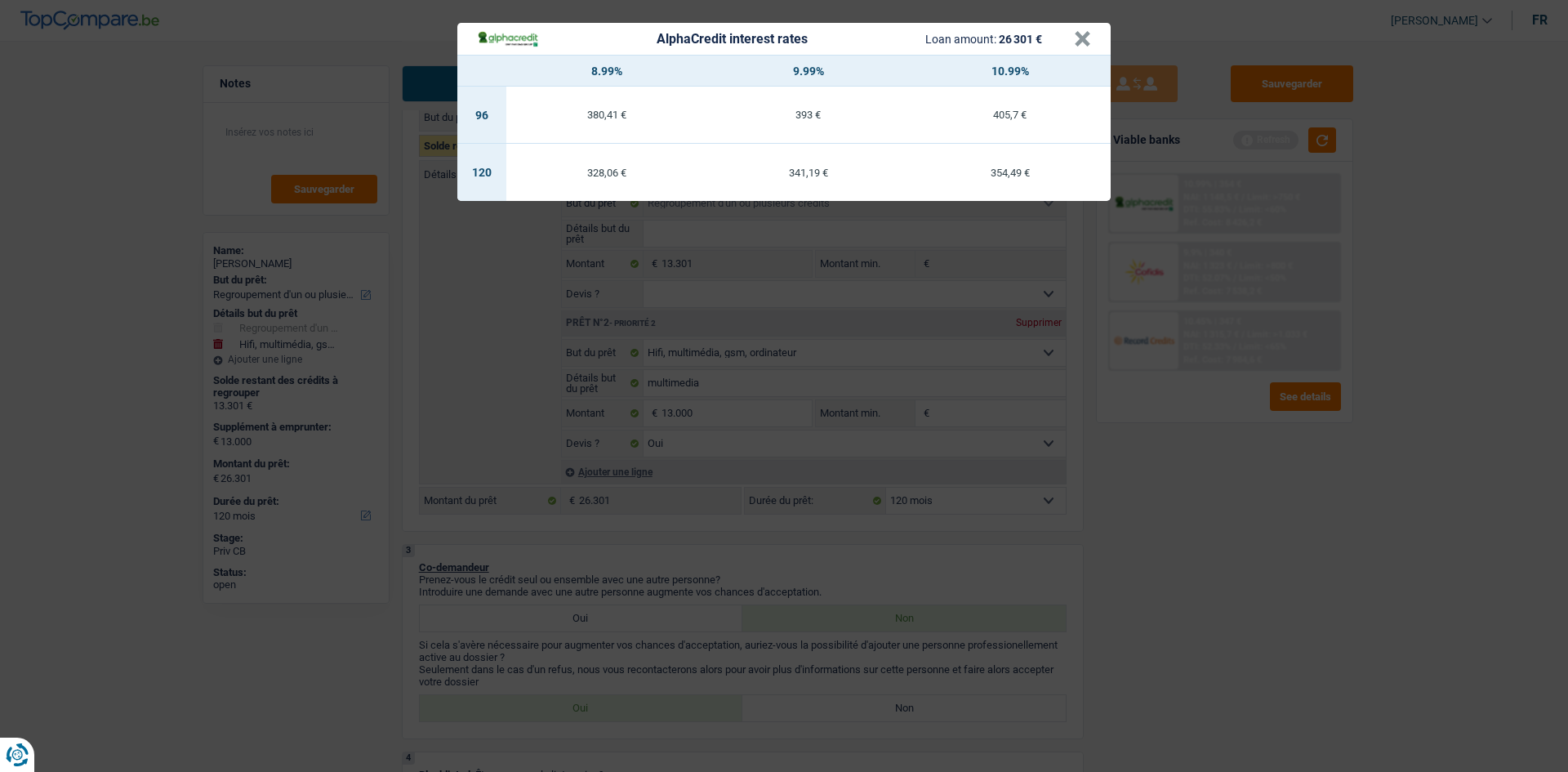
click at [1235, 585] on div "AlphaCredit interest rates Loan amount: 26 301 € × 8.99% 9.99% 10.99% 96 380,41…" at bounding box center [784, 386] width 1568 height 772
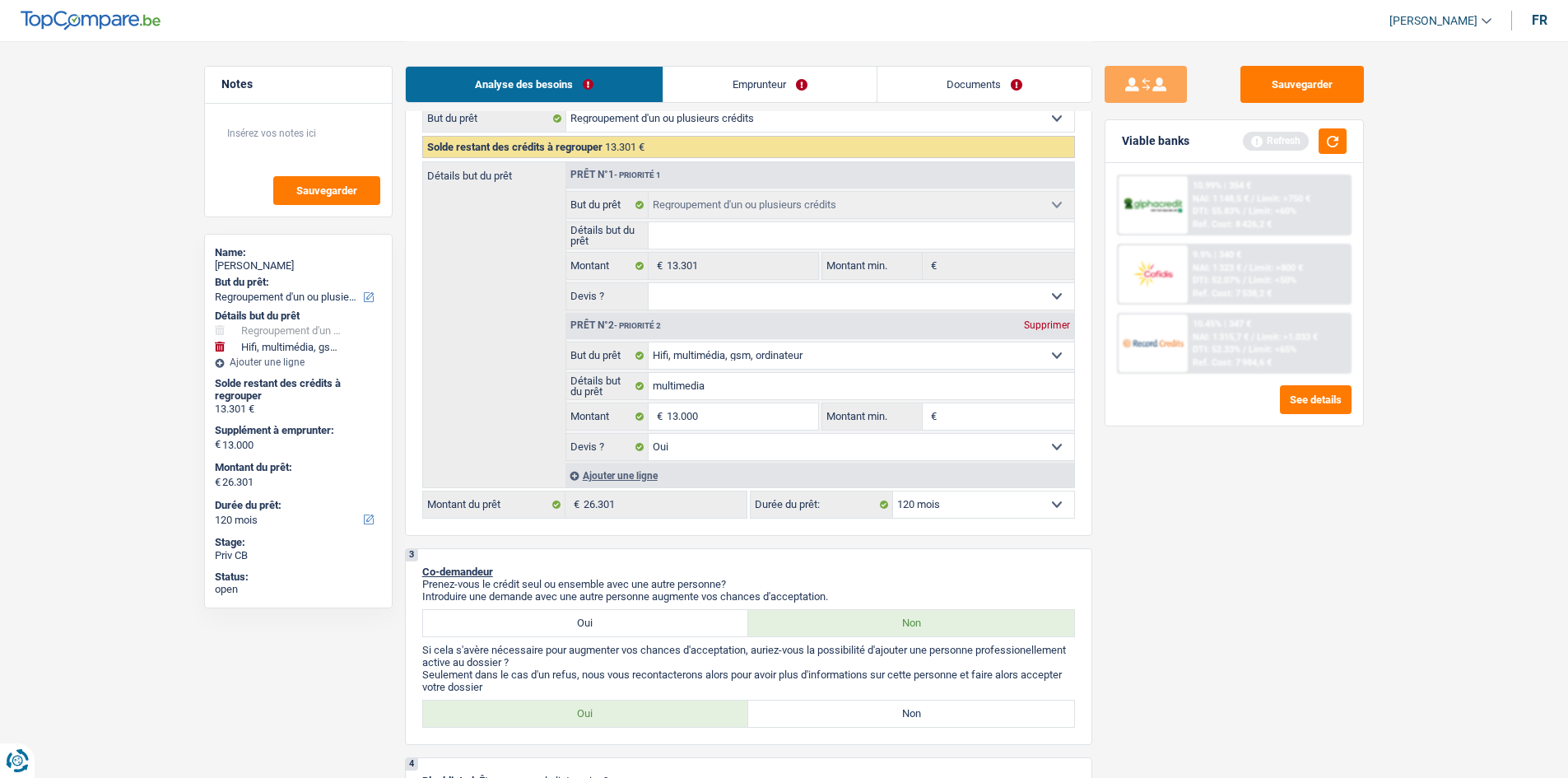
click at [1234, 352] on span "DTI: 52.33%" at bounding box center [1216, 349] width 48 height 11
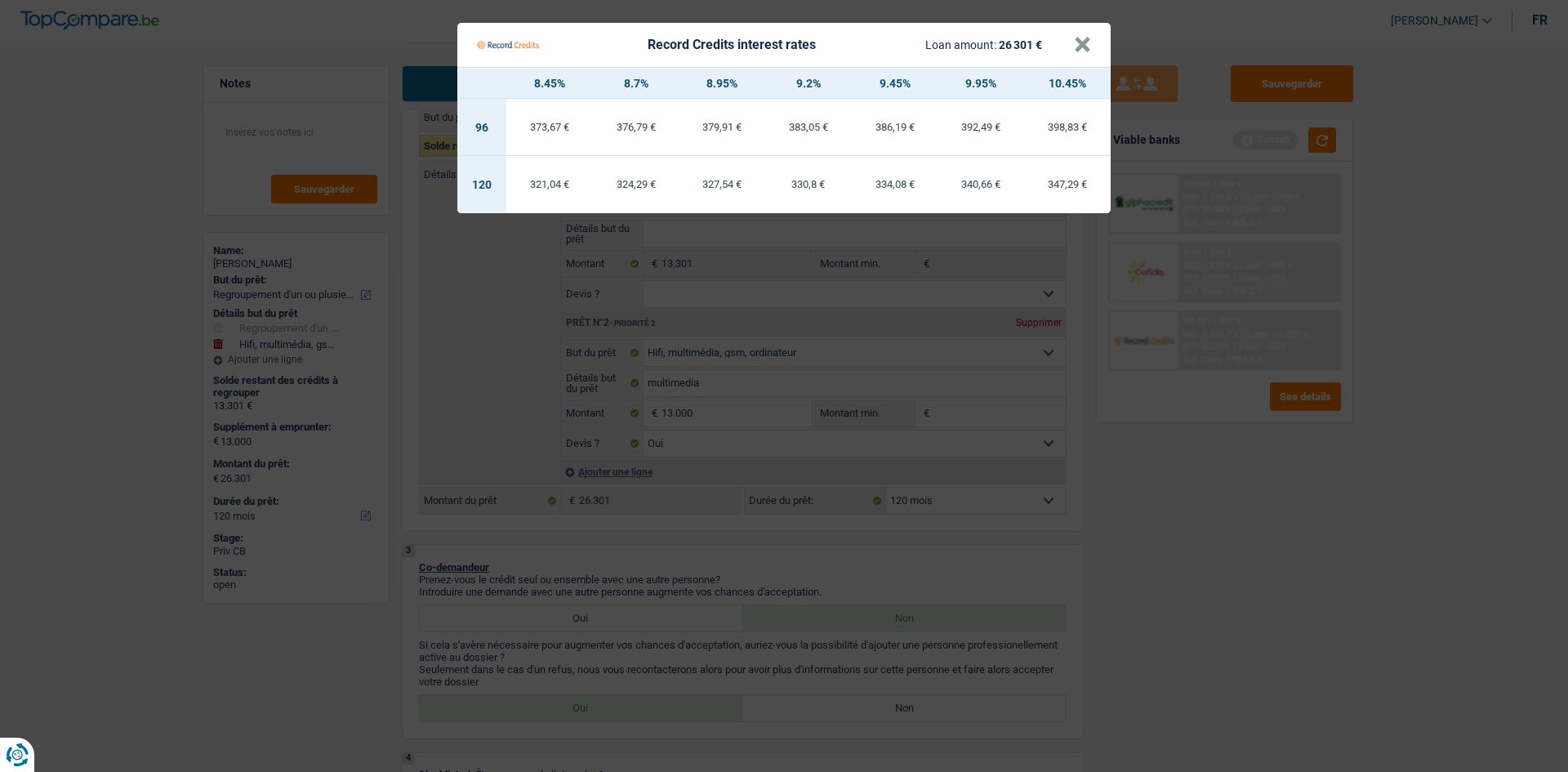
click at [1141, 572] on Credits "Record Credits interest rates Loan amount: 26 301 € × 8.45% 8.7% 8.95% 9.2% 9.4…" at bounding box center [784, 386] width 1568 height 772
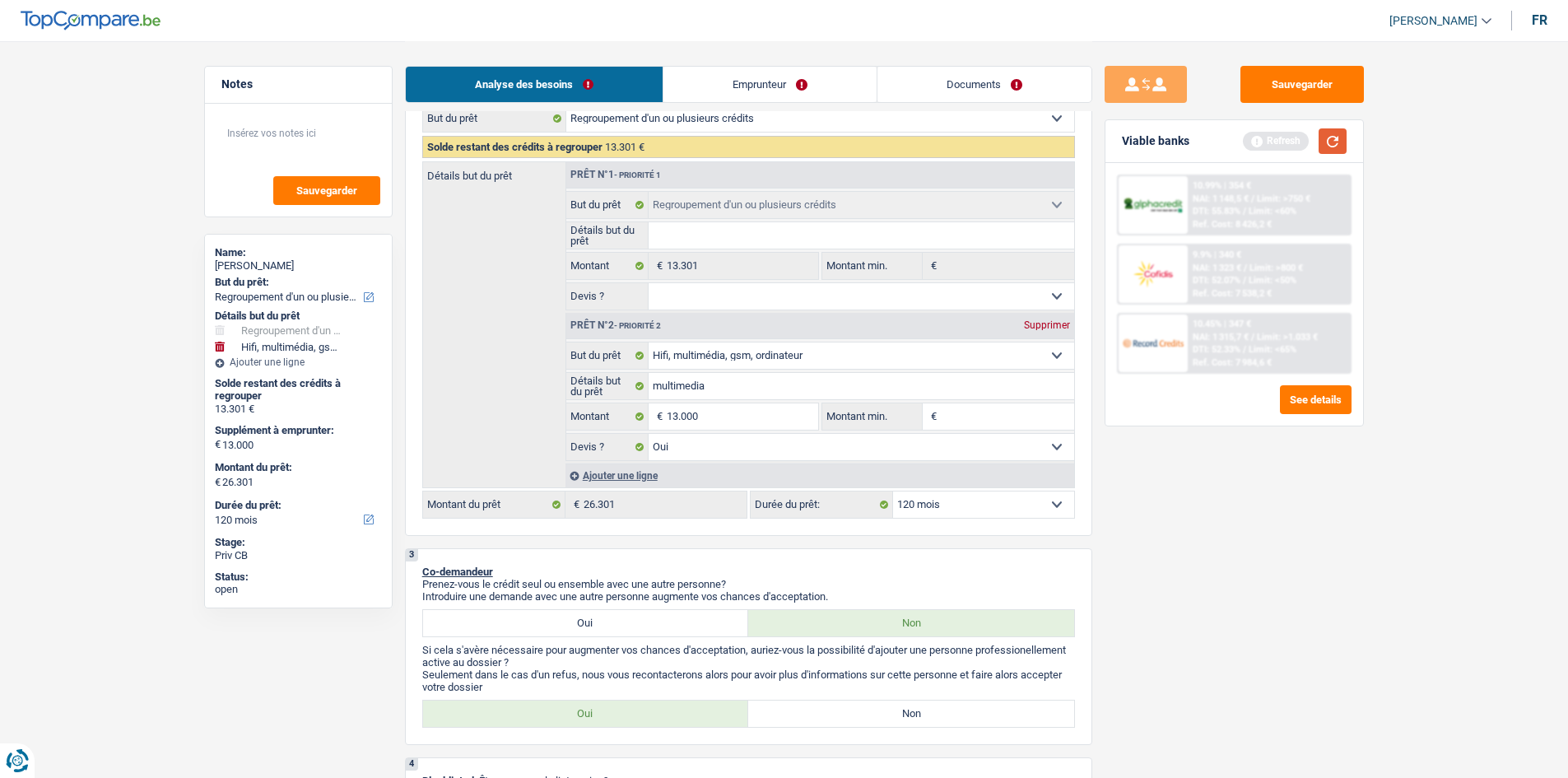
click at [1336, 140] on button "button" at bounding box center [1332, 141] width 28 height 26
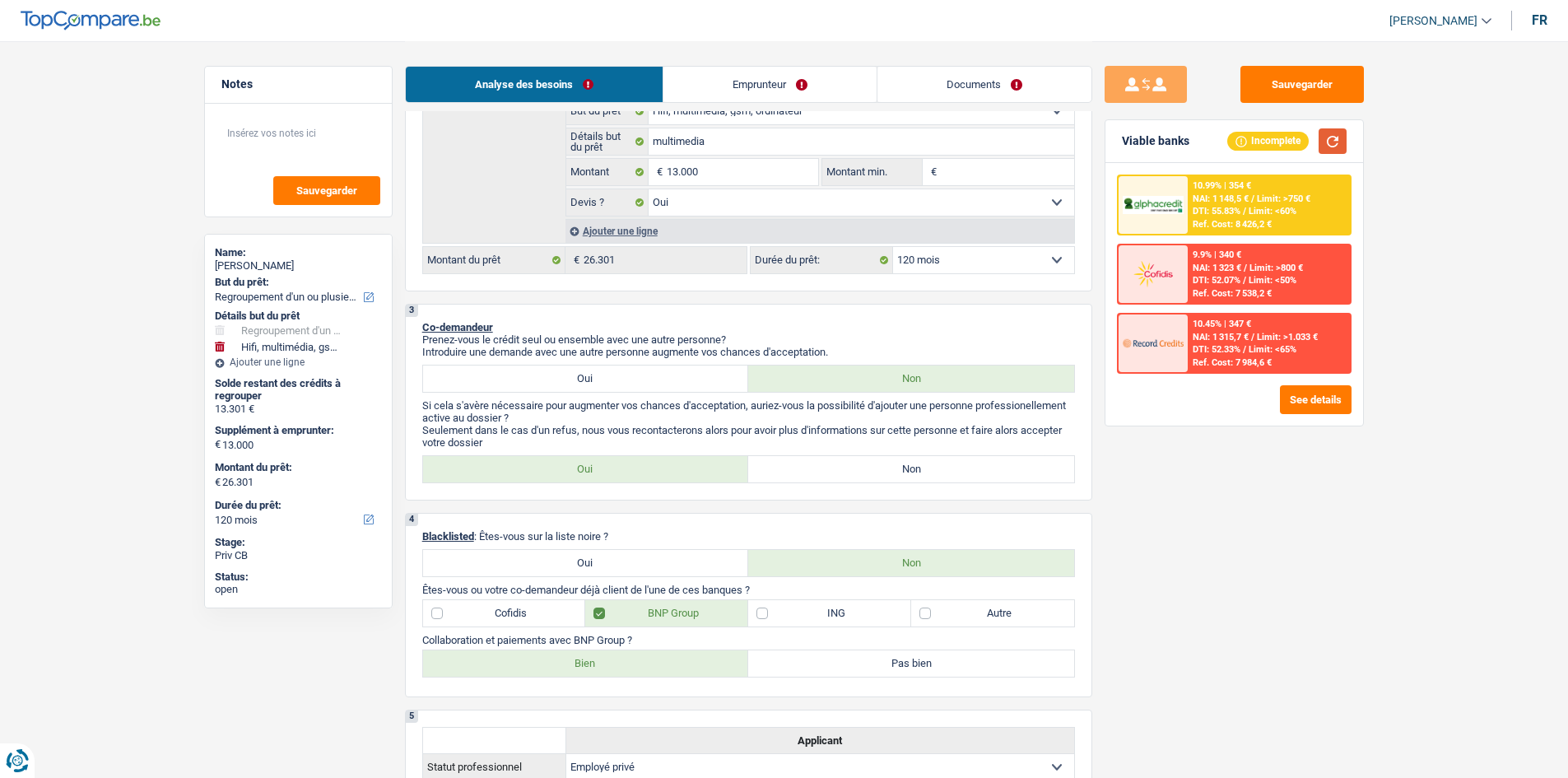
scroll to position [663, 0]
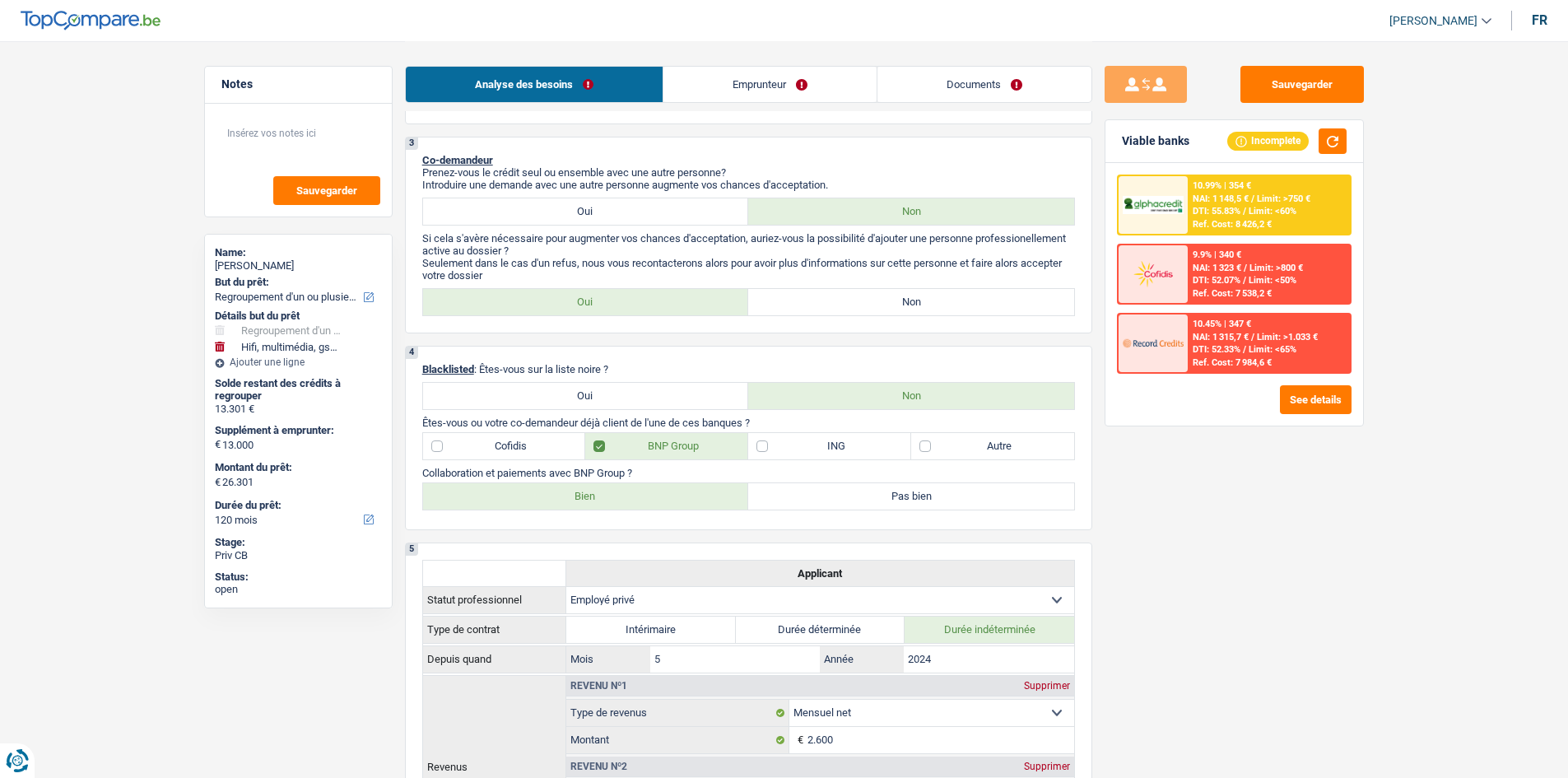
click at [812, 287] on div "3 Co-demandeur Prenez-vous le crédit seul ou ensemble avec une autre personne? …" at bounding box center [748, 235] width 687 height 197
click at [928, 298] on label "Non" at bounding box center [911, 302] width 326 height 26
click at [928, 298] on input "Non" at bounding box center [911, 302] width 326 height 26
radio input "true"
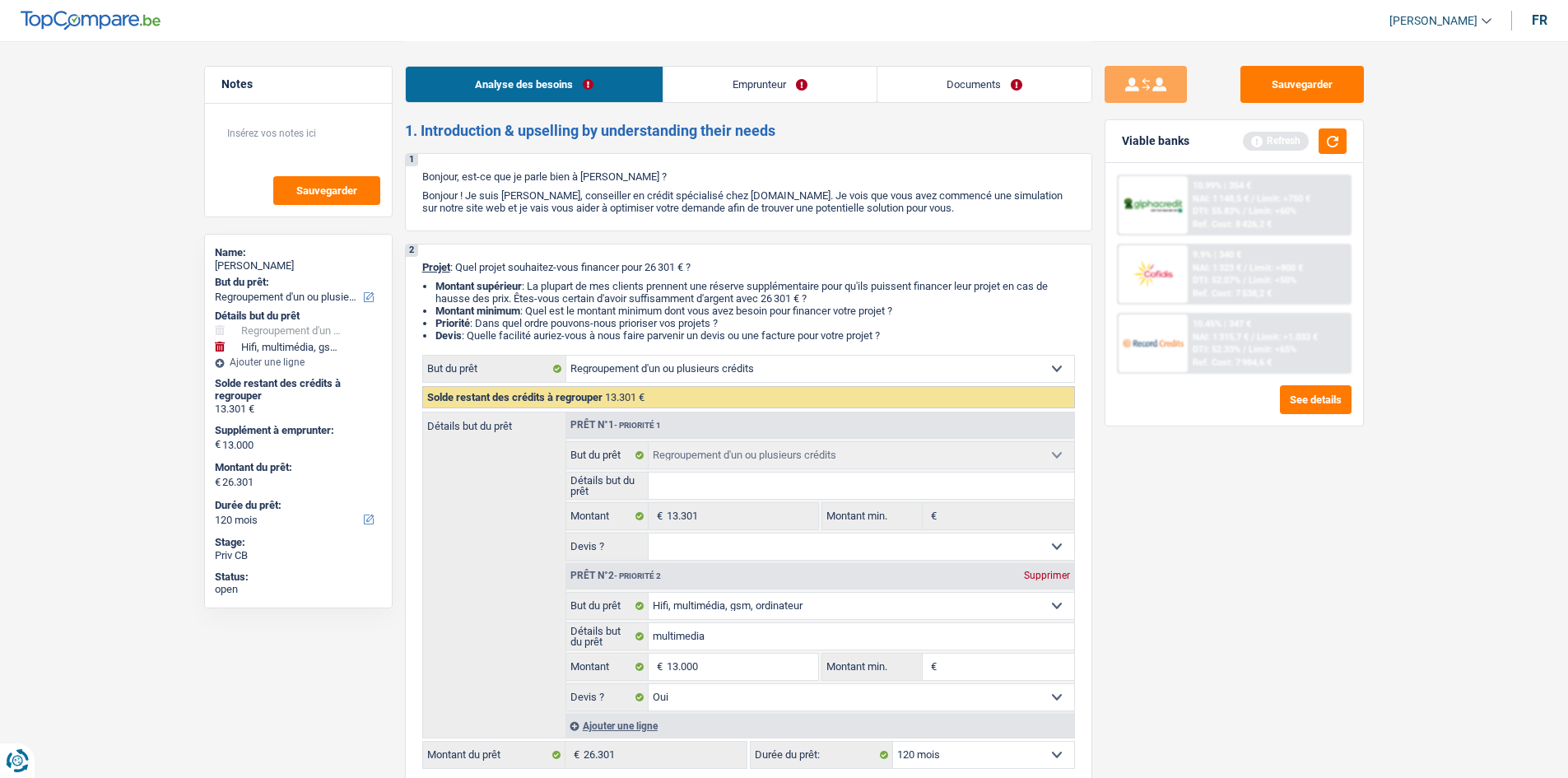
scroll to position [0, 0]
click at [777, 91] on link "Emprunteur" at bounding box center [770, 84] width 213 height 35
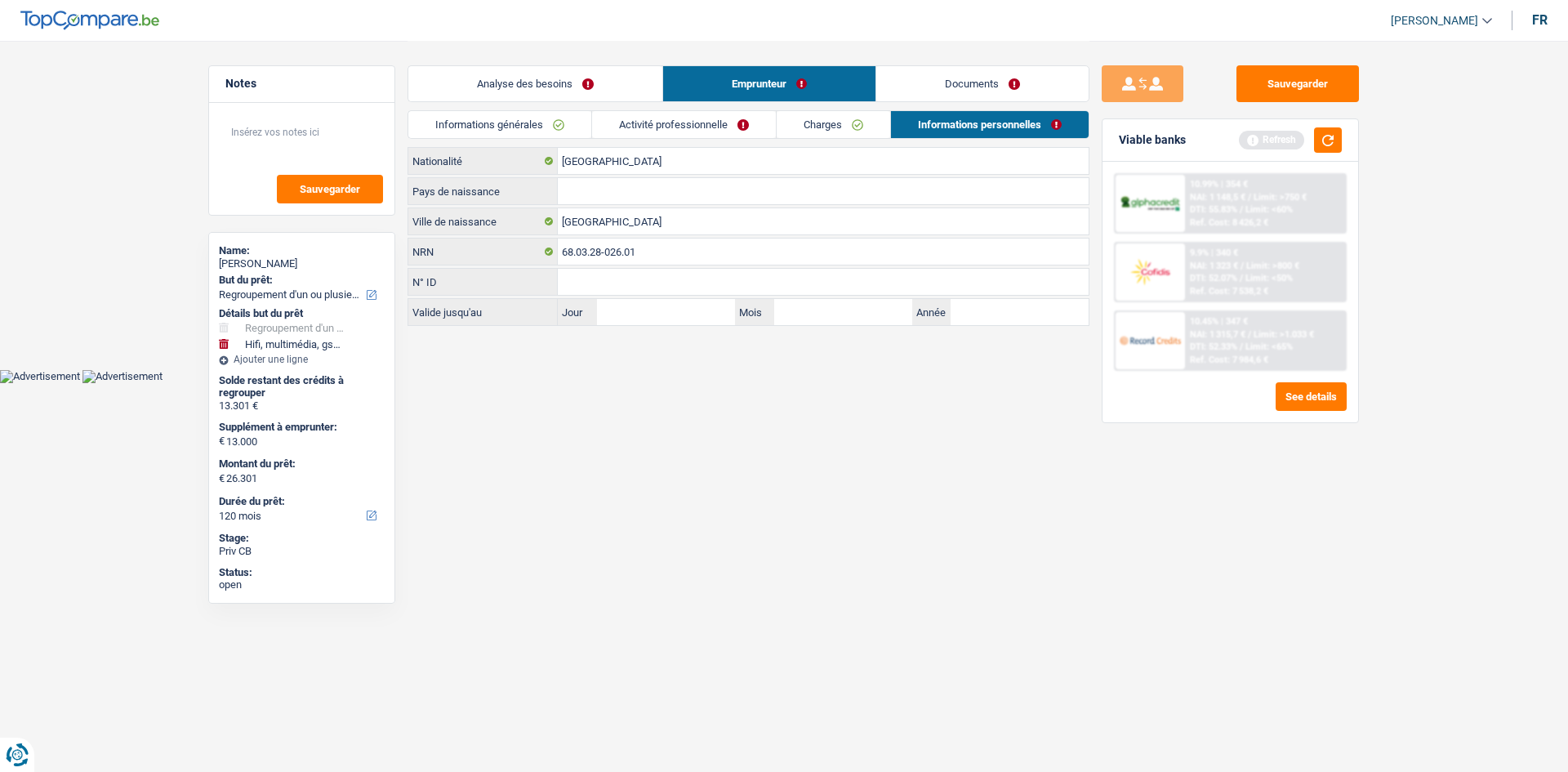
click at [546, 123] on link "Informations générales" at bounding box center [500, 124] width 183 height 27
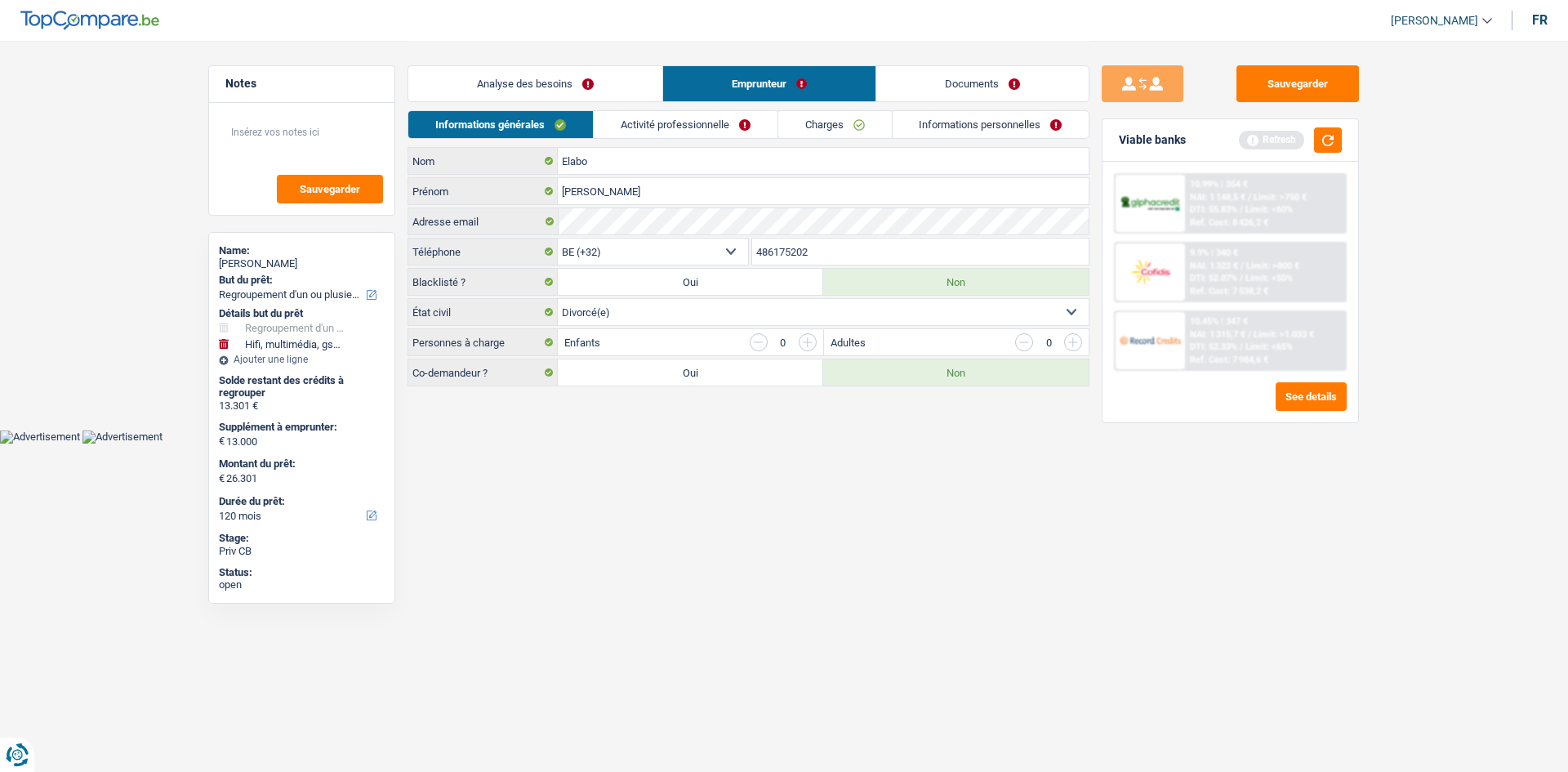
click at [602, 88] on link "Analyse des besoins" at bounding box center [535, 83] width 254 height 35
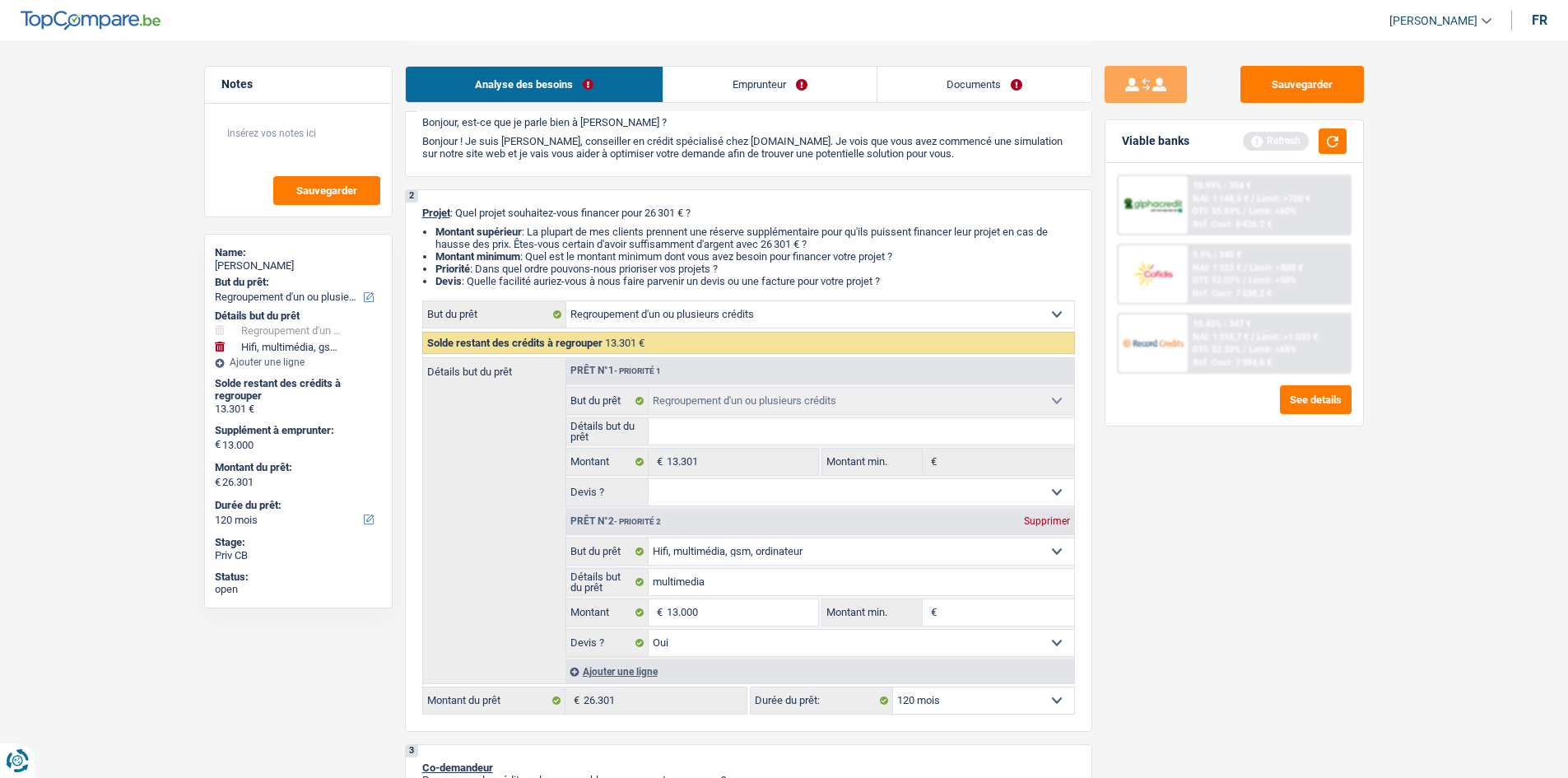
scroll to position [82, 0]
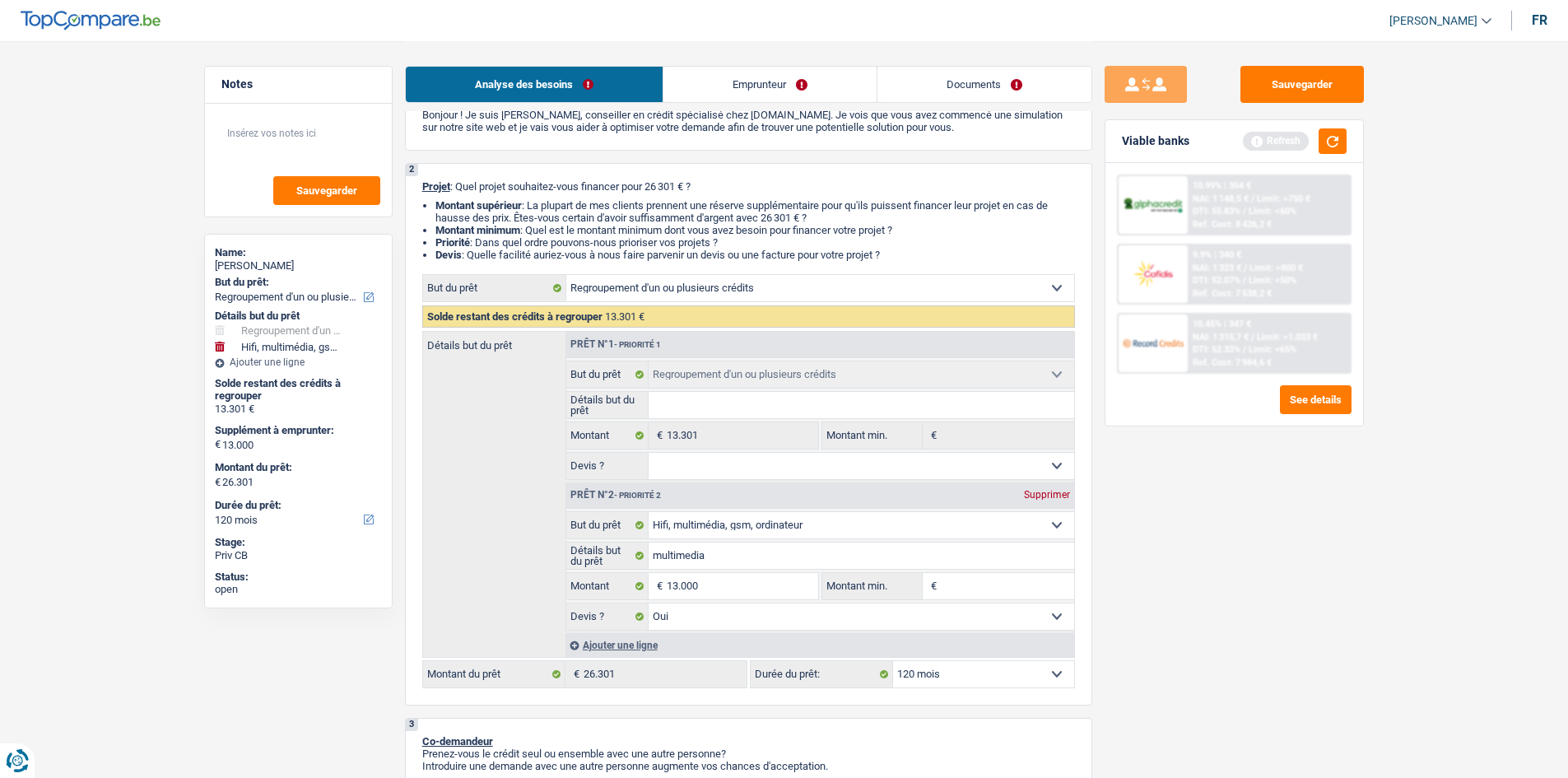
click at [1059, 588] on input "Montant min." at bounding box center [1008, 586] width 133 height 26
type input "1"
type input "10"
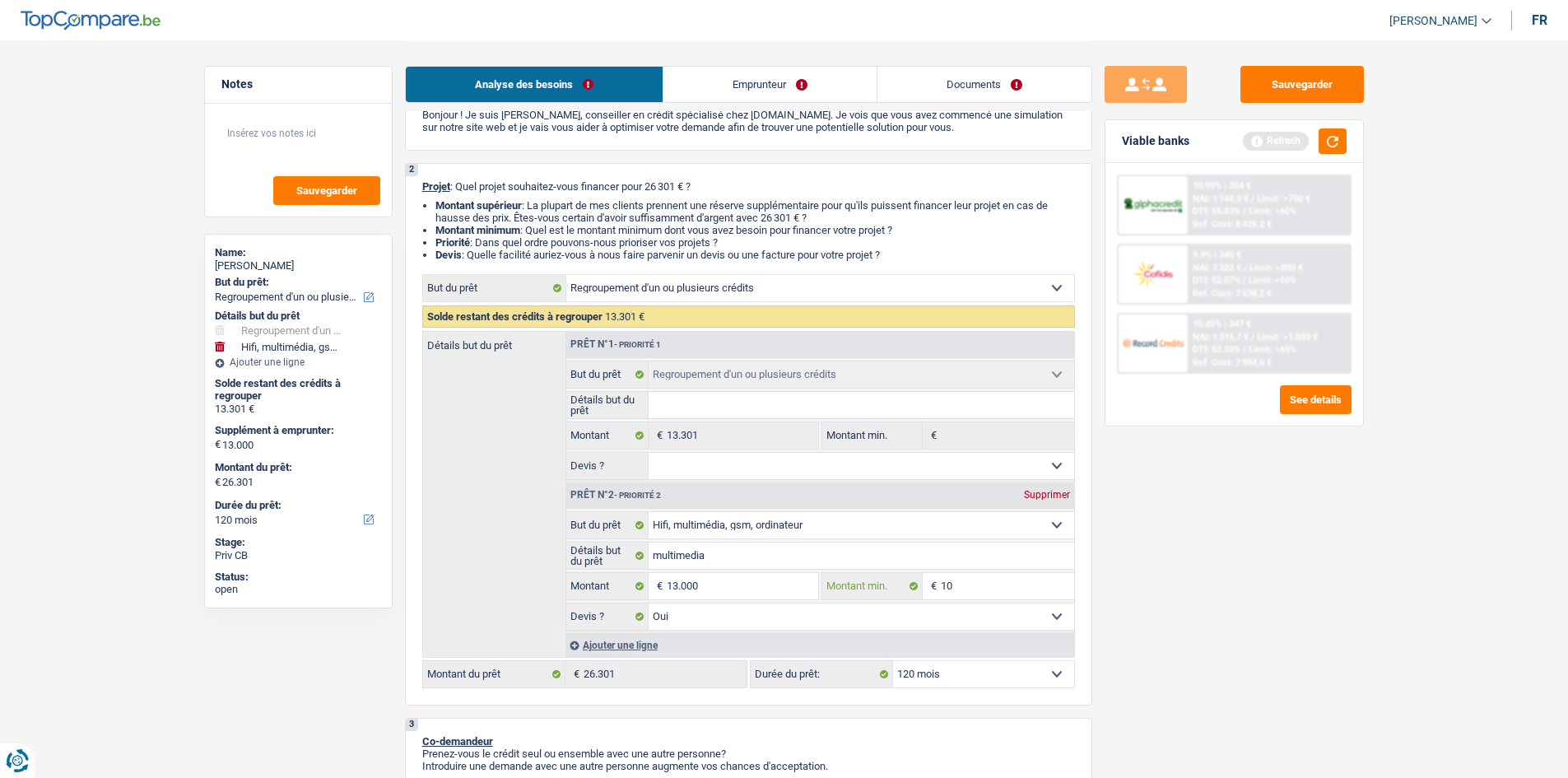
type input "100"
type input "1.000"
type input "10.000"
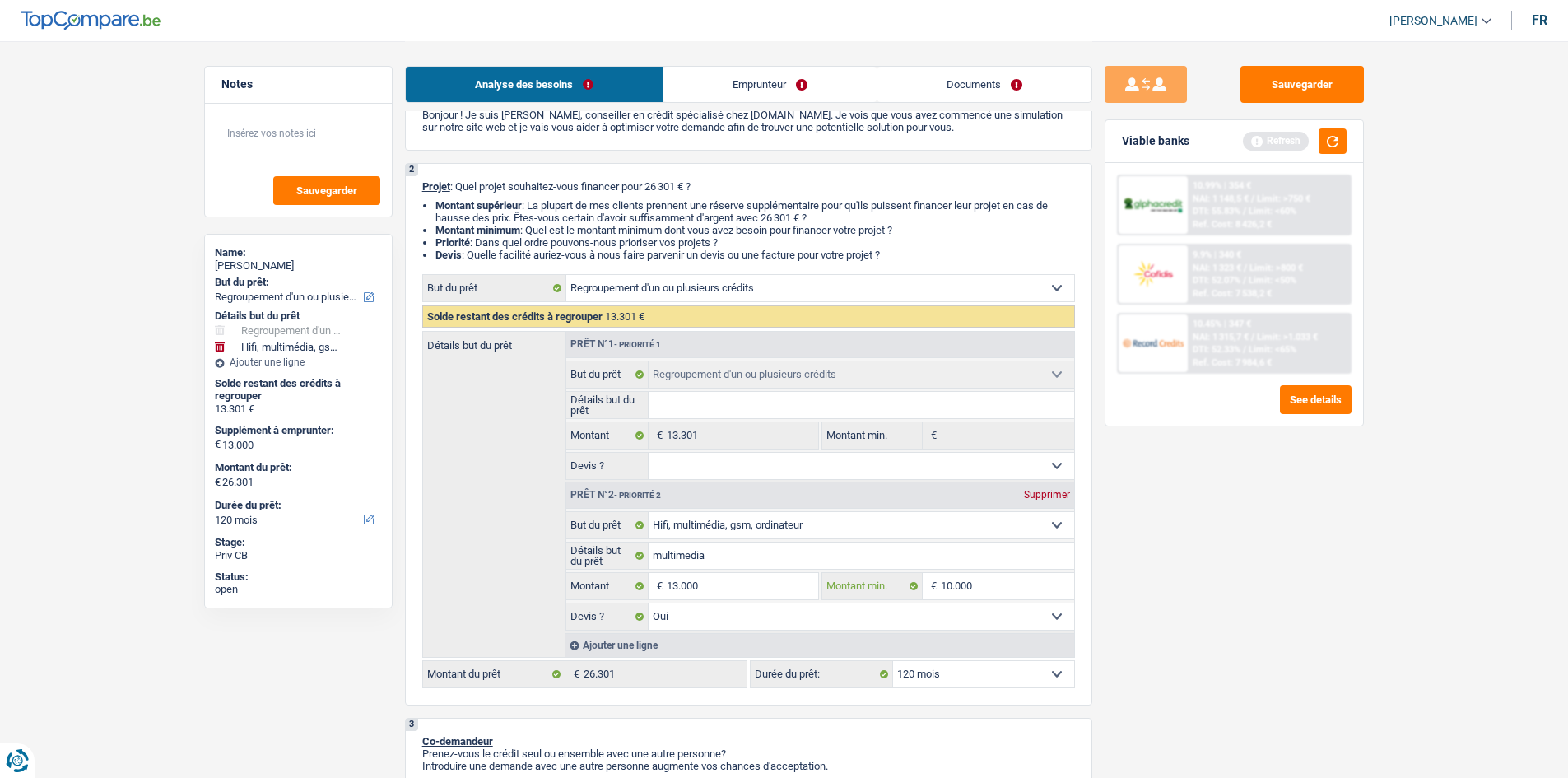
type input "10.000"
click at [749, 84] on link "Emprunteur" at bounding box center [770, 84] width 213 height 35
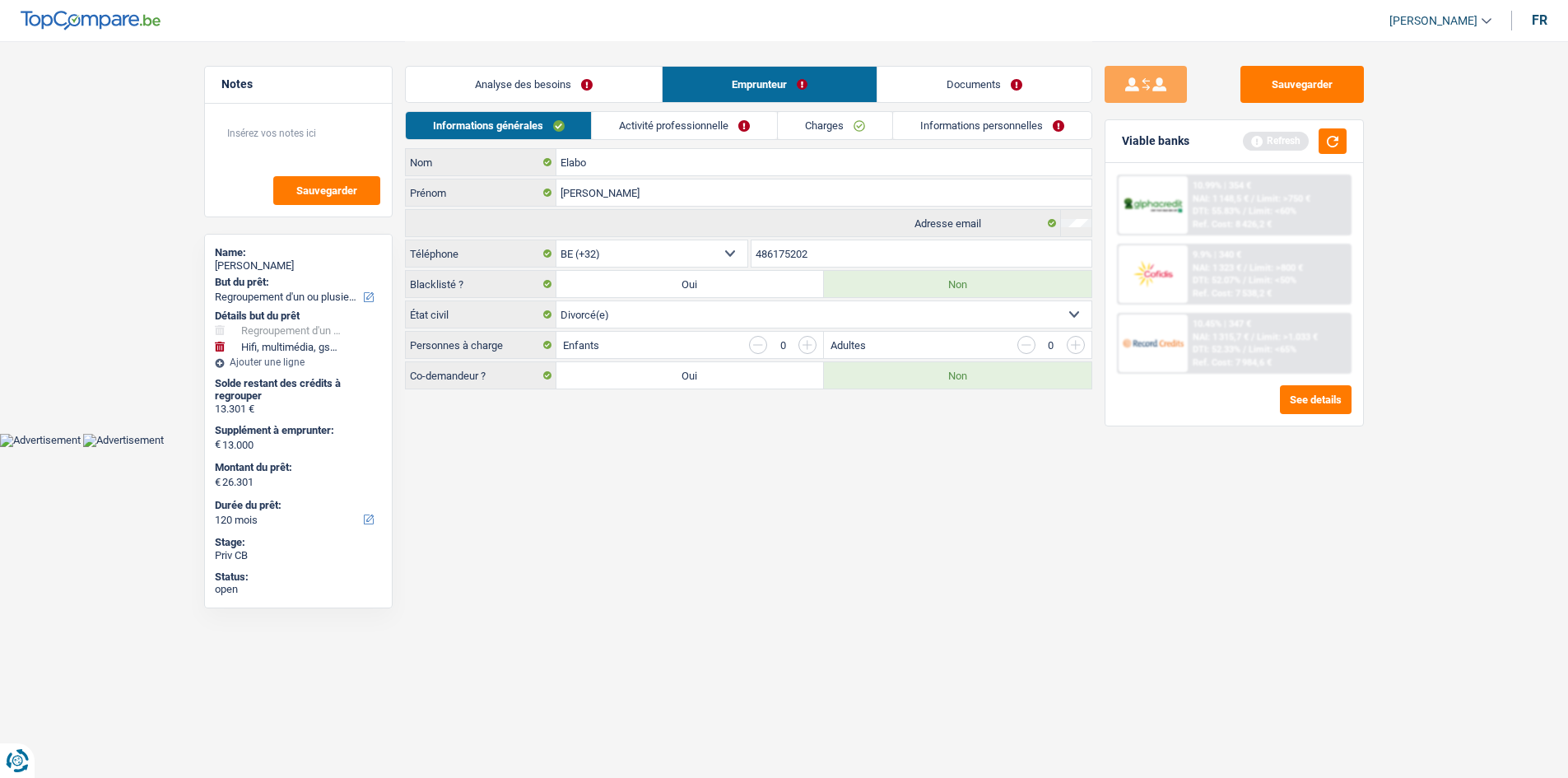
scroll to position [0, 0]
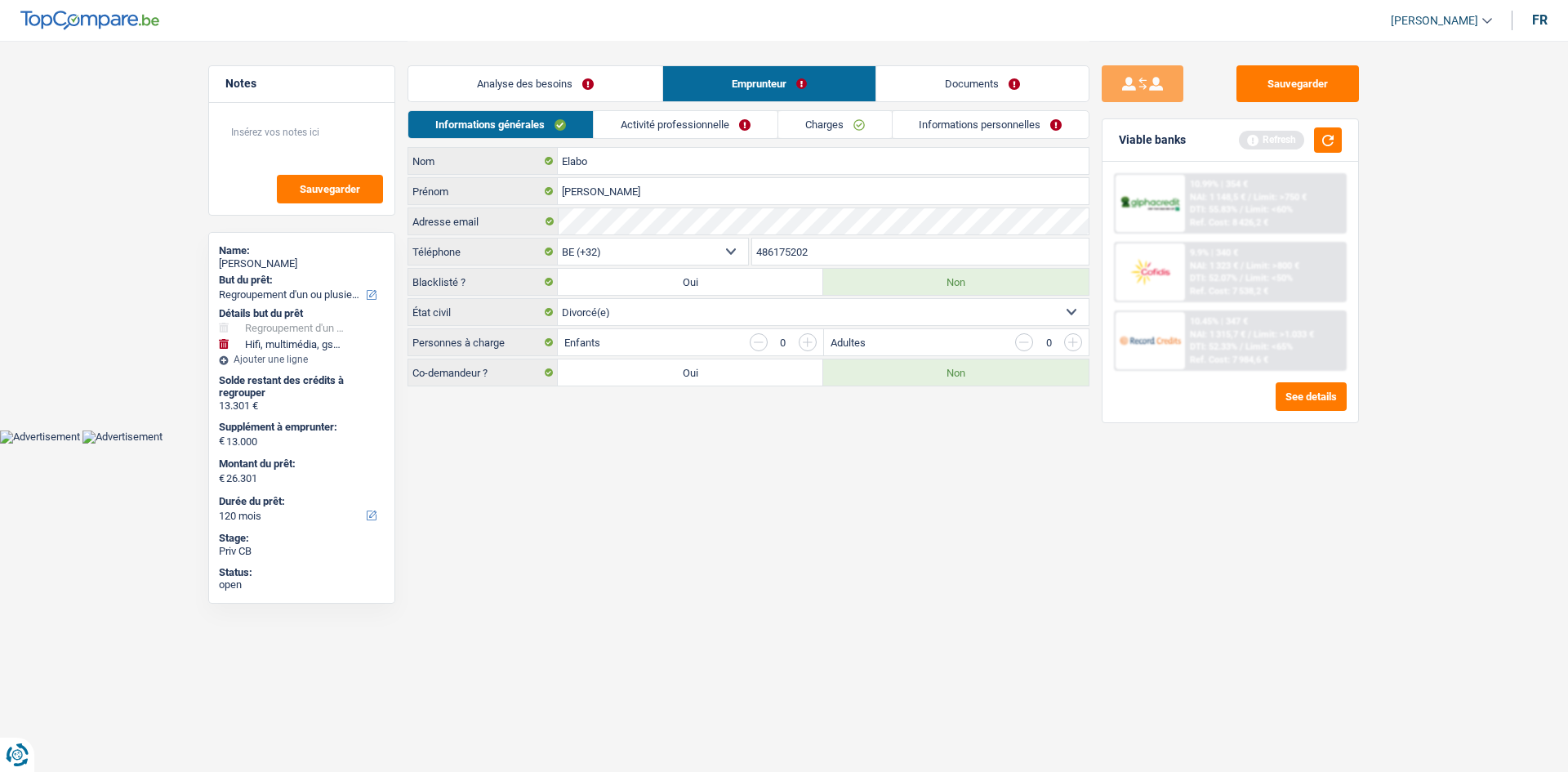
drag, startPoint x: 791, startPoint y: 123, endPoint x: 901, endPoint y: 157, distance: 115.1
click at [791, 123] on link "Charges" at bounding box center [835, 124] width 114 height 27
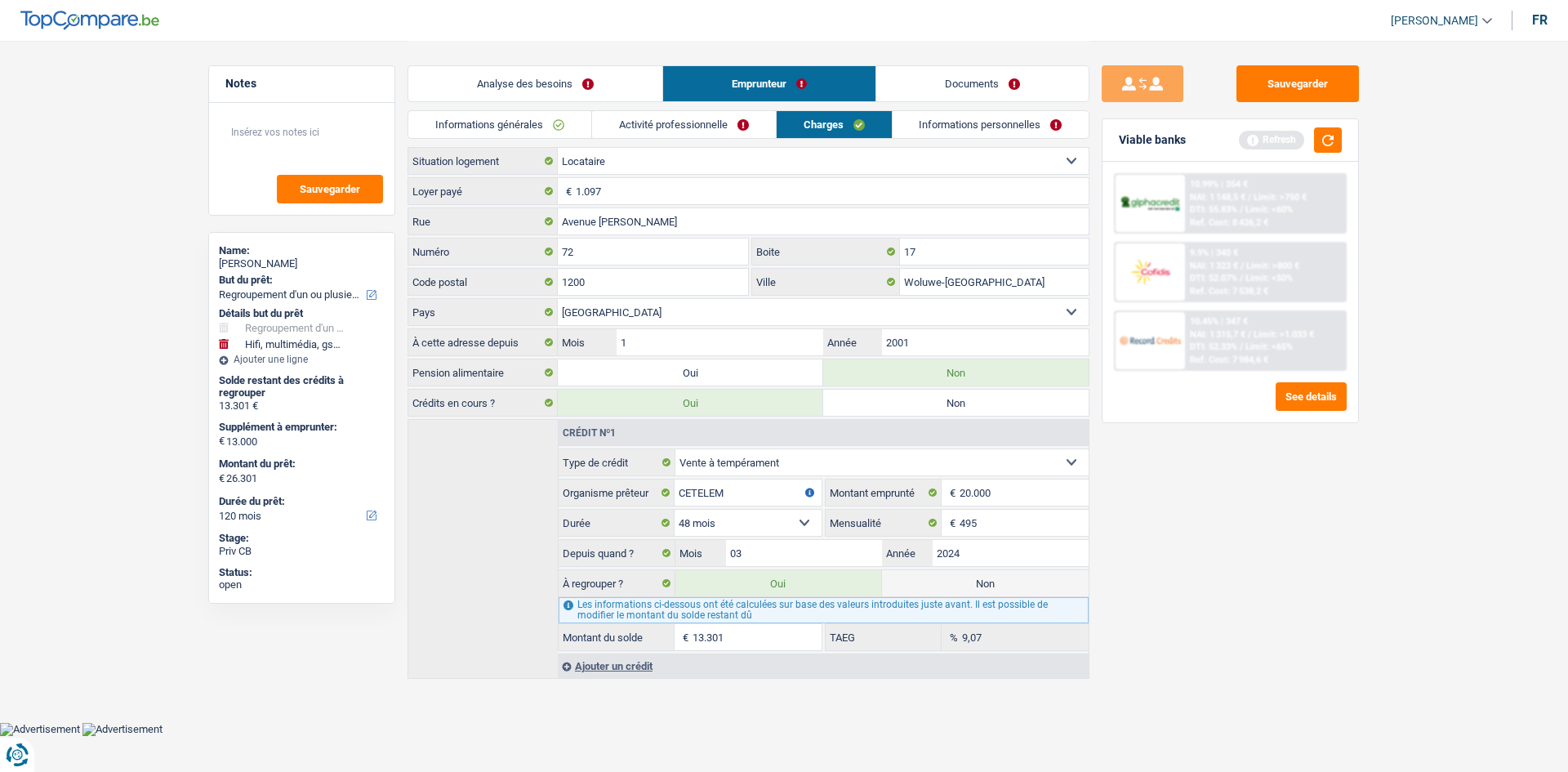
click at [691, 112] on link "Activité professionnelle" at bounding box center [683, 124] width 184 height 27
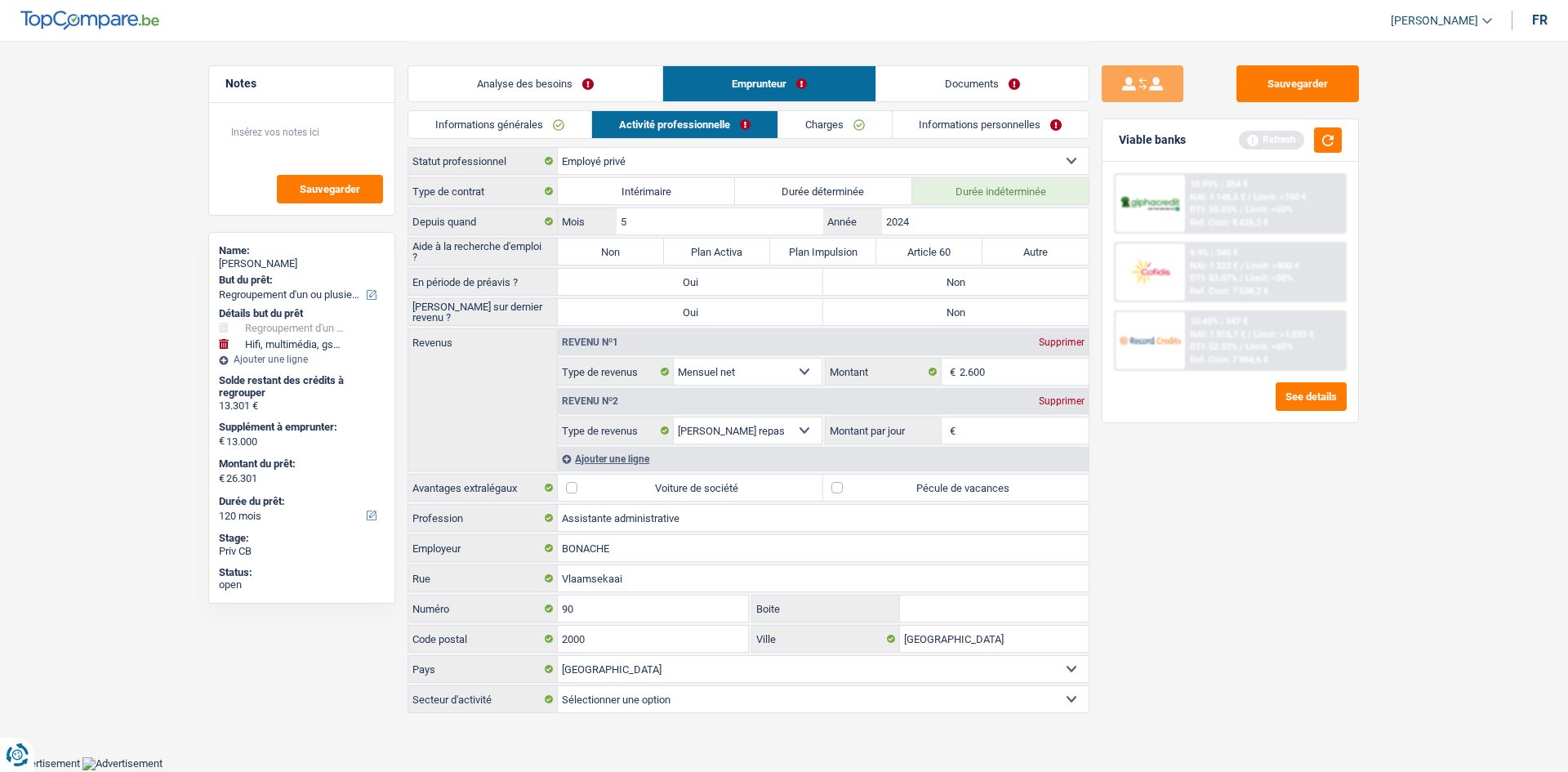
click at [531, 157] on label "Statut professionnel" at bounding box center [482, 161] width 150 height 26
click at [0, 0] on select "Ouvrier Employé privé Employé public Invalide Indépendant Pensionné Chômeur Mut…" at bounding box center [0, 0] width 0 height 0
click at [576, 121] on link "Informations générales" at bounding box center [500, 124] width 183 height 27
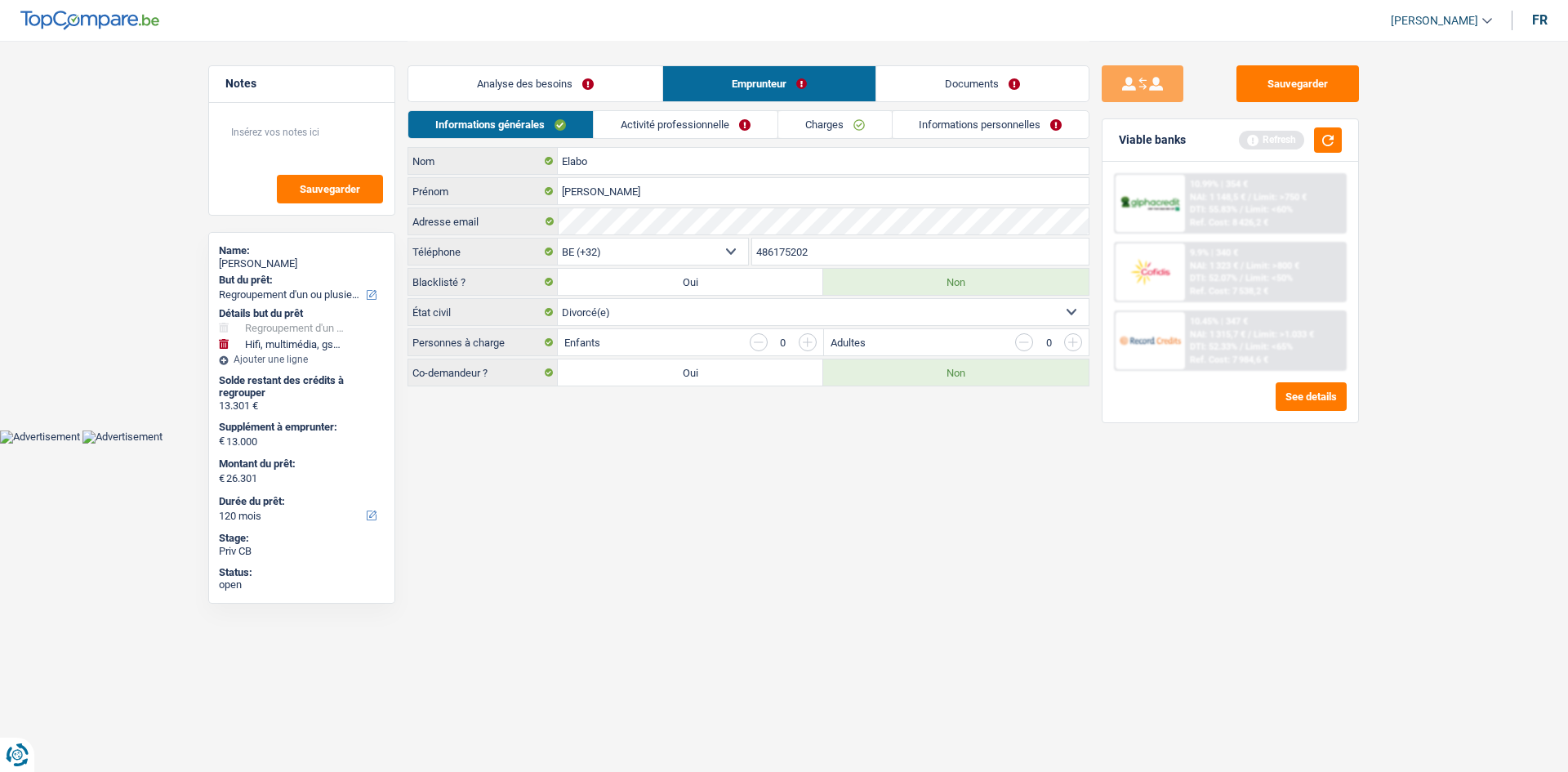
click at [574, 86] on link "Analyse des besoins" at bounding box center [535, 83] width 254 height 35
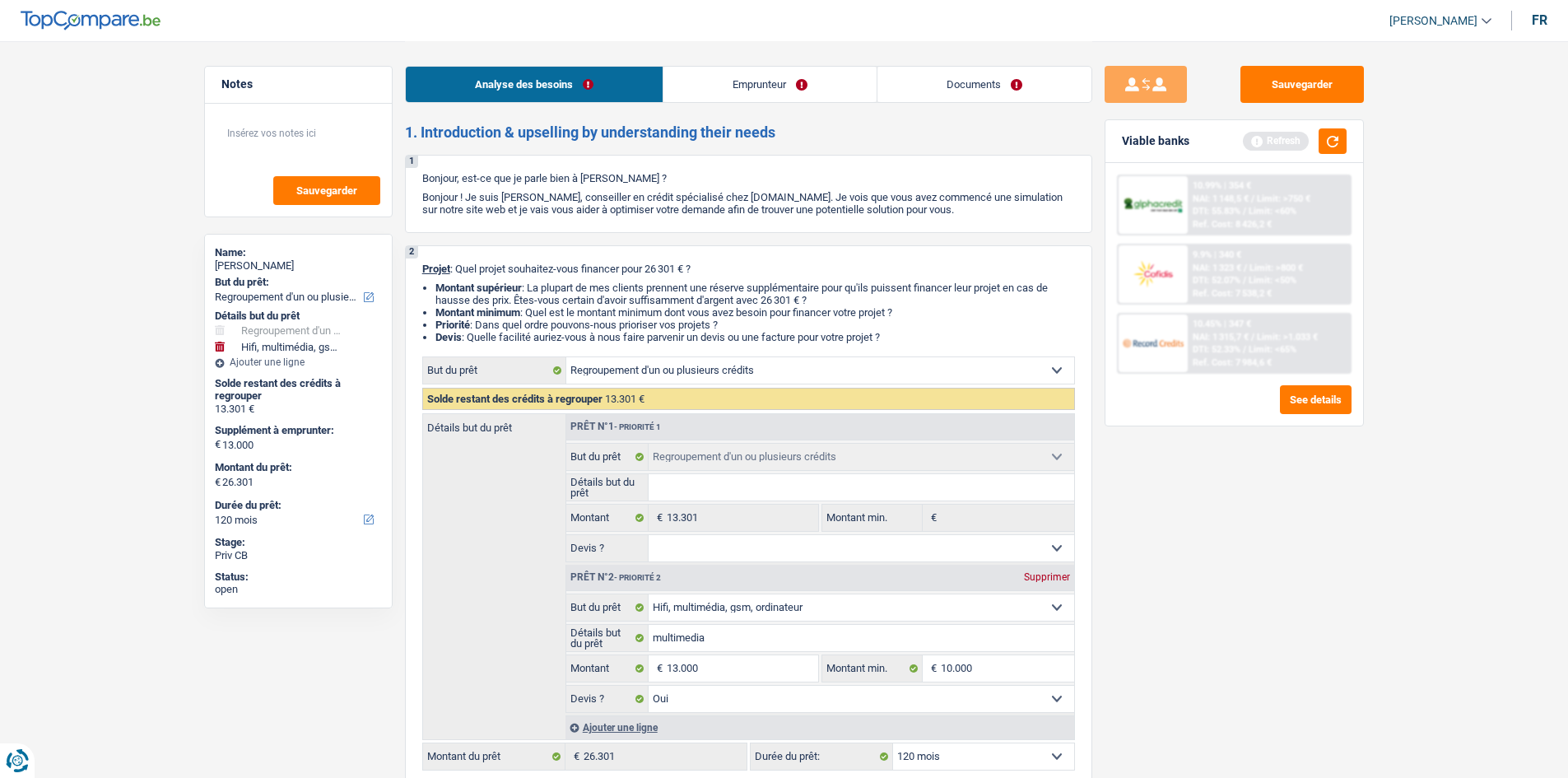
click at [779, 68] on link "Emprunteur" at bounding box center [770, 84] width 213 height 35
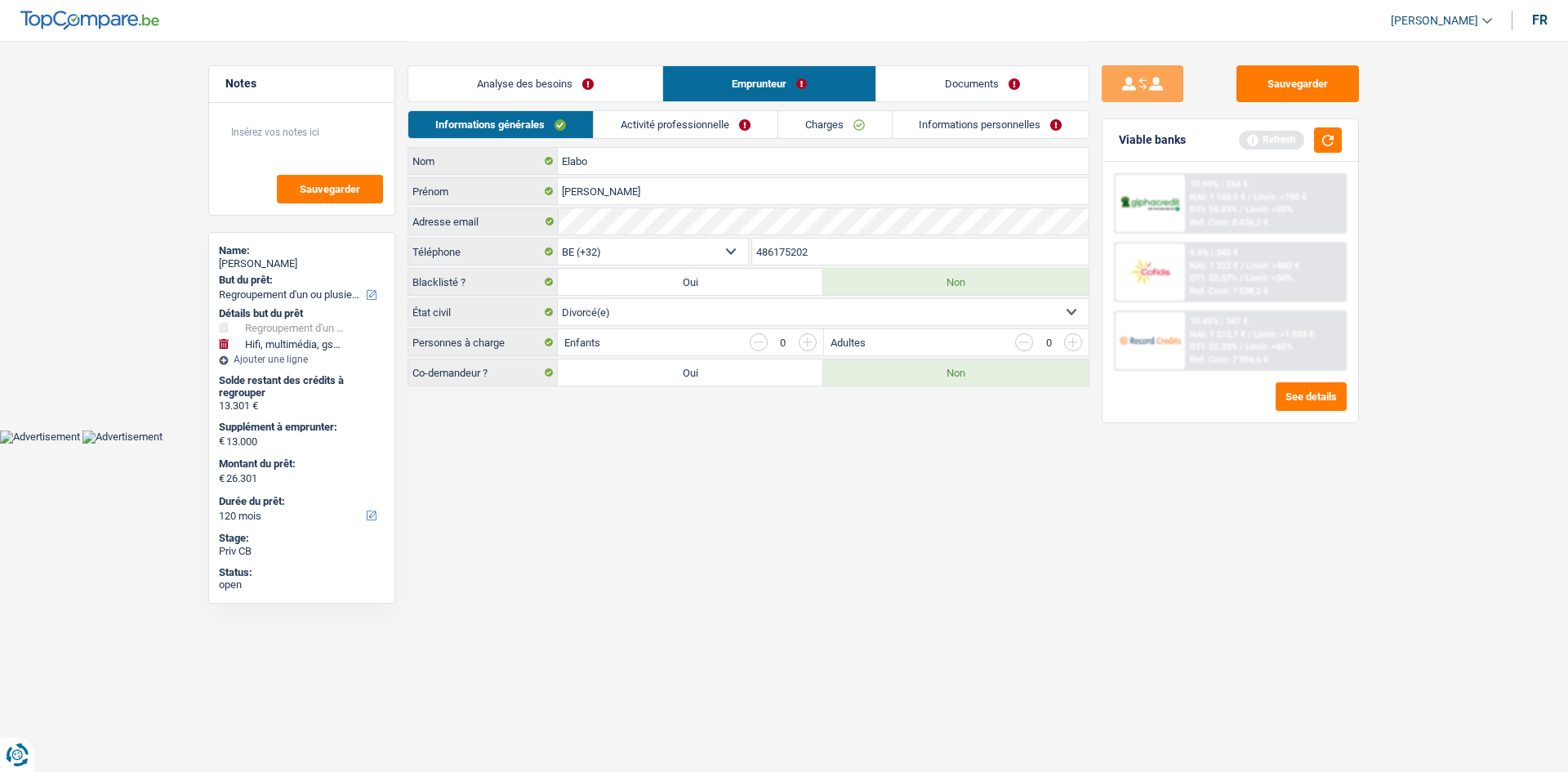
click at [711, 120] on link "Activité professionnelle" at bounding box center [685, 124] width 184 height 27
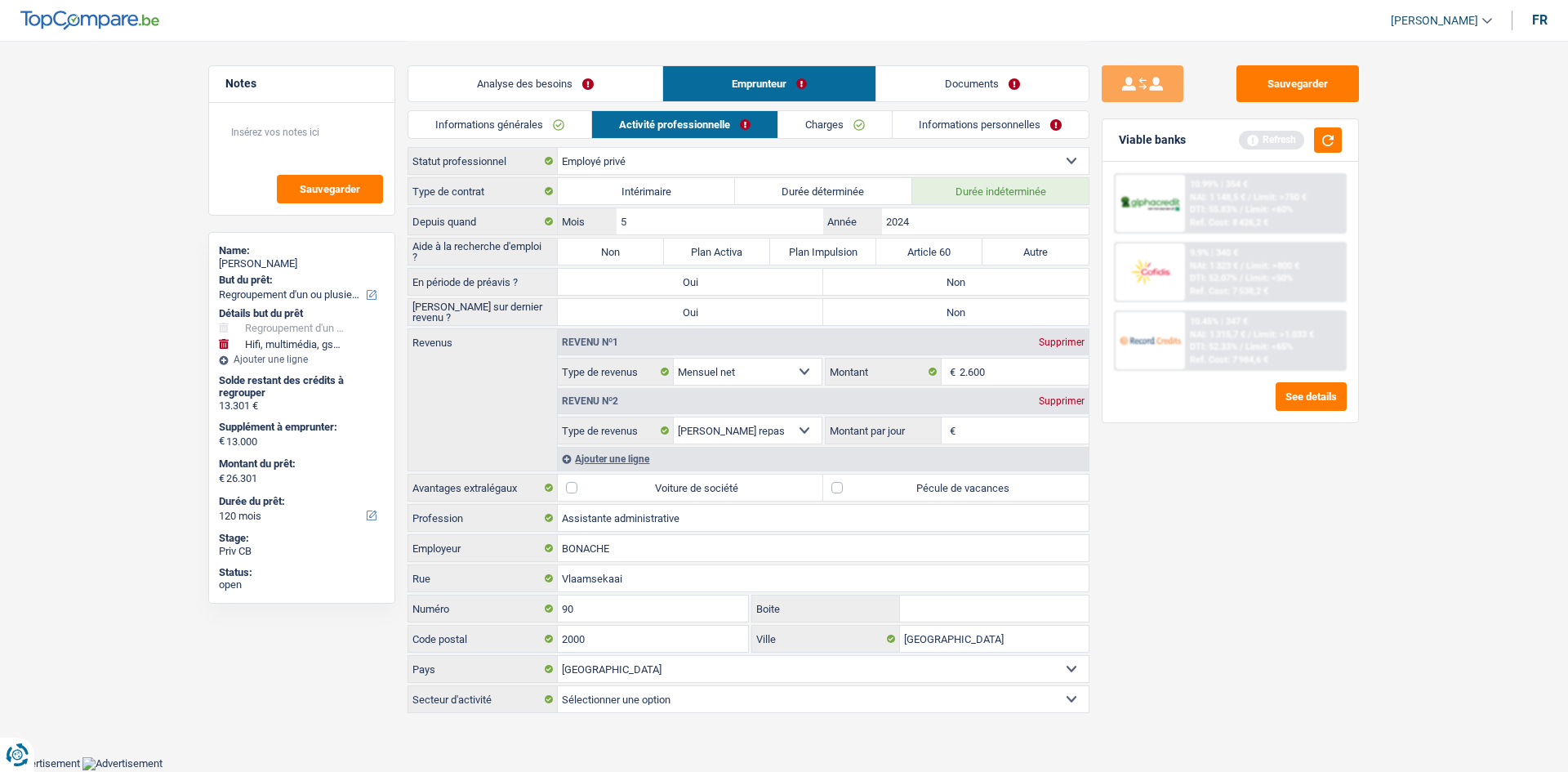
drag, startPoint x: 590, startPoint y: 255, endPoint x: 935, endPoint y: 289, distance: 346.7
click at [590, 255] on label "Non" at bounding box center [611, 252] width 106 height 26
click at [590, 255] on input "Non" at bounding box center [611, 252] width 106 height 26
radio input "true"
click at [935, 289] on label "Non" at bounding box center [956, 282] width 266 height 26
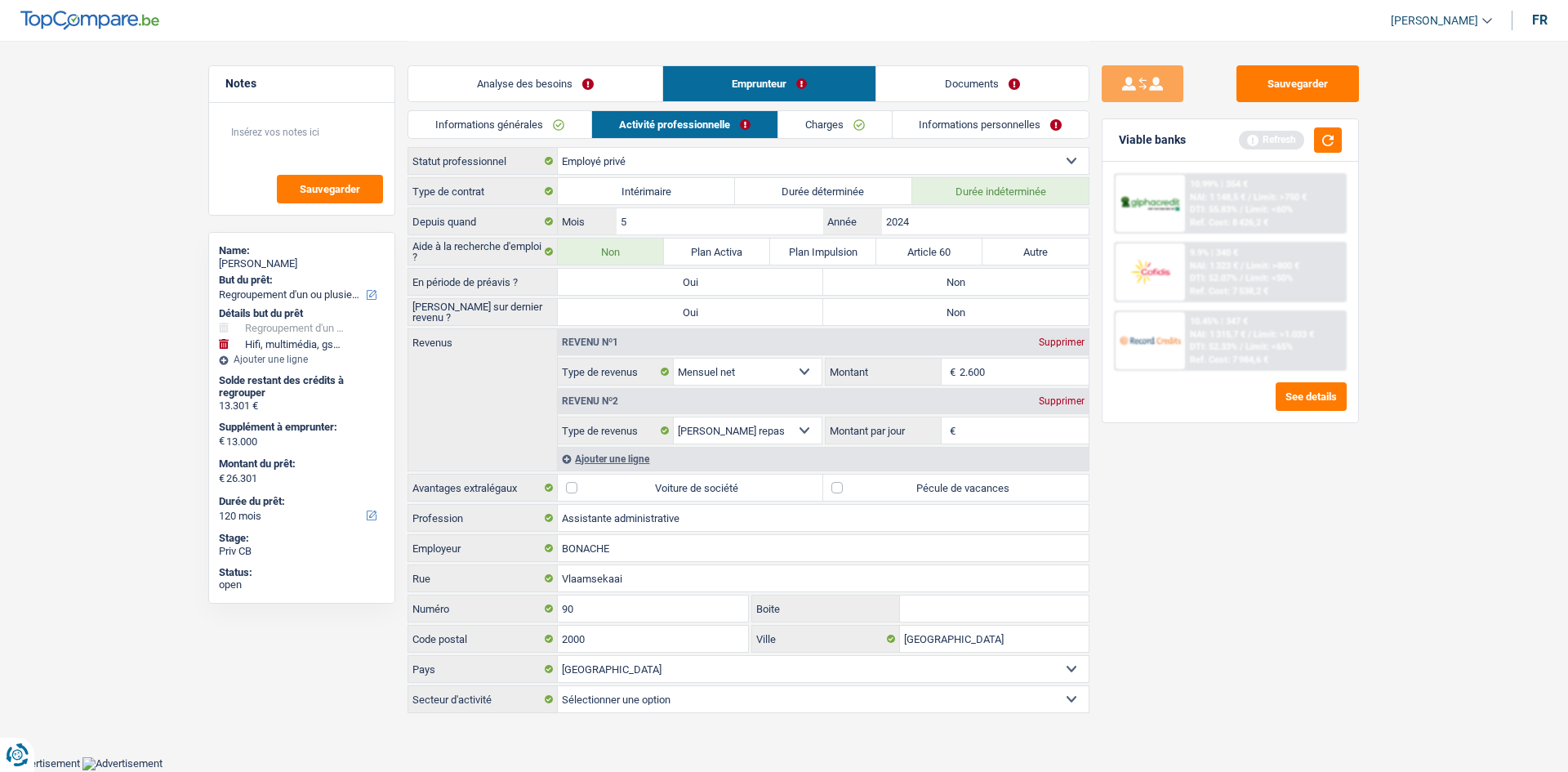
click at [935, 289] on input "Non" at bounding box center [956, 282] width 266 height 26
radio input "true"
click at [937, 312] on label "Non" at bounding box center [956, 312] width 266 height 26
click at [937, 312] on input "Non" at bounding box center [956, 312] width 266 height 26
radio input "true"
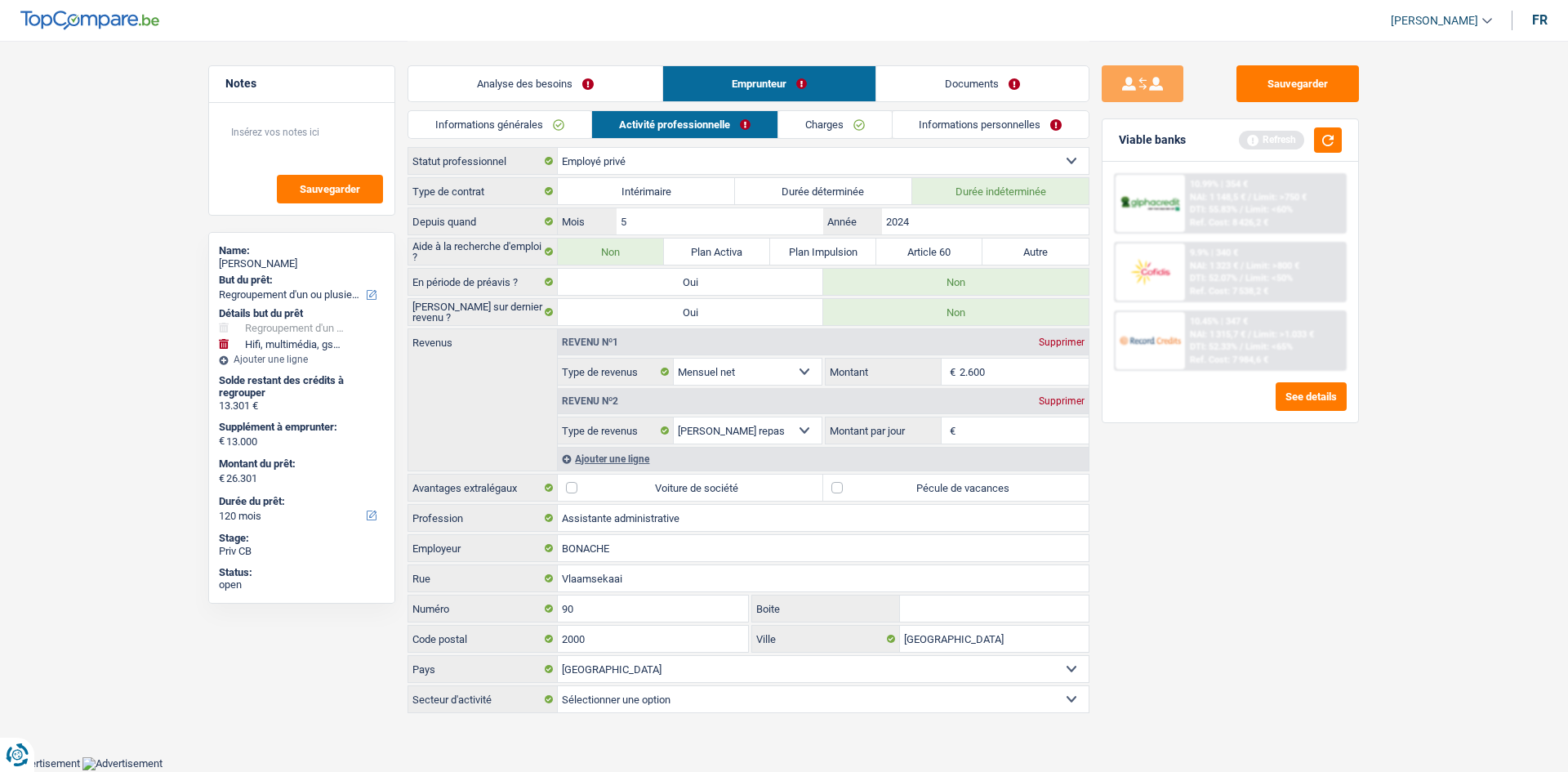
click at [1208, 581] on div "Sauvegarder Viable banks Refresh 10.99% | 354 € NAI: 1 148,5 € / Limit: >750 € …" at bounding box center [1230, 406] width 282 height 680
click at [985, 222] on input "2024" at bounding box center [985, 222] width 207 height 26
click at [1012, 373] on input "2.600" at bounding box center [1024, 372] width 130 height 26
click at [1001, 496] on label "Pécule de vacances" at bounding box center [956, 487] width 266 height 26
click at [1001, 496] on input "Pécule de vacances" at bounding box center [956, 487] width 266 height 26
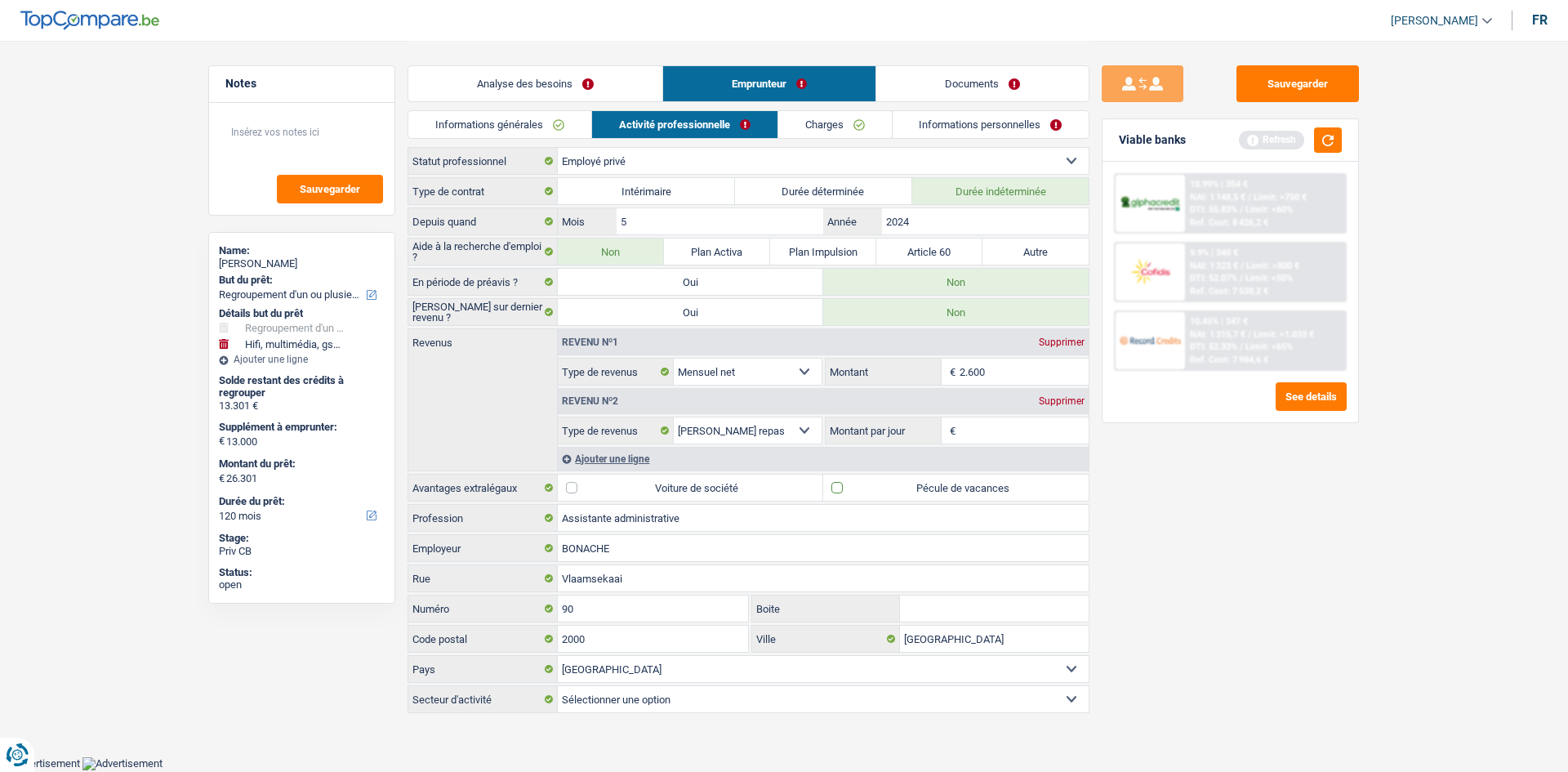
checkbox input "true"
click at [1019, 380] on input "2.600" at bounding box center [1024, 372] width 130 height 26
drag, startPoint x: 786, startPoint y: 186, endPoint x: 778, endPoint y: 204, distance: 19.7
click at [786, 186] on label "Durée déterminée" at bounding box center [823, 191] width 177 height 26
click at [786, 186] on input "Durée déterminée" at bounding box center [823, 191] width 177 height 26
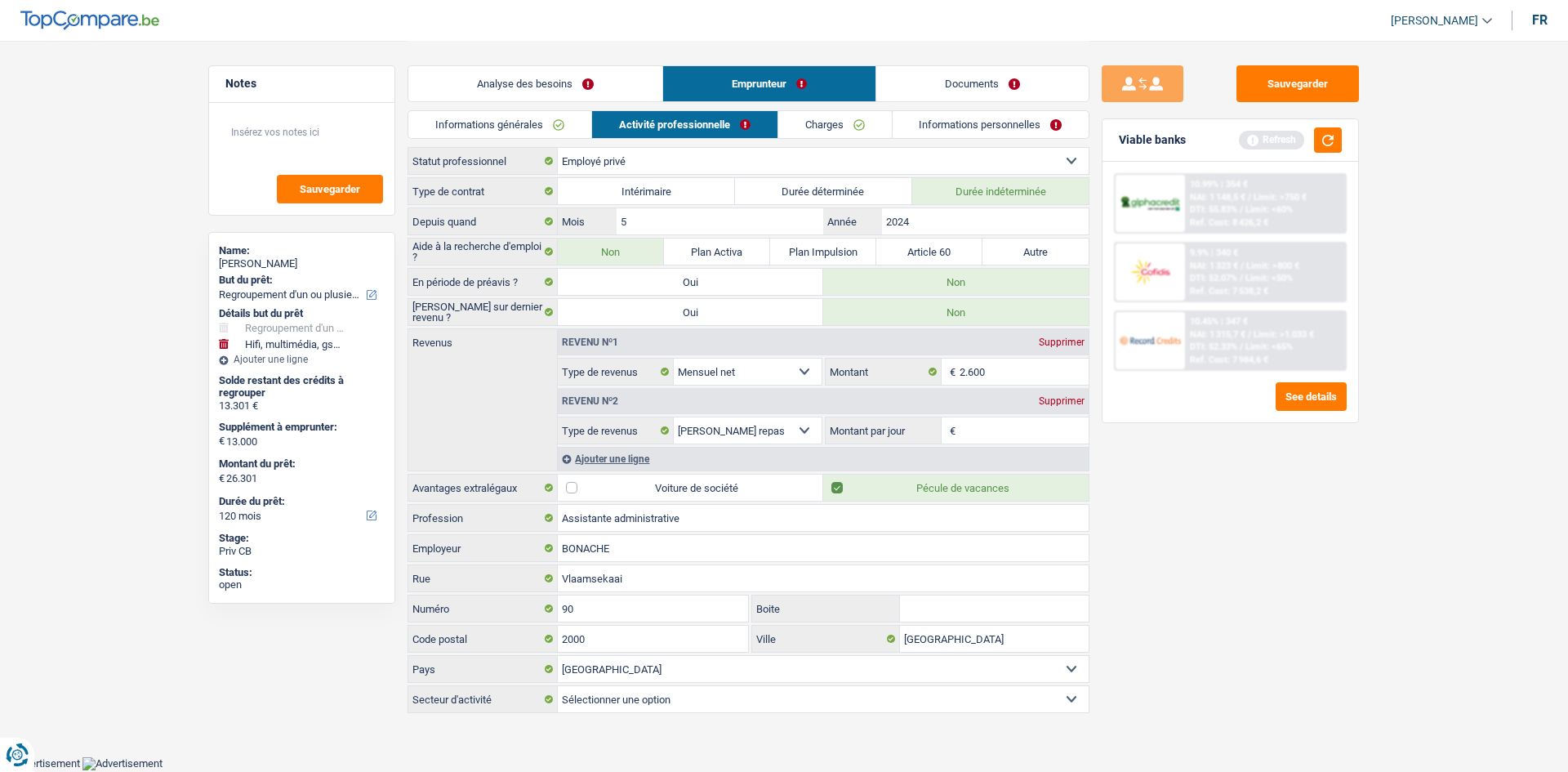
radio input "true"
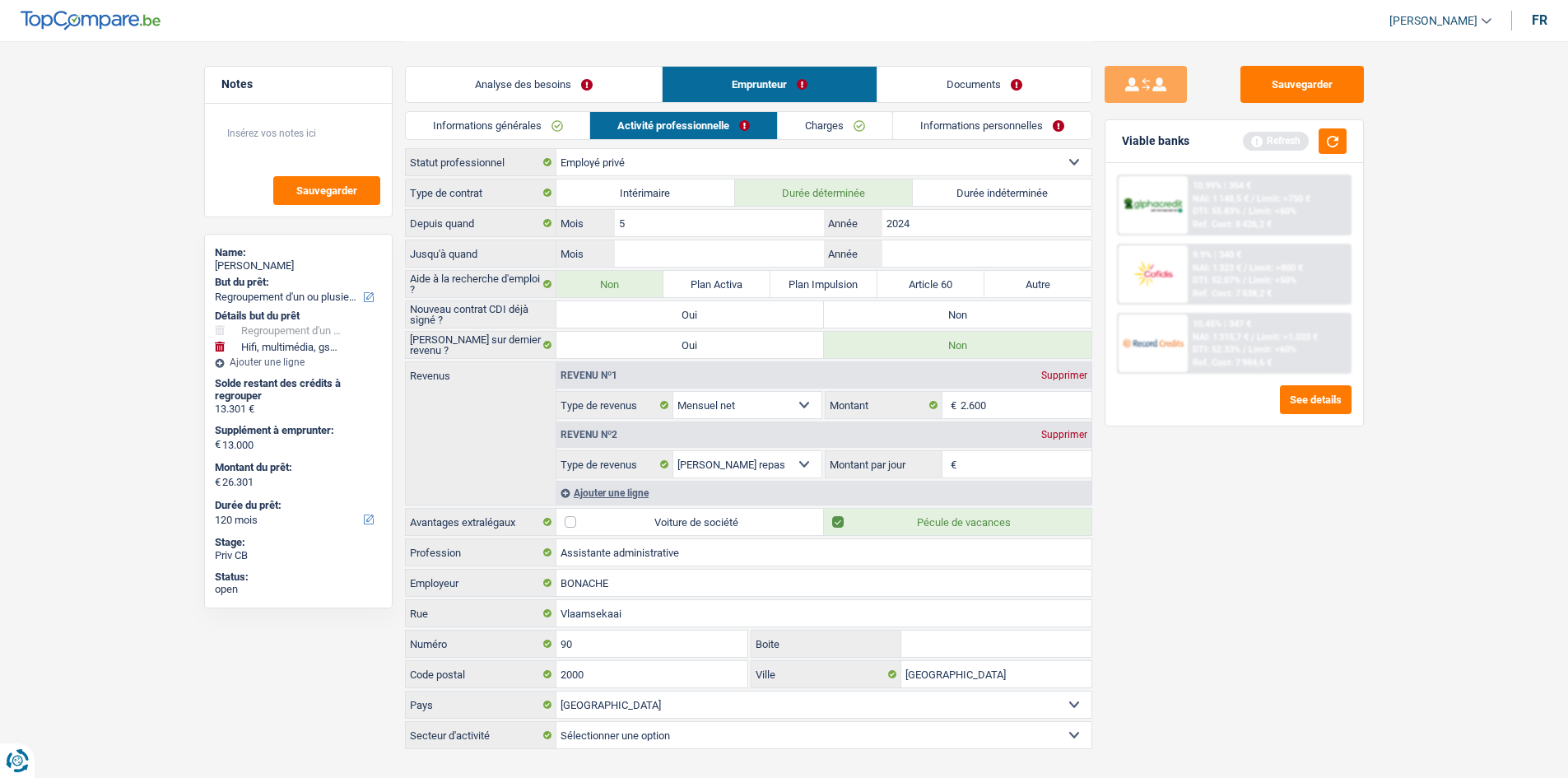
drag, startPoint x: 747, startPoint y: 292, endPoint x: 1284, endPoint y: 544, distance: 593.2
click at [747, 293] on label "Plan Activa" at bounding box center [717, 284] width 107 height 26
click at [747, 293] on input "Plan Activa" at bounding box center [717, 284] width 107 height 26
radio input "true"
select select "unemployment"
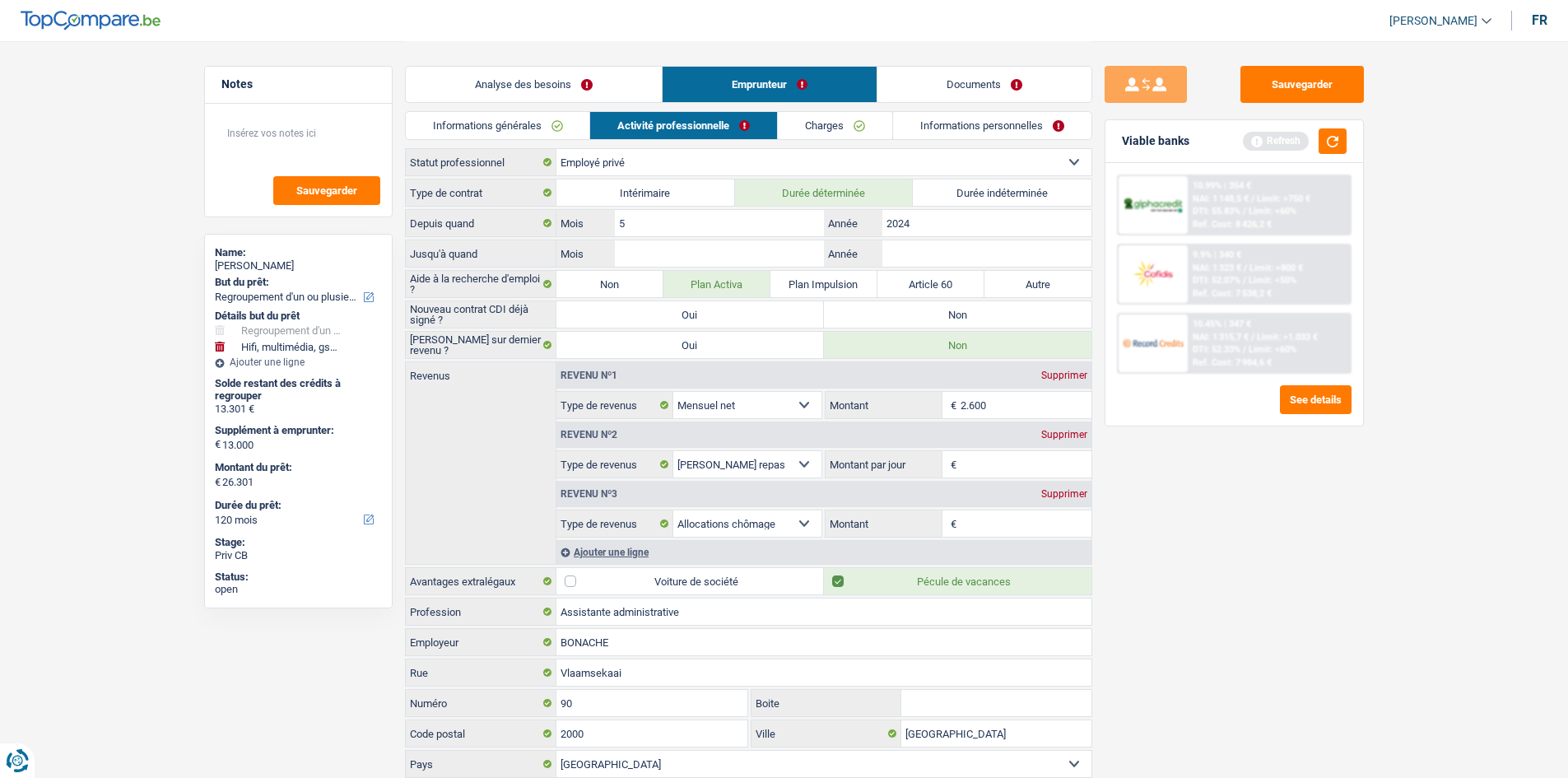
click at [709, 233] on div "Type de contrat Intérimaire Durée déterminée Durée indéterminée Depuis quand 5 …" at bounding box center [748, 494] width 687 height 630
click at [639, 236] on input "5" at bounding box center [718, 223] width 208 height 26
type input "8"
click at [987, 221] on input "2024" at bounding box center [986, 223] width 208 height 26
type input "2025"
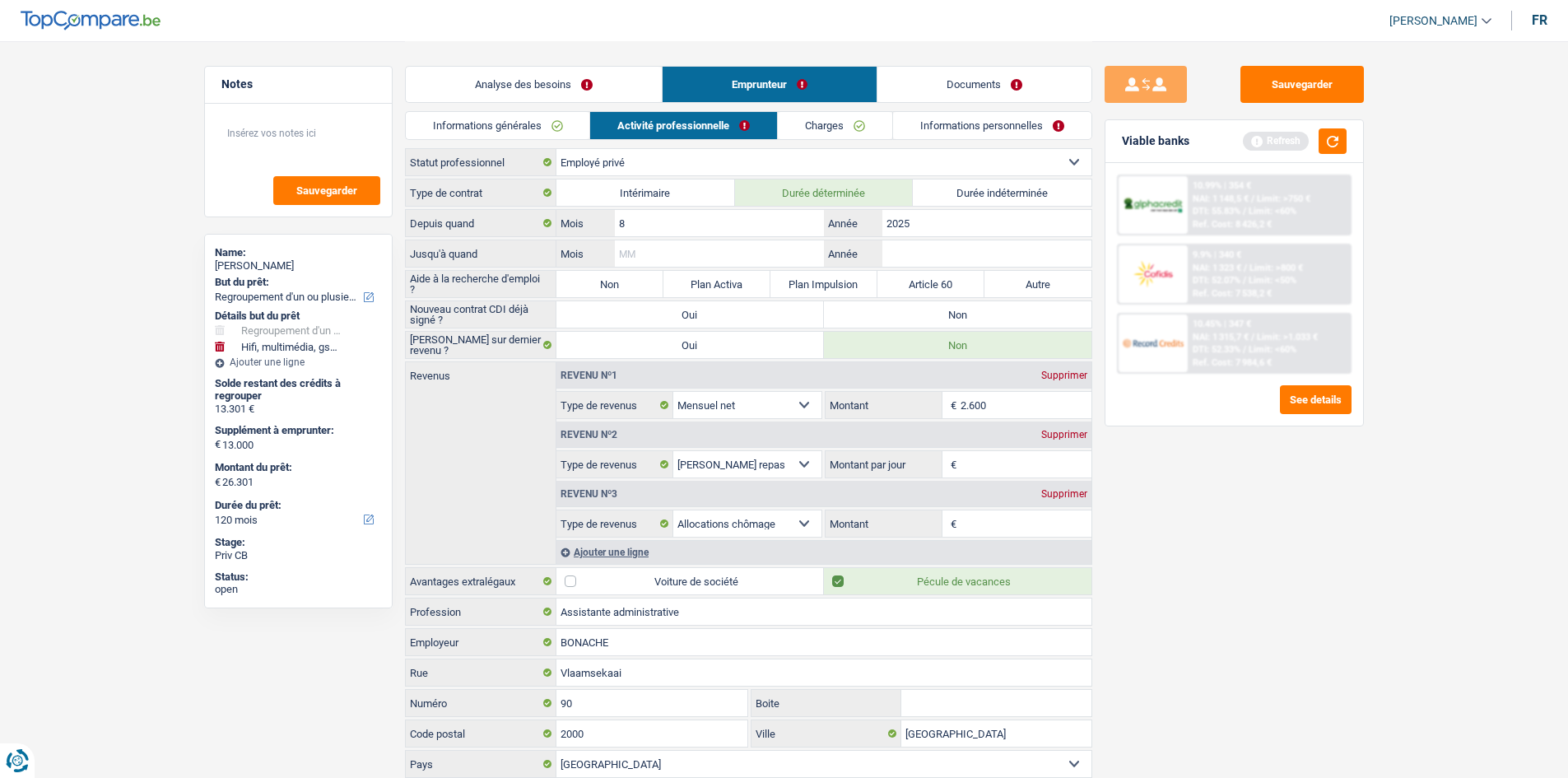
click at [709, 254] on input "Mois" at bounding box center [718, 254] width 208 height 26
type input "1"
click at [993, 260] on input "Année" at bounding box center [986, 254] width 208 height 26
type input "2025"
click at [737, 298] on div "Aide à la recherche d'emploi ? Non Plan Activa Plan Impulsion Article 60 Autre …" at bounding box center [748, 284] width 687 height 28
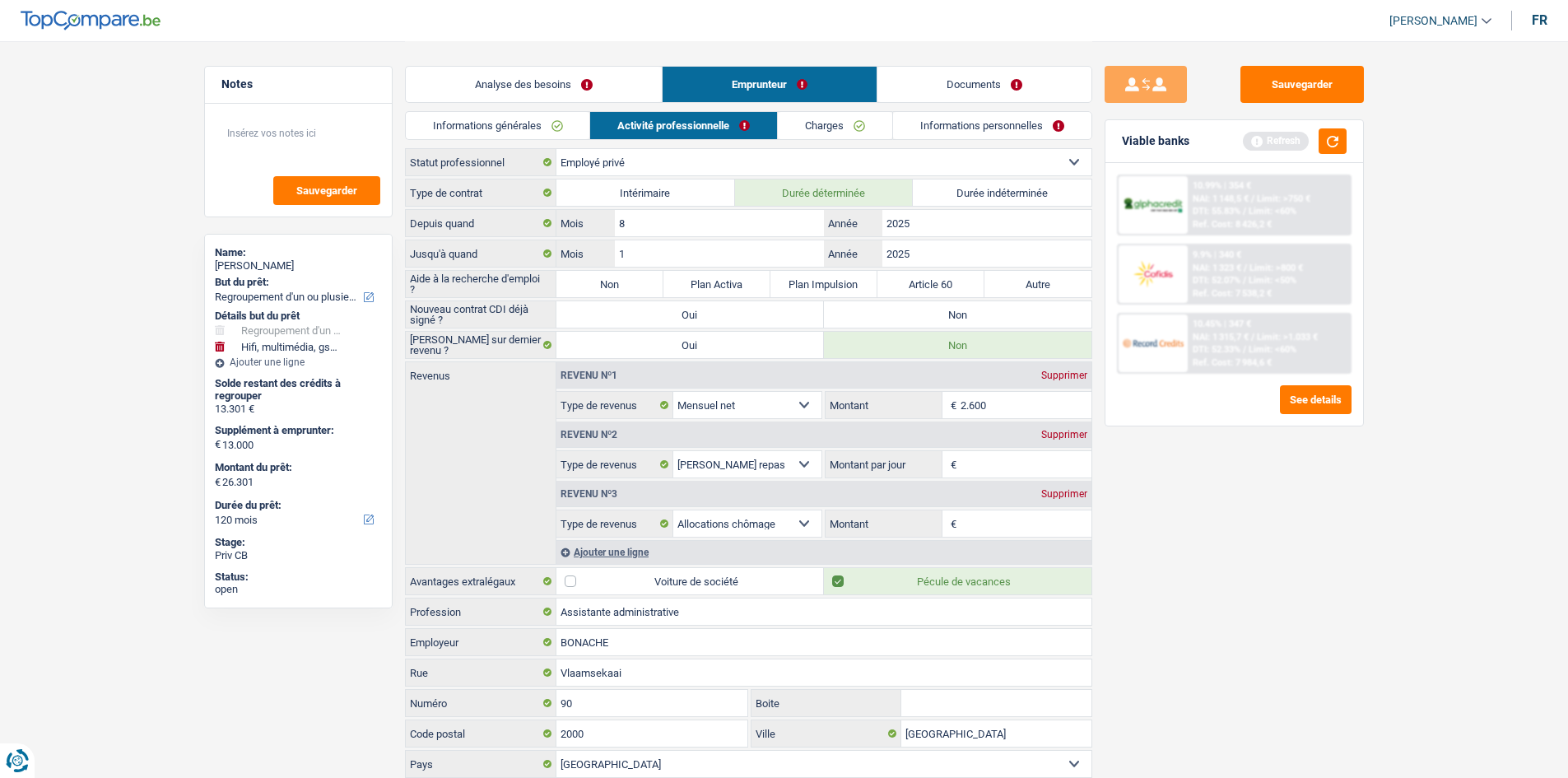
click at [744, 286] on label "Plan Activa" at bounding box center [717, 284] width 107 height 26
click at [744, 286] on input "Plan Activa" at bounding box center [717, 284] width 107 height 26
radio input "true"
drag, startPoint x: 1321, startPoint y: 149, endPoint x: 1320, endPoint y: 163, distance: 14.0
click at [1310, 157] on div "Viable banks Refresh" at bounding box center [1233, 142] width 258 height 43
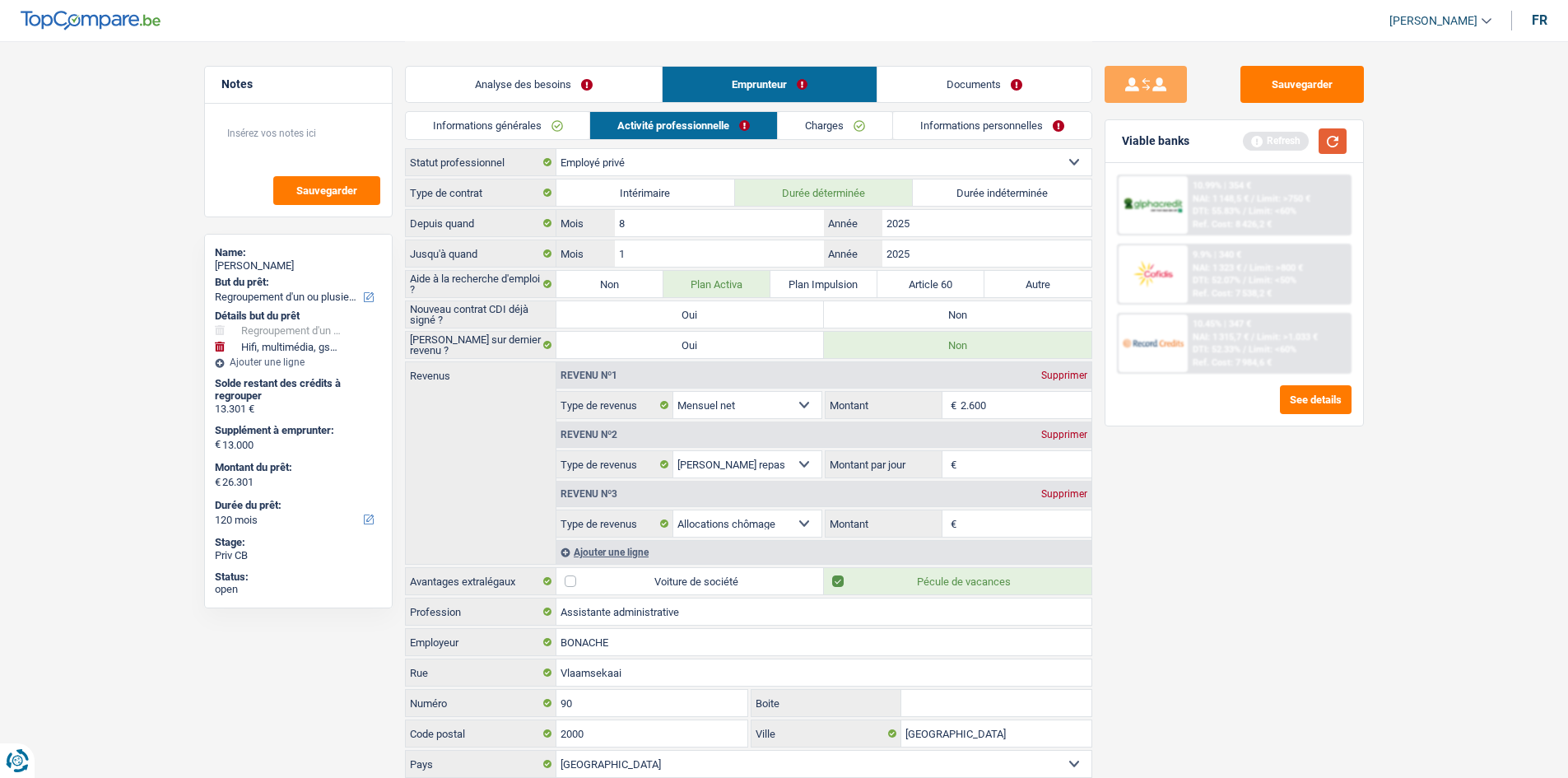
click at [1335, 131] on button "button" at bounding box center [1332, 141] width 28 height 26
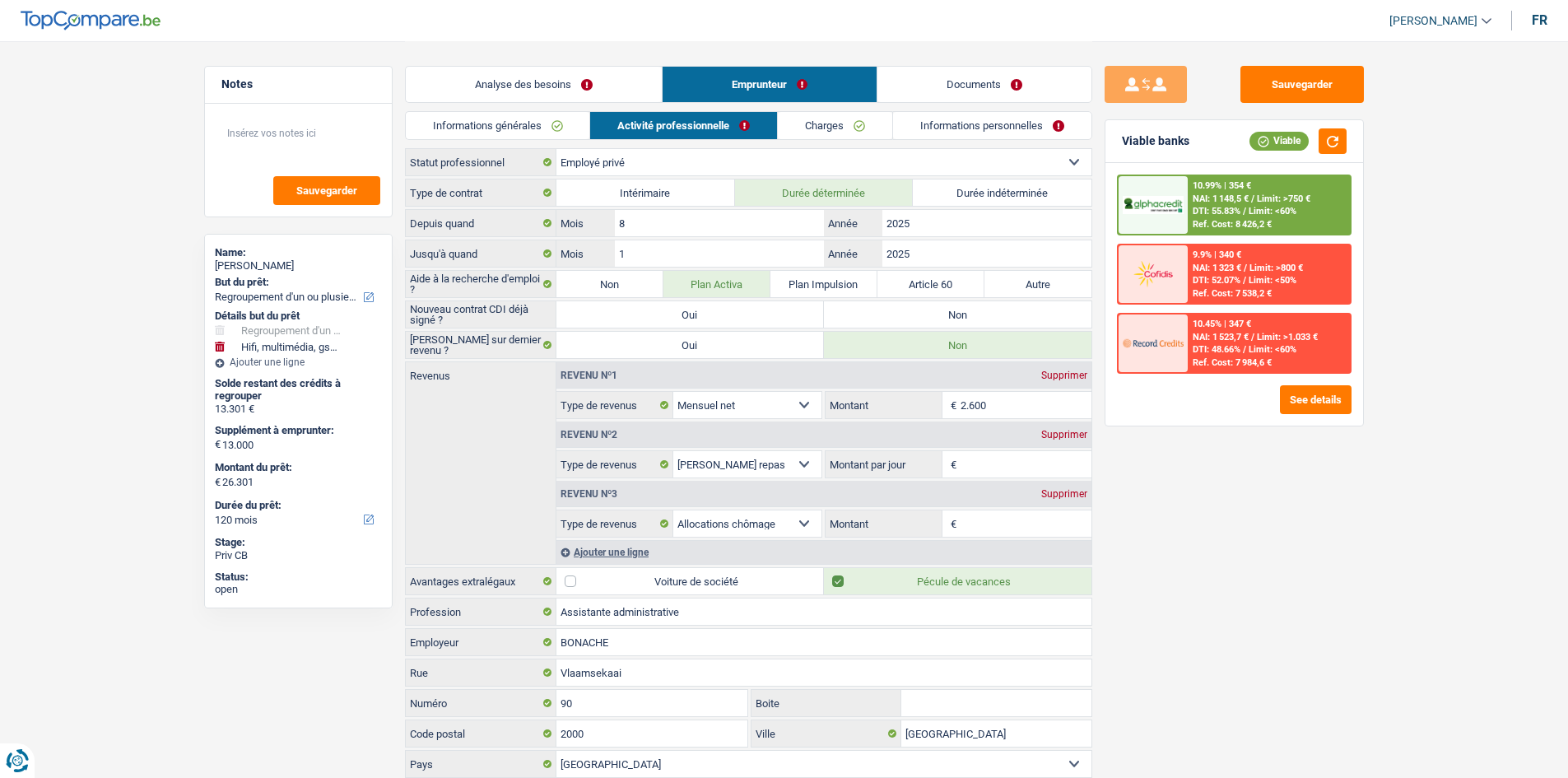
click at [734, 316] on label "Oui" at bounding box center [690, 315] width 268 height 26
click at [734, 316] on input "Oui" at bounding box center [690, 315] width 268 height 26
radio input "true"
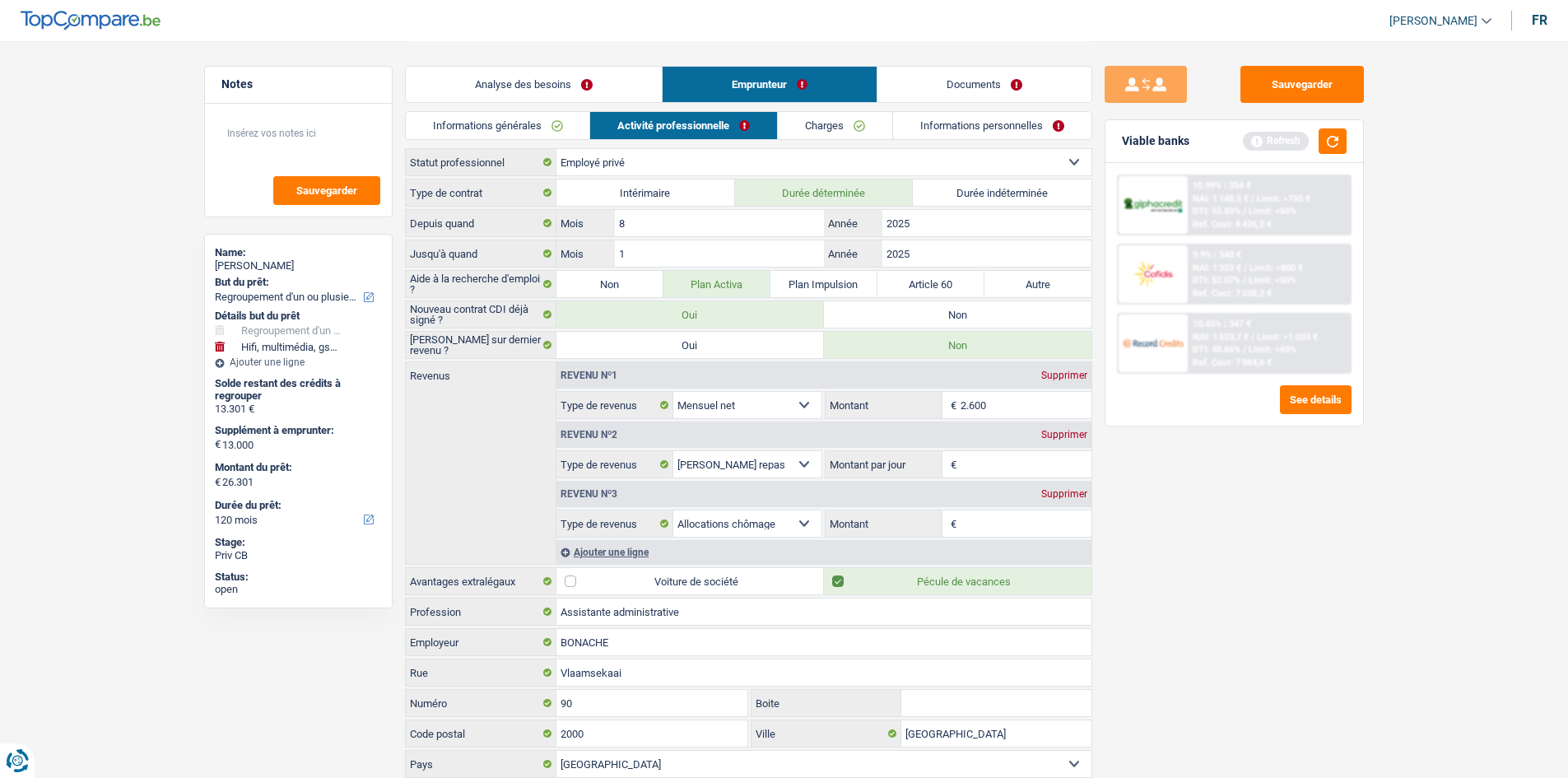
click at [1066, 409] on input "2.600" at bounding box center [1026, 405] width 131 height 26
type input "2"
type input "2.400"
drag, startPoint x: 1218, startPoint y: 550, endPoint x: 1243, endPoint y: 523, distance: 36.8
click at [1224, 541] on div "Sauvegarder Viable banks Refresh 10.99% | 354 € NAI: 1 148,5 € / Limit: >750 € …" at bounding box center [1234, 409] width 284 height 686
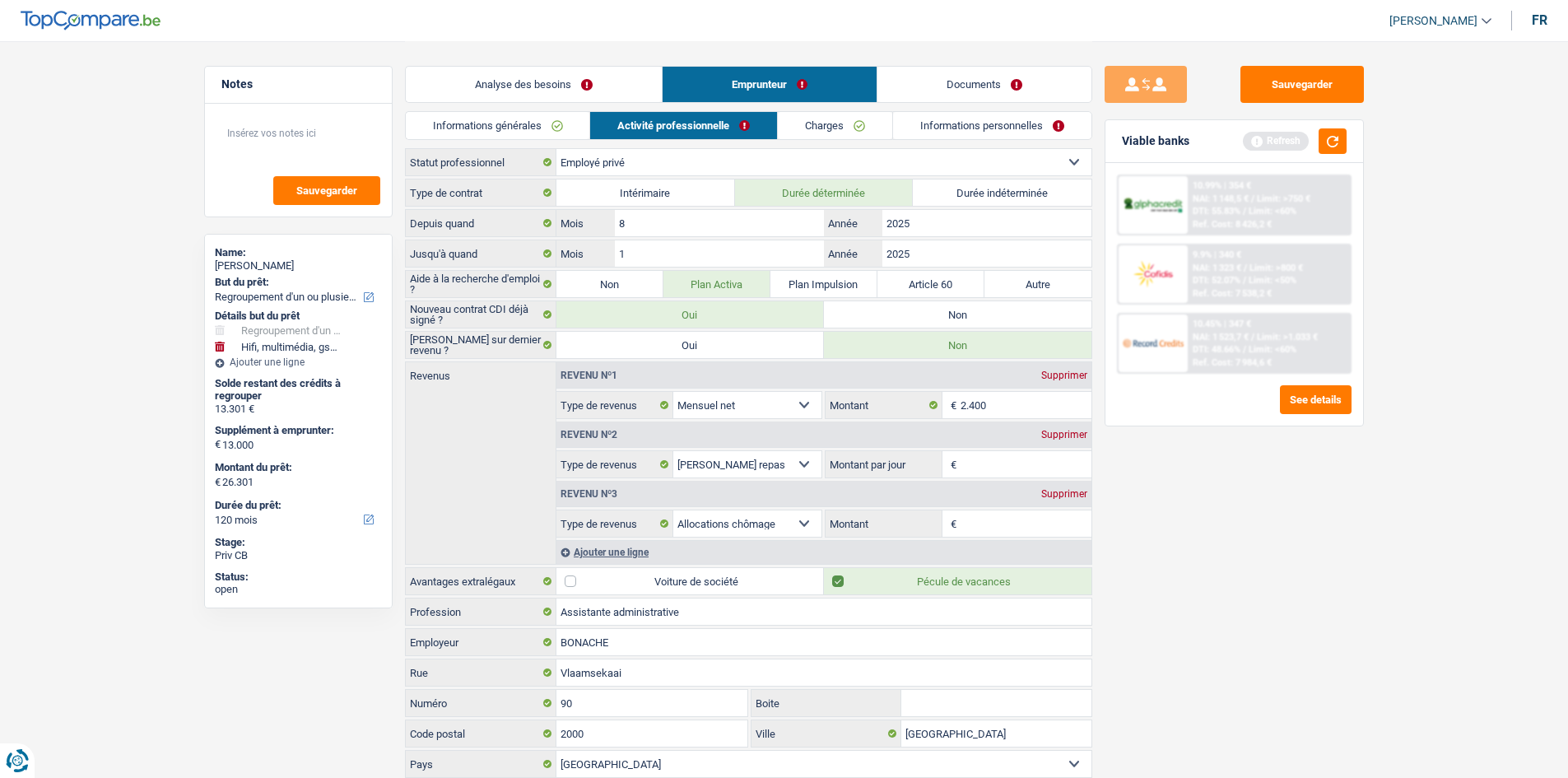
click at [866, 119] on link "Charges" at bounding box center [835, 125] width 115 height 27
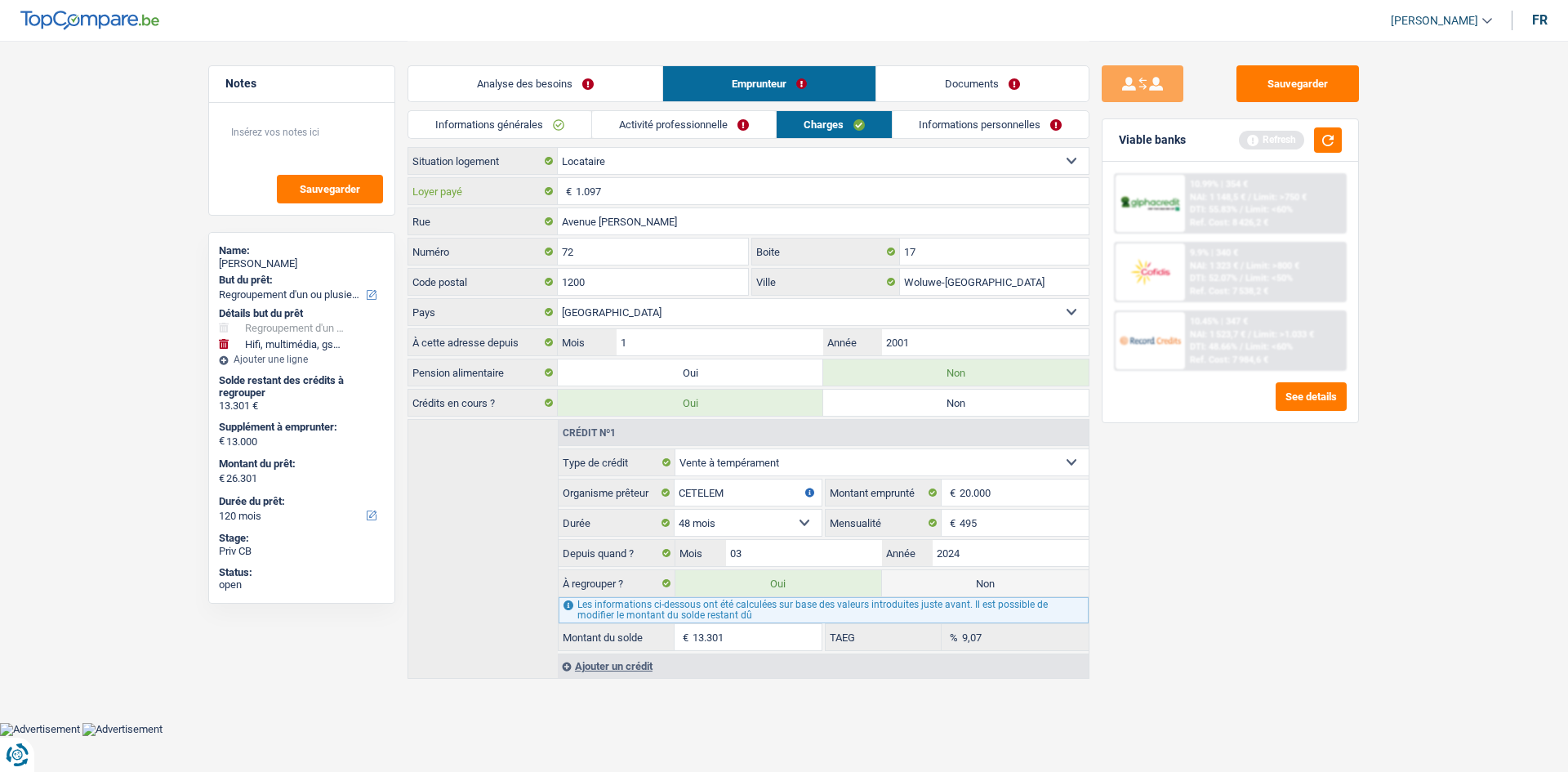
click at [635, 187] on input "1.097" at bounding box center [831, 191] width 513 height 26
type input "1"
type input "875"
click at [1231, 559] on div "Sauvegarder Viable banks Refresh 10.99% | 354 € NAI: 1 148,5 € / Limit: >750 € …" at bounding box center [1230, 406] width 282 height 680
click at [744, 132] on link "Activité professionnelle" at bounding box center [683, 124] width 184 height 27
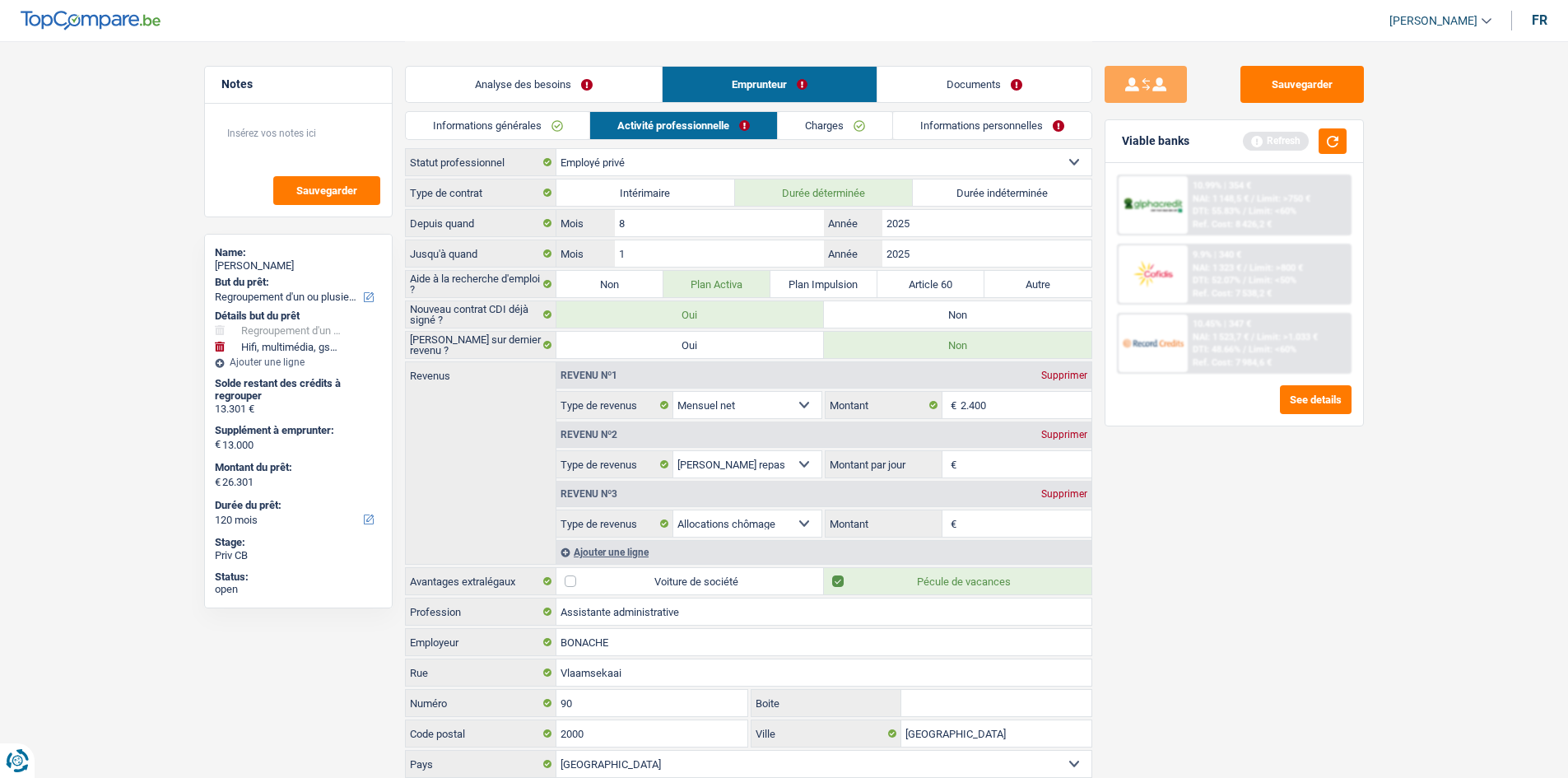
click at [1029, 457] on input "Montant par jour" at bounding box center [1026, 464] width 131 height 26
click at [1065, 434] on div "Supprimer" at bounding box center [1065, 434] width 54 height 10
select select "unemployment"
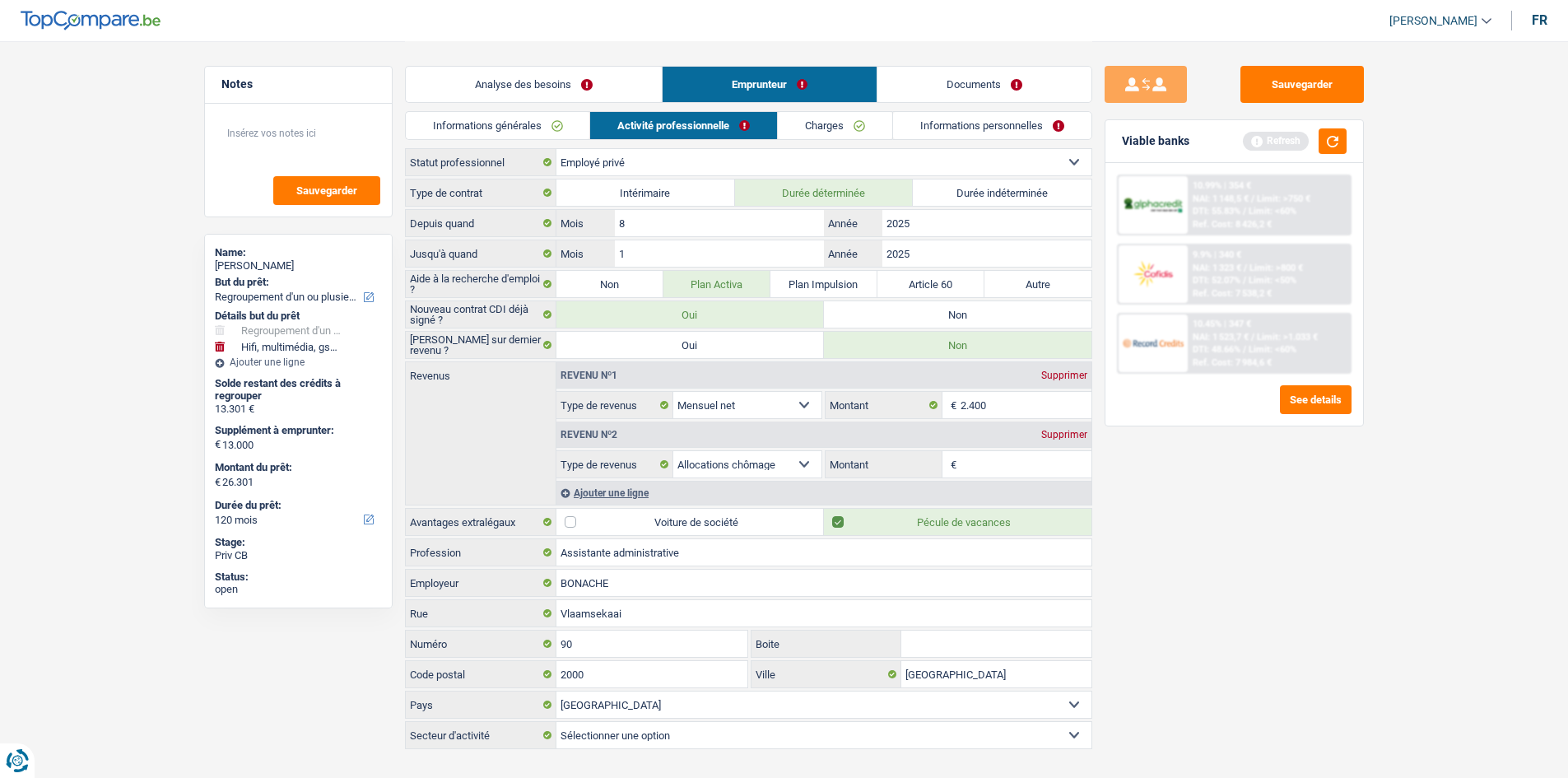
click at [1004, 457] on input "Montant" at bounding box center [1026, 464] width 131 height 26
click at [1326, 143] on button "button" at bounding box center [1332, 141] width 28 height 26
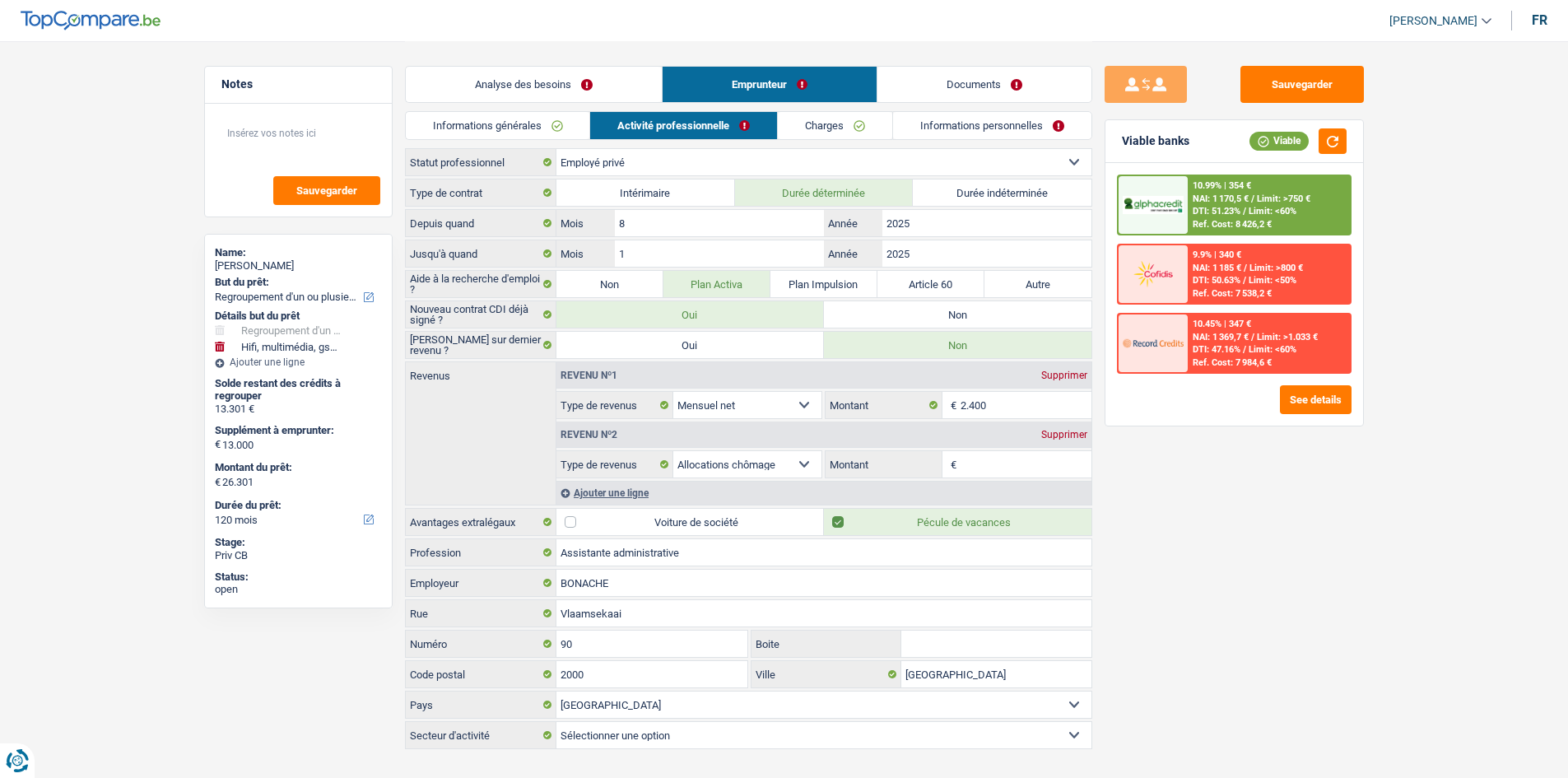
click at [593, 279] on label "Non" at bounding box center [610, 284] width 107 height 26
click at [593, 279] on input "Non" at bounding box center [610, 284] width 107 height 26
radio input "true"
select select "mealVouchers"
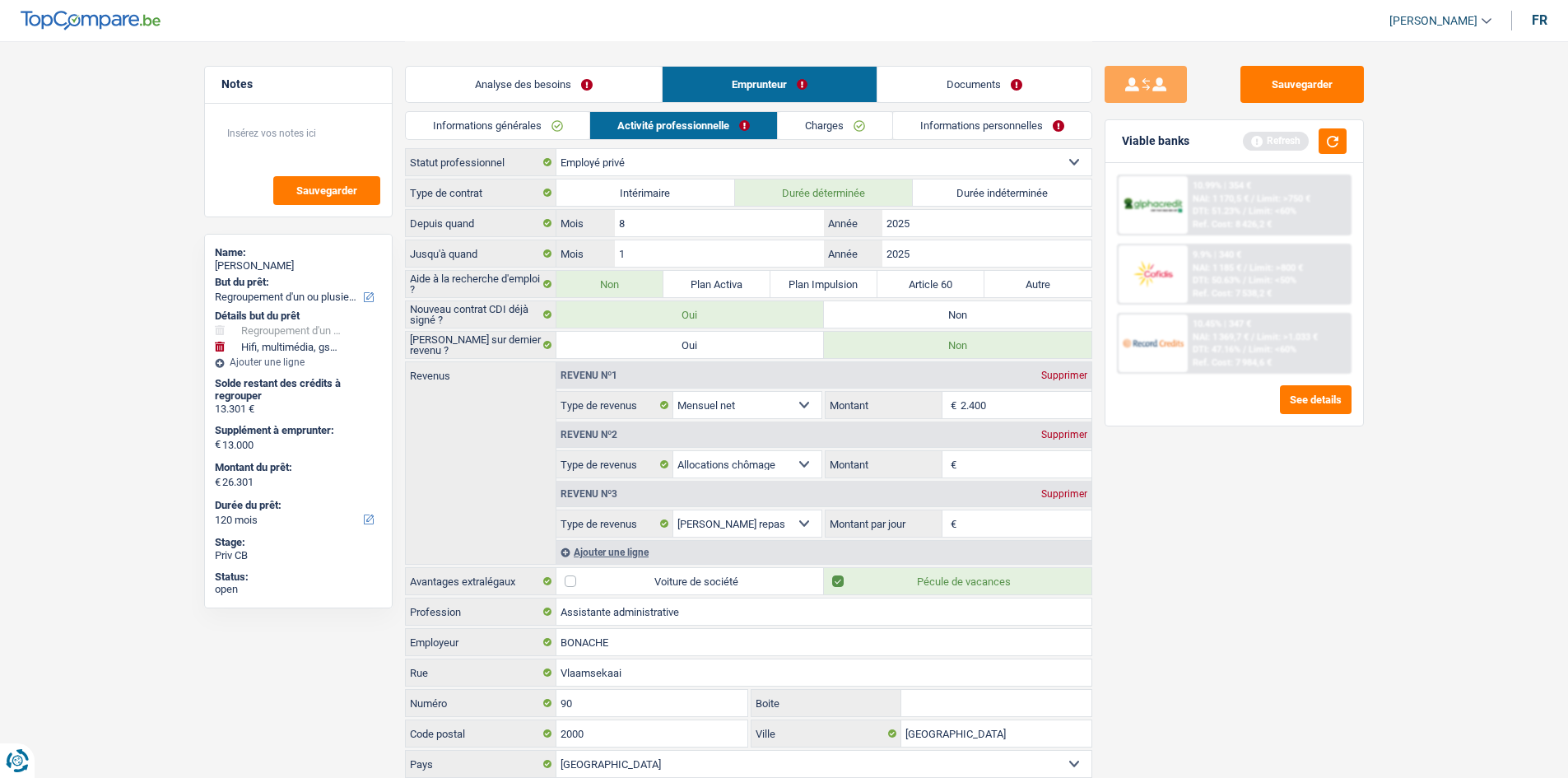
click at [1328, 128] on div "Viable banks Refresh" at bounding box center [1233, 142] width 258 height 43
click at [1342, 150] on button "button" at bounding box center [1332, 141] width 28 height 26
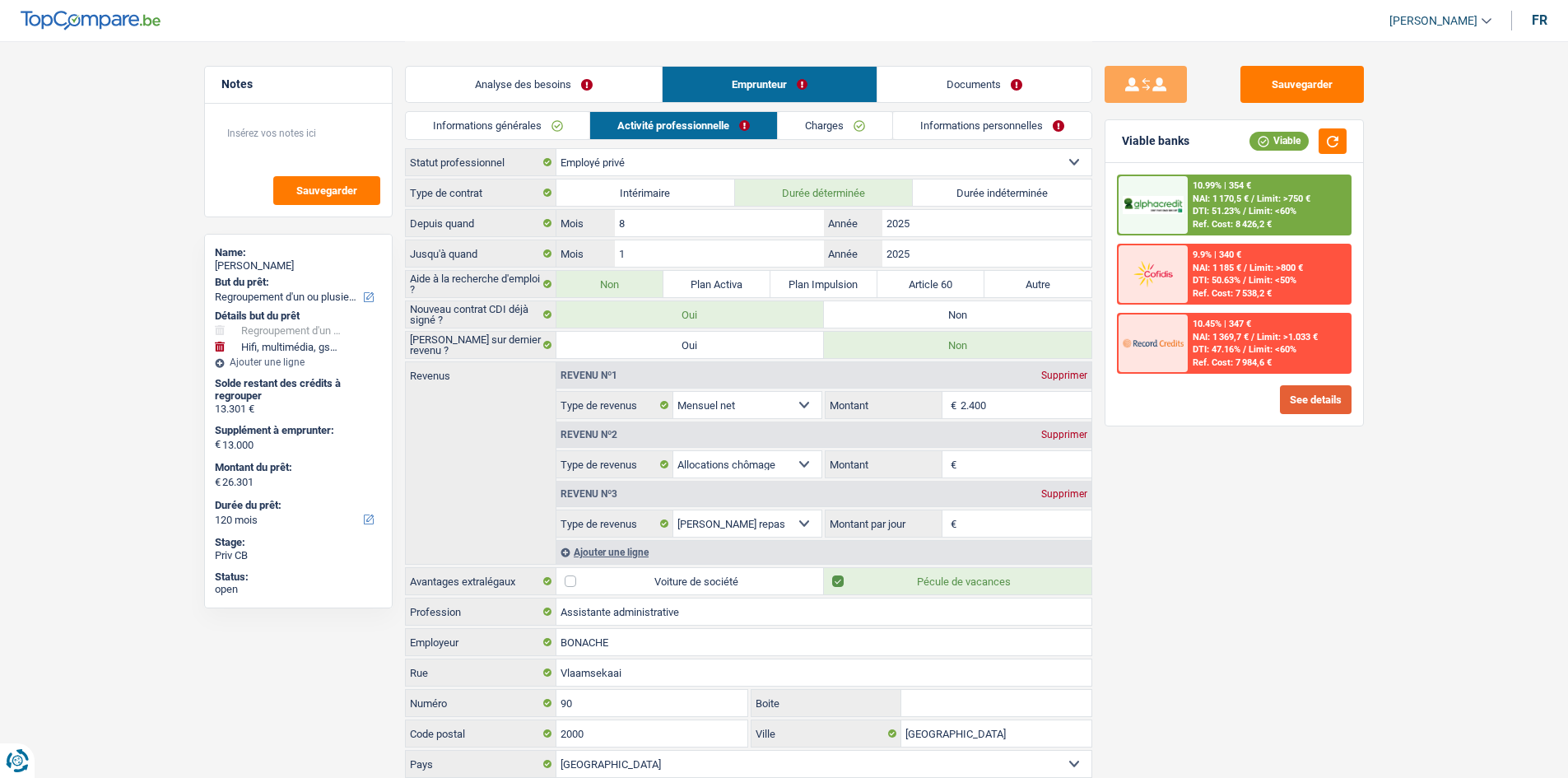
click at [1340, 397] on button "See details" at bounding box center [1315, 399] width 72 height 29
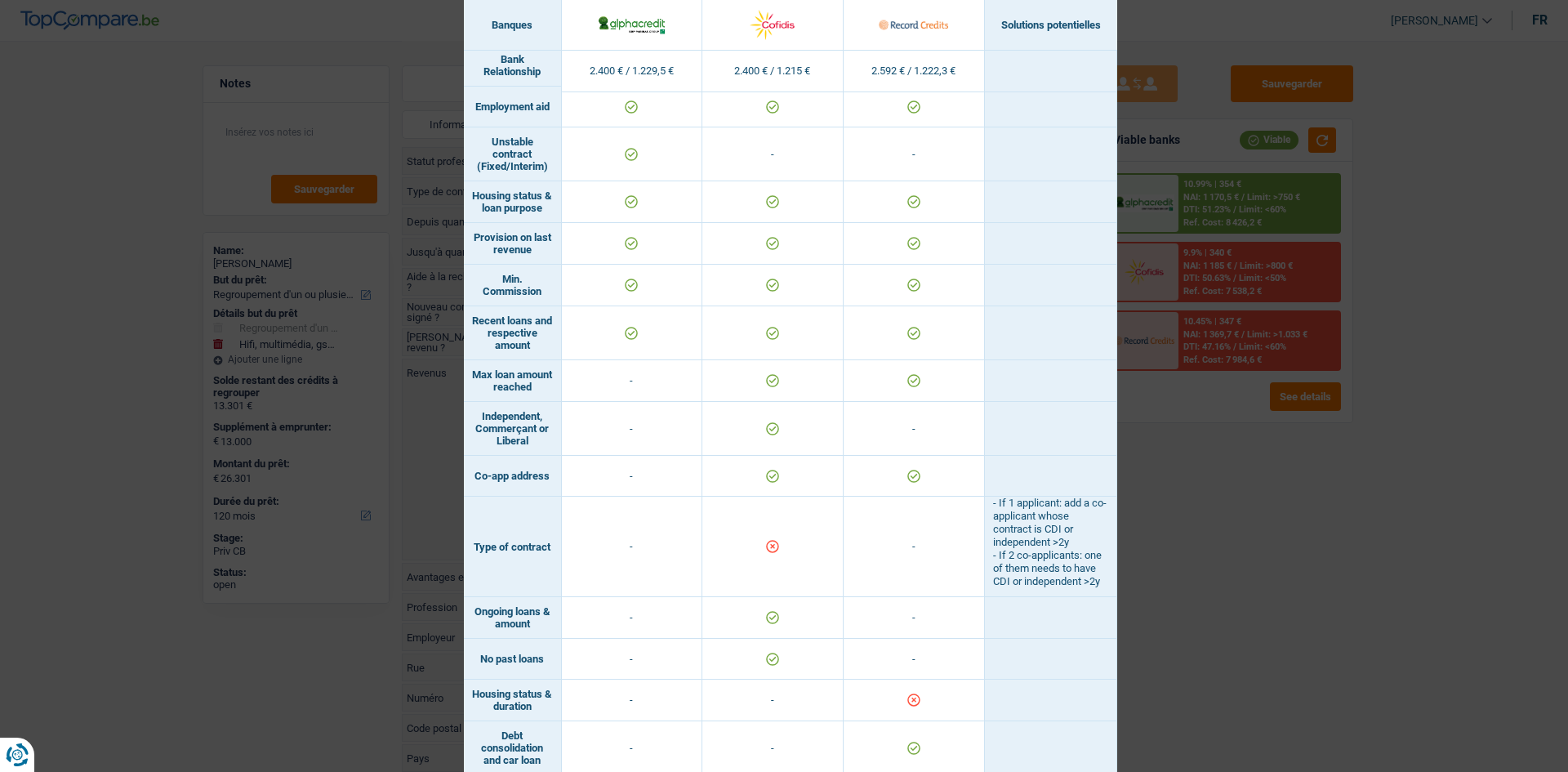
scroll to position [956, 0]
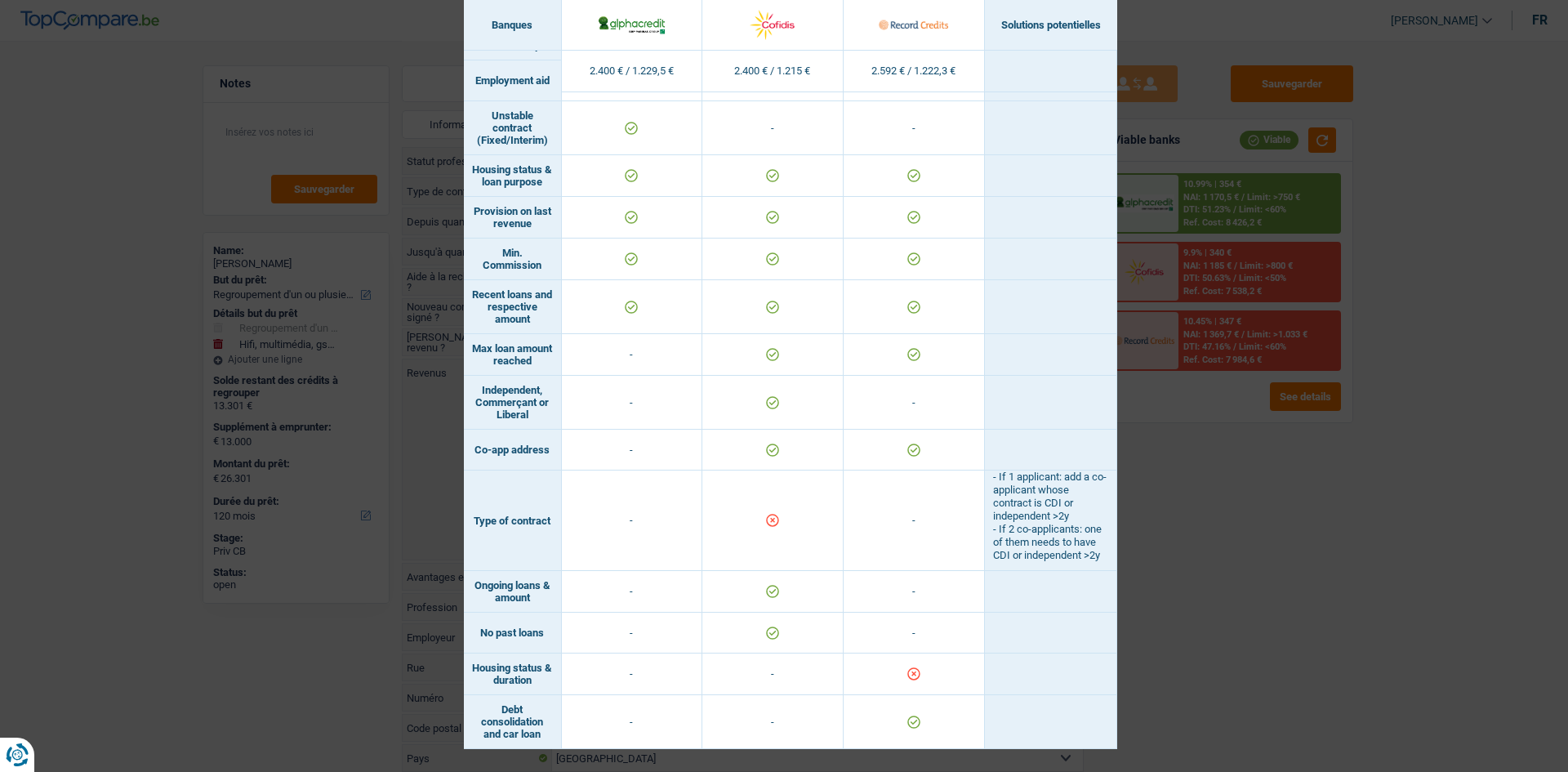
drag, startPoint x: 608, startPoint y: 510, endPoint x: 658, endPoint y: 516, distance: 50.4
click at [658, 516] on td "-" at bounding box center [632, 520] width 141 height 101
drag, startPoint x: 1282, startPoint y: 592, endPoint x: 1280, endPoint y: 579, distance: 13.2
click at [1281, 590] on div "Banks conditions × Banques Solutions potentielles Revenus / Charges 2.400 € / 1…" at bounding box center [784, 386] width 1568 height 772
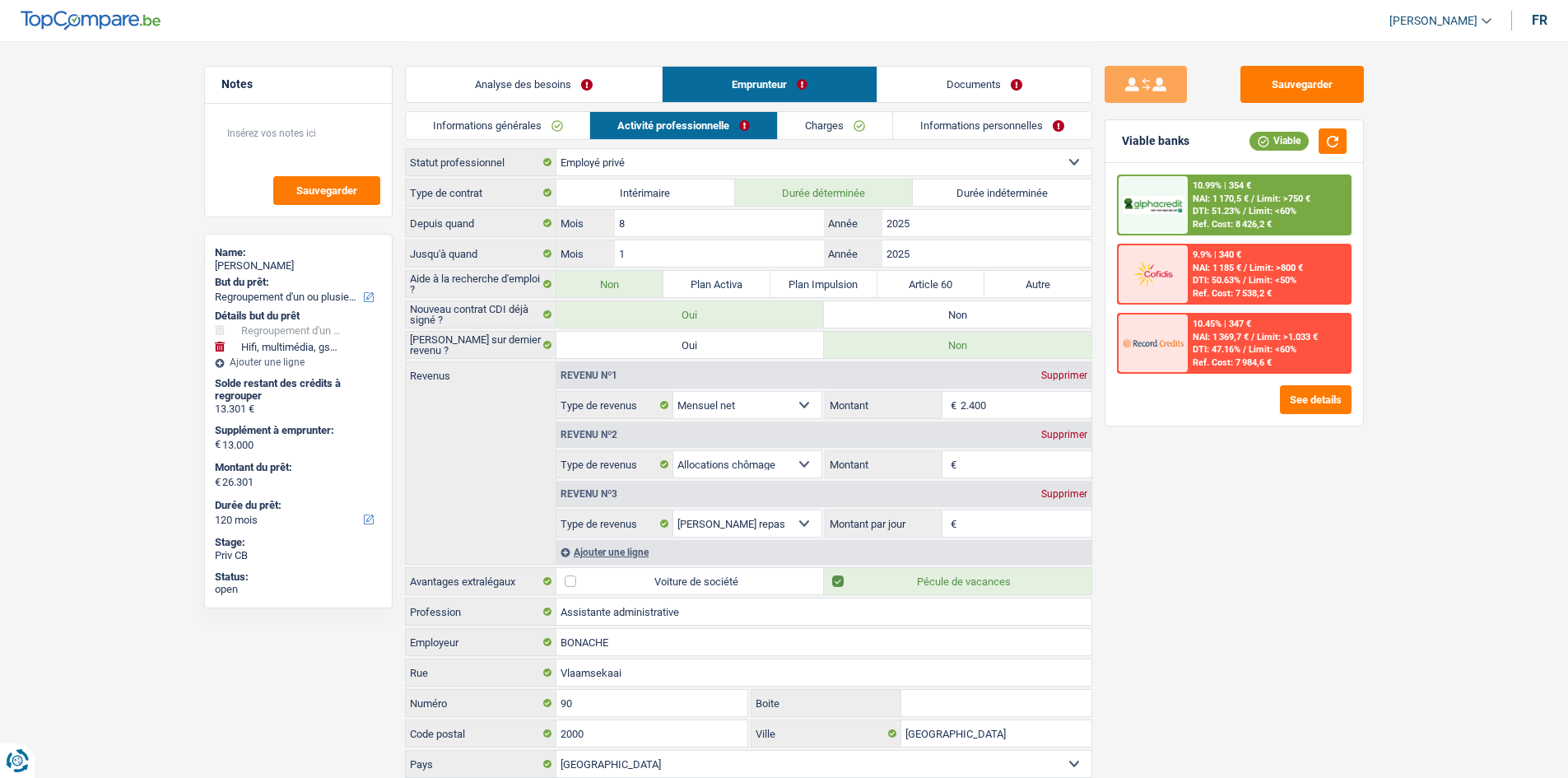
click at [742, 273] on label "Plan Activa" at bounding box center [717, 284] width 107 height 26
click at [742, 273] on input "Plan Activa" at bounding box center [717, 284] width 107 height 26
radio input "true"
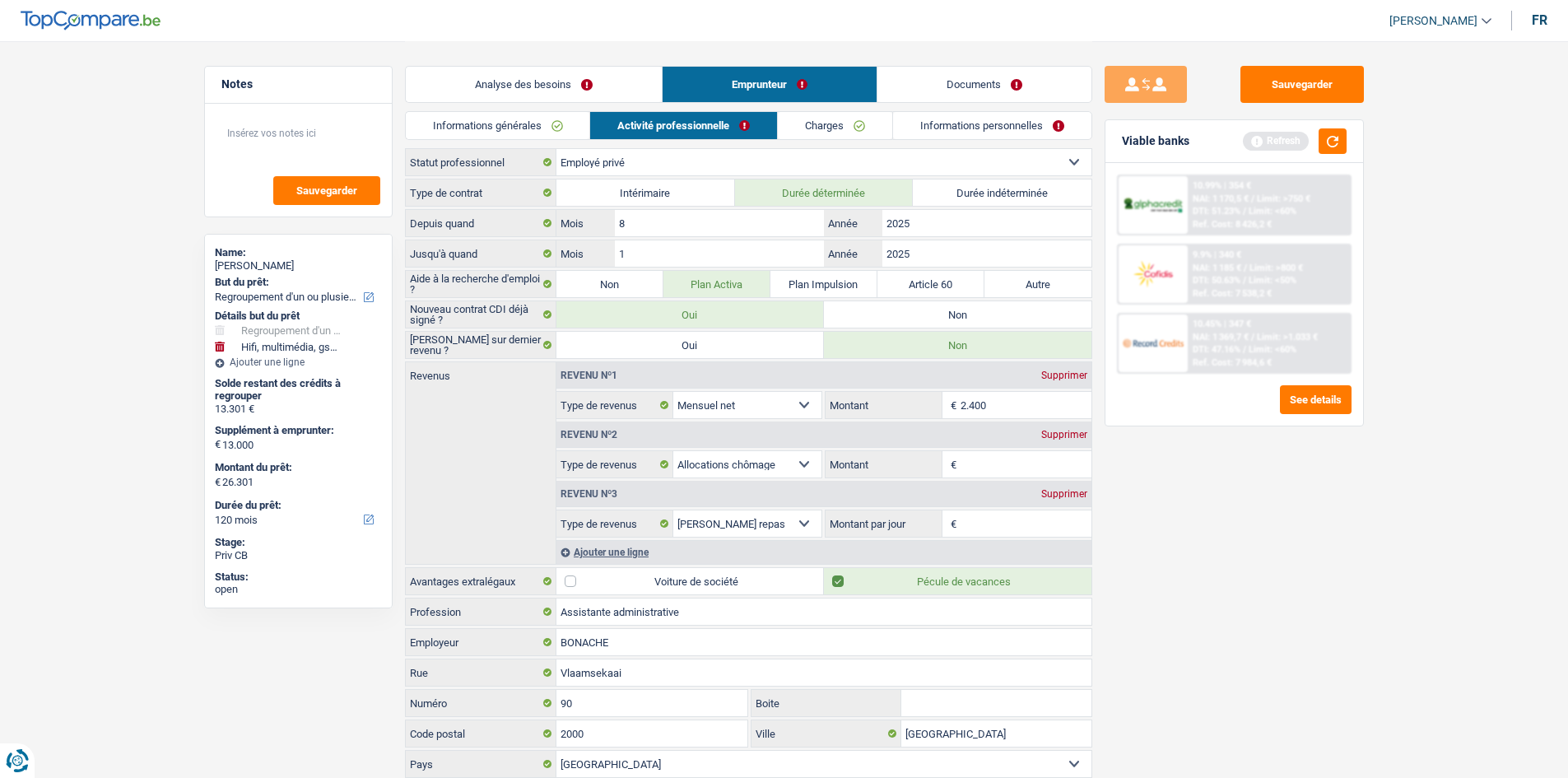
click at [1318, 59] on div "Sauvegarder Viable banks Refresh 10.99% | 354 € NAI: 1 170,5 € / Limit: >750 € …" at bounding box center [1235, 426] width 285 height 770
click at [1334, 73] on button "Sauvegarder" at bounding box center [1302, 84] width 124 height 37
click at [954, 128] on link "Informations personnelles" at bounding box center [992, 125] width 199 height 27
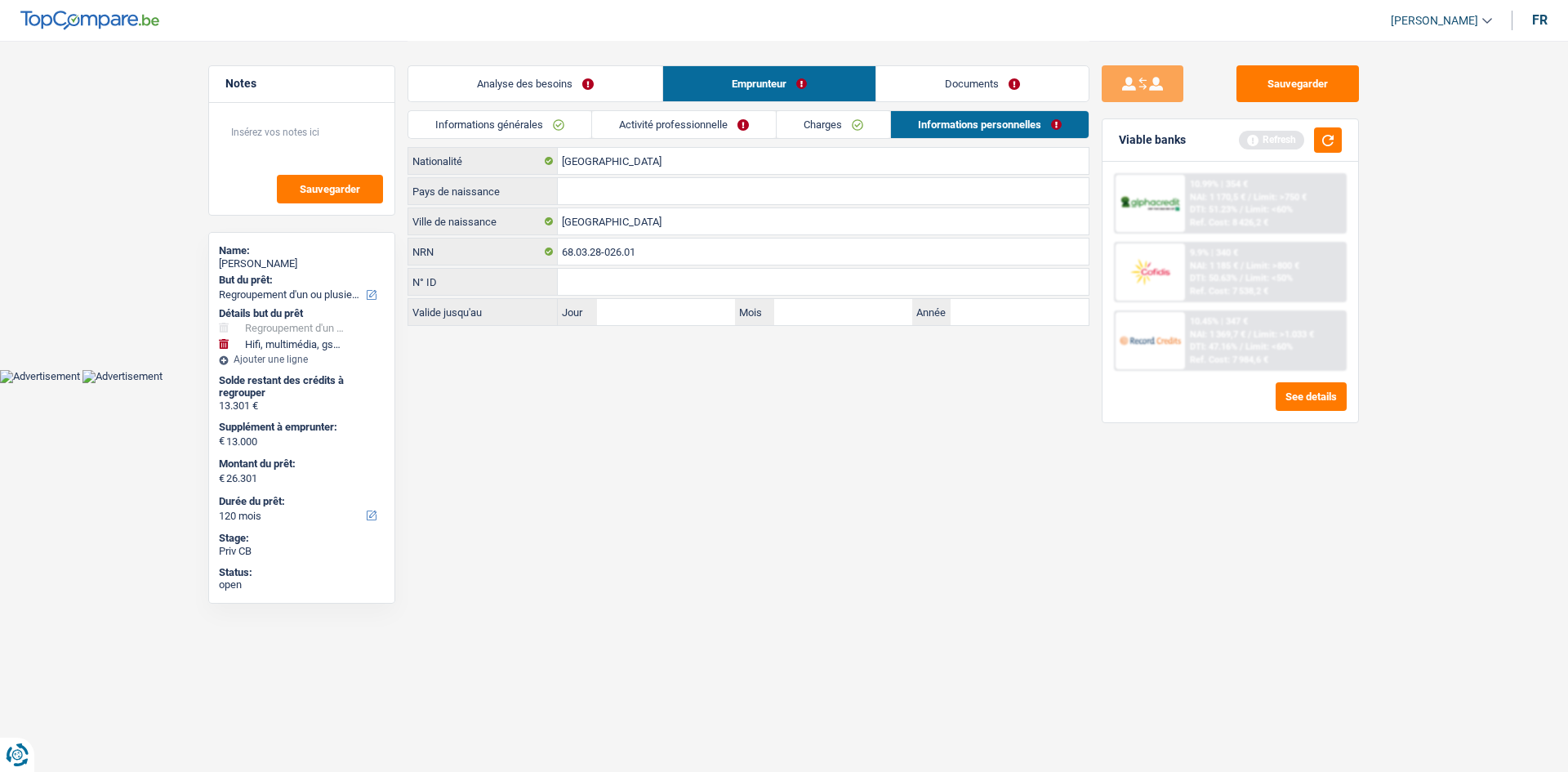
click at [859, 110] on li "Charges" at bounding box center [833, 124] width 114 height 29
click at [867, 119] on link "Charges" at bounding box center [833, 124] width 114 height 27
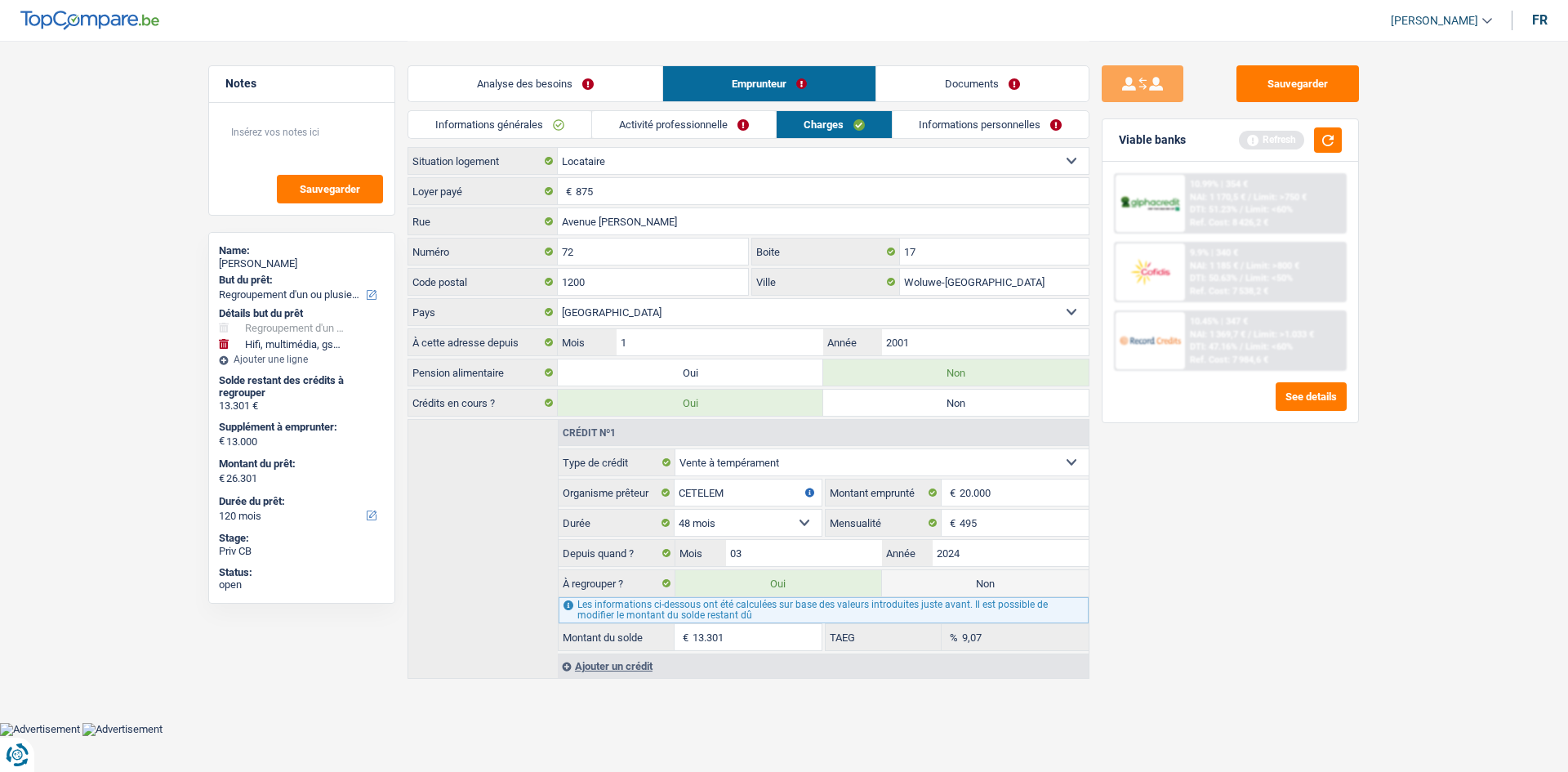
click at [983, 75] on link "Documents" at bounding box center [983, 83] width 213 height 35
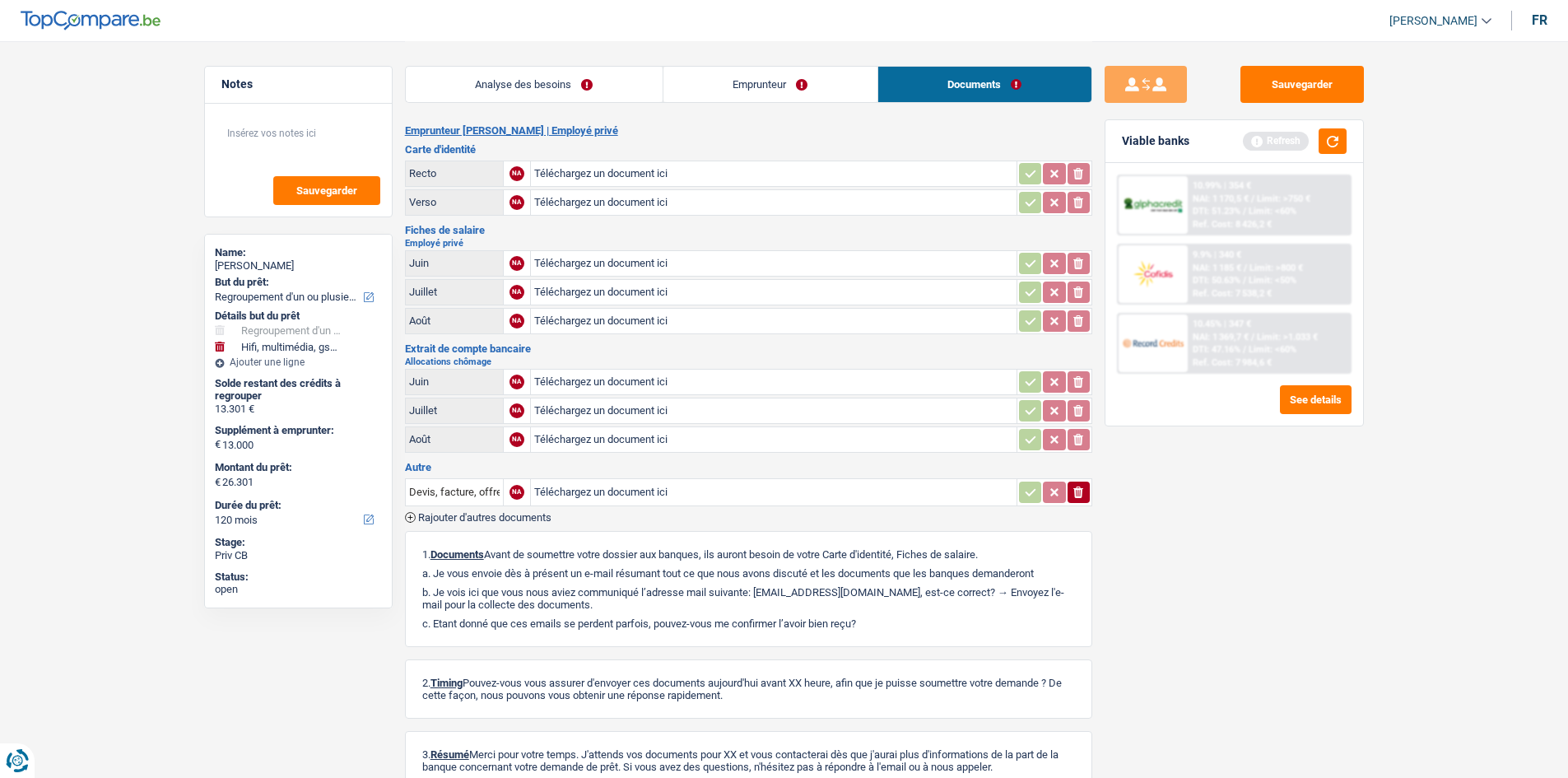
click at [765, 89] on link "Emprunteur" at bounding box center [770, 84] width 214 height 35
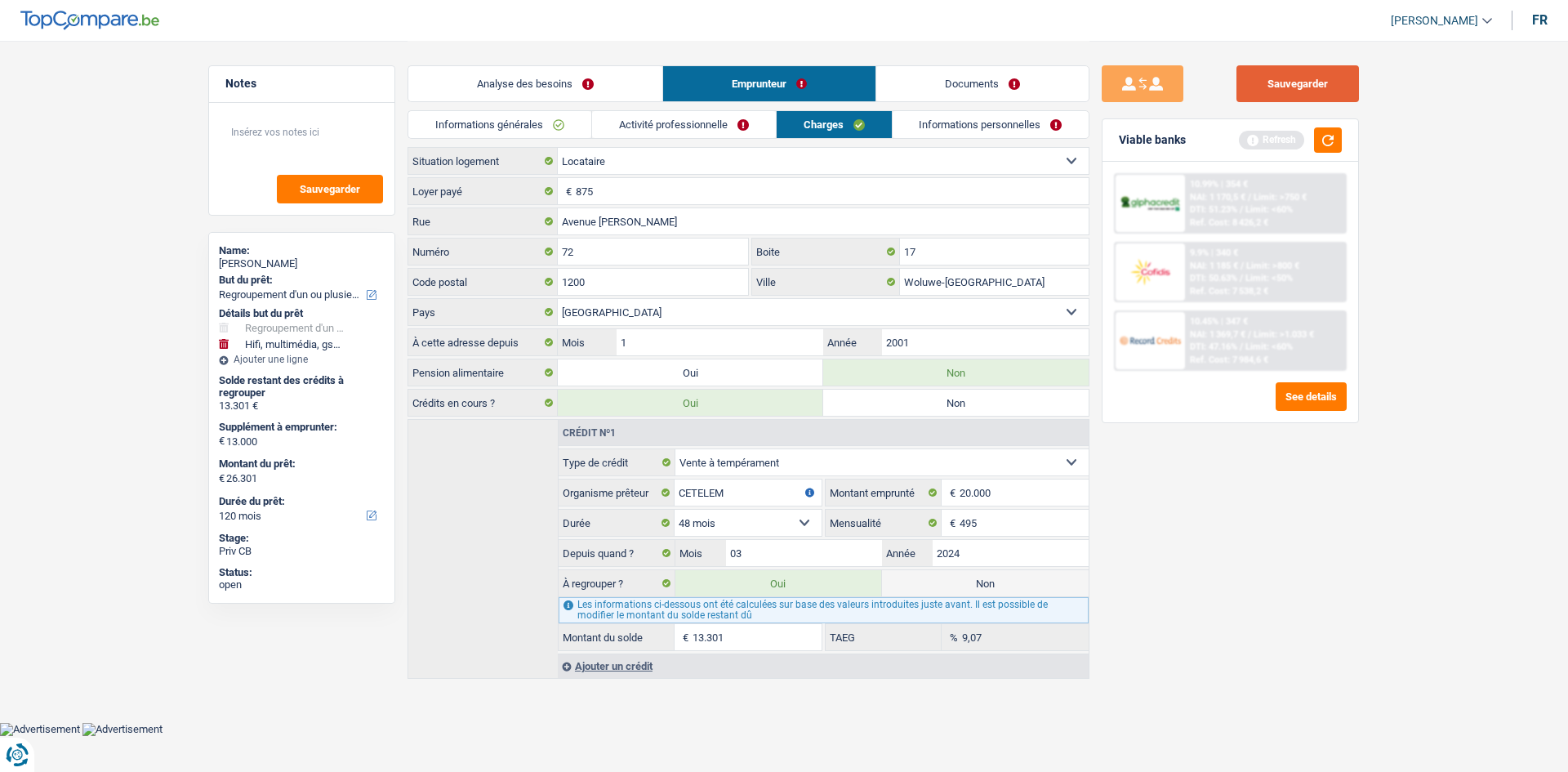
drag, startPoint x: 1316, startPoint y: 94, endPoint x: 1341, endPoint y: 118, distance: 34.7
click at [1316, 94] on button "Sauvegarder" at bounding box center [1297, 83] width 123 height 37
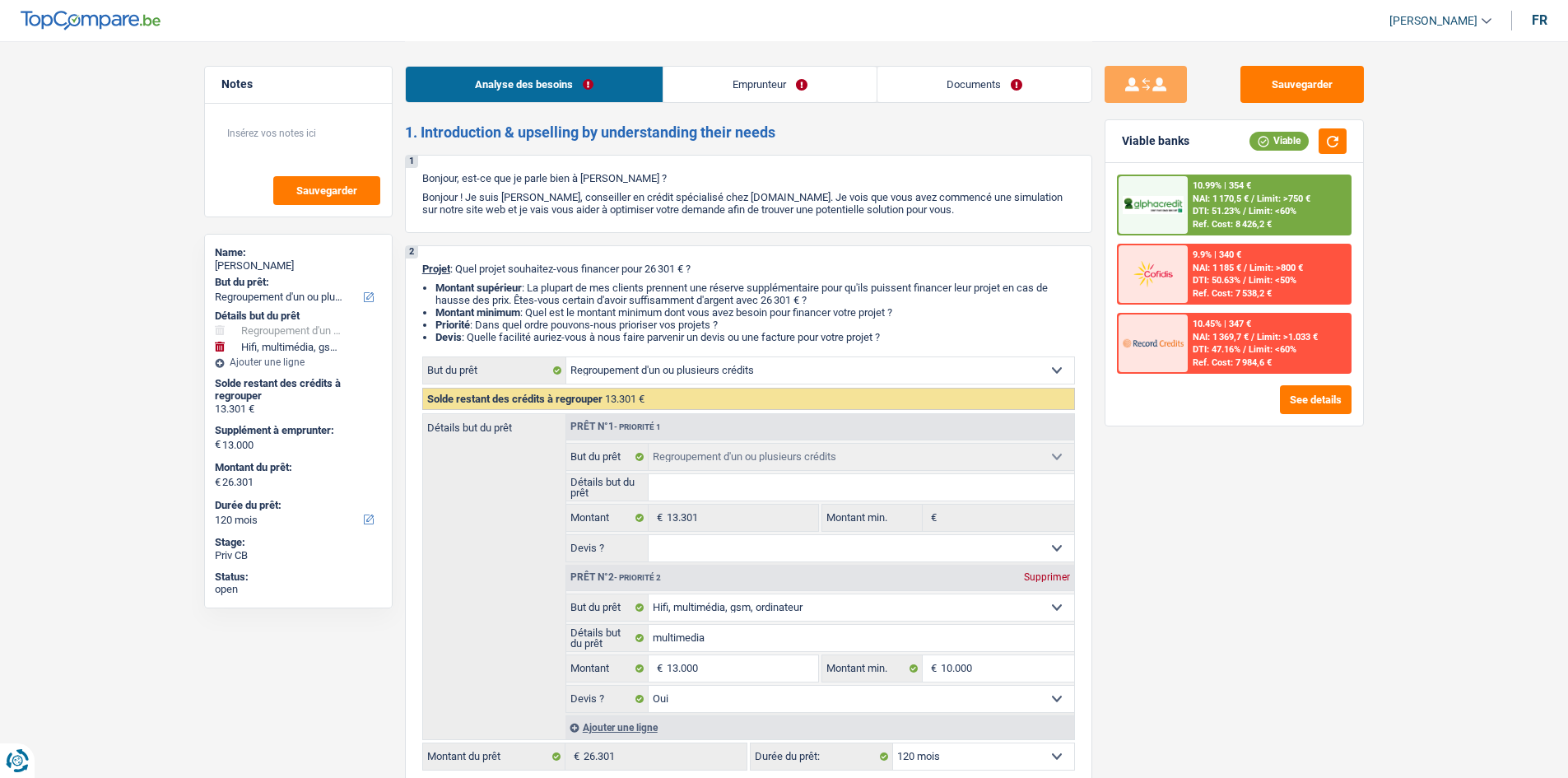
select select "refinancing"
select select "tech"
select select "120"
select select "refinancing"
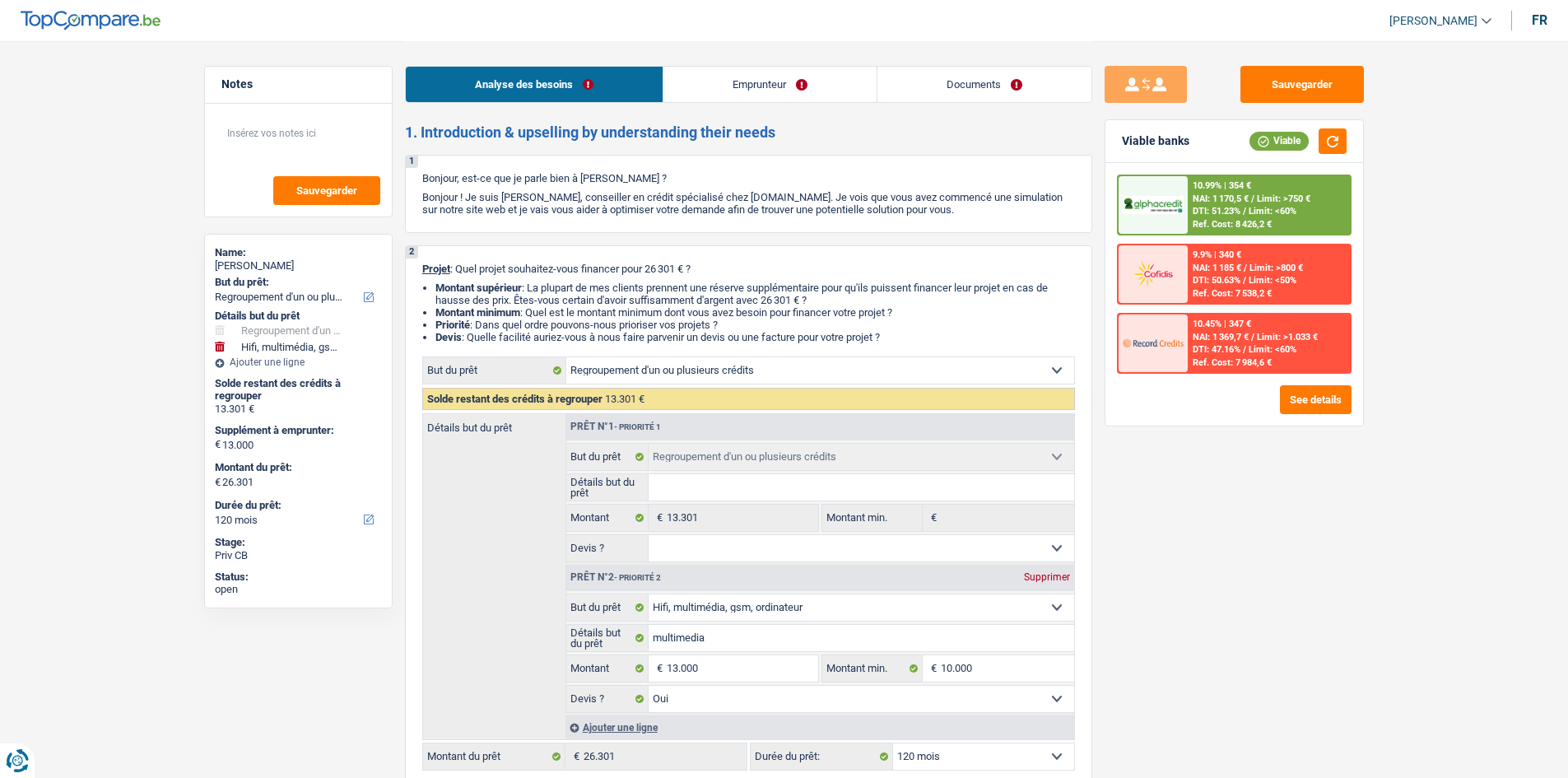
select select "refinancing"
select select "tech"
select select "yes"
select select "120"
select select "privateEmployee"
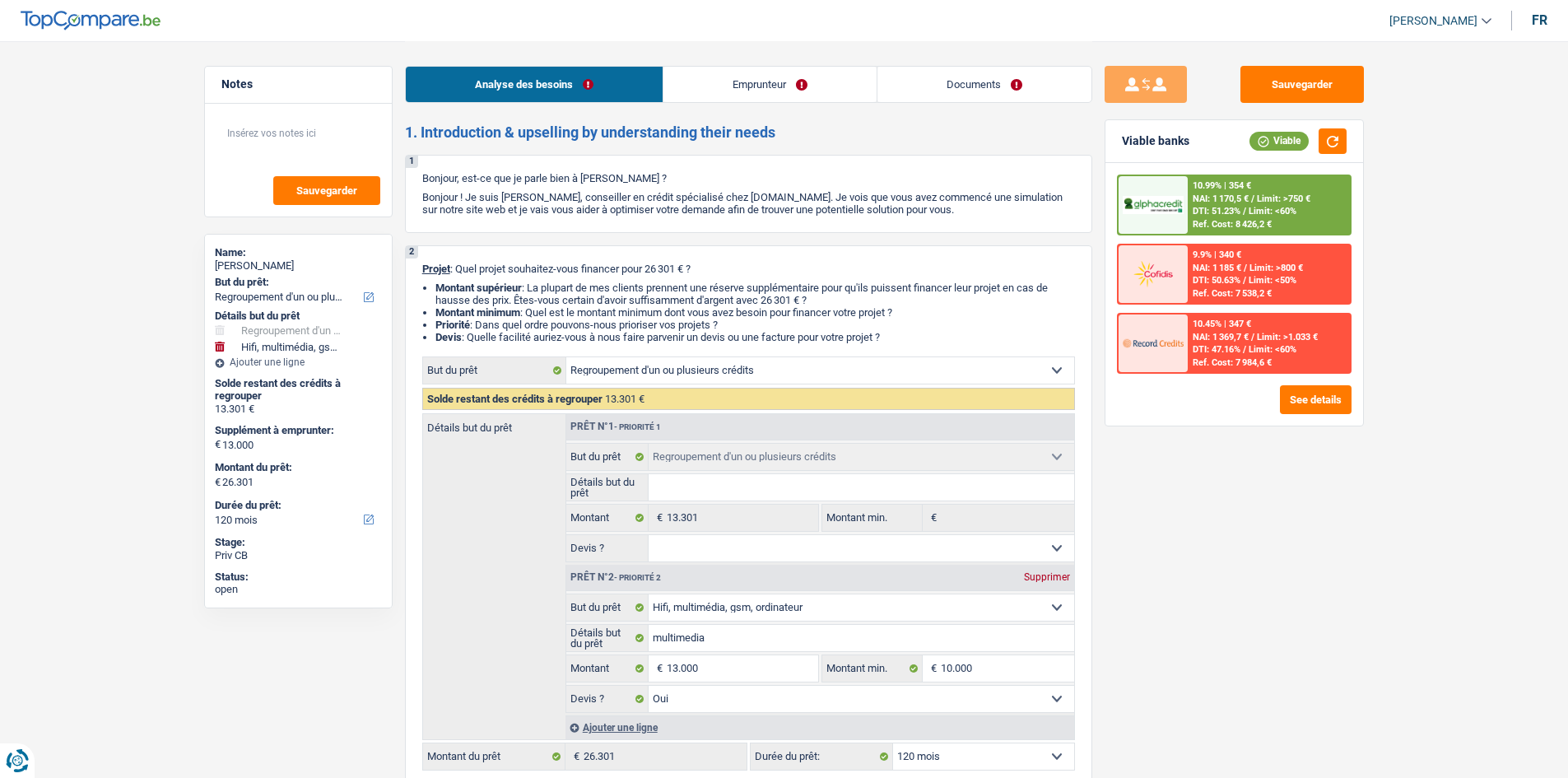
select select "netSalary"
select select "unemployment"
select select "mealVouchers"
select select "rents"
select select "personalSale"
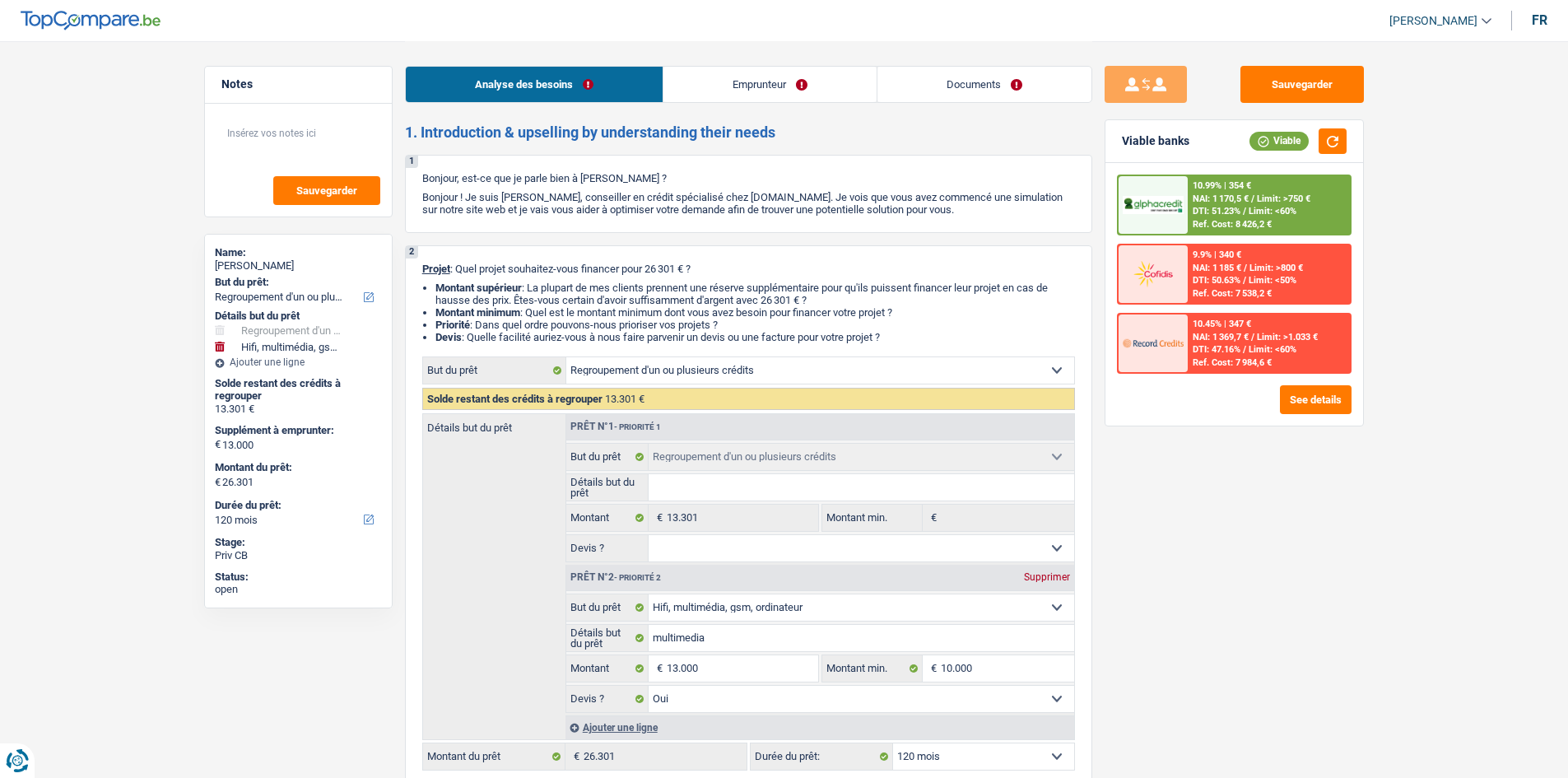
select select "48"
select select "refinancing"
select select "tech"
select select "yes"
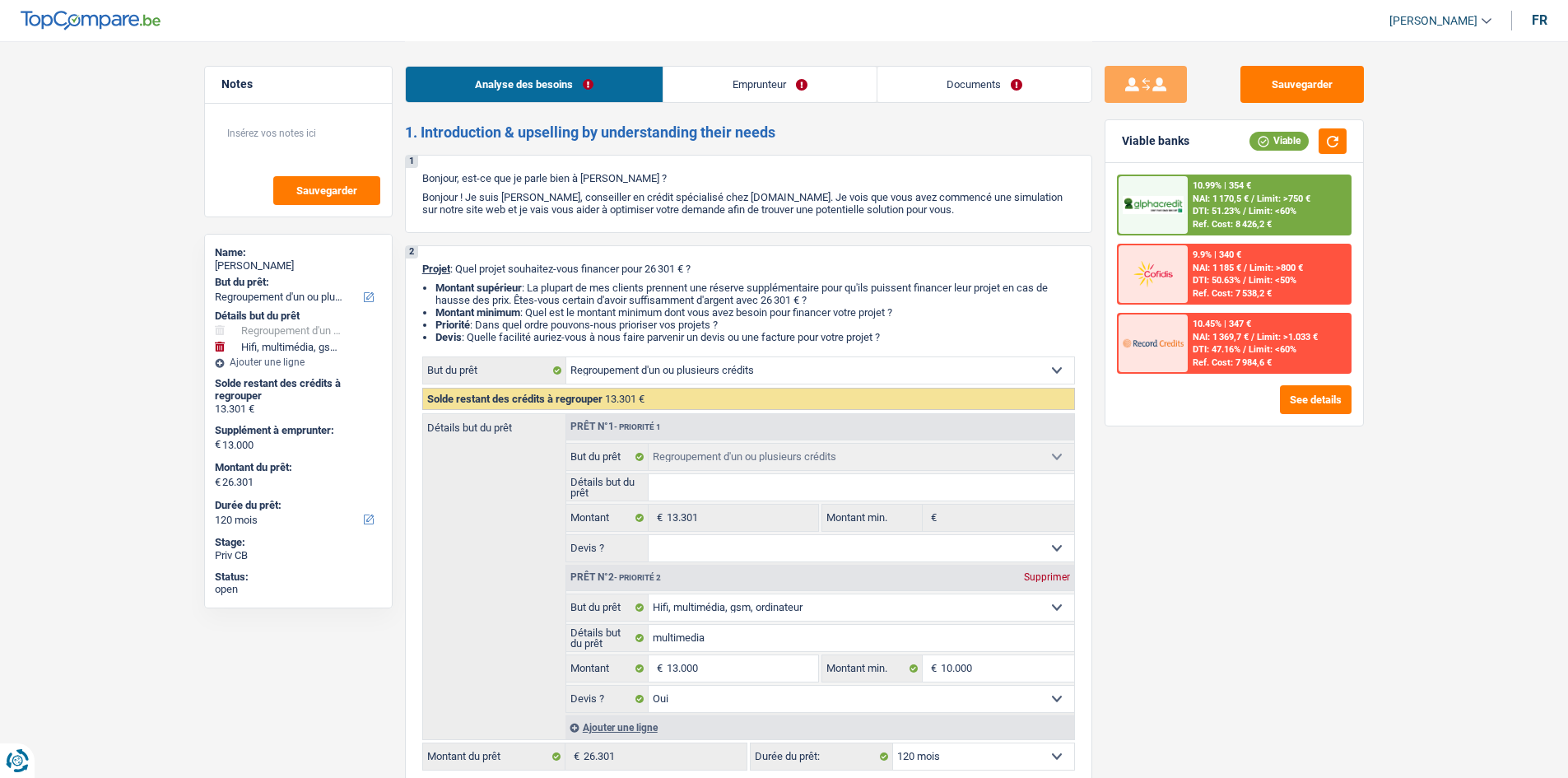
select select "120"
select select "privateEmployee"
select select "netSalary"
select select "unemployment"
select select "mealVouchers"
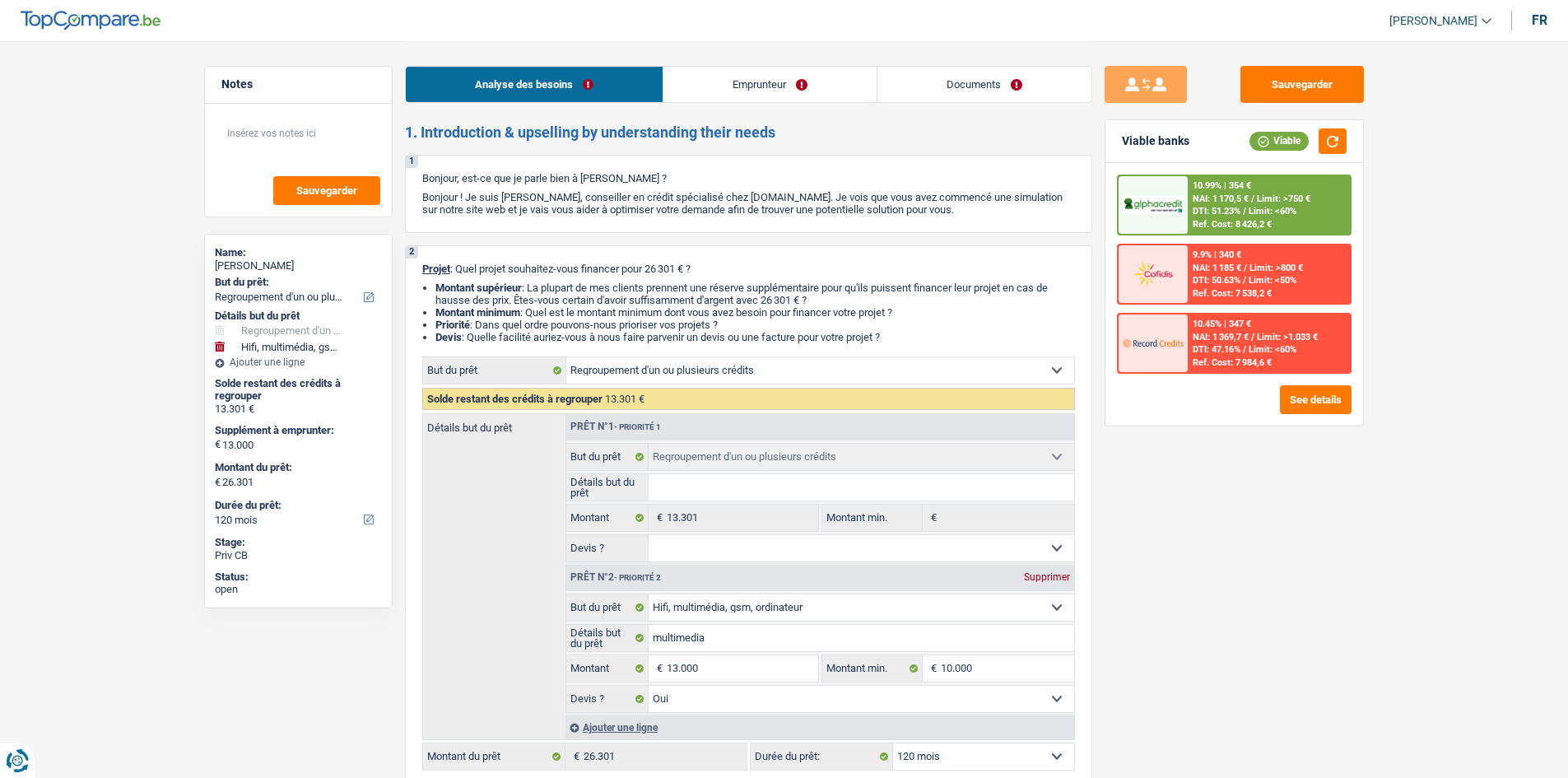
select select "BE"
drag, startPoint x: 782, startPoint y: 94, endPoint x: 802, endPoint y: 76, distance: 26.9
click at [782, 94] on link "Emprunteur" at bounding box center [770, 84] width 213 height 35
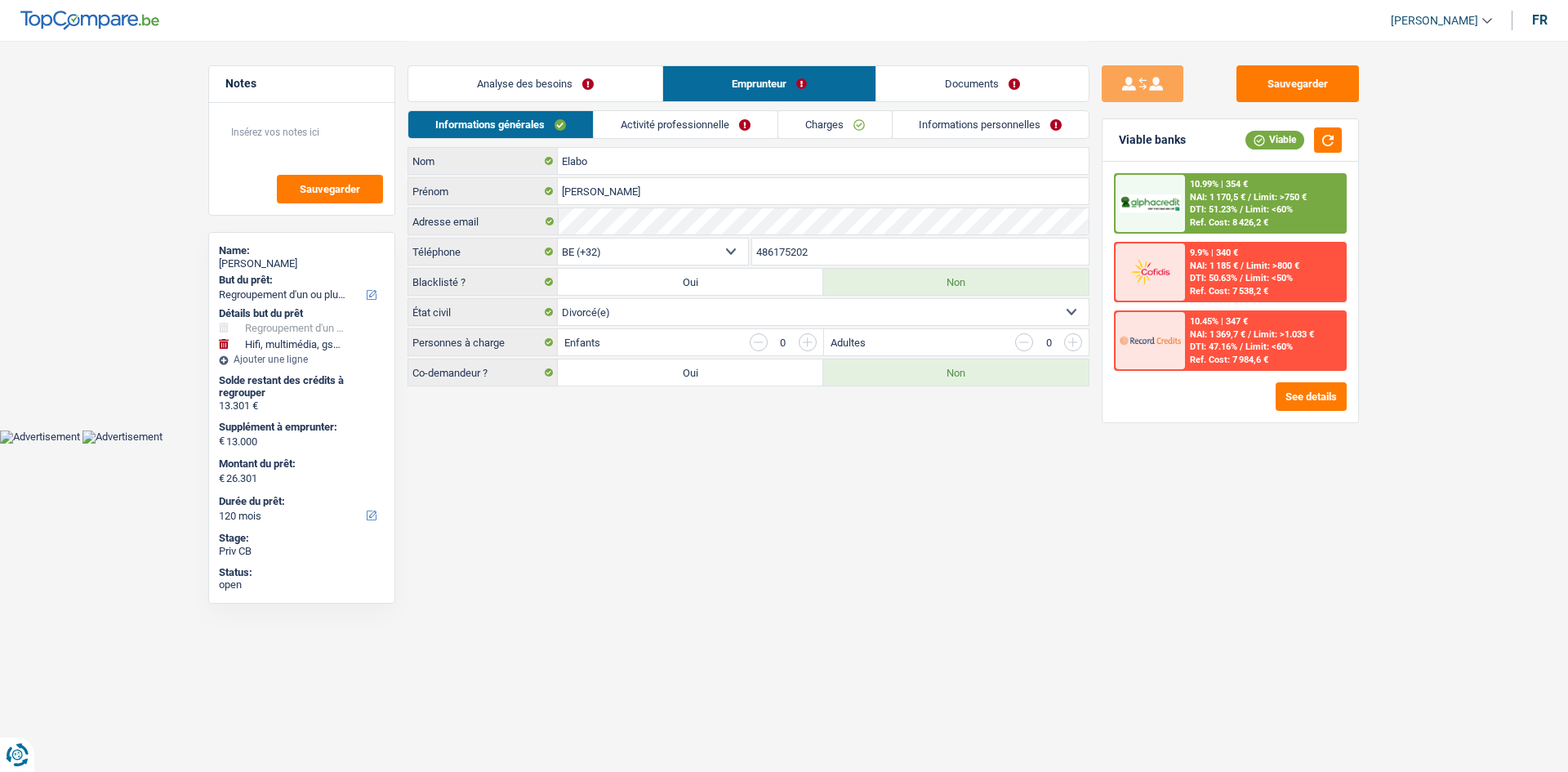
click at [754, 116] on link "Activité professionnelle" at bounding box center [685, 124] width 184 height 27
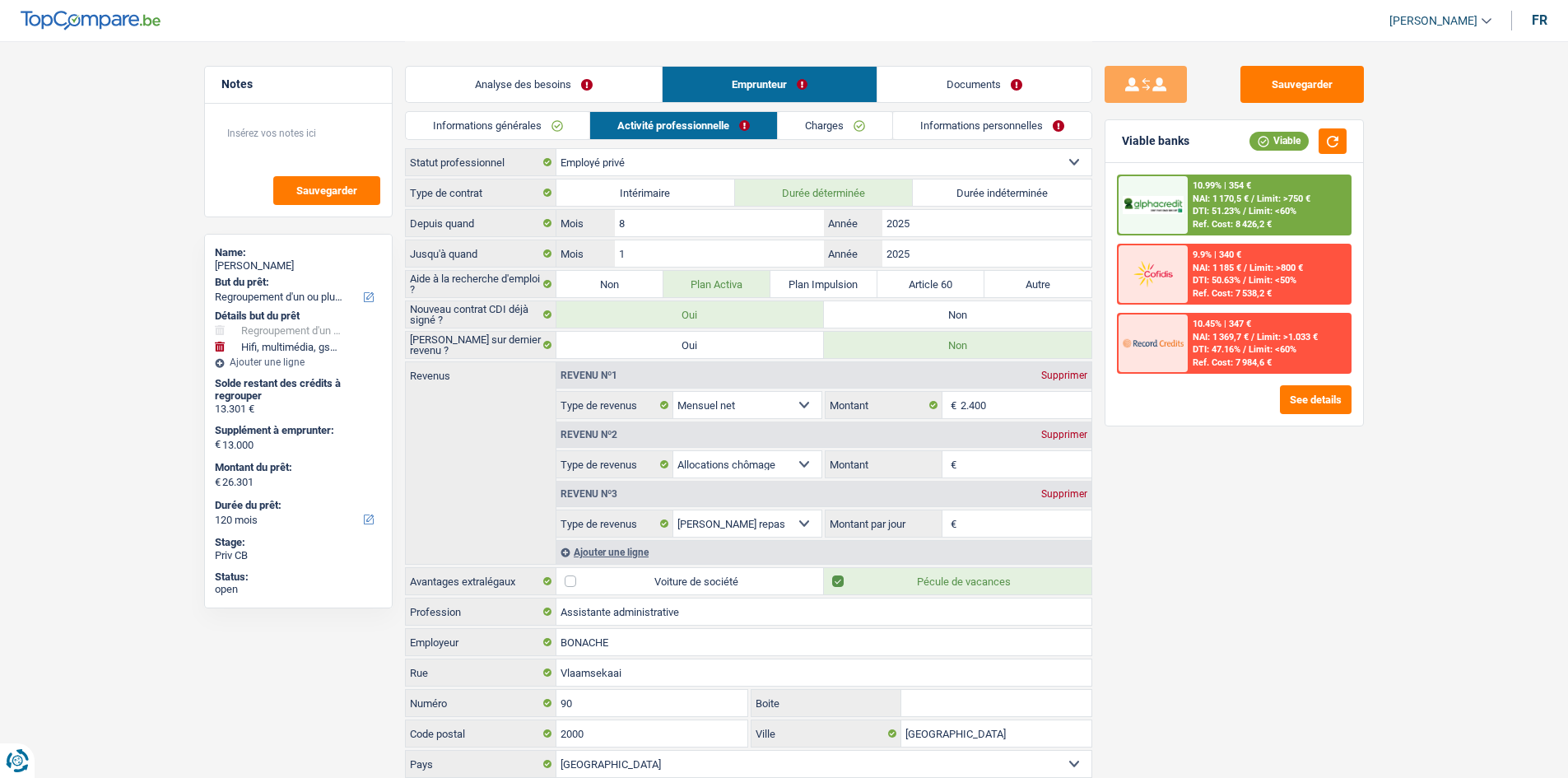
click at [862, 114] on link "Charges" at bounding box center [835, 125] width 115 height 27
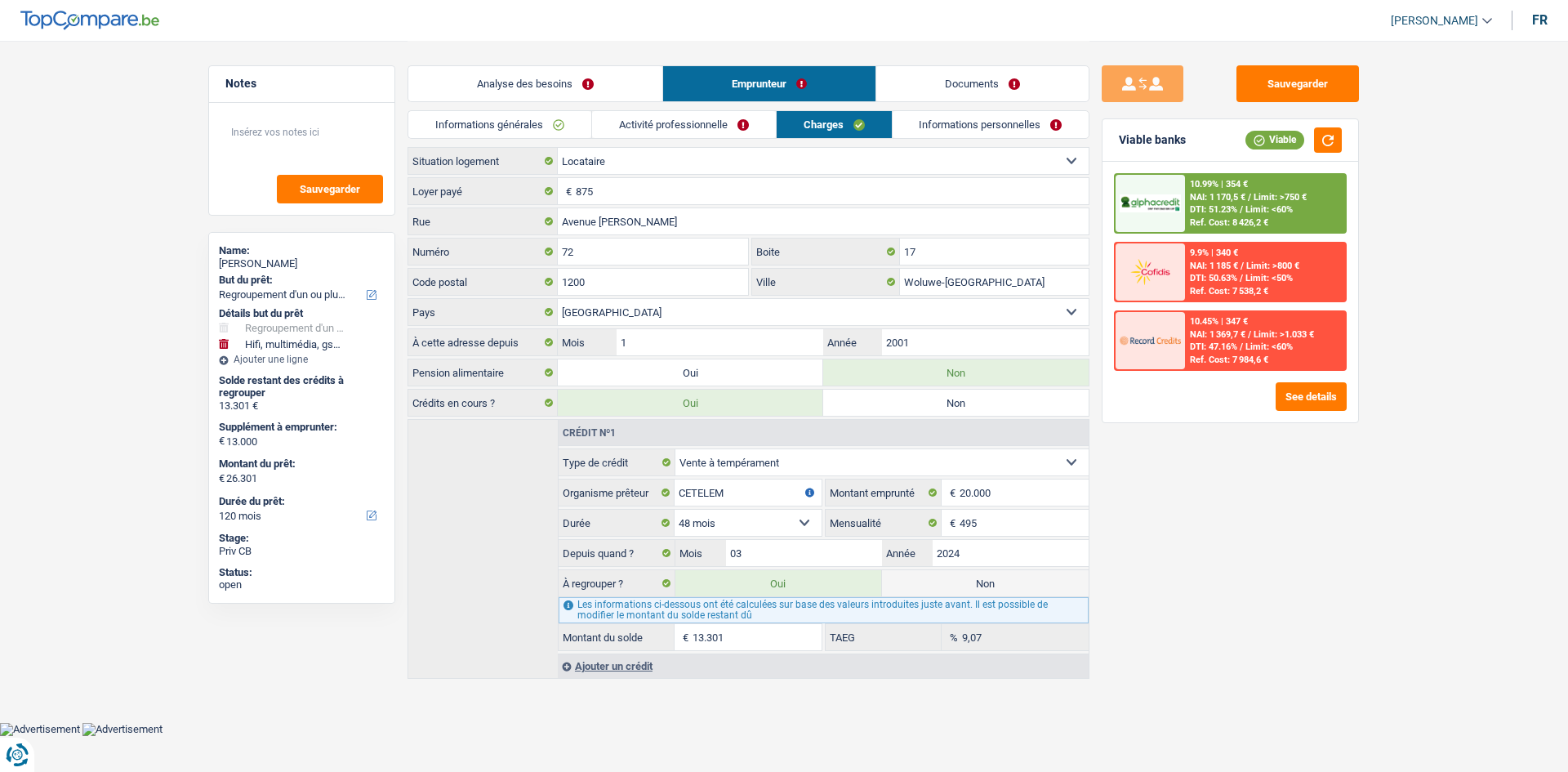
click at [953, 125] on link "Informations personnelles" at bounding box center [991, 124] width 197 height 27
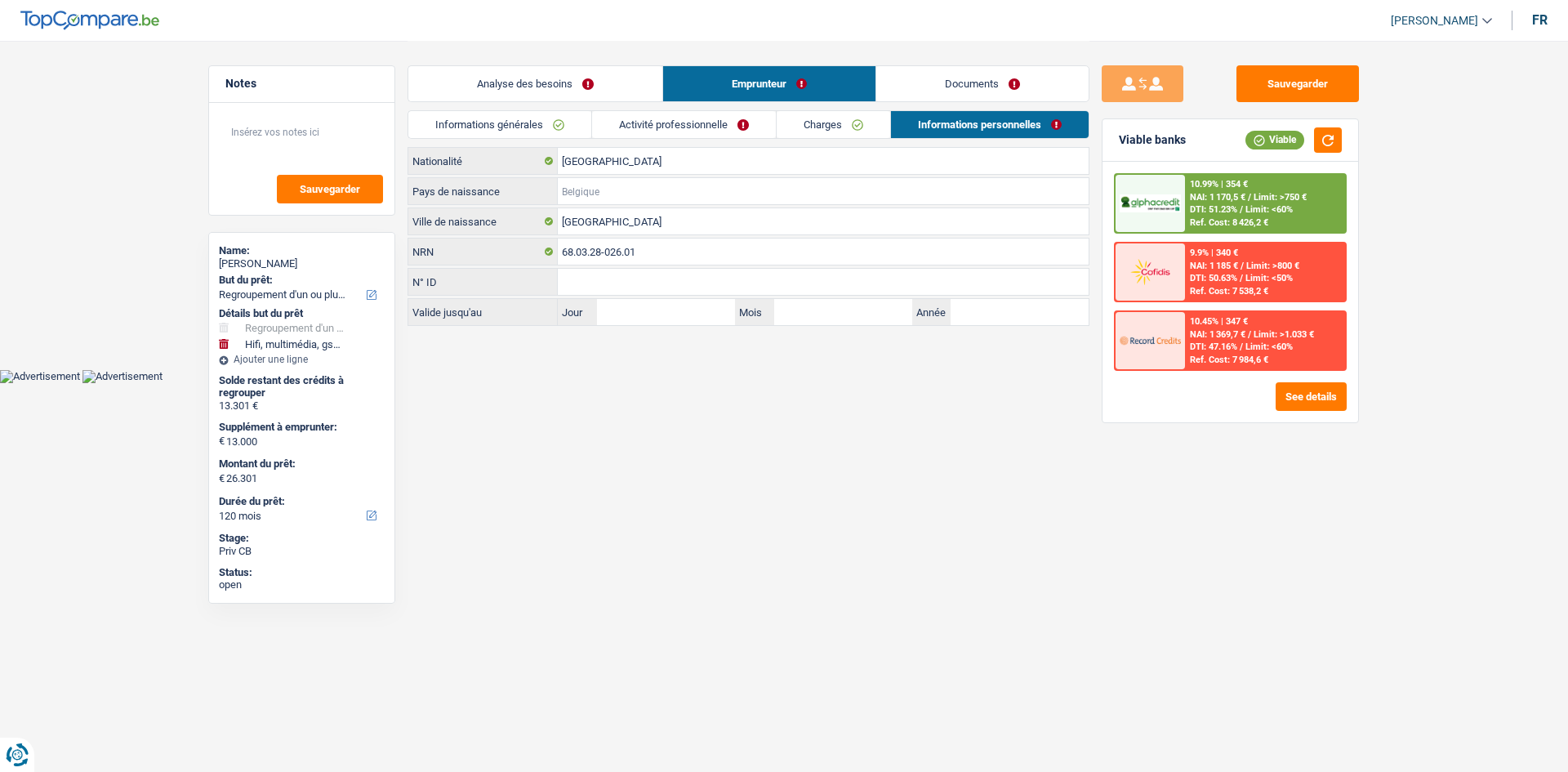
click at [618, 195] on input "Pays de naissance" at bounding box center [822, 191] width 531 height 26
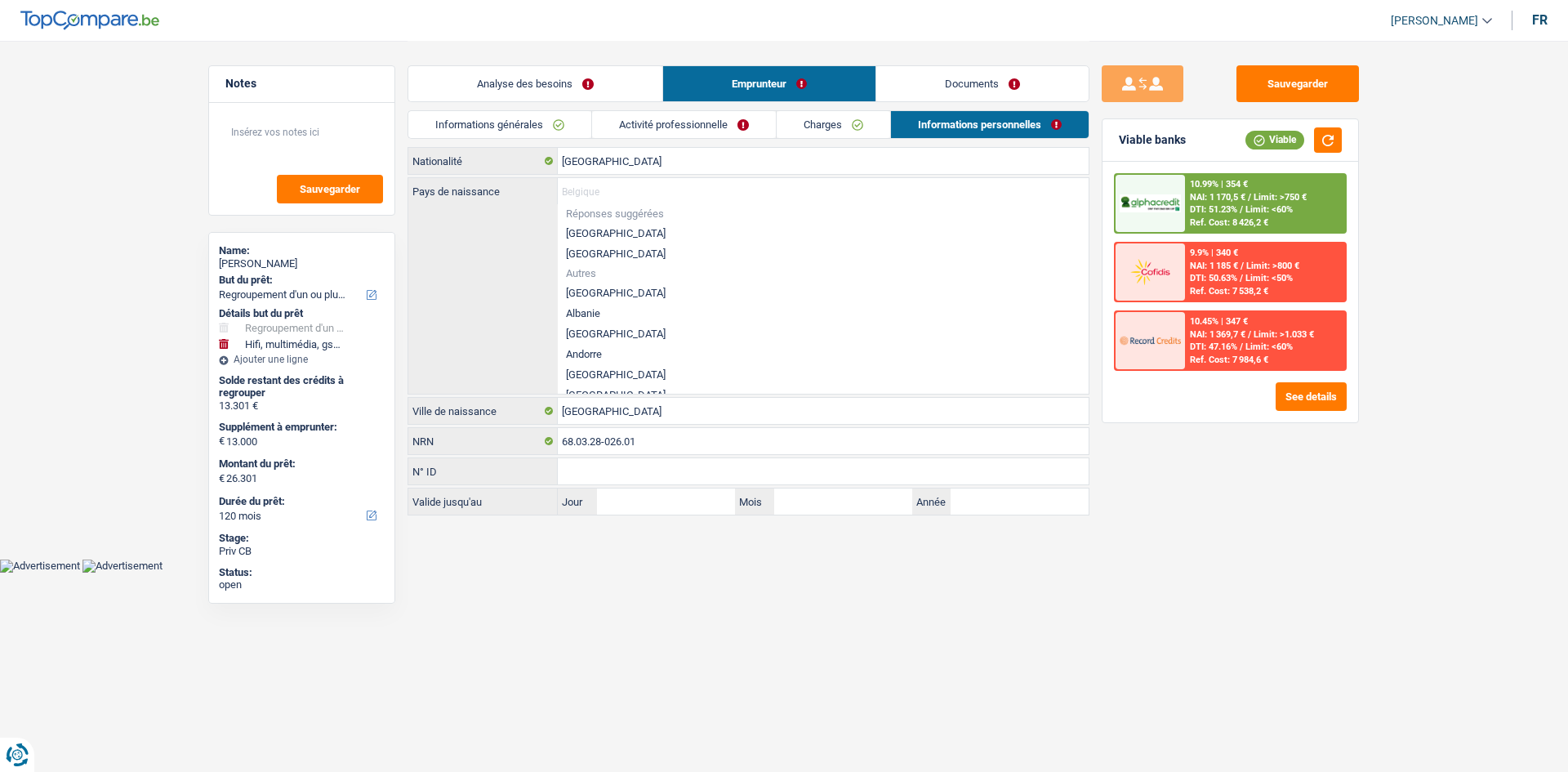
drag, startPoint x: 589, startPoint y: 231, endPoint x: 718, endPoint y: 198, distance: 133.2
click at [589, 232] on li "[GEOGRAPHIC_DATA]" at bounding box center [822, 233] width 531 height 20
type input "[GEOGRAPHIC_DATA]"
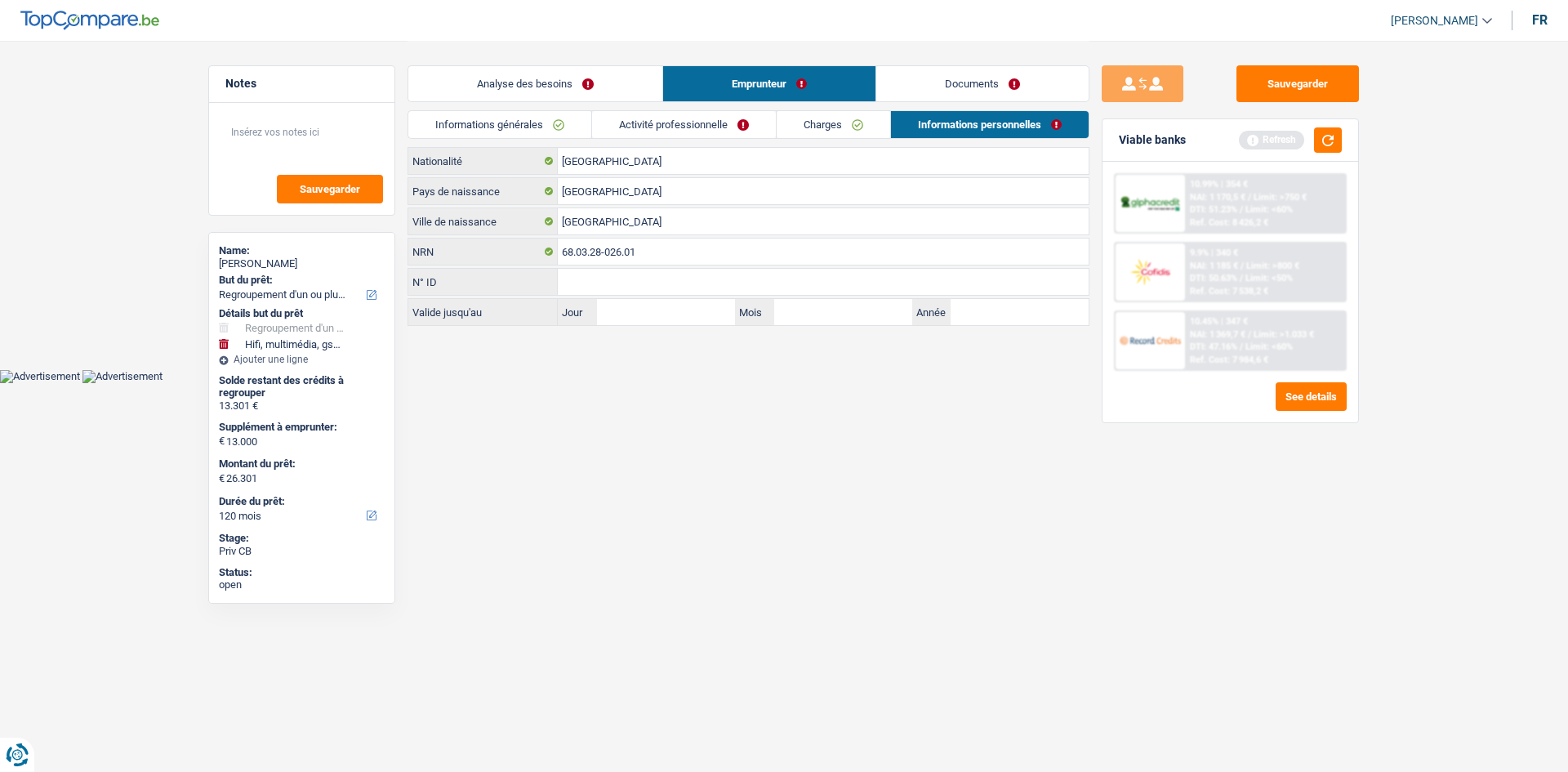
click at [833, 119] on link "Charges" at bounding box center [833, 124] width 114 height 27
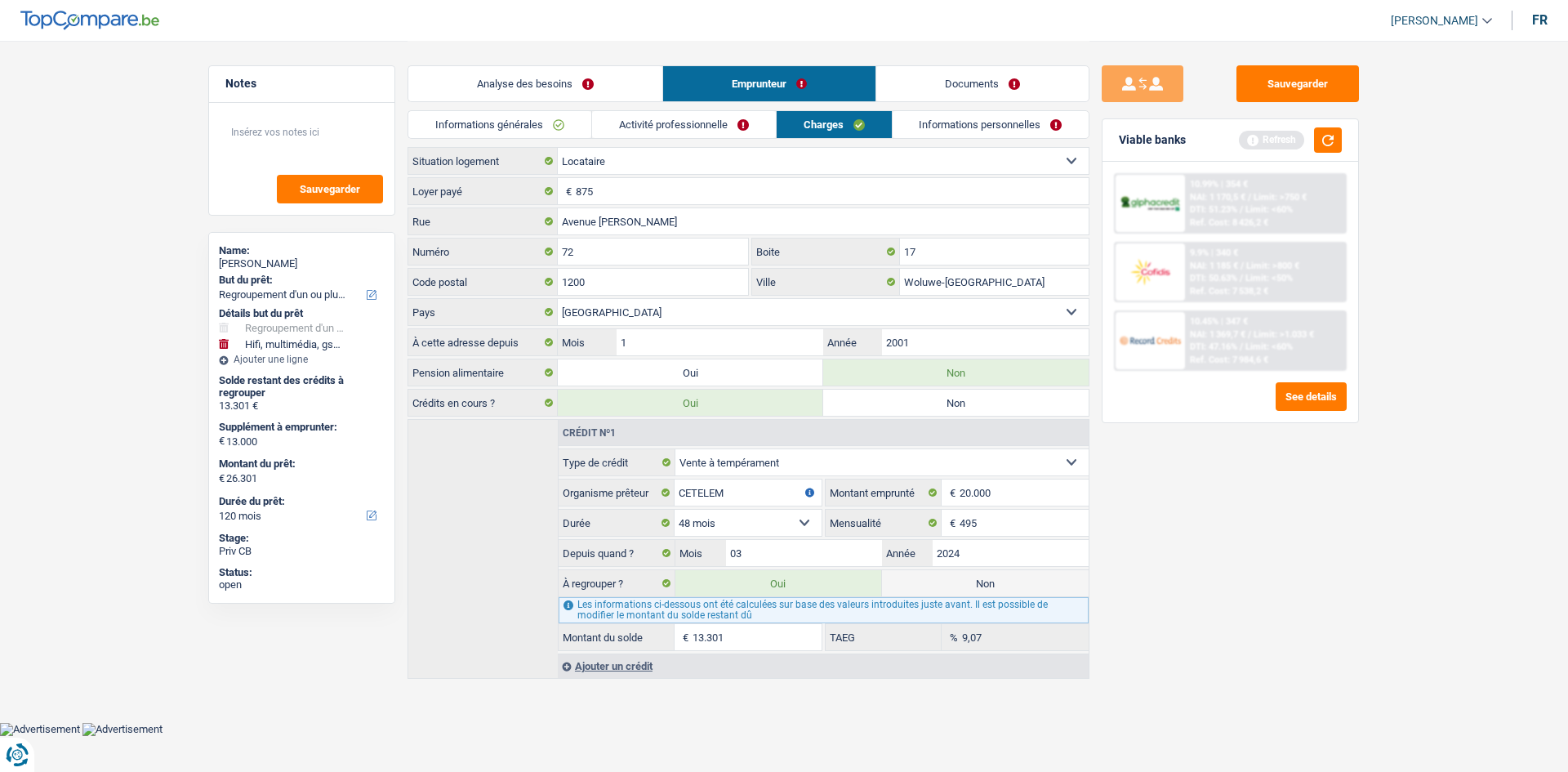
click at [725, 122] on link "Activité professionnelle" at bounding box center [683, 124] width 184 height 27
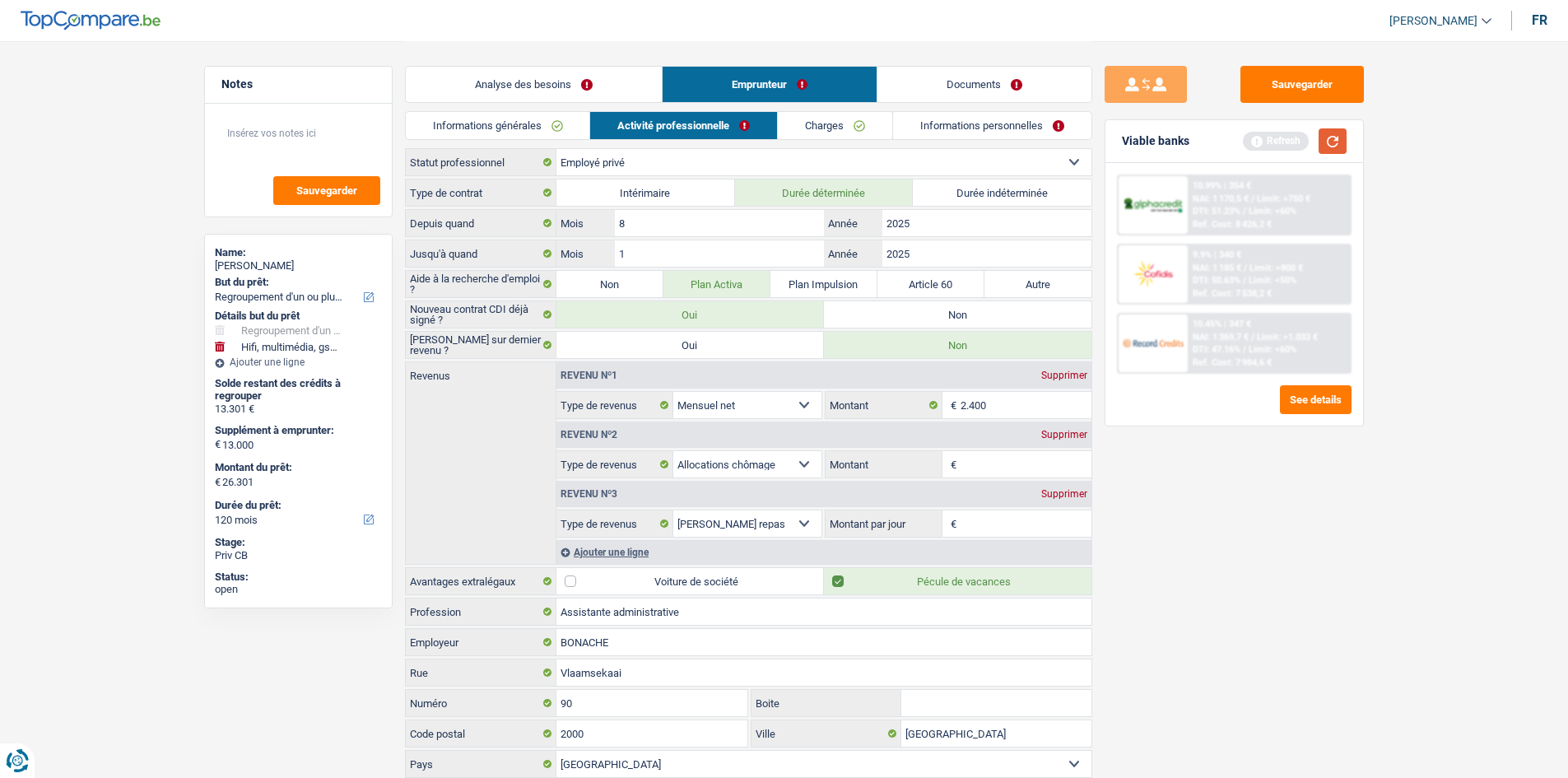
click at [1322, 138] on button "button" at bounding box center [1332, 141] width 28 height 26
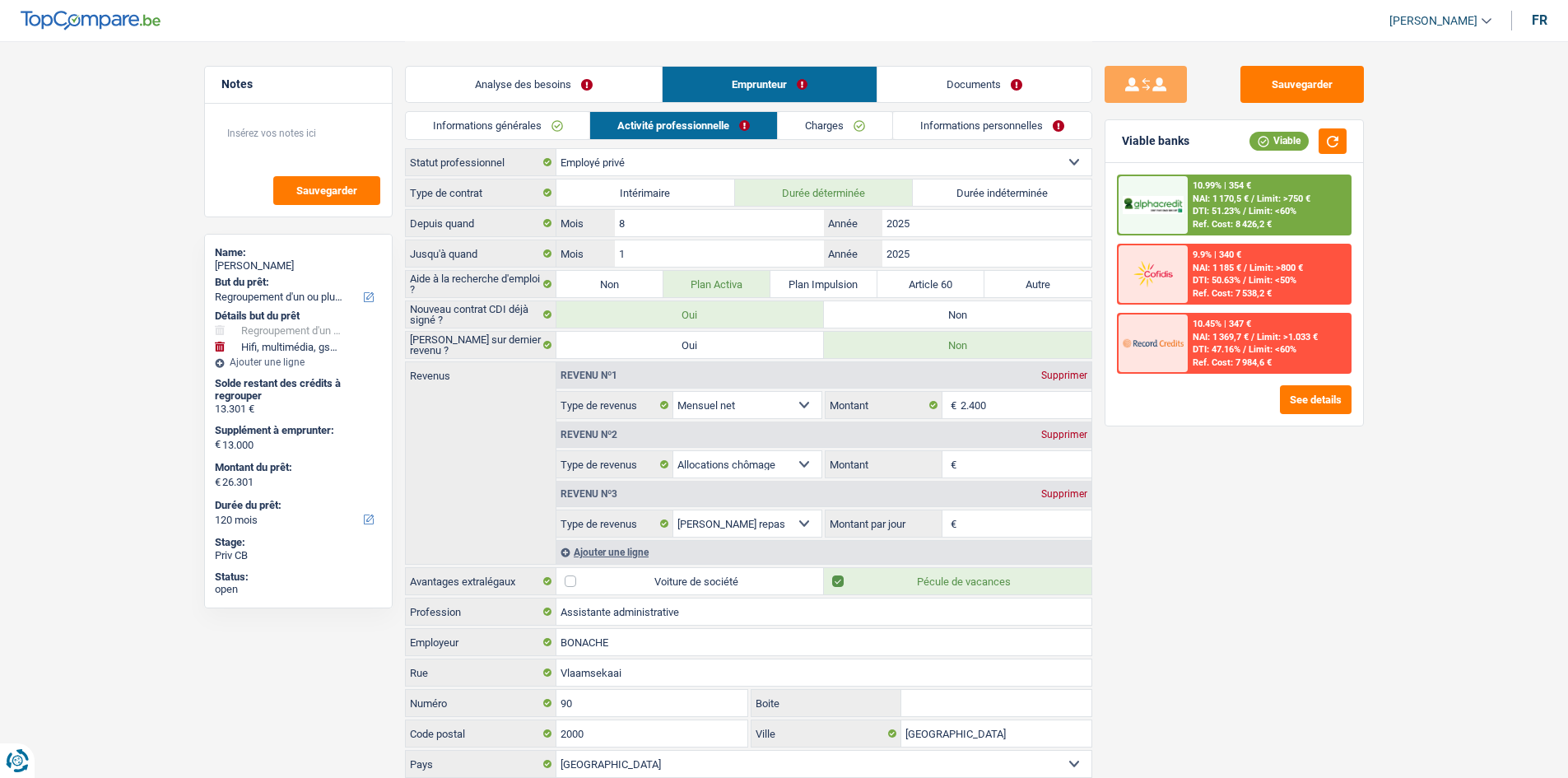
click at [1024, 92] on link "Documents" at bounding box center [985, 84] width 214 height 35
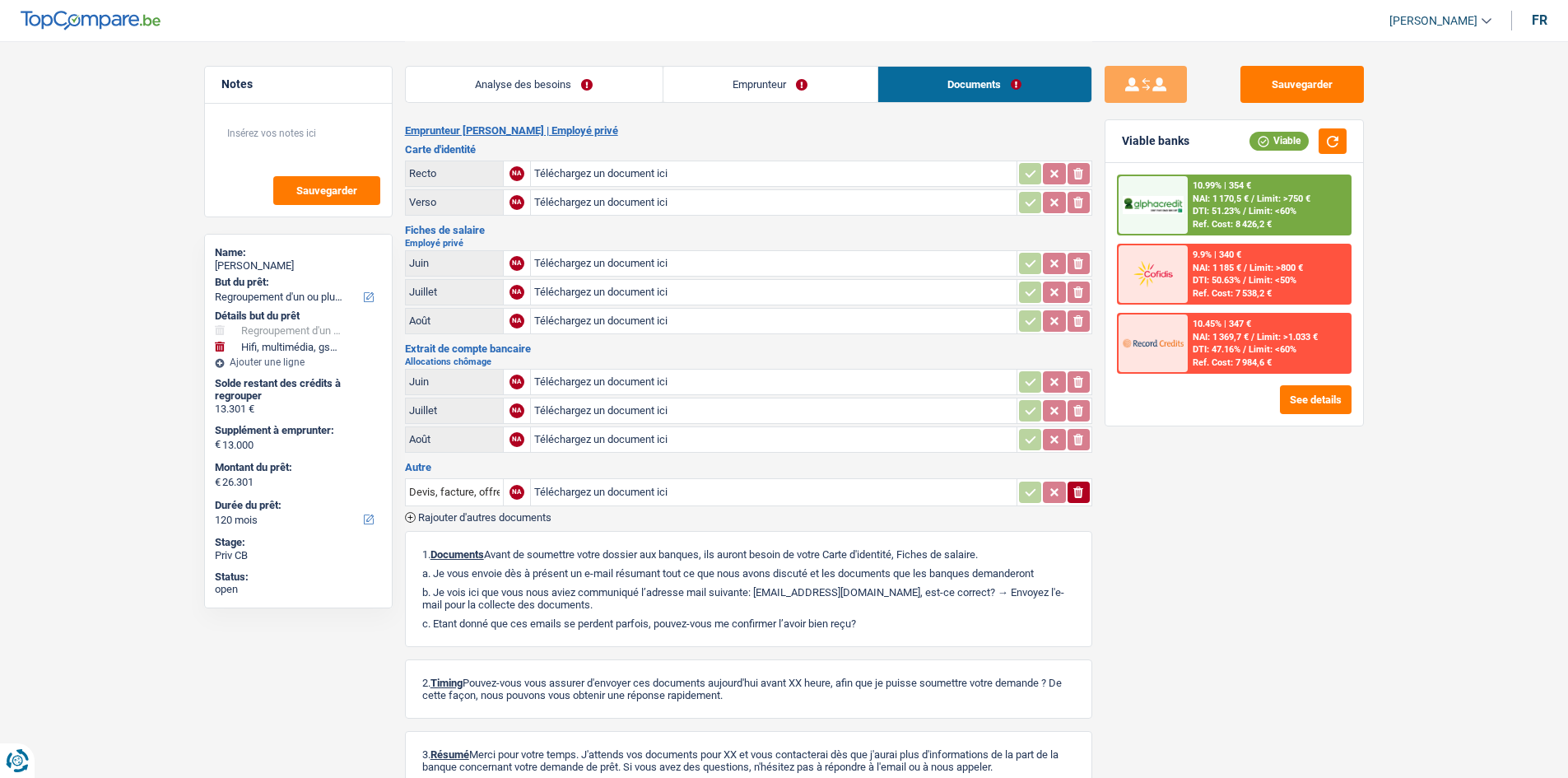
click at [758, 80] on link "Emprunteur" at bounding box center [770, 84] width 214 height 35
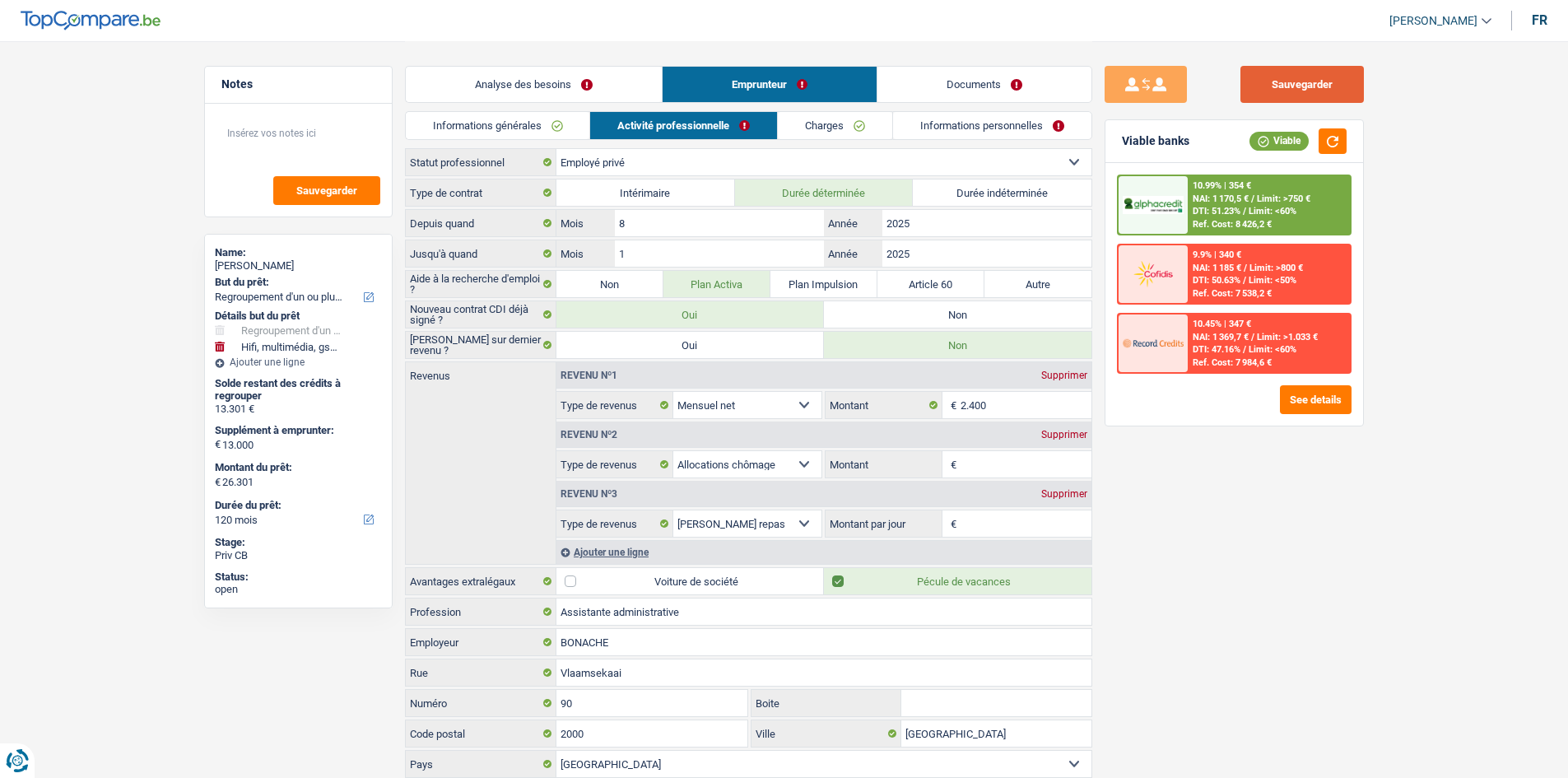
click at [1350, 101] on button "Sauvegarder" at bounding box center [1302, 84] width 124 height 37
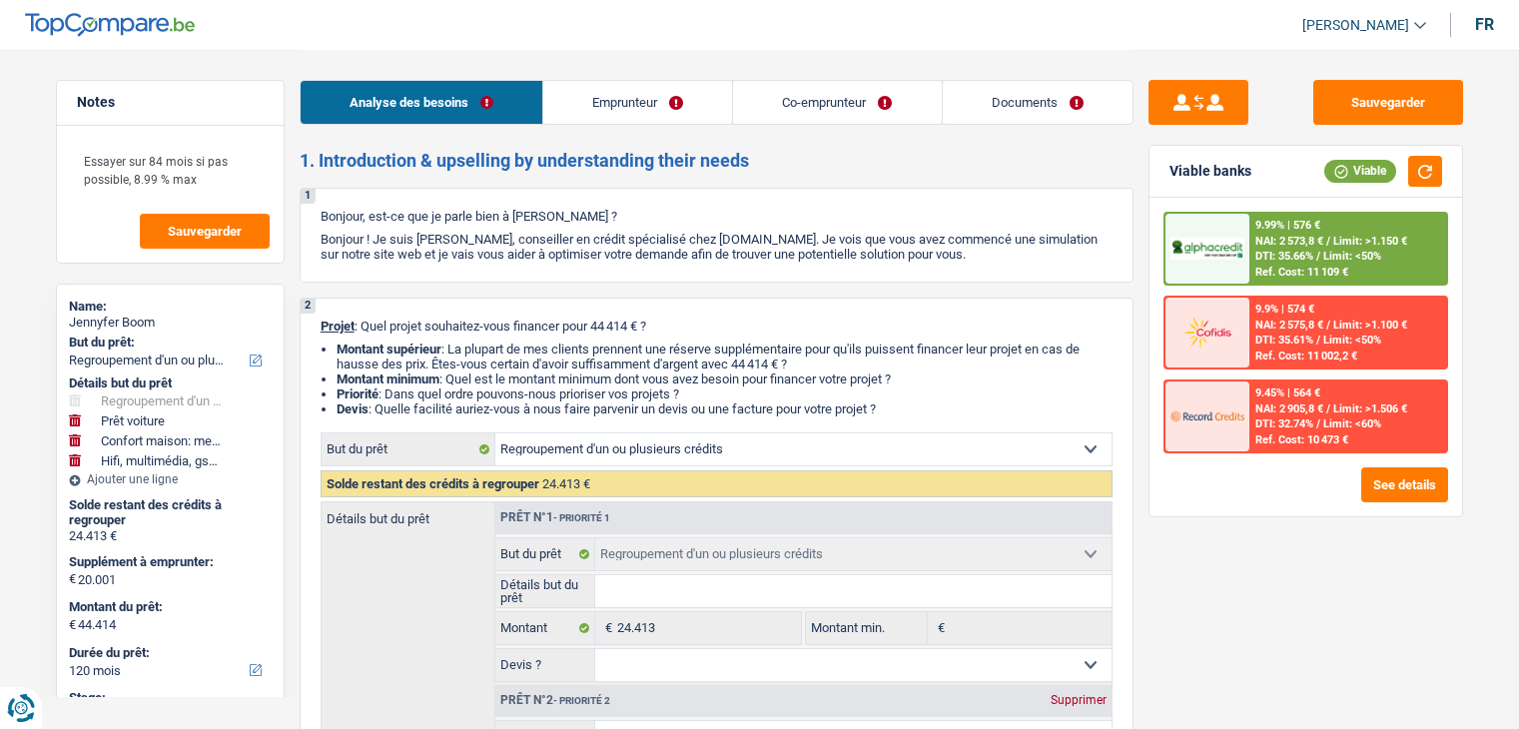
select select "refinancing"
select select "car"
select select "household"
select select "tech"
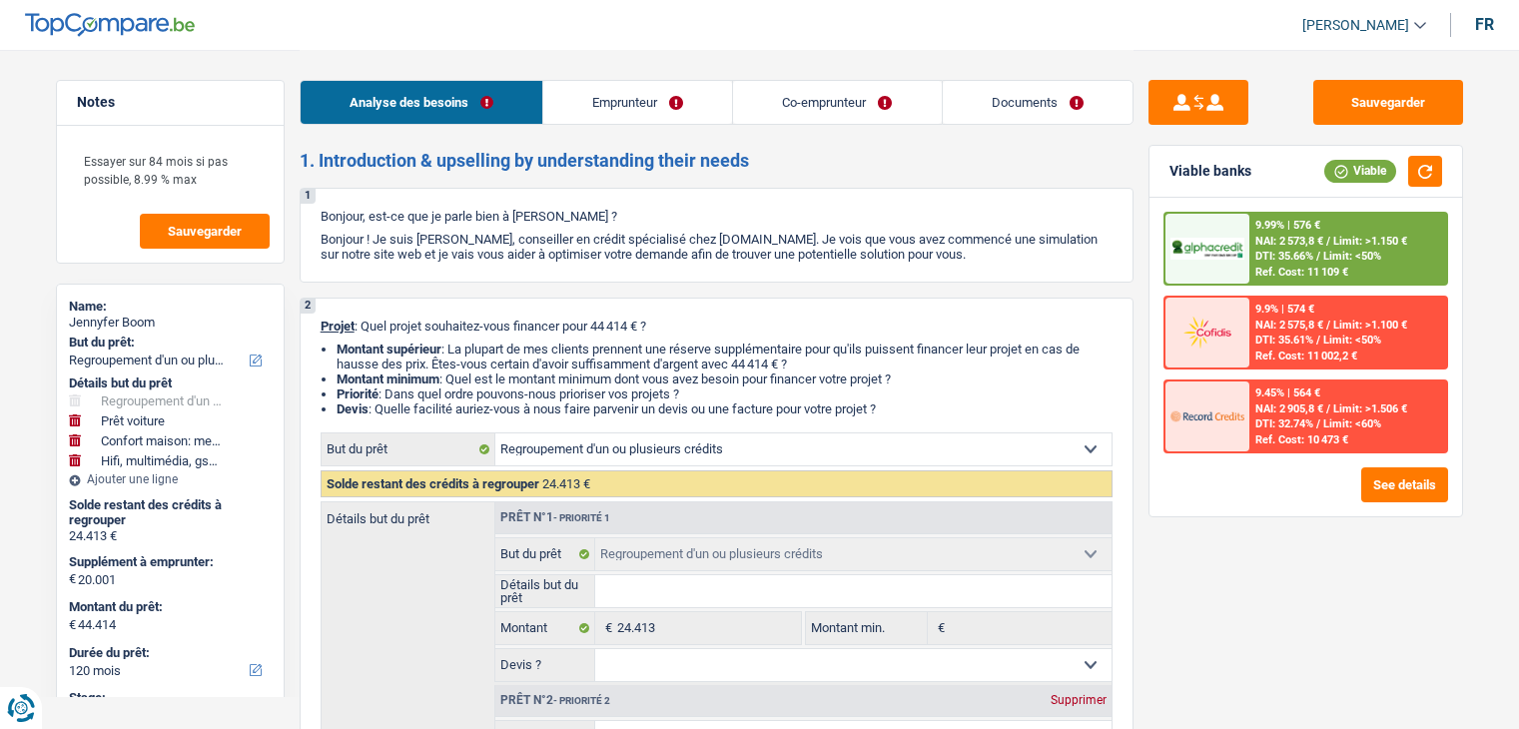
select select "120"
select select "refinancing"
select select "car"
select select "yes"
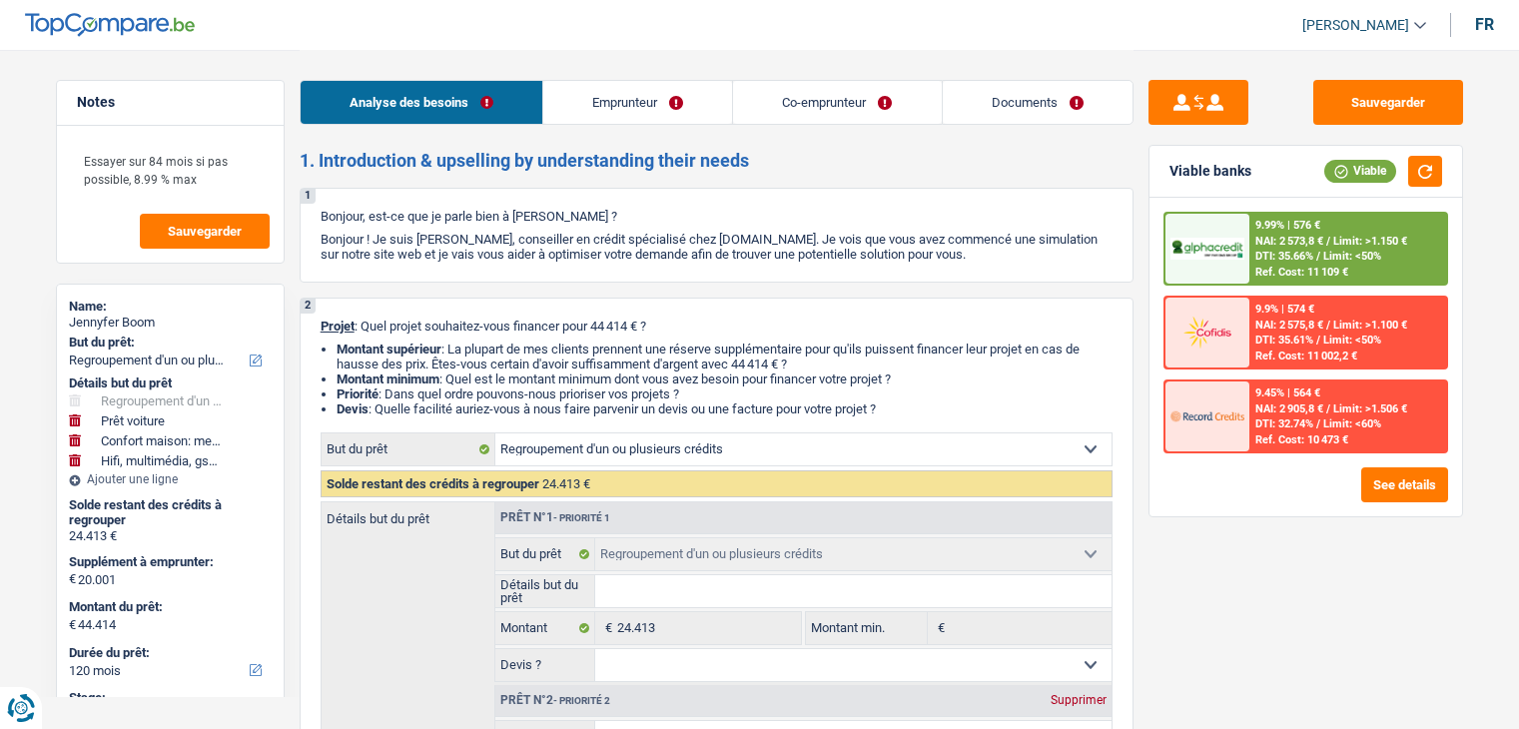
select select "household"
select select "tech"
select select "120"
select select "worker"
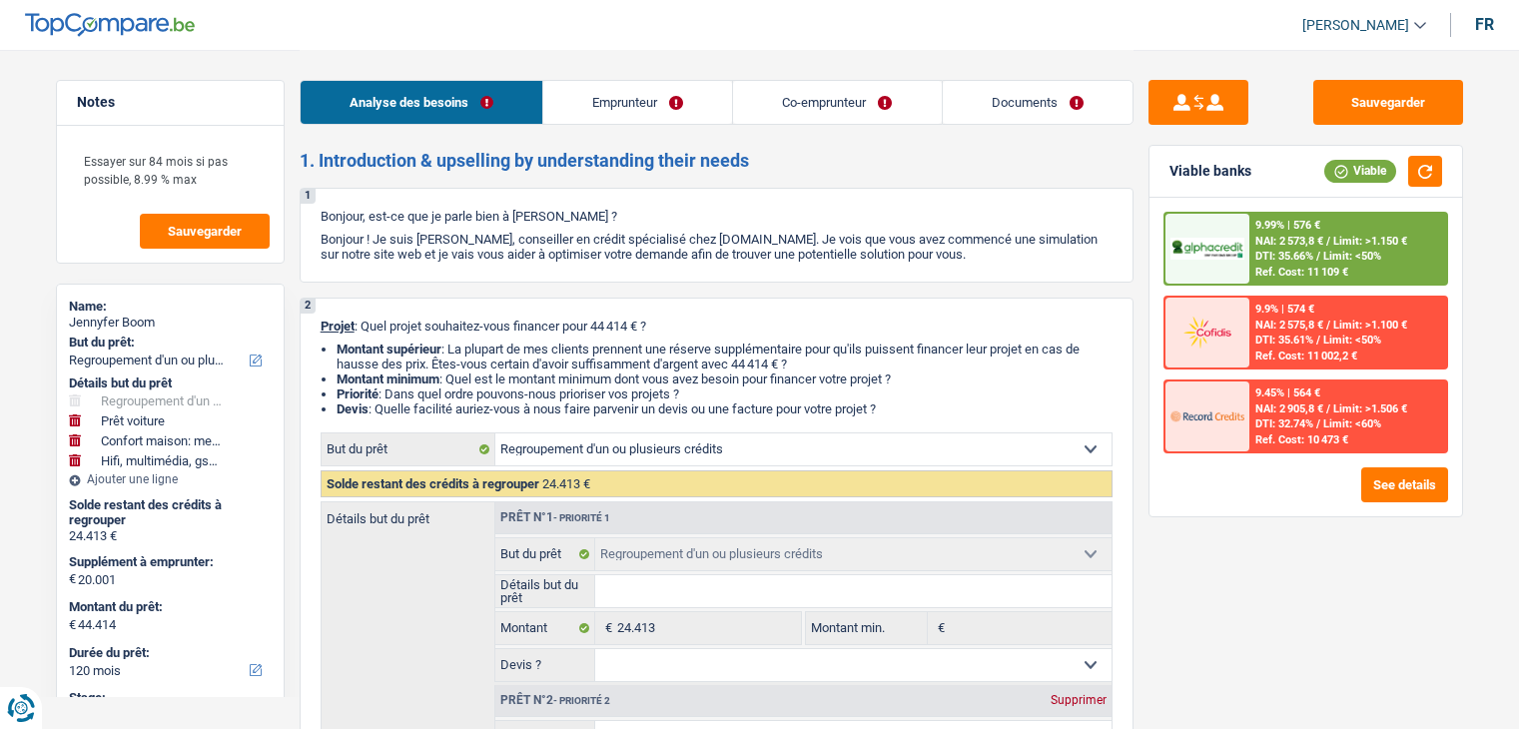
select select "netSalary"
select select "rents"
select select "cardOrCredit"
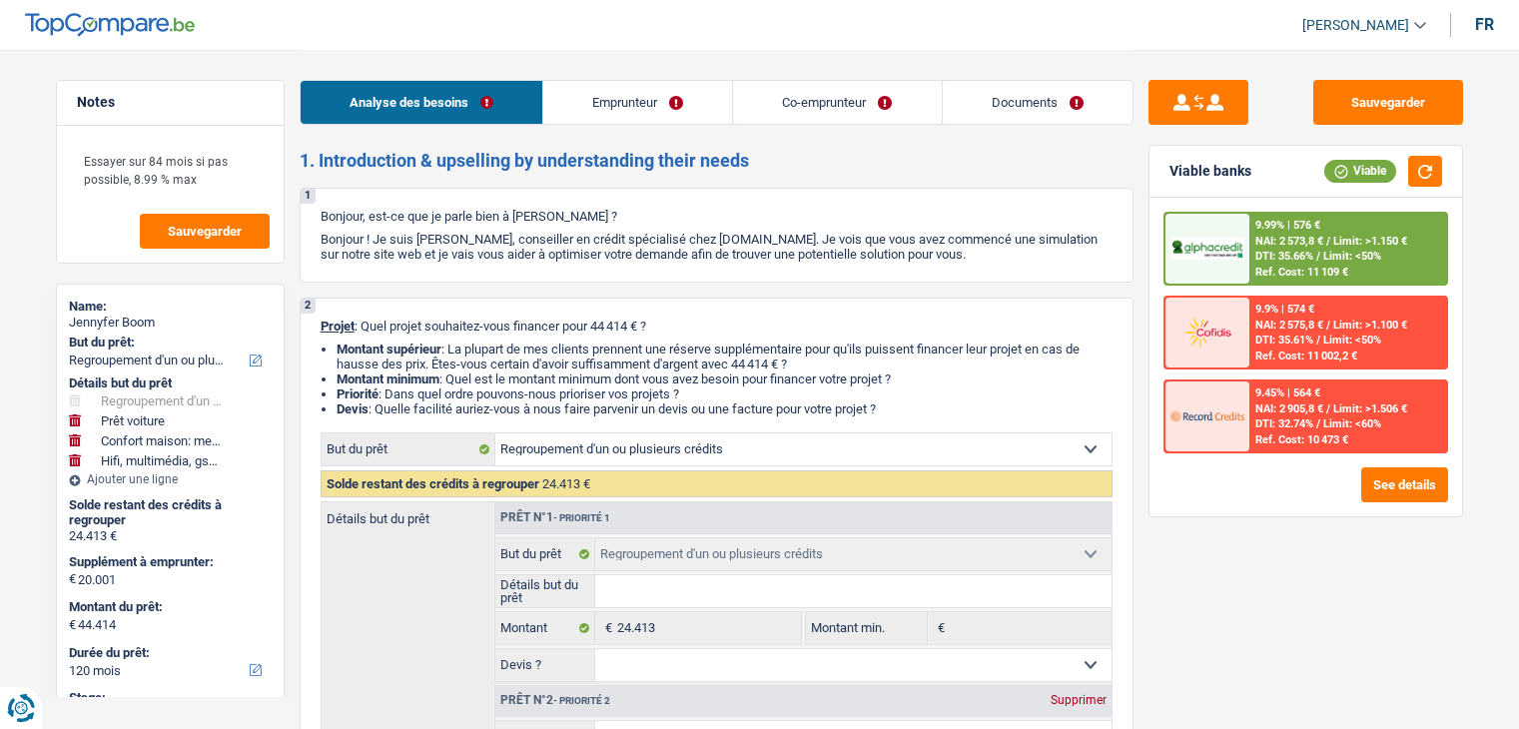
select select "cardOrCredit"
select select "refinancing"
select select "car"
select select "yes"
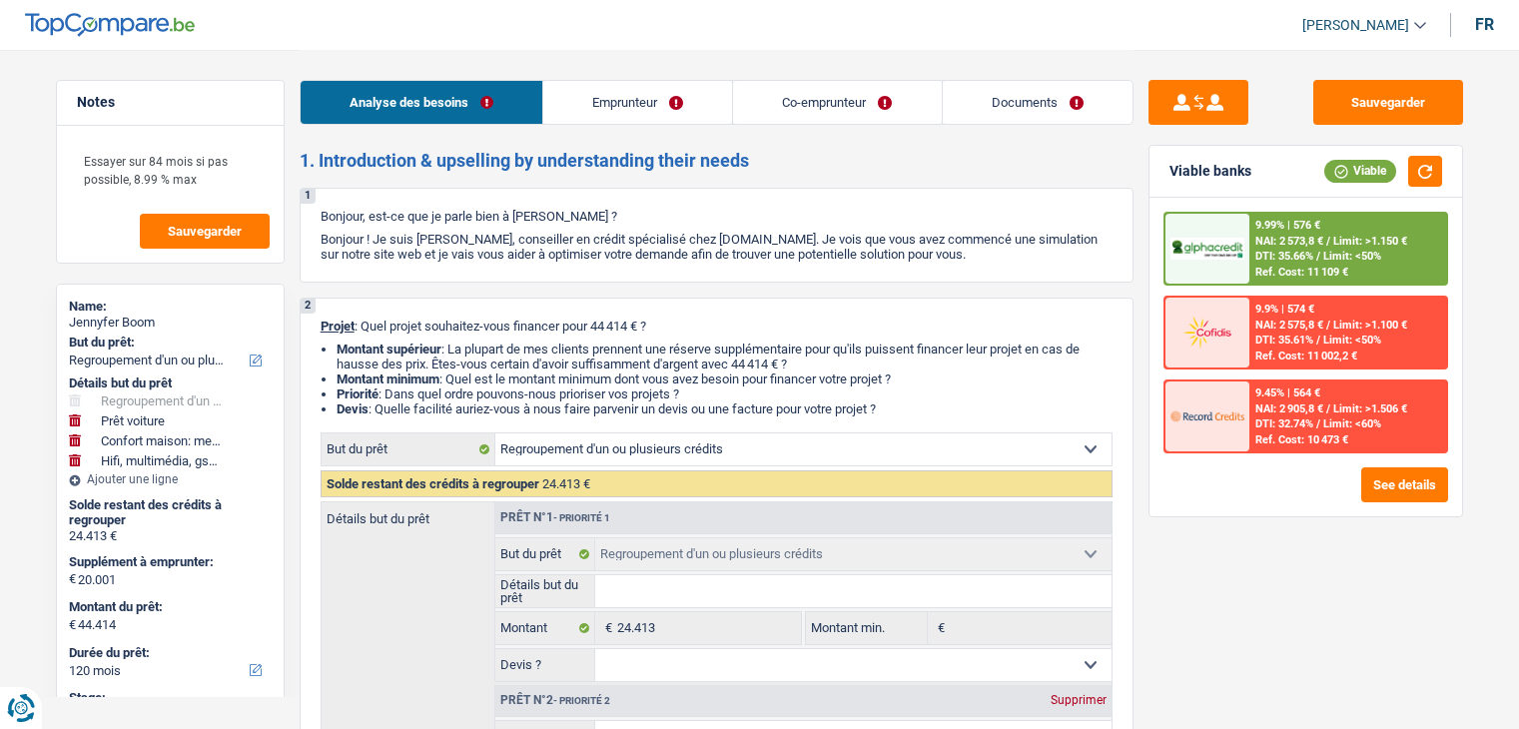
select select "household"
select select "tech"
select select "120"
click at [1061, 100] on link "Documents" at bounding box center [1038, 102] width 190 height 43
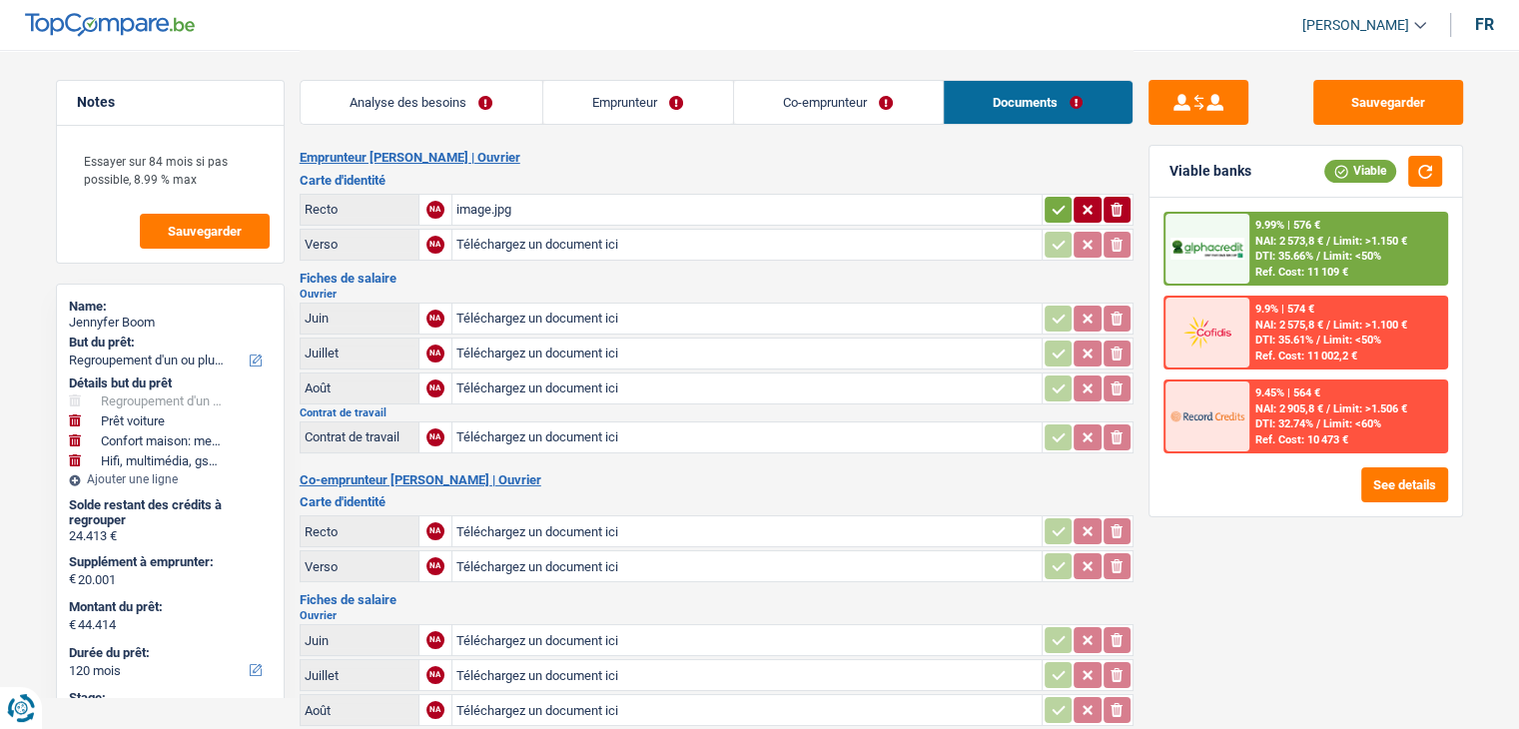
scroll to position [400, 0]
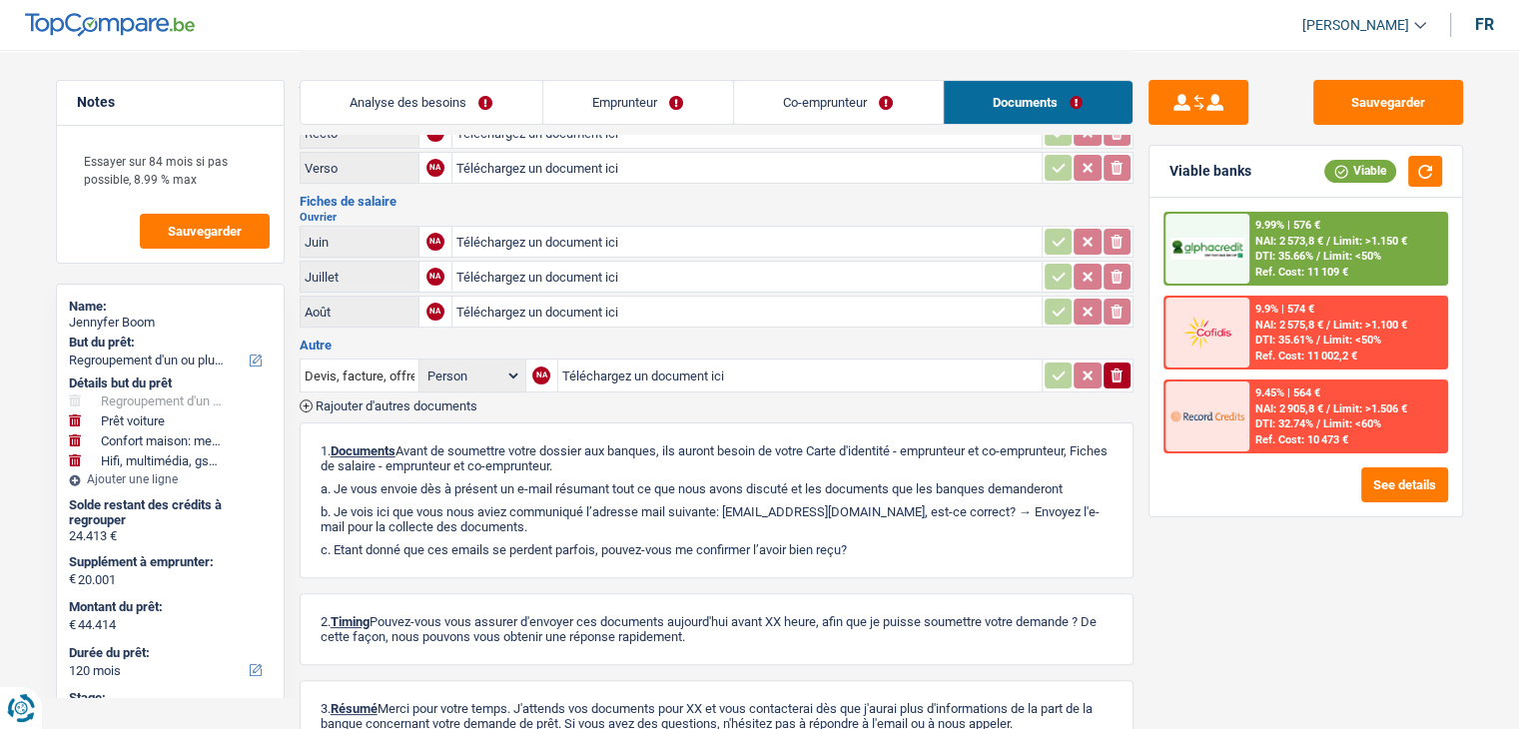
click at [823, 110] on link "Co-emprunteur" at bounding box center [838, 102] width 209 height 43
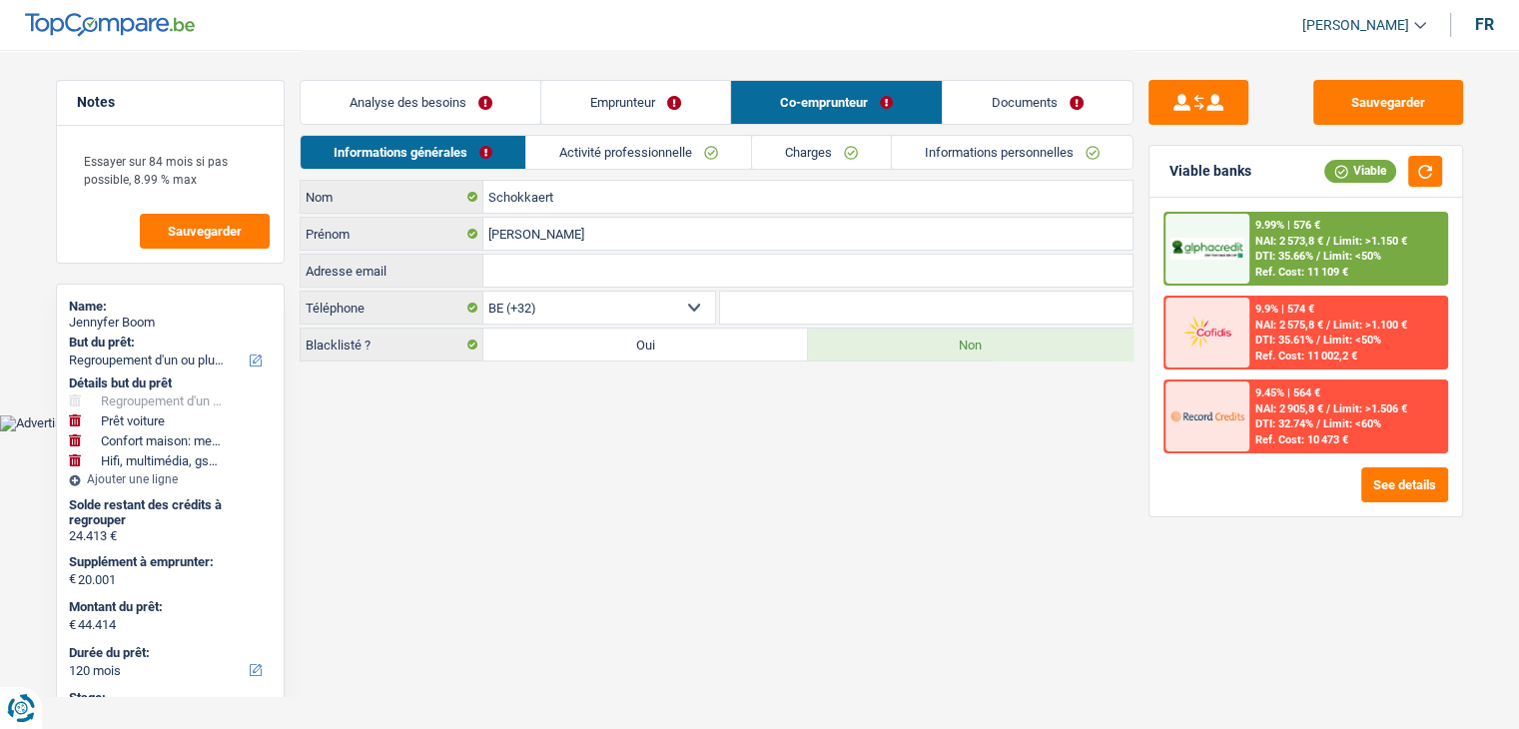
scroll to position [0, 0]
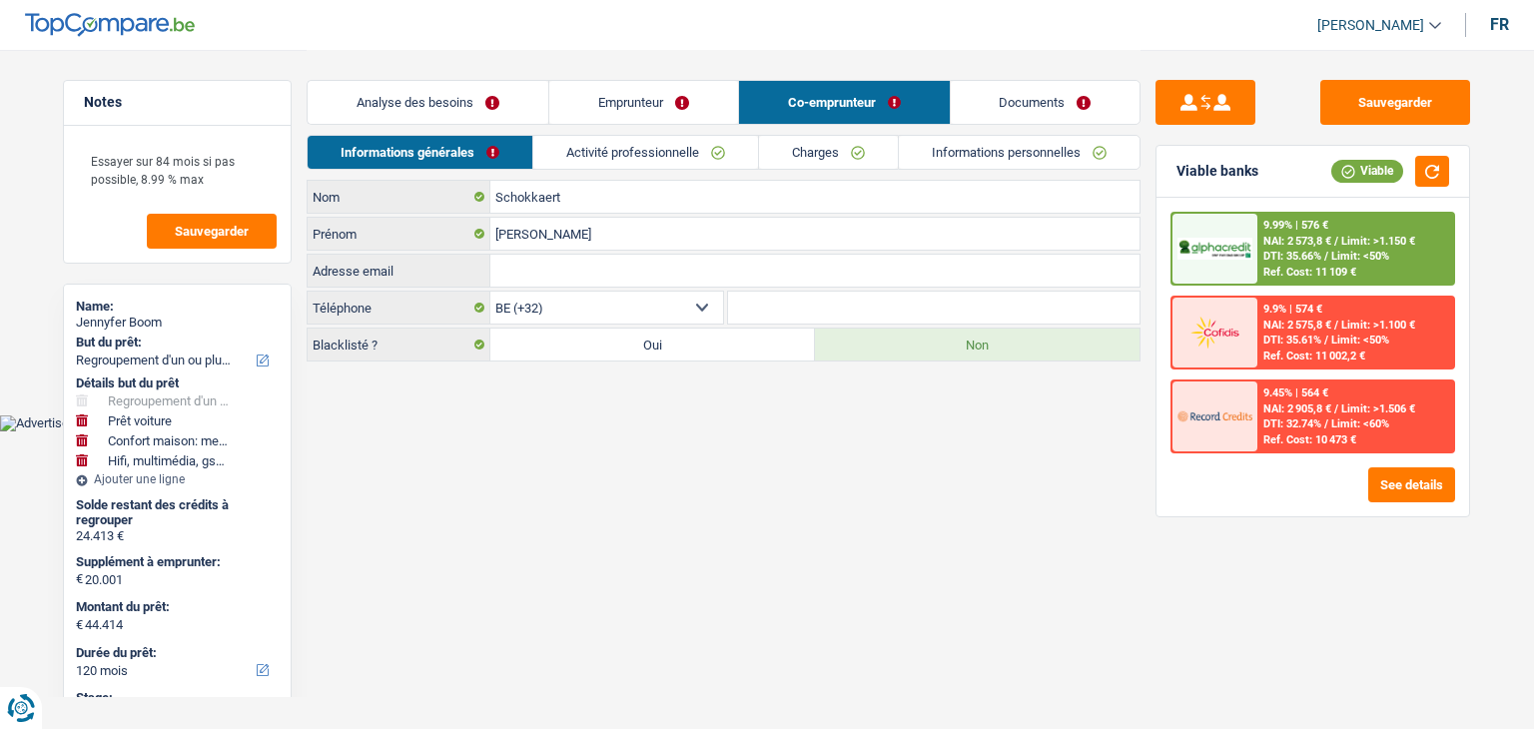
click at [1012, 138] on link "Informations personnelles" at bounding box center [1019, 152] width 241 height 33
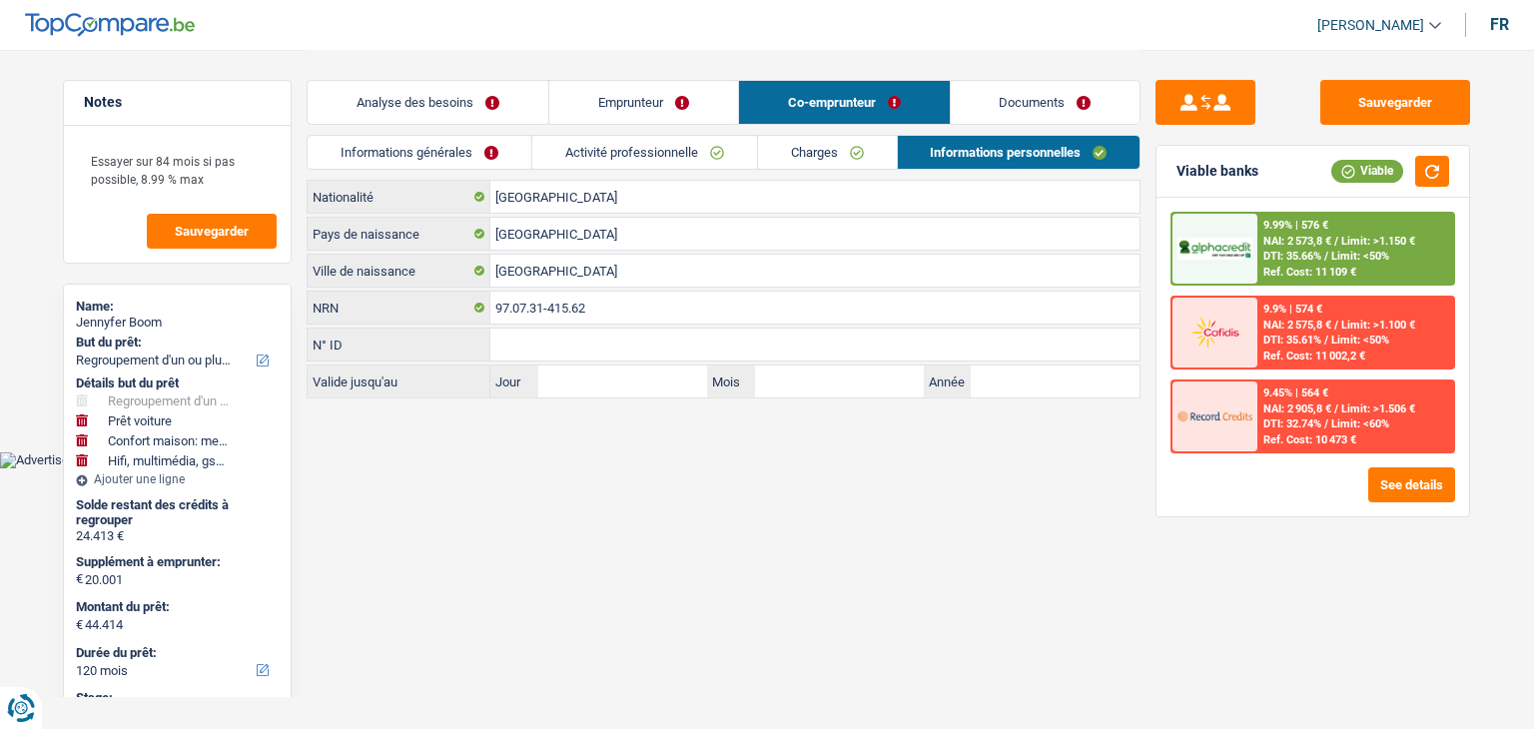
click at [1028, 102] on link "Documents" at bounding box center [1046, 102] width 190 height 43
